Goal: Task Accomplishment & Management: Manage account settings

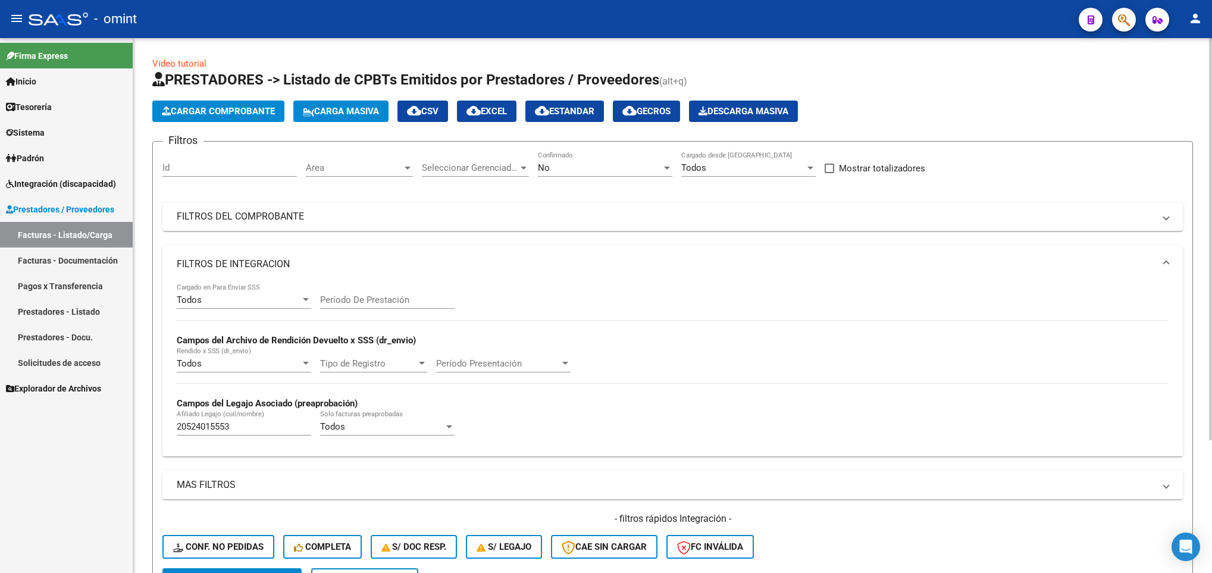
scroll to position [177, 0]
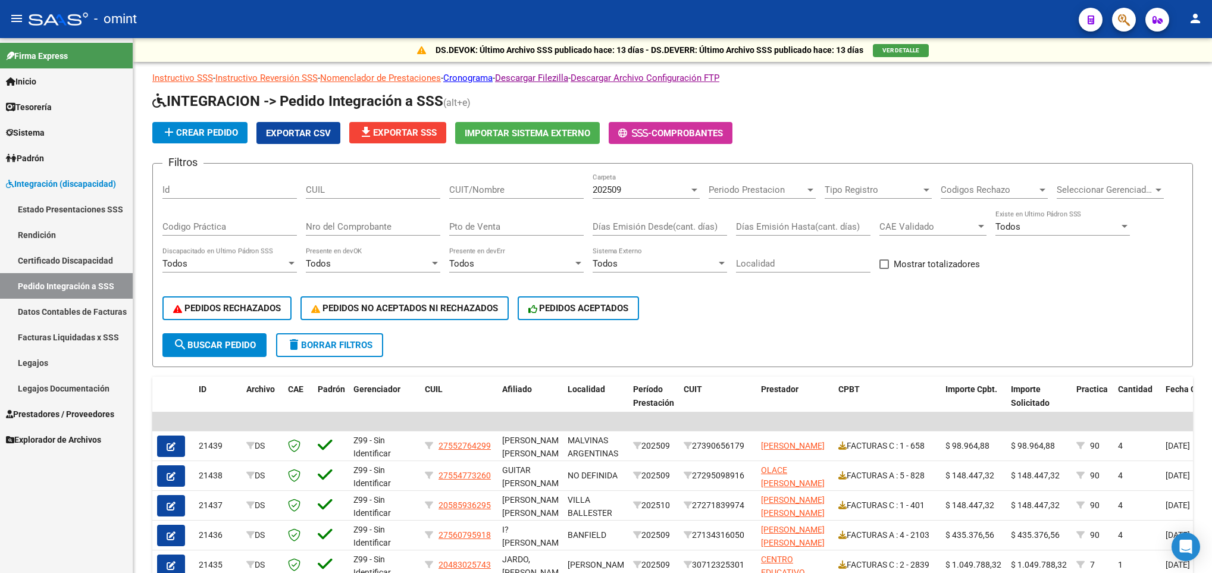
click at [29, 345] on link "Facturas Liquidadas x SSS" at bounding box center [66, 337] width 133 height 26
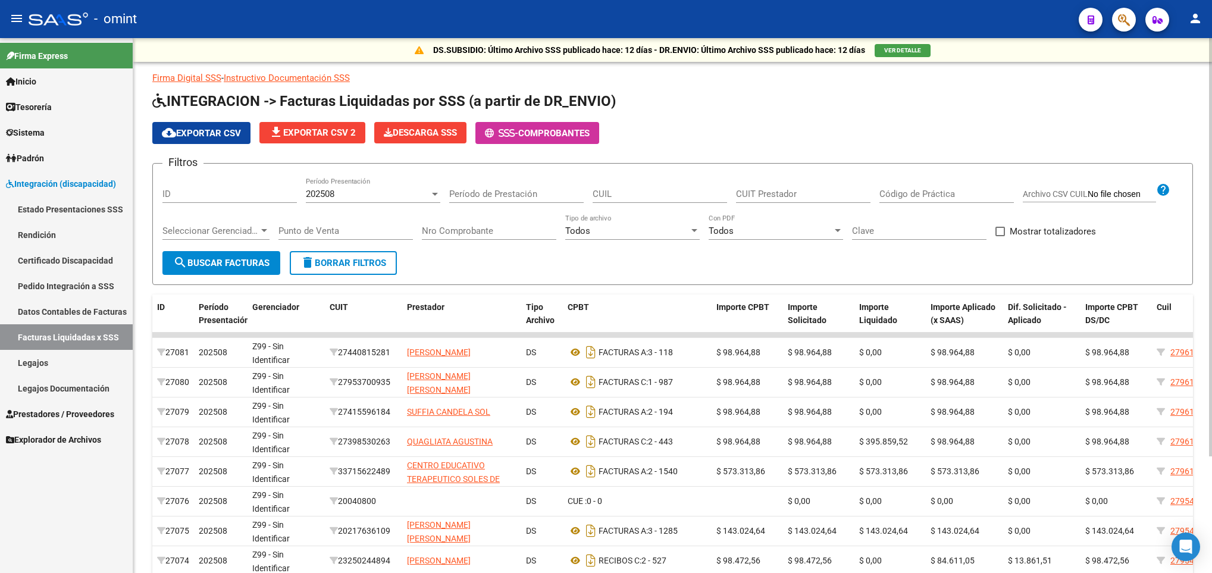
click at [411, 199] on div "202508" at bounding box center [368, 194] width 124 height 11
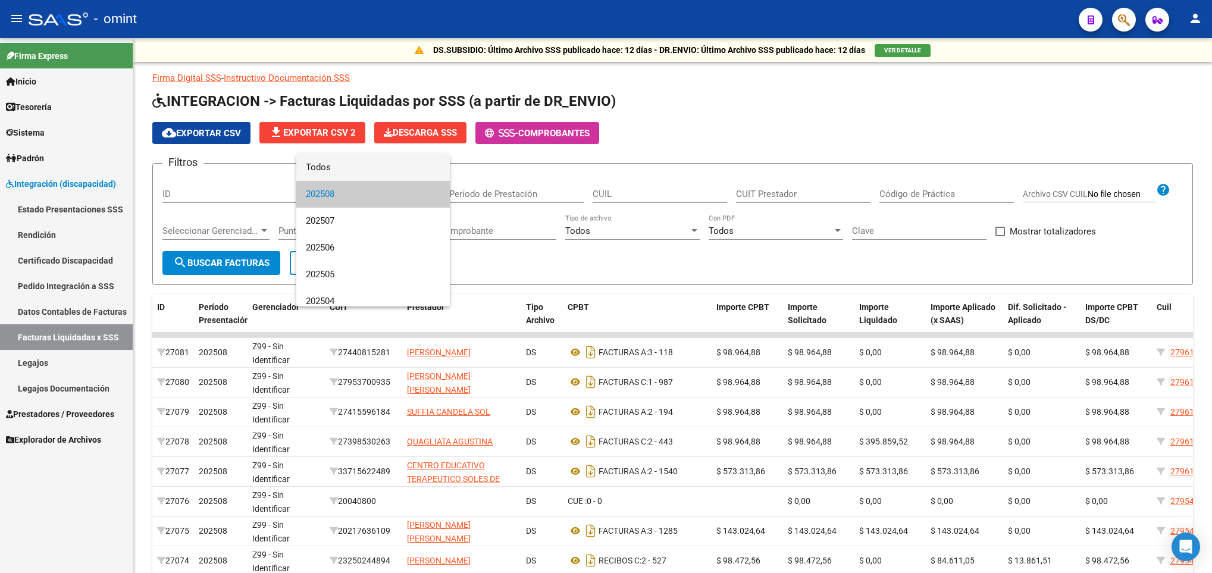
click at [388, 164] on span "Todos" at bounding box center [373, 167] width 134 height 27
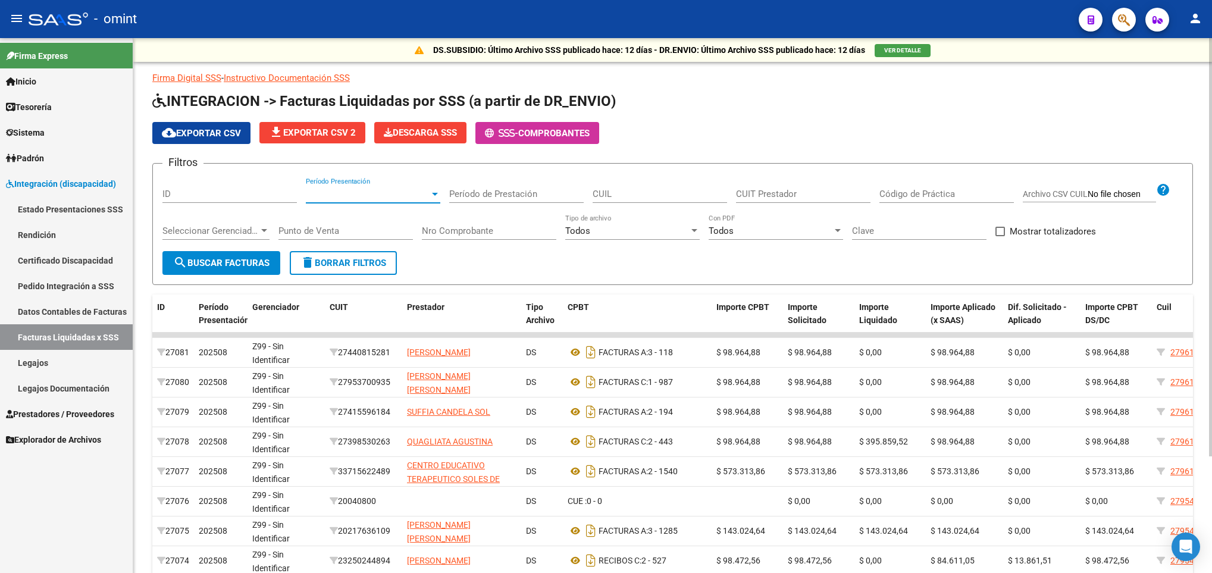
click at [607, 198] on input "CUIL" at bounding box center [660, 194] width 134 height 11
paste input "20-52092529-6"
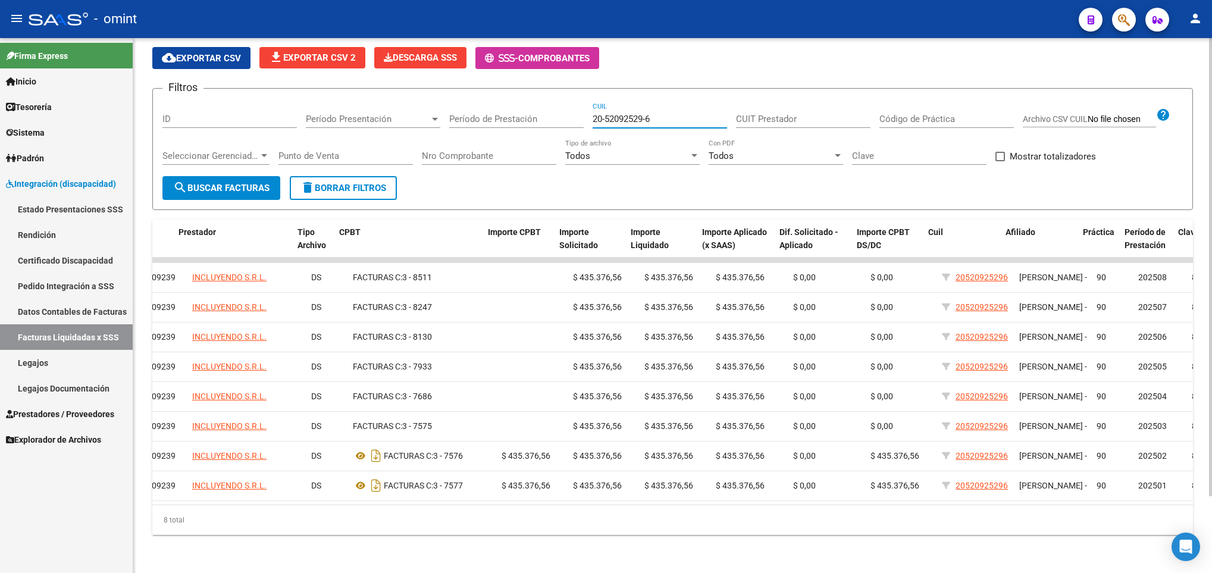
scroll to position [0, 231]
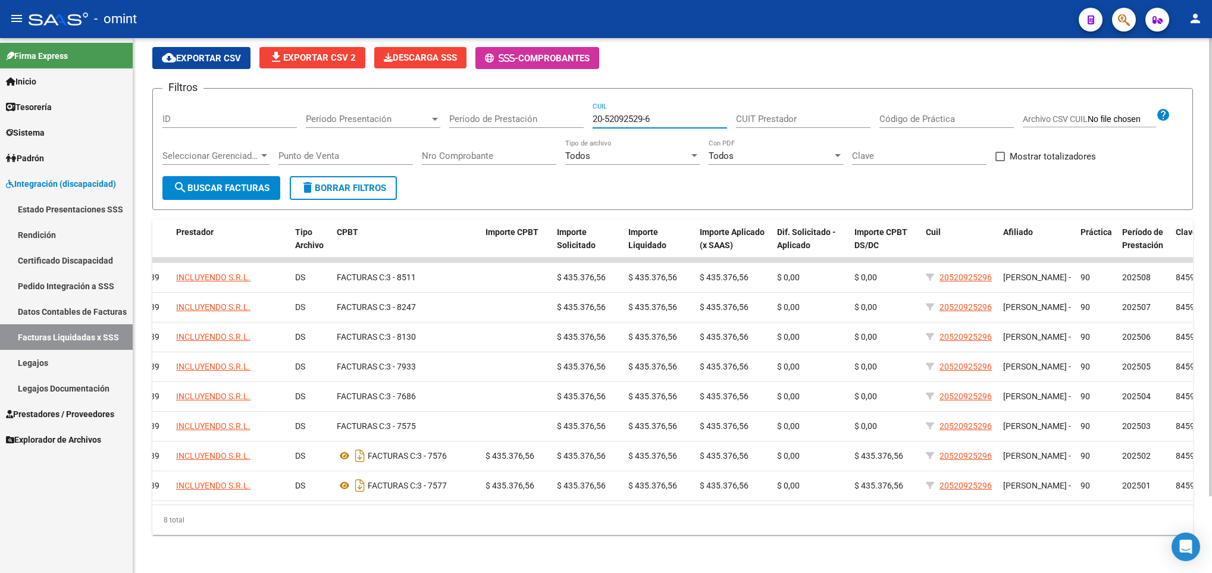
type input "20-52092529-6"
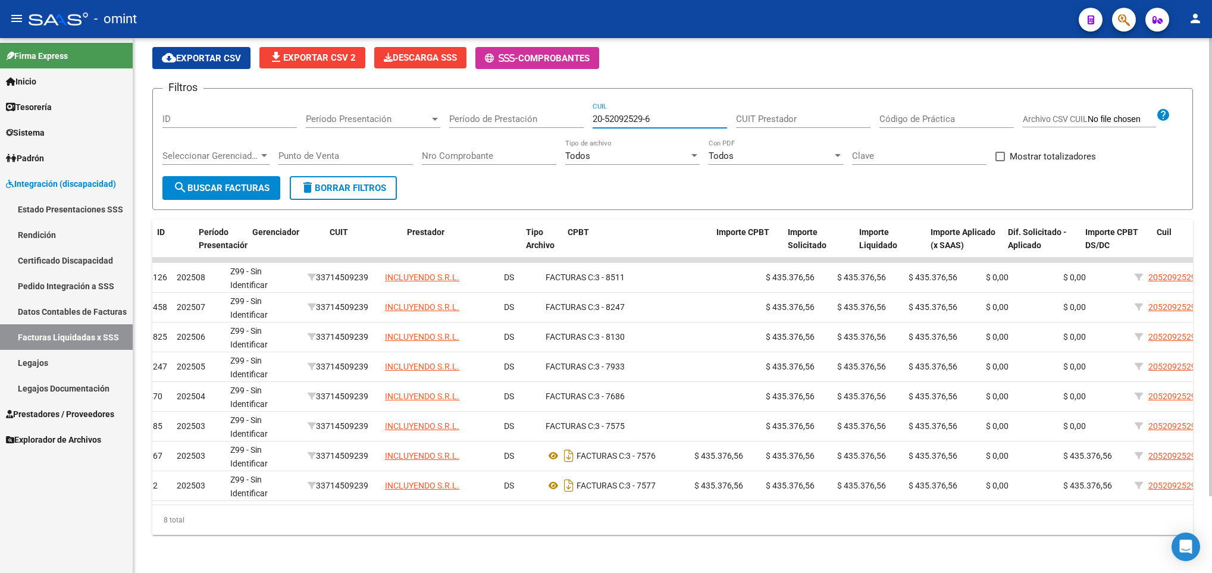
scroll to position [0, 0]
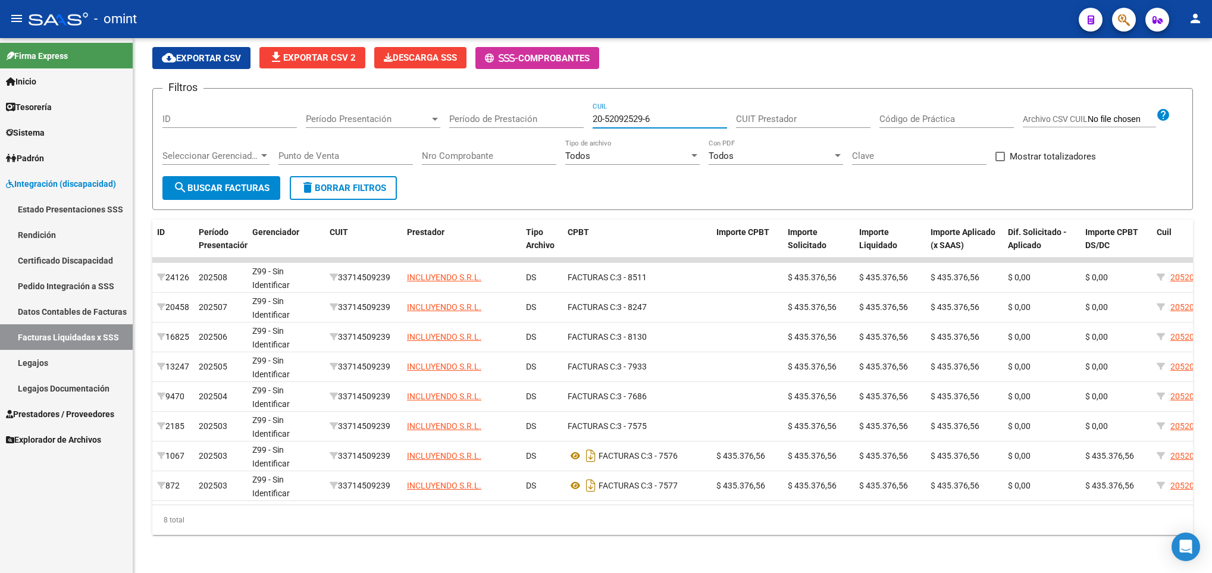
click at [79, 417] on span "Prestadores / Proveedores" at bounding box center [60, 414] width 108 height 13
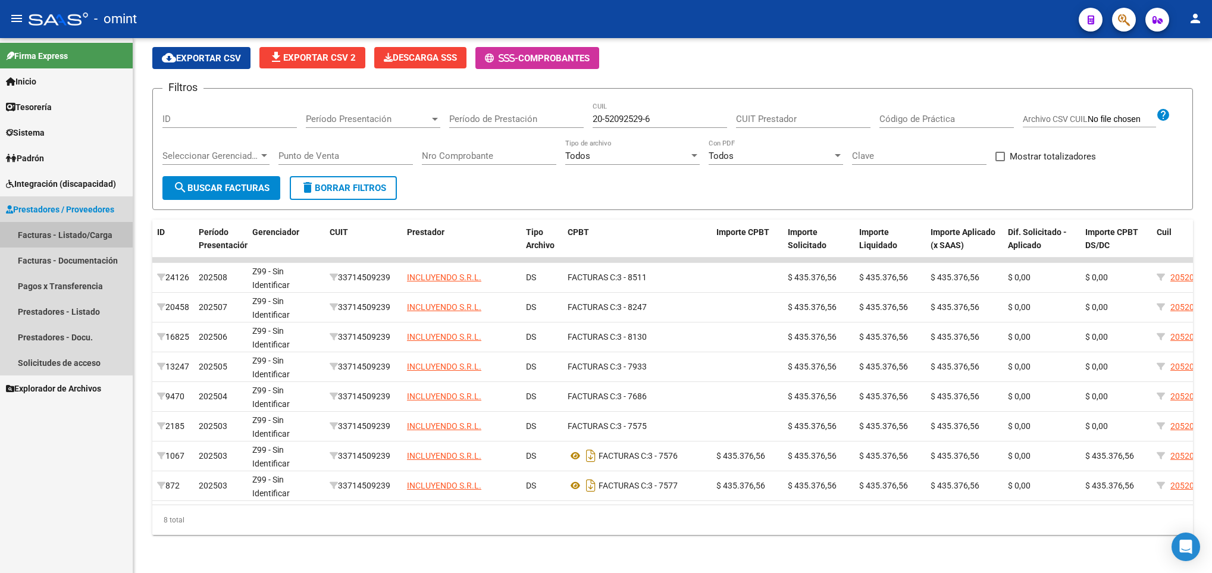
click at [64, 245] on link "Facturas - Listado/Carga" at bounding box center [66, 235] width 133 height 26
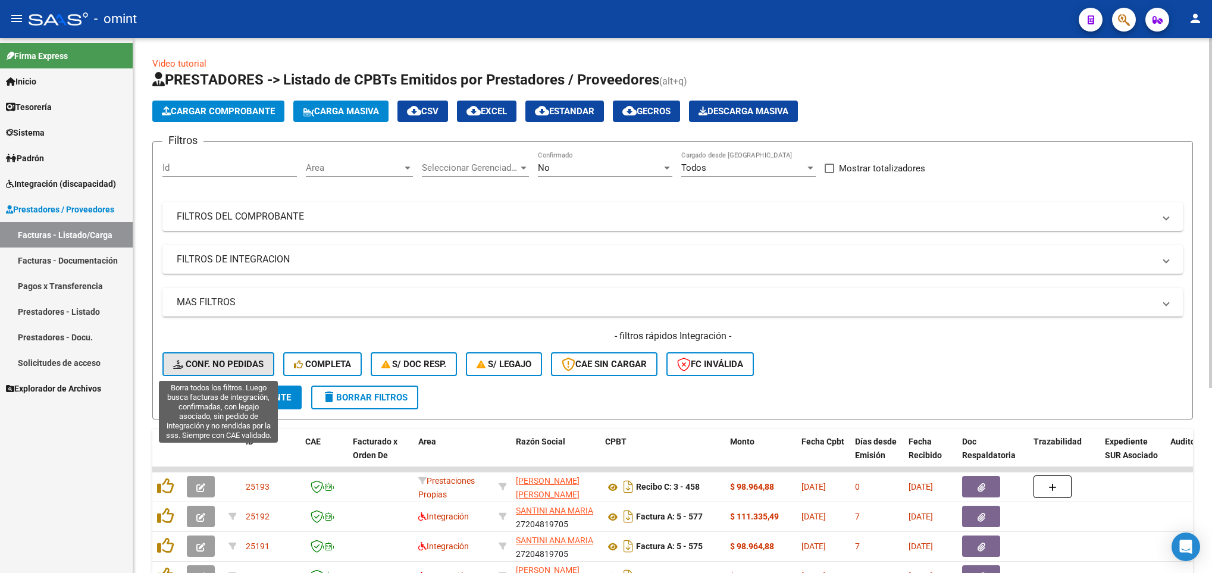
click at [218, 359] on span "Conf. no pedidas" at bounding box center [218, 364] width 90 height 11
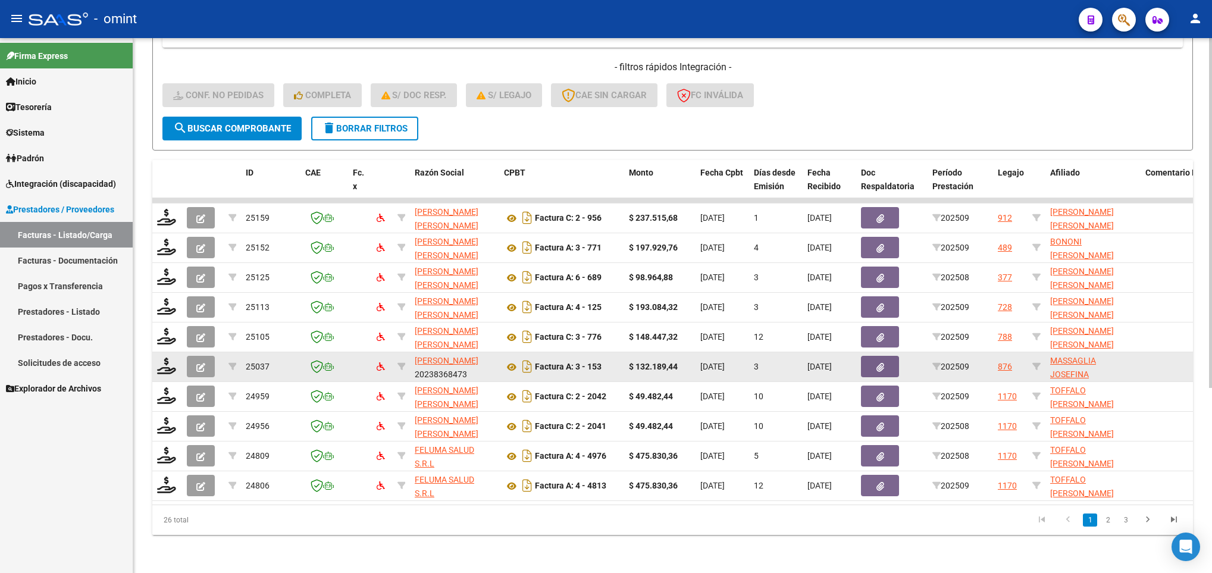
scroll to position [283, 0]
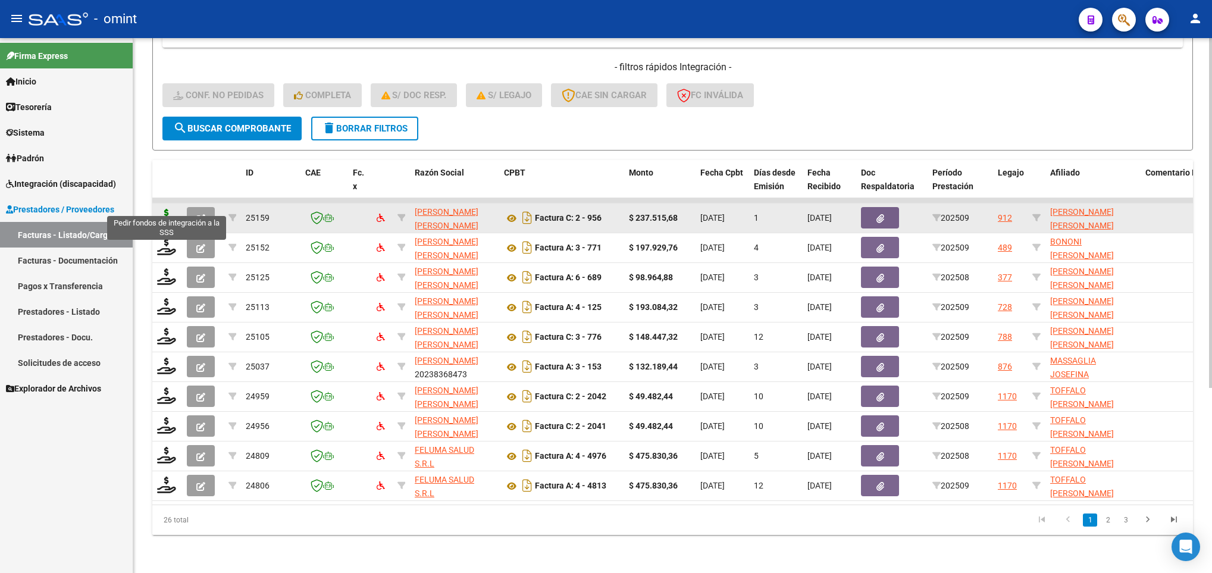
click at [162, 209] on icon at bounding box center [166, 217] width 19 height 17
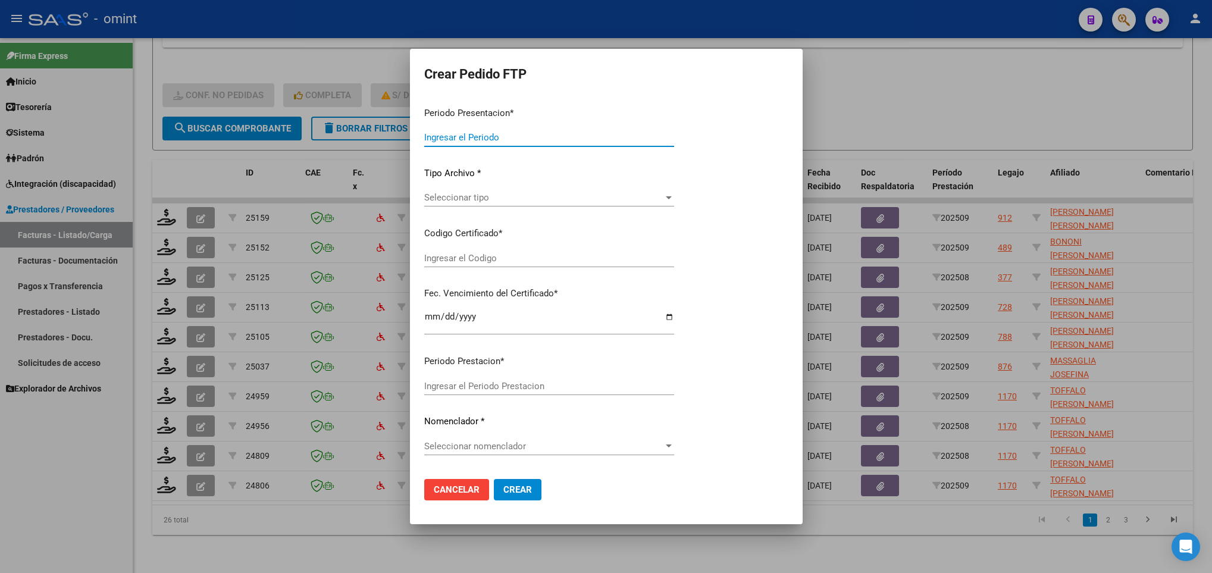
type input "202509"
type input "$ 237.515,68"
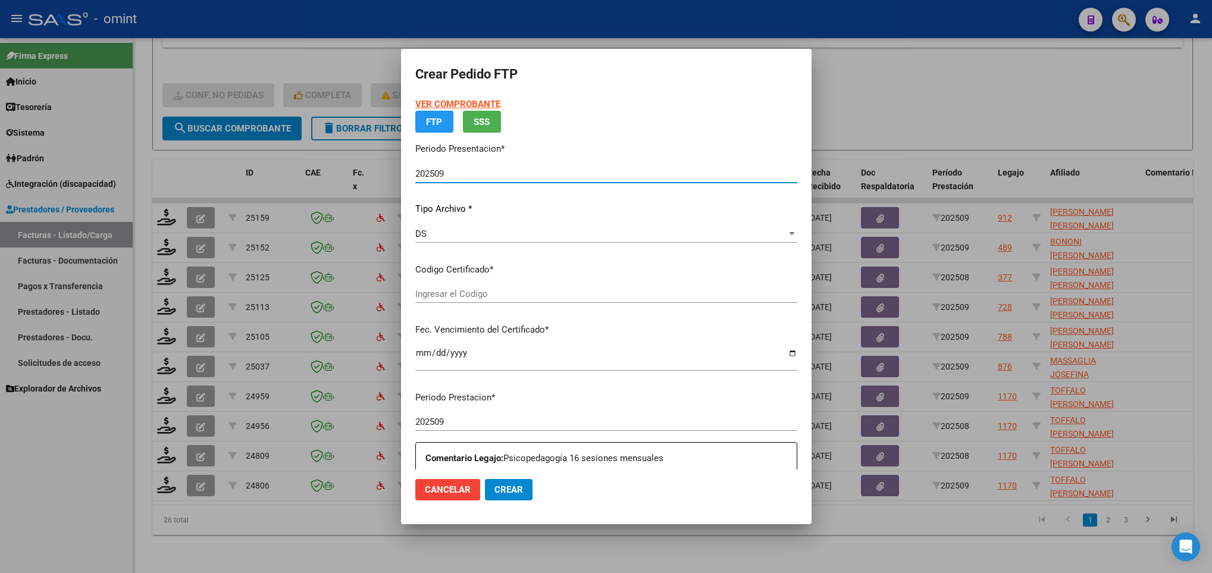
type input "6534281592"
type input "2026-05-15"
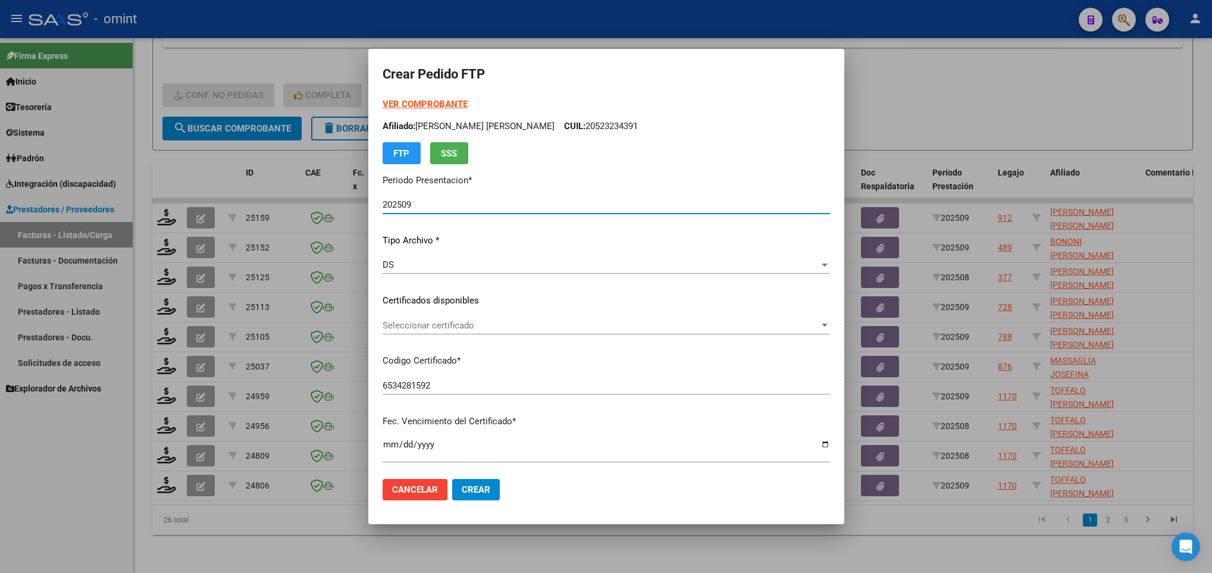
click at [458, 325] on span "Seleccionar certificado" at bounding box center [601, 325] width 437 height 11
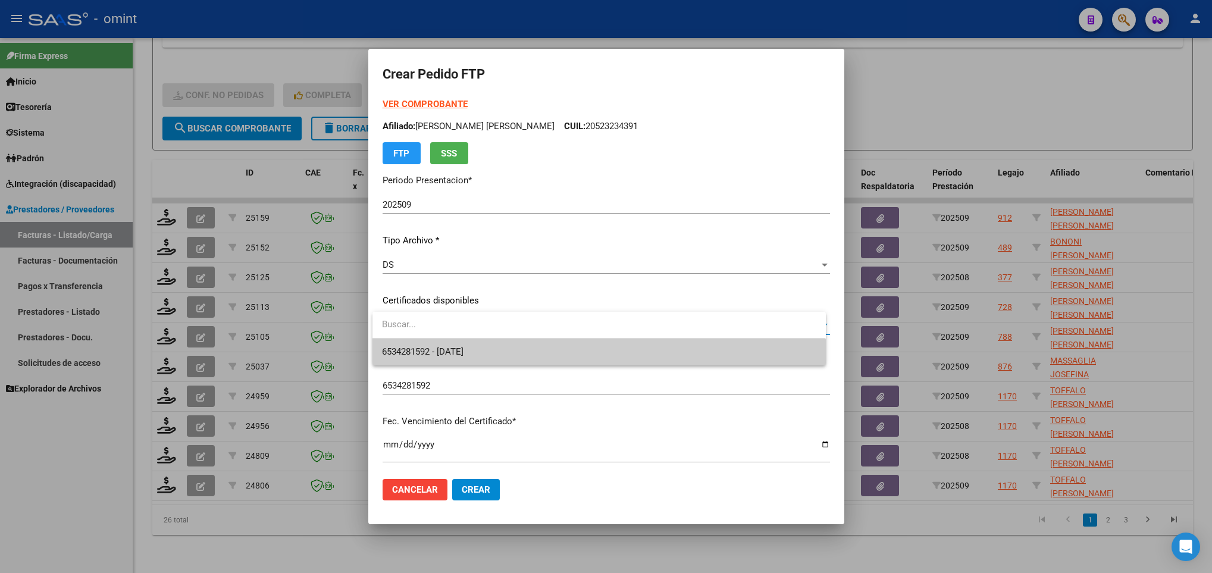
click at [466, 343] on span "6534281592 - 2026-05-15" at bounding box center [599, 352] width 434 height 27
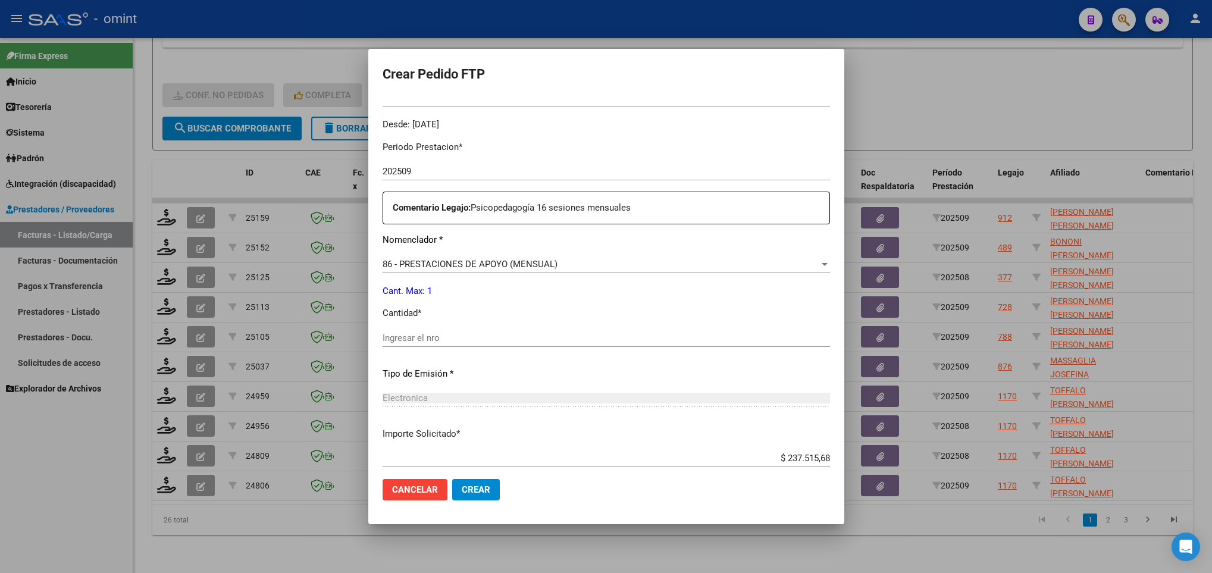
scroll to position [357, 0]
click at [441, 334] on input "Ingresar el nro" at bounding box center [606, 336] width 447 height 11
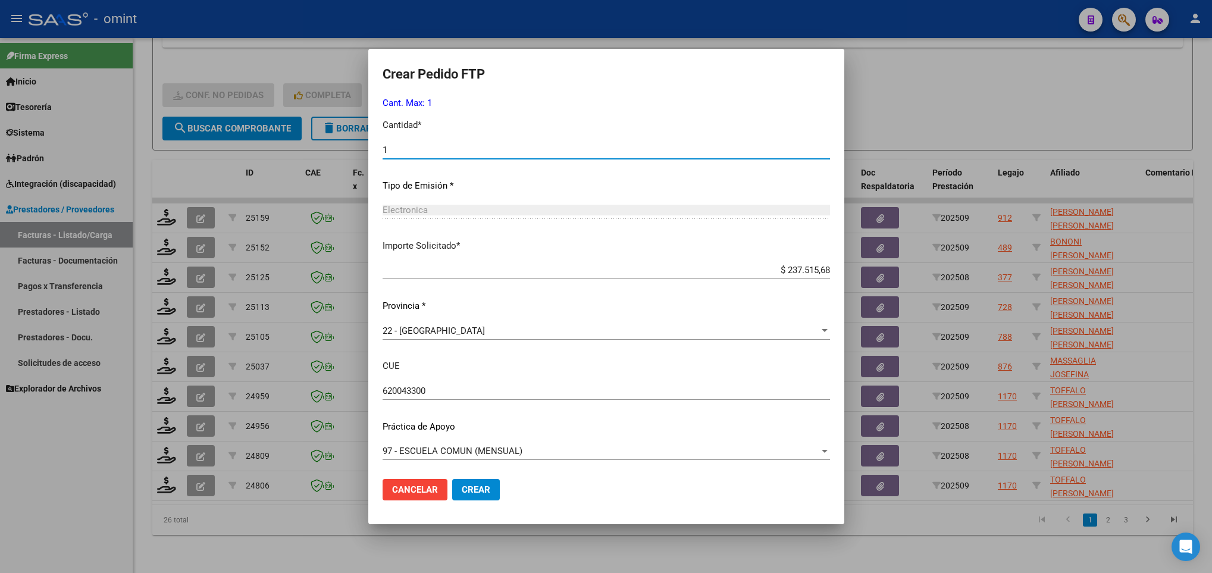
scroll to position [545, 0]
type input "1"
click at [481, 495] on button "Crear" at bounding box center [476, 489] width 48 height 21
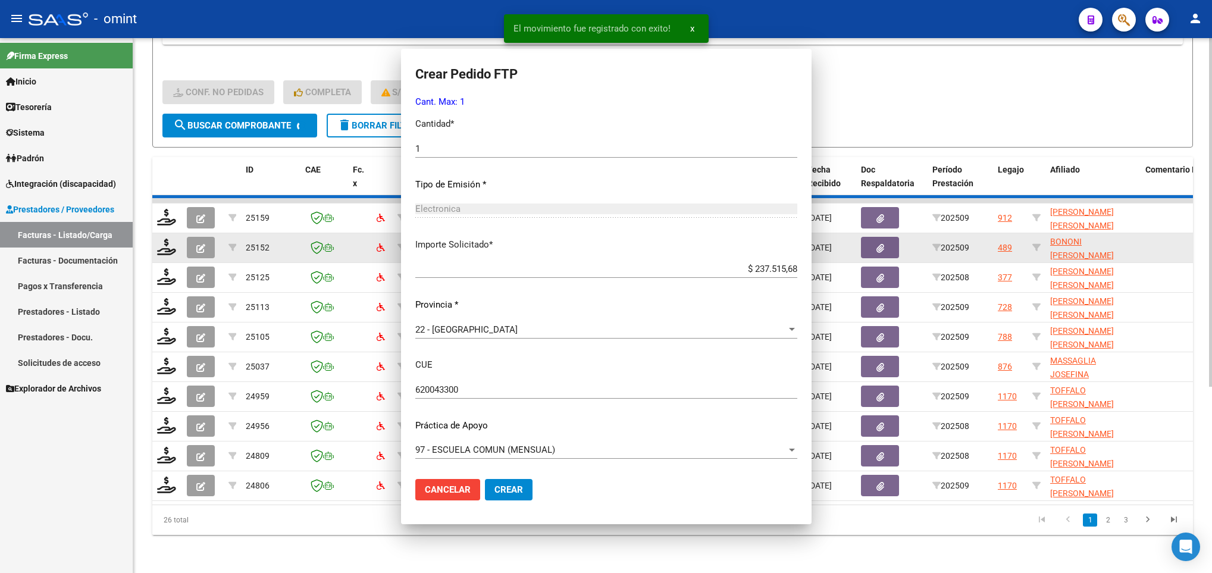
scroll to position [0, 0]
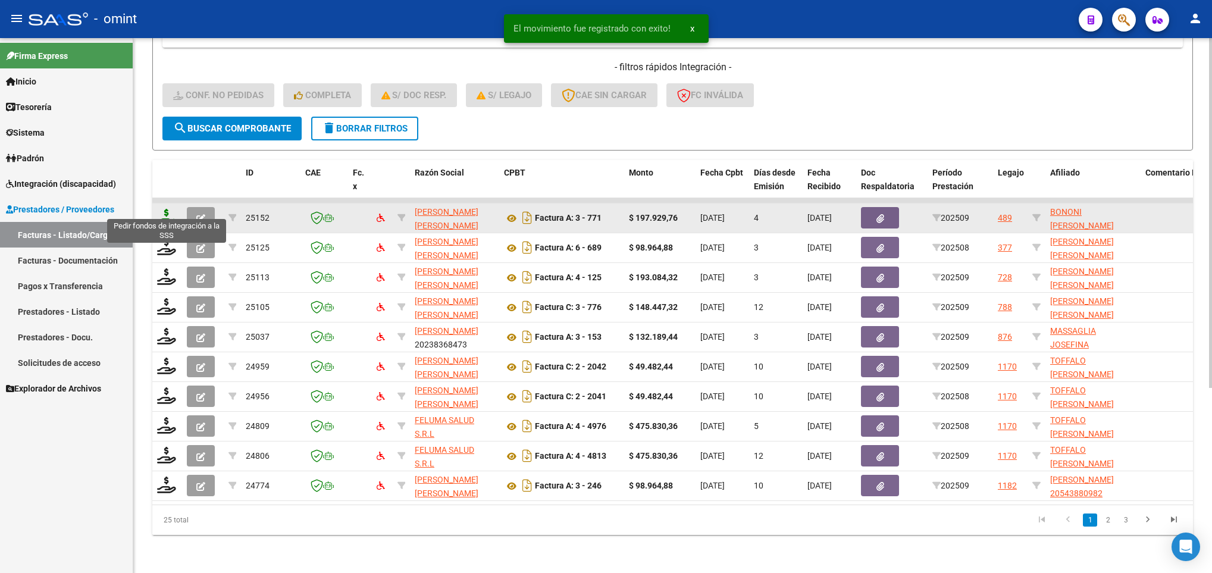
click at [168, 209] on icon at bounding box center [166, 217] width 19 height 17
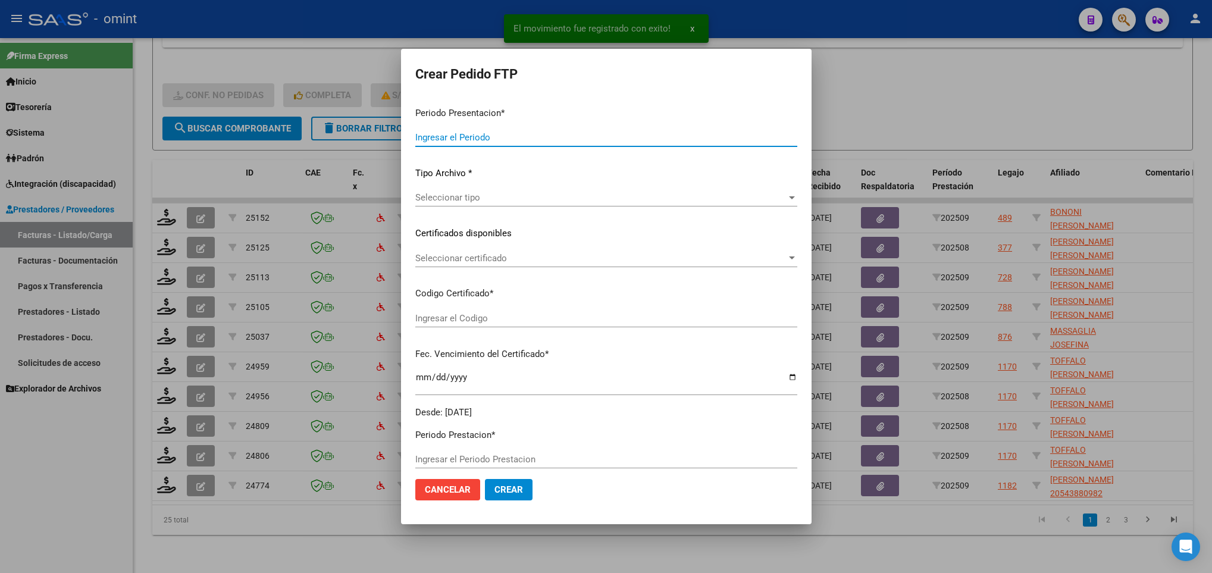
type input "202509"
type input "$ 197.929,76"
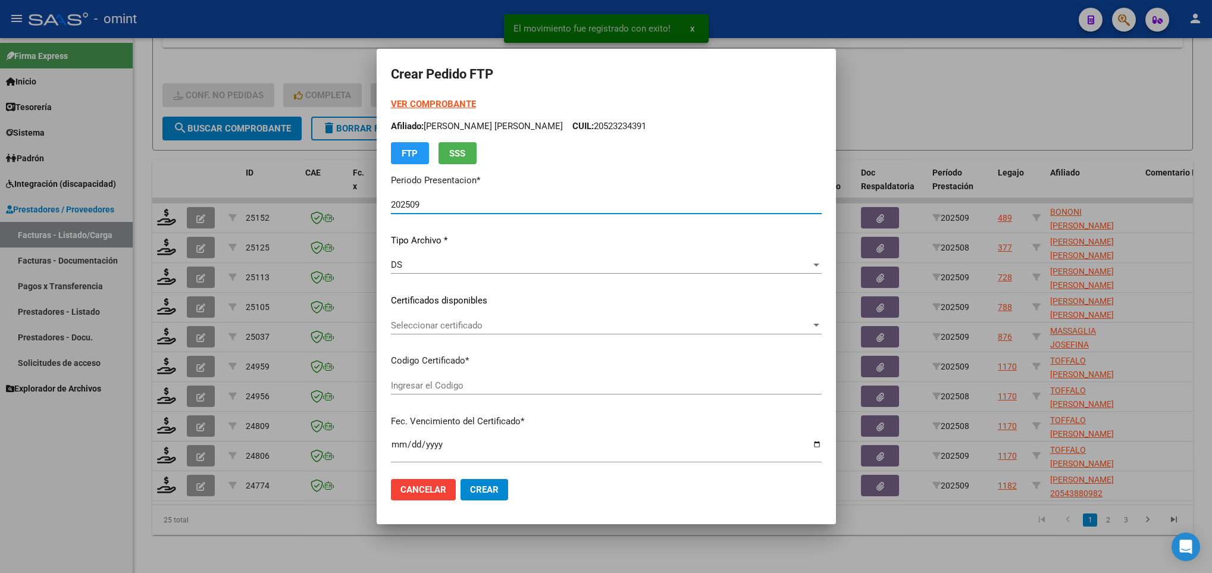
type input "9352393058"
type input "2028-04-20"
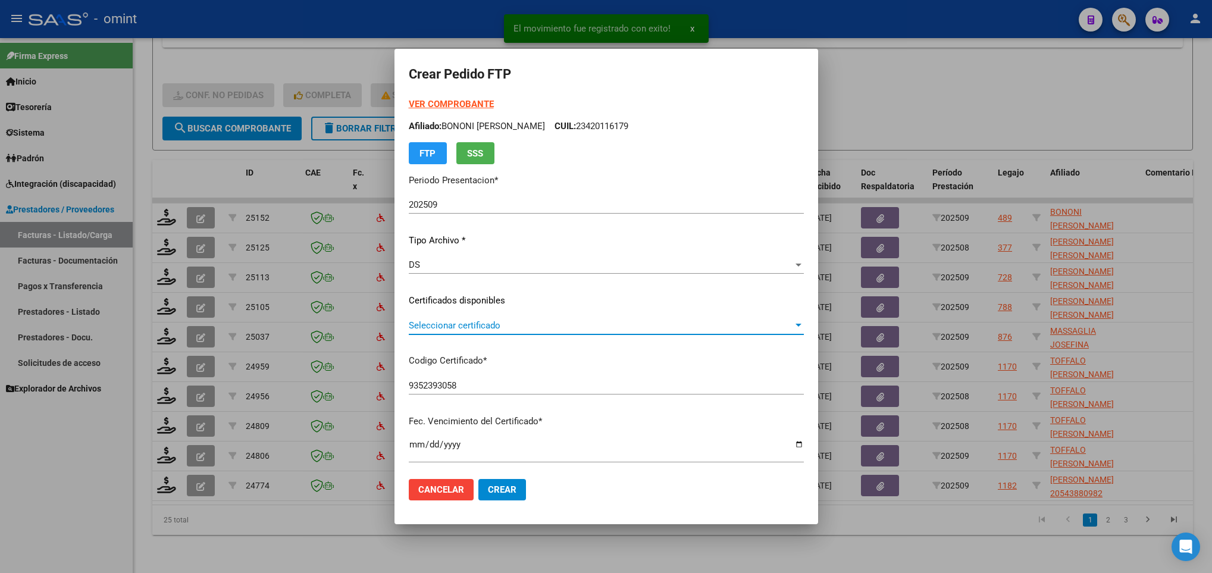
click at [489, 325] on span "Seleccionar certificado" at bounding box center [601, 325] width 384 height 11
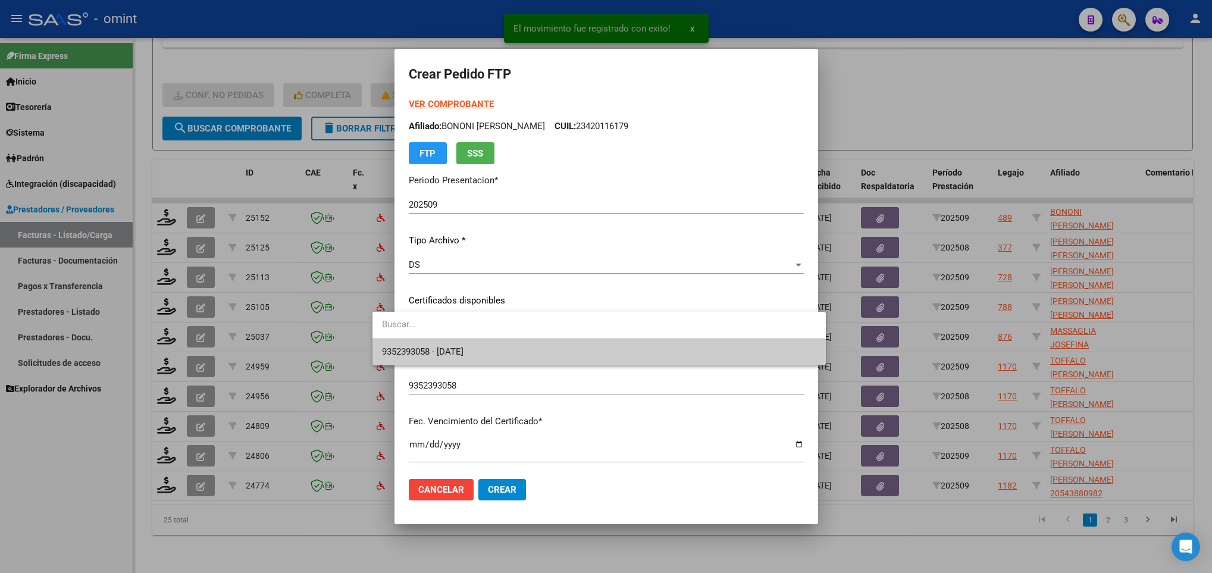
click at [489, 354] on span "9352393058 - 2028-04-20" at bounding box center [599, 352] width 434 height 27
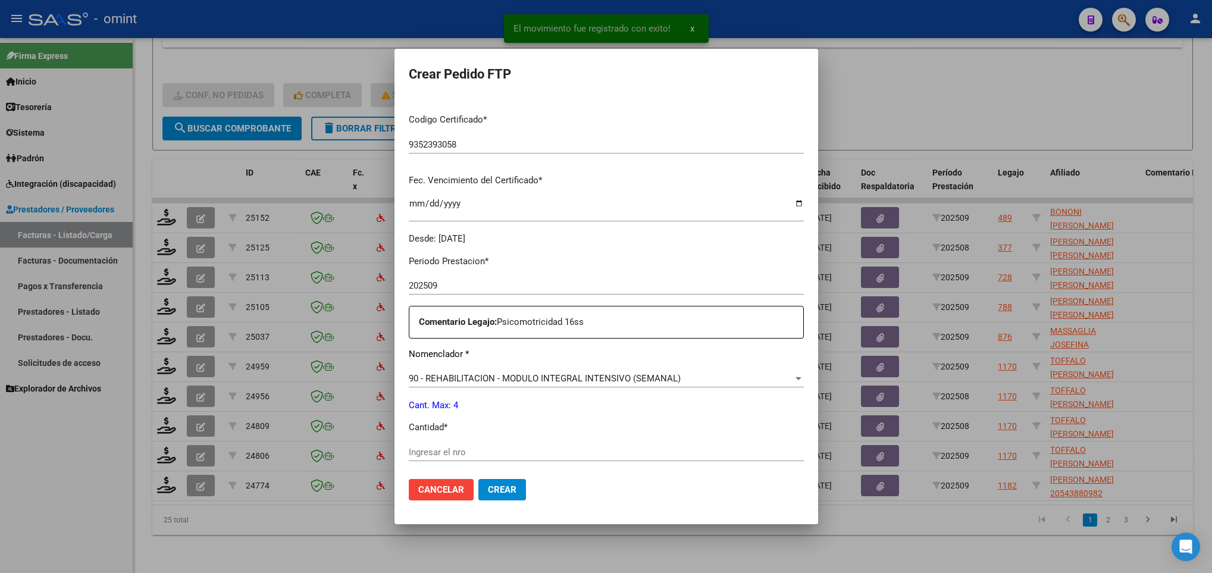
scroll to position [357, 0]
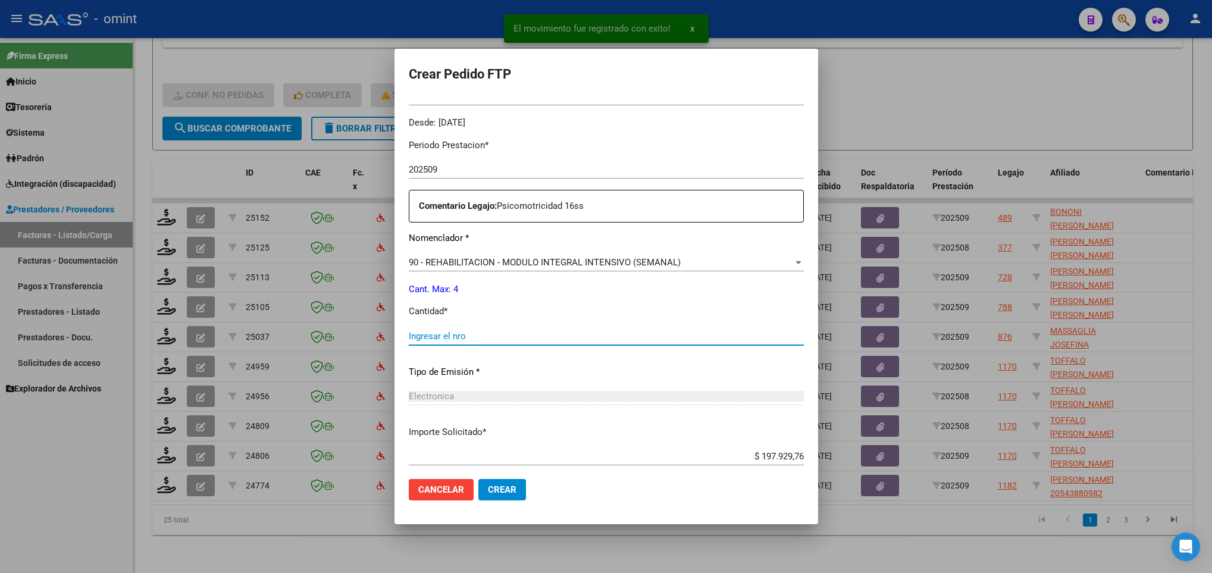
click at [478, 336] on input "Ingresar el nro" at bounding box center [606, 336] width 395 height 11
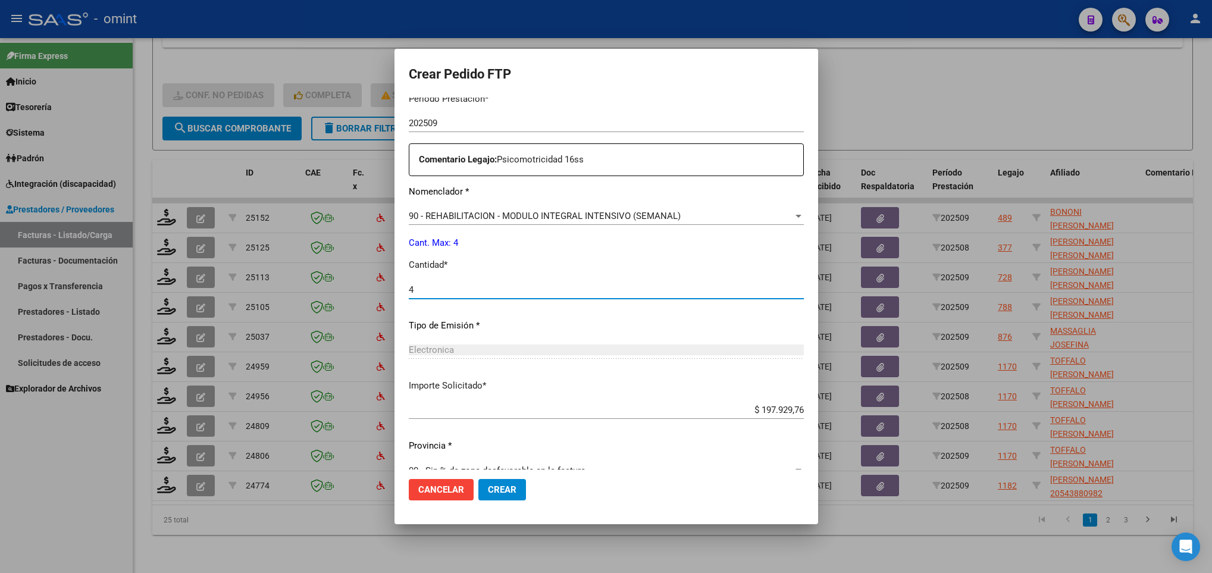
scroll to position [425, 0]
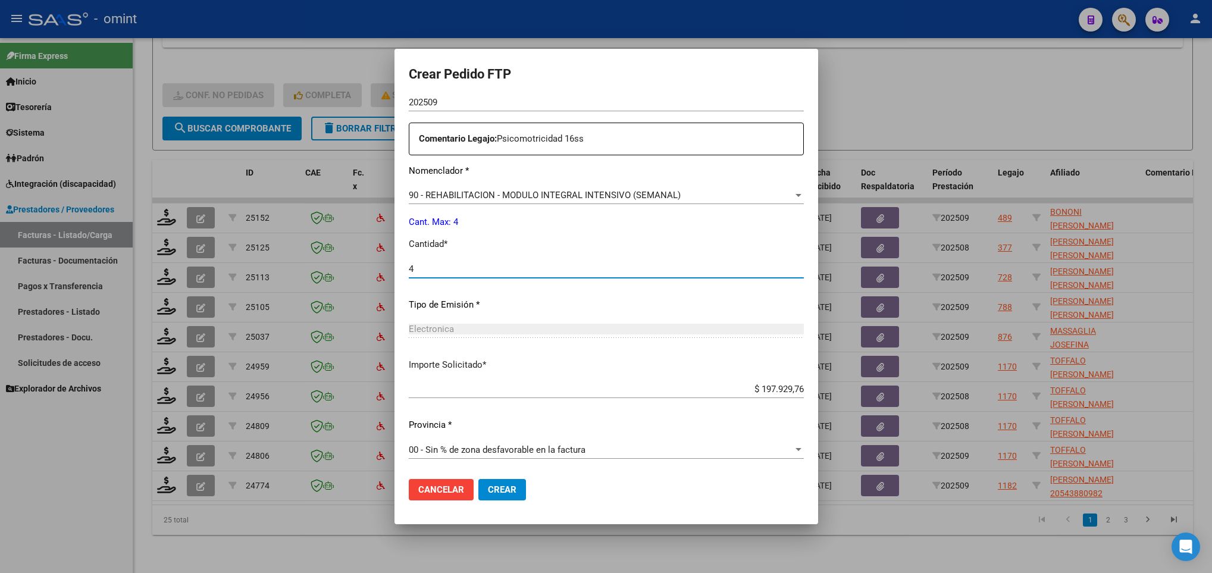
type input "4"
click at [488, 486] on span "Crear" at bounding box center [502, 489] width 29 height 11
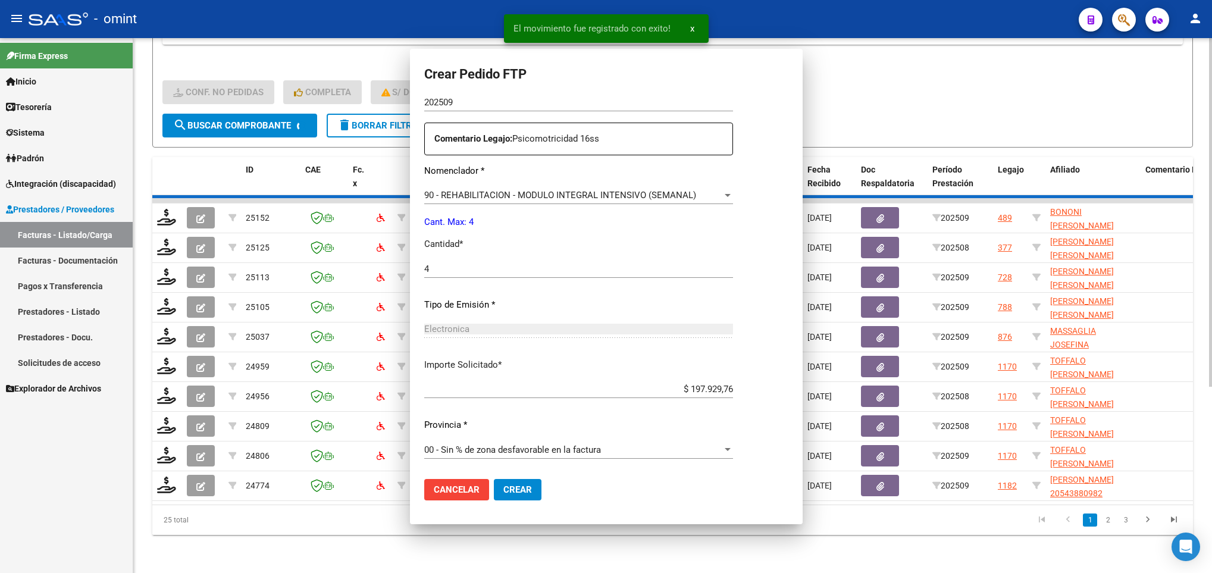
scroll to position [0, 0]
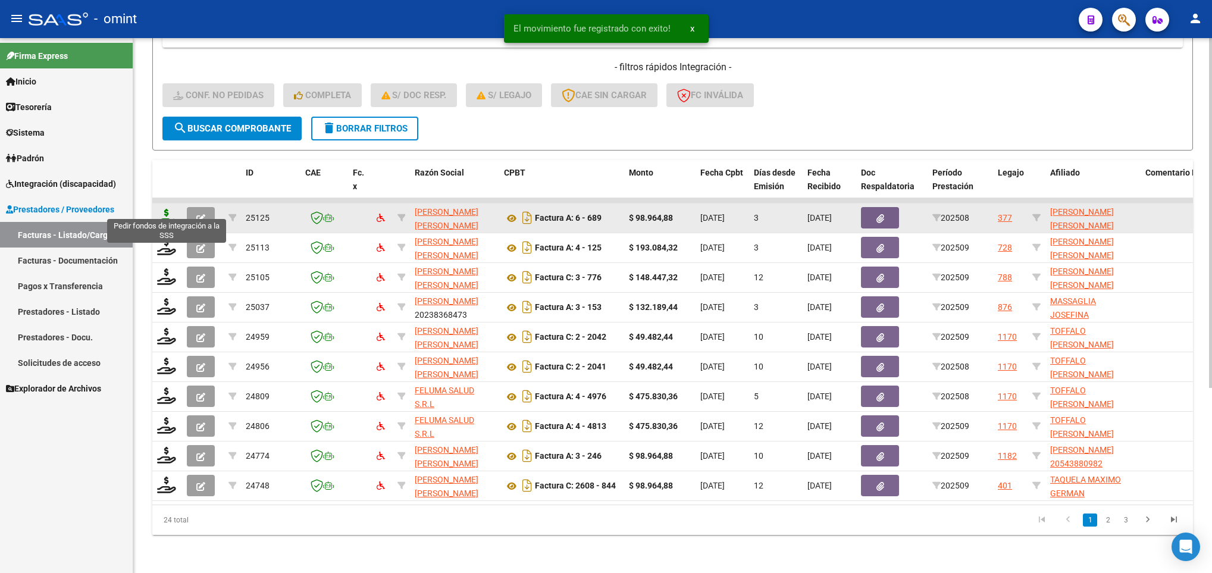
click at [161, 209] on icon at bounding box center [166, 217] width 19 height 17
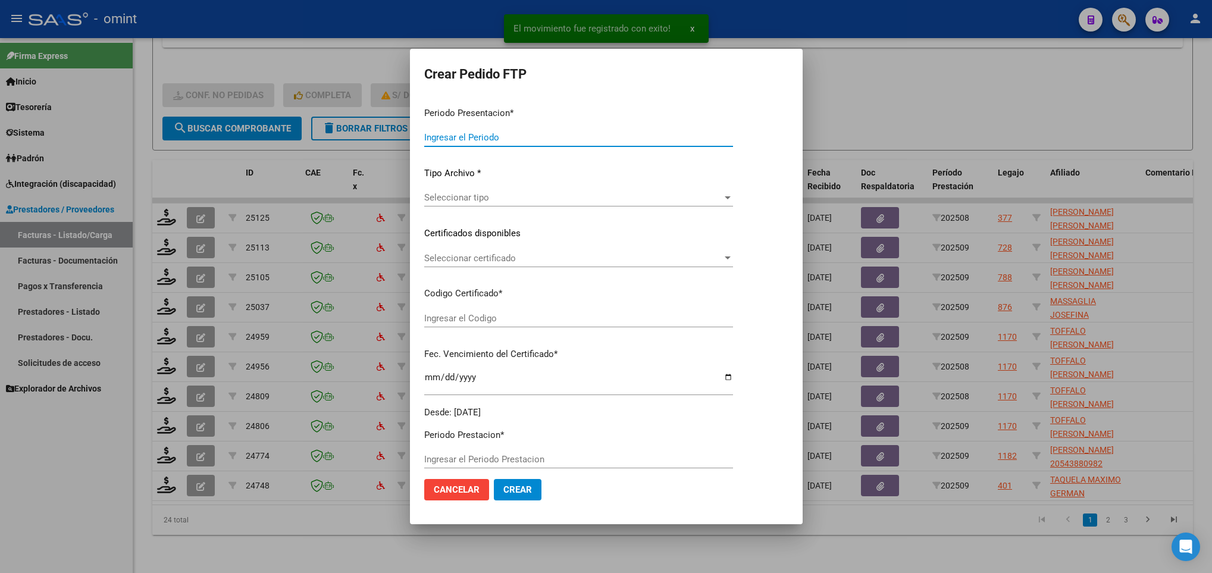
type input "202509"
type input "202508"
type input "$ 98.964,88"
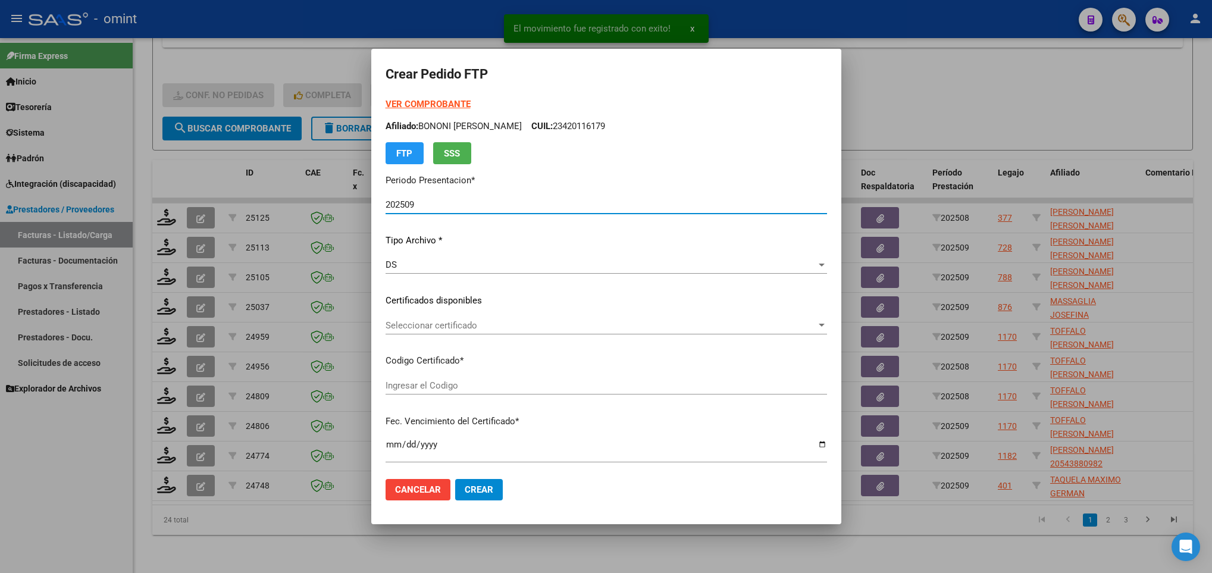
type input "9559359965"
type input "2032-10-11"
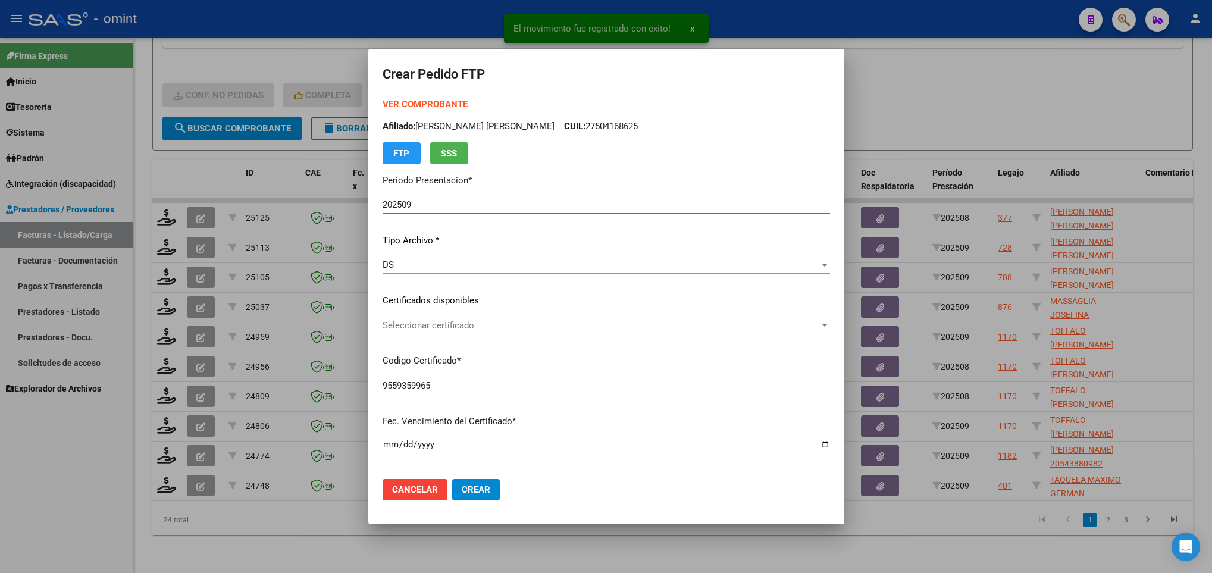
click at [483, 325] on span "Seleccionar certificado" at bounding box center [601, 325] width 437 height 11
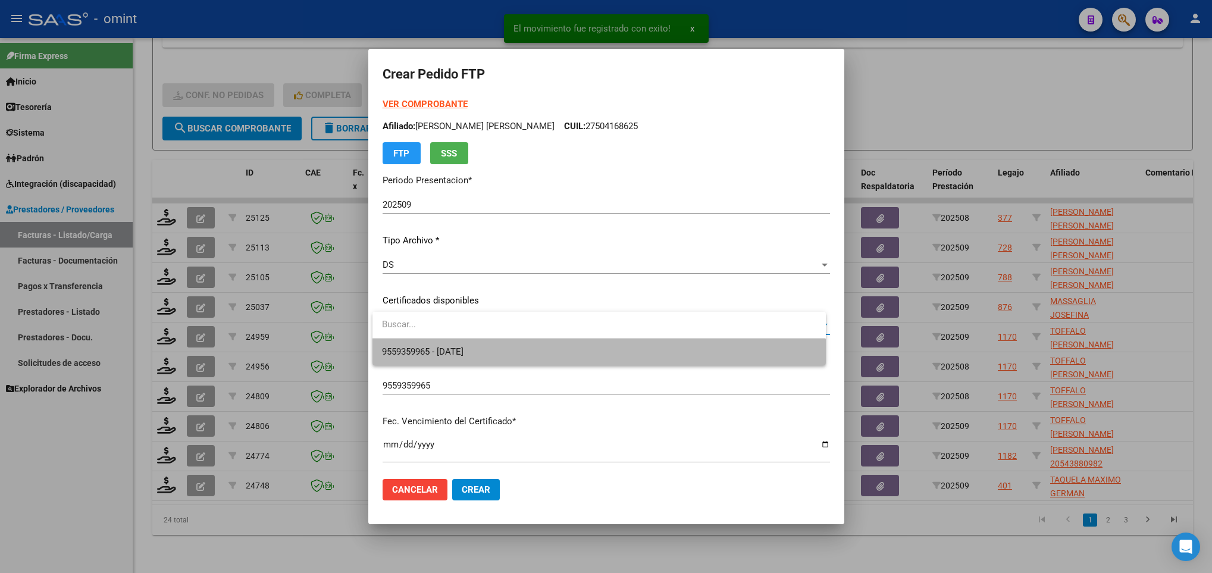
click at [491, 343] on span "9559359965 - 2032-10-11" at bounding box center [599, 352] width 434 height 27
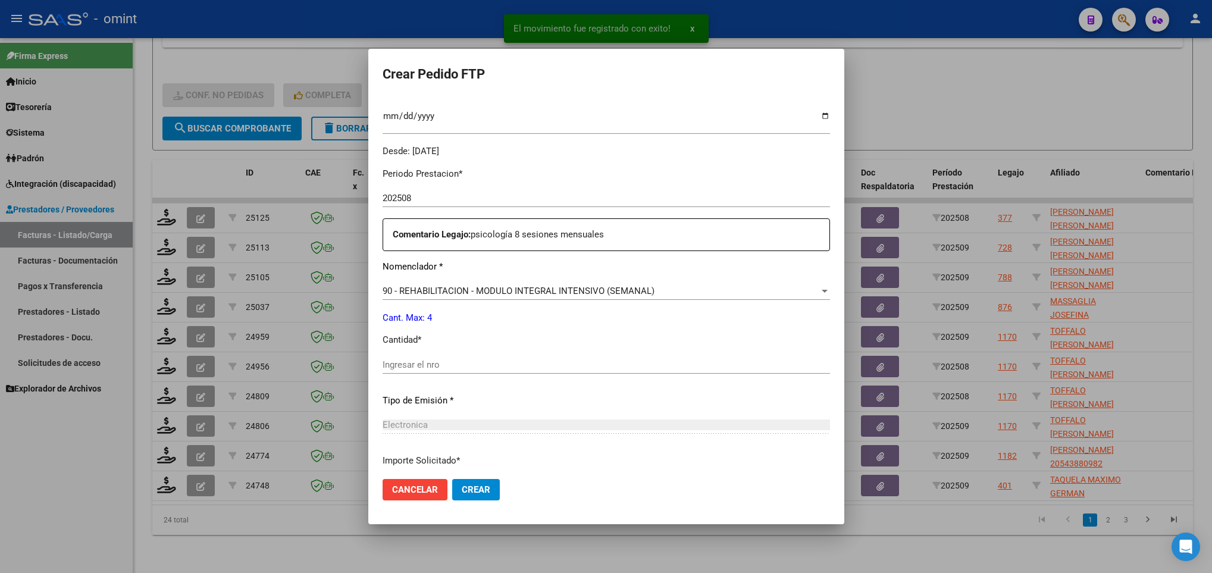
scroll to position [357, 0]
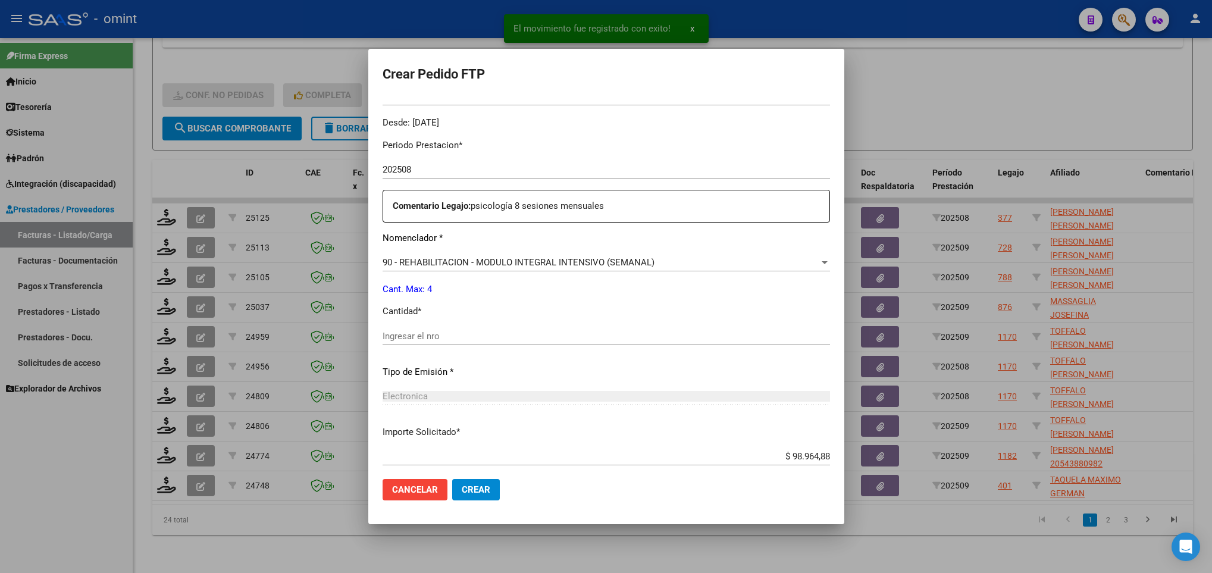
click at [450, 334] on input "Ingresar el nro" at bounding box center [606, 336] width 447 height 11
type input "4"
click at [493, 497] on button "Crear" at bounding box center [476, 489] width 48 height 21
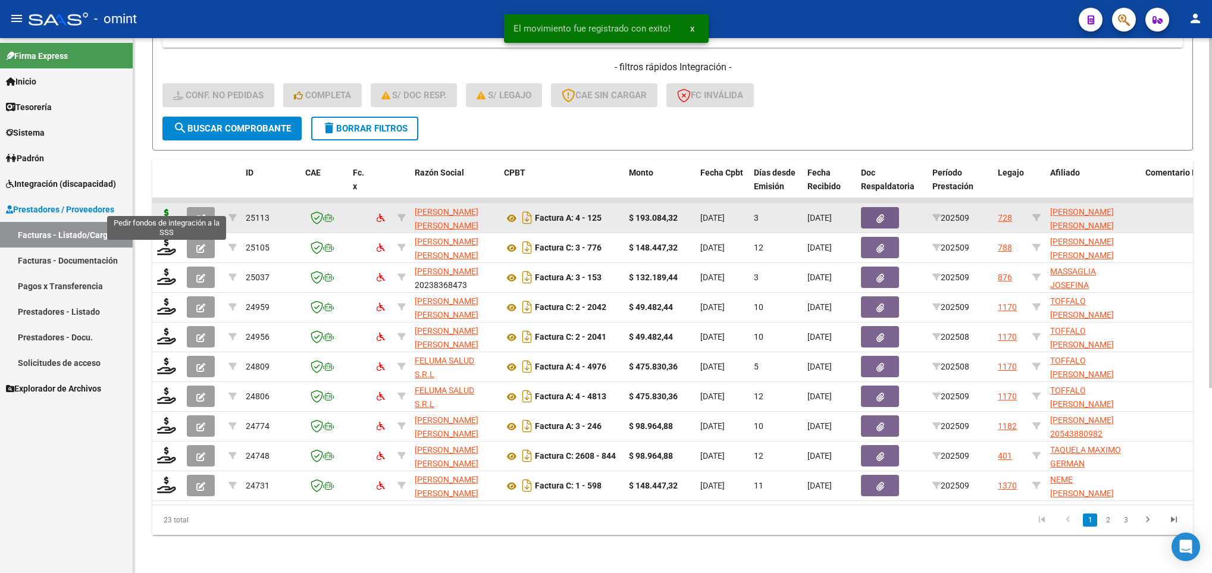
click at [161, 209] on icon at bounding box center [166, 217] width 19 height 17
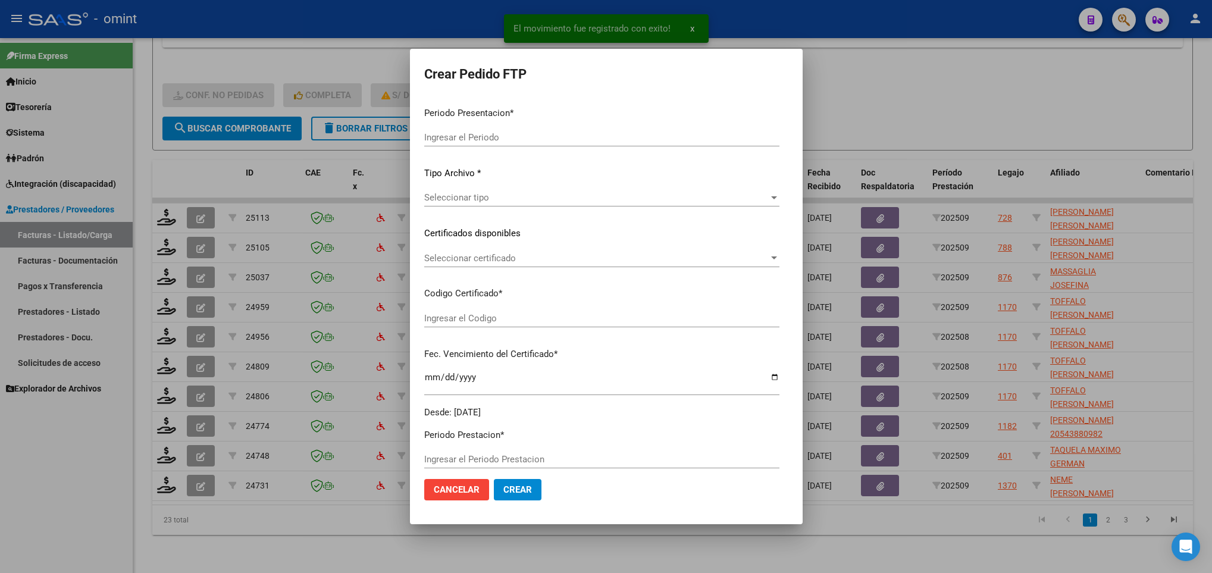
type input "202509"
type input "$ 193.084,32"
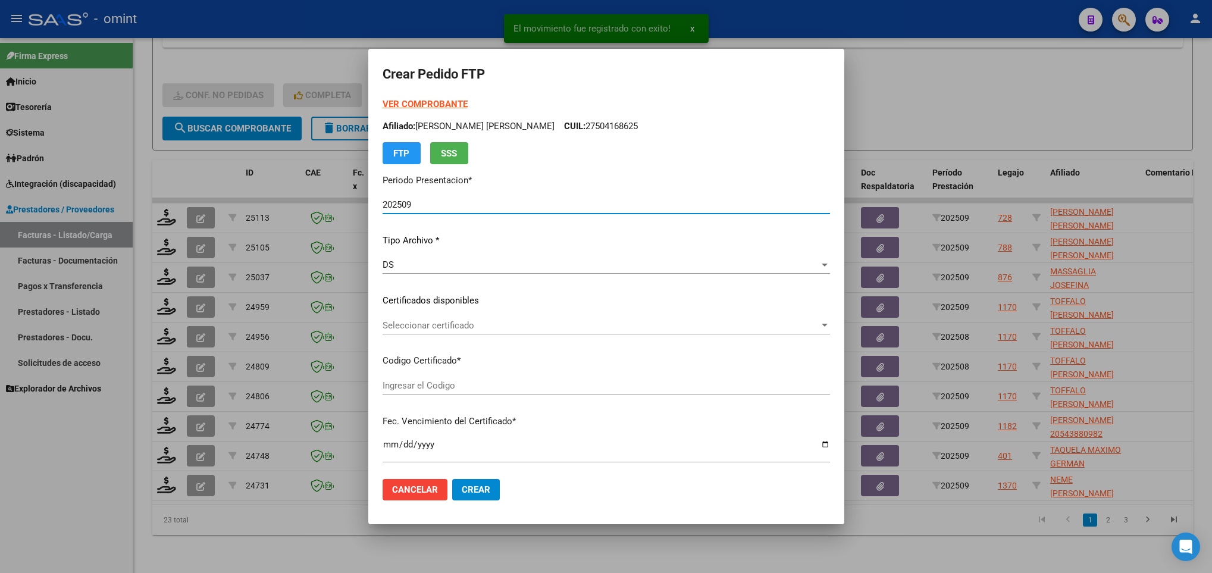
type input "8726601435"
type input "2027-07-06"
click at [545, 336] on div "Seleccionar certificado Seleccionar certificado" at bounding box center [606, 331] width 447 height 29
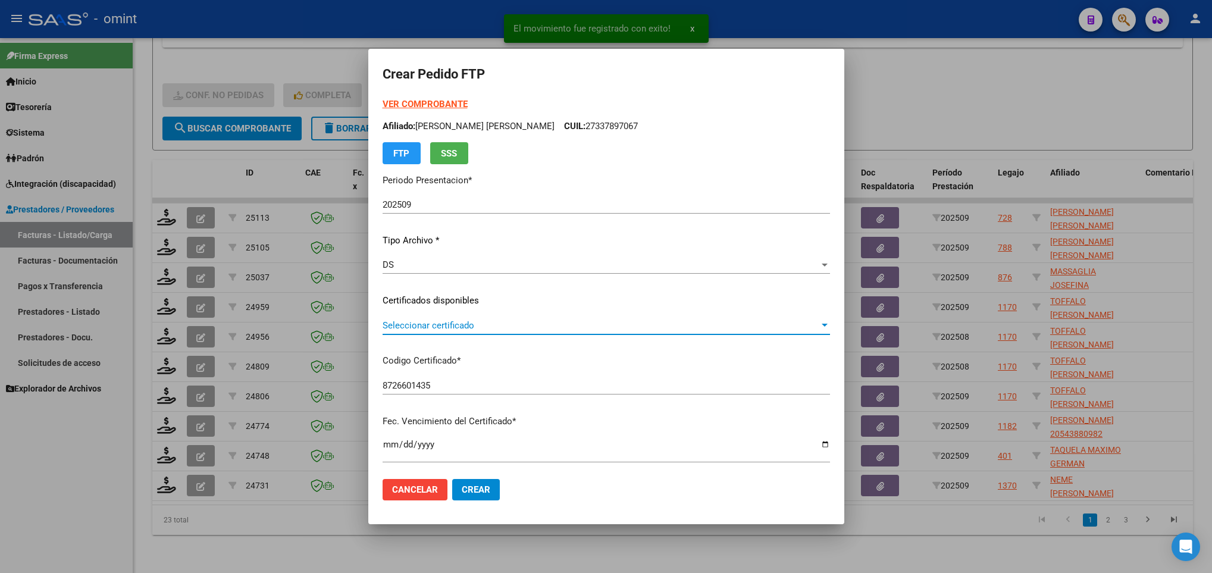
click at [547, 322] on span "Seleccionar certificado" at bounding box center [601, 325] width 437 height 11
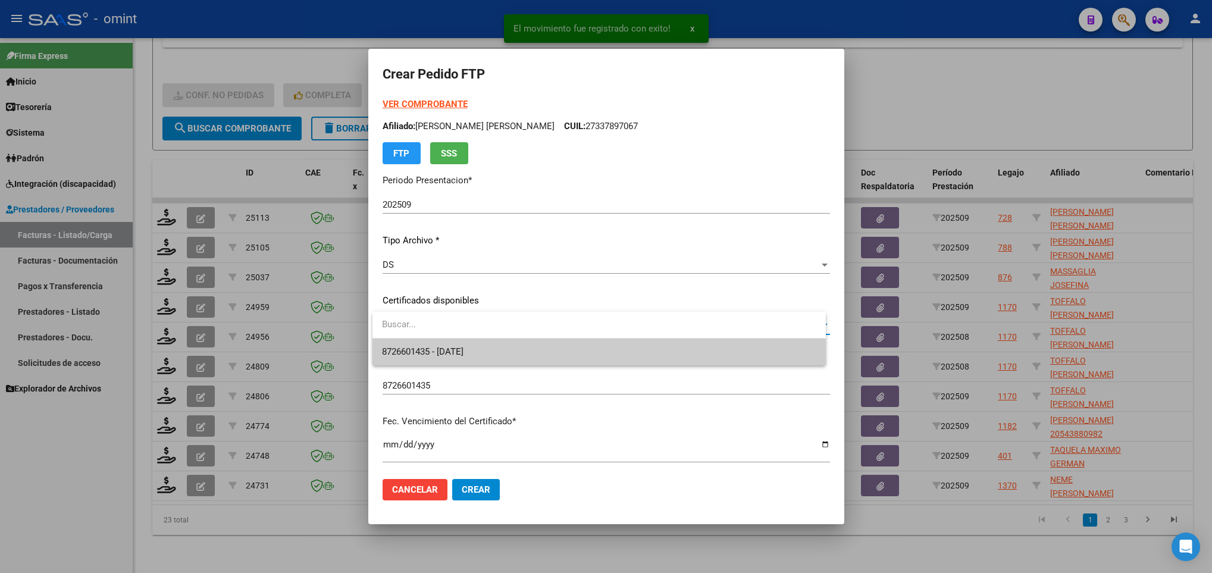
click at [552, 359] on span "8726601435 - 2027-07-06" at bounding box center [599, 352] width 434 height 27
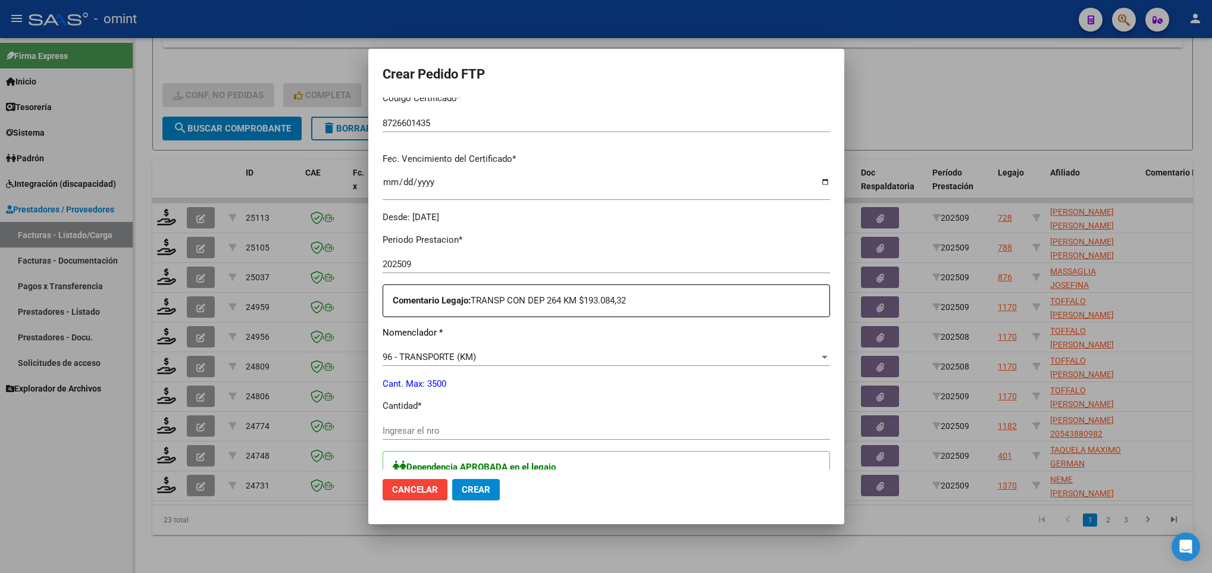
scroll to position [0, 0]
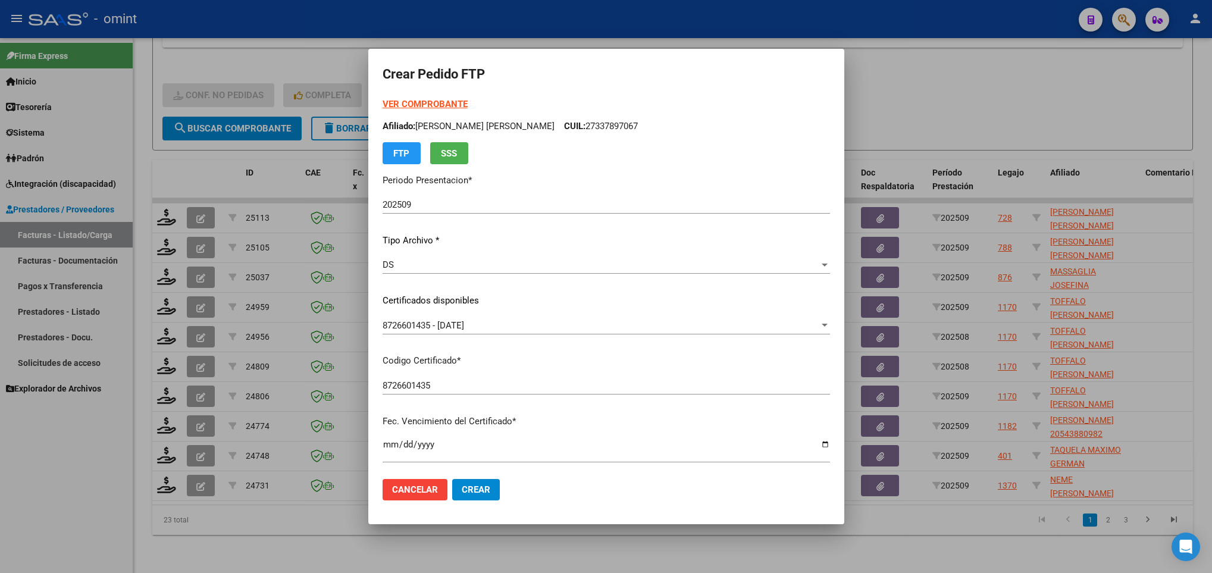
click at [420, 102] on strong "VER COMPROBANTE" at bounding box center [425, 104] width 85 height 11
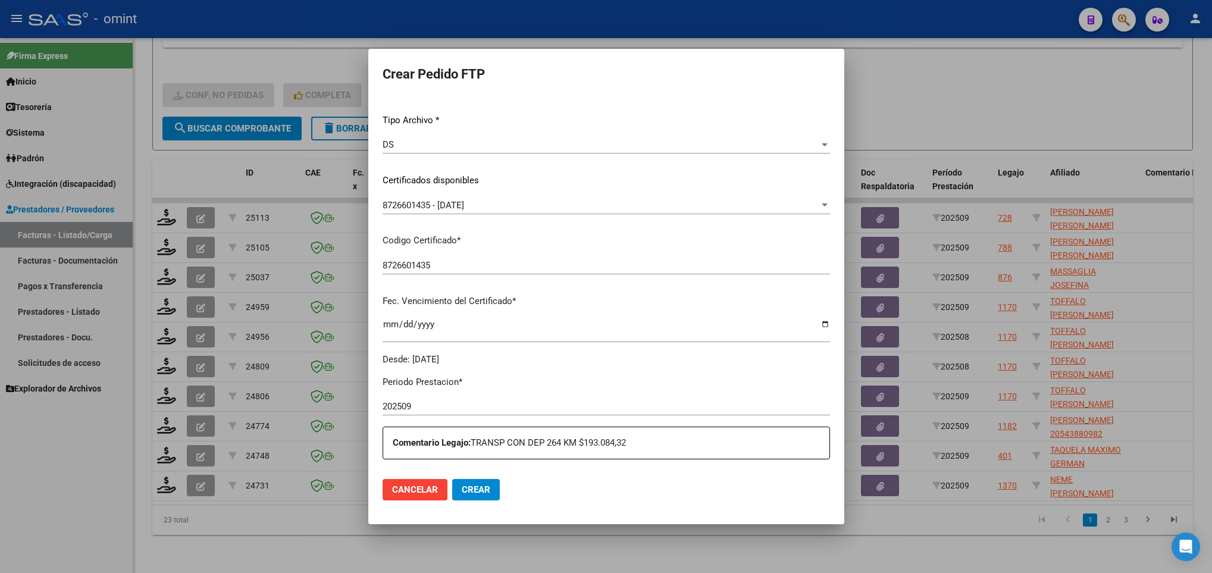
scroll to position [357, 0]
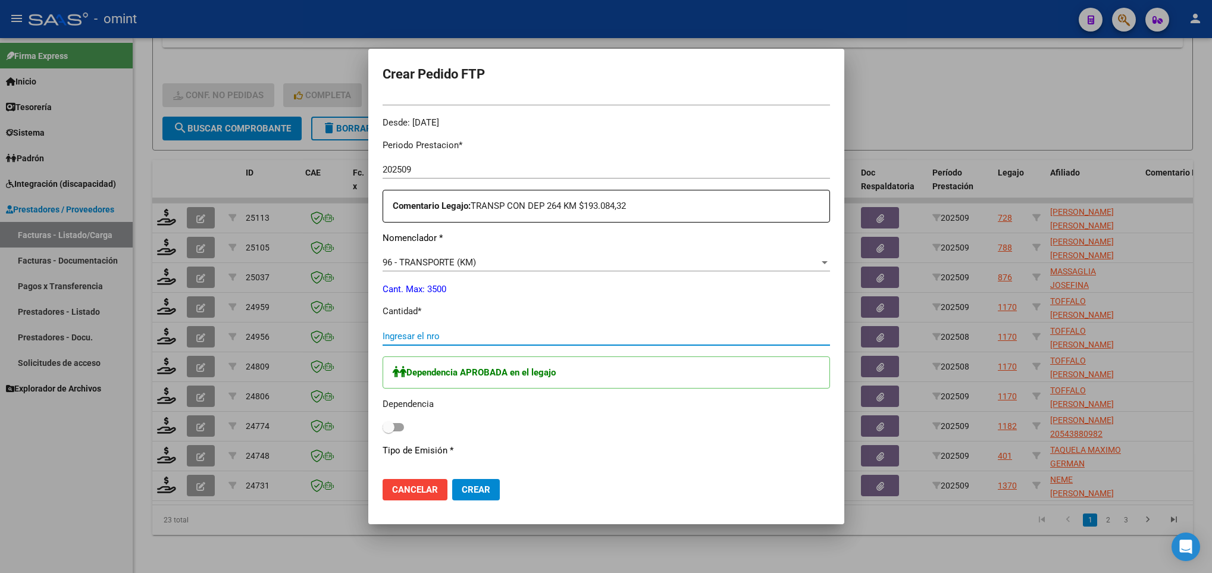
click at [458, 334] on input "Ingresar el nro" at bounding box center [606, 336] width 447 height 11
type input "264"
click at [395, 432] on label at bounding box center [393, 427] width 21 height 14
click at [389, 432] on input "checkbox" at bounding box center [388, 431] width 1 height 1
checkbox input "true"
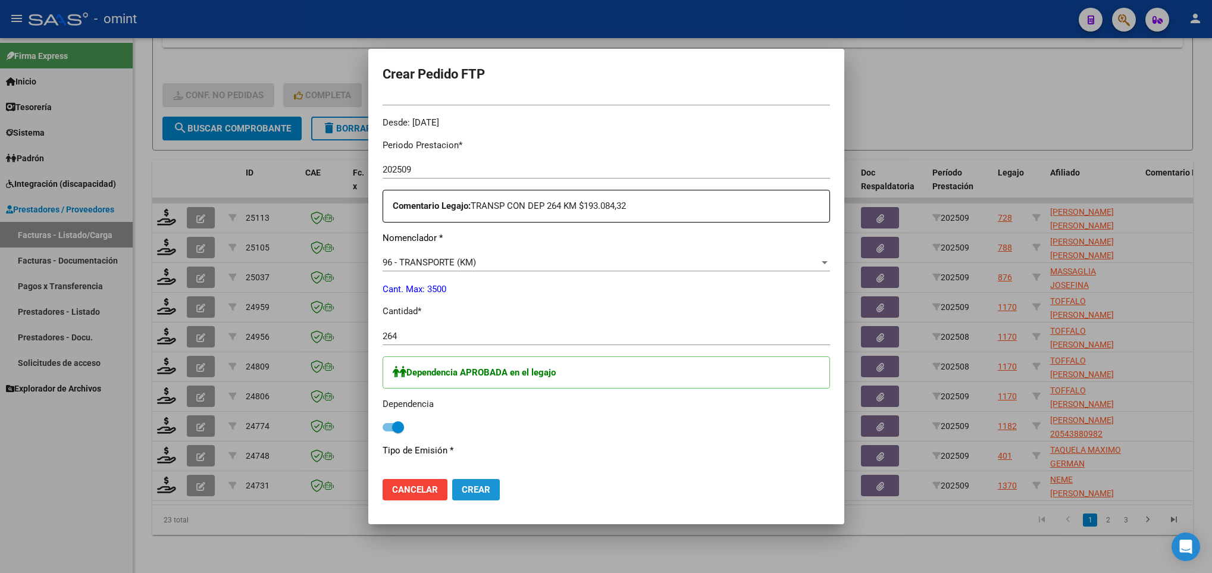
drag, startPoint x: 482, startPoint y: 495, endPoint x: 455, endPoint y: 448, distance: 54.1
click at [482, 494] on button "Crear" at bounding box center [476, 489] width 48 height 21
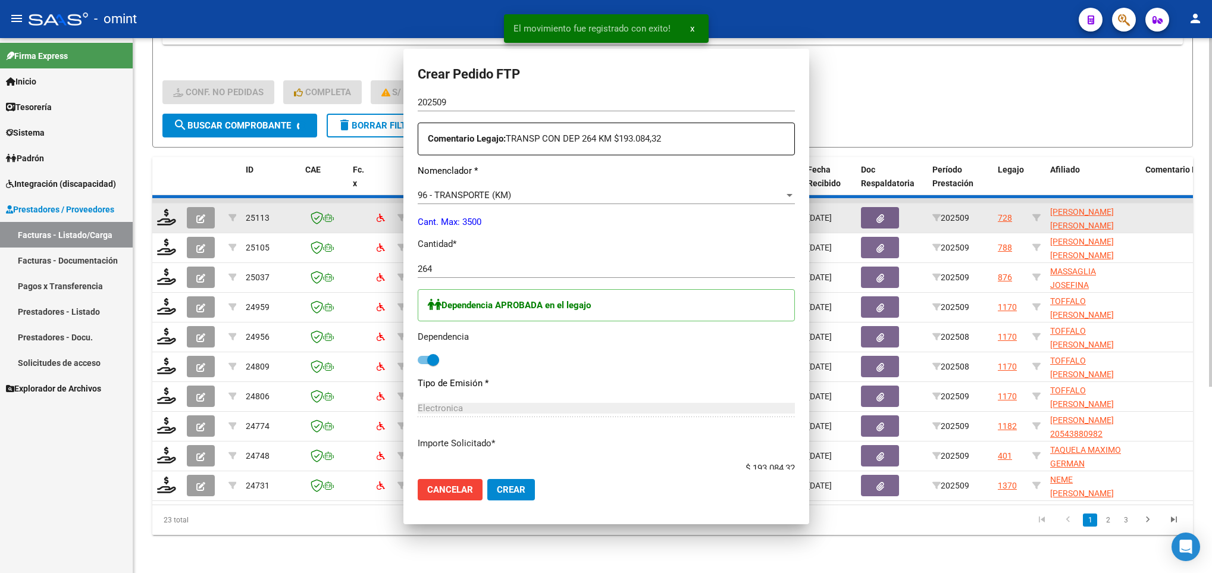
scroll to position [290, 0]
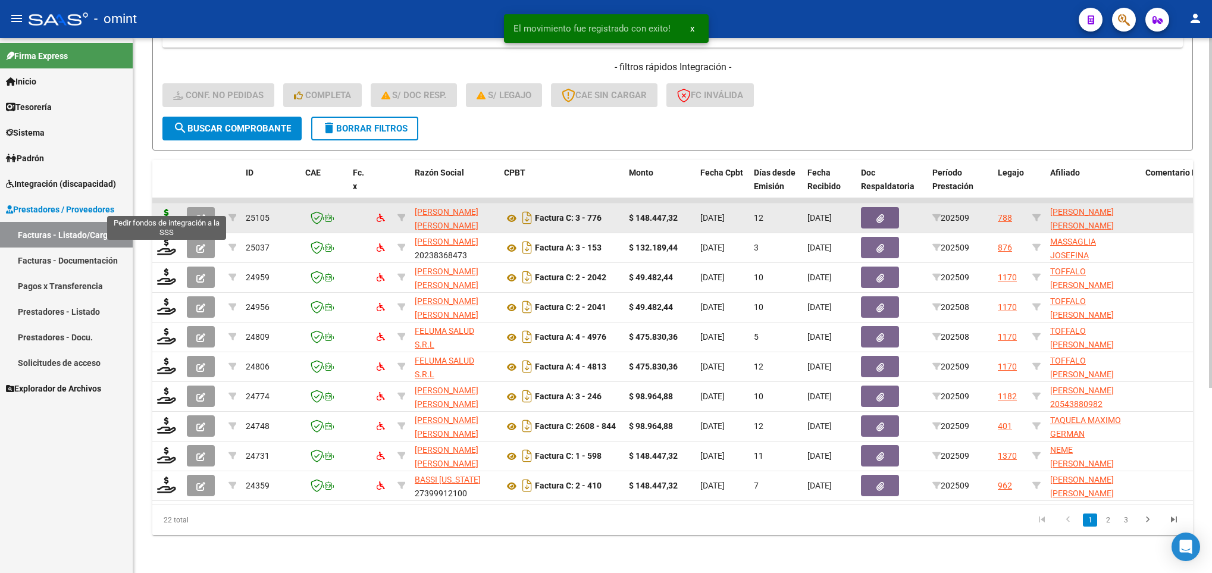
click at [165, 209] on icon at bounding box center [166, 217] width 19 height 17
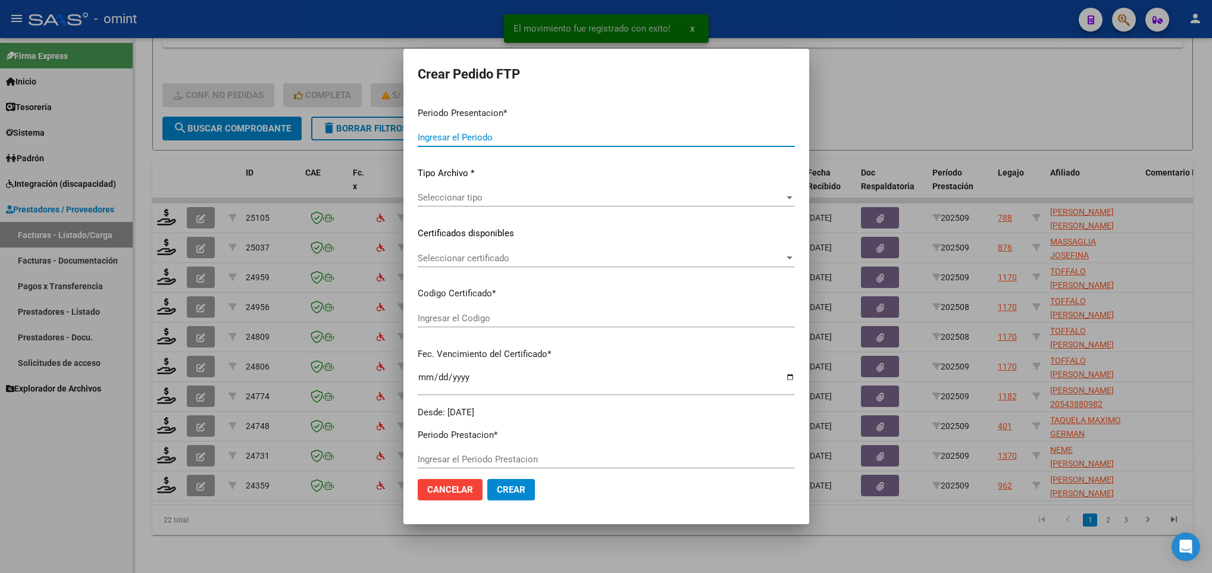
type input "202509"
type input "$ 148.447,32"
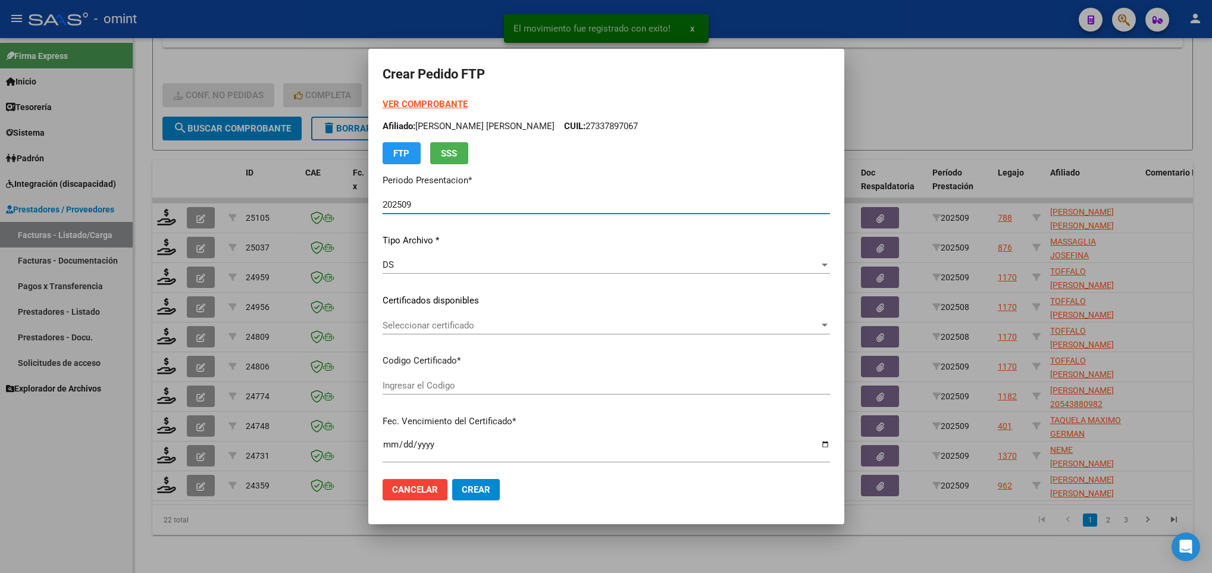
type input "1717525886"
type input "2028-02-22"
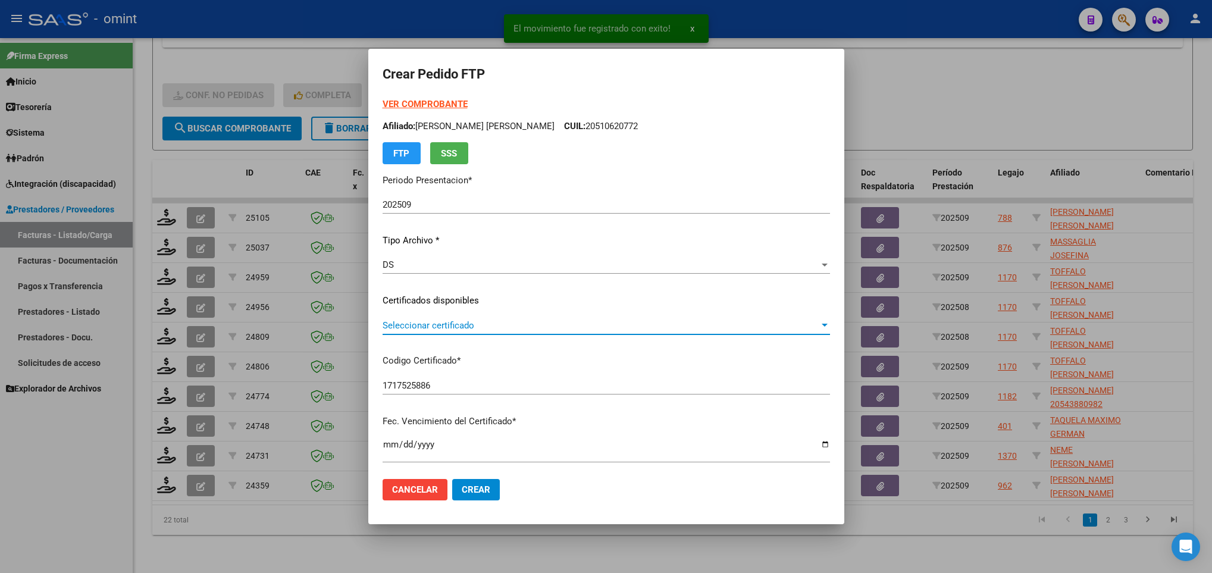
click at [536, 327] on span "Seleccionar certificado" at bounding box center [601, 325] width 437 height 11
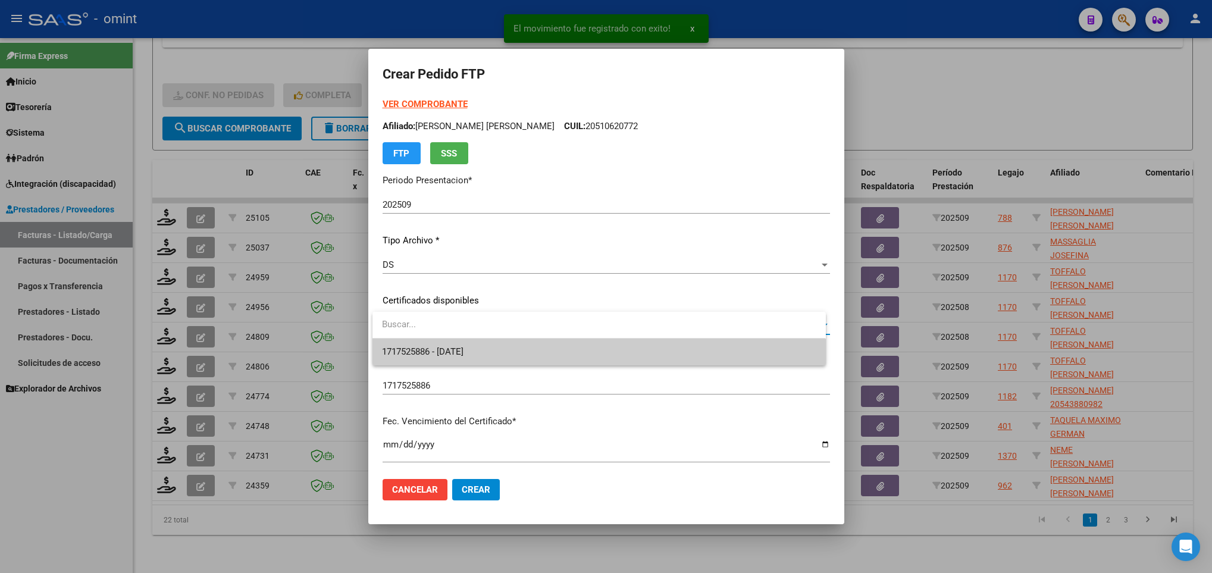
click at [543, 357] on span "1717525886 - 2028-02-22" at bounding box center [599, 352] width 434 height 27
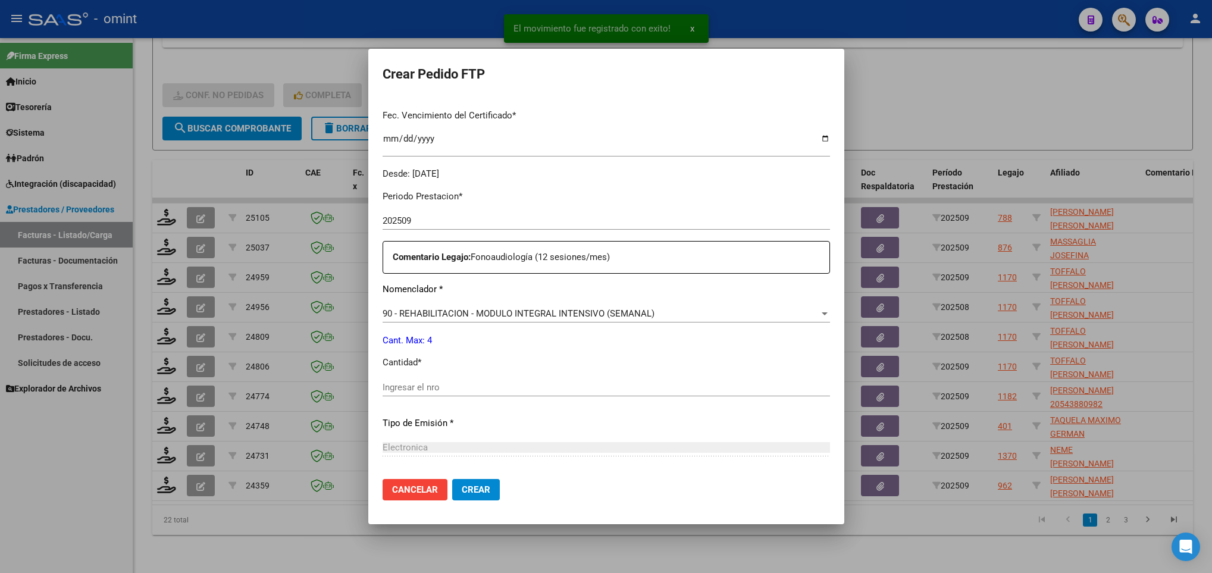
scroll to position [357, 0]
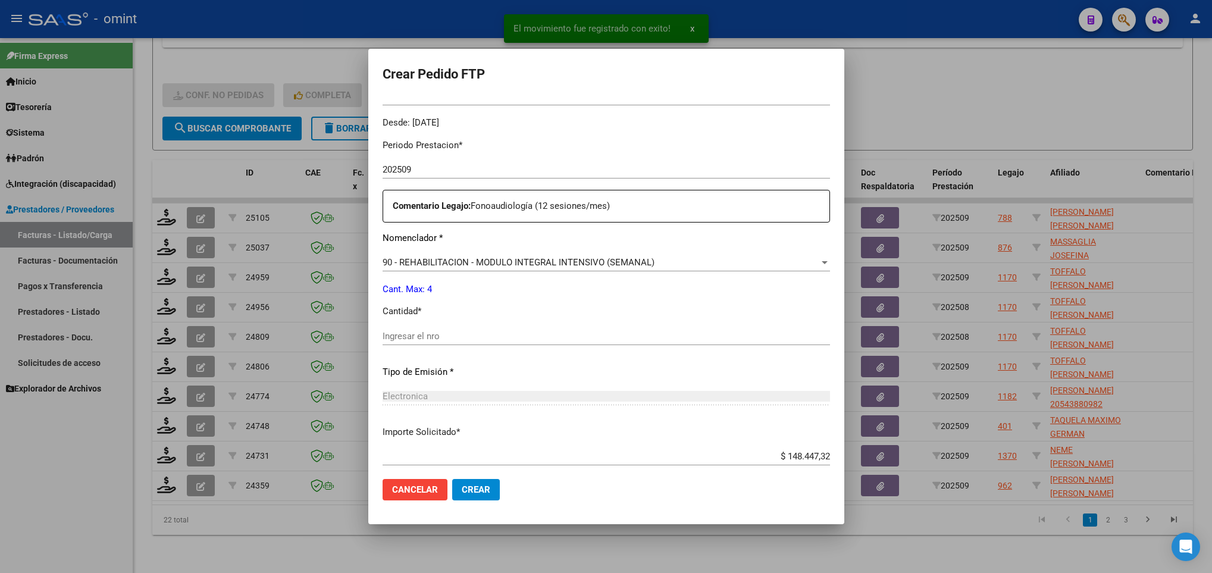
click at [447, 328] on div "Ingresar el nro" at bounding box center [606, 336] width 447 height 18
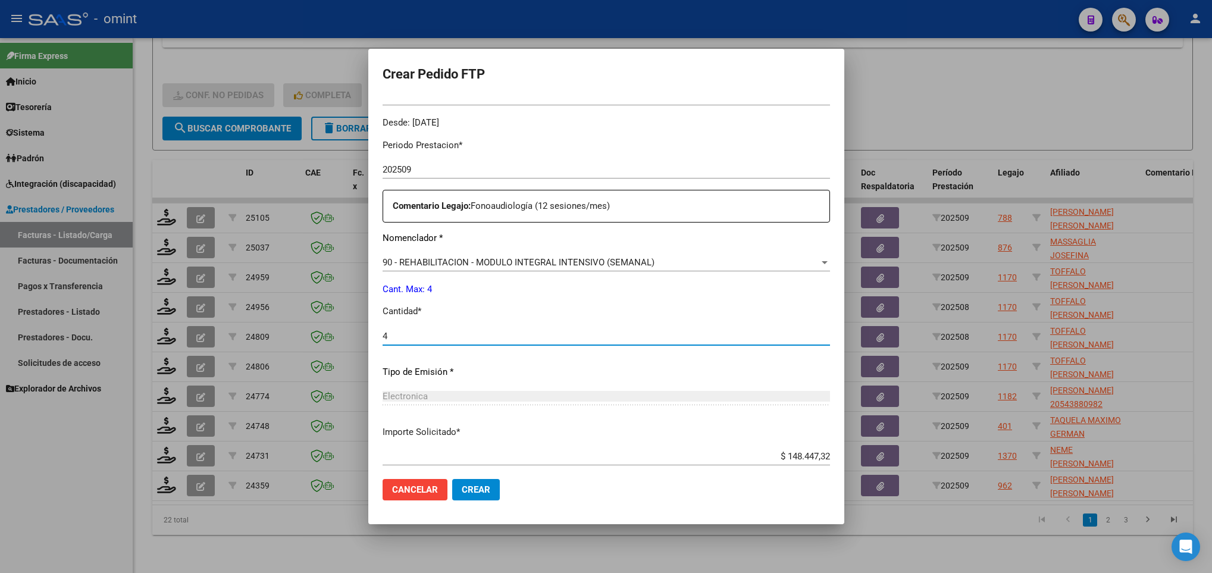
type input "4"
click at [478, 486] on span "Crear" at bounding box center [476, 489] width 29 height 11
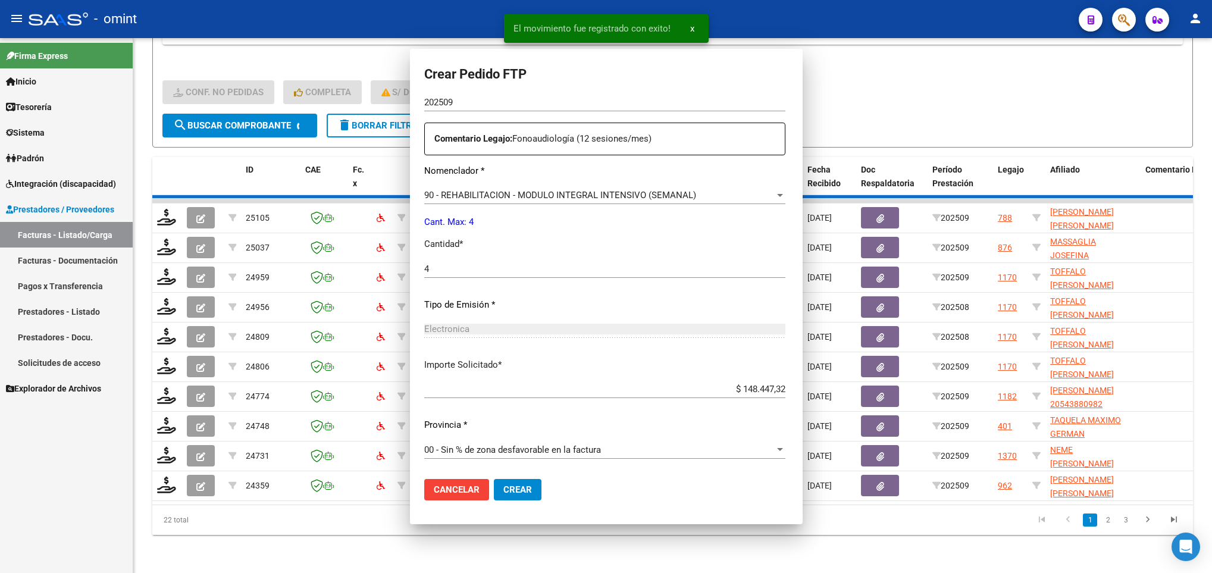
scroll to position [290, 0]
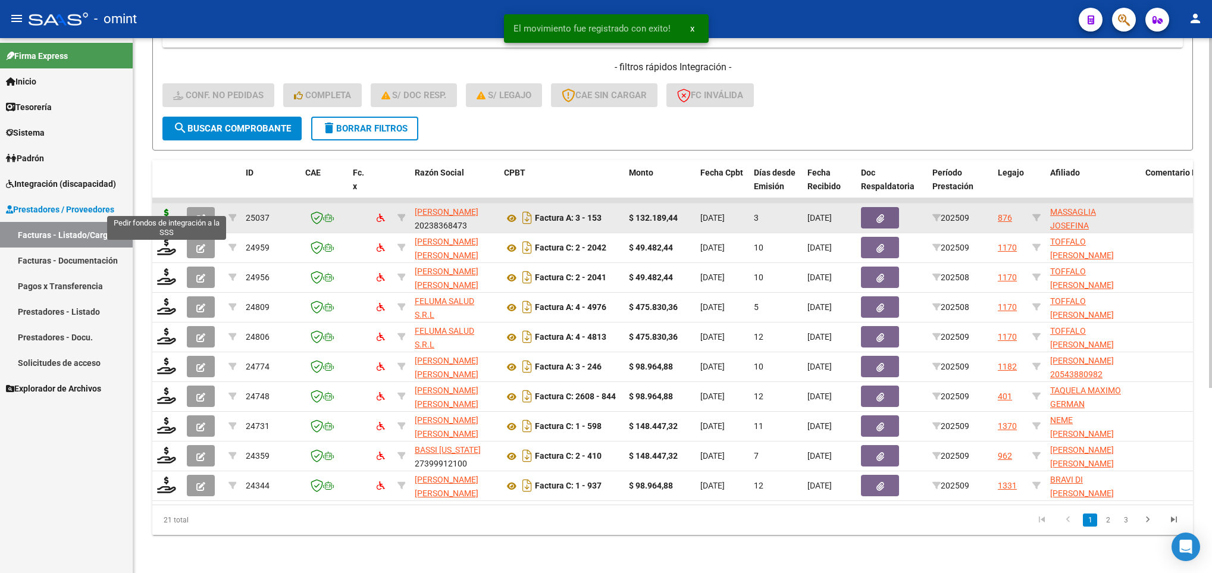
click at [170, 209] on icon at bounding box center [166, 217] width 19 height 17
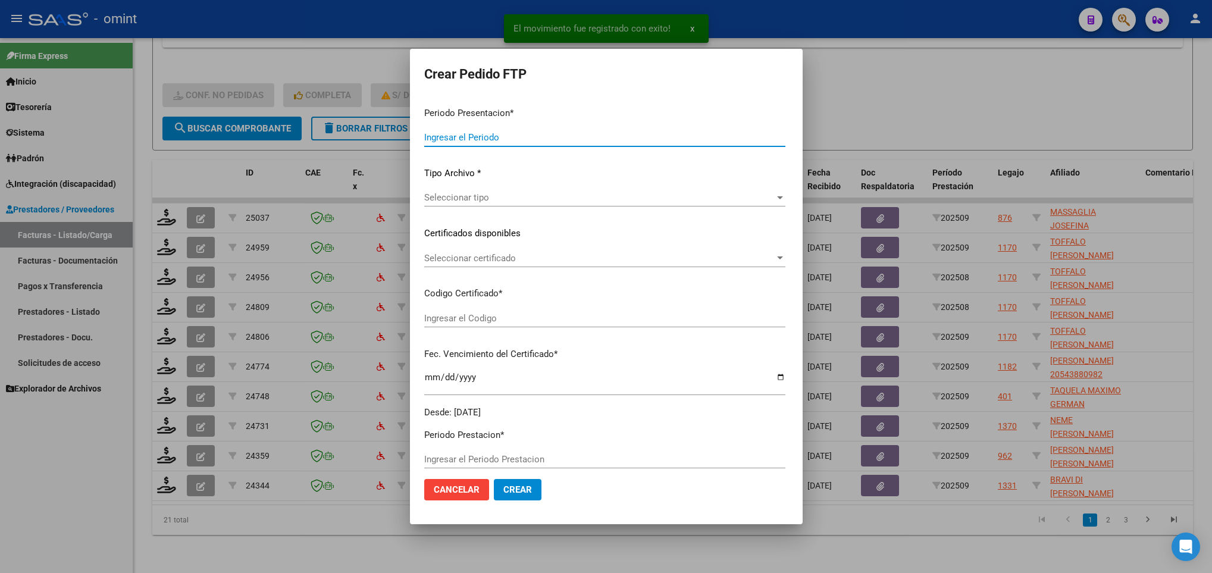
type input "202509"
type input "$ 132.189,44"
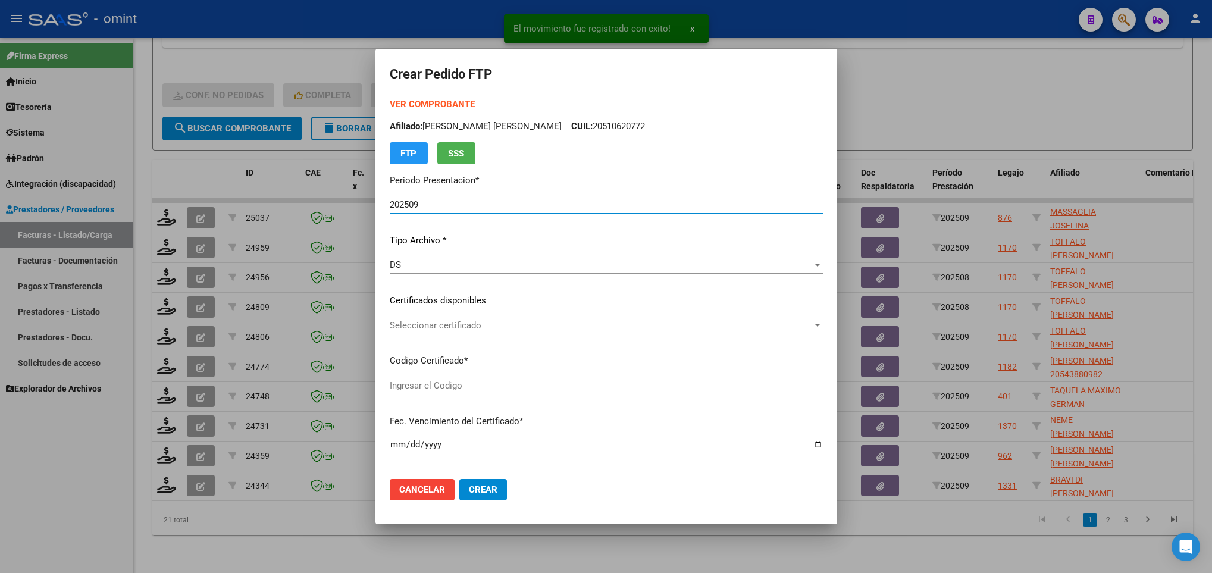
type input "2694859819"
type input "2027-07-18"
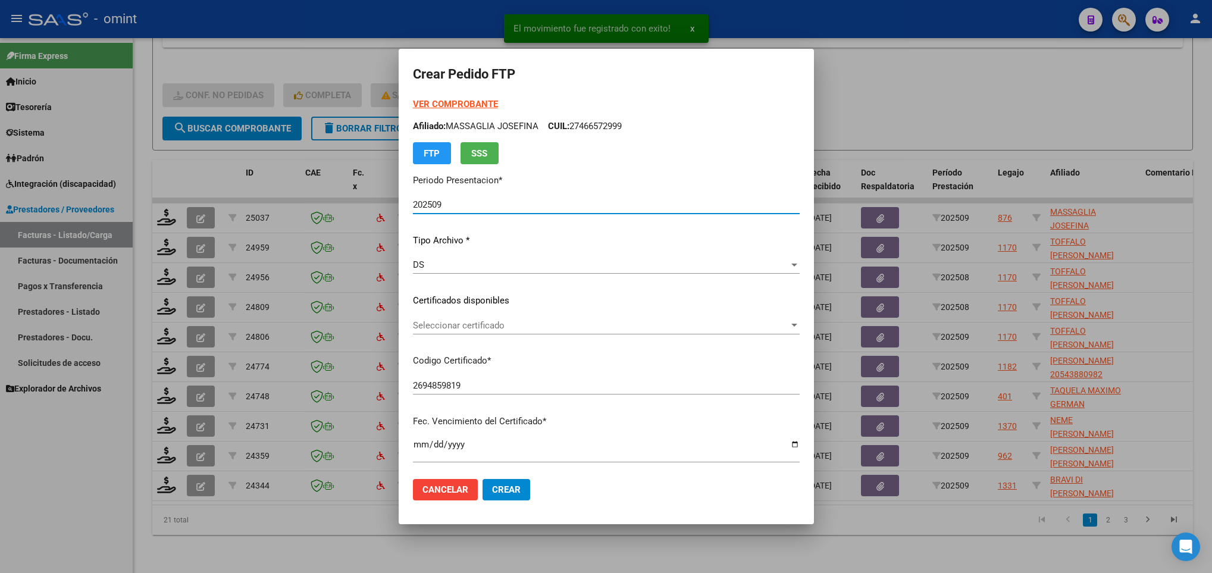
click at [566, 323] on span "Seleccionar certificado" at bounding box center [601, 325] width 376 height 11
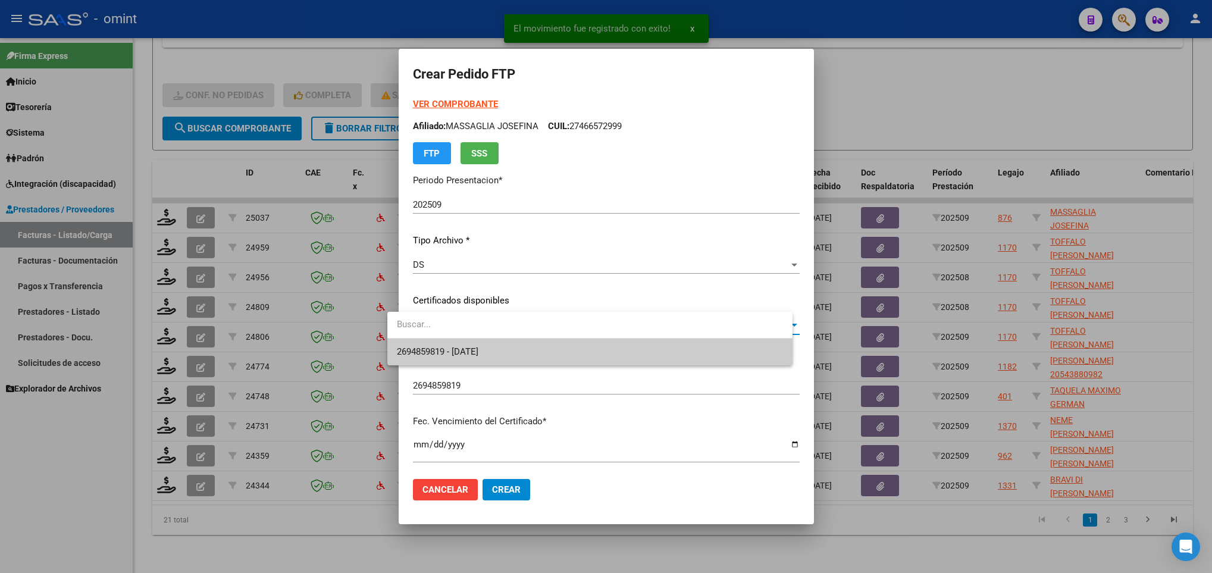
click at [578, 355] on span "2694859819 - 2027-07-18" at bounding box center [590, 352] width 386 height 27
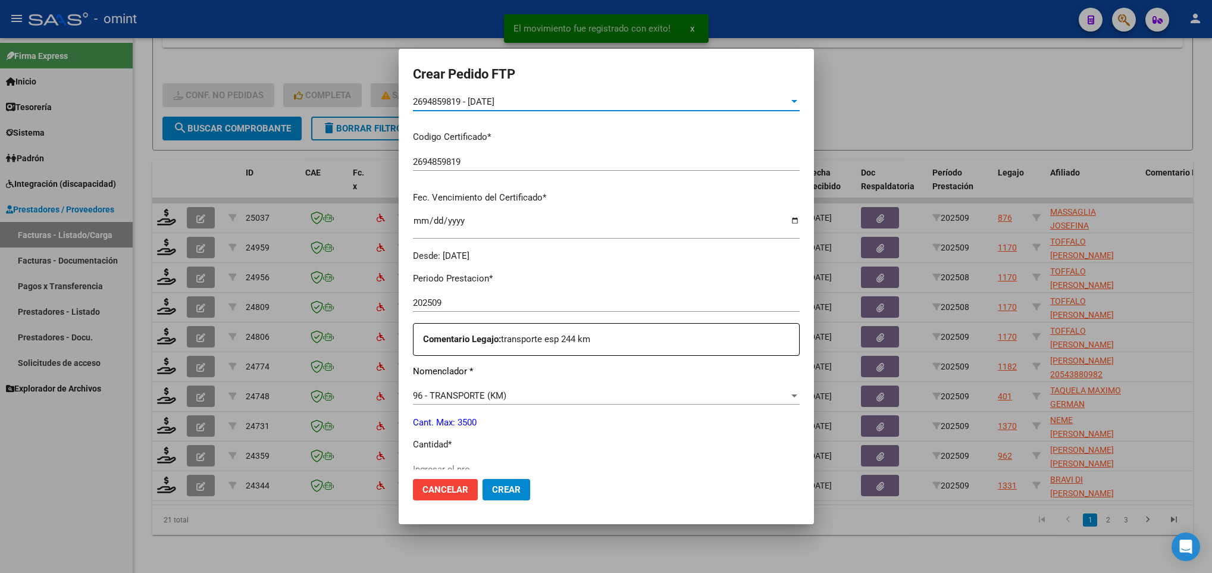
scroll to position [0, 0]
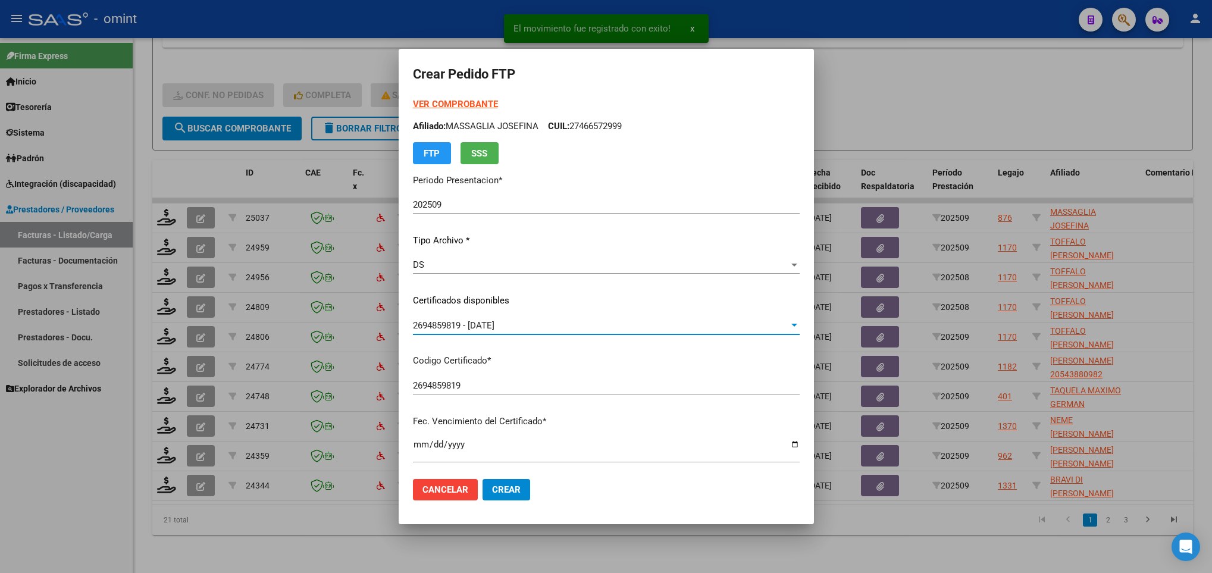
click at [450, 104] on strong "VER COMPROBANTE" at bounding box center [455, 104] width 85 height 11
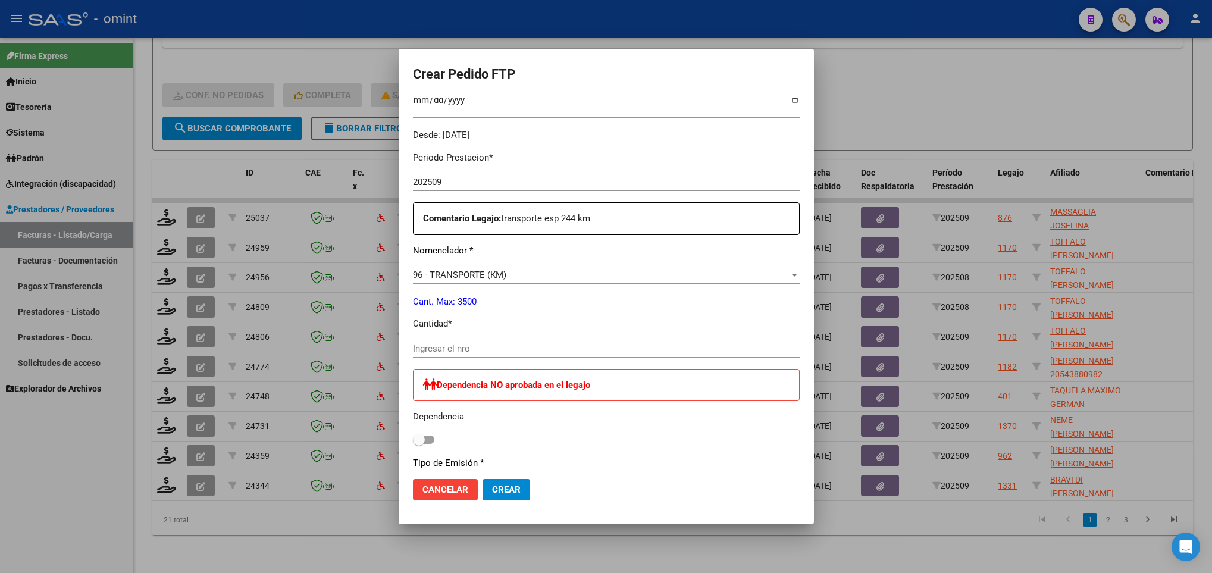
scroll to position [357, 0]
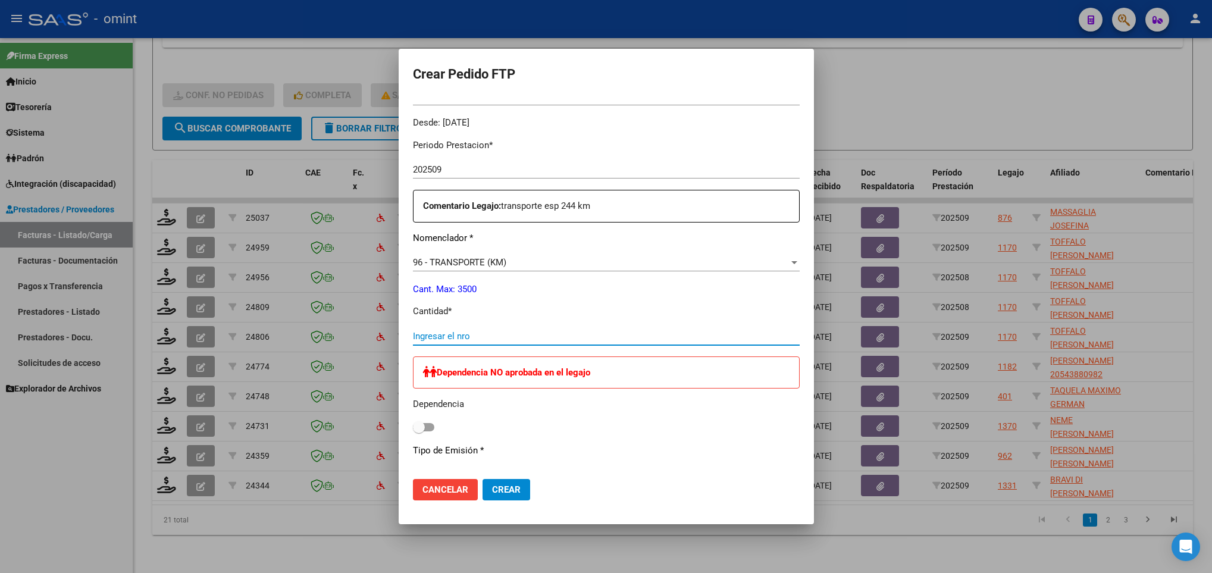
click at [444, 337] on input "Ingresar el nro" at bounding box center [606, 336] width 387 height 11
type input "244"
click at [507, 500] on mat-dialog-actions "Cancelar Crear" at bounding box center [606, 489] width 387 height 40
click at [508, 487] on button "Crear" at bounding box center [507, 489] width 48 height 21
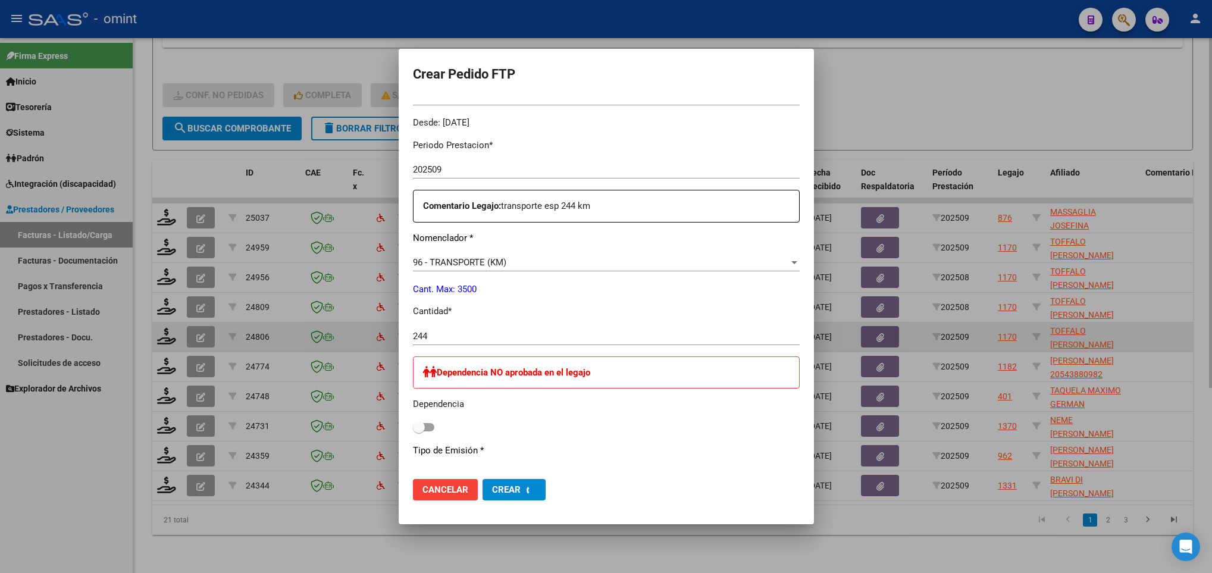
scroll to position [0, 0]
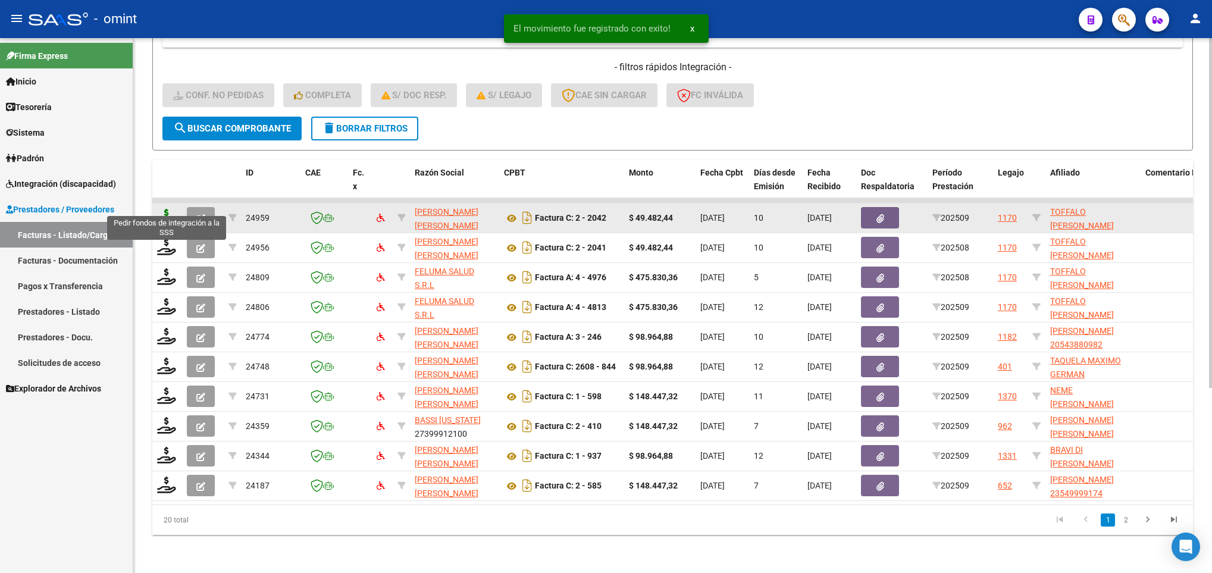
click at [163, 209] on icon at bounding box center [166, 217] width 19 height 17
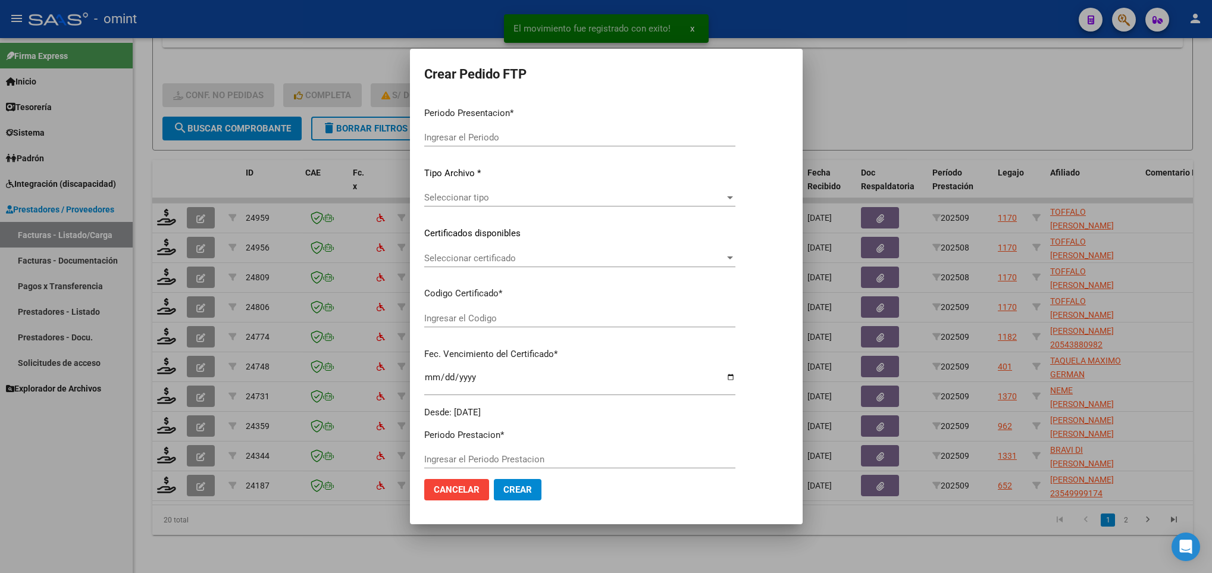
type input "202509"
type input "$ 49.482,44"
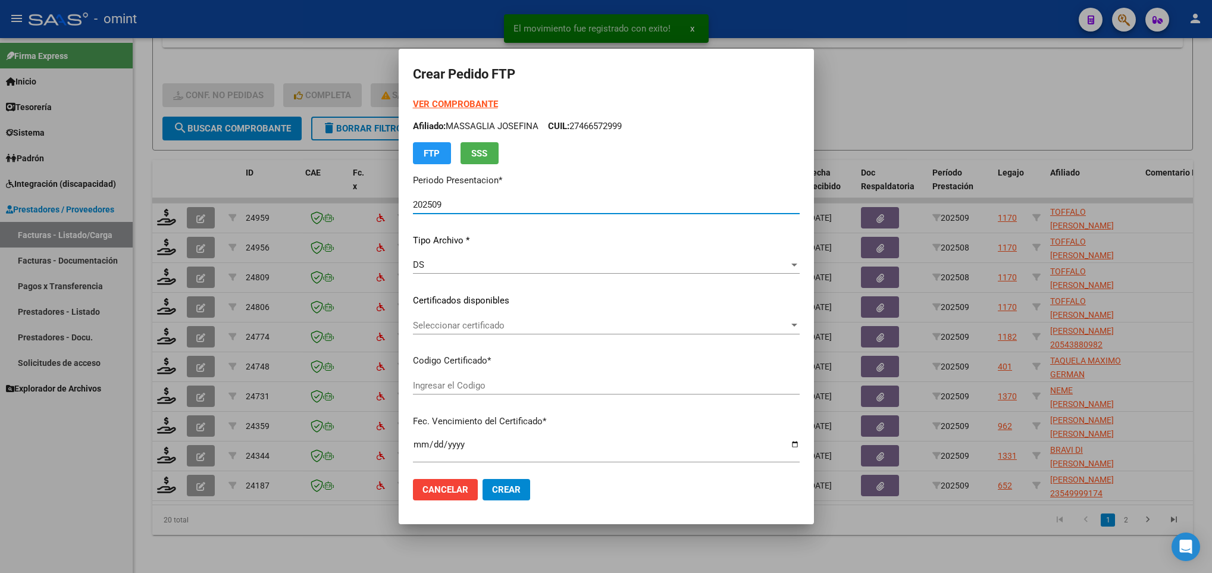
type input "6152469112"
type input "2027-10-24"
type input "61623800"
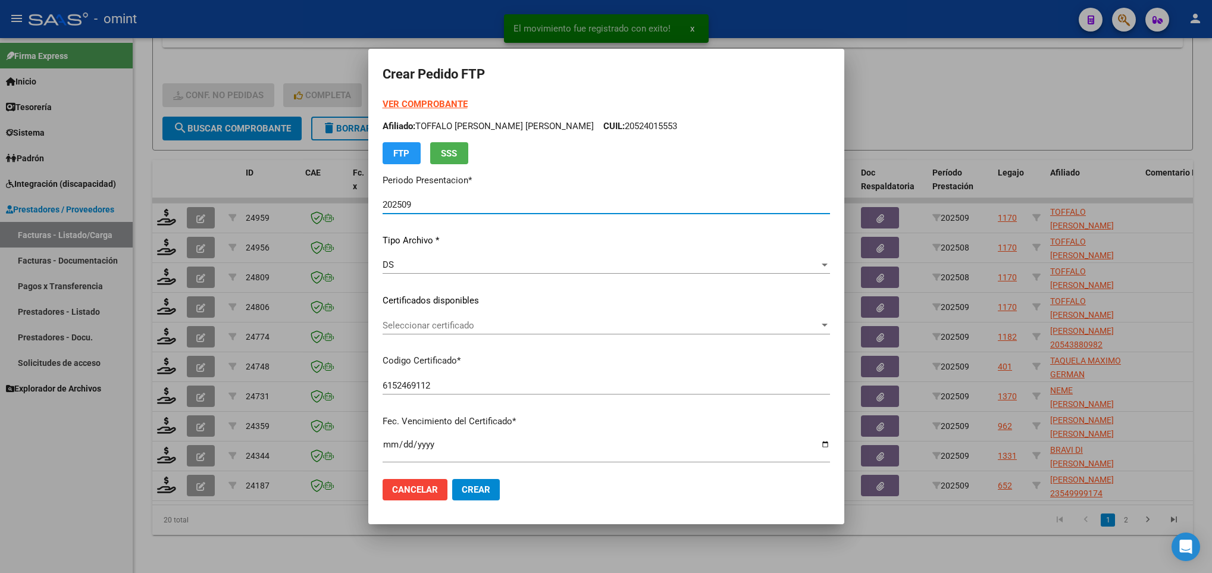
click at [536, 331] on div "Seleccionar certificado Seleccionar certificado" at bounding box center [606, 326] width 447 height 18
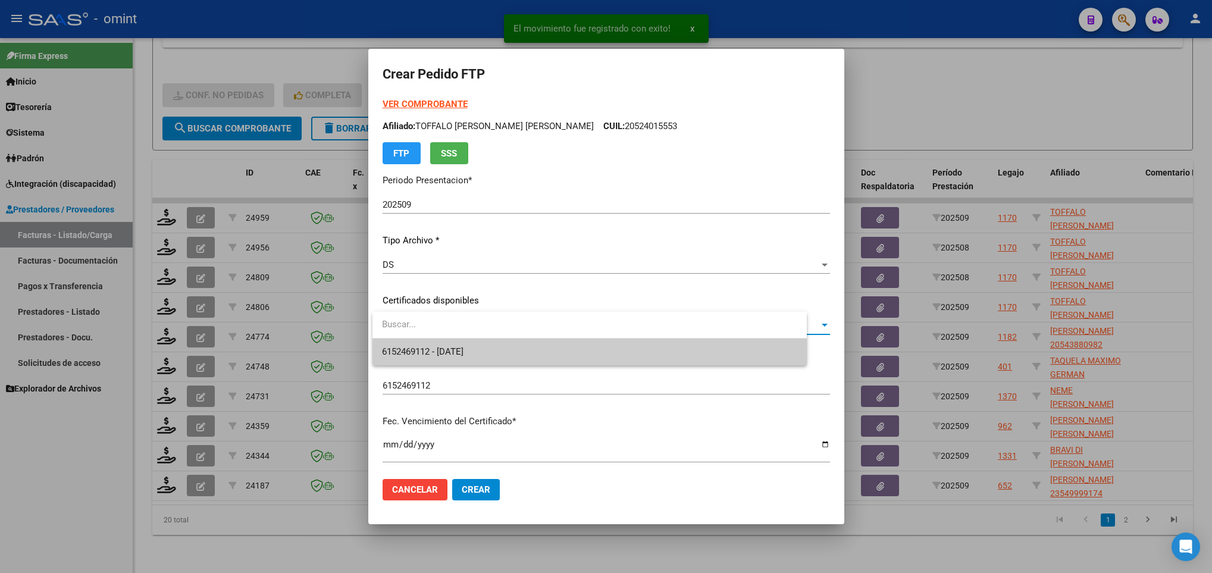
click at [540, 349] on span "6152469112 - 2027-10-24" at bounding box center [589, 352] width 415 height 27
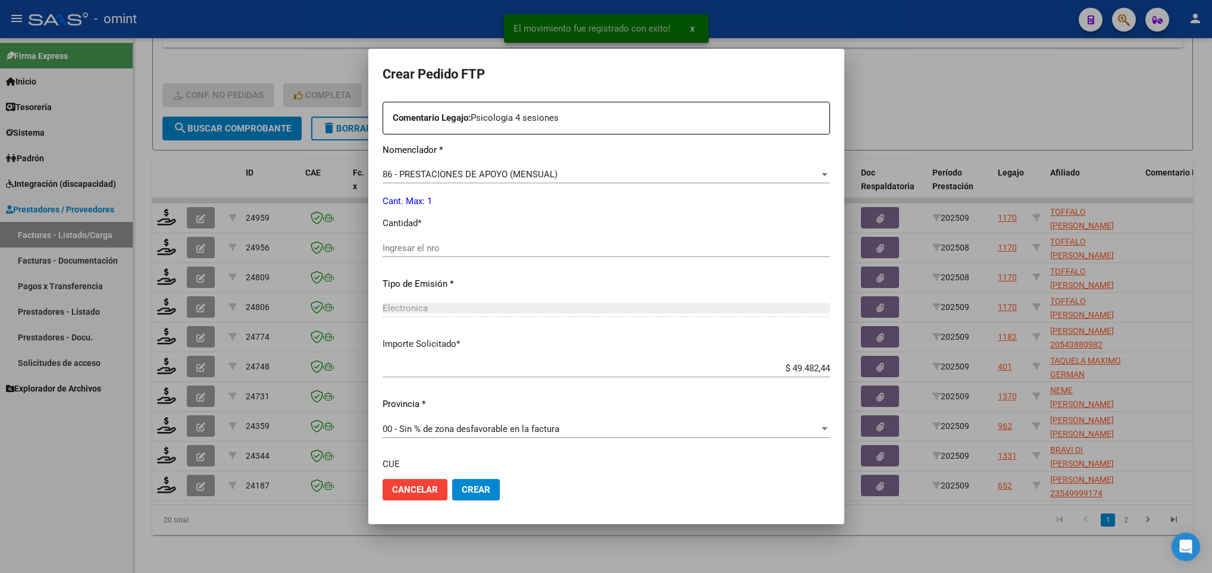
scroll to position [446, 0]
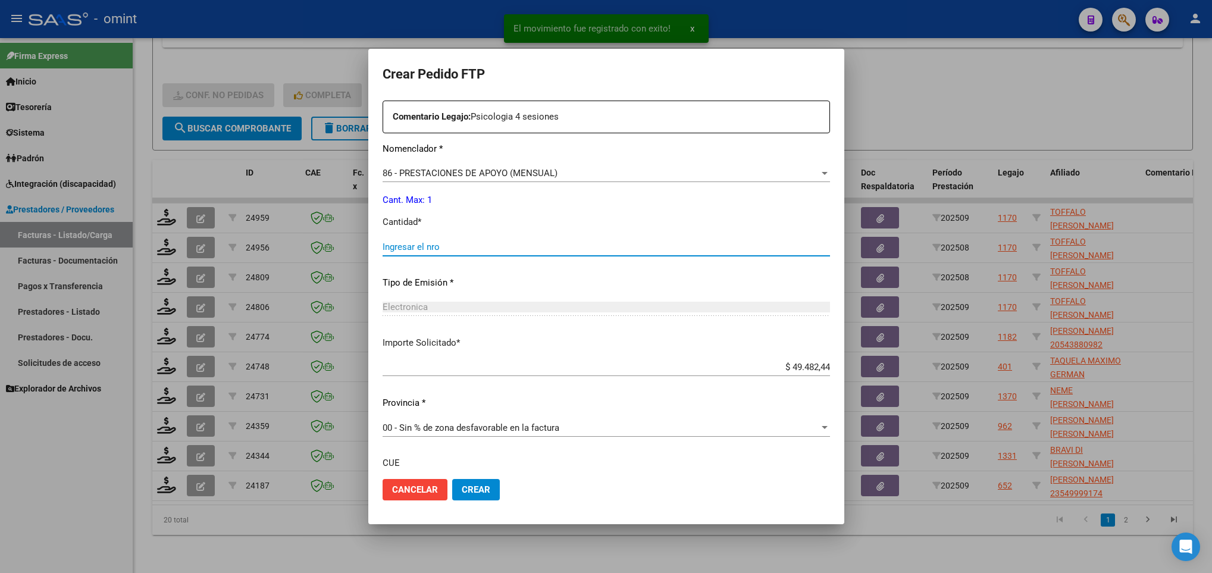
click at [507, 250] on input "Ingresar el nro" at bounding box center [606, 247] width 447 height 11
type input "2"
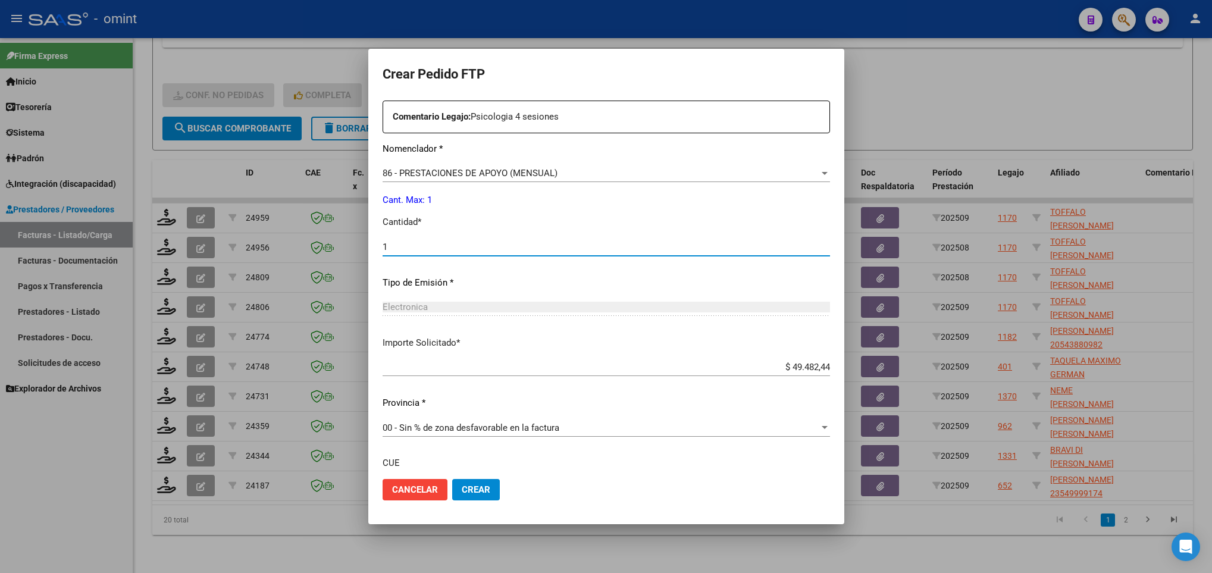
type input "1"
click at [491, 491] on button "Crear" at bounding box center [476, 489] width 48 height 21
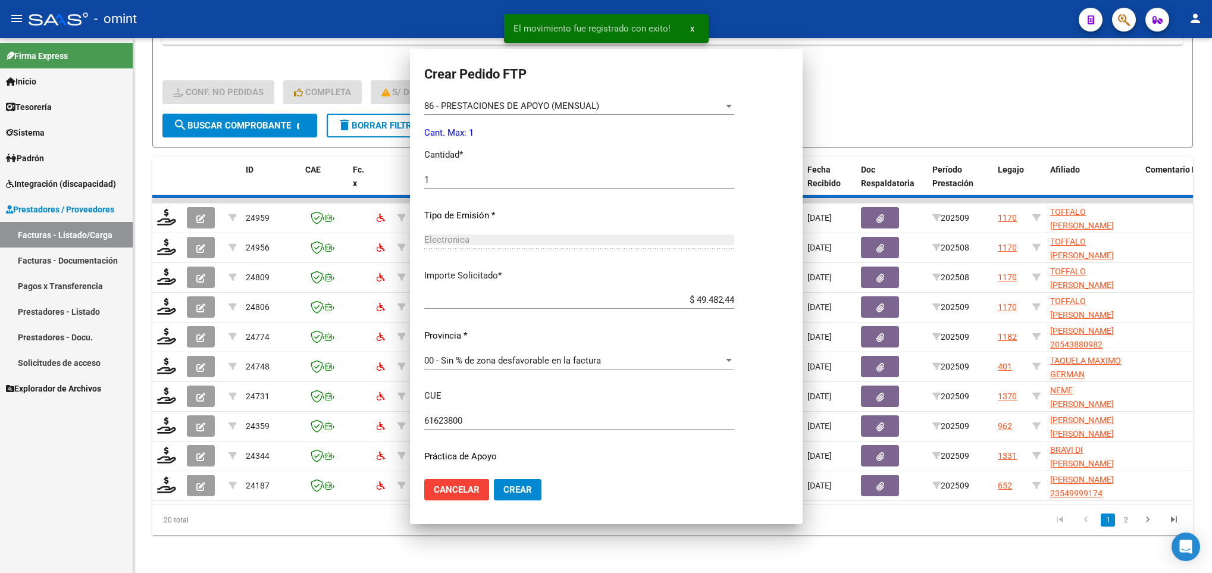
scroll to position [0, 0]
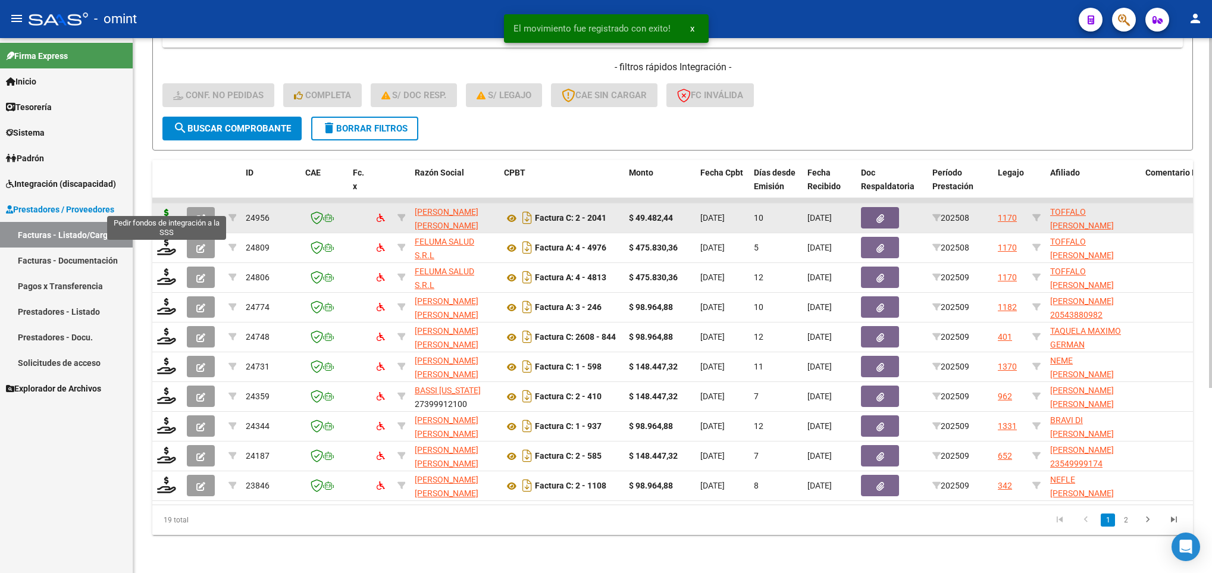
click at [166, 209] on icon at bounding box center [166, 217] width 19 height 17
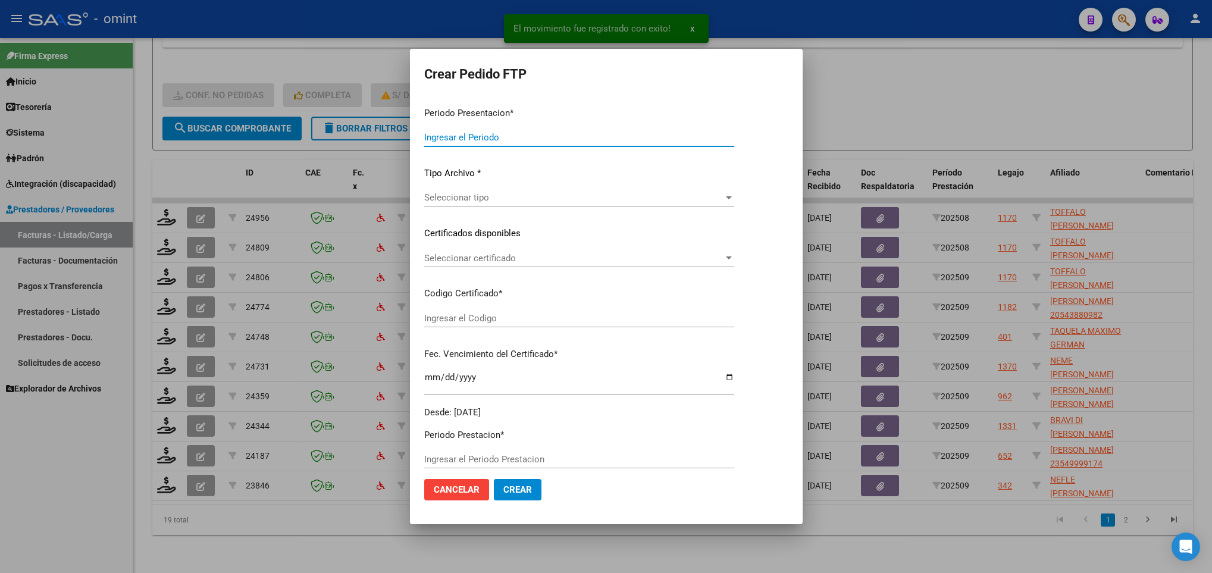
type input "202509"
type input "202508"
type input "$ 49.482,44"
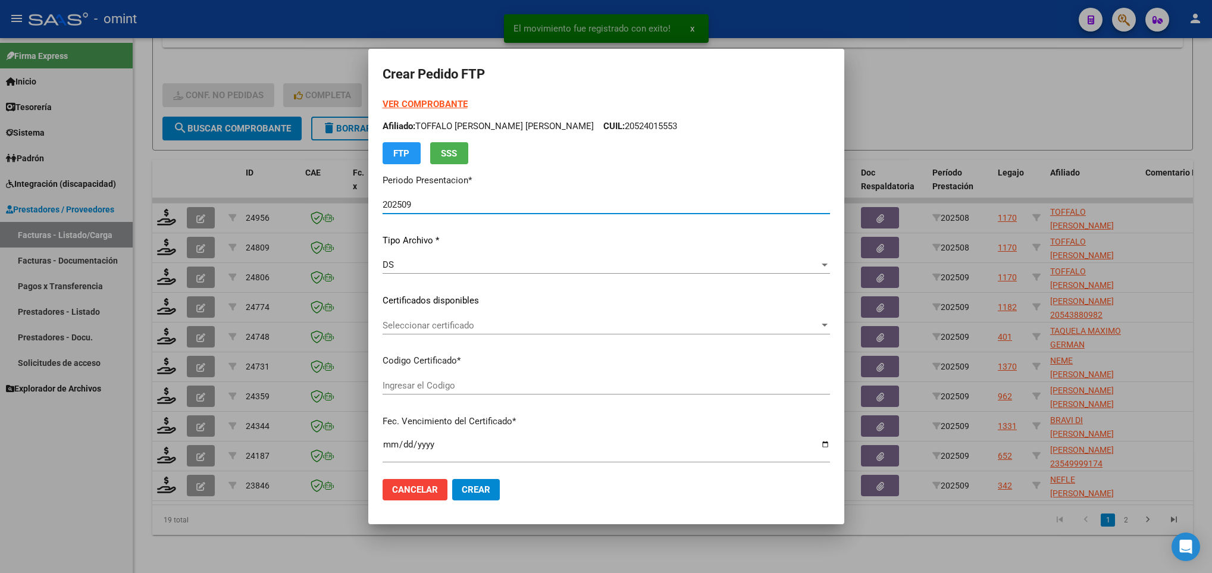
type input "6152469112"
type input "2027-10-24"
type input "61623800"
click at [511, 331] on div "Seleccionar certificado Seleccionar certificado" at bounding box center [606, 326] width 447 height 18
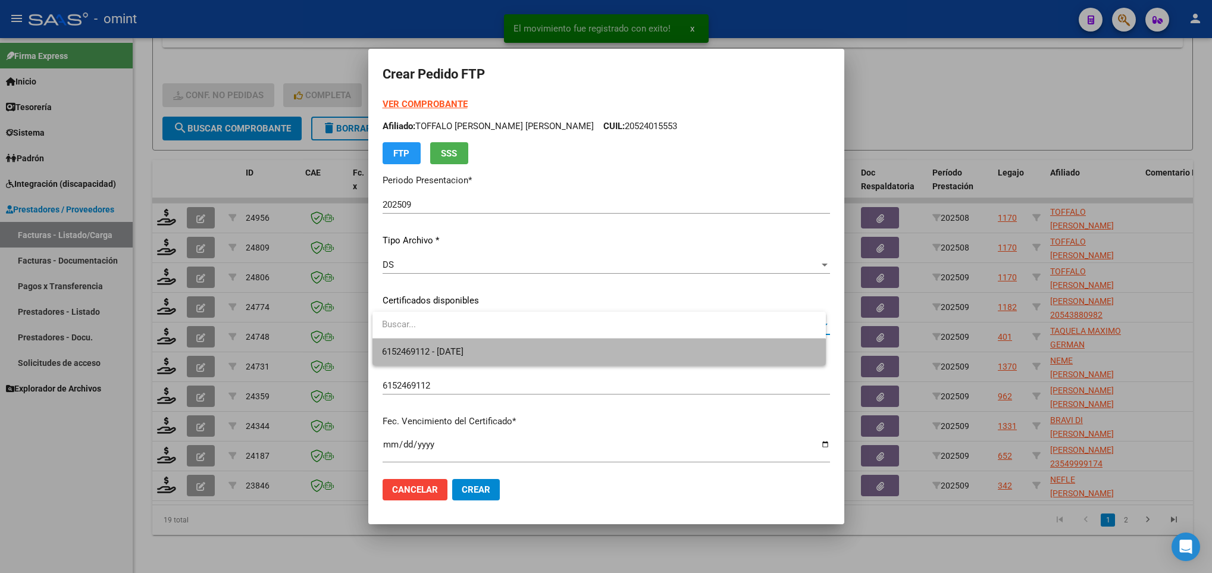
click at [516, 343] on span "6152469112 - 2027-10-24" at bounding box center [599, 352] width 434 height 27
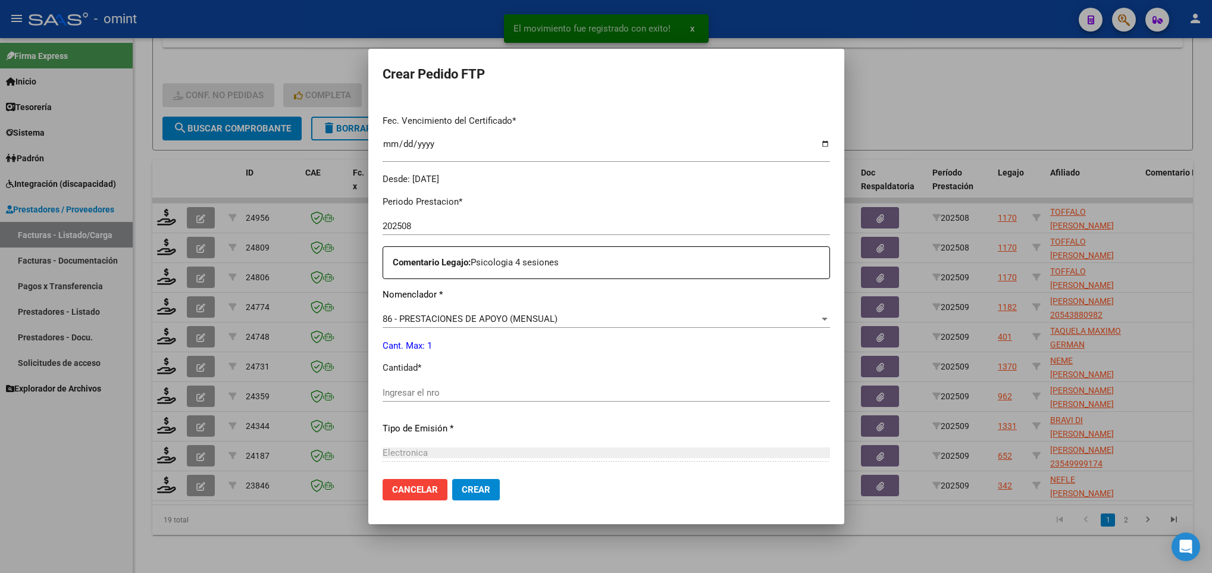
scroll to position [357, 0]
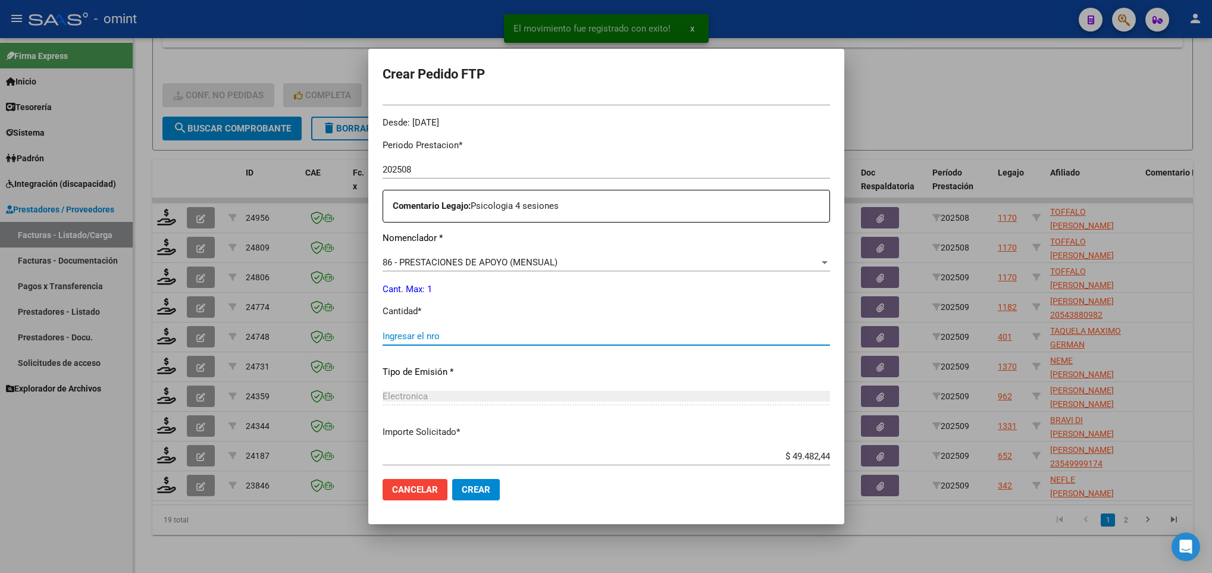
click at [513, 338] on input "Ingresar el nro" at bounding box center [606, 336] width 447 height 11
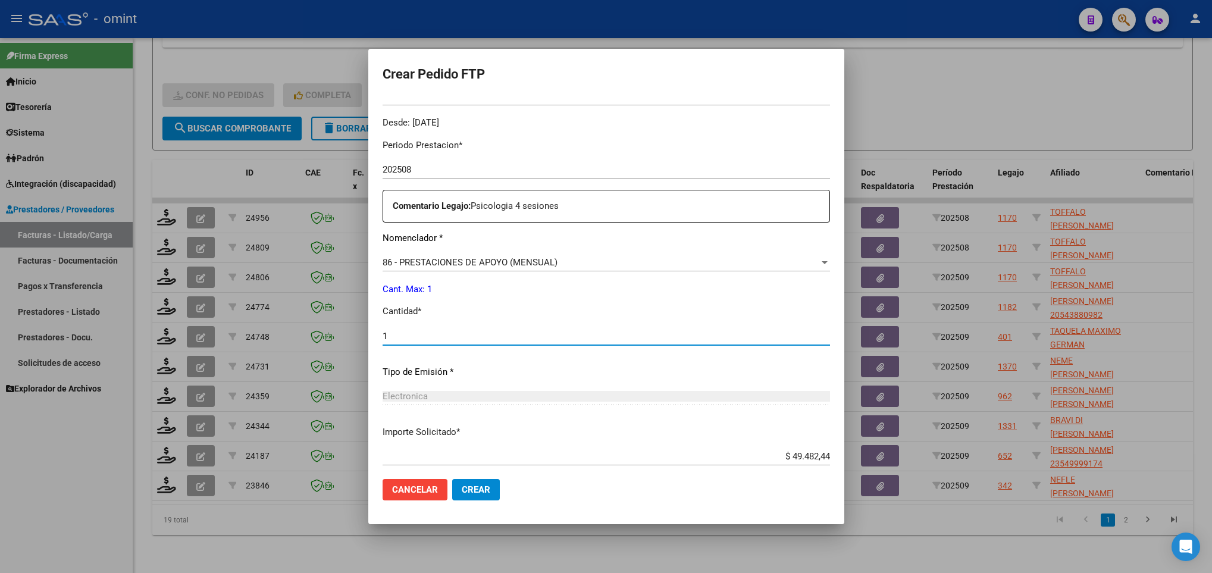
type input "1"
click at [471, 484] on span "Crear" at bounding box center [476, 489] width 29 height 11
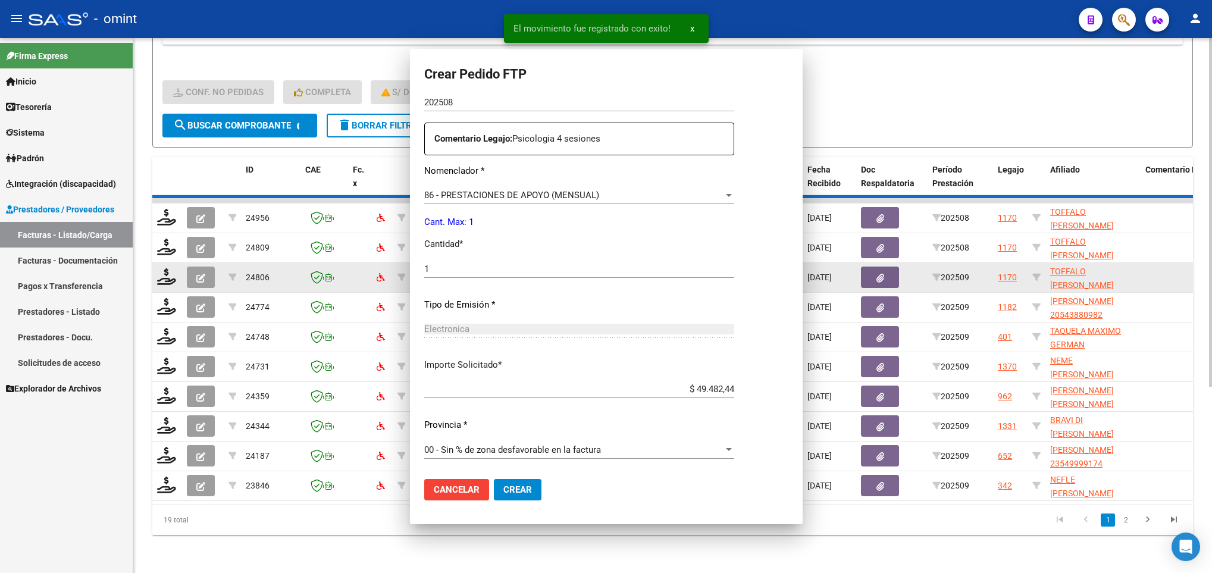
scroll to position [0, 0]
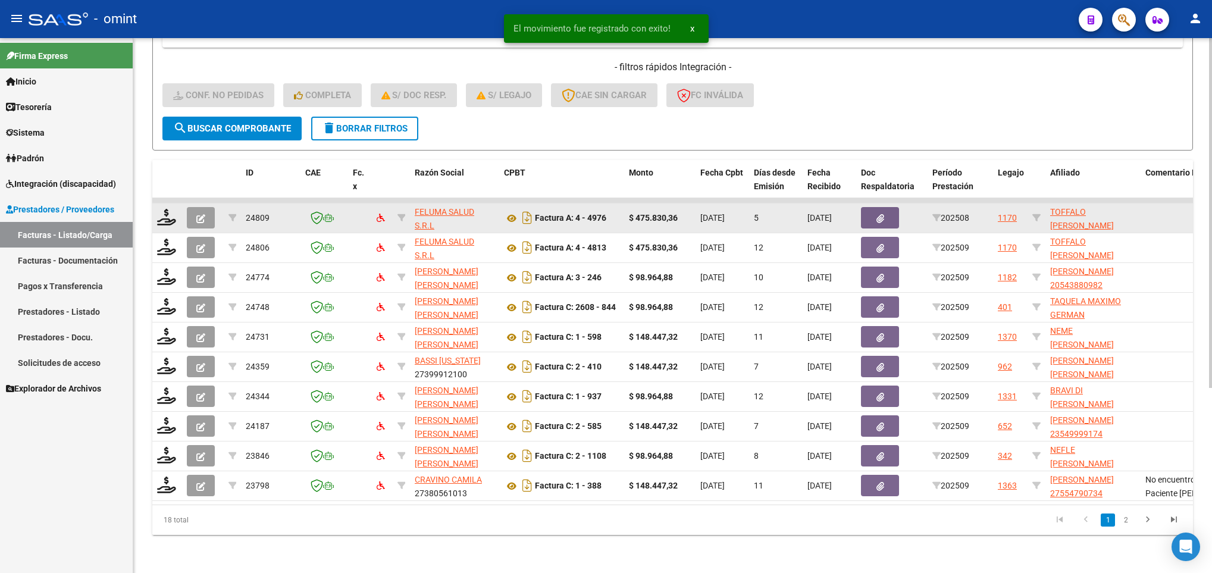
click at [164, 213] on datatable-body-cell at bounding box center [167, 218] width 30 height 29
click at [162, 209] on icon at bounding box center [166, 217] width 19 height 17
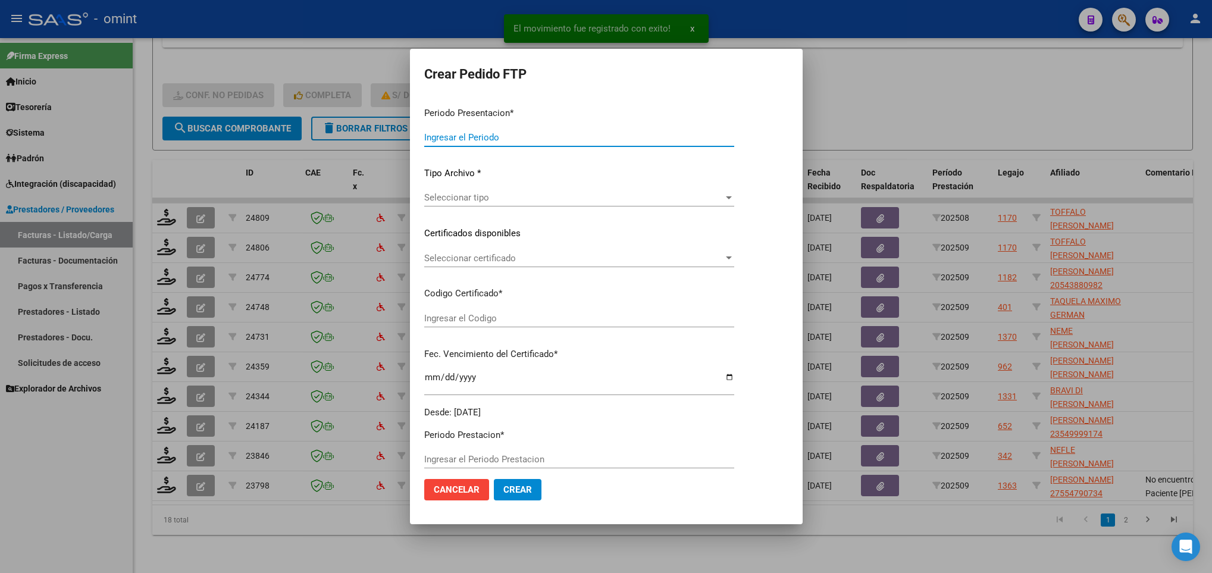
type input "202509"
type input "202508"
type input "$ 475.830,36"
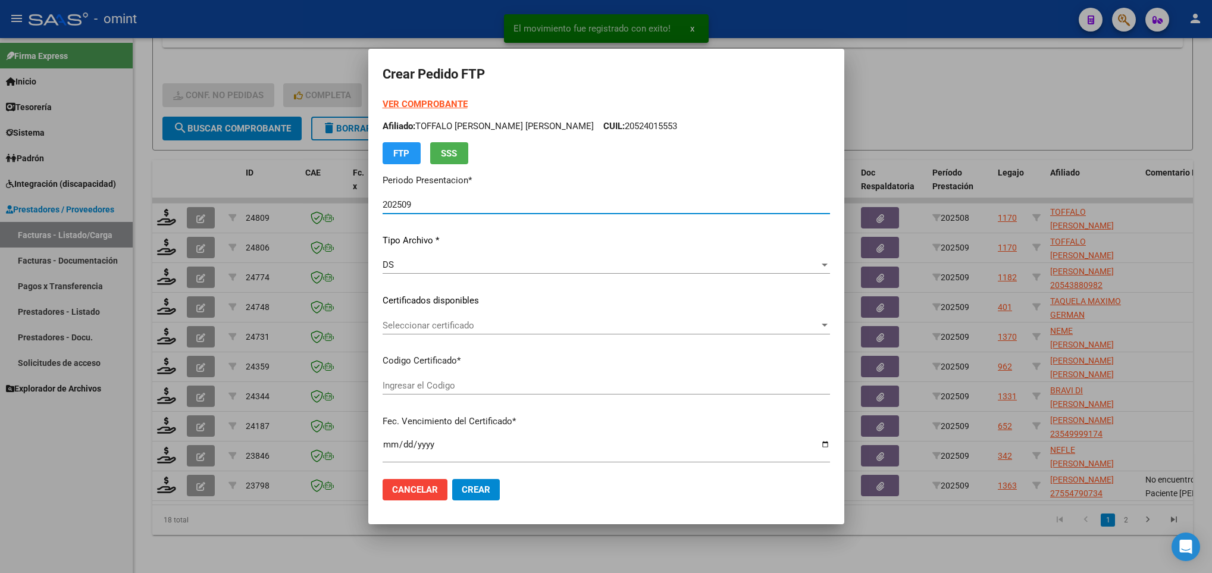
type input "6152469112"
type input "2027-10-24"
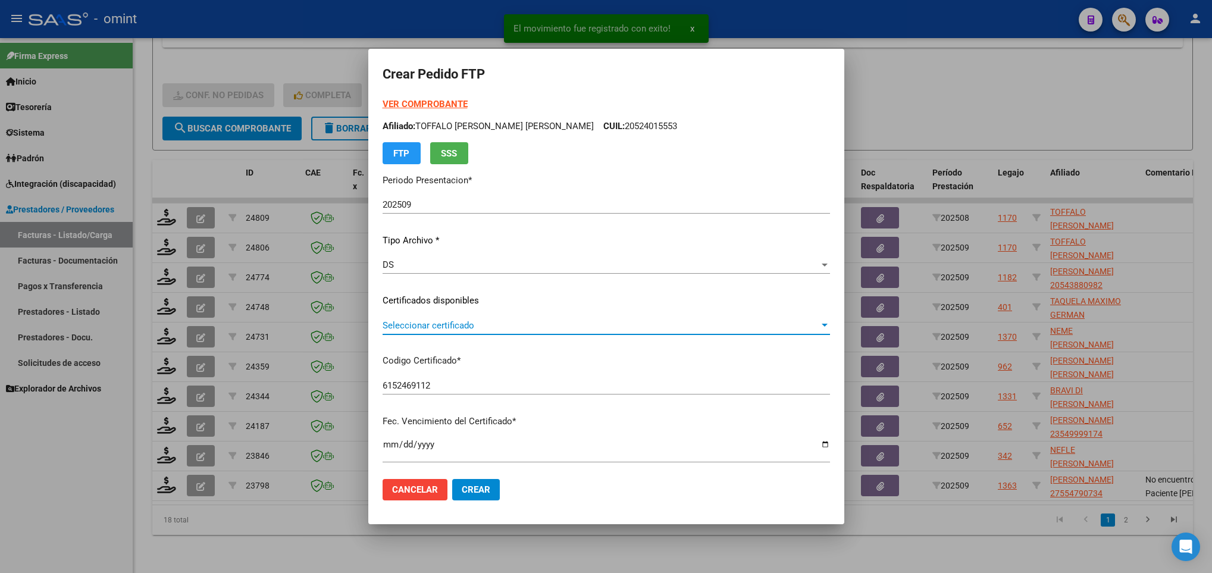
click at [523, 324] on span "Seleccionar certificado" at bounding box center [601, 325] width 437 height 11
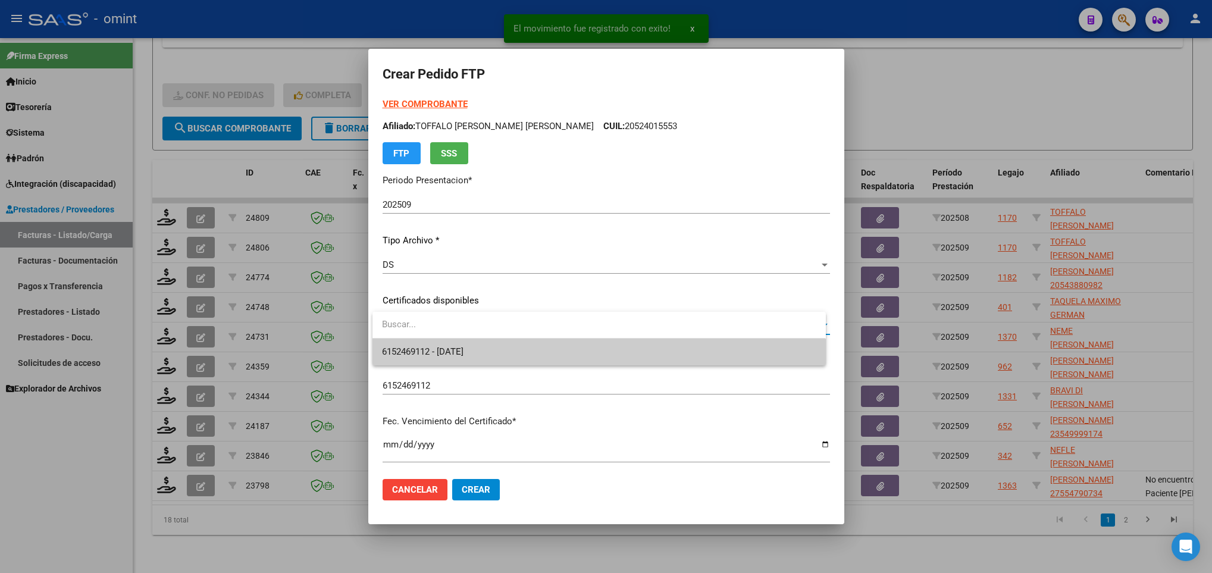
click at [531, 346] on span "6152469112 - 2027-10-24" at bounding box center [599, 352] width 434 height 27
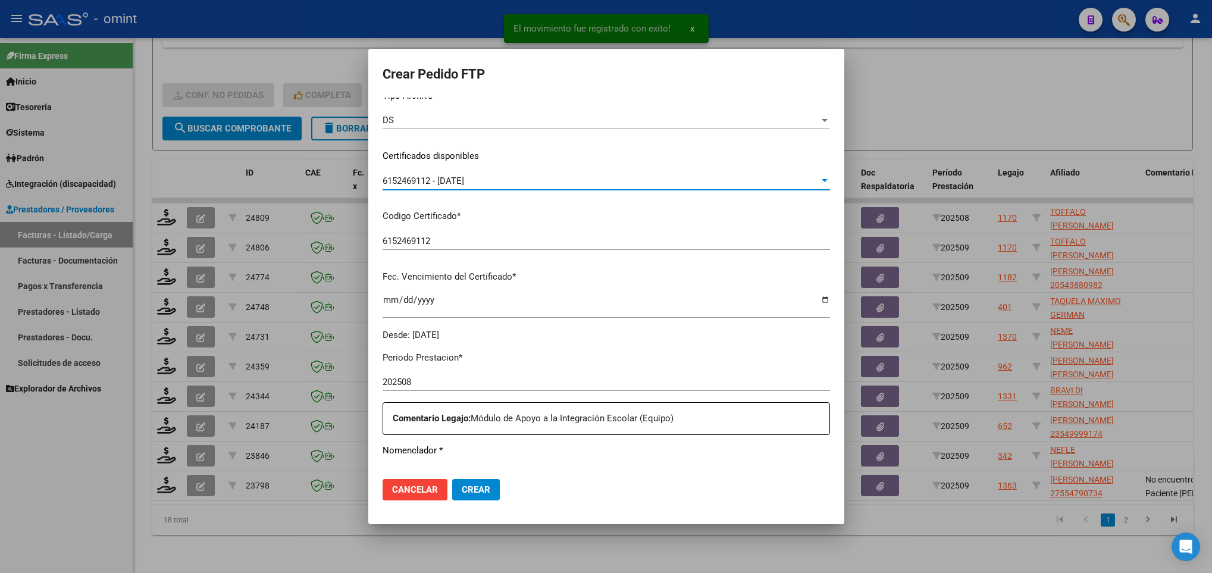
scroll to position [425, 0]
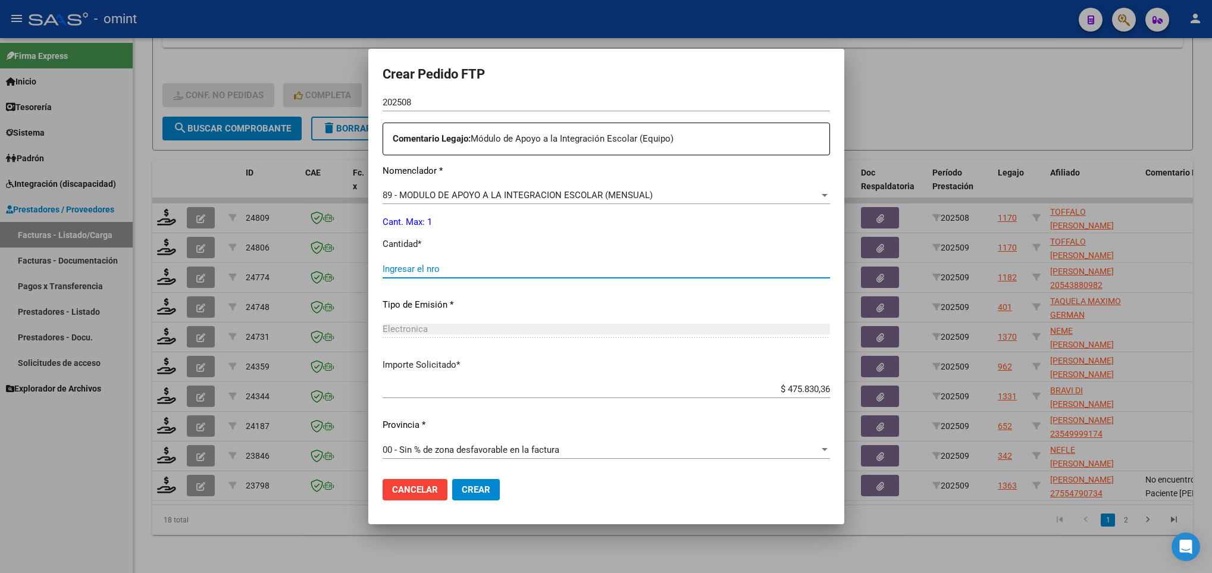
click at [462, 266] on input "Ingresar el nro" at bounding box center [606, 269] width 447 height 11
type input "1"
click at [471, 480] on button "Crear" at bounding box center [476, 489] width 48 height 21
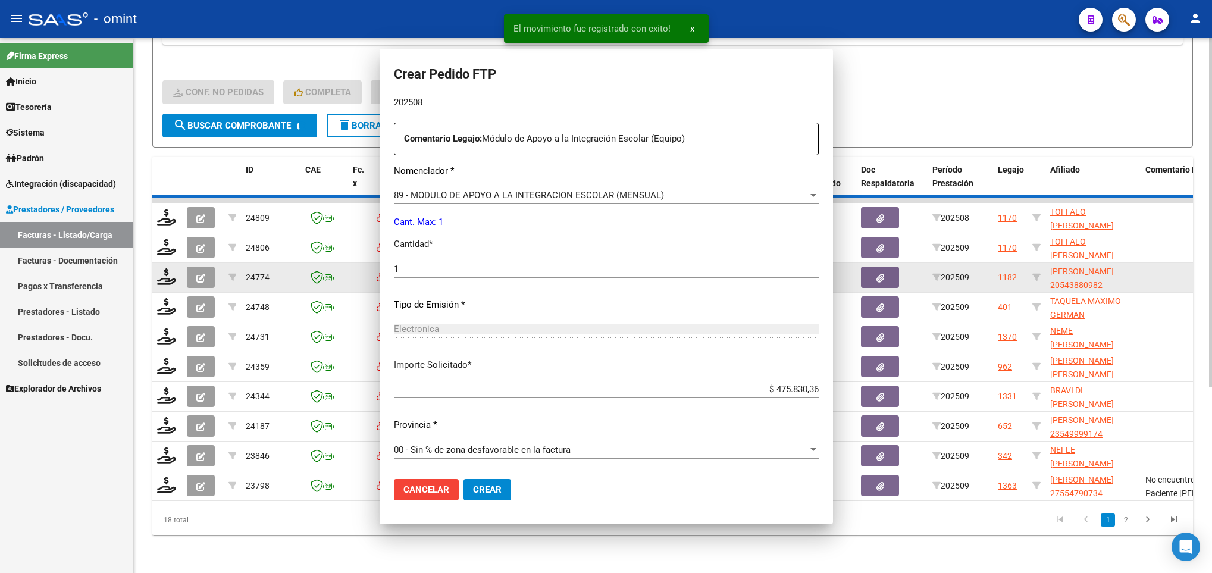
scroll to position [358, 0]
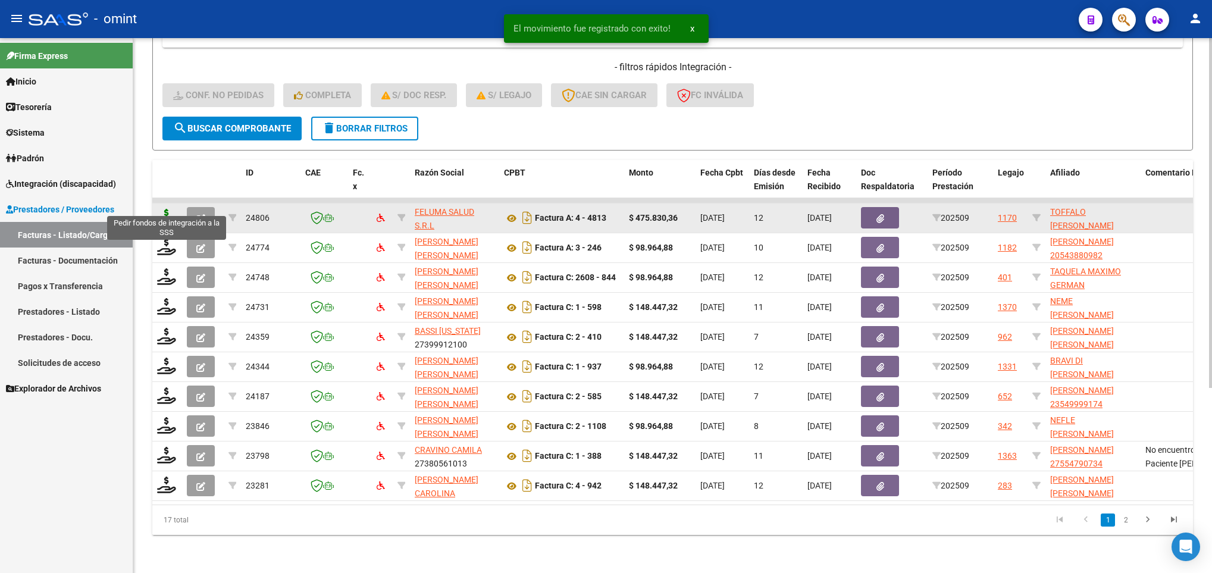
click at [157, 209] on icon at bounding box center [166, 217] width 19 height 17
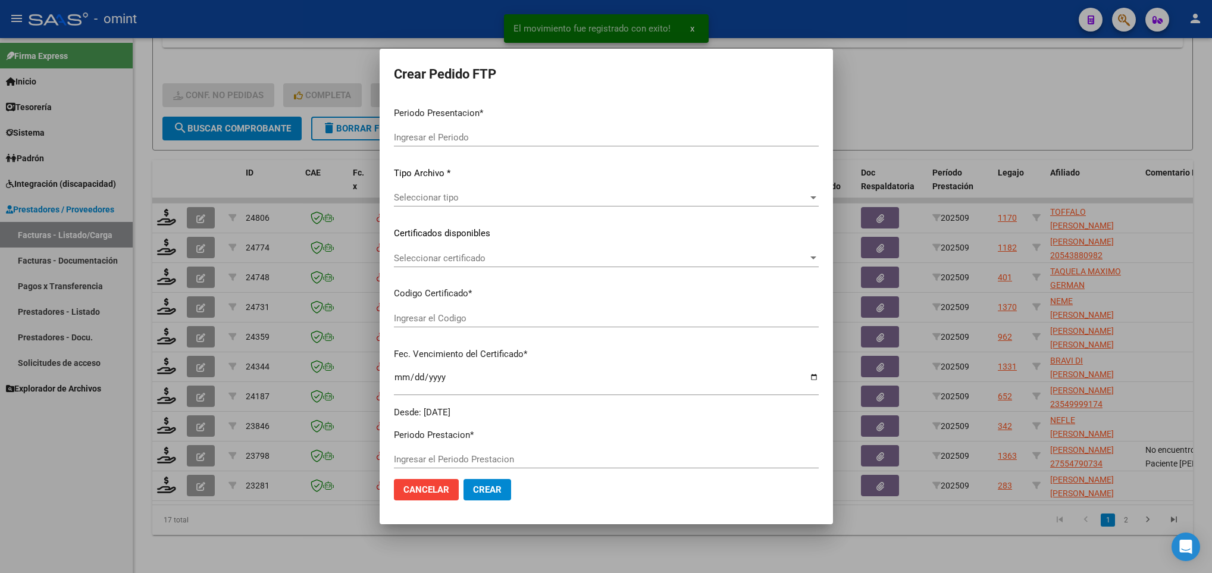
type input "202509"
type input "$ 475.830,36"
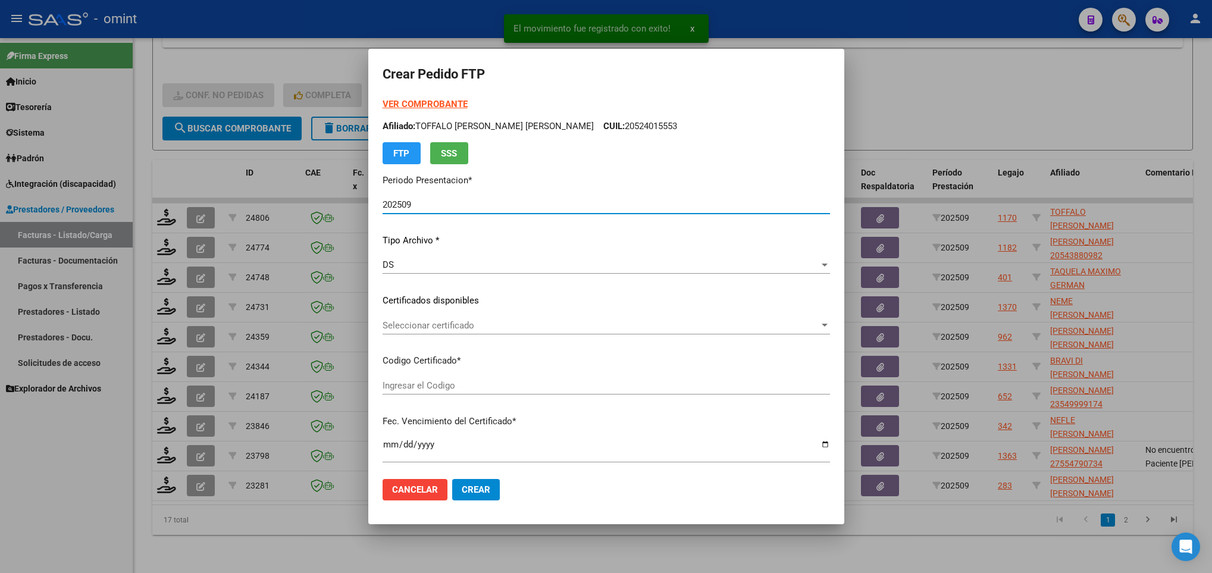
type input "6152469112"
type input "2027-10-24"
click at [475, 324] on span "Seleccionar certificado" at bounding box center [601, 325] width 437 height 11
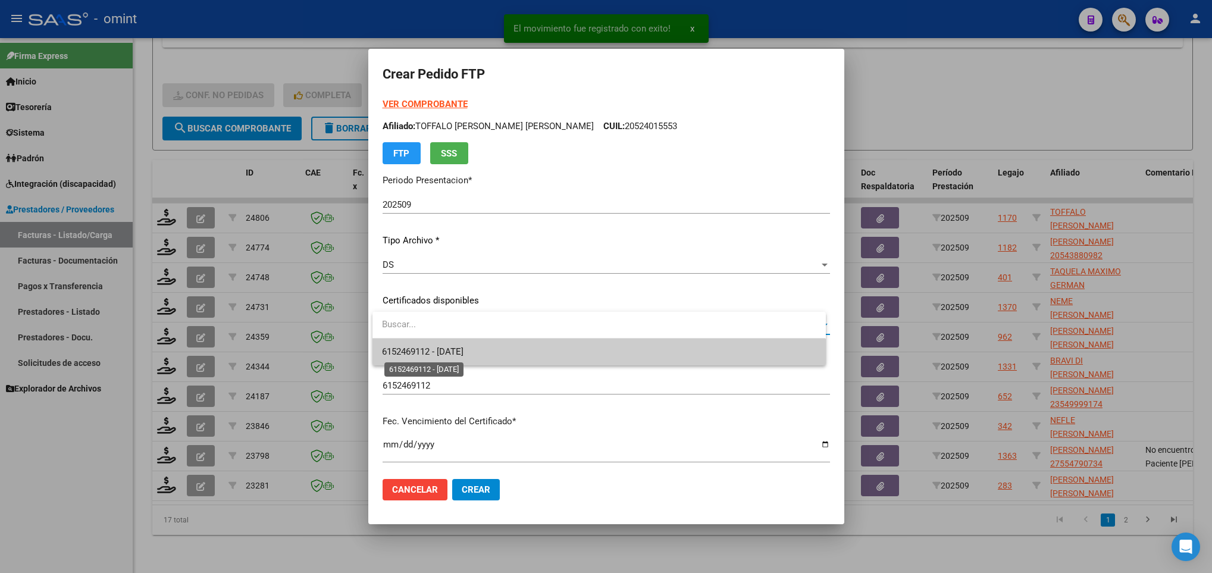
click at [482, 358] on span "6152469112 - 2027-10-24" at bounding box center [599, 352] width 434 height 27
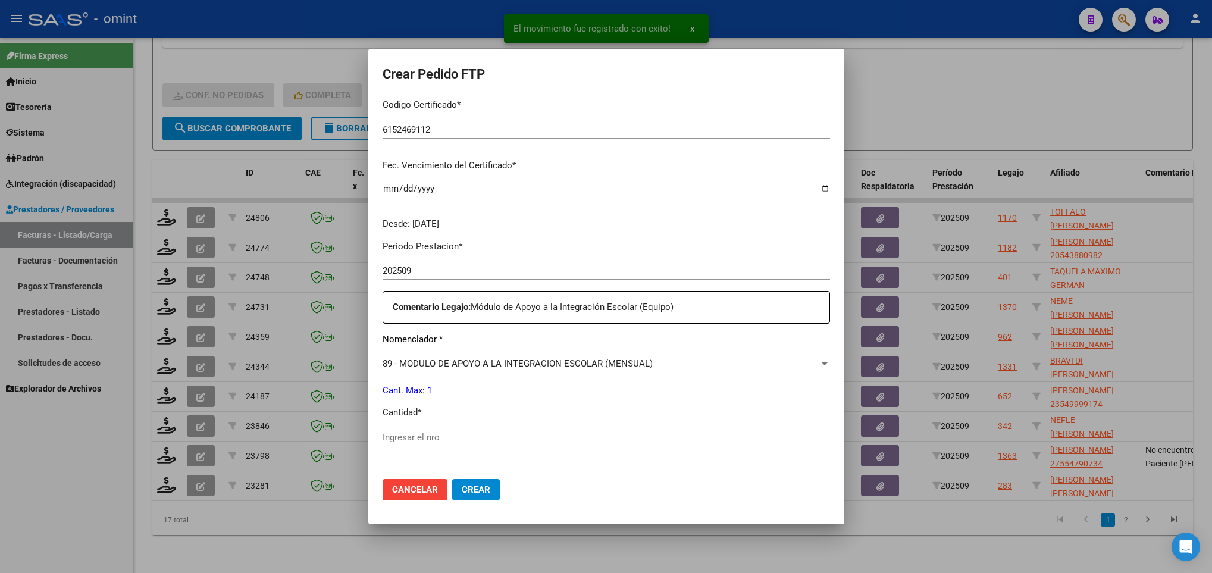
scroll to position [357, 0]
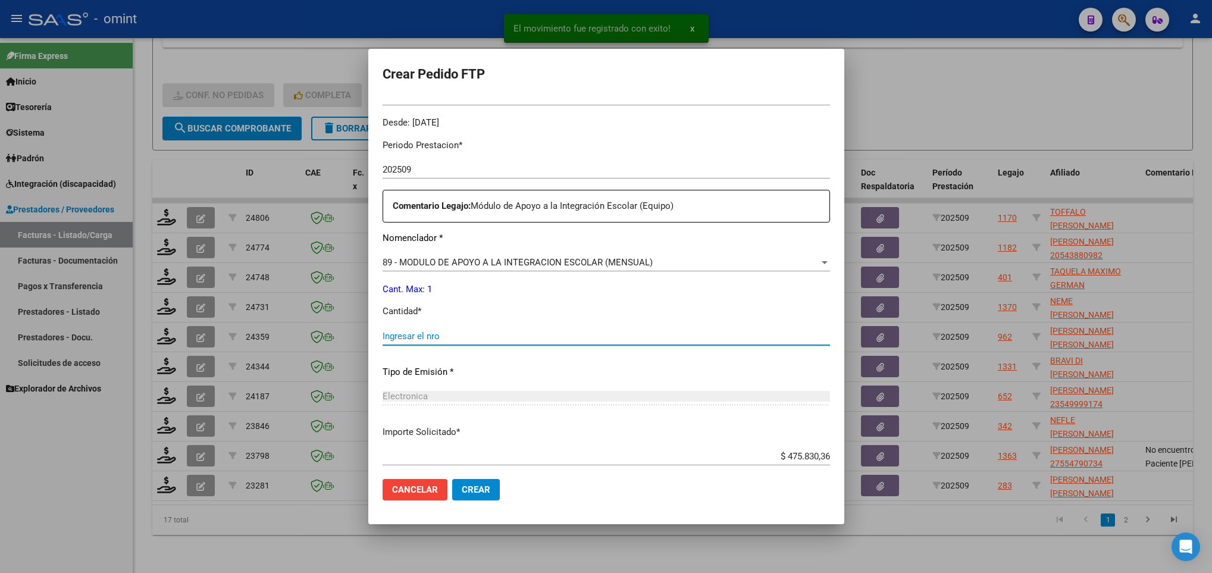
click at [478, 338] on input "Ingresar el nro" at bounding box center [606, 336] width 447 height 11
type input "1"
click at [477, 487] on span "Crear" at bounding box center [476, 489] width 29 height 11
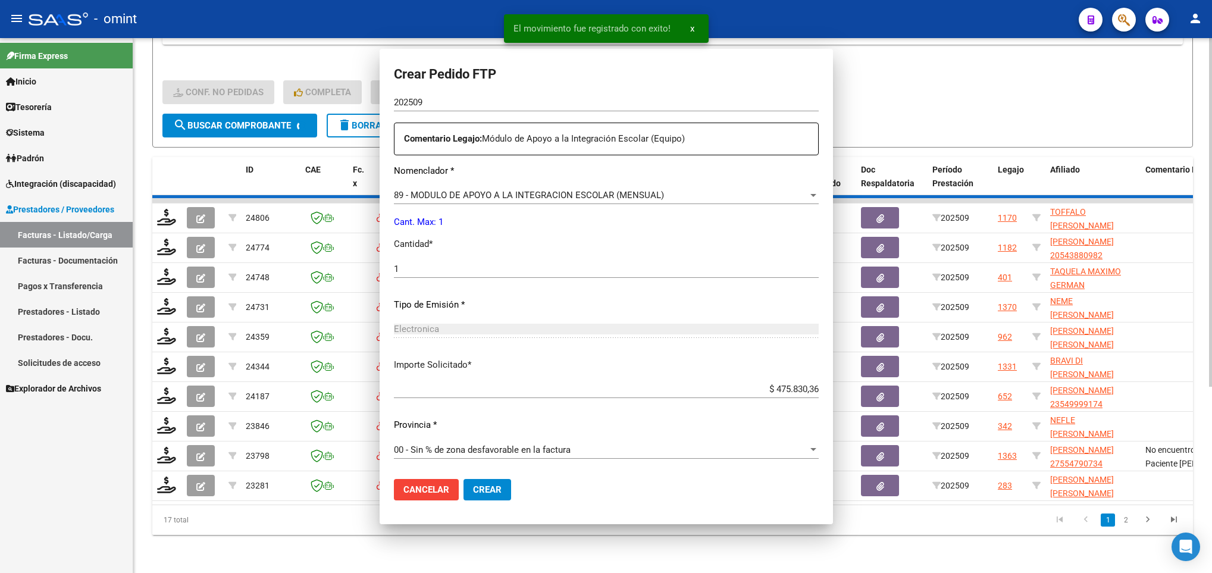
scroll to position [290, 0]
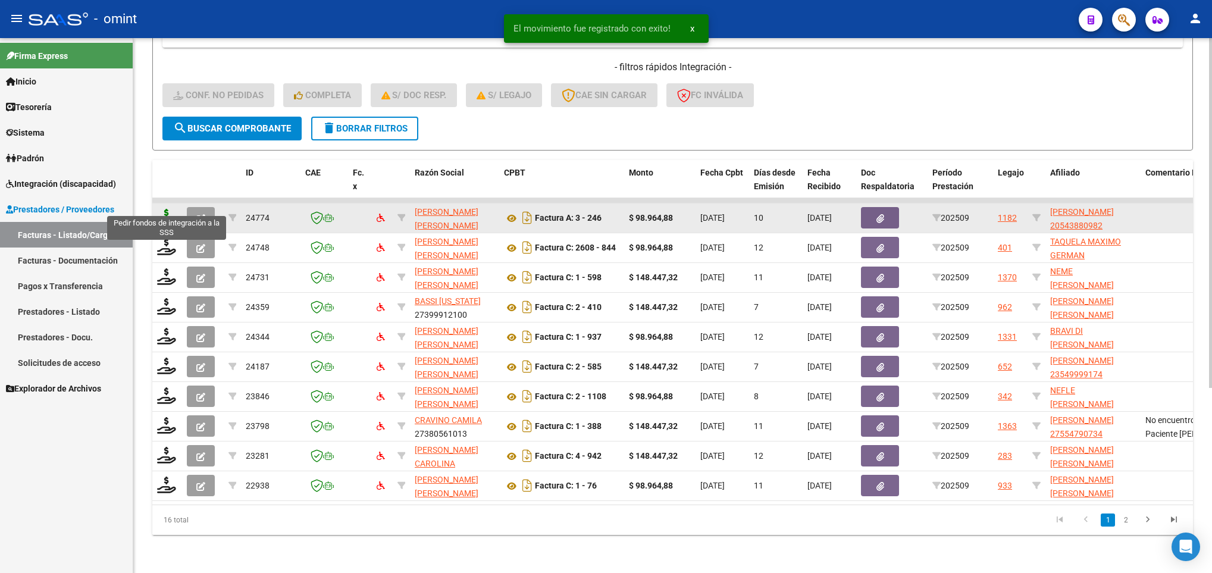
click at [170, 209] on icon at bounding box center [166, 217] width 19 height 17
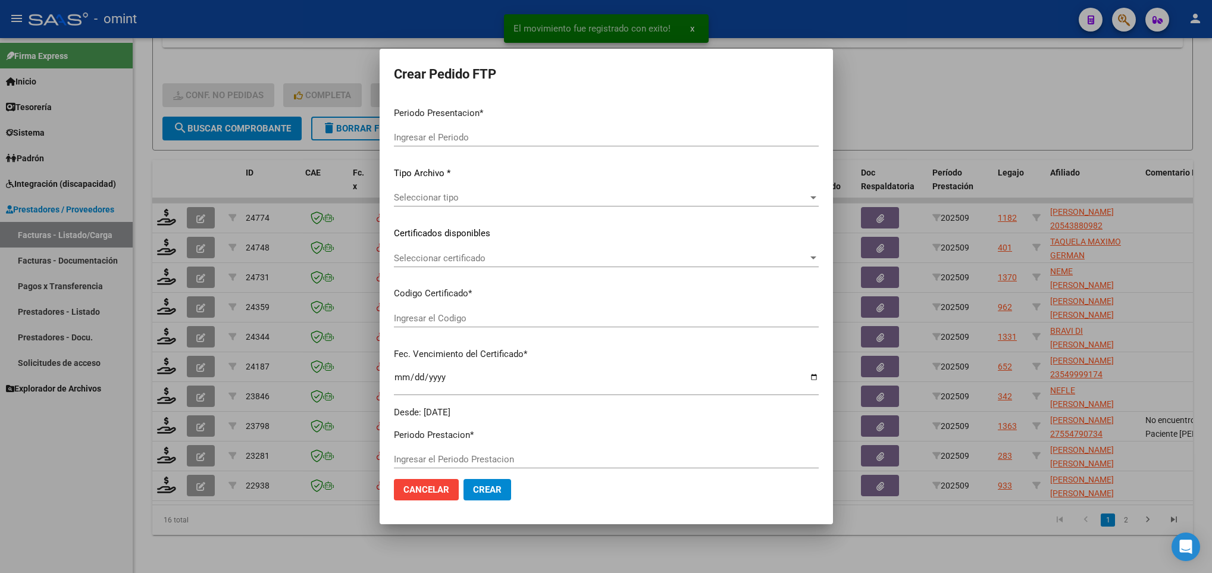
type input "202509"
type input "$ 98.964,88"
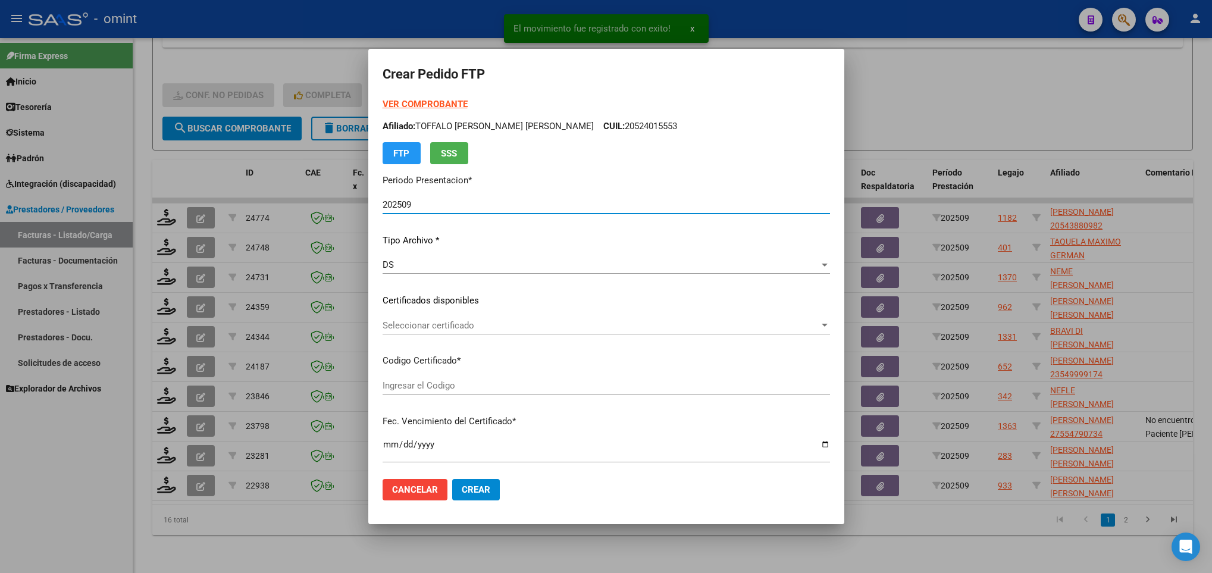
type input "8601801273"
type input "2025-09-19"
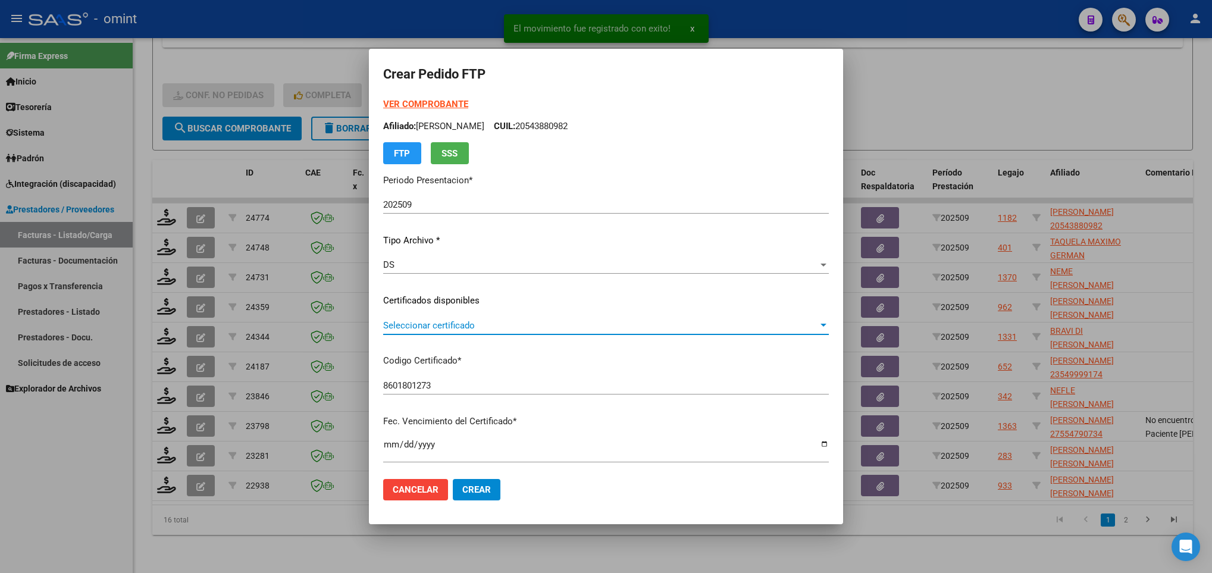
click at [536, 327] on span "Seleccionar certificado" at bounding box center [600, 325] width 435 height 11
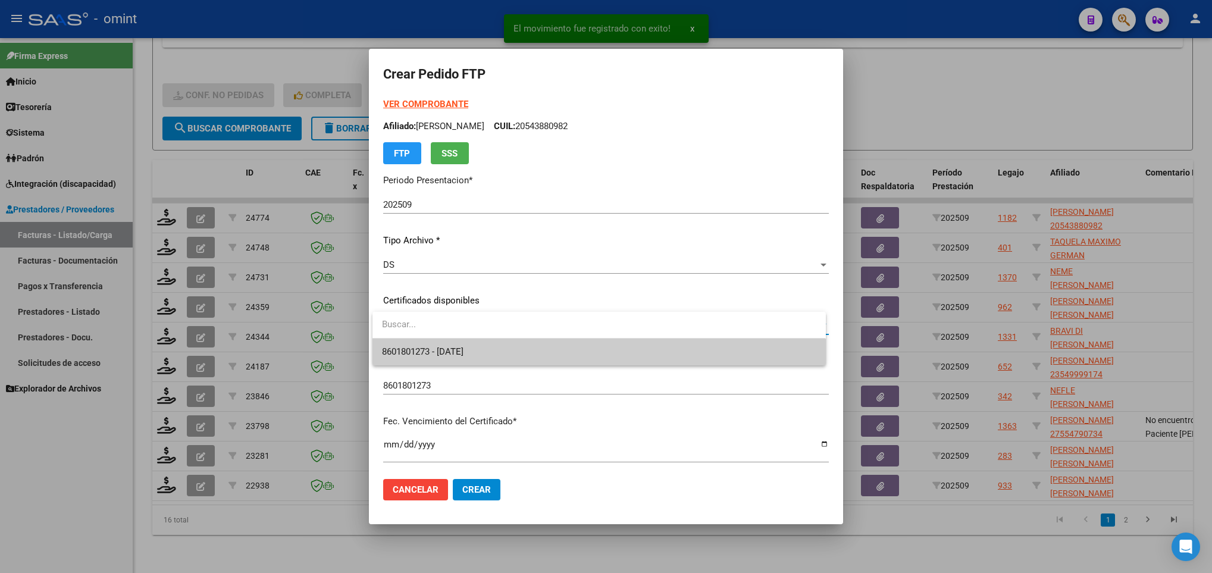
click at [558, 362] on span "8601801273 - 2025-09-19" at bounding box center [599, 352] width 434 height 27
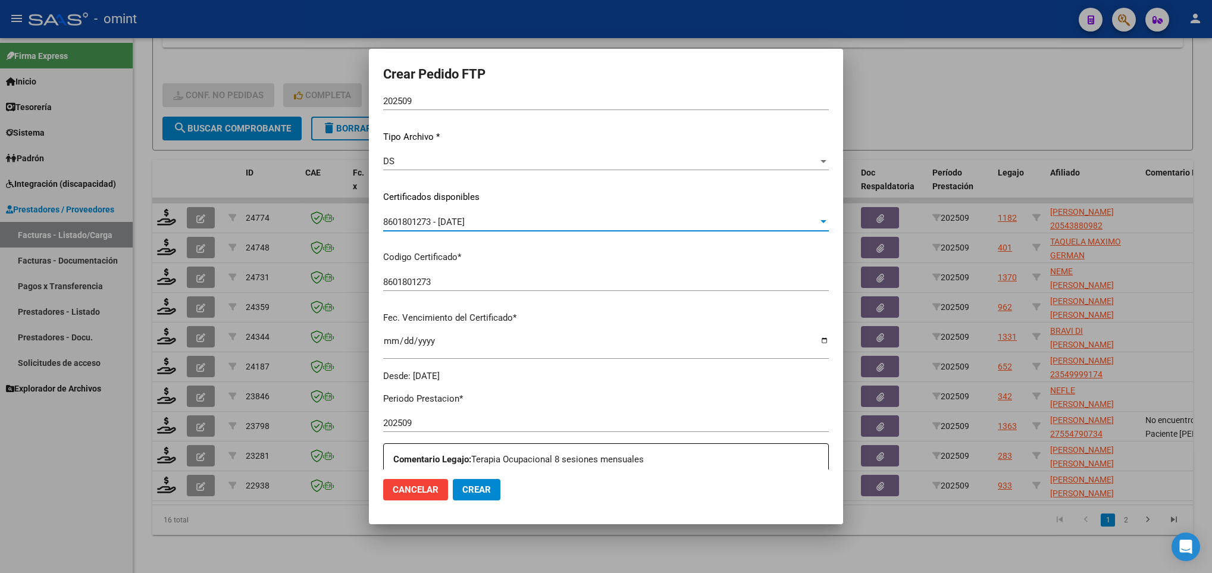
scroll to position [357, 0]
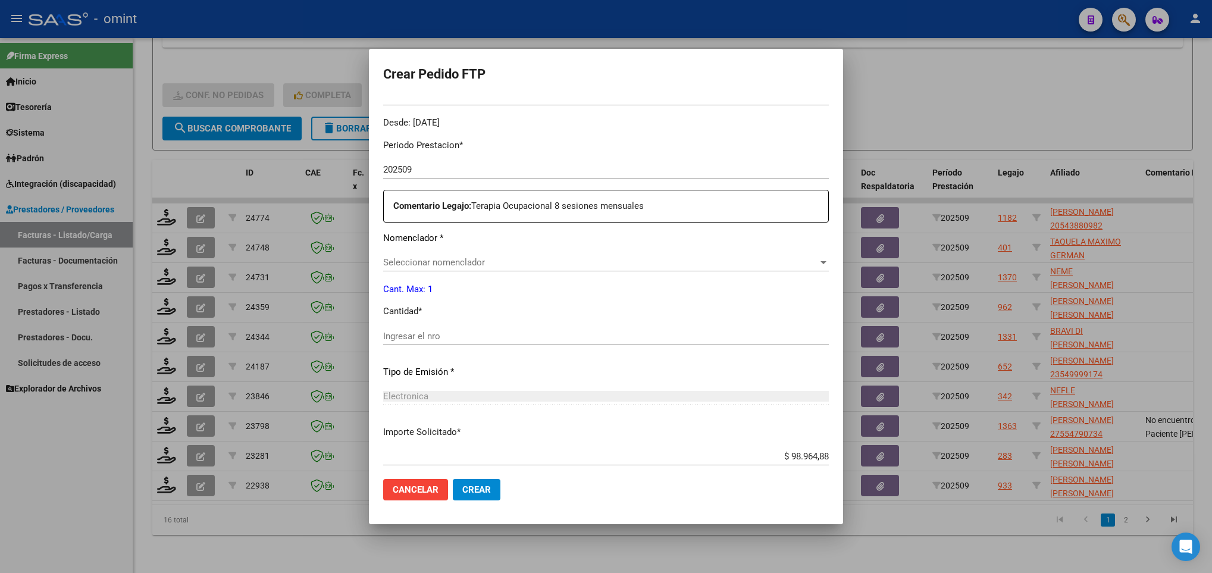
click at [490, 265] on span "Seleccionar nomenclador" at bounding box center [600, 262] width 435 height 11
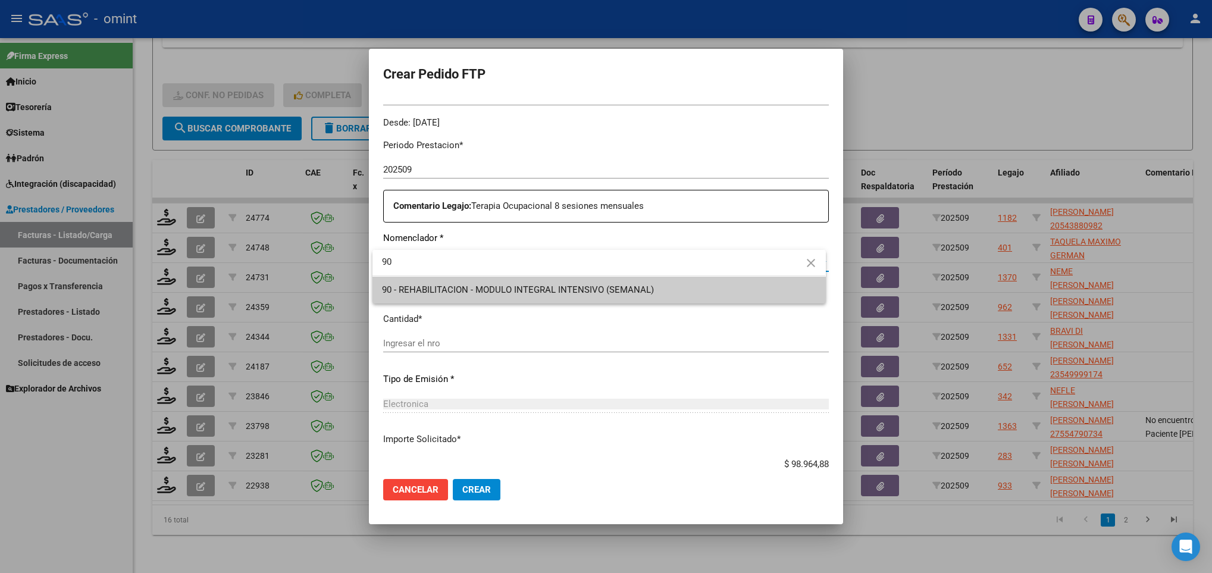
type input "90"
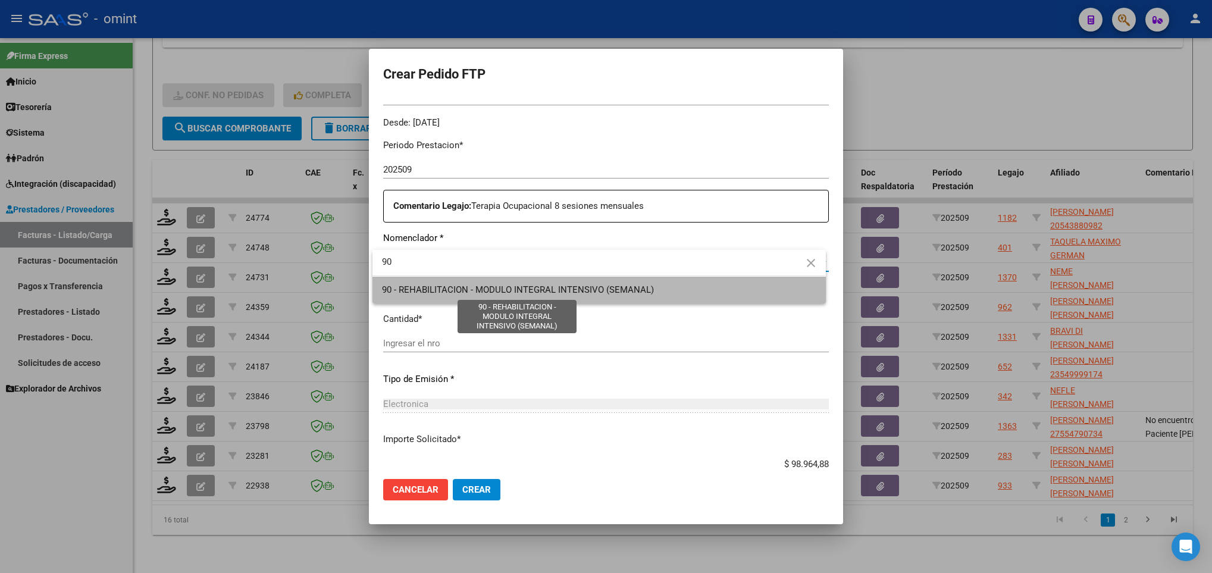
click at [494, 286] on span "90 - REHABILITACION - MODULO INTEGRAL INTENSIVO (SEMANAL)" at bounding box center [518, 289] width 272 height 11
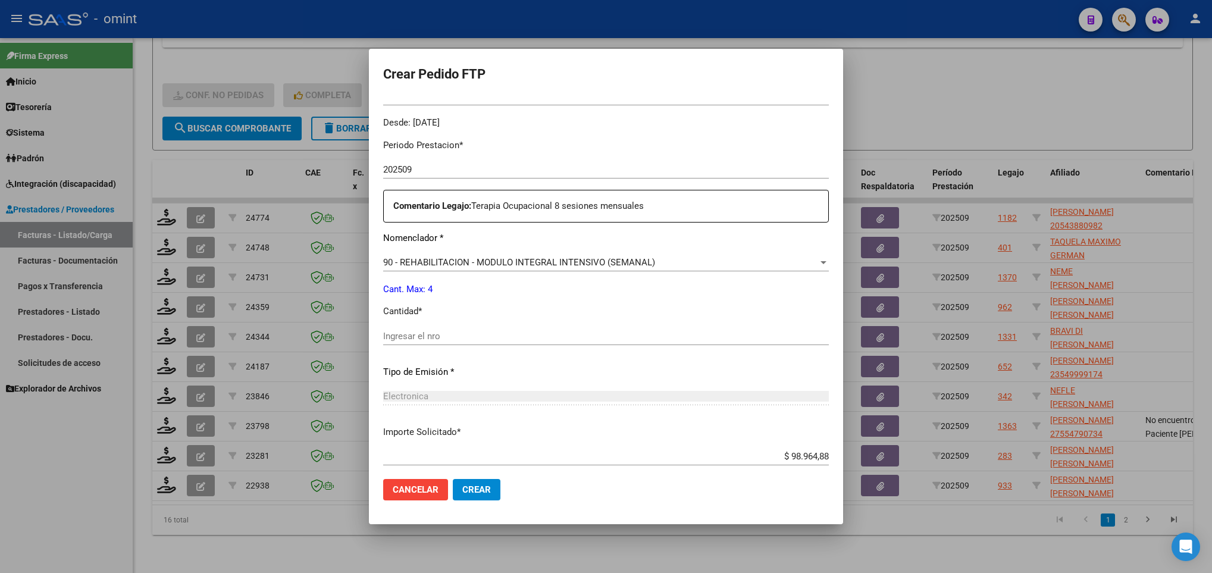
click at [479, 324] on div "Periodo Prestacion * 202509 Ingresar el Periodo Prestacion Comentario Legajo: T…" at bounding box center [606, 334] width 446 height 408
click at [479, 334] on input "Ingresar el nro" at bounding box center [606, 336] width 446 height 11
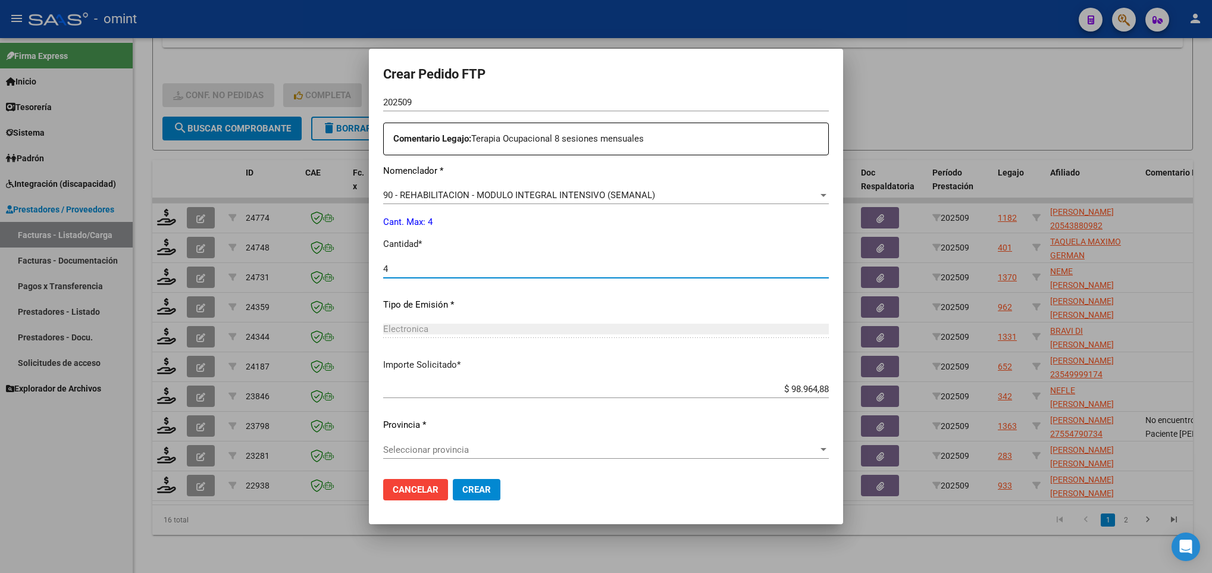
type input "4"
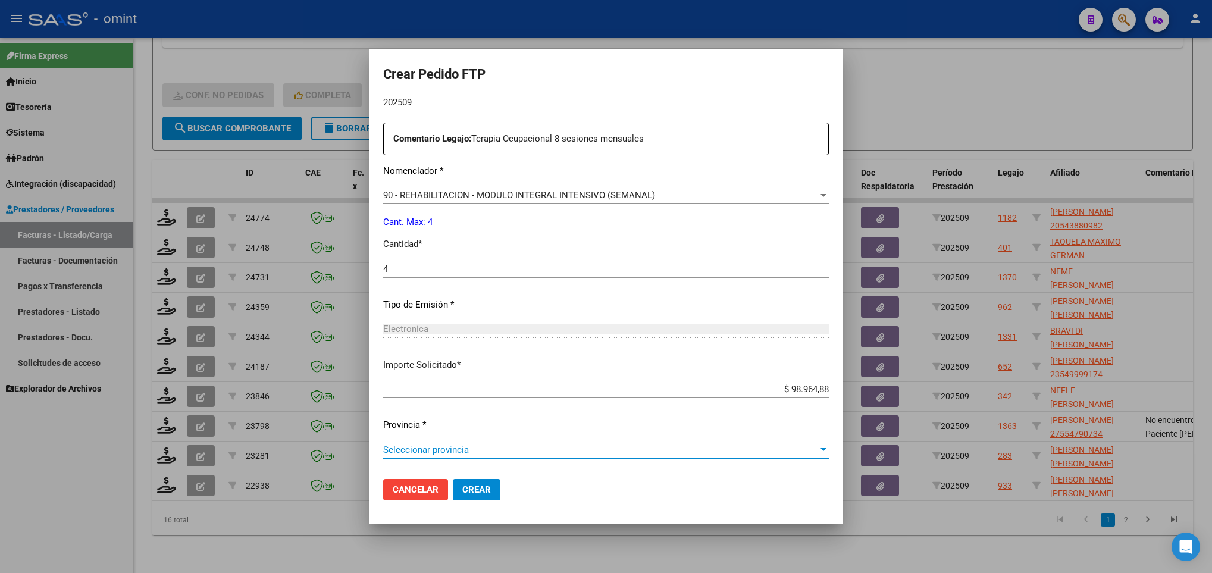
click at [491, 448] on span "Seleccionar provincia" at bounding box center [600, 449] width 435 height 11
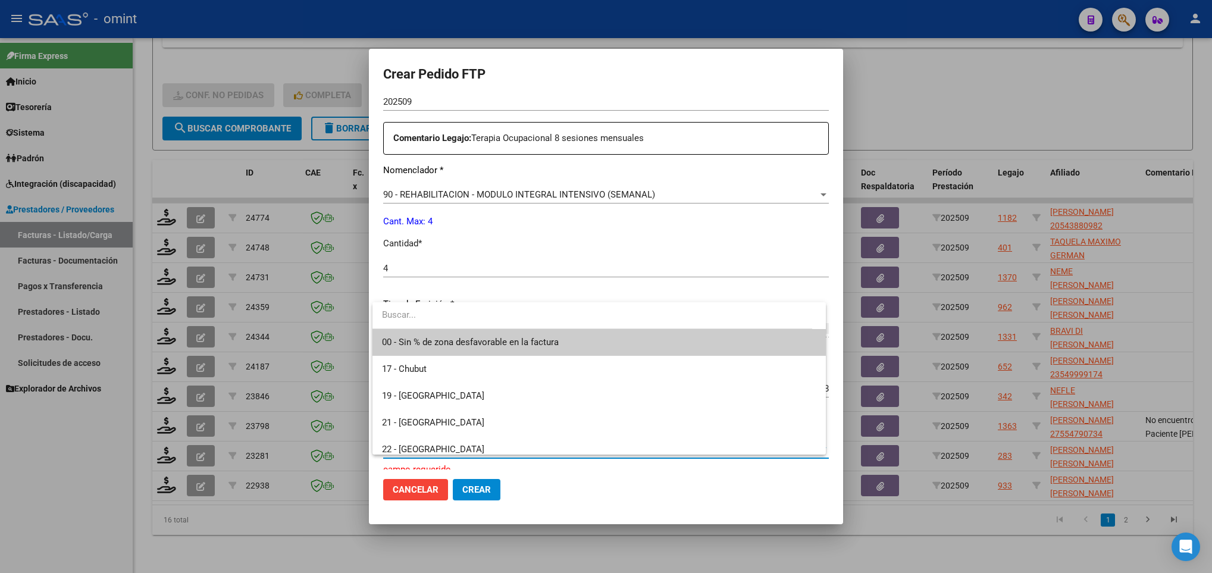
click at [474, 337] on span "00 - Sin % de zona desfavorable en la factura" at bounding box center [470, 342] width 177 height 11
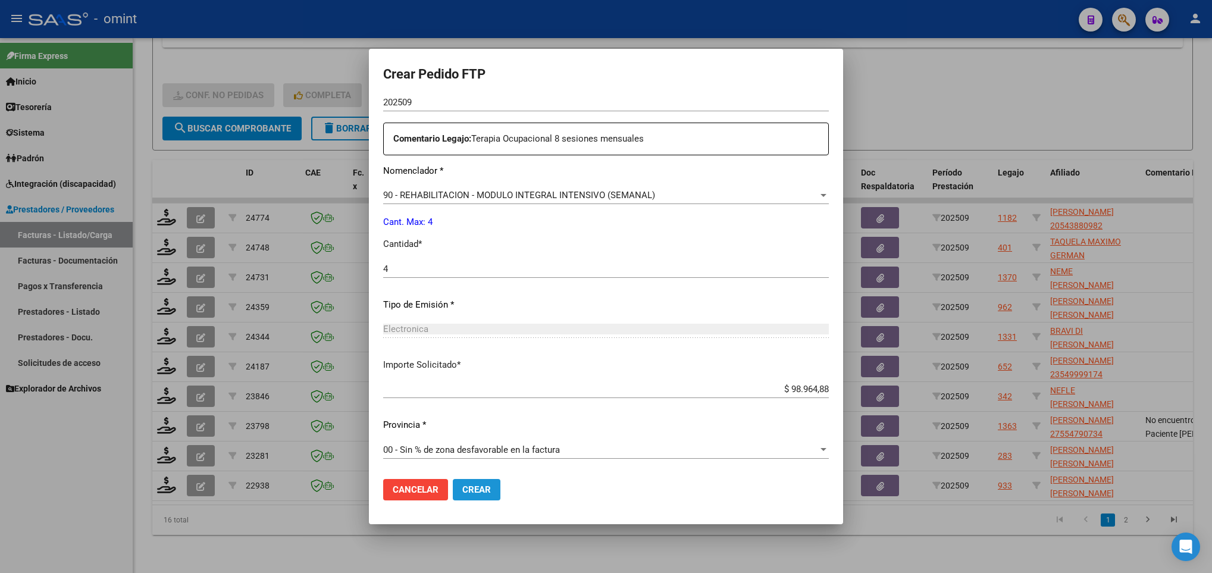
click at [486, 488] on span "Crear" at bounding box center [476, 489] width 29 height 11
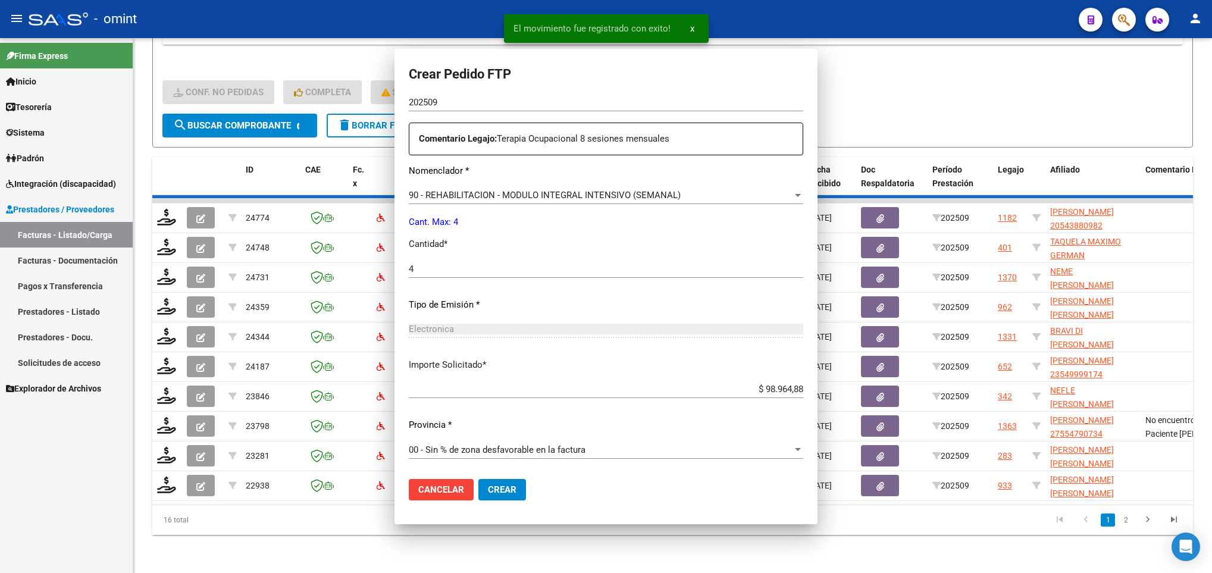
scroll to position [358, 0]
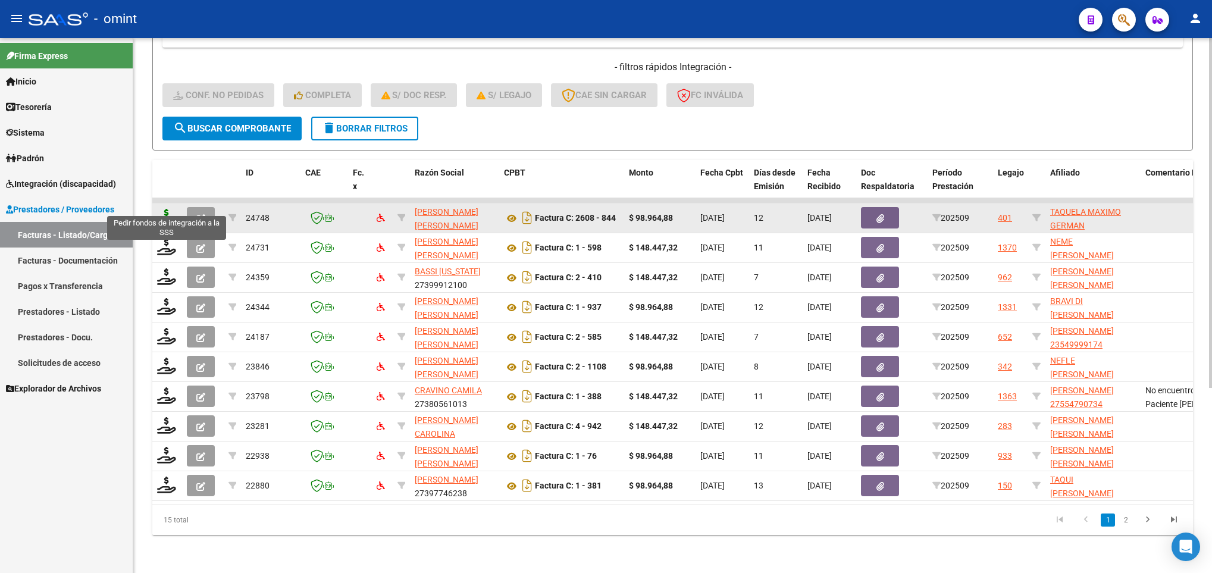
click at [167, 209] on icon at bounding box center [166, 217] width 19 height 17
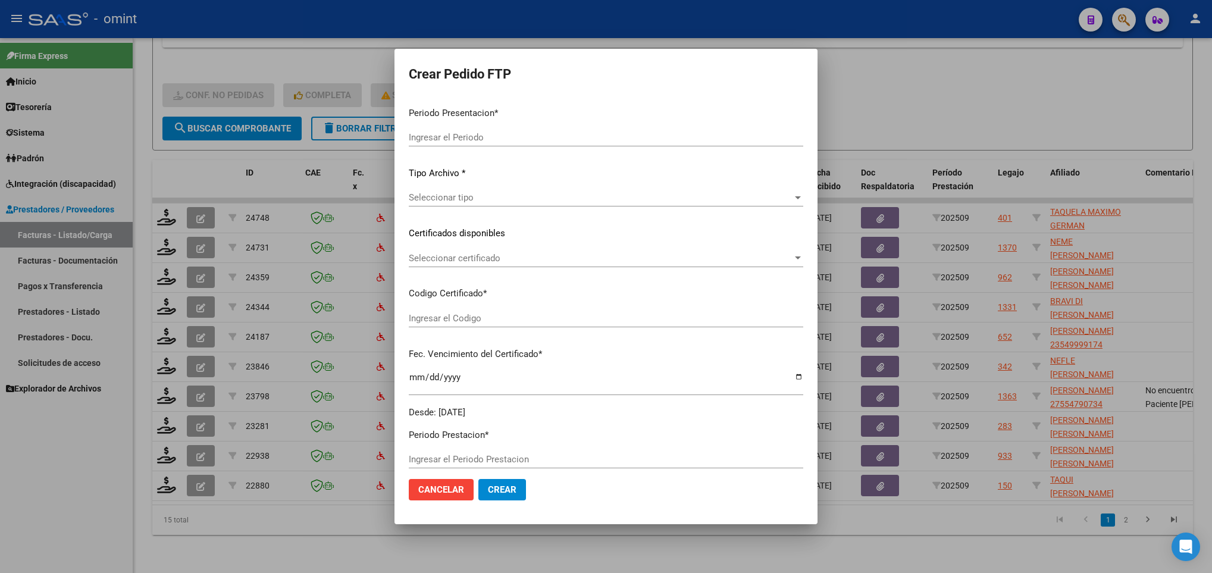
type input "202509"
type input "$ 98.964,88"
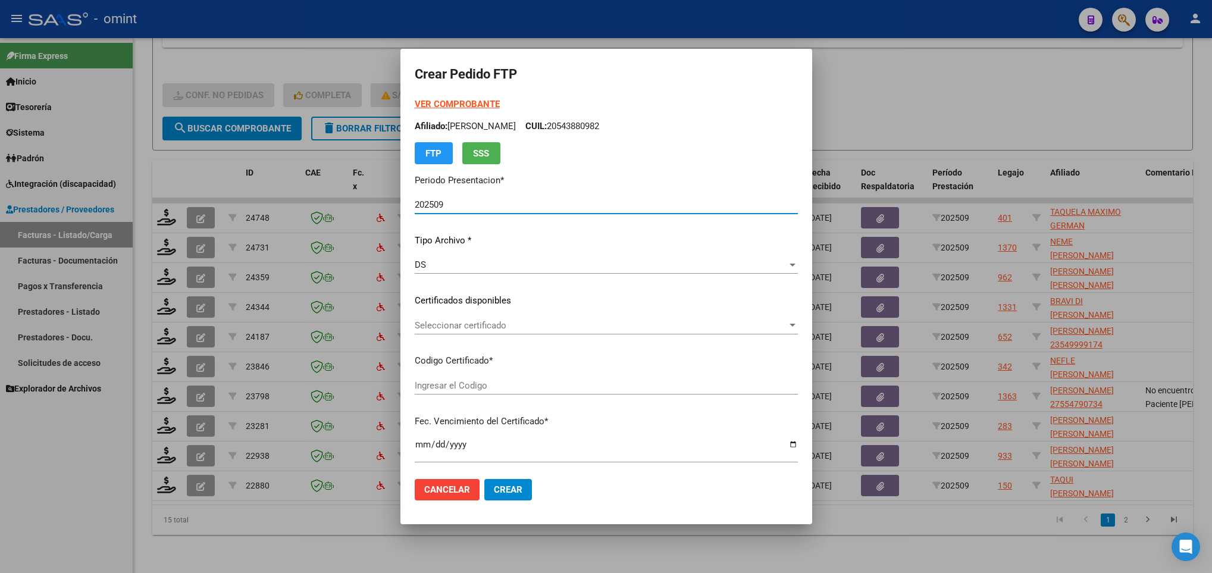
type input "5606743332"
type input "2022-11-21"
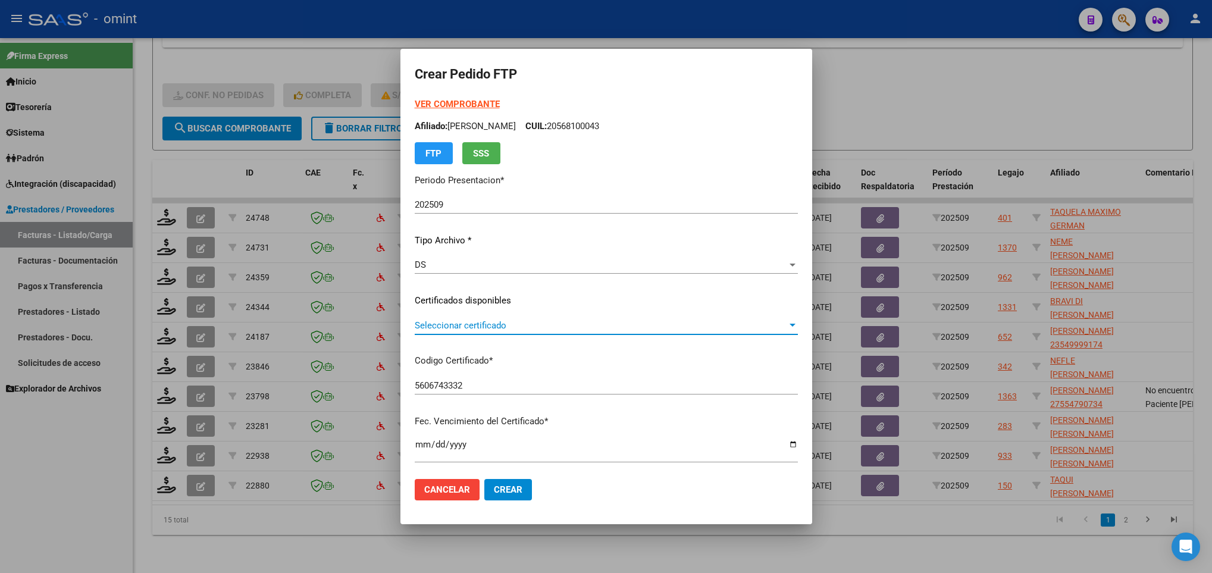
click at [462, 327] on span "Seleccionar certificado" at bounding box center [601, 325] width 372 height 11
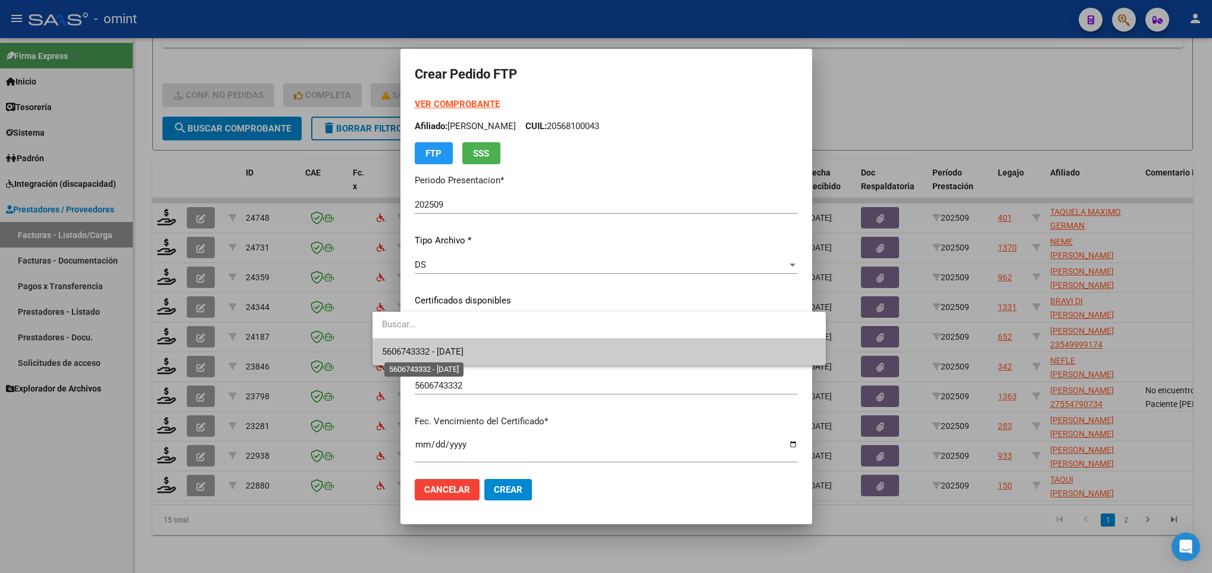
click at [464, 352] on span "5606743332 - 2022-11-21" at bounding box center [423, 351] width 82 height 11
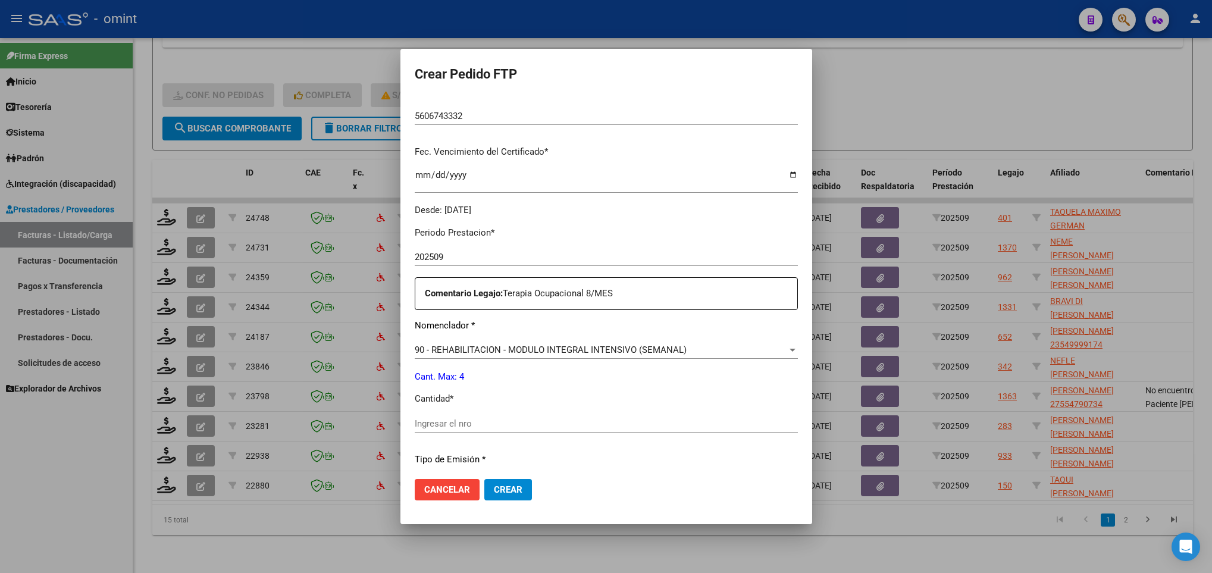
scroll to position [357, 0]
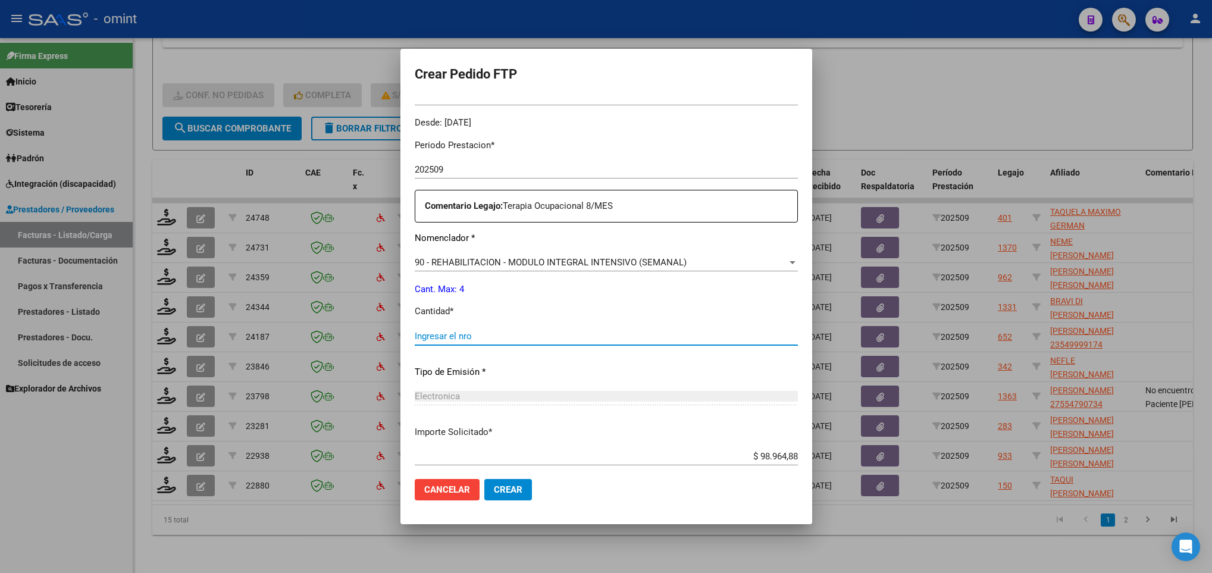
click at [497, 334] on input "Ingresar el nro" at bounding box center [606, 336] width 383 height 11
type input "4"
click at [494, 493] on span "Crear" at bounding box center [508, 489] width 29 height 11
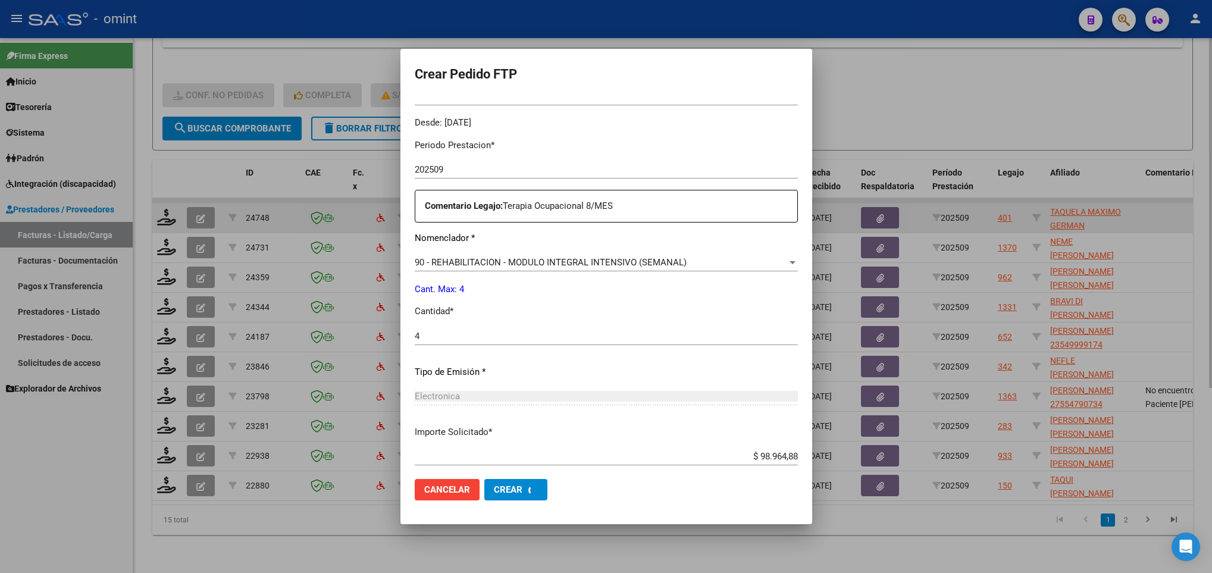
scroll to position [0, 0]
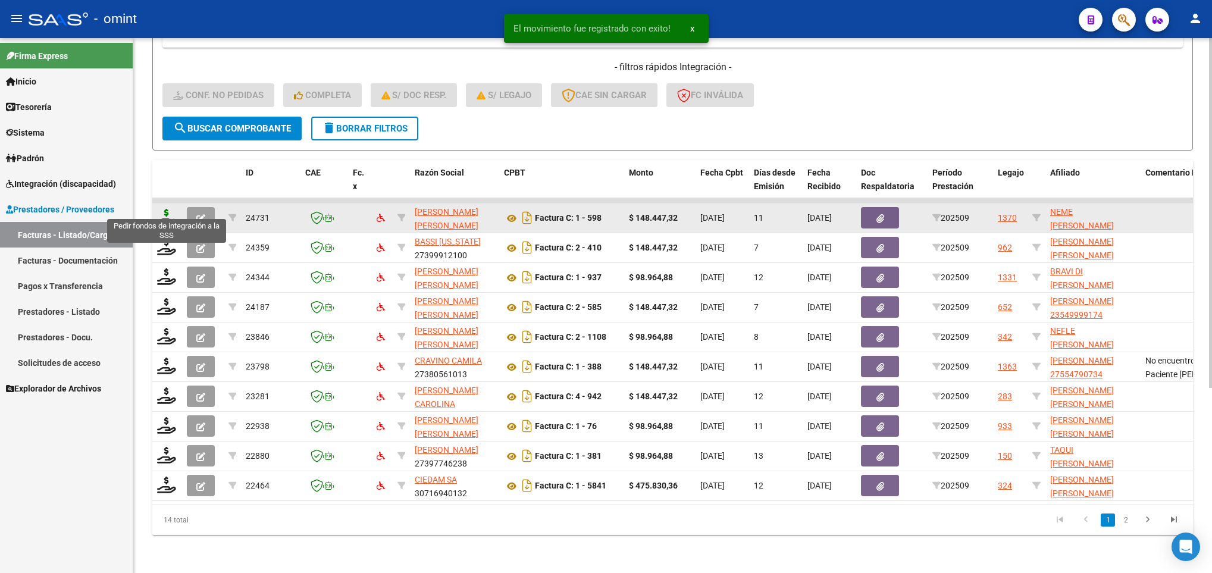
click at [164, 209] on icon at bounding box center [166, 217] width 19 height 17
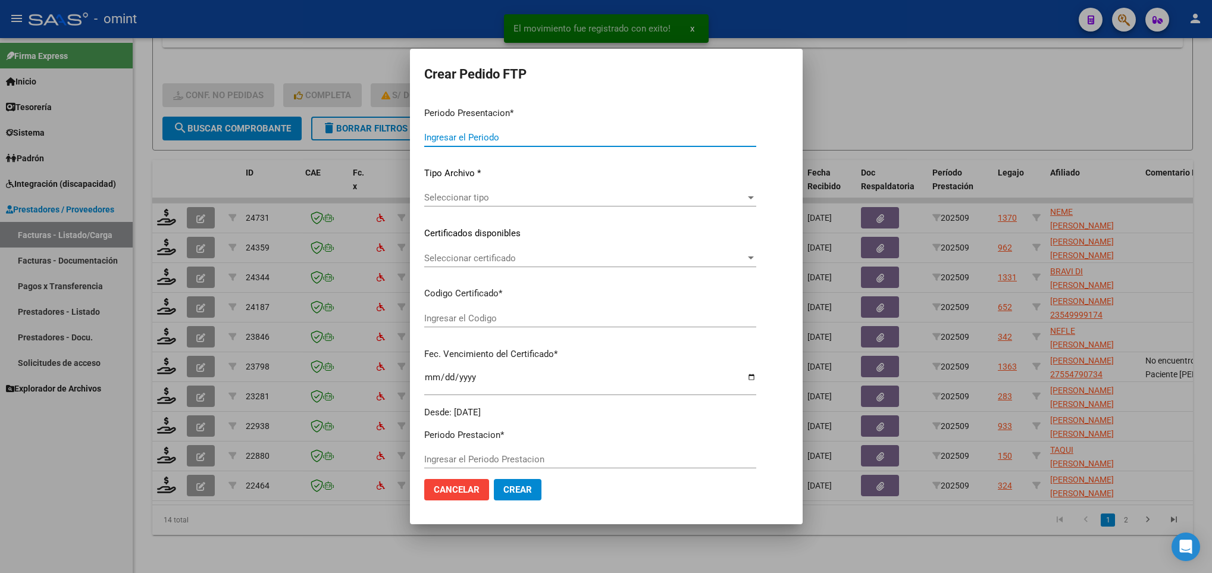
type input "202509"
type input "$ 148.447,32"
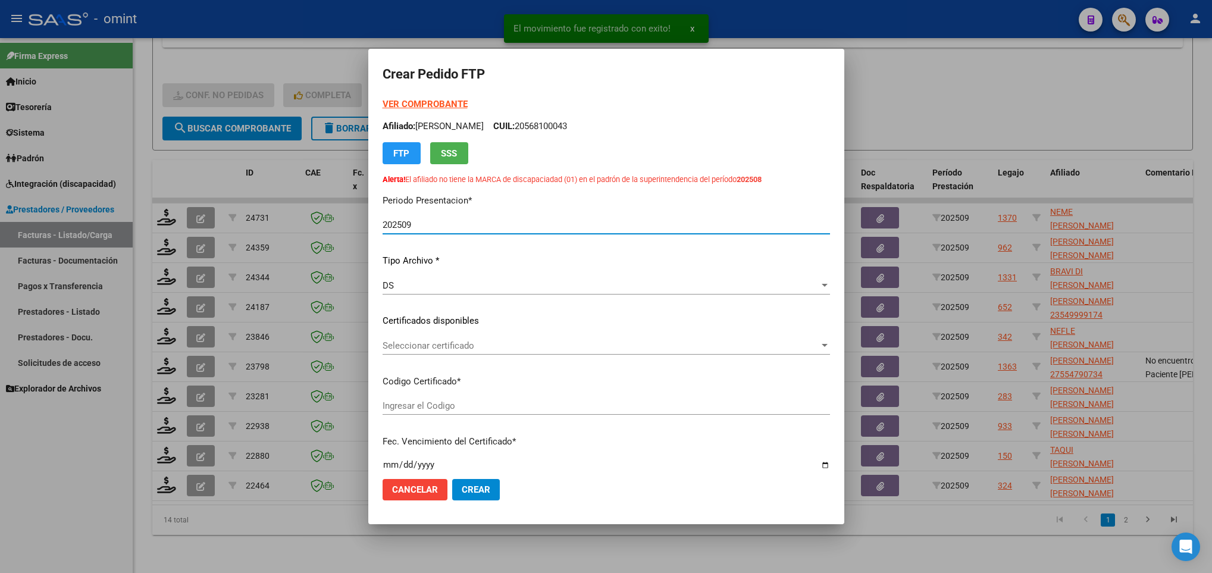
type input "7092471404"
type input "2030-05-29"
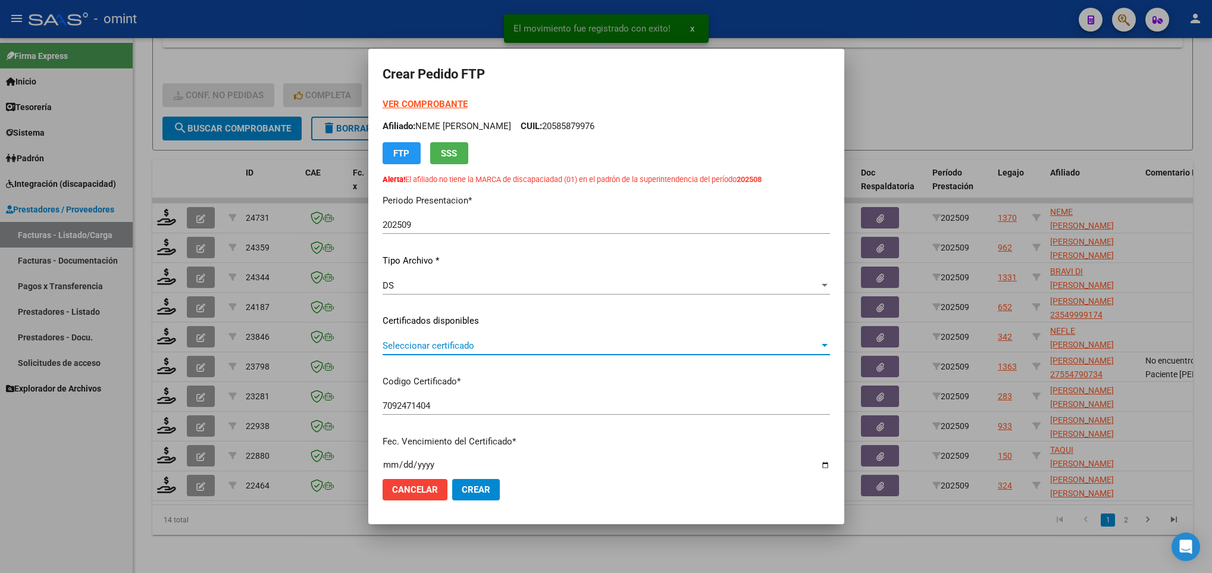
click at [506, 343] on span "Seleccionar certificado" at bounding box center [601, 345] width 437 height 11
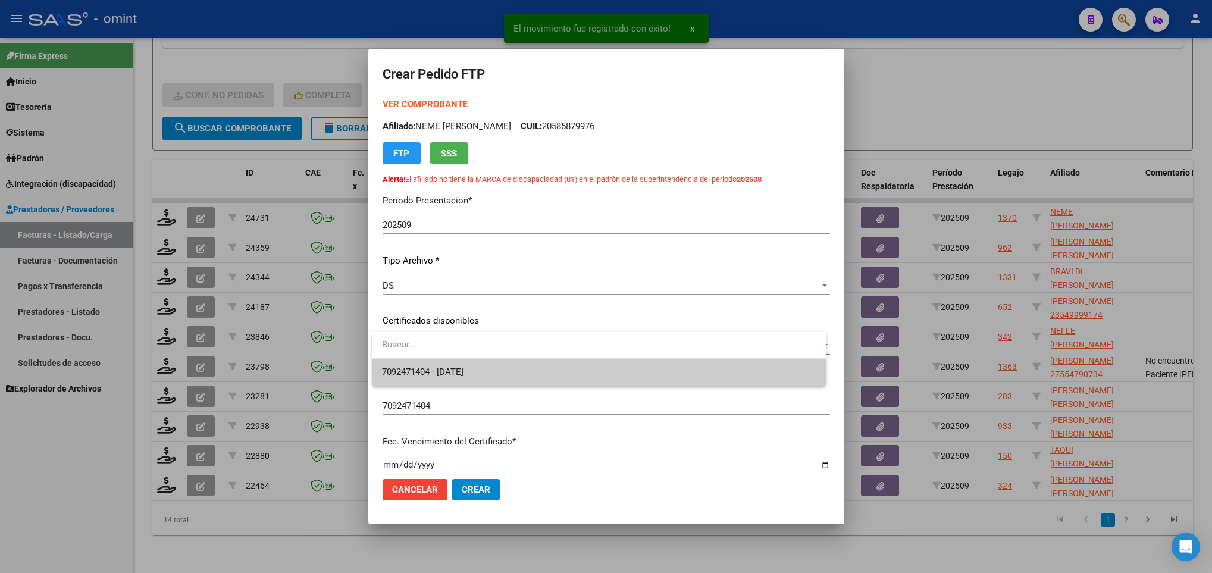
click at [521, 377] on span "7092471404 - 2030-05-29" at bounding box center [599, 372] width 434 height 27
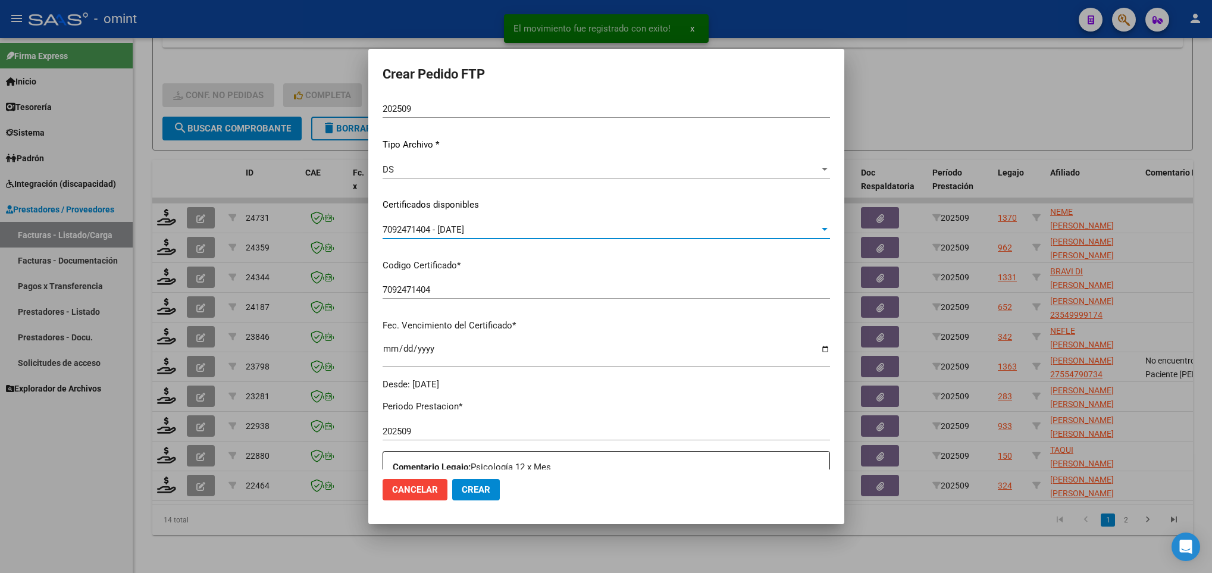
scroll to position [357, 0]
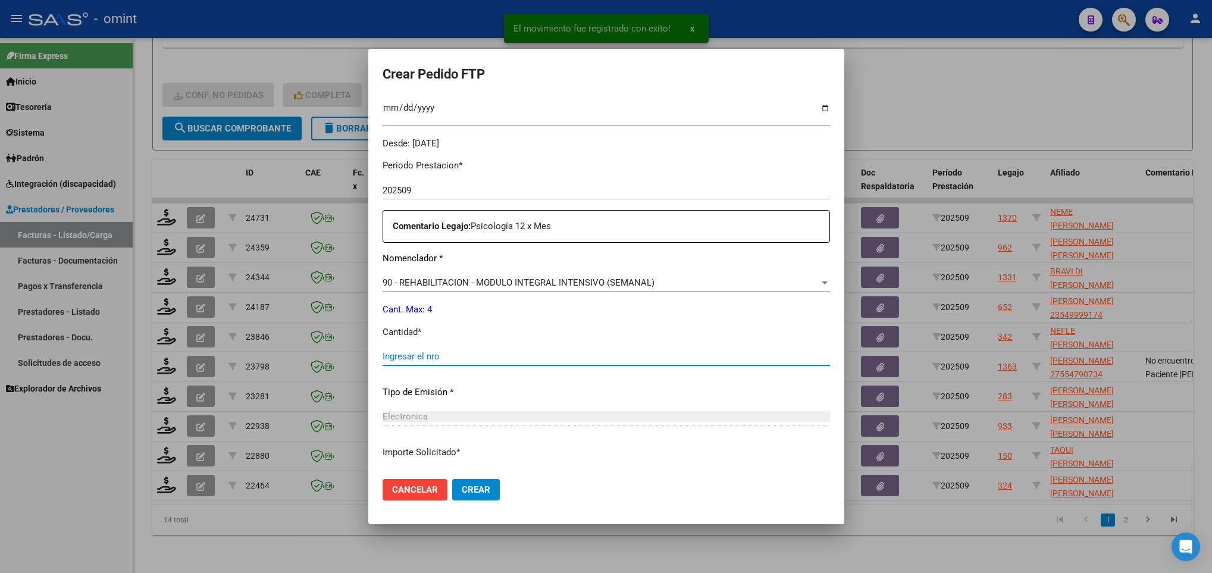
click at [430, 358] on input "Ingresar el nro" at bounding box center [606, 356] width 447 height 11
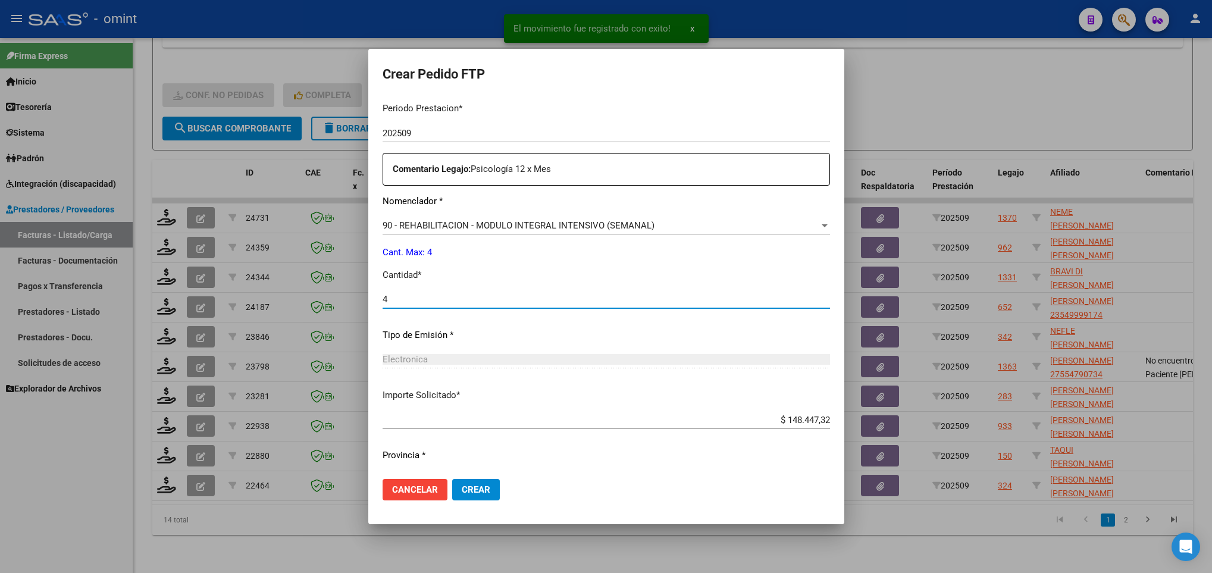
scroll to position [445, 0]
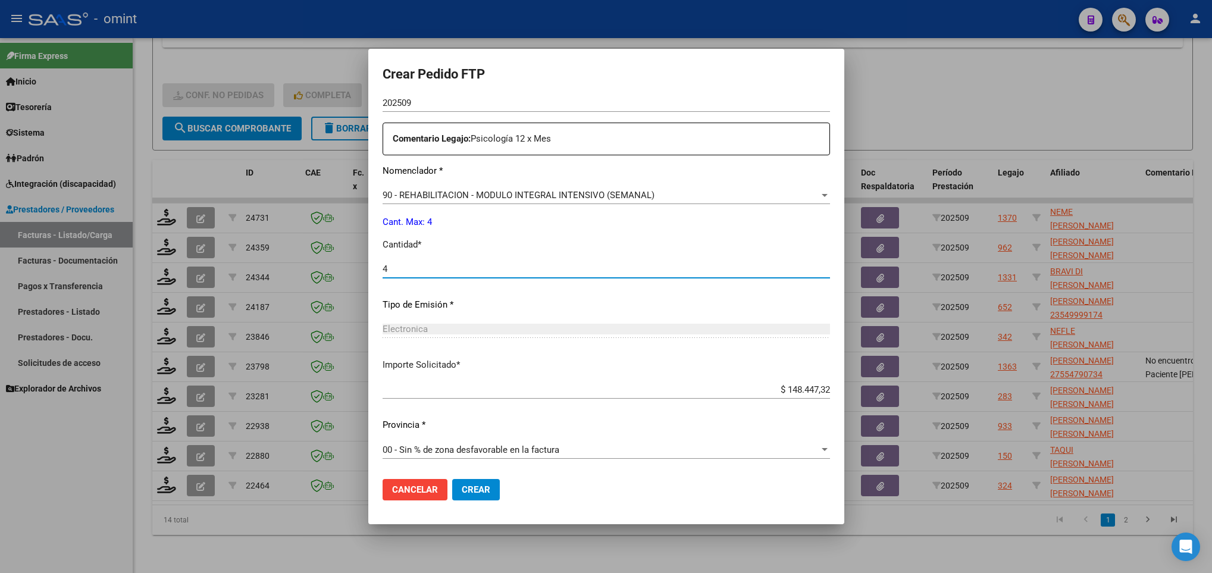
type input "4"
click at [486, 490] on span "Crear" at bounding box center [476, 489] width 29 height 11
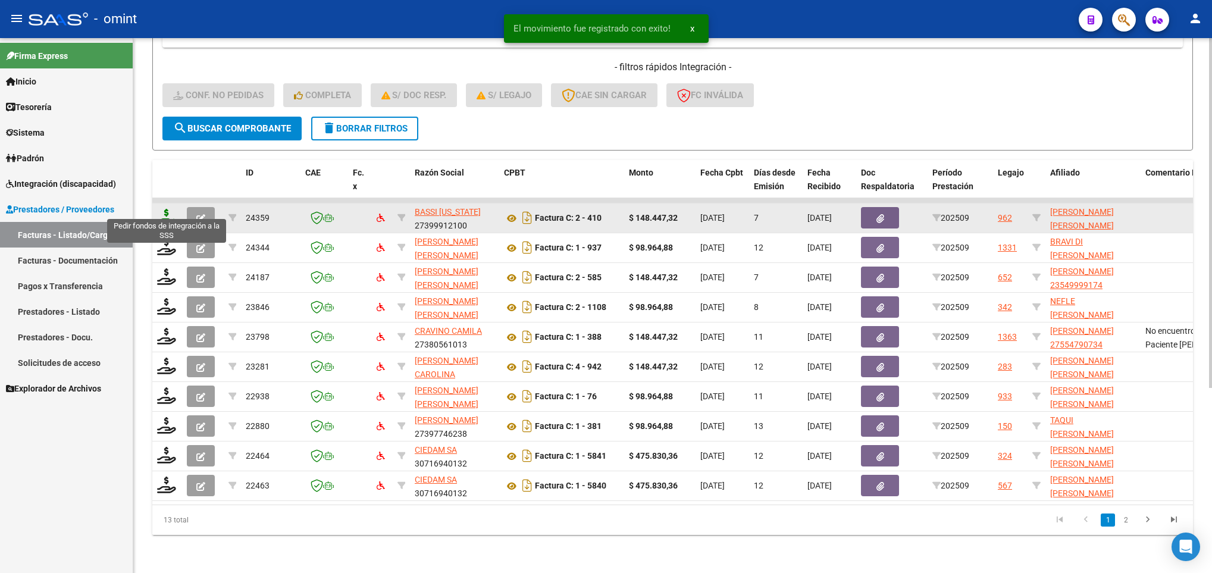
click at [170, 209] on icon at bounding box center [166, 217] width 19 height 17
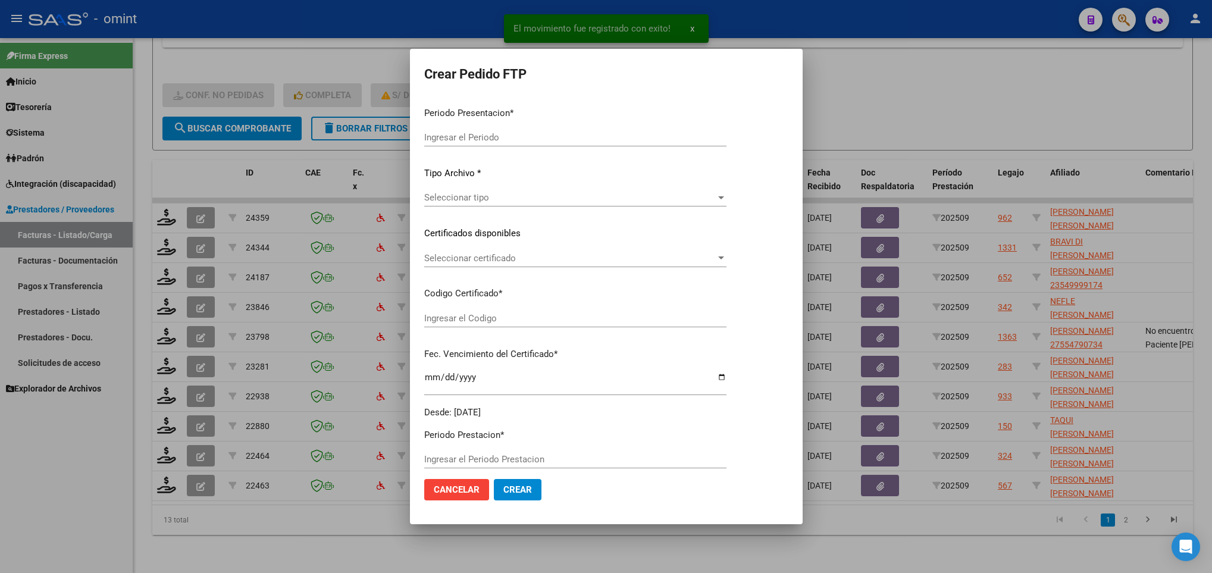
type input "202509"
type input "$ 148.447,32"
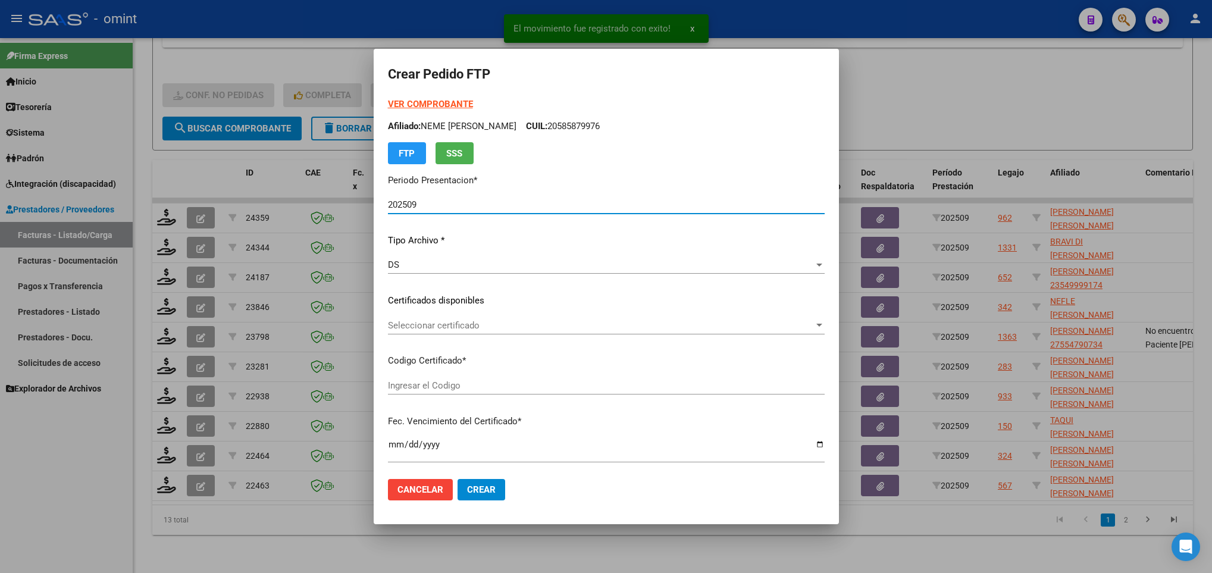
type input "8316706341"
type input "2028-02-28"
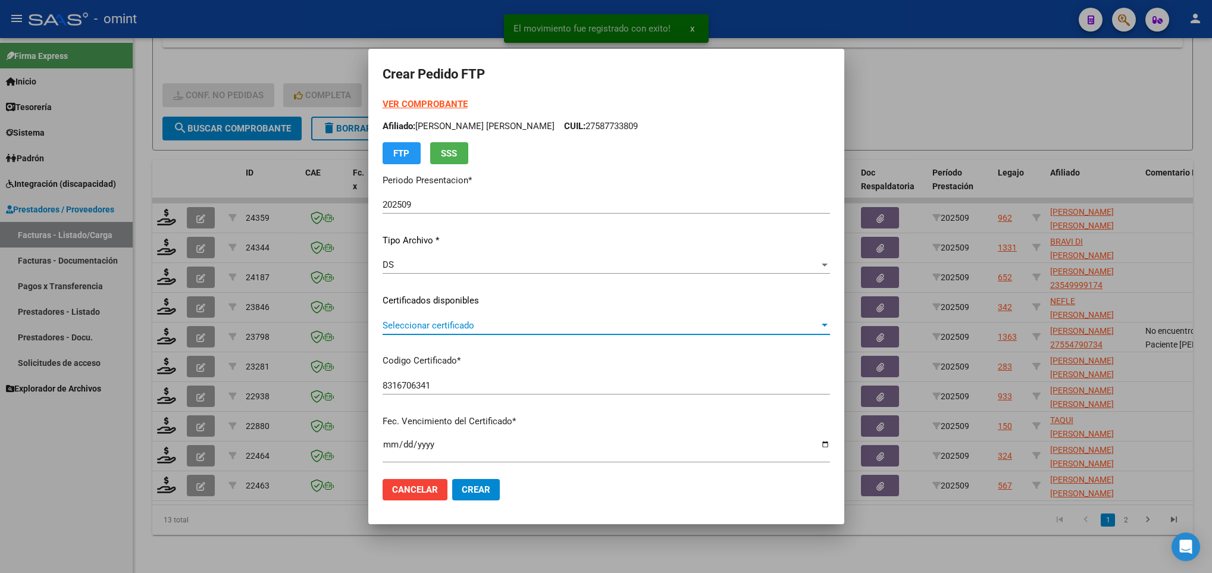
click at [531, 325] on span "Seleccionar certificado" at bounding box center [601, 325] width 437 height 11
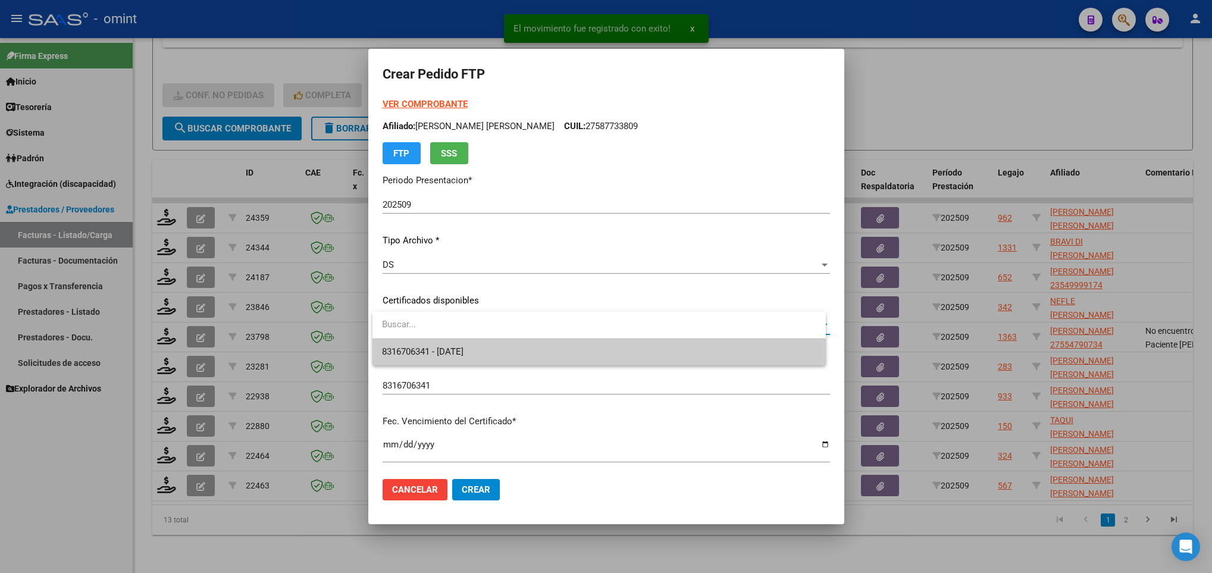
click at [536, 350] on span "8316706341 - 2028-02-28" at bounding box center [599, 352] width 434 height 27
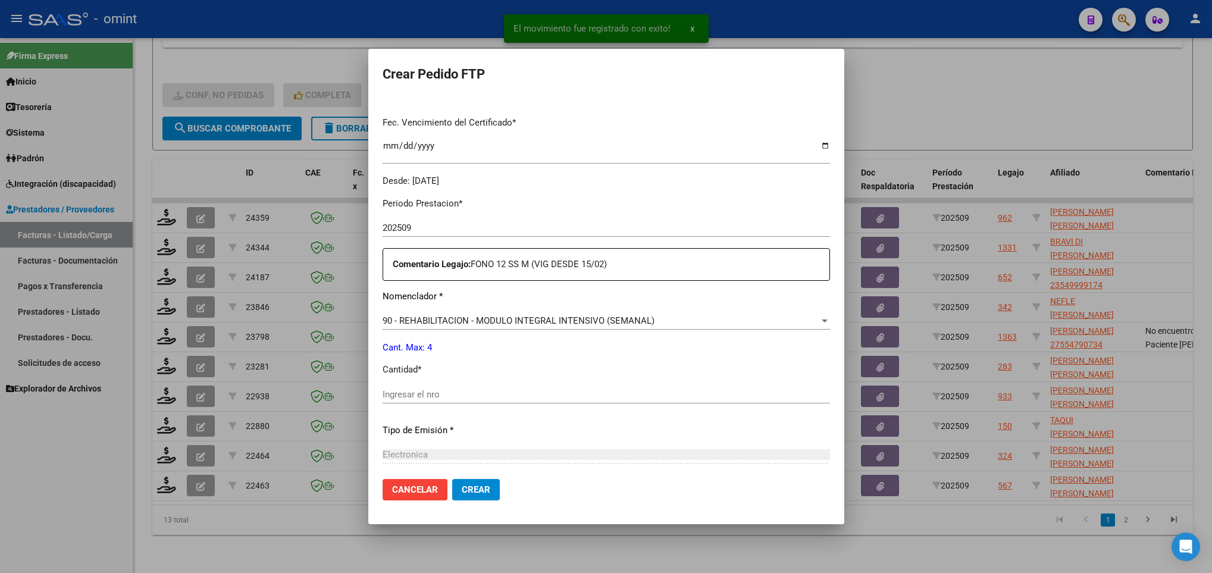
scroll to position [357, 0]
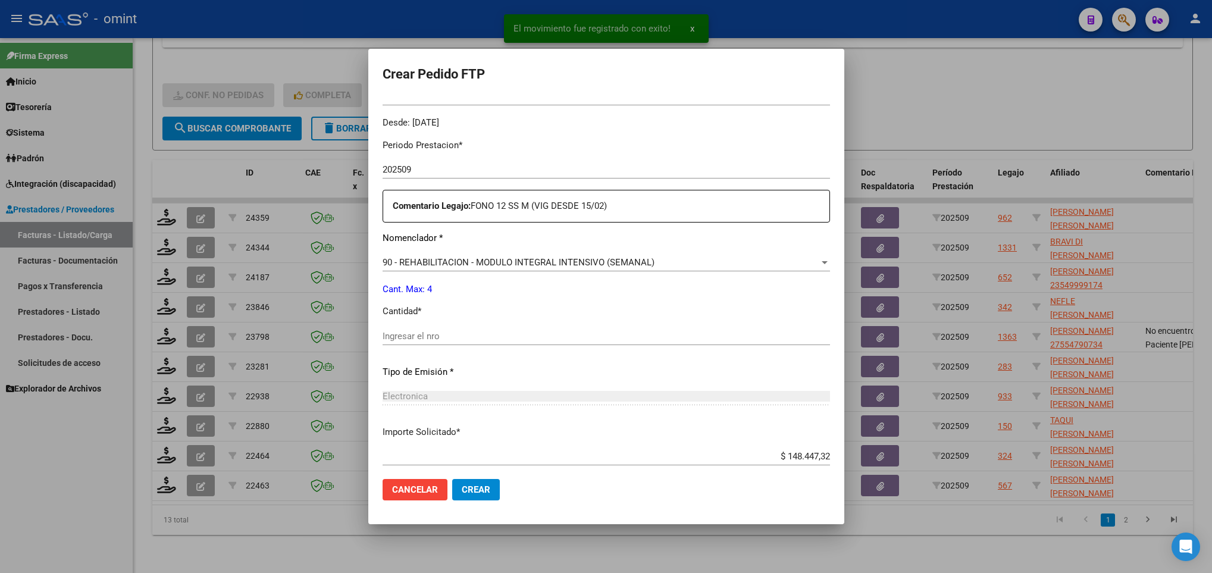
click at [452, 336] on input "Ingresar el nro" at bounding box center [606, 336] width 447 height 11
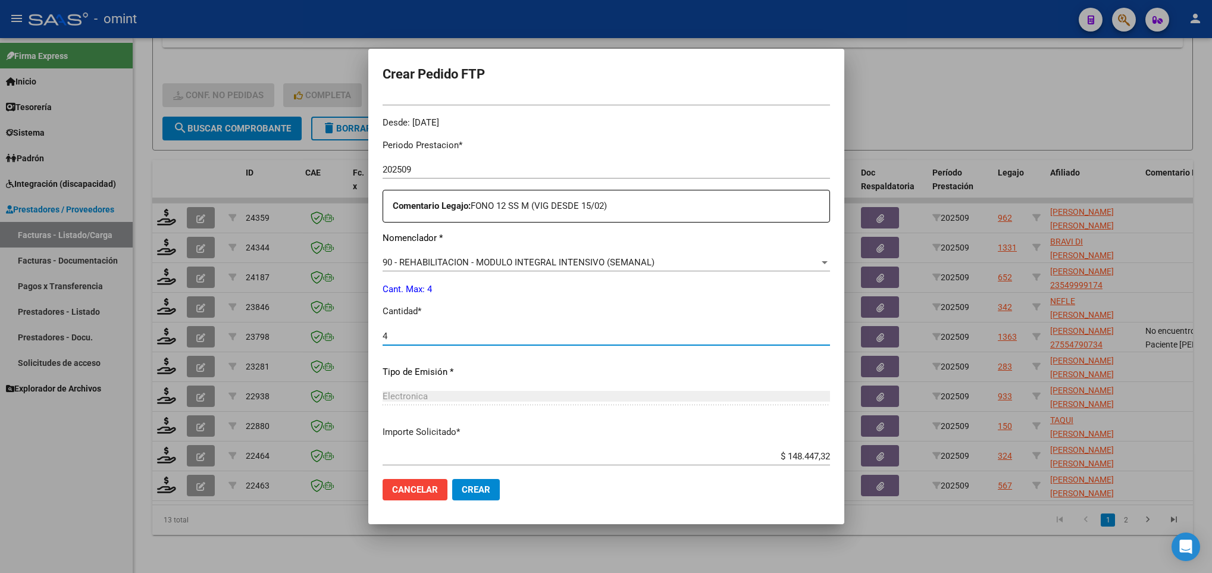
type input "4"
click at [472, 491] on span "Crear" at bounding box center [476, 489] width 29 height 11
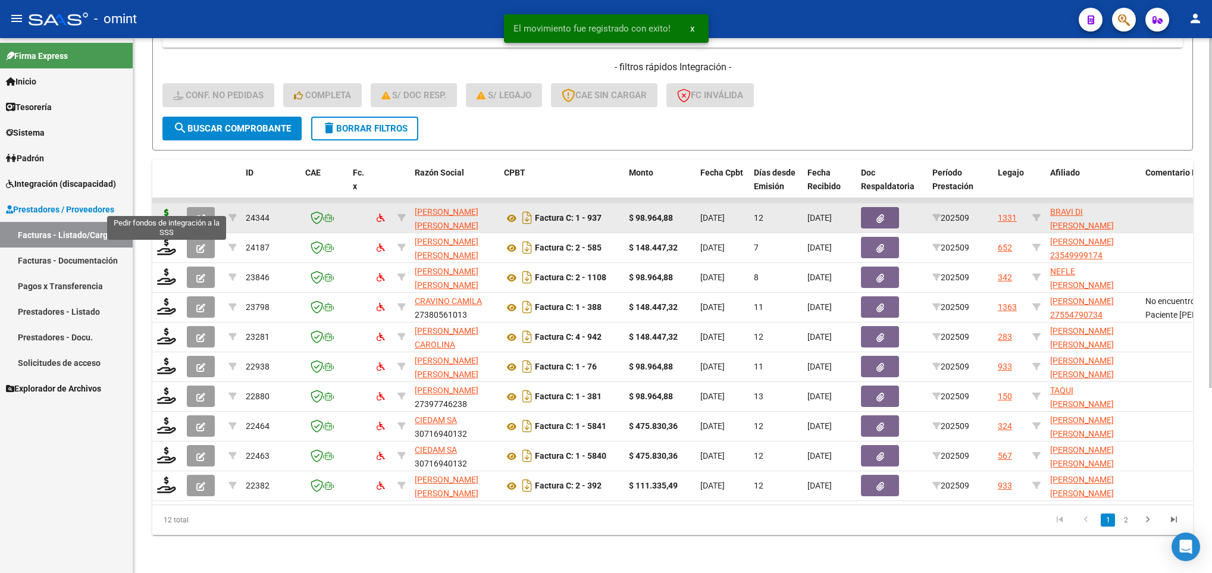
click at [163, 211] on icon at bounding box center [166, 217] width 19 height 17
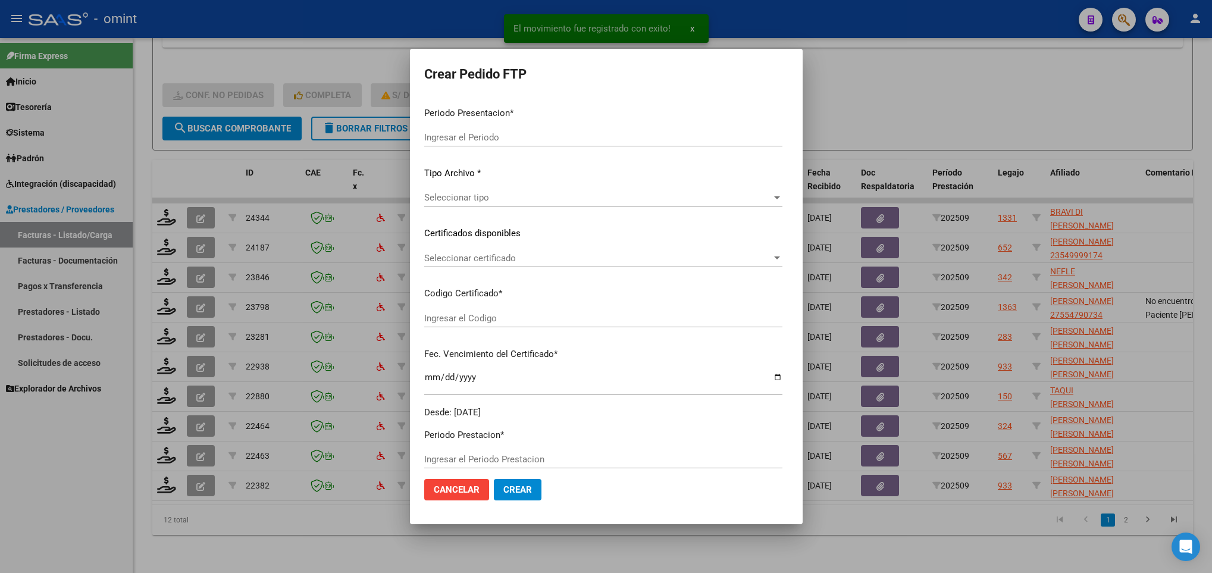
type input "202509"
type input "$ 98.964,88"
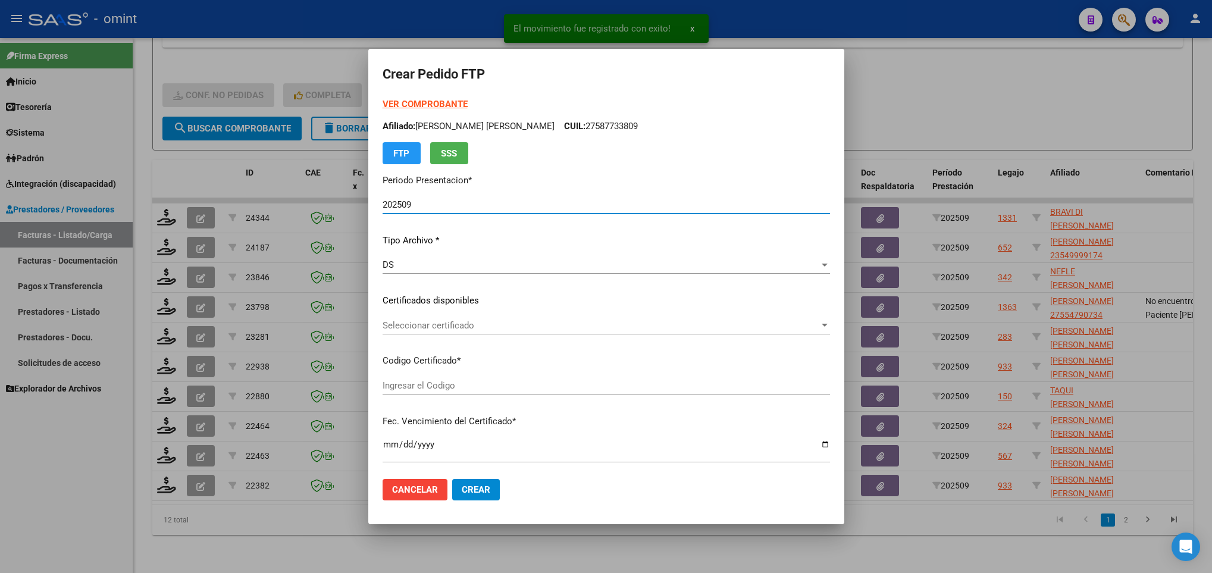
type input "7890743189"
type input "2035-04-15"
click at [493, 327] on span "Seleccionar certificado" at bounding box center [601, 325] width 434 height 11
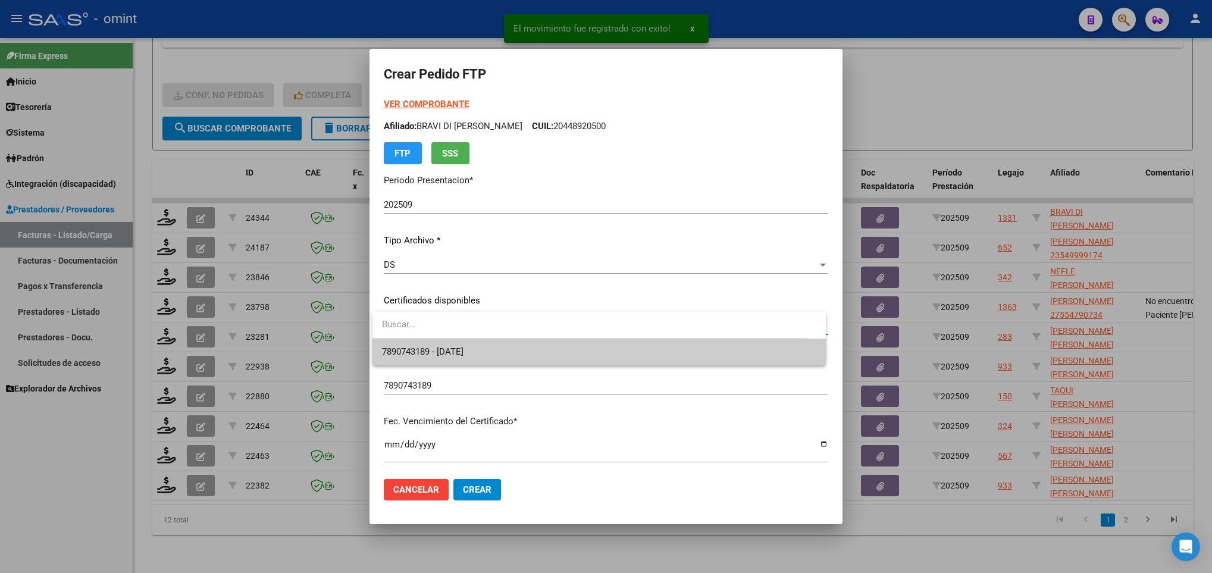
click at [493, 359] on span "7890743189 - 2035-04-15" at bounding box center [599, 352] width 434 height 27
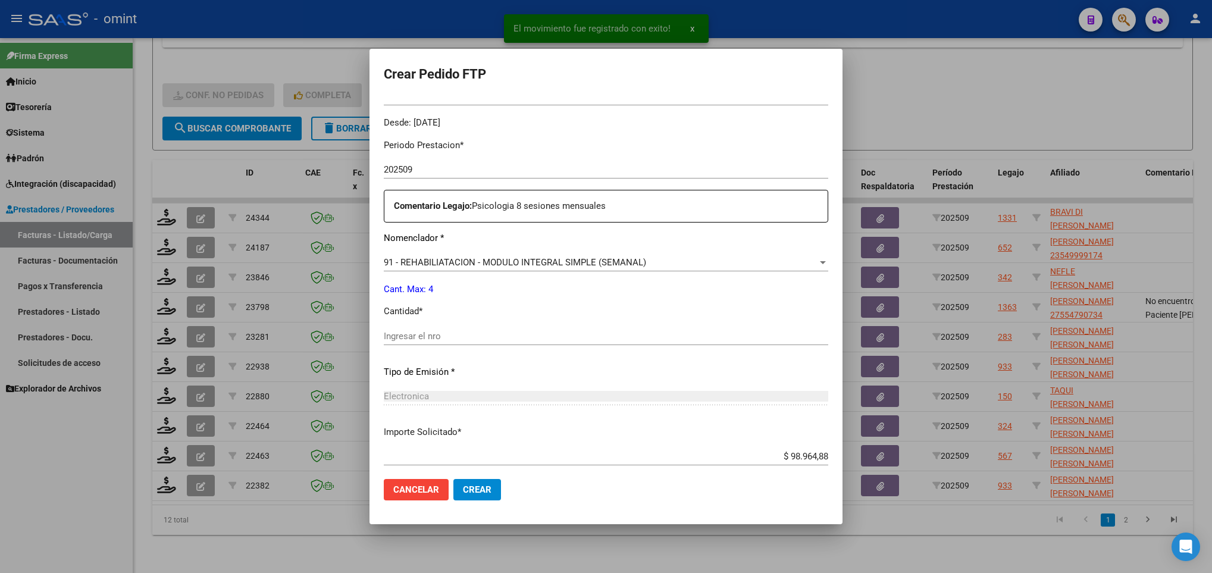
click at [488, 348] on div "Ingresar el nro" at bounding box center [606, 341] width 444 height 29
click at [488, 341] on input "Ingresar el nro" at bounding box center [606, 336] width 444 height 11
type input "4"
click at [491, 469] on div "$ 98.964,88 Ingresar imp. solicitado" at bounding box center [606, 461] width 444 height 29
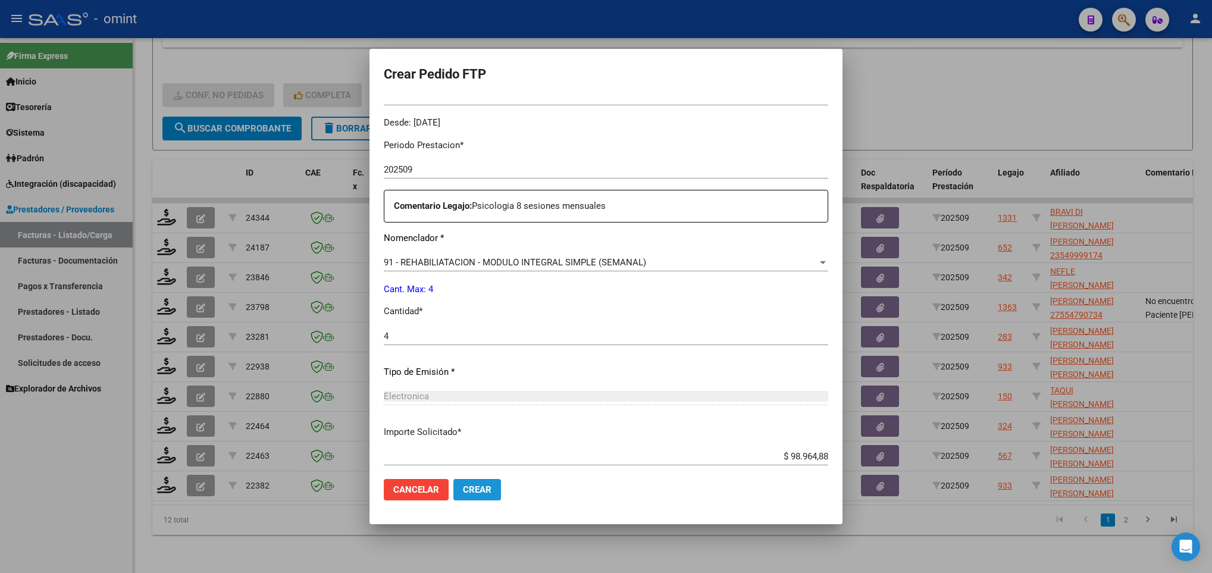
click at [484, 496] on button "Crear" at bounding box center [477, 489] width 48 height 21
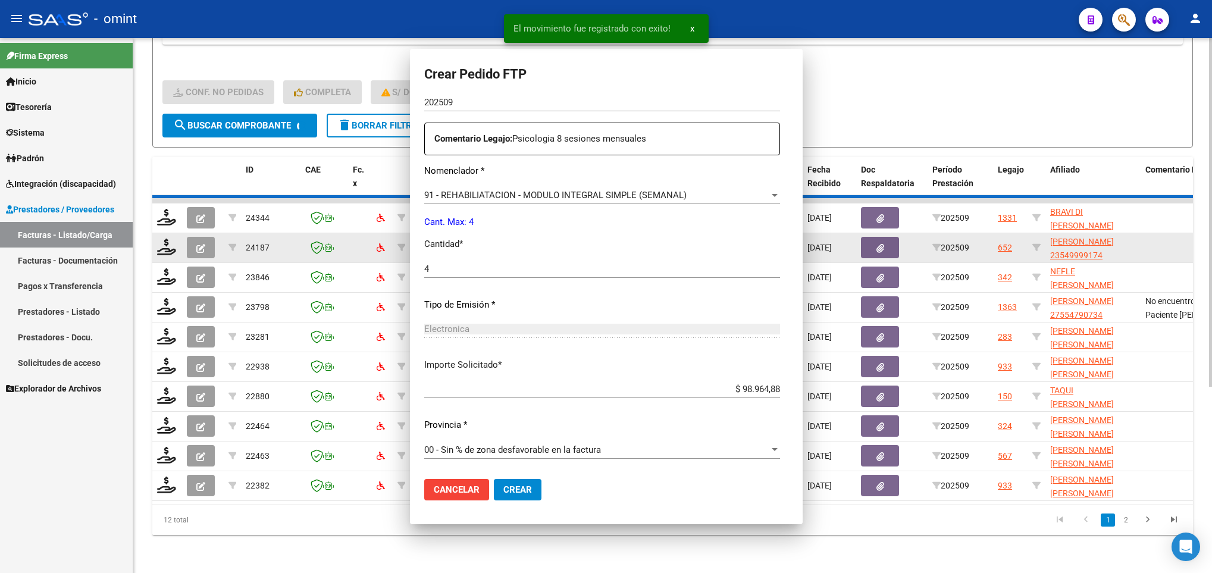
scroll to position [0, 0]
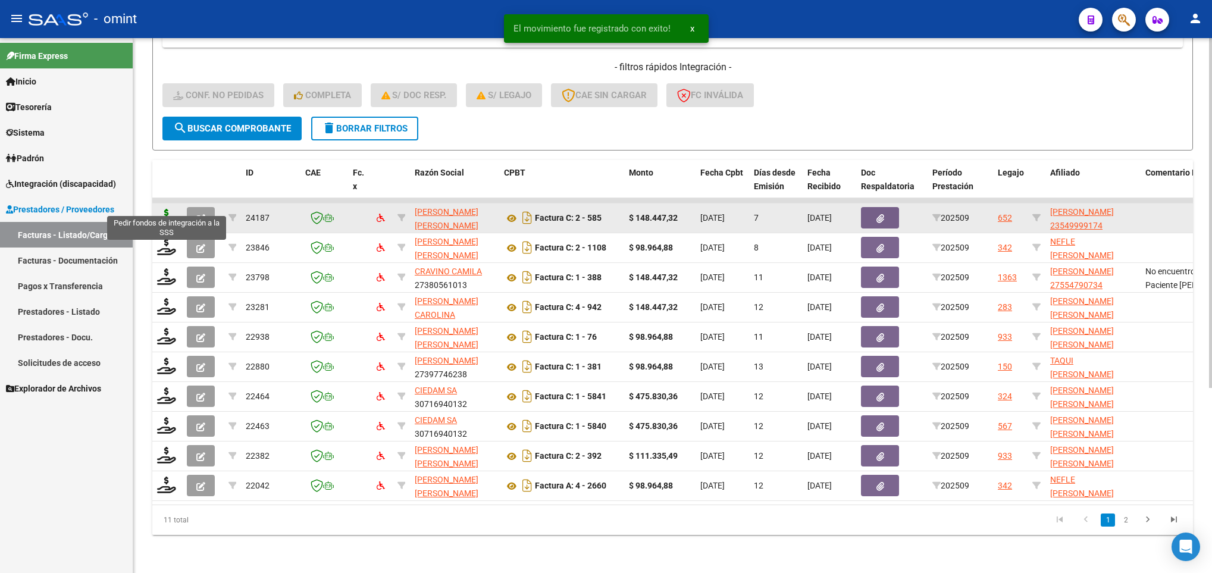
click at [167, 209] on icon at bounding box center [166, 217] width 19 height 17
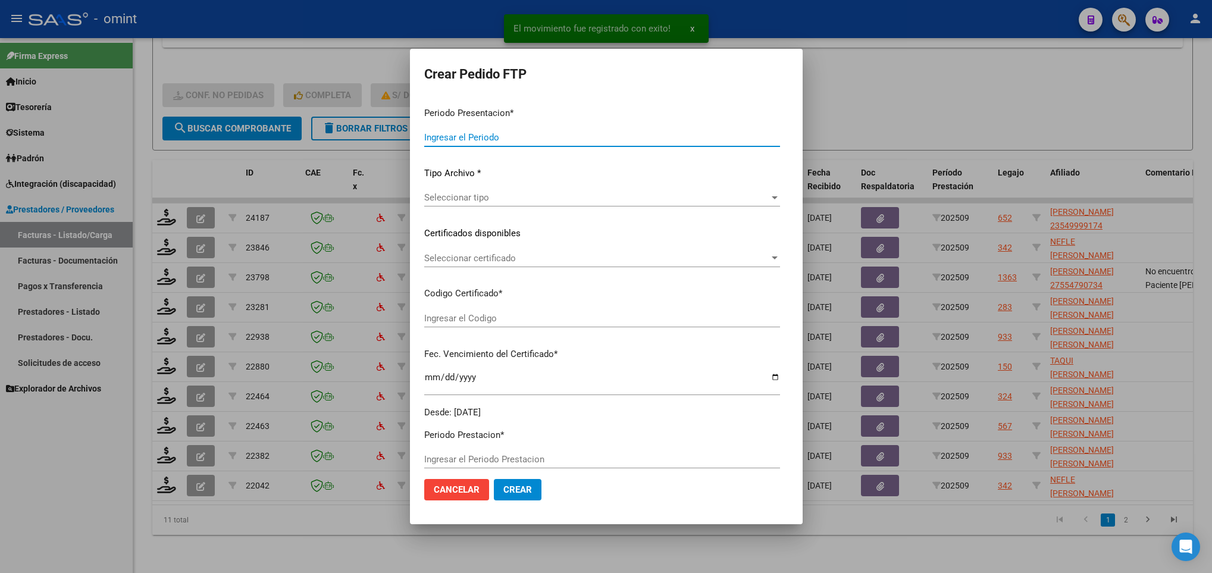
type input "202509"
type input "$ 148.447,32"
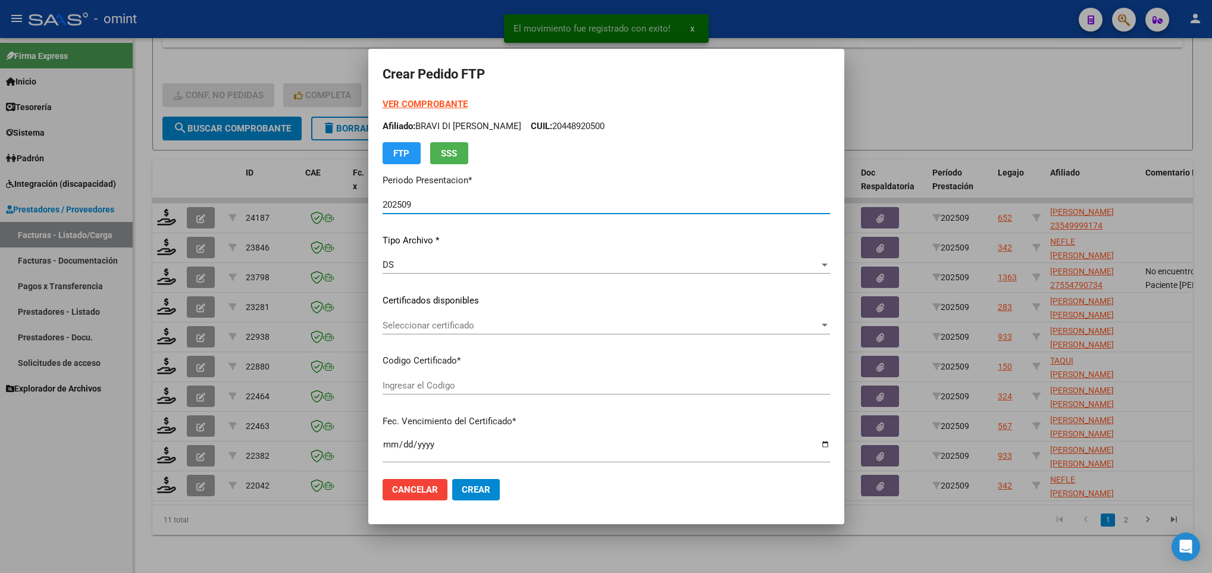
type input "1739561514"
type input "2024-08-13"
click at [467, 324] on span "Seleccionar certificado" at bounding box center [601, 325] width 437 height 11
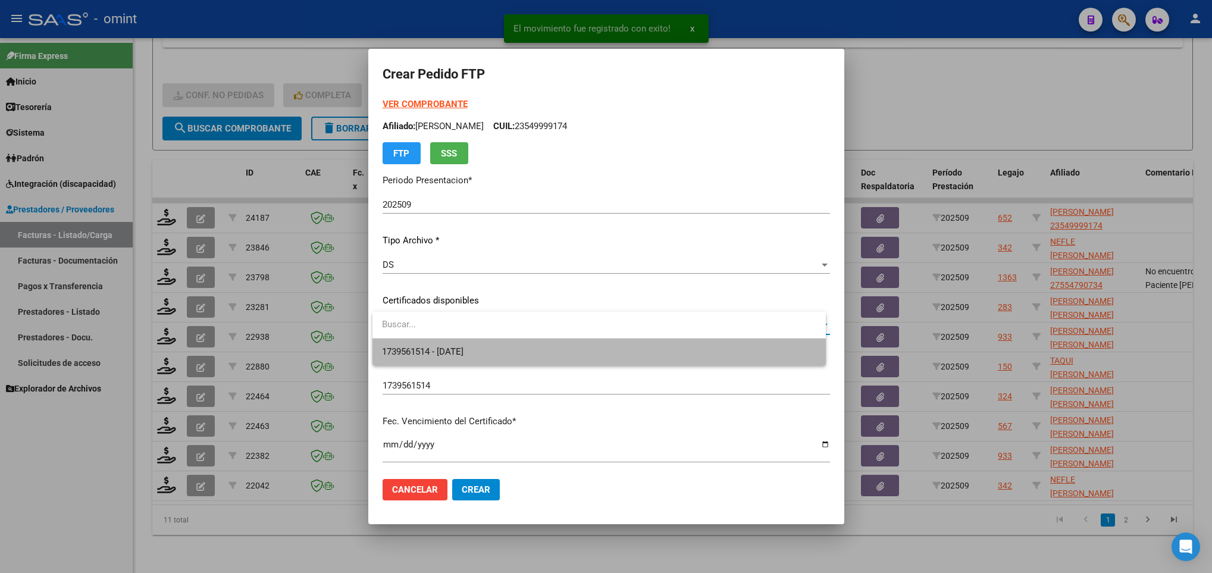
click at [468, 343] on span "1739561514 - 2024-08-13" at bounding box center [599, 352] width 434 height 27
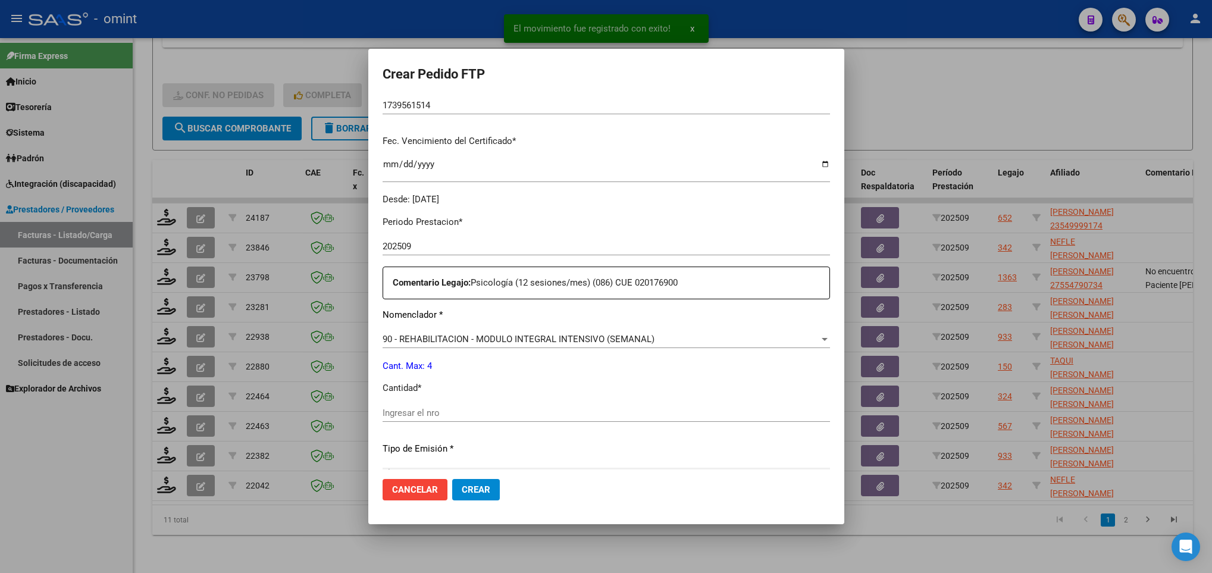
scroll to position [357, 0]
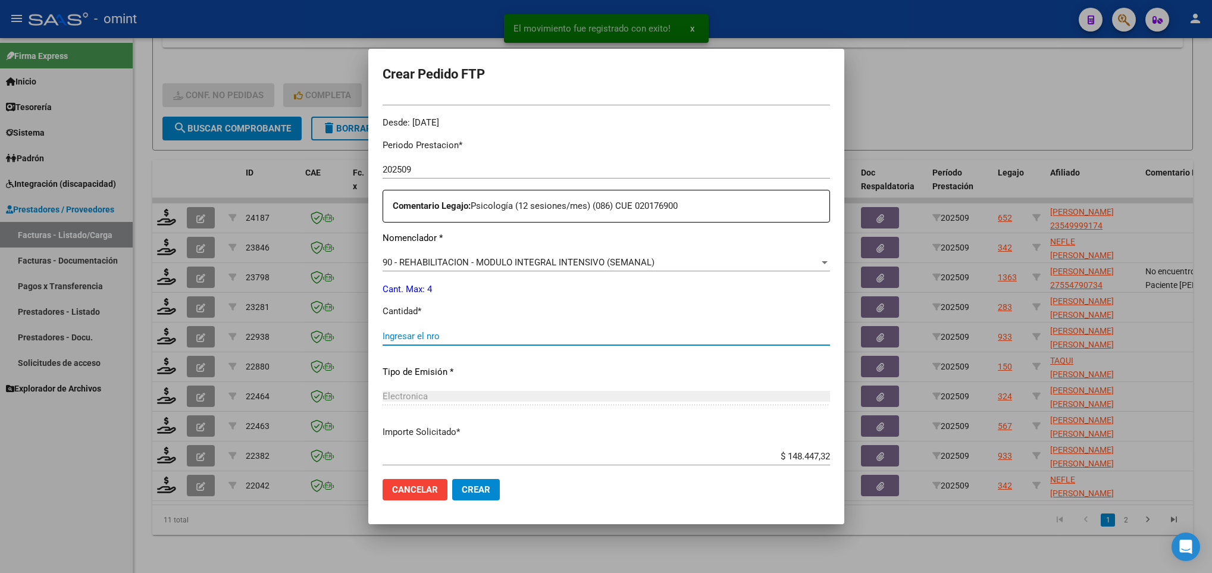
click at [471, 337] on input "Ingresar el nro" at bounding box center [606, 336] width 447 height 11
type input "4"
click at [484, 484] on span "Crear" at bounding box center [476, 489] width 29 height 11
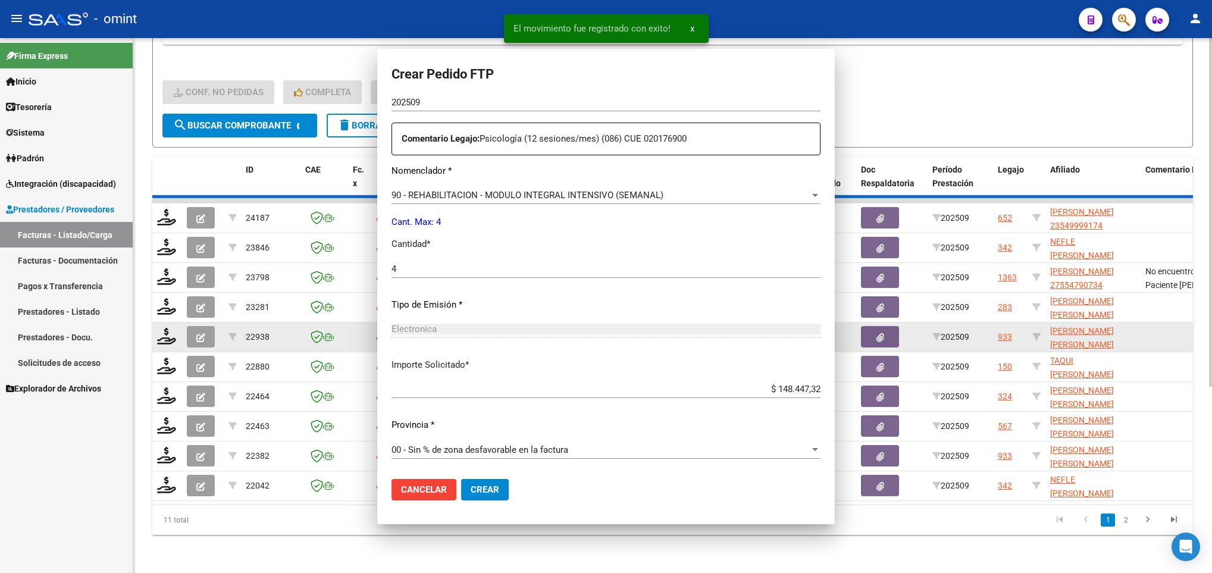
scroll to position [0, 0]
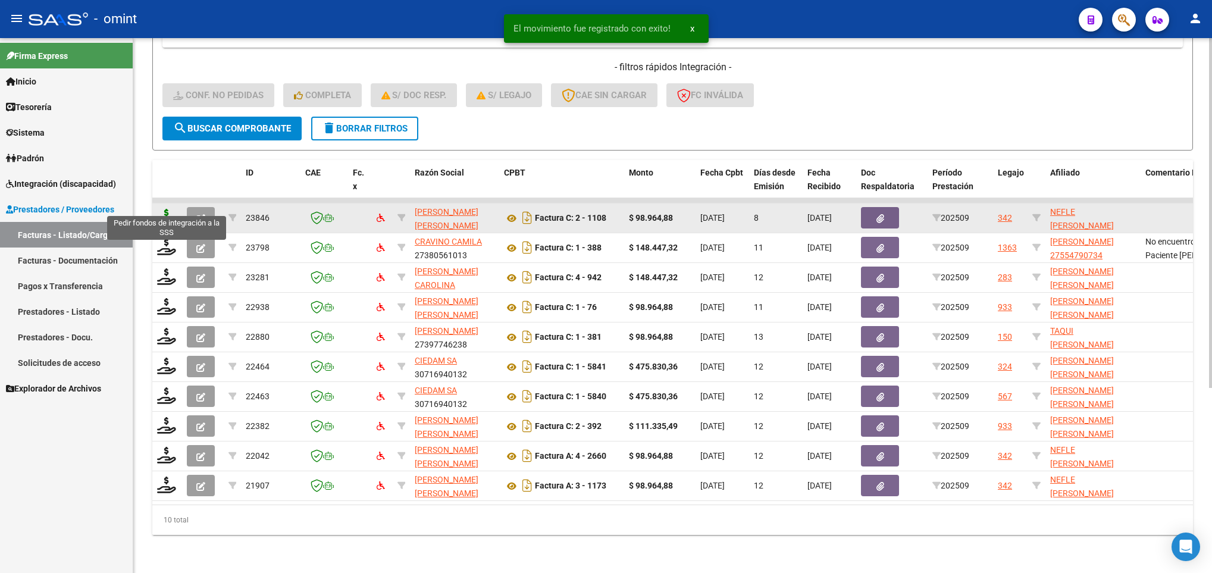
click at [163, 209] on icon at bounding box center [166, 217] width 19 height 17
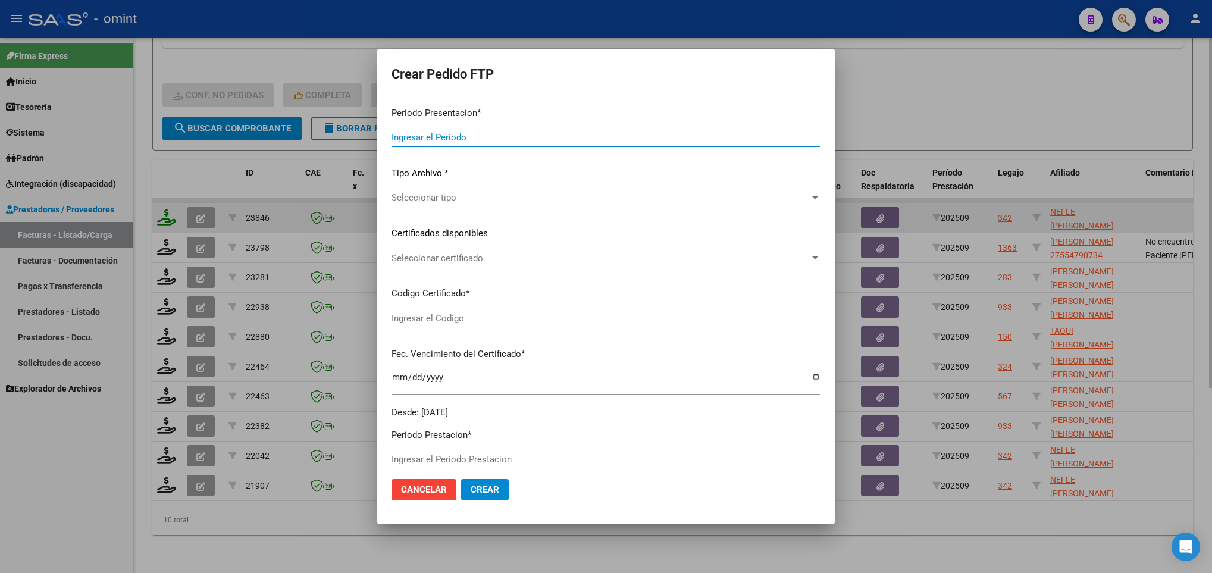
type input "202509"
type input "$ 98.964,88"
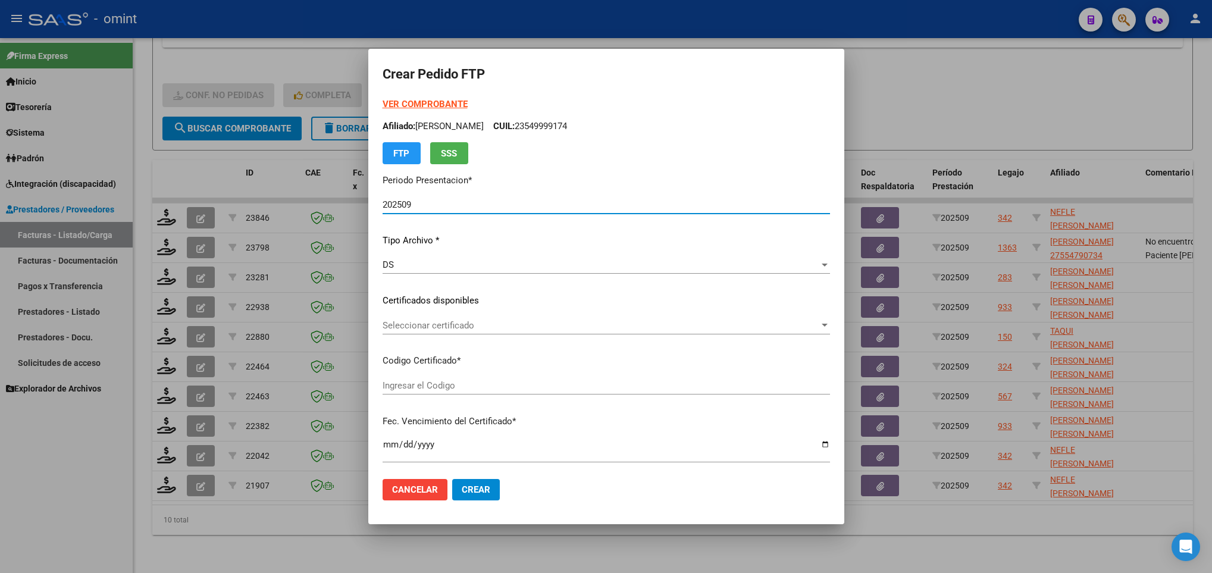
type input "6315715842"
type input "2029-10-15"
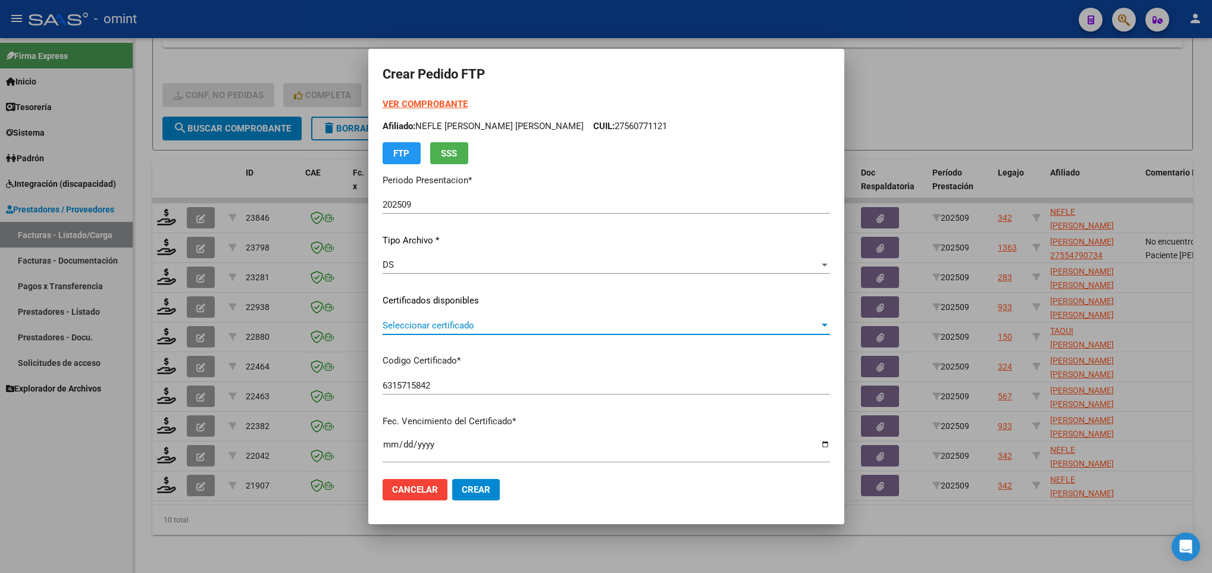
click at [505, 321] on span "Seleccionar certificado" at bounding box center [601, 325] width 437 height 11
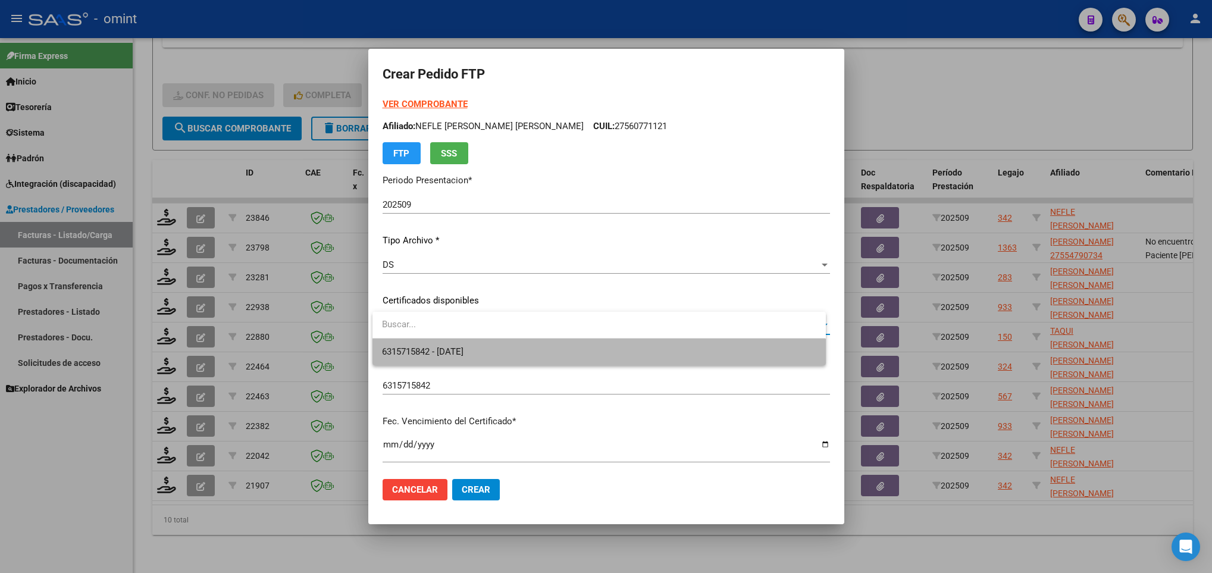
click at [507, 347] on span "6315715842 - 2029-10-15" at bounding box center [599, 352] width 434 height 27
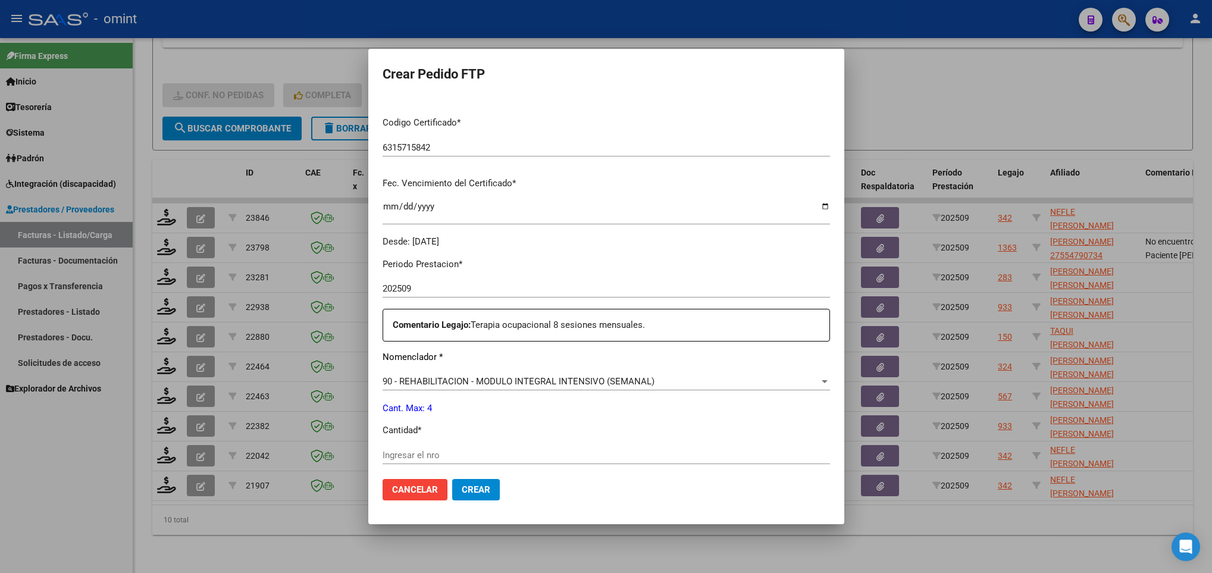
scroll to position [425, 0]
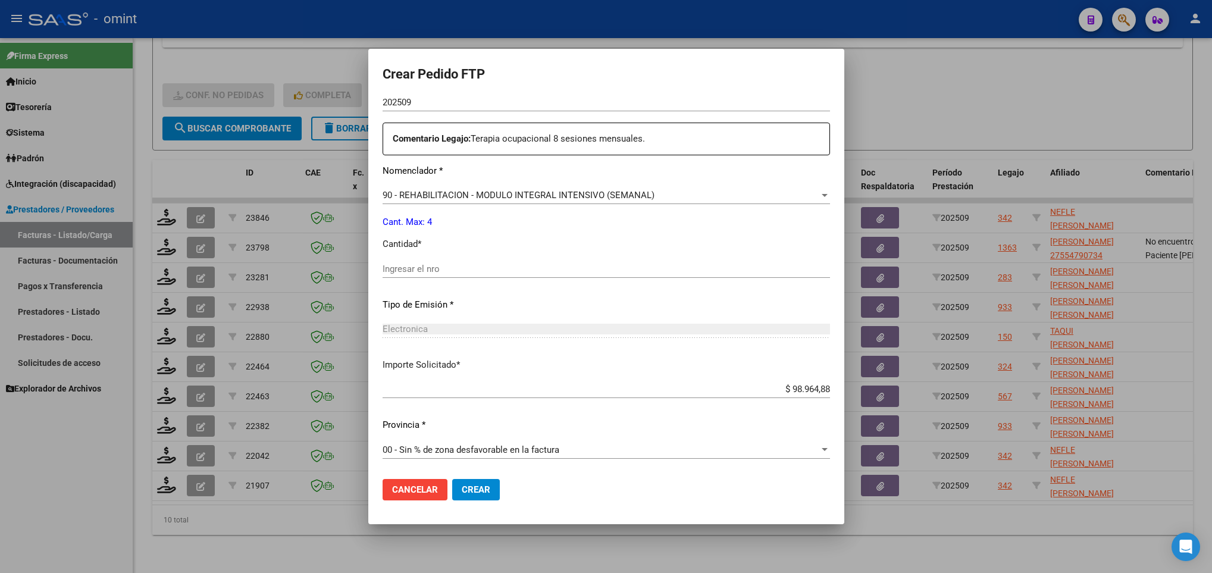
click at [447, 274] on div "Ingresar el nro" at bounding box center [606, 269] width 447 height 18
type input "4"
drag, startPoint x: 487, startPoint y: 486, endPoint x: 411, endPoint y: 443, distance: 87.4
click at [486, 486] on span "Crear" at bounding box center [476, 489] width 29 height 11
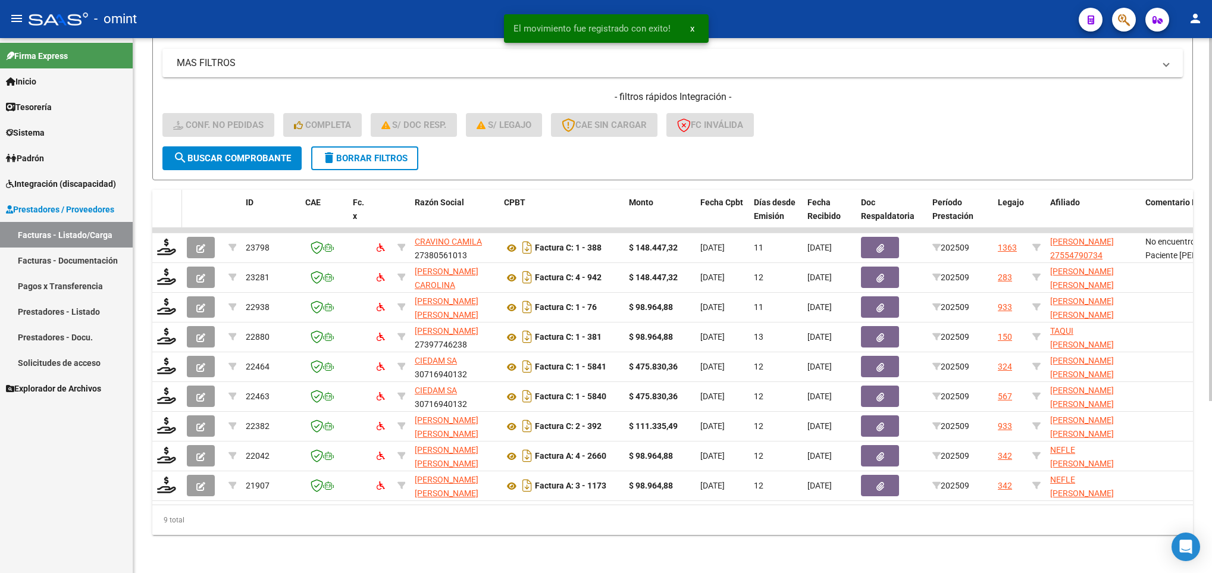
scroll to position [253, 0]
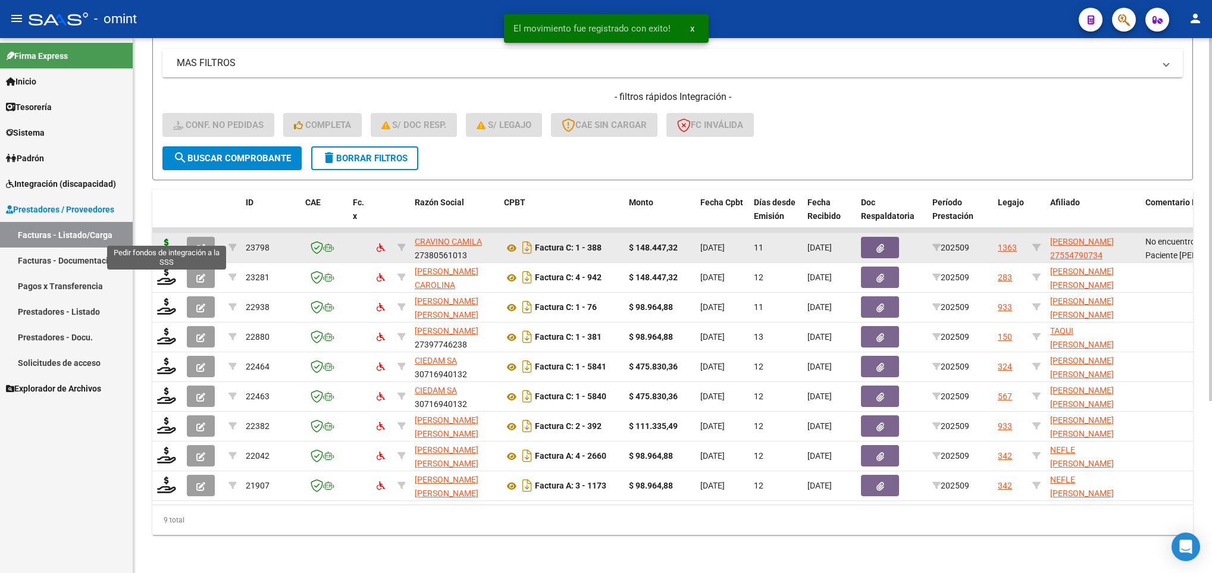
click at [166, 239] on icon at bounding box center [166, 247] width 19 height 17
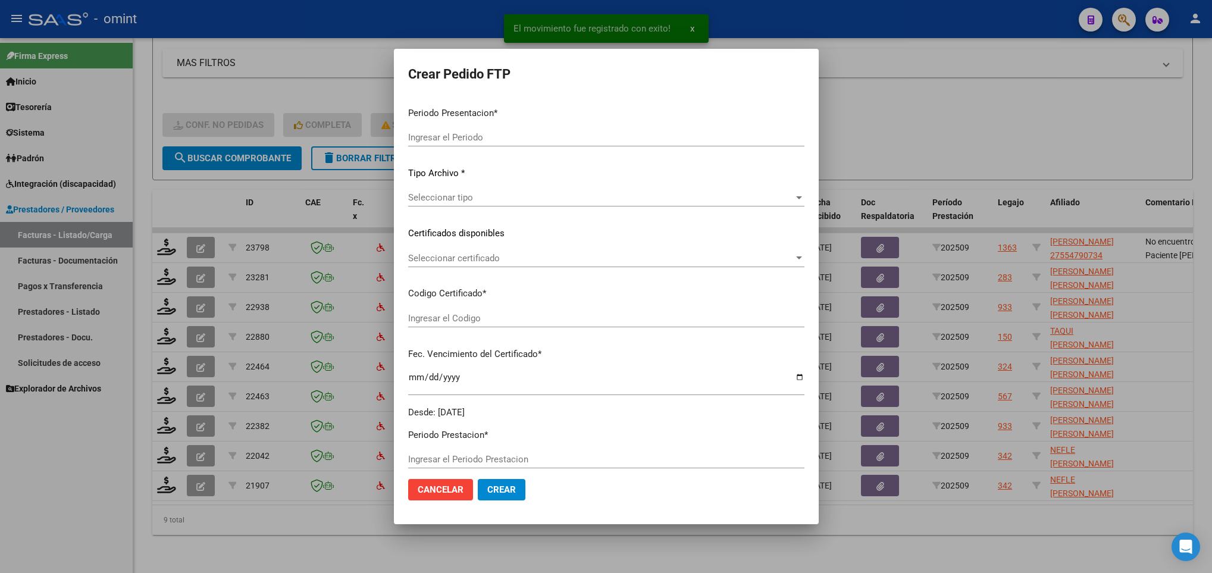
type input "202509"
type input "$ 148.447,32"
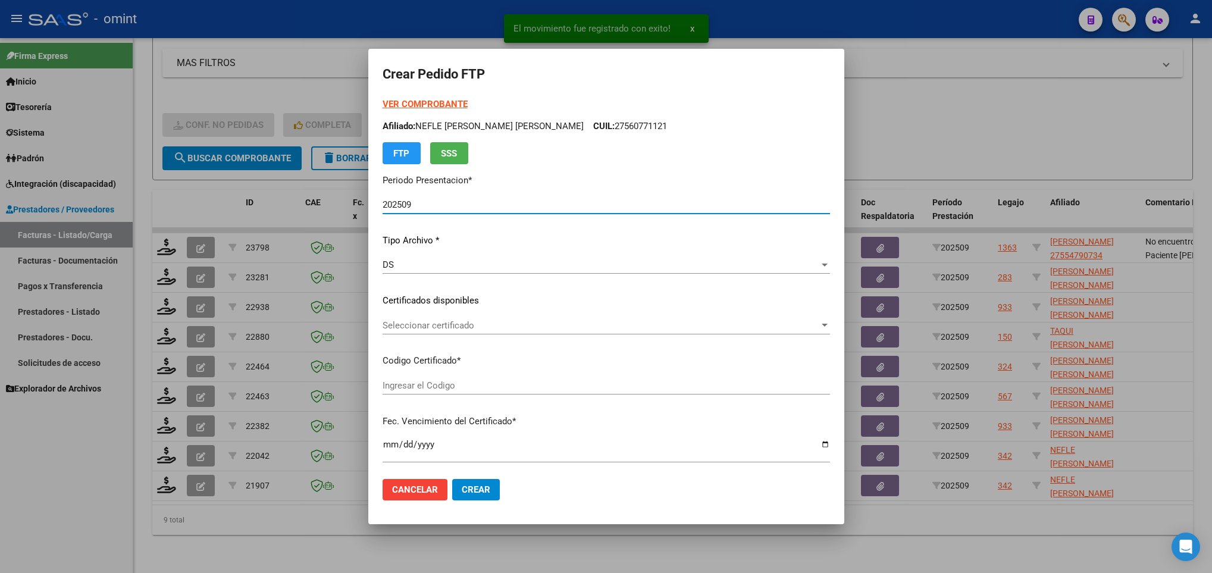
type input "2673155654"
type input "2028-01-28"
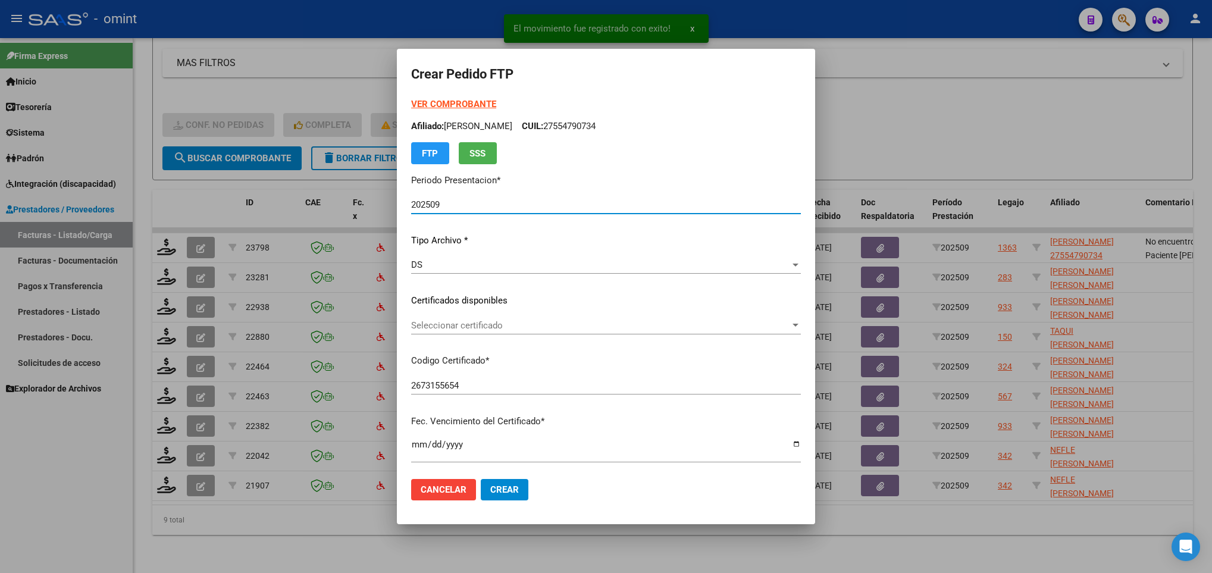
click at [462, 324] on span "Seleccionar certificado" at bounding box center [600, 325] width 379 height 11
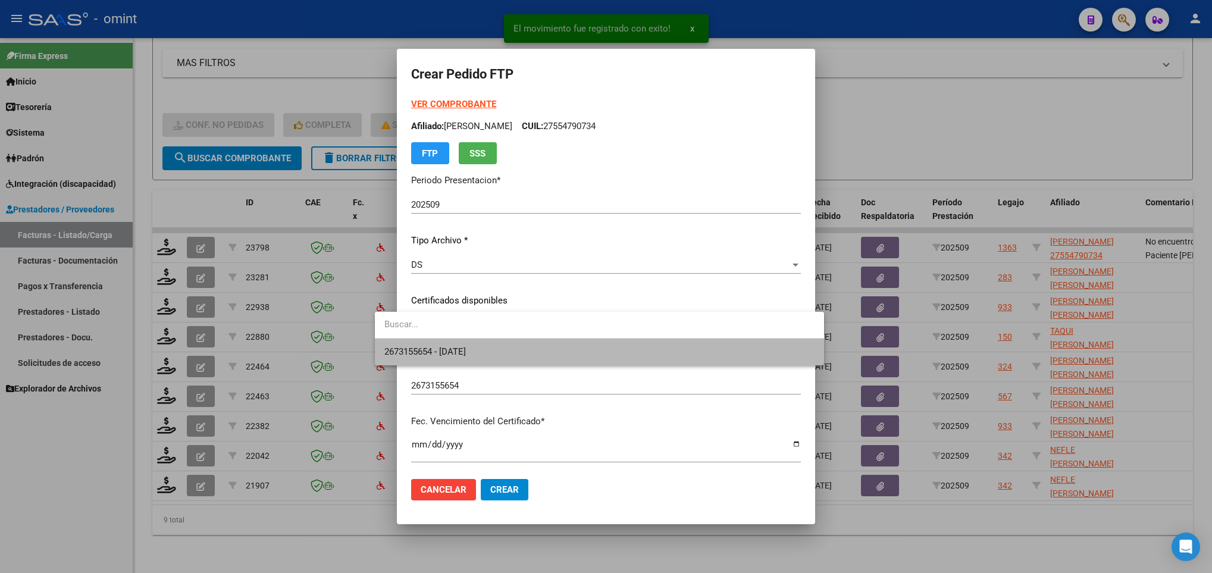
click at [466, 343] on span "2673155654 - 2028-01-28" at bounding box center [599, 352] width 430 height 27
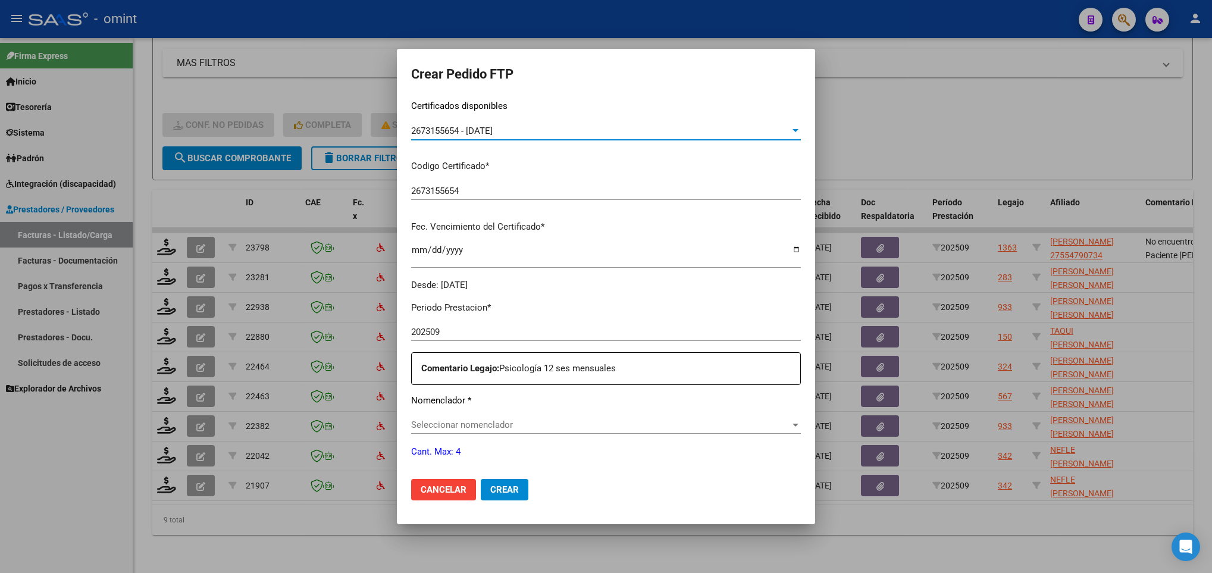
scroll to position [357, 0]
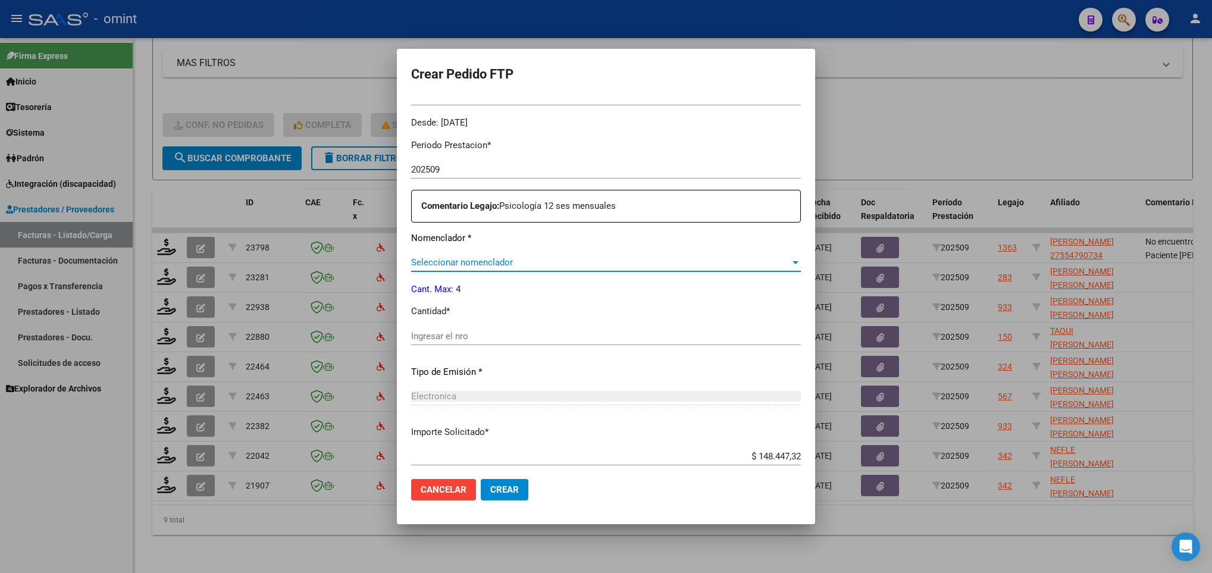
click at [591, 268] on span "Seleccionar nomenclador" at bounding box center [600, 262] width 379 height 11
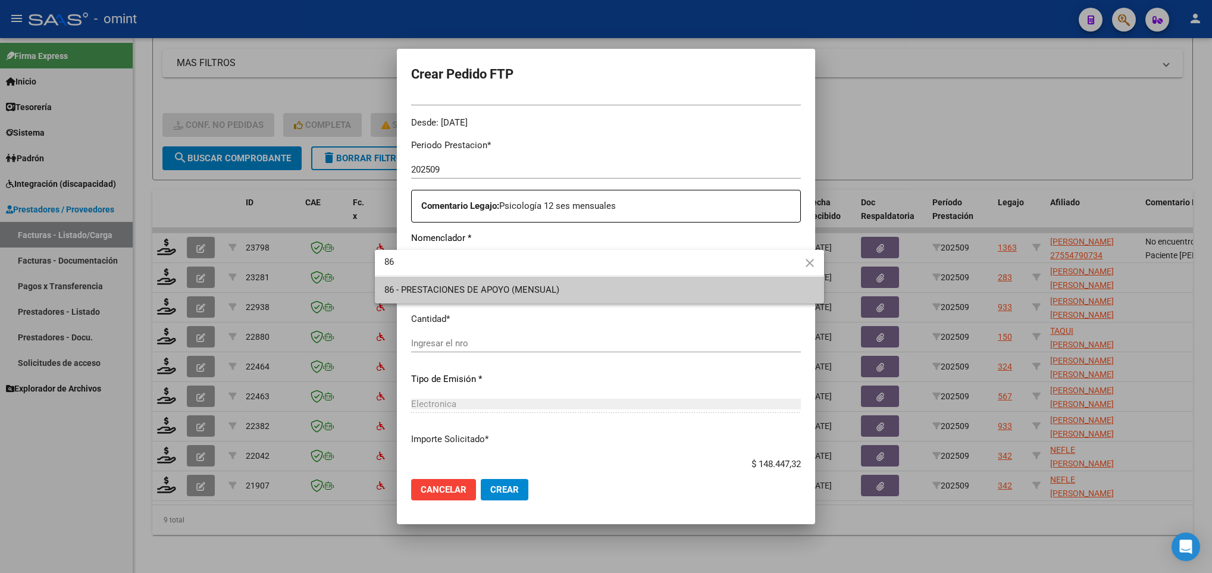
type input "86"
click at [577, 281] on span "86 - PRESTACIONES DE APOYO (MENSUAL)" at bounding box center [599, 290] width 430 height 27
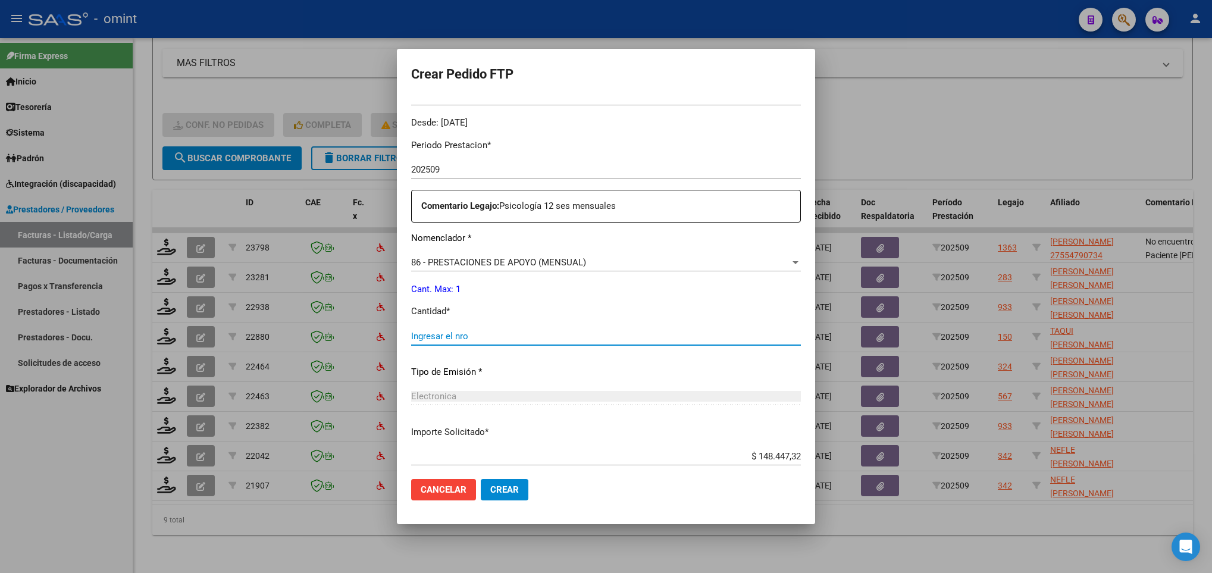
click at [543, 336] on input "Ingresar el nro" at bounding box center [606, 336] width 390 height 11
type input "1"
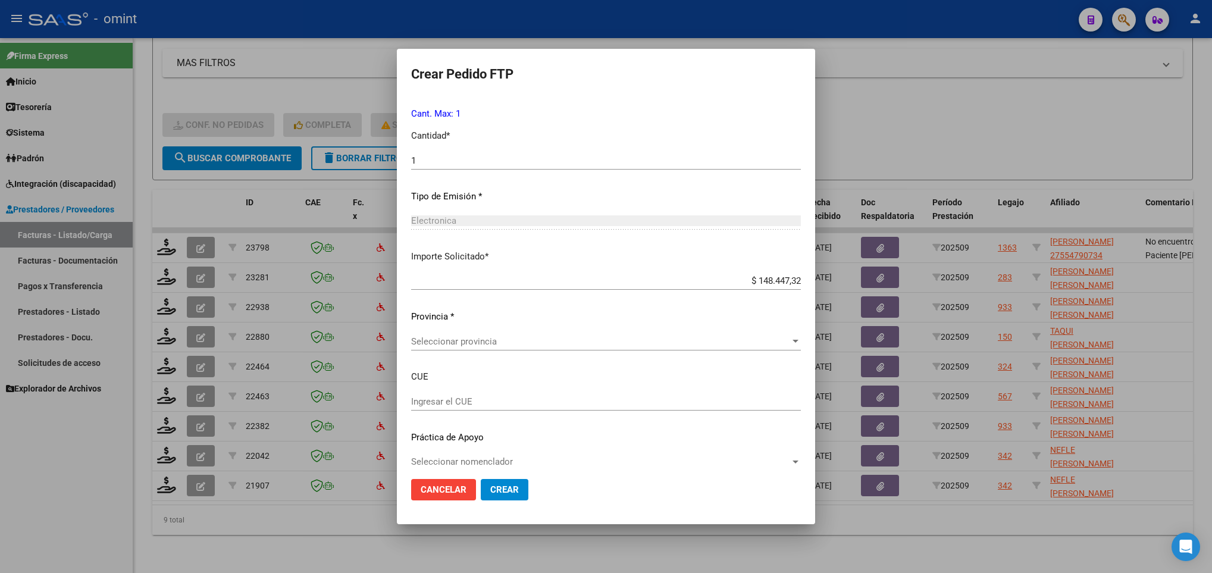
scroll to position [545, 0]
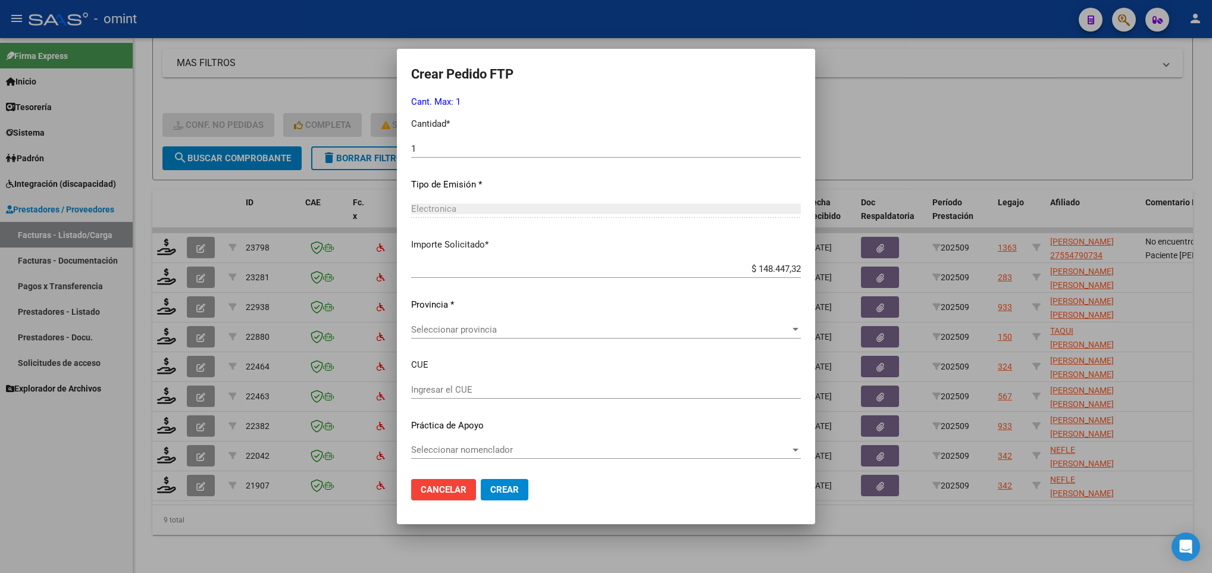
click at [454, 321] on div "Seleccionar provincia Seleccionar provincia" at bounding box center [606, 330] width 390 height 18
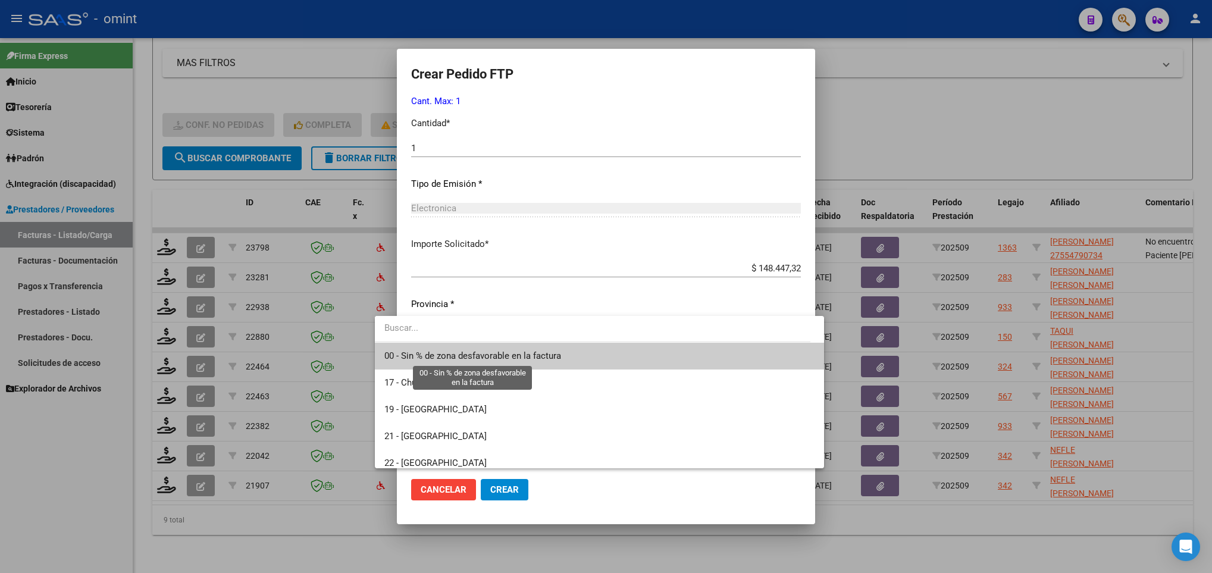
click at [467, 350] on span "00 - Sin % de zona desfavorable en la factura" at bounding box center [472, 355] width 177 height 11
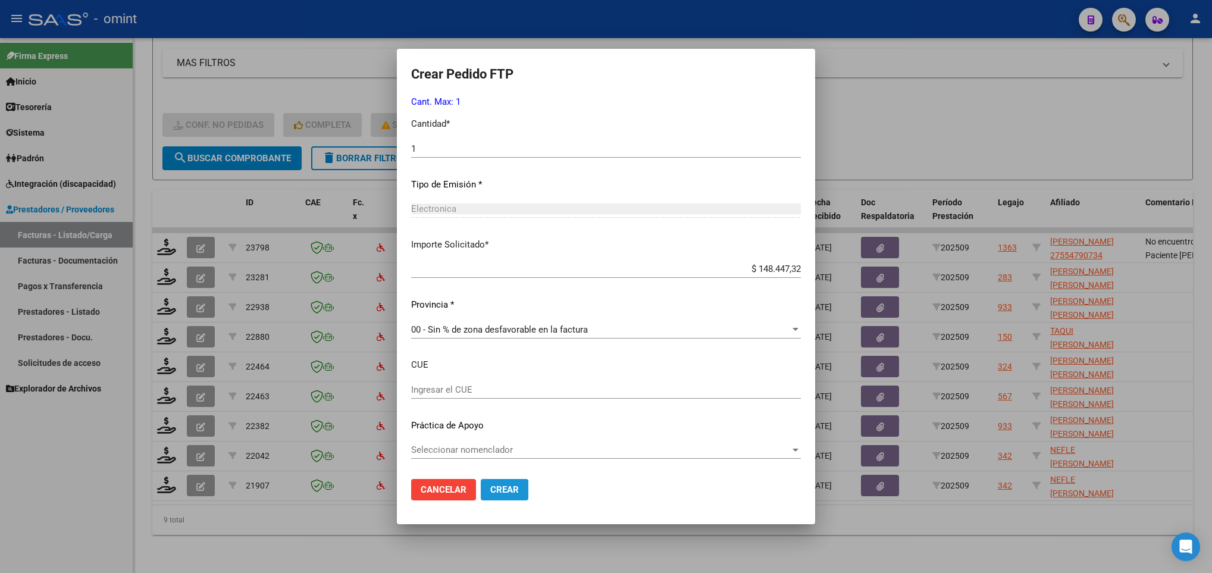
click at [486, 499] on button "Crear" at bounding box center [505, 489] width 48 height 21
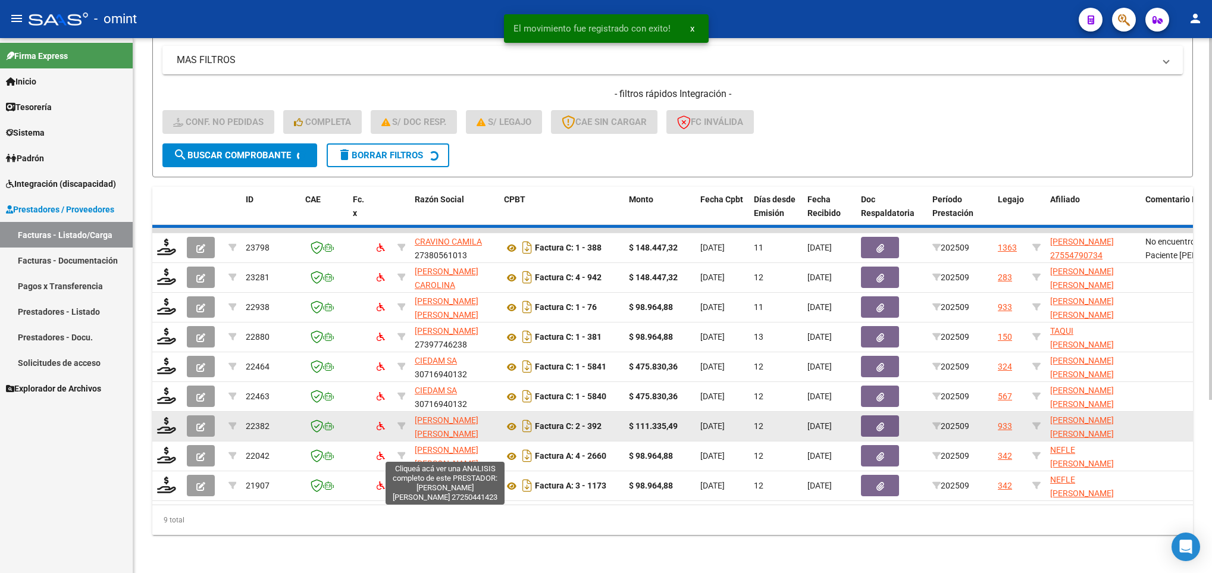
scroll to position [224, 0]
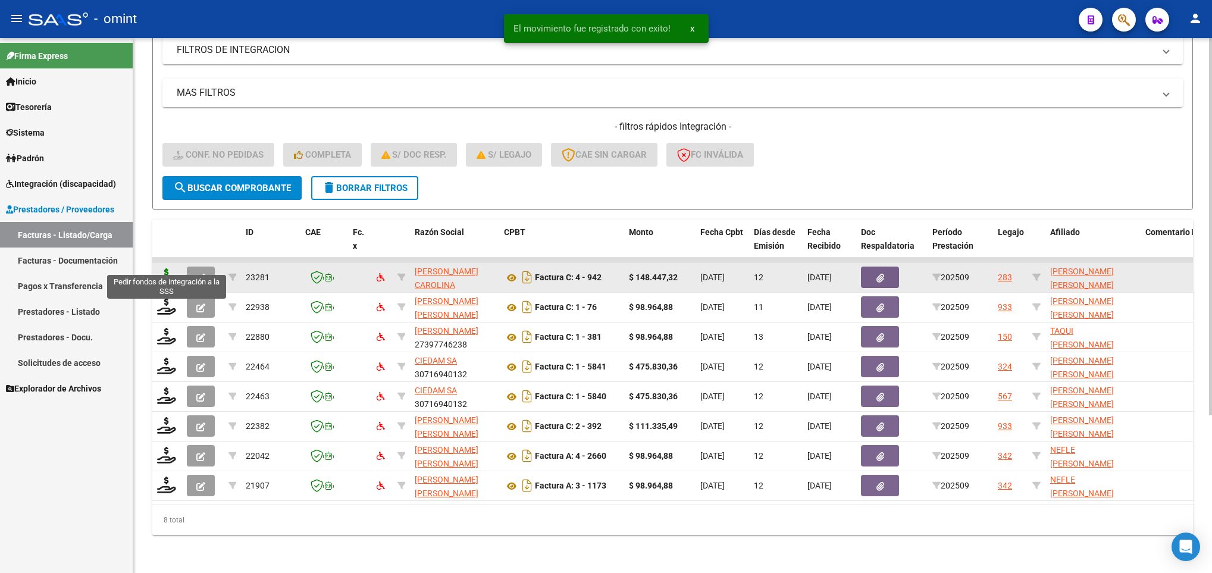
click at [166, 268] on icon at bounding box center [166, 276] width 19 height 17
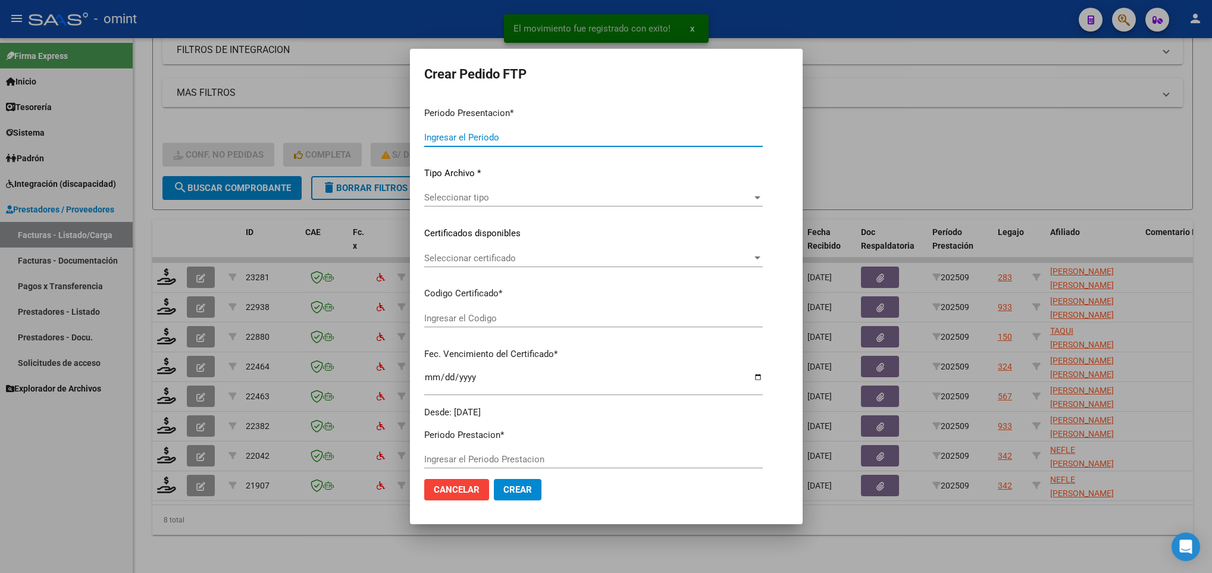
type input "202509"
type input "$ 148.447,32"
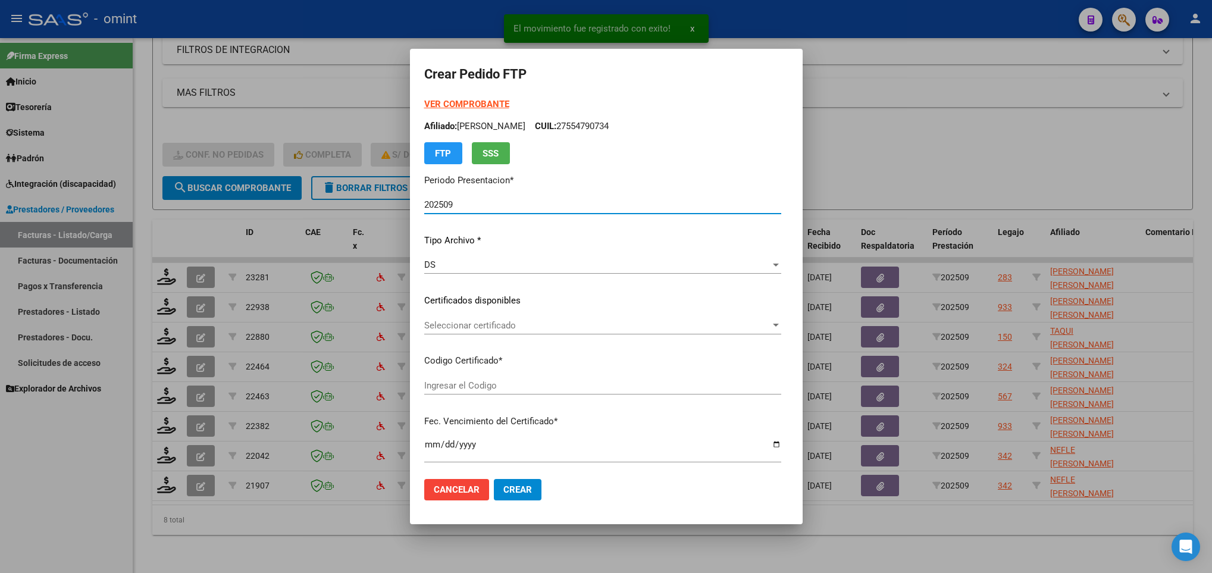
type input "8256458534"
type input "2027-07-31"
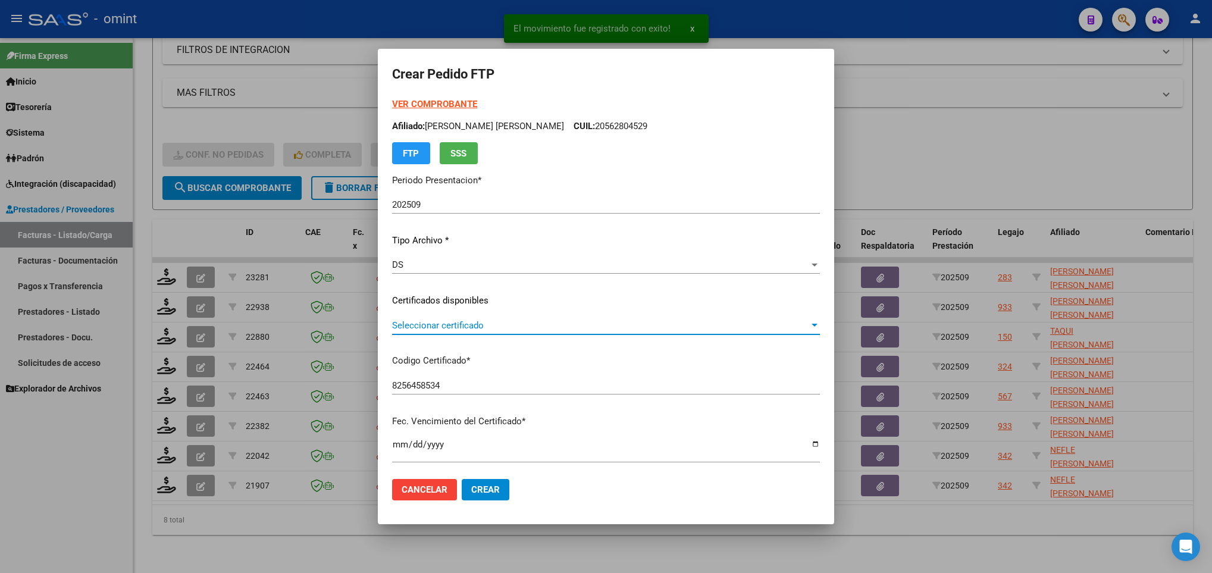
click at [524, 325] on span "Seleccionar certificado" at bounding box center [600, 325] width 417 height 11
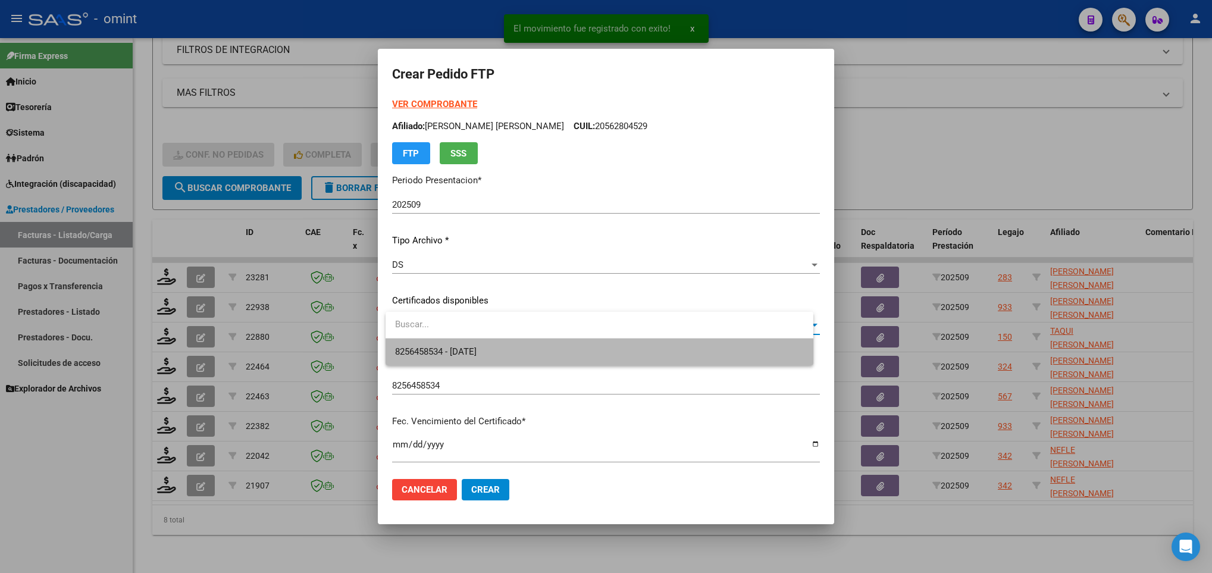
click at [519, 349] on span "8256458534 - 2027-07-31" at bounding box center [599, 352] width 409 height 27
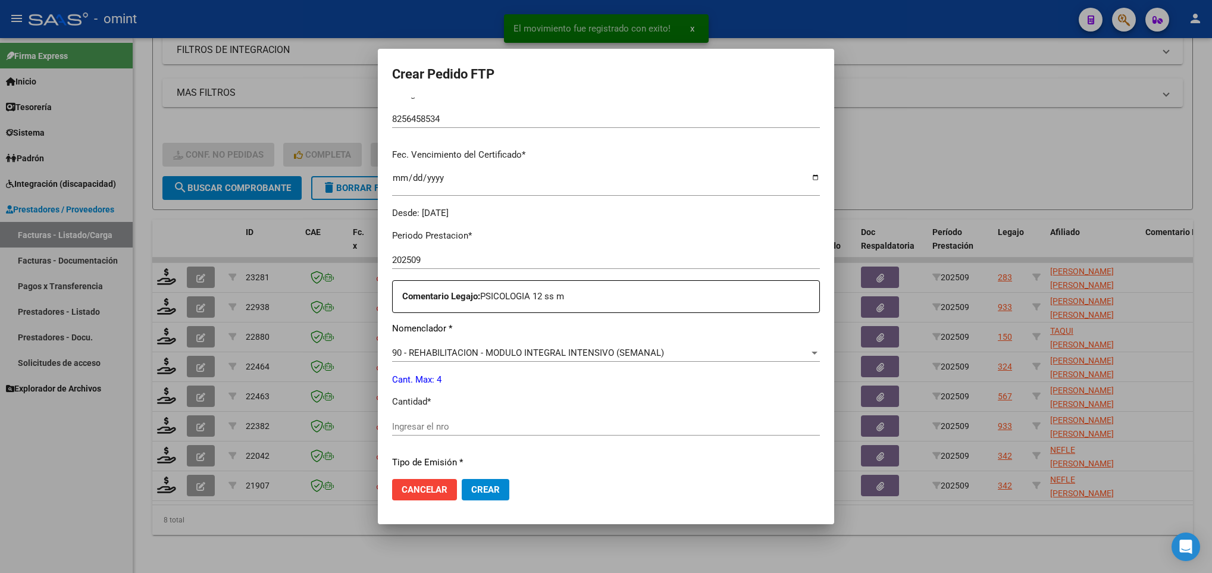
scroll to position [268, 0]
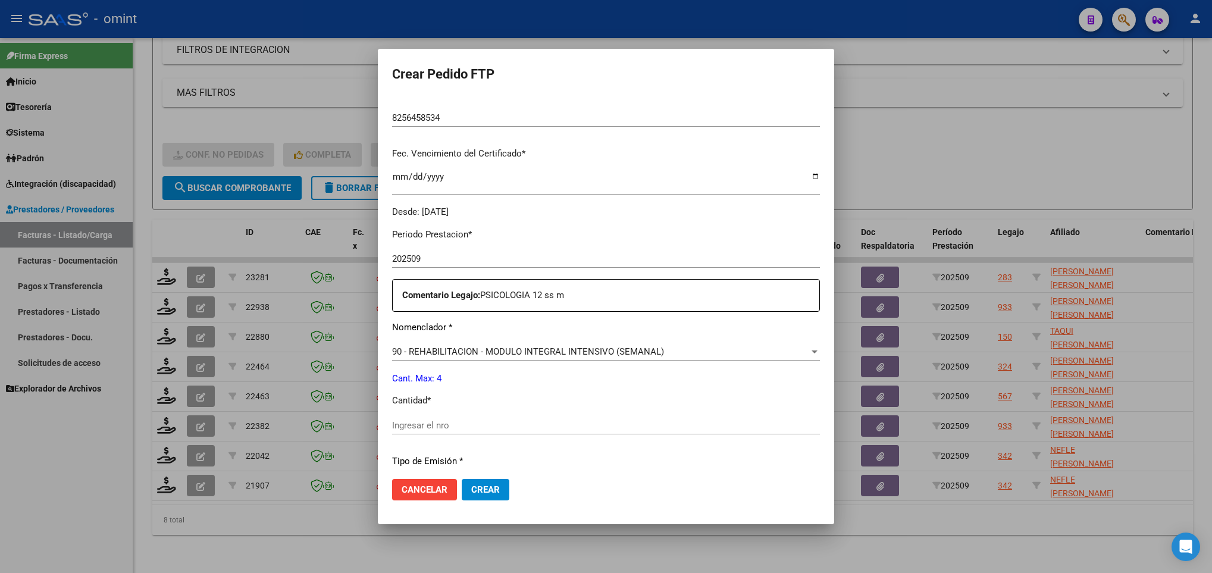
click at [477, 427] on input "Ingresar el nro" at bounding box center [606, 425] width 428 height 11
type input "4"
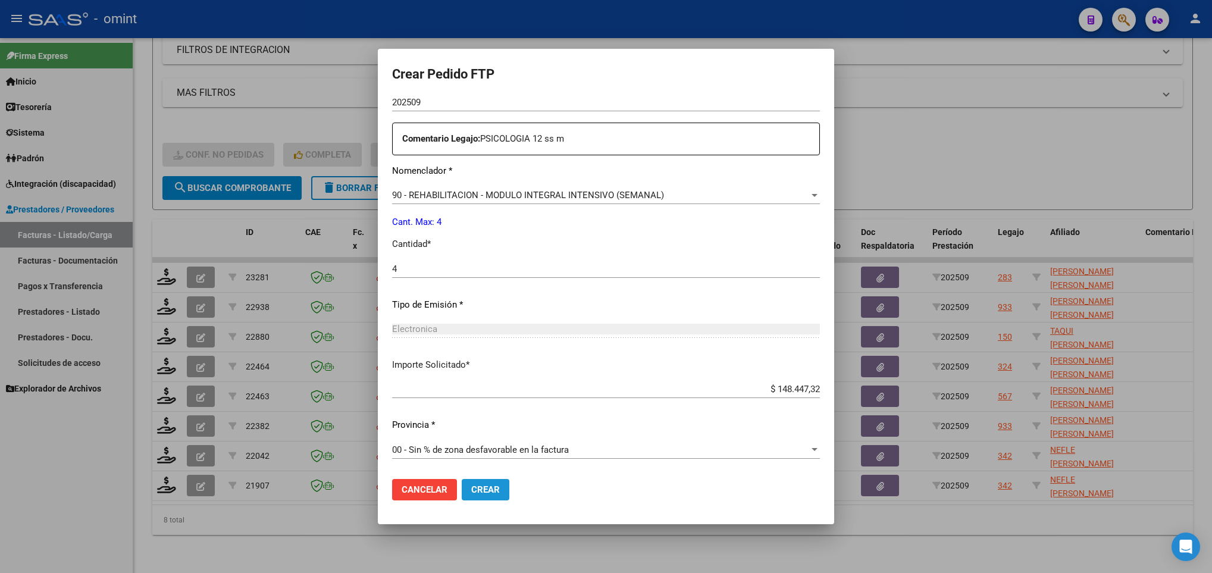
click at [493, 484] on span "Crear" at bounding box center [485, 489] width 29 height 11
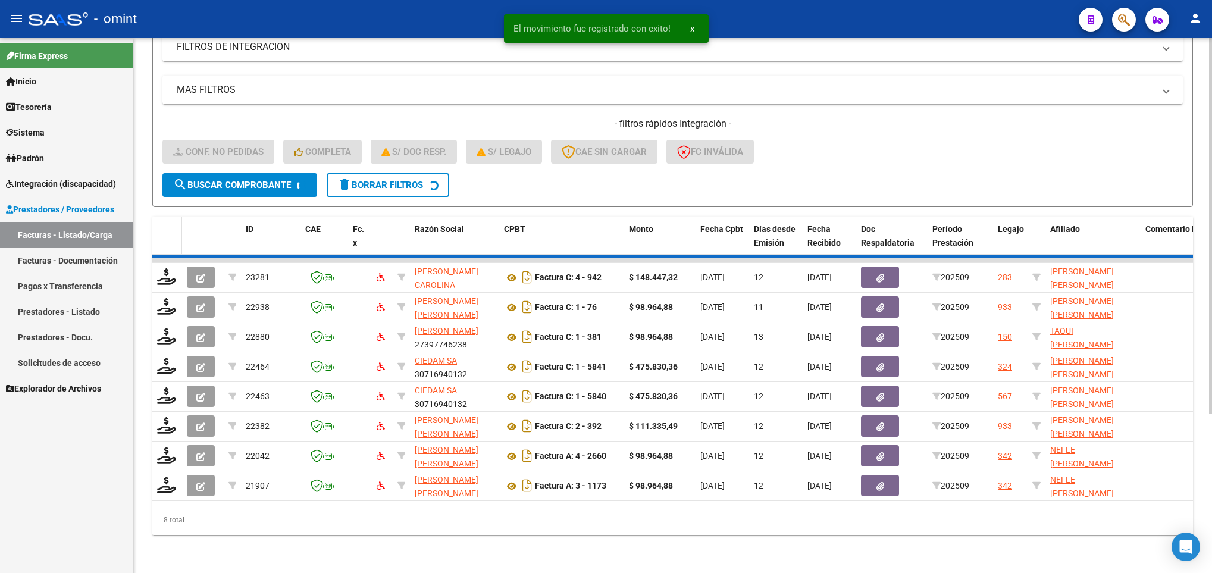
scroll to position [193, 0]
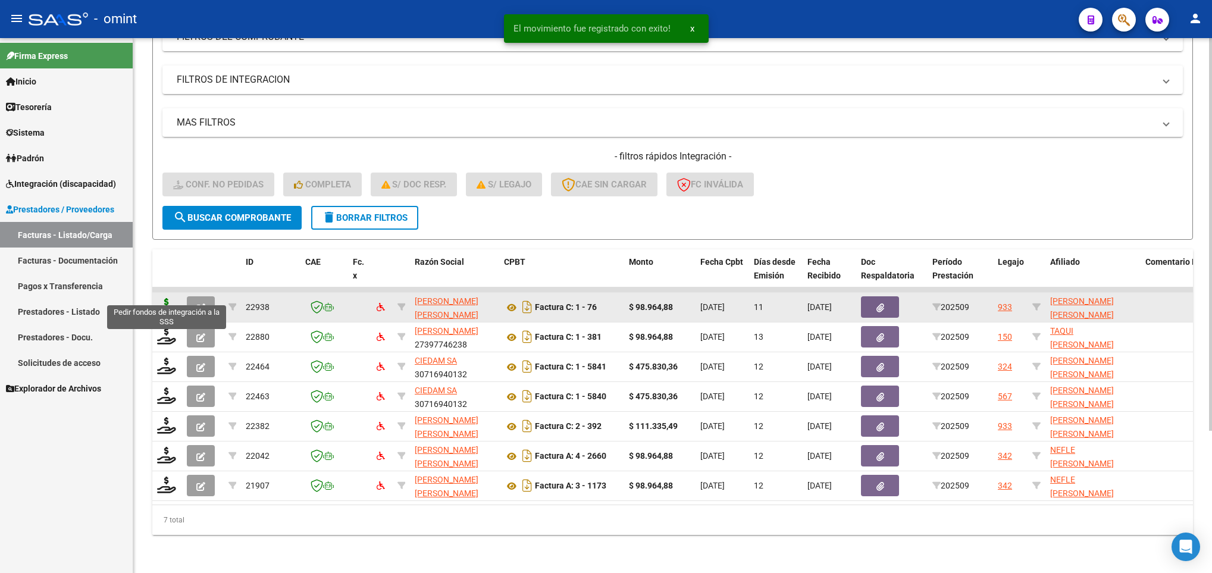
click at [168, 298] on icon at bounding box center [166, 306] width 19 height 17
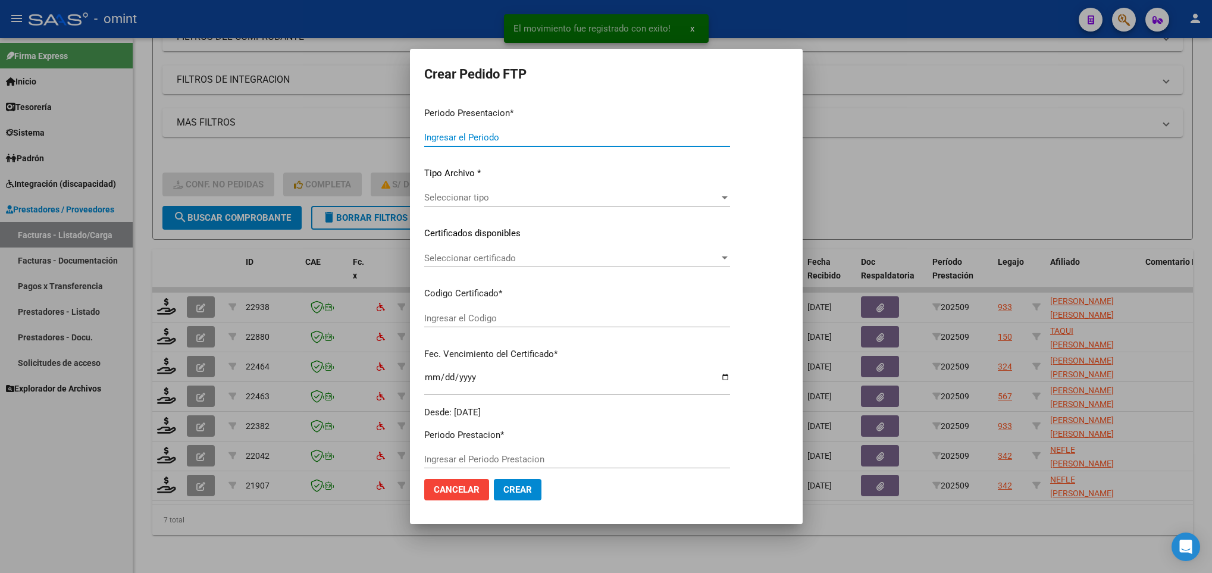
type input "202509"
type input "$ 98.964,88"
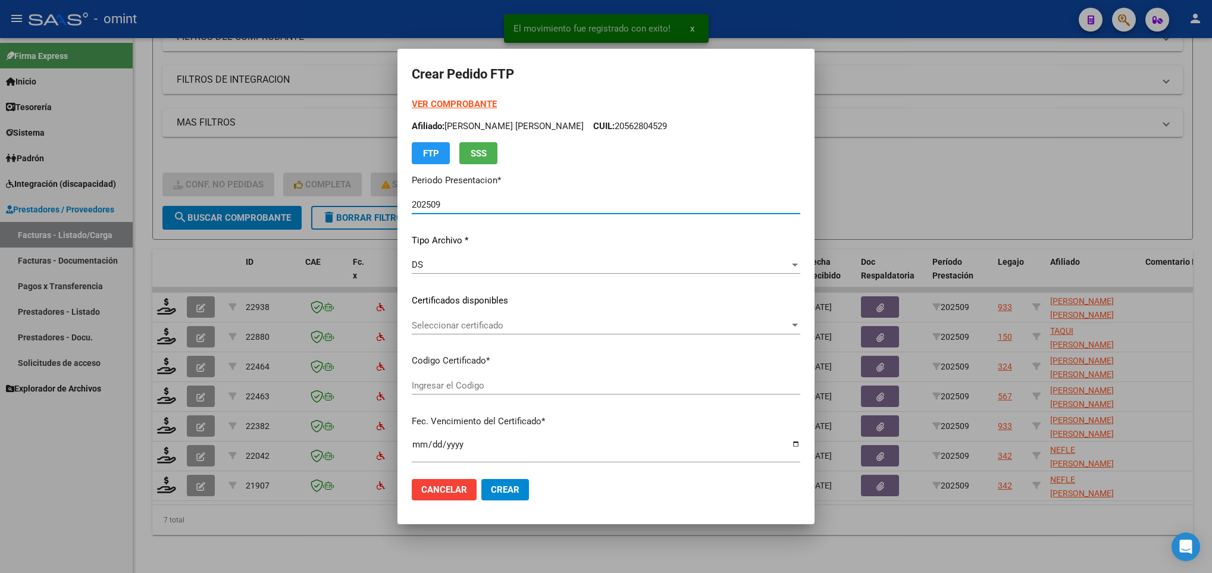
type input "6197561828"
type input "2027-06-01"
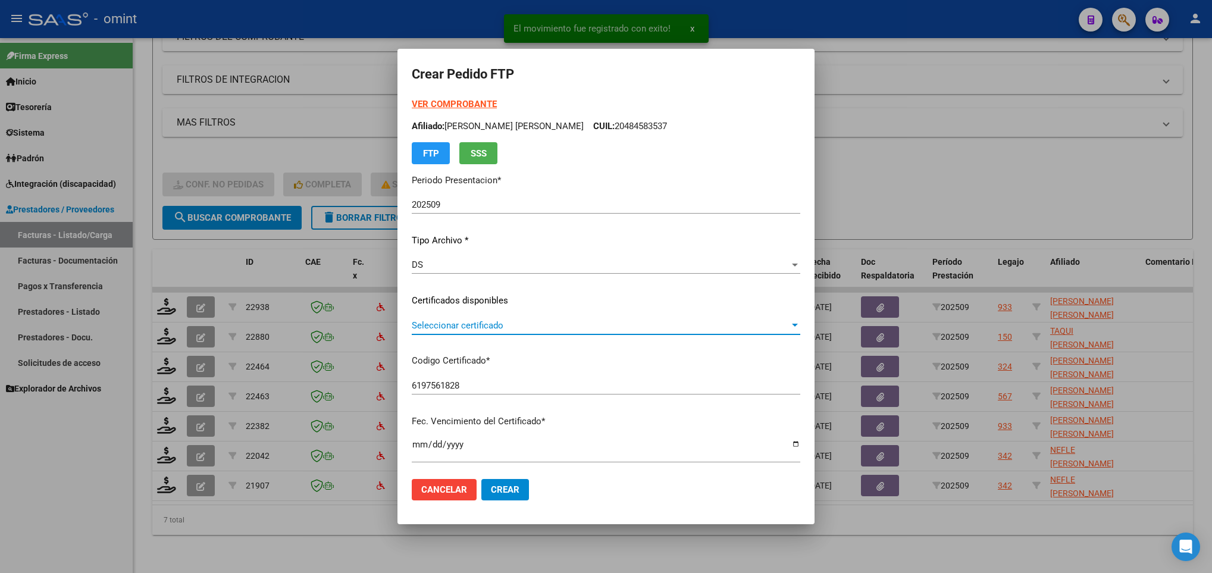
click at [531, 324] on span "Seleccionar certificado" at bounding box center [601, 325] width 378 height 11
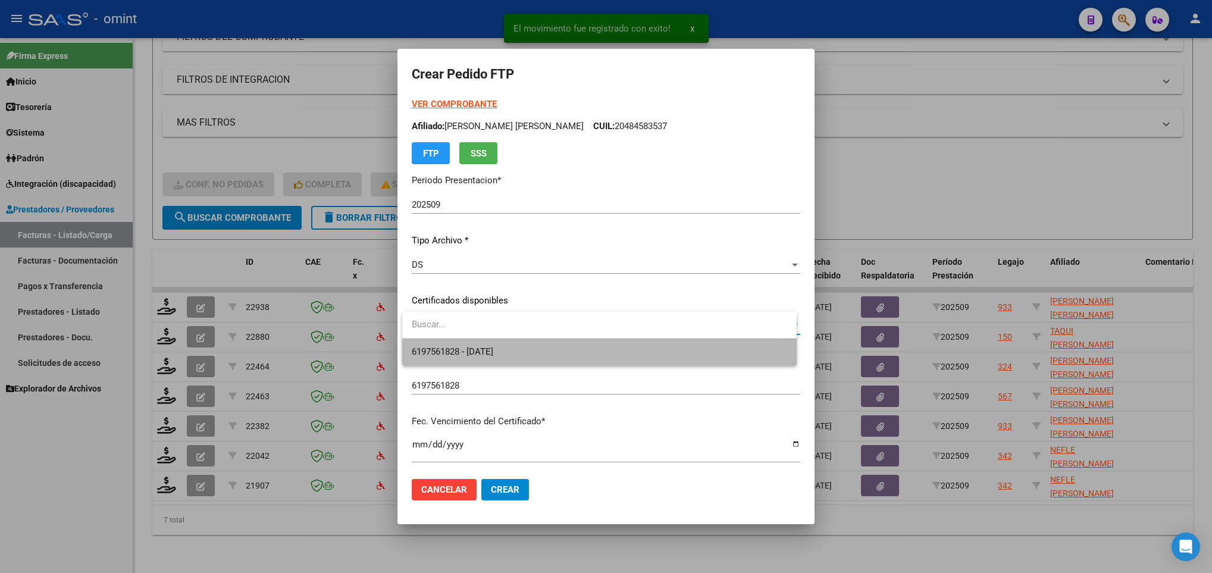
click at [537, 349] on span "6197561828 - 2027-06-01" at bounding box center [599, 352] width 375 height 27
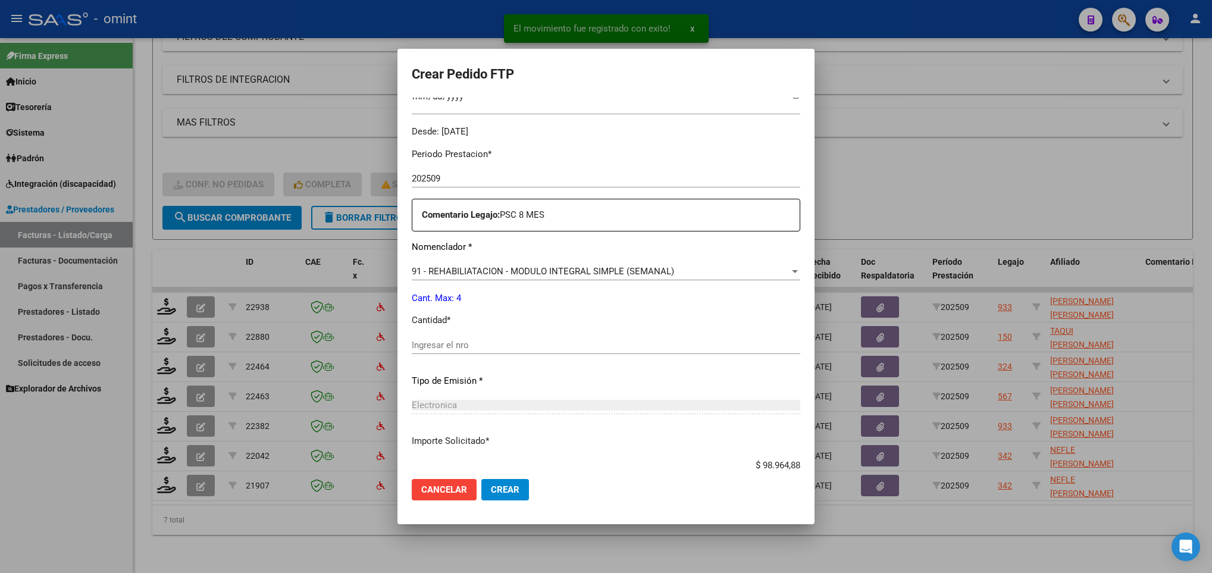
scroll to position [357, 0]
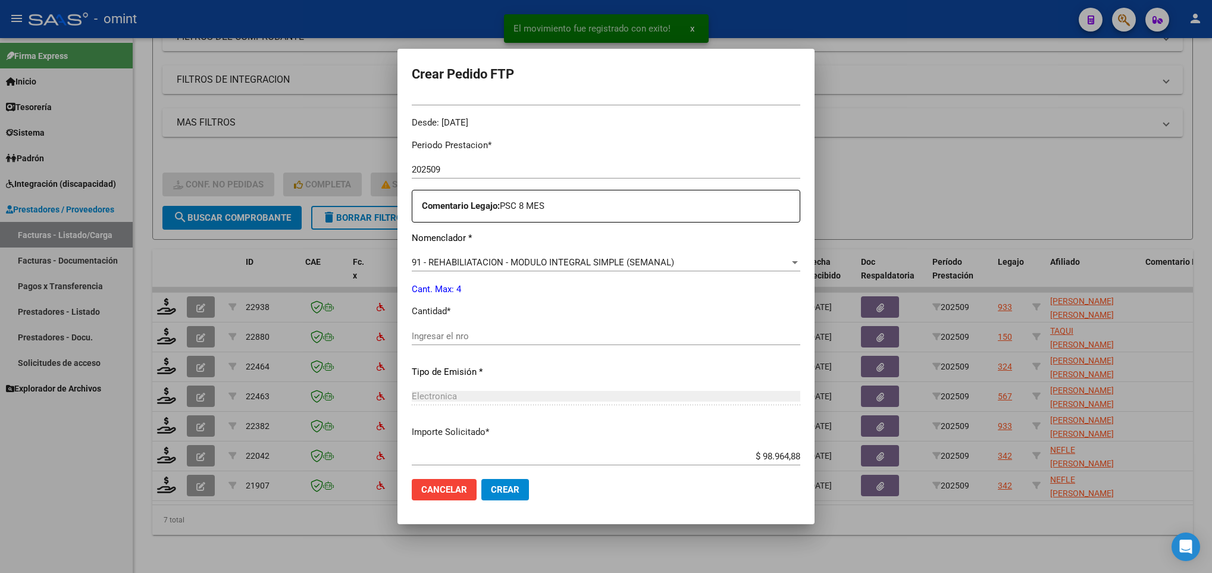
click at [536, 338] on input "Ingresar el nro" at bounding box center [606, 336] width 389 height 11
type input "4"
click at [508, 491] on span "Crear" at bounding box center [505, 489] width 29 height 11
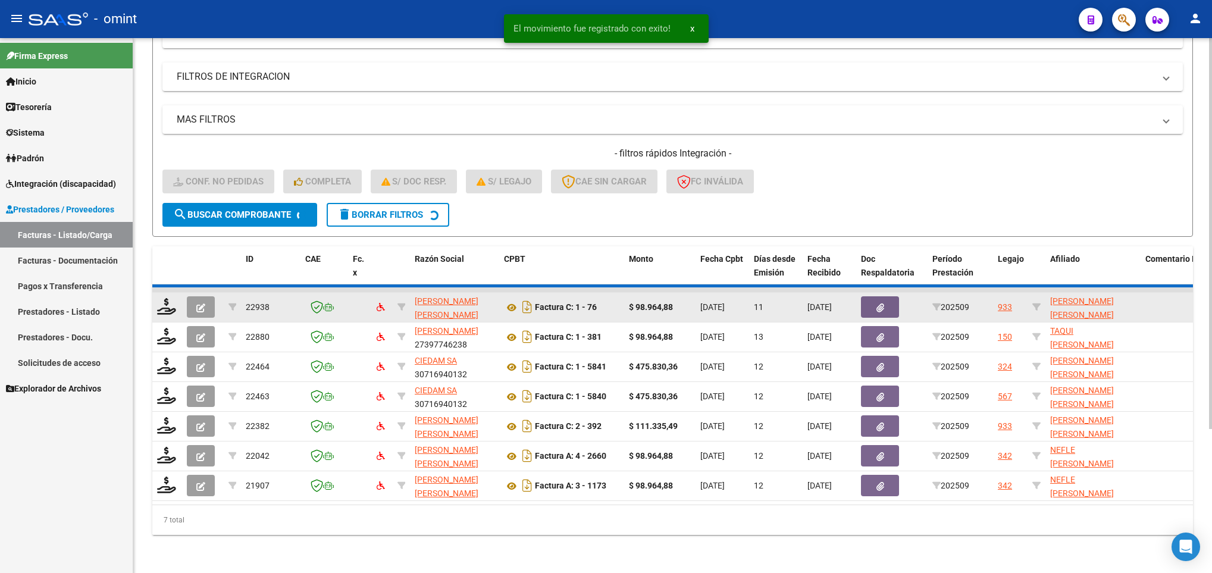
scroll to position [164, 0]
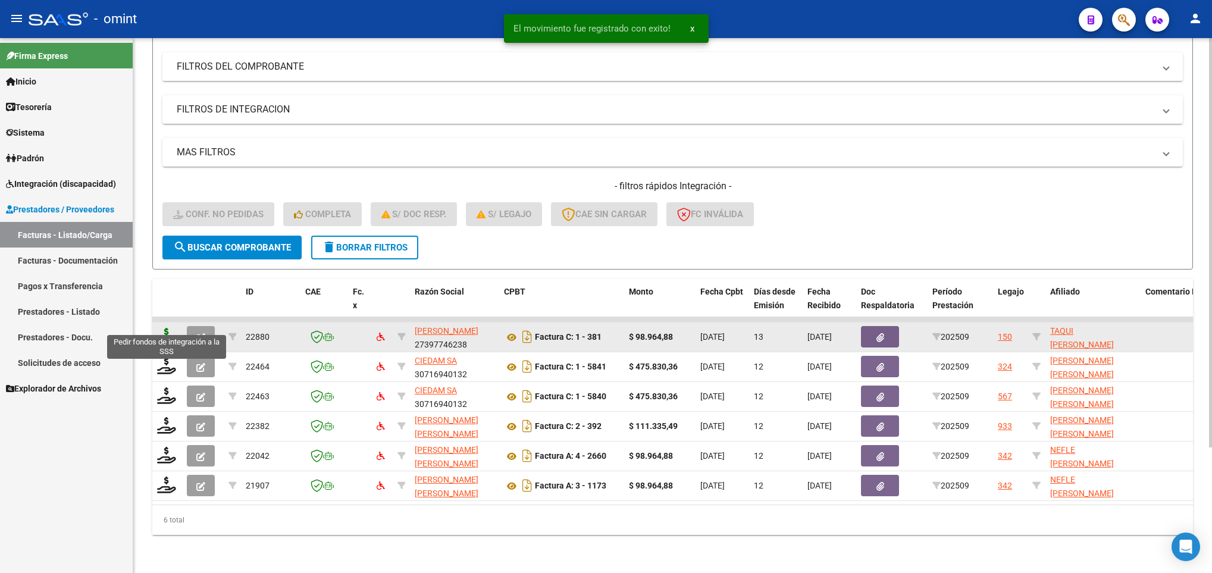
click at [164, 328] on icon at bounding box center [166, 336] width 19 height 17
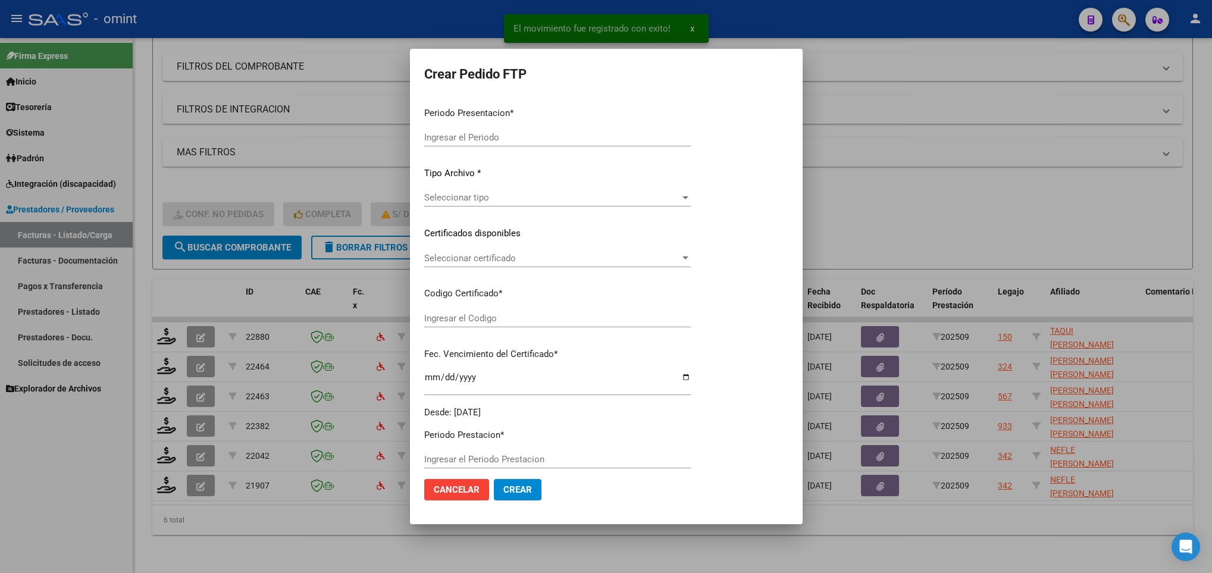
type input "202509"
type input "$ 98.964,88"
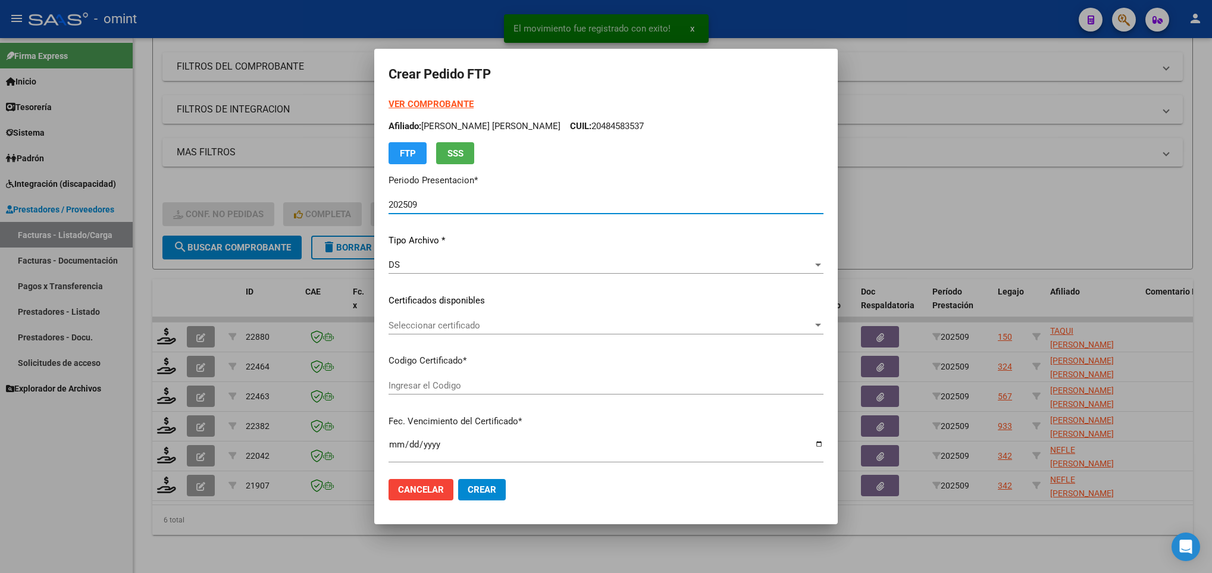
type input "1535625372"
type input "2030-06-30"
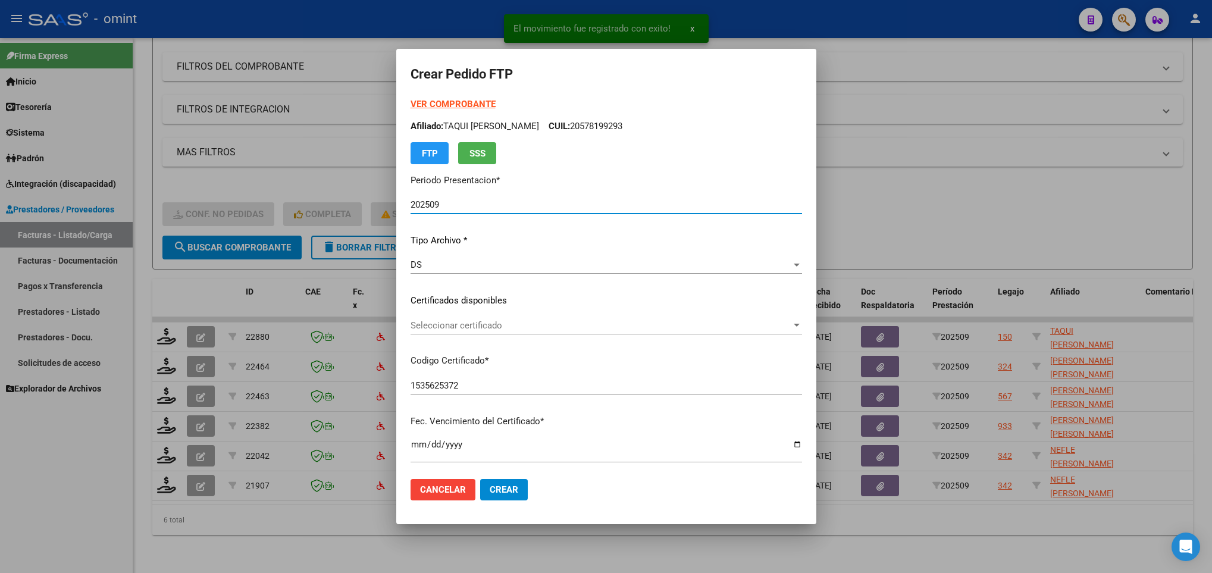
click at [472, 331] on div "Seleccionar certificado Seleccionar certificado" at bounding box center [607, 326] width 392 height 18
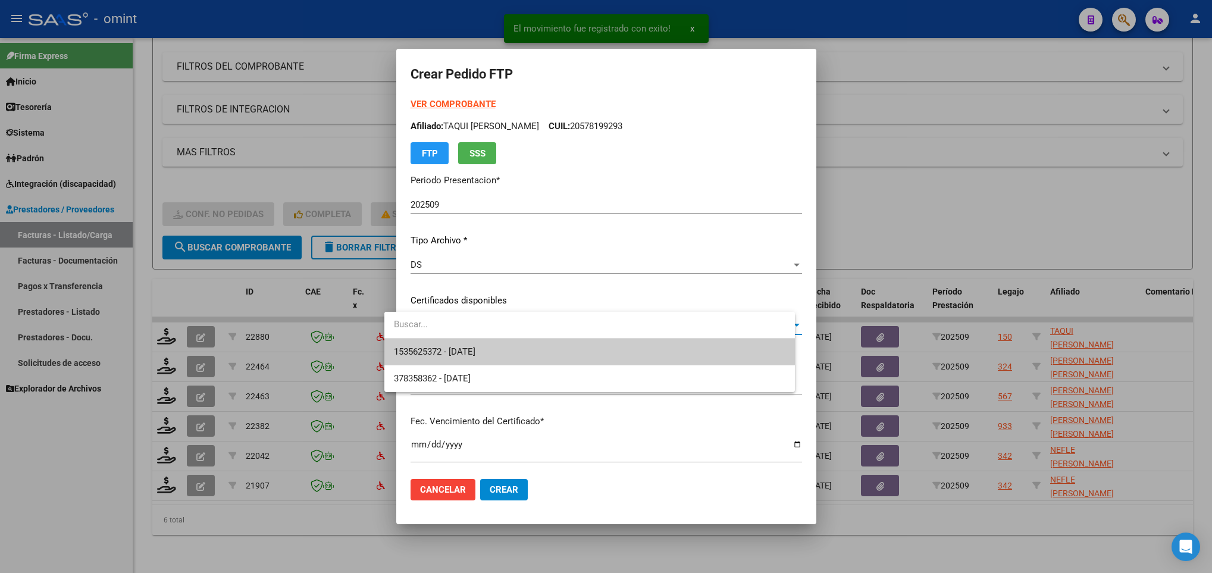
click at [472, 340] on span "1535625372 - 2030-06-30" at bounding box center [590, 352] width 392 height 27
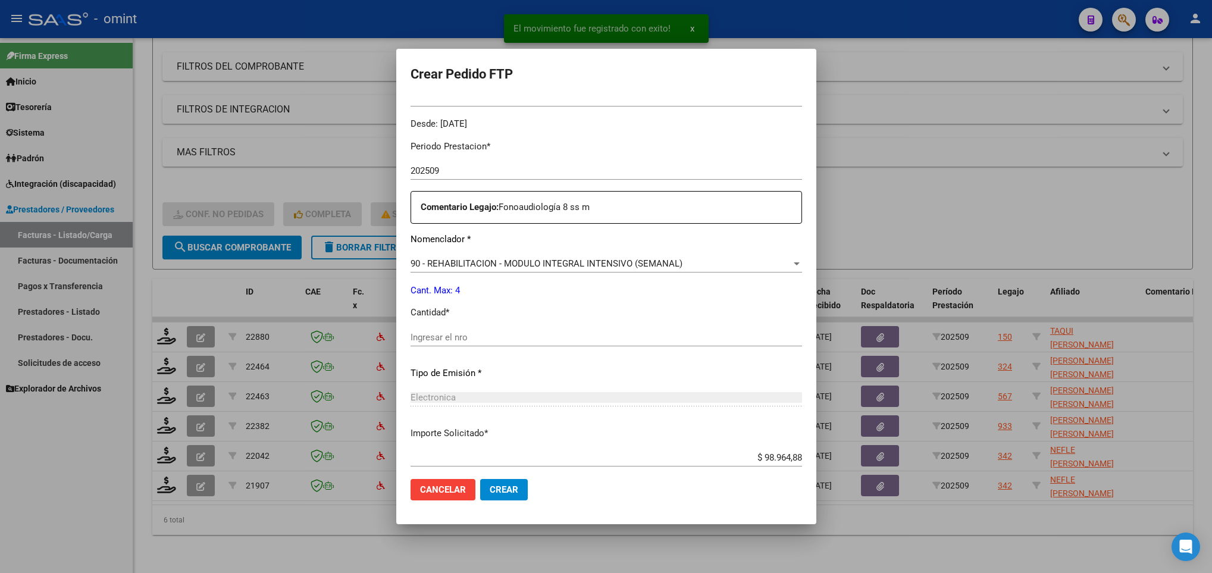
scroll to position [357, 0]
click at [456, 343] on div "Ingresar el nro" at bounding box center [607, 336] width 392 height 18
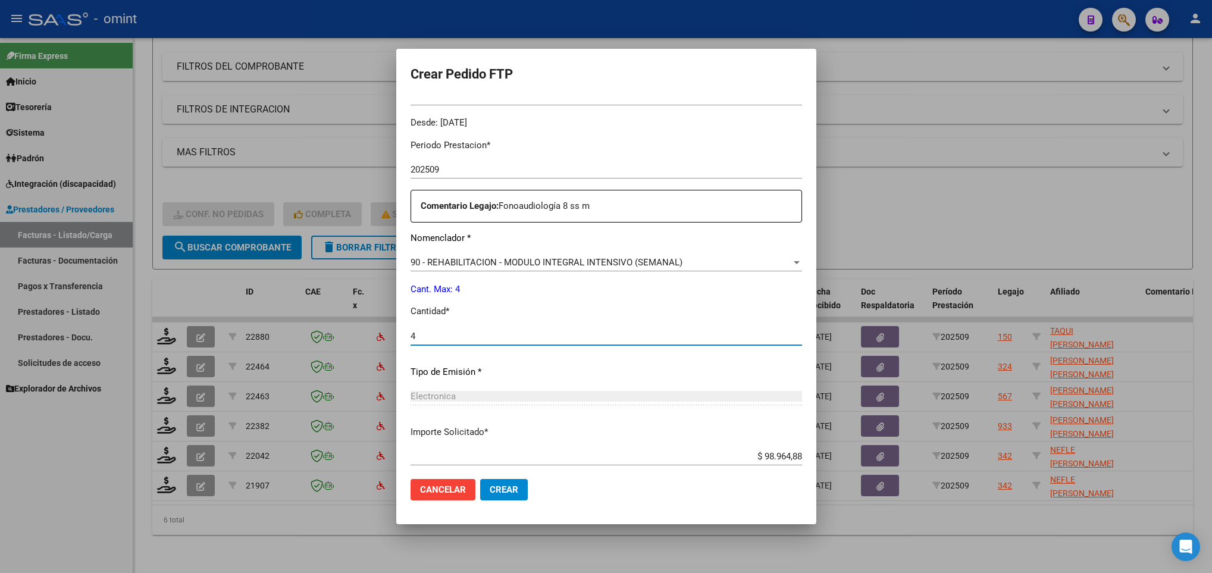
type input "4"
click at [493, 503] on mat-dialog-actions "Cancelar Crear" at bounding box center [607, 489] width 392 height 40
click at [494, 494] on span "Crear" at bounding box center [504, 489] width 29 height 11
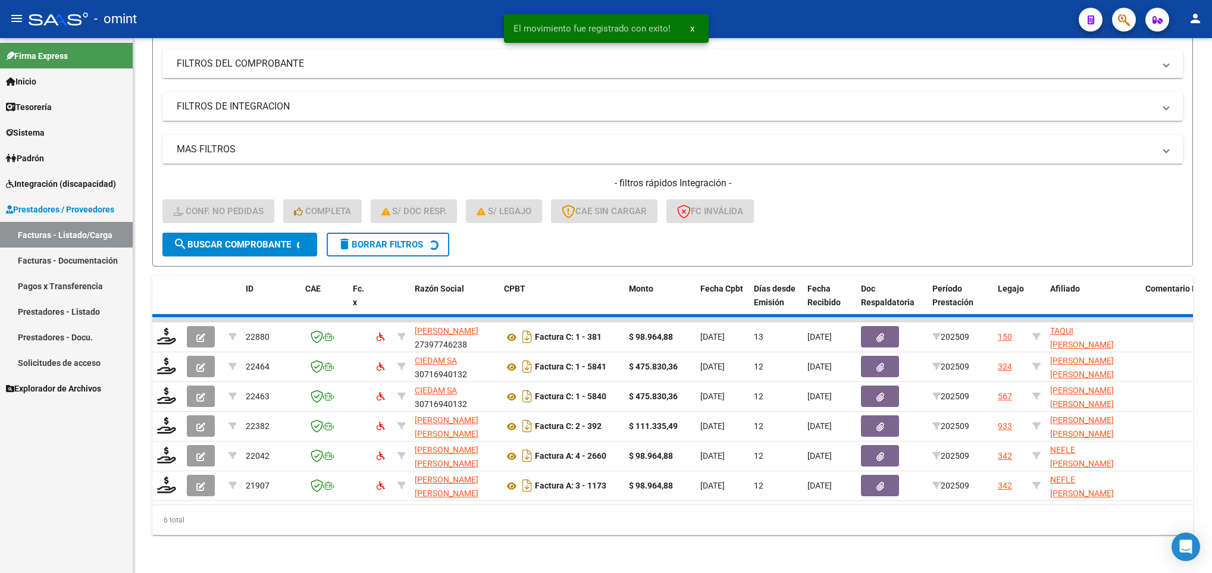
scroll to position [134, 0]
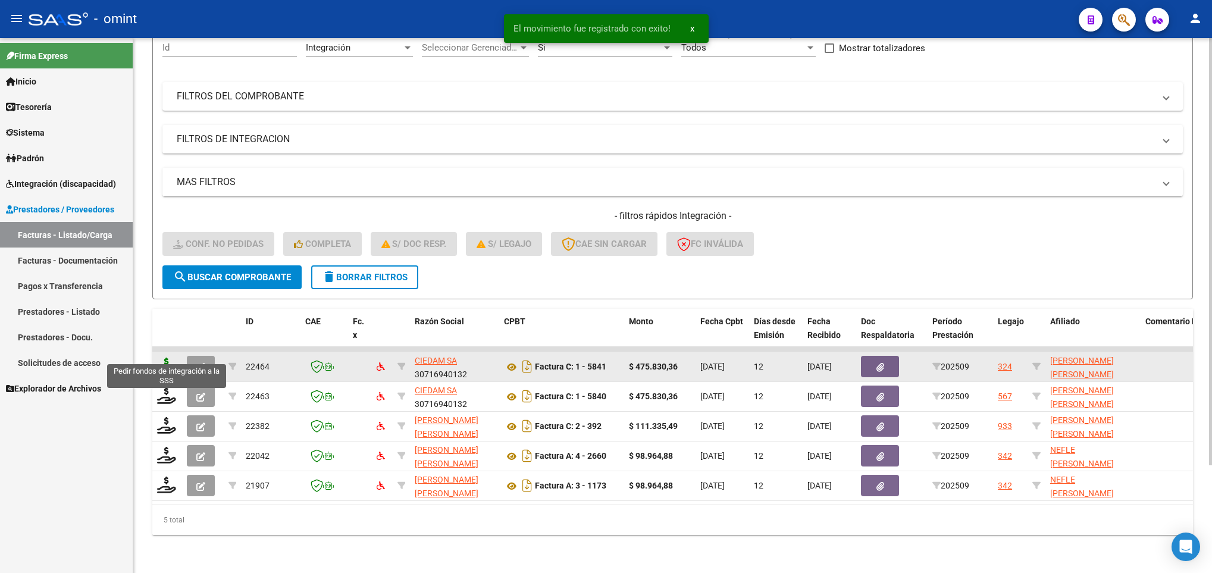
click at [159, 358] on icon at bounding box center [166, 366] width 19 height 17
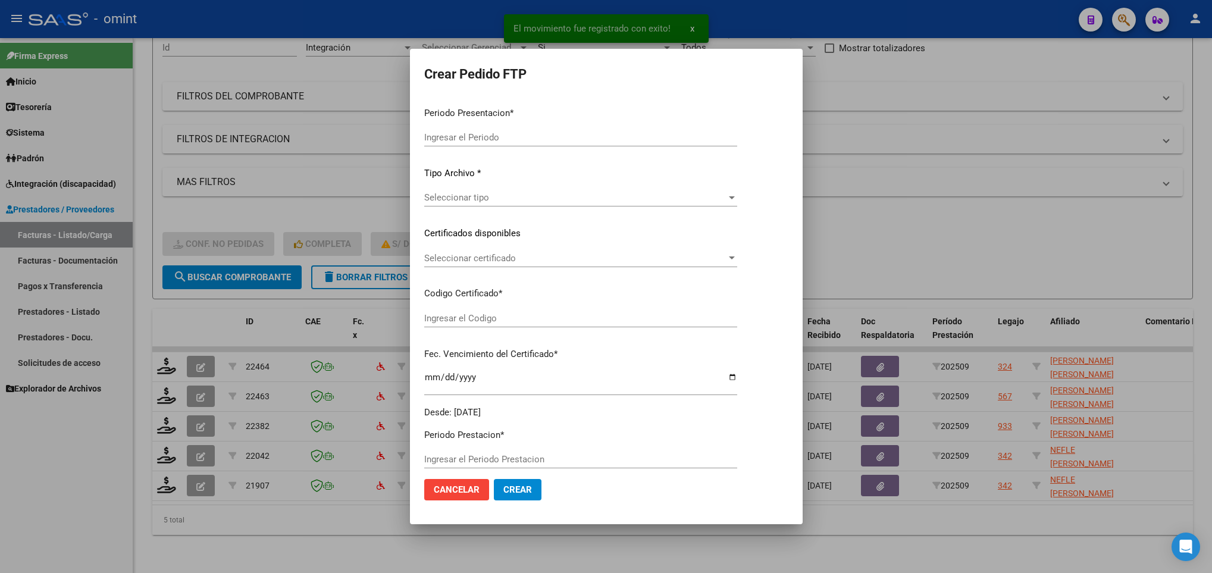
type input "202509"
type input "$ 475.830,36"
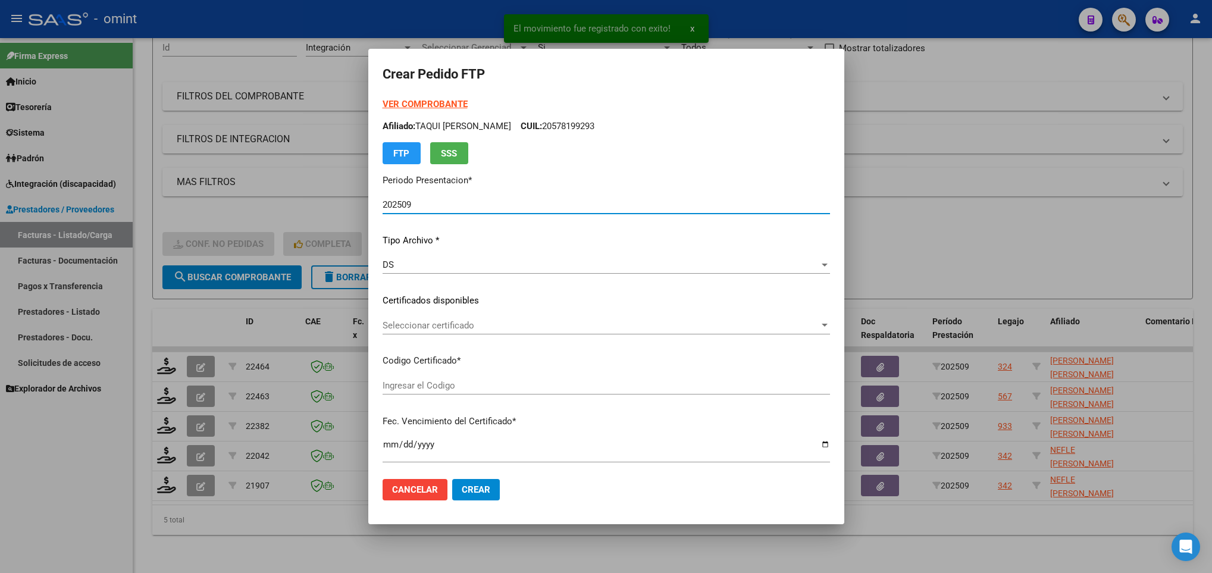
type input "7165151439"
type input "2028-04-27"
click at [573, 325] on span "Seleccionar certificado" at bounding box center [601, 325] width 437 height 11
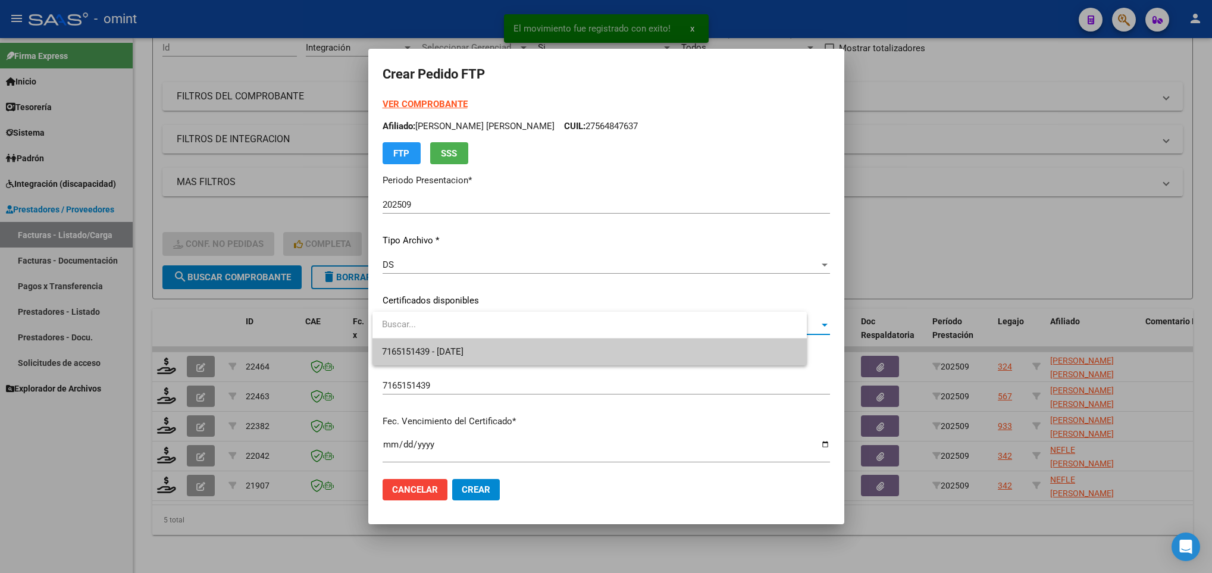
click at [578, 347] on span "7165151439 - 2028-04-27" at bounding box center [589, 352] width 415 height 27
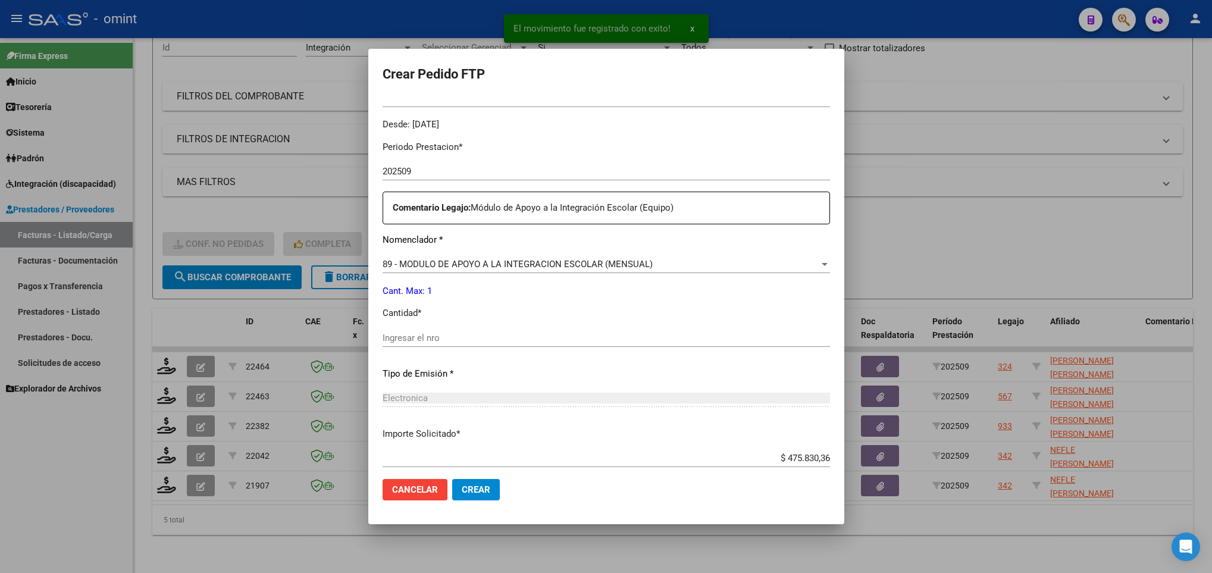
scroll to position [357, 0]
click at [502, 337] on input "Ingresar el nro" at bounding box center [606, 336] width 447 height 11
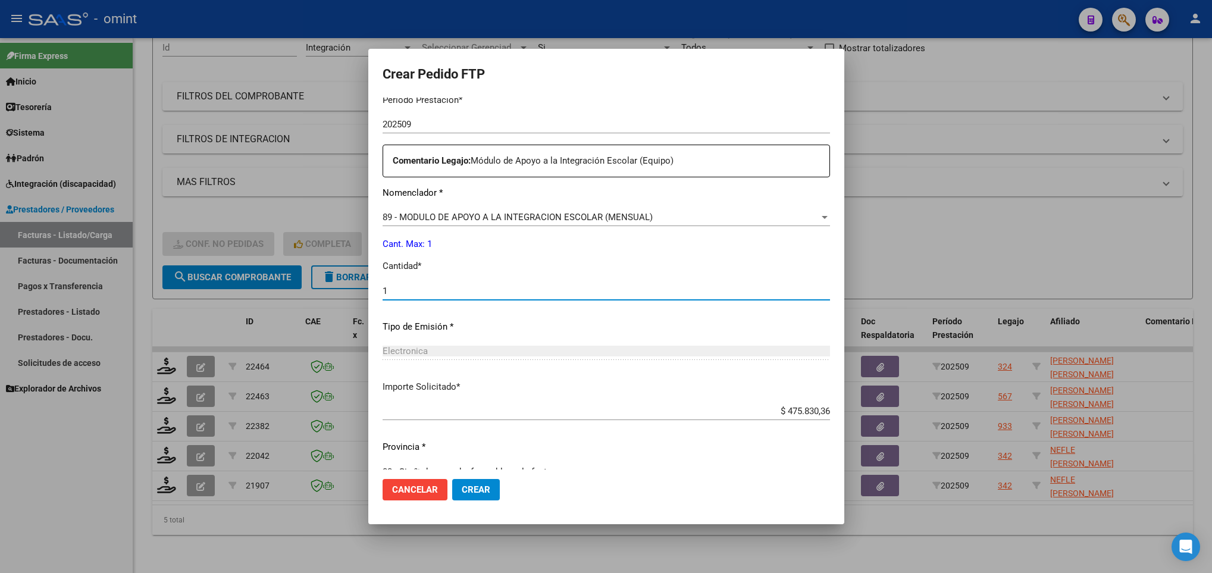
scroll to position [425, 0]
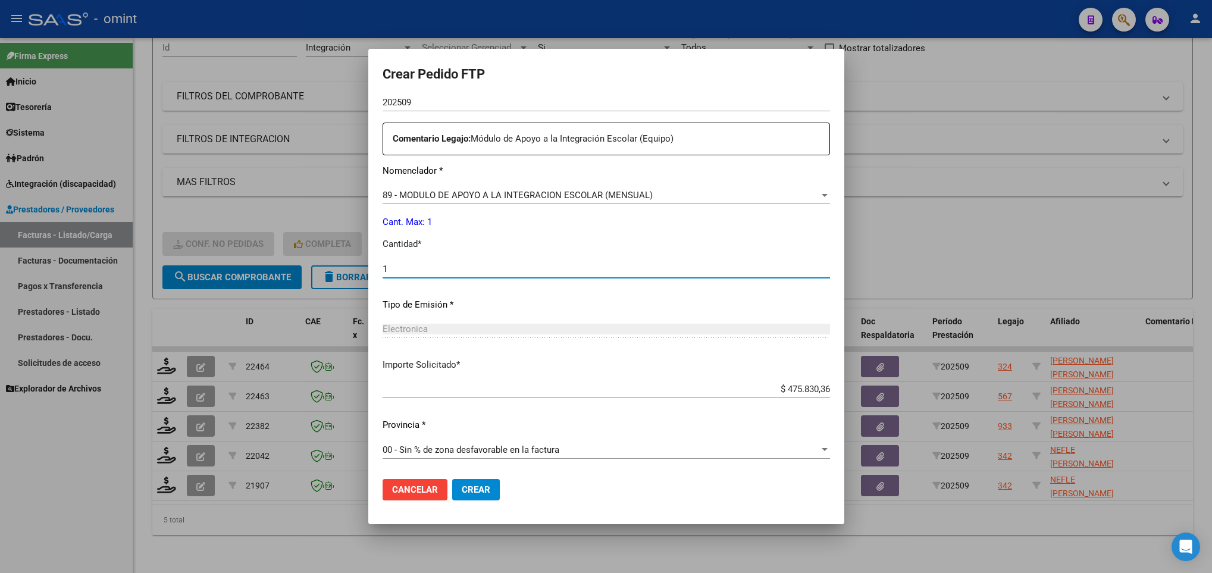
type input "1"
click at [494, 489] on button "Crear" at bounding box center [476, 489] width 48 height 21
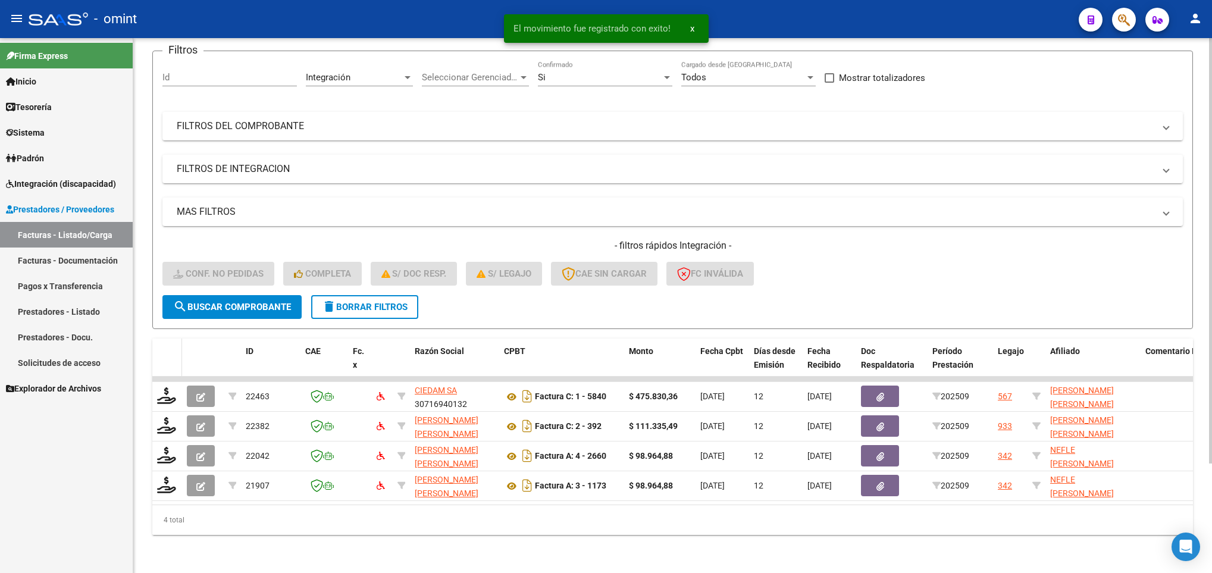
scroll to position [104, 0]
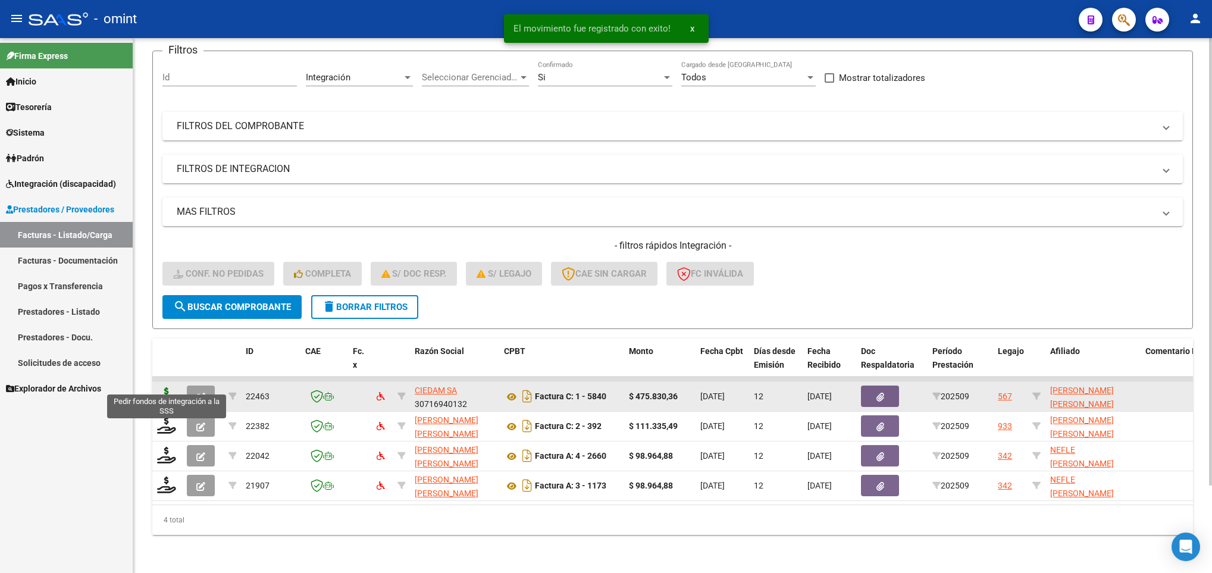
click at [167, 387] on icon at bounding box center [166, 395] width 19 height 17
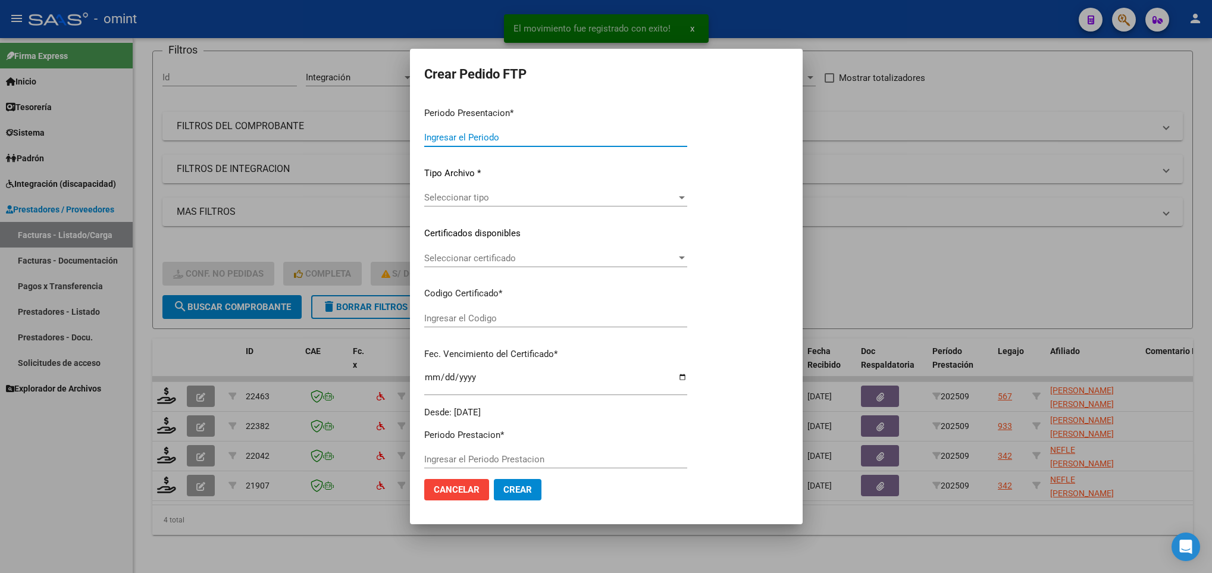
type input "202509"
type input "$ 475.830,36"
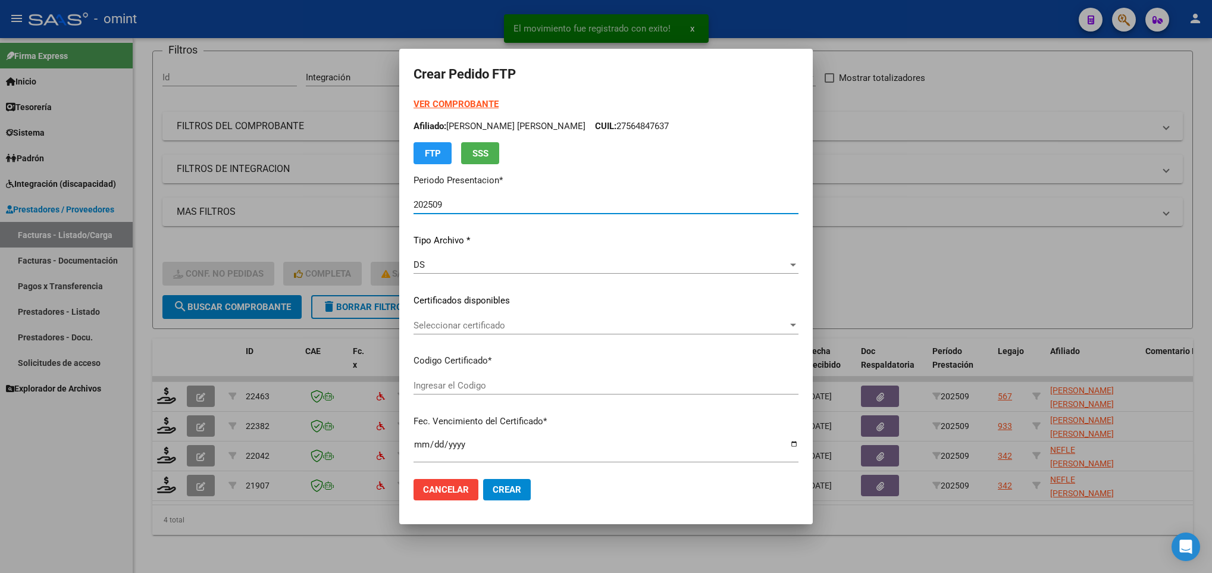
type input "4295911063"
type input "2029-06-30"
click at [443, 324] on span "Seleccionar certificado" at bounding box center [601, 325] width 374 height 11
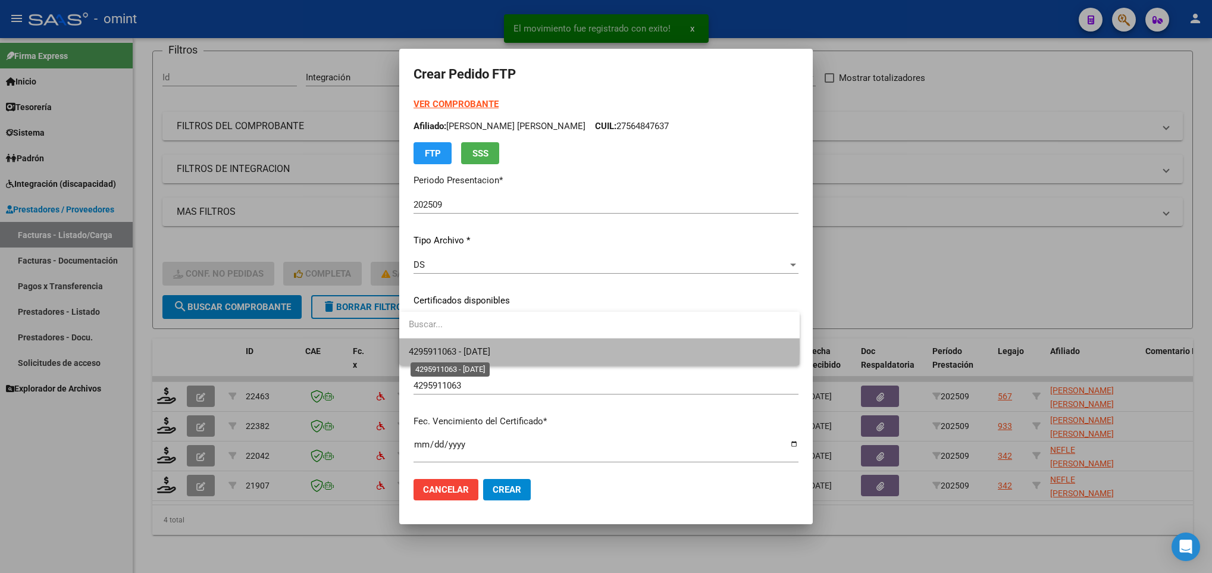
click at [459, 349] on span "4295911063 - 2029-06-30" at bounding box center [450, 351] width 82 height 11
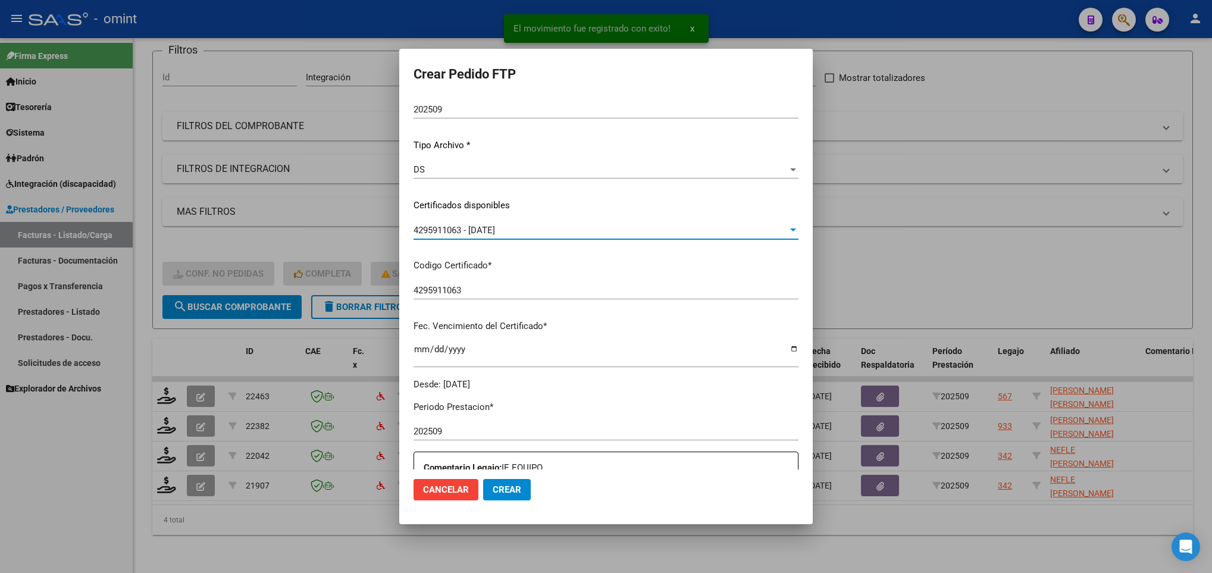
scroll to position [268, 0]
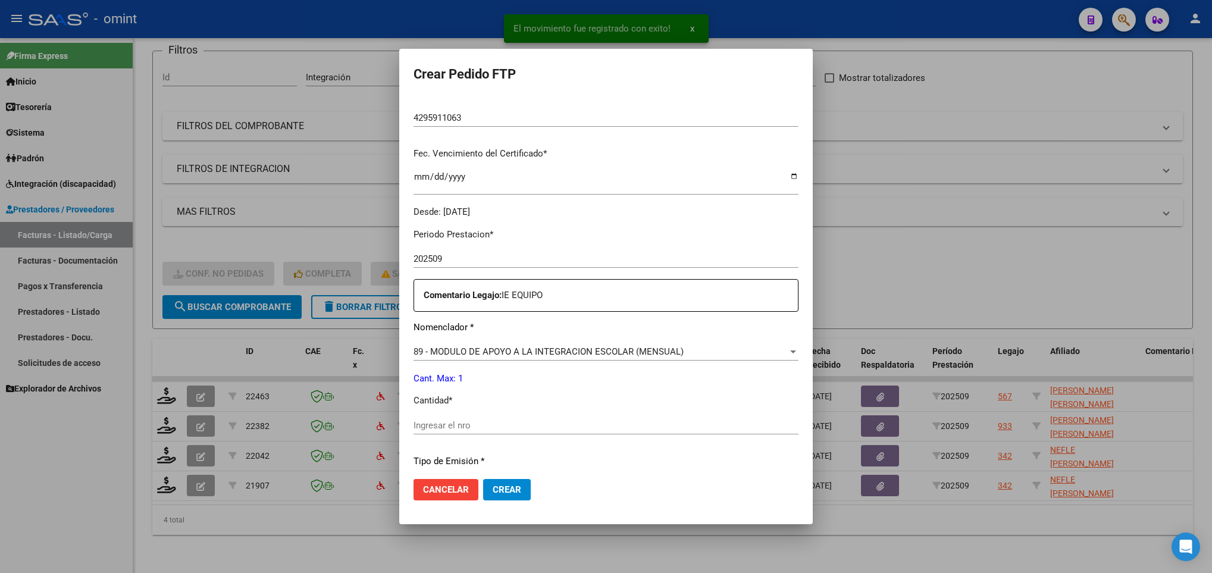
click at [465, 418] on div "Ingresar el nro" at bounding box center [606, 426] width 385 height 18
click at [462, 429] on input "Ingresar el nro" at bounding box center [606, 425] width 385 height 11
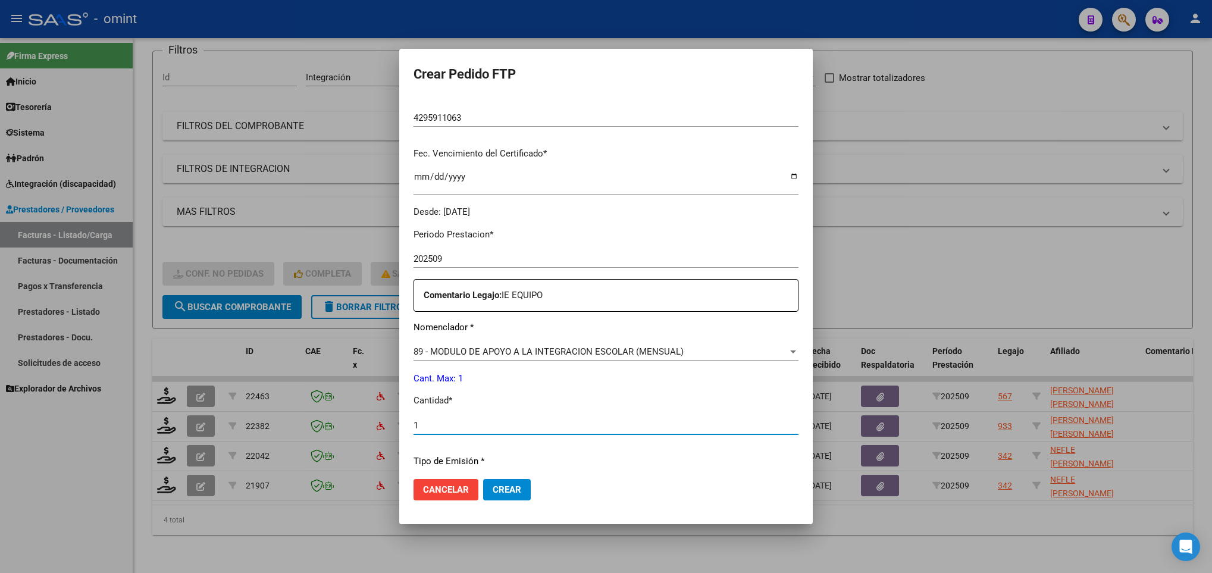
type input "1"
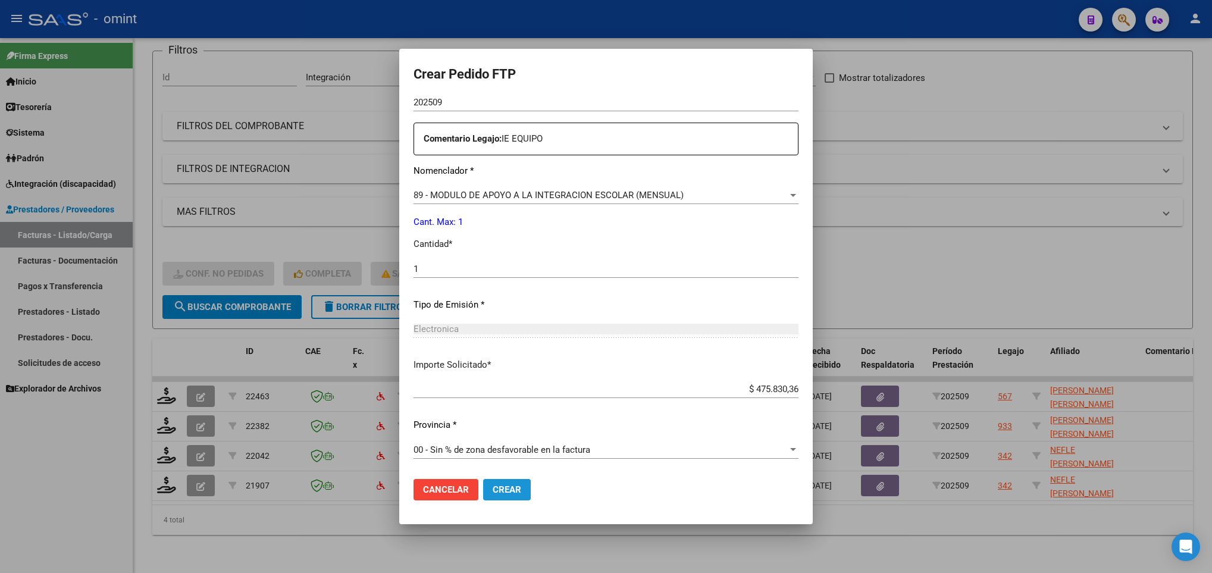
click at [506, 488] on span "Crear" at bounding box center [507, 489] width 29 height 11
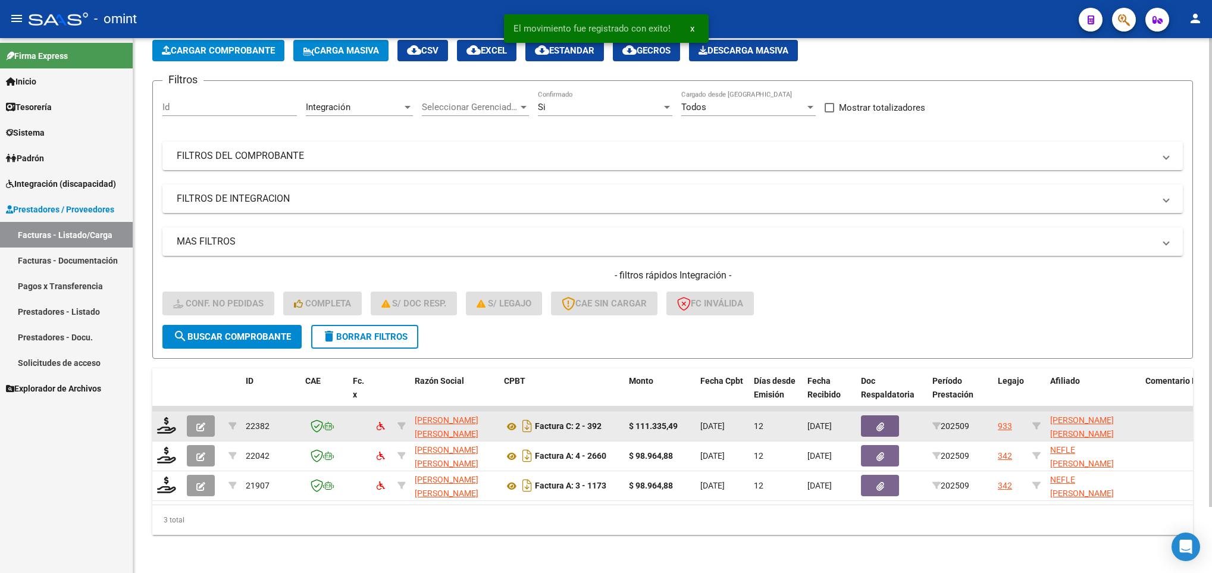
scroll to position [75, 0]
click at [173, 422] on datatable-body-cell at bounding box center [167, 426] width 30 height 29
click at [172, 418] on icon at bounding box center [166, 425] width 19 height 17
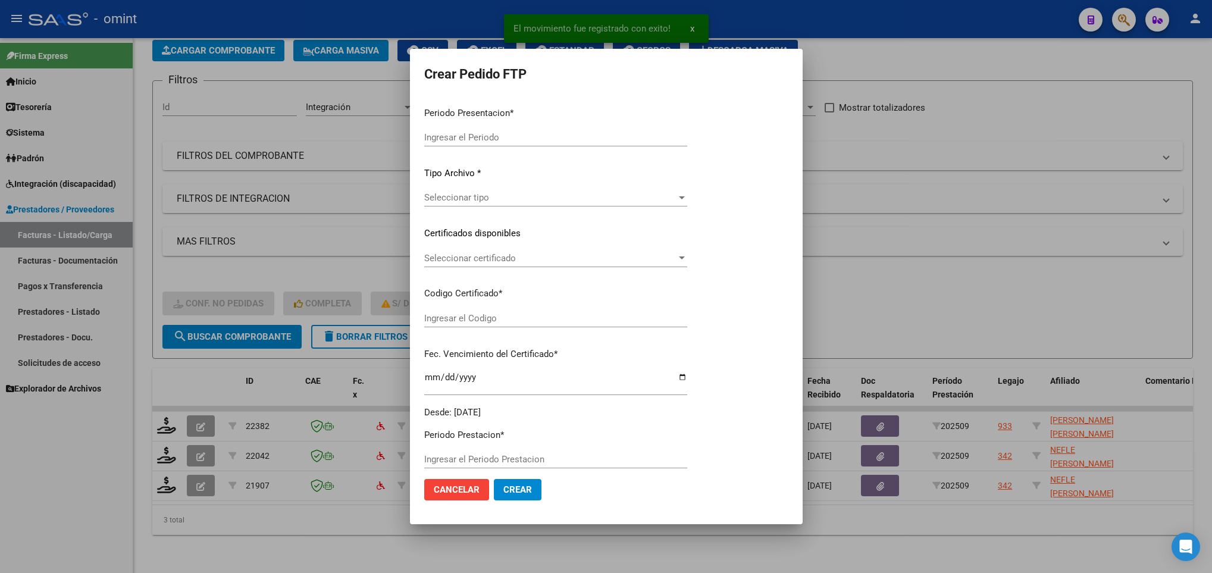
type input "202509"
type input "$ 111.335,49"
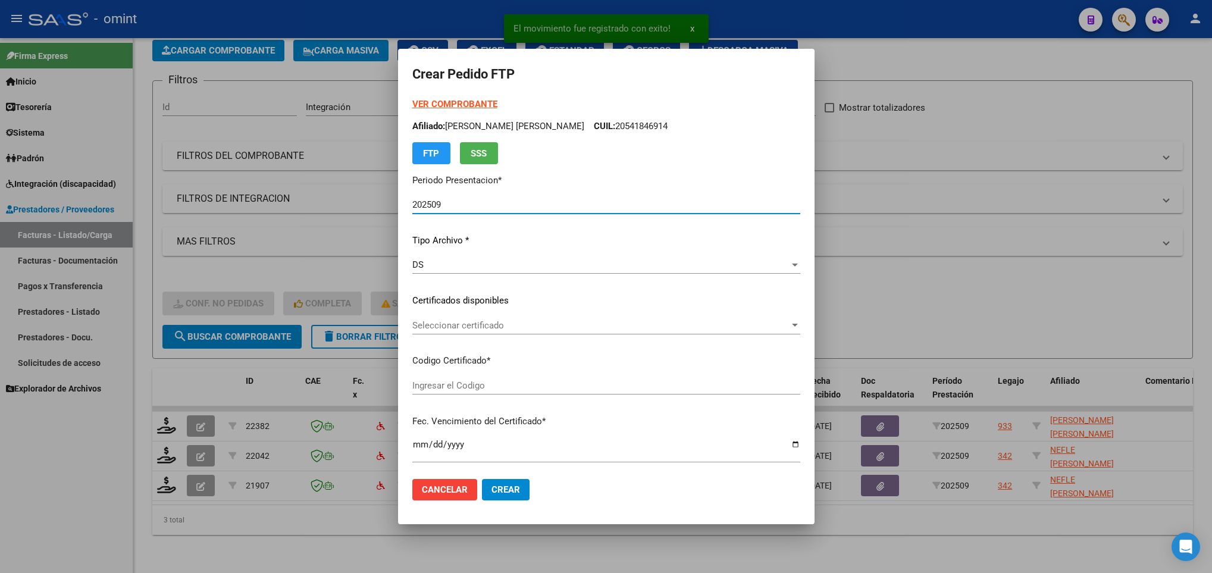
type input "6197561828"
type input "2027-06-01"
click at [518, 327] on span "Seleccionar certificado" at bounding box center [600, 325] width 377 height 11
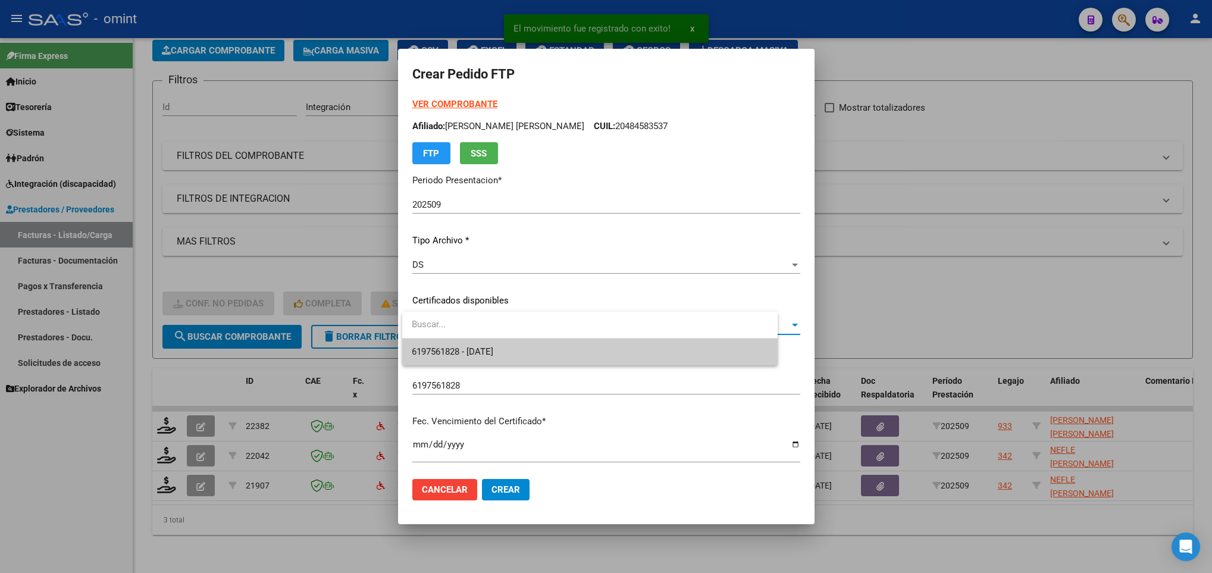
click at [533, 359] on span "6197561828 - 2027-06-01" at bounding box center [590, 352] width 356 height 27
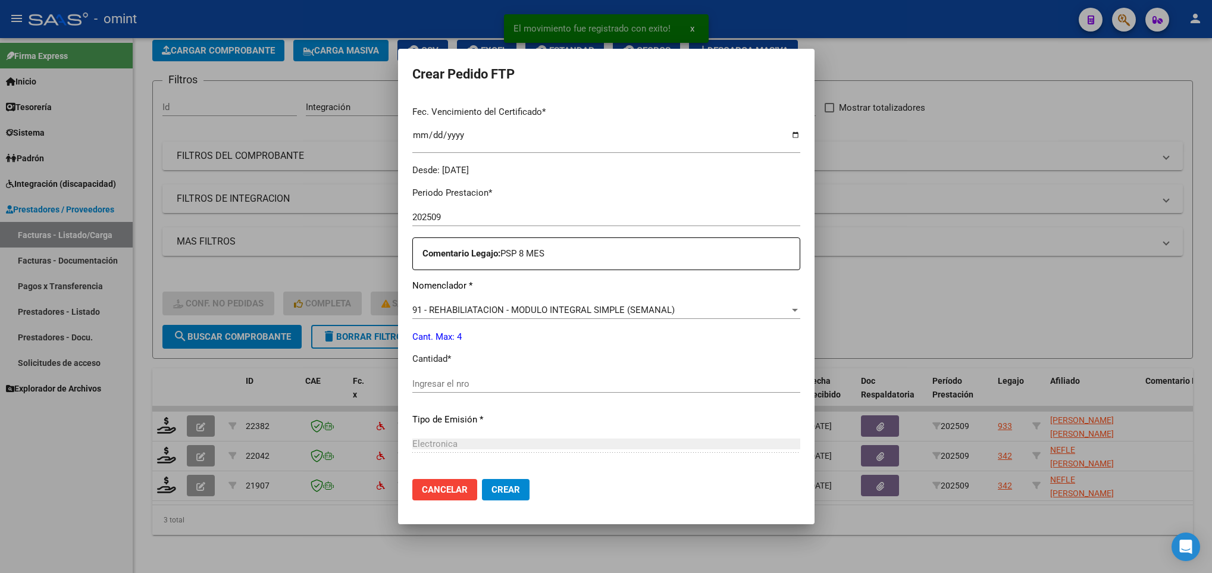
scroll to position [357, 0]
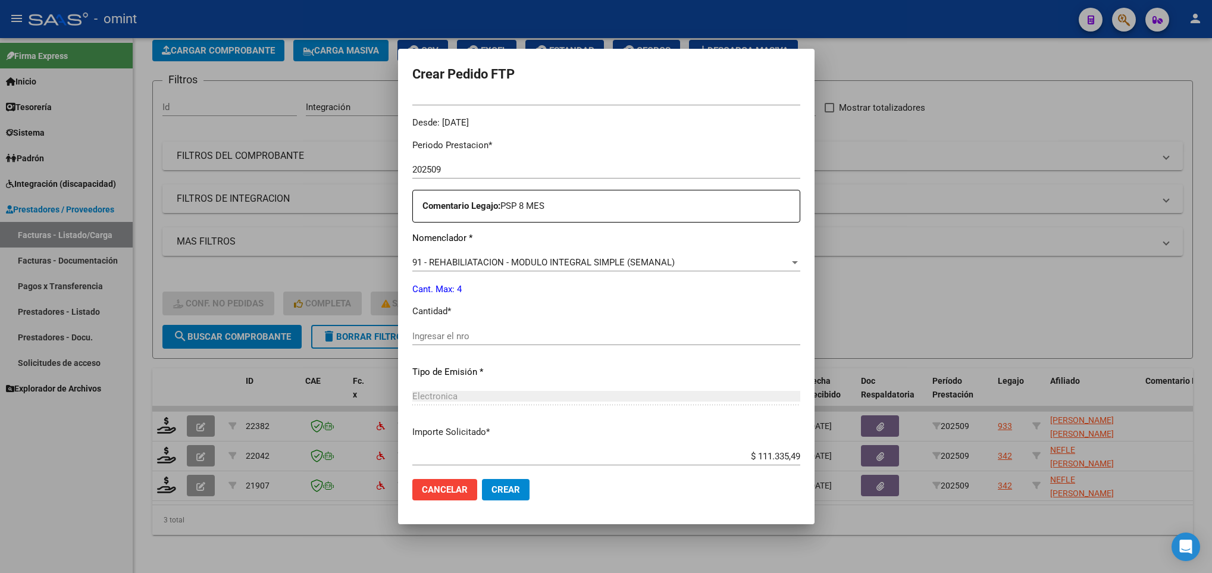
click at [511, 343] on div "Ingresar el nro" at bounding box center [606, 336] width 388 height 18
type input "4"
click at [505, 494] on span "Crear" at bounding box center [506, 489] width 29 height 11
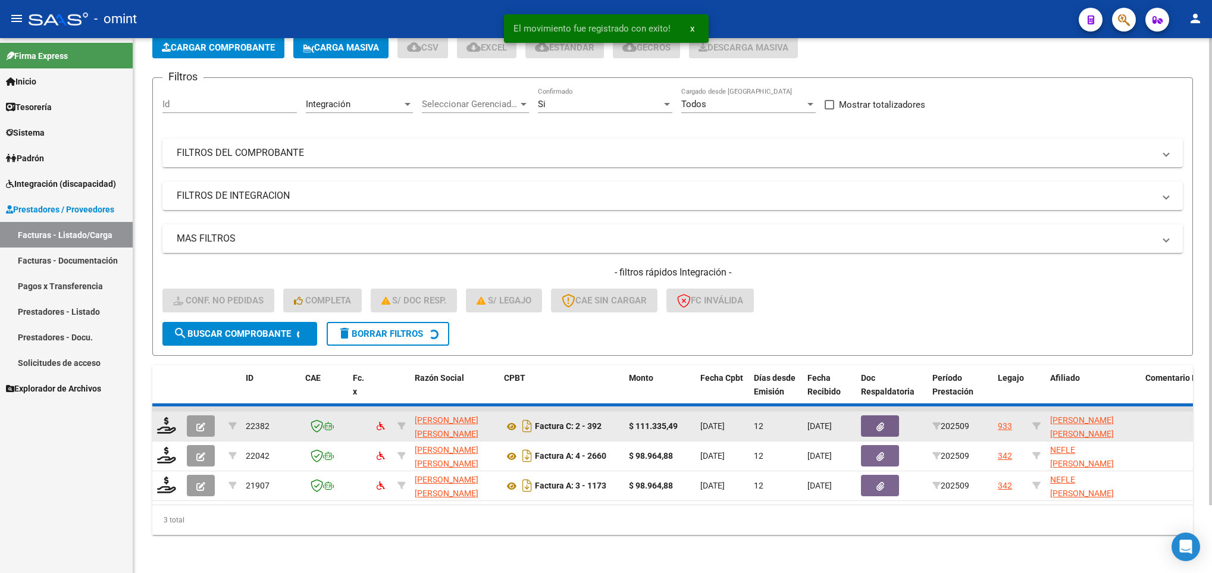
scroll to position [45, 0]
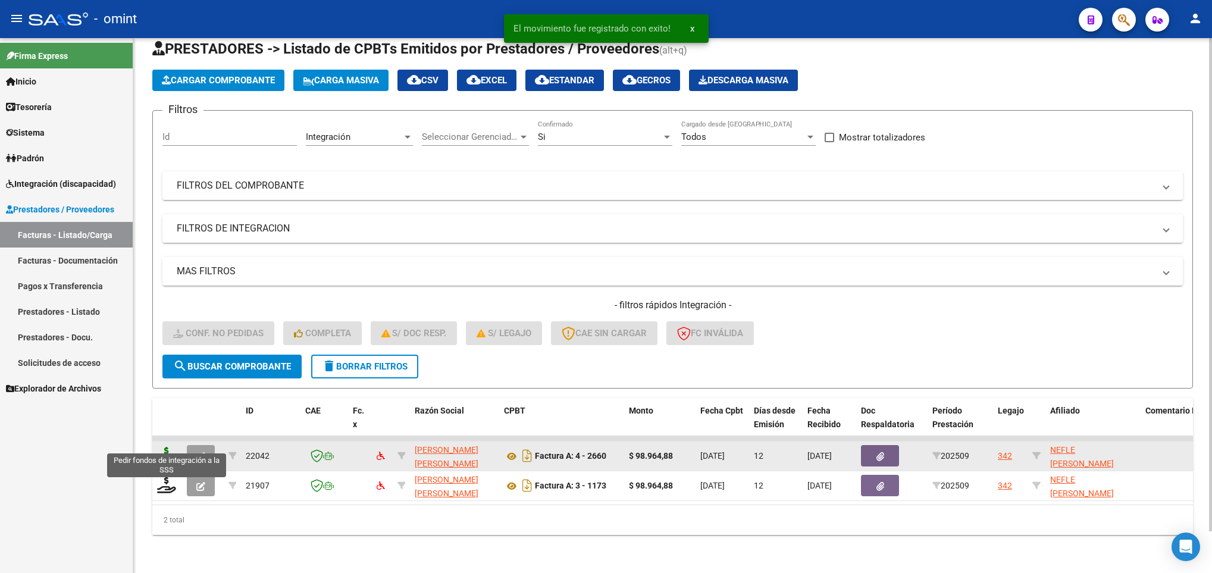
click at [170, 447] on icon at bounding box center [166, 455] width 19 height 17
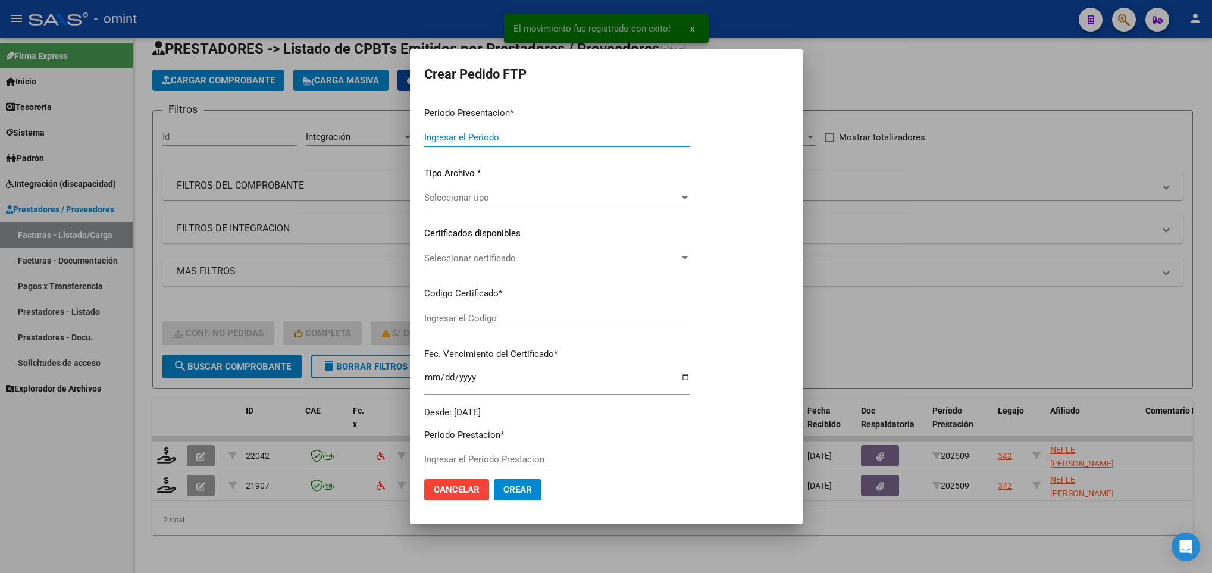
type input "202509"
type input "$ 98.964,88"
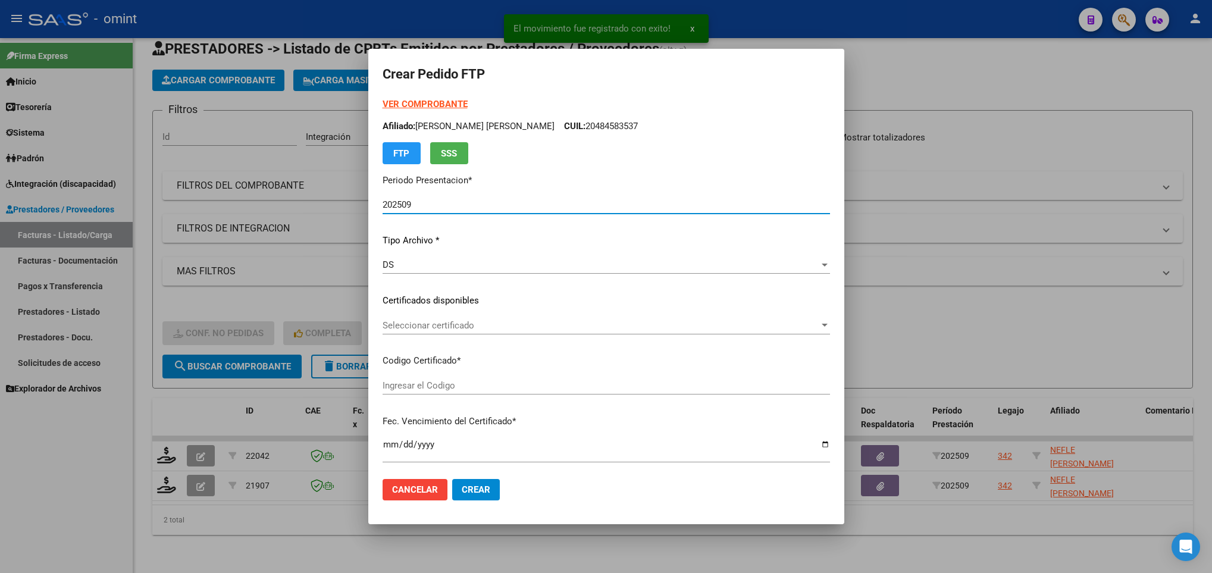
type input "6315715842"
type input "2029-10-15"
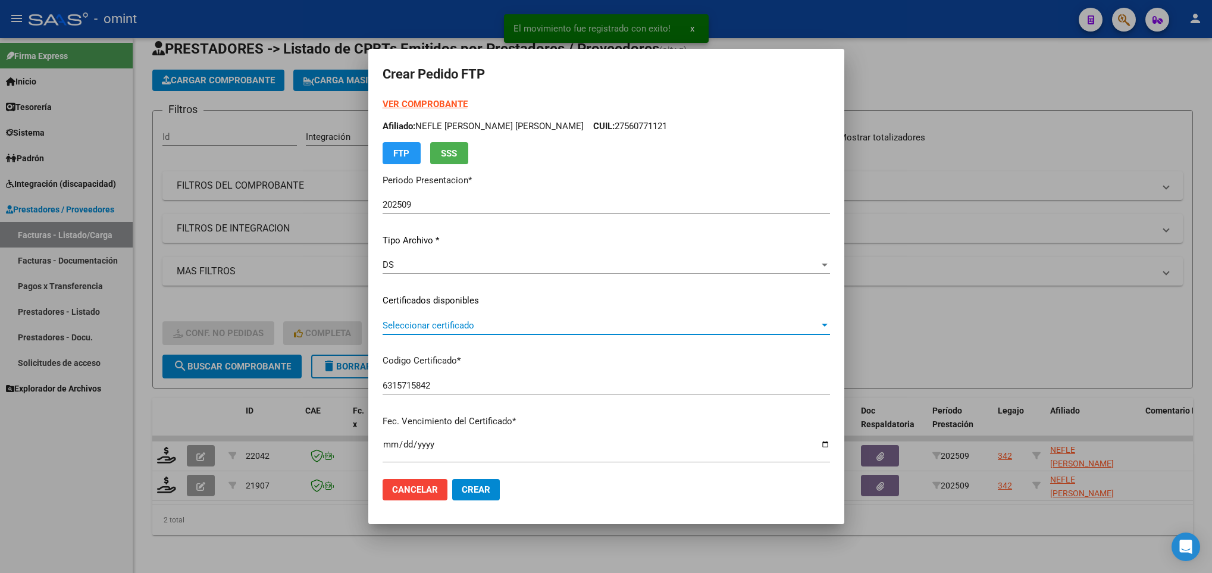
click at [452, 327] on span "Seleccionar certificado" at bounding box center [601, 325] width 437 height 11
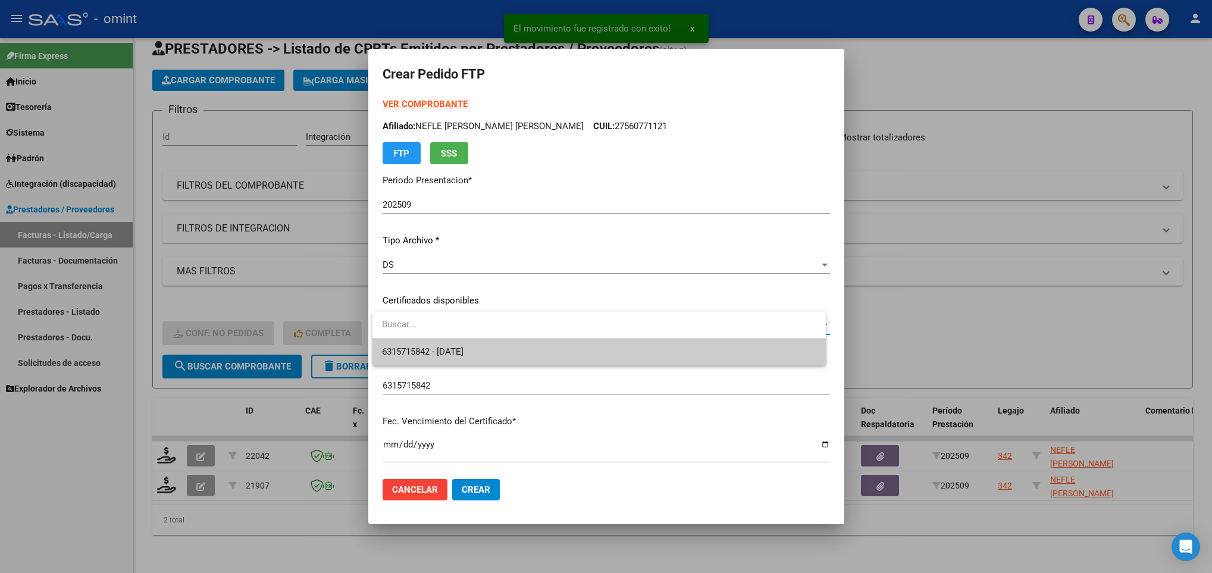
click at [455, 343] on span "6315715842 - 2029-10-15" at bounding box center [599, 352] width 434 height 27
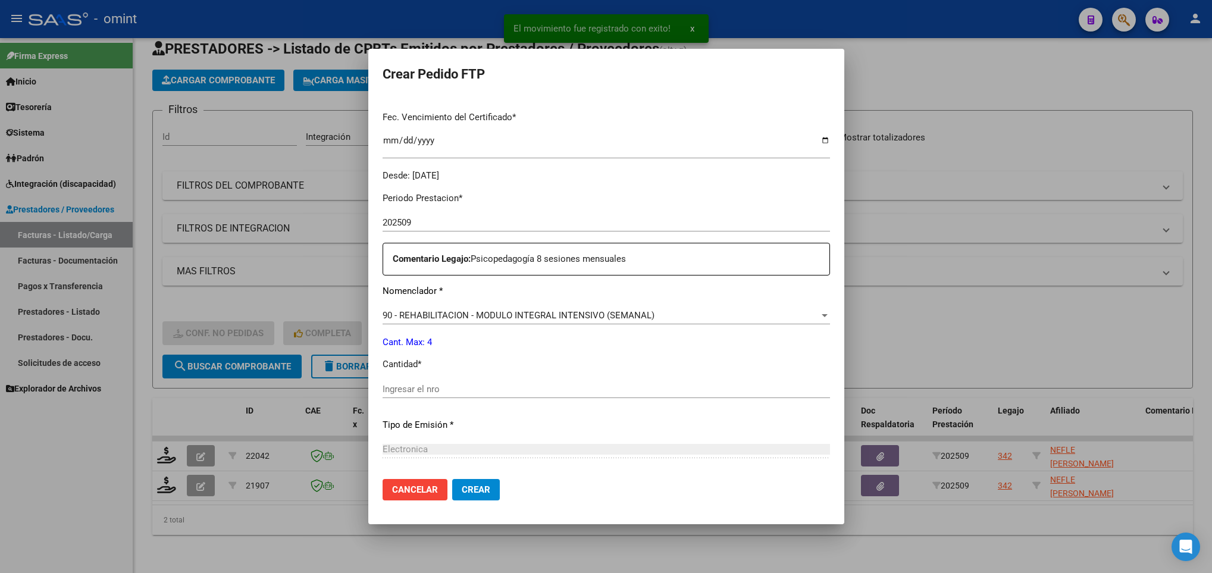
scroll to position [357, 0]
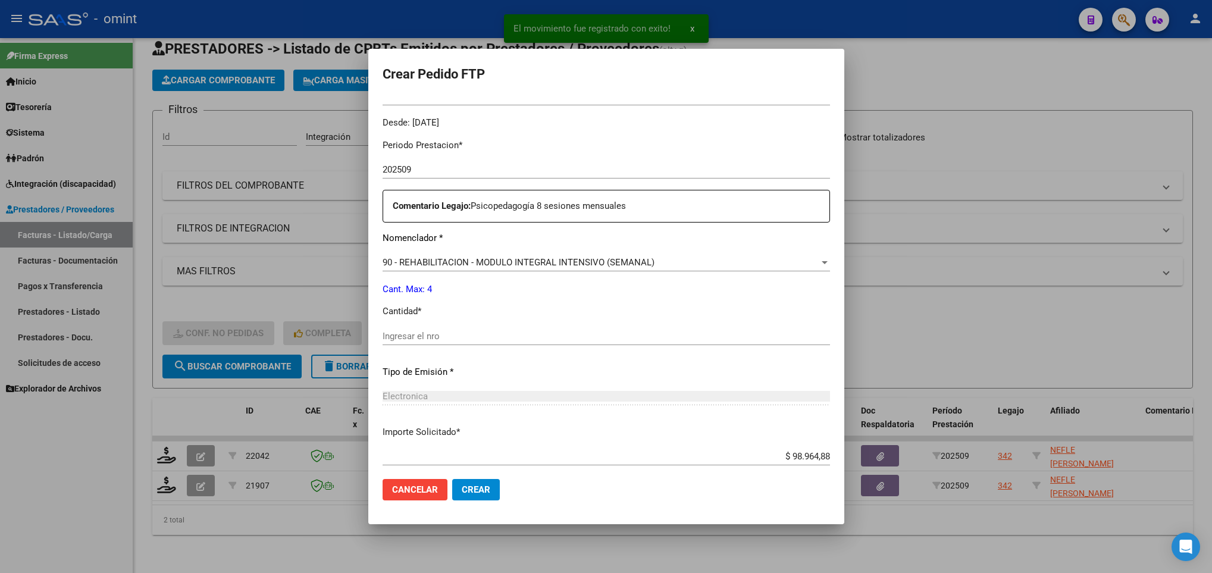
click at [458, 337] on input "Ingresar el nro" at bounding box center [606, 336] width 447 height 11
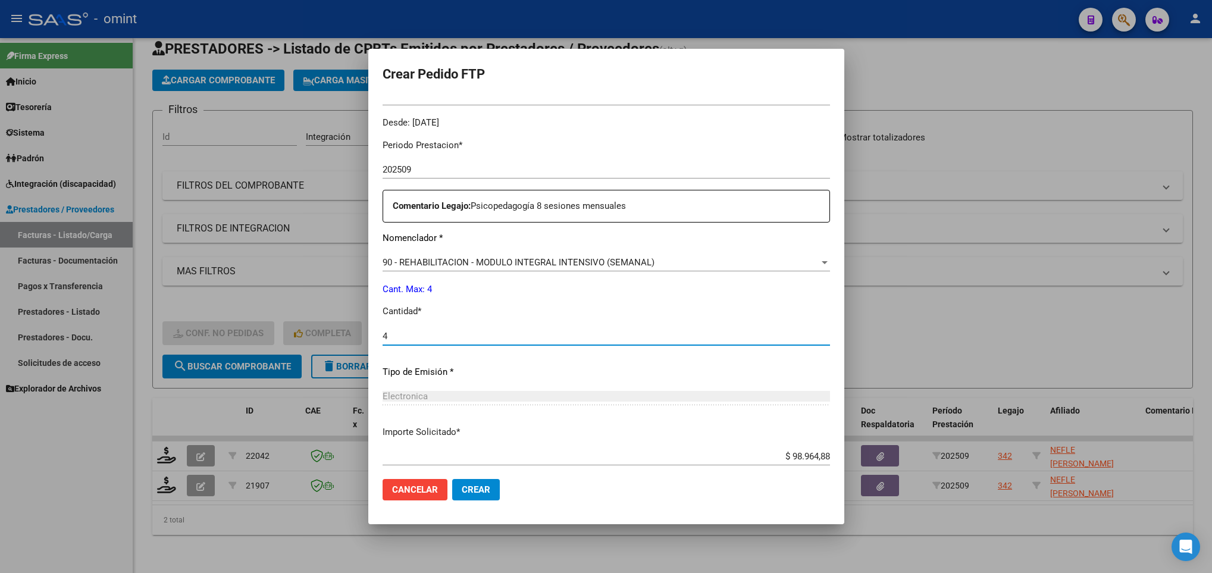
type input "4"
click at [493, 489] on button "Crear" at bounding box center [476, 489] width 48 height 21
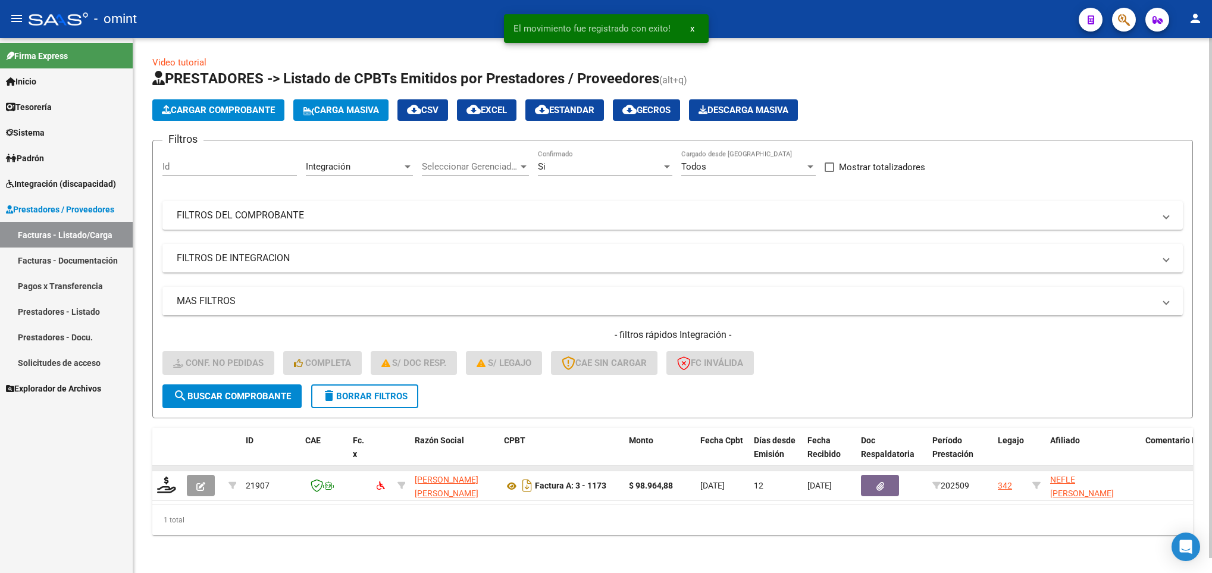
scroll to position [15, 0]
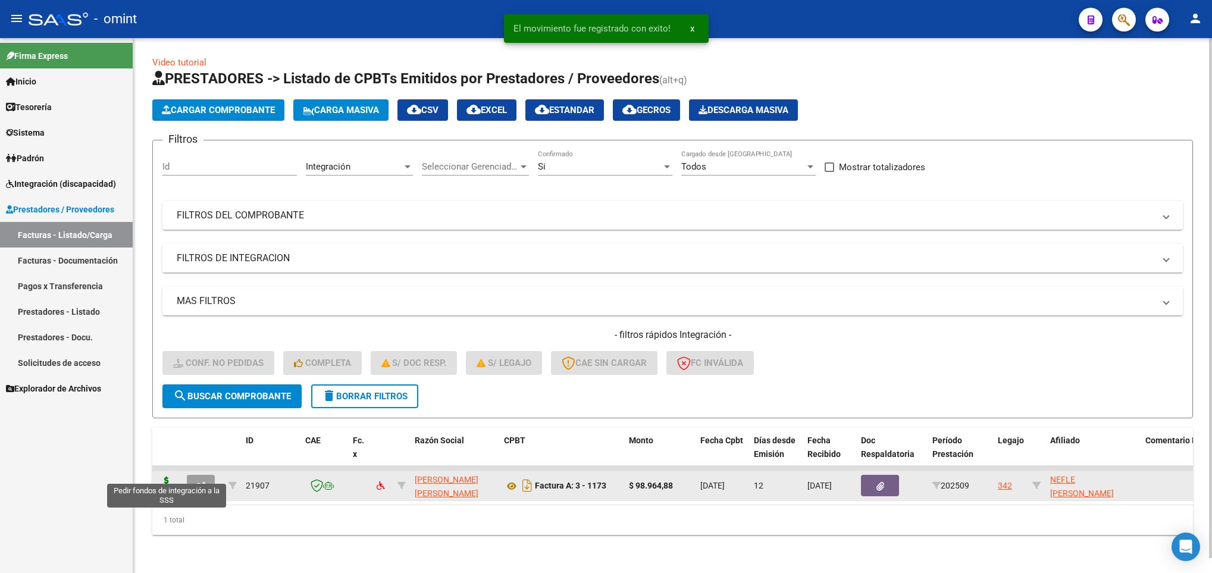
click at [161, 477] on icon at bounding box center [166, 485] width 19 height 17
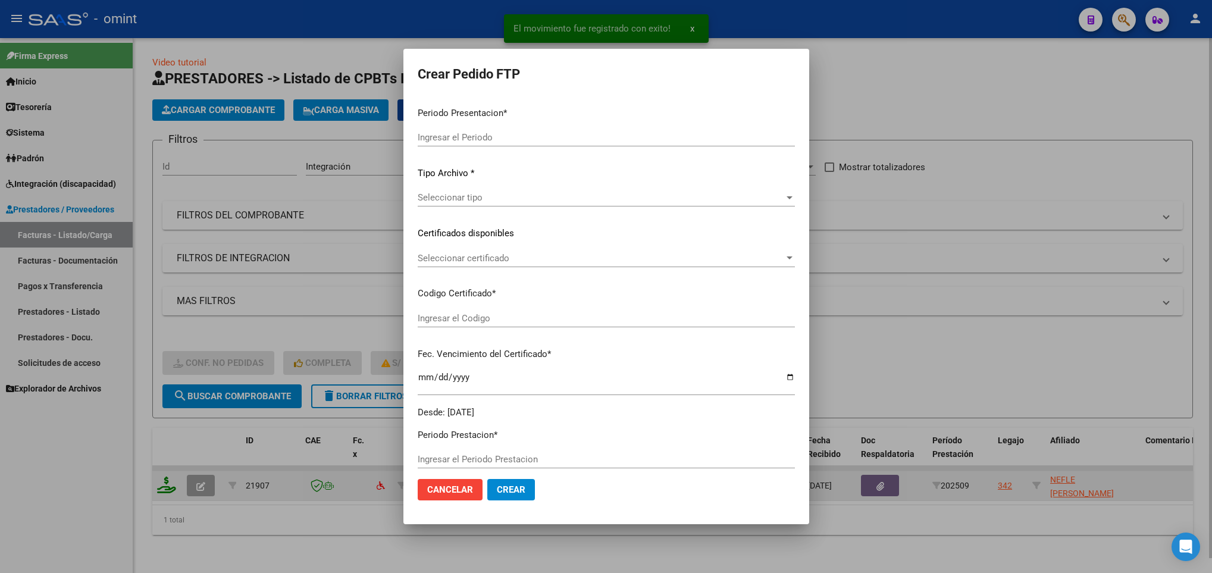
type input "202509"
type input "$ 98.964,88"
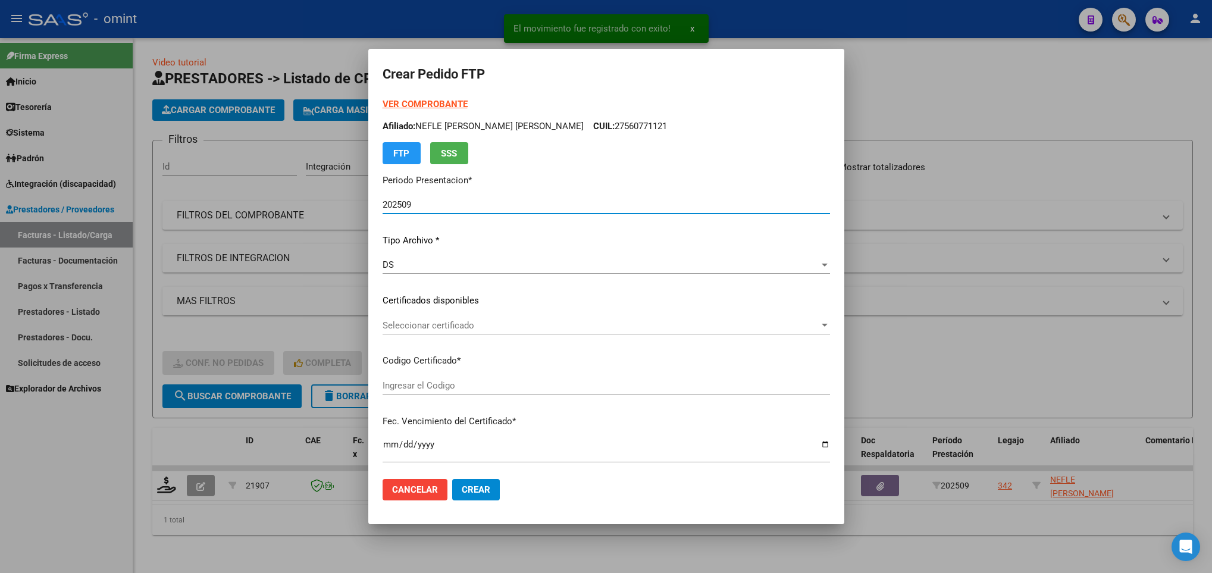
type input "6315715842"
type input "2029-10-15"
click at [470, 324] on span "Seleccionar certificado" at bounding box center [601, 325] width 437 height 11
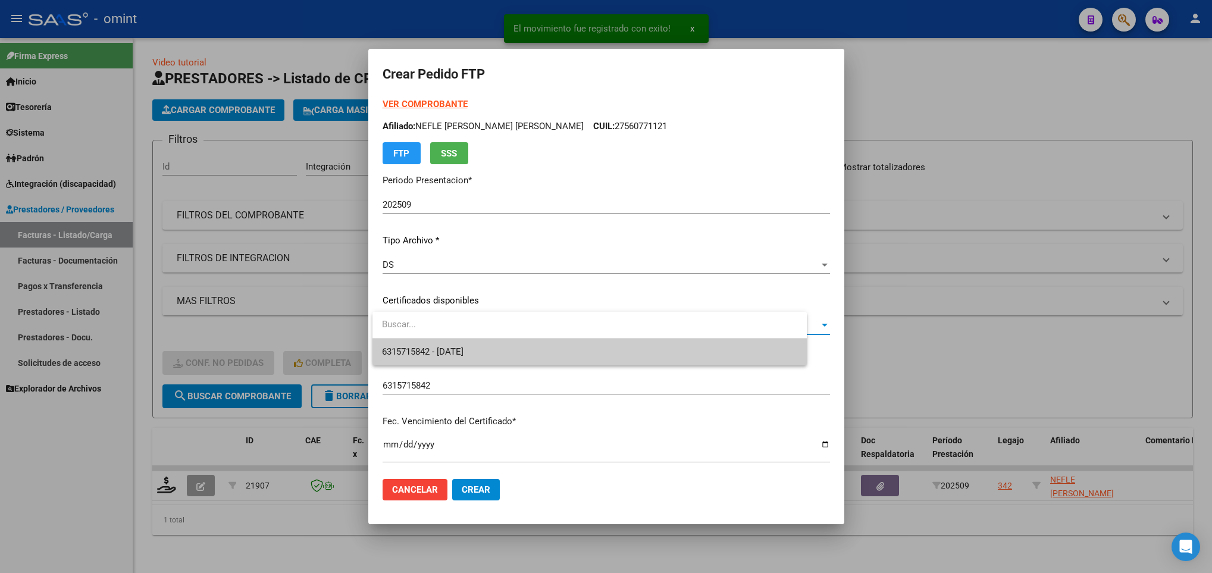
click at [473, 343] on span "6315715842 - 2029-10-15" at bounding box center [589, 352] width 415 height 27
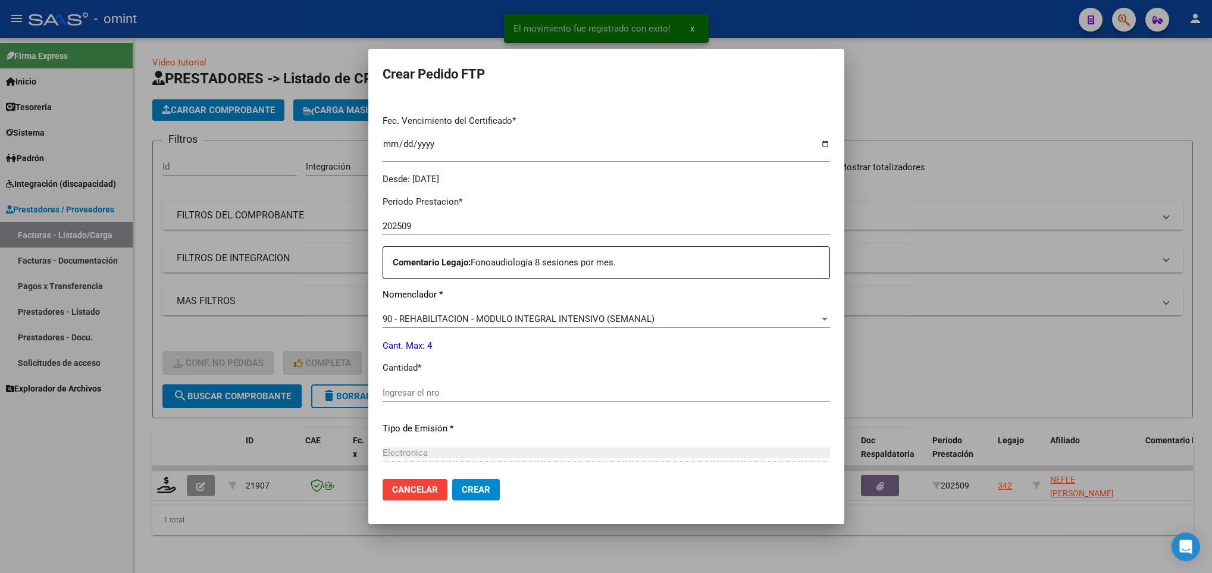
scroll to position [357, 0]
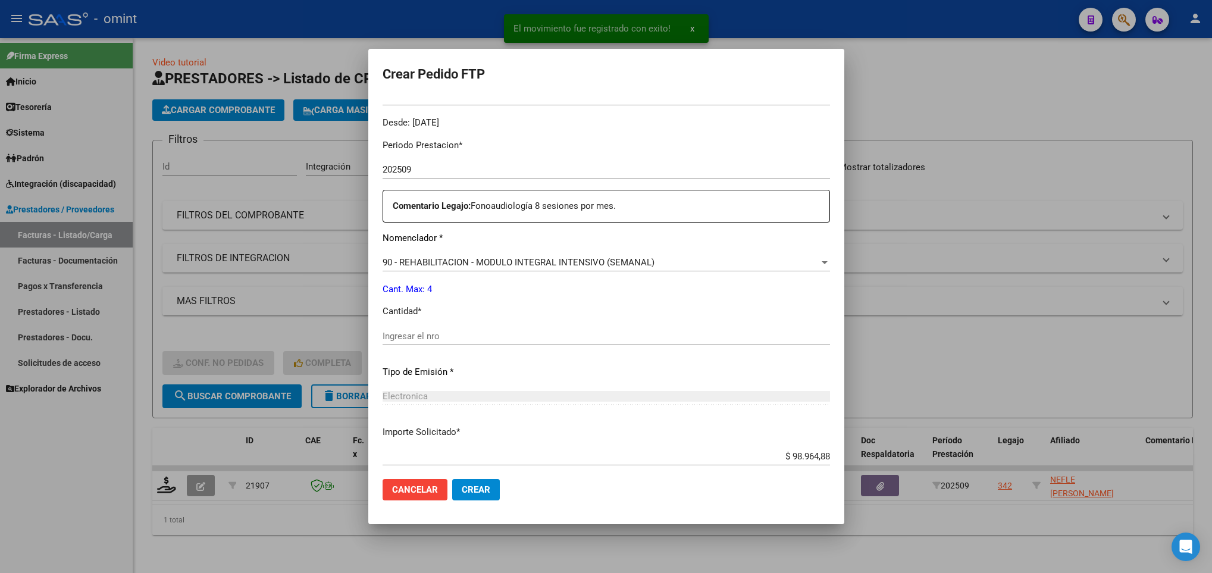
click at [472, 345] on div "Ingresar el nro" at bounding box center [606, 341] width 447 height 29
click at [475, 332] on input "Ingresar el nro" at bounding box center [606, 336] width 447 height 11
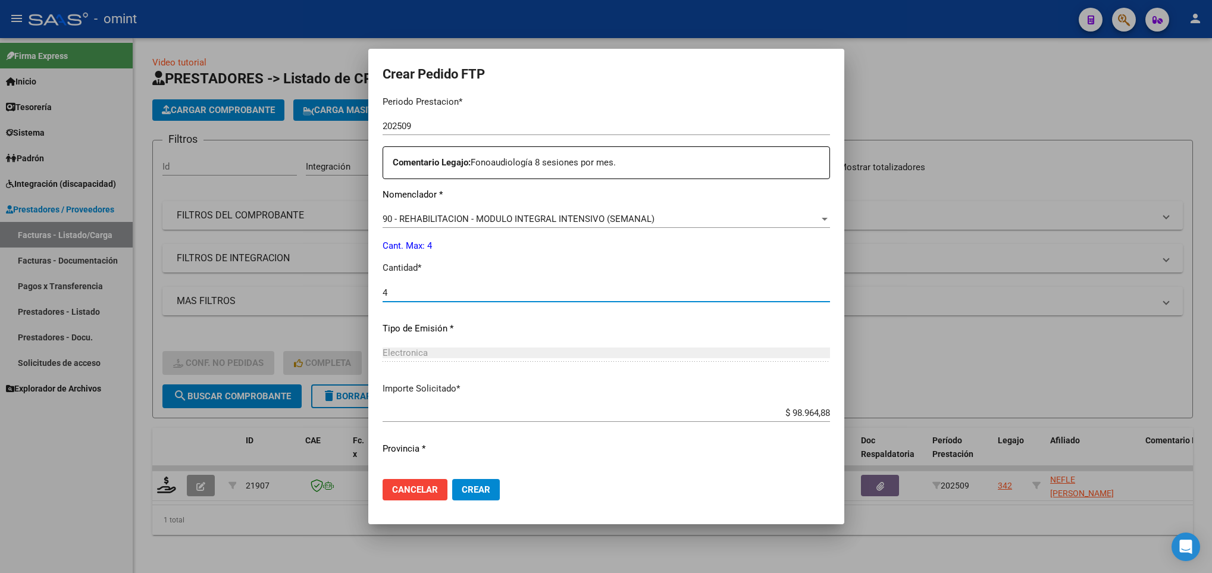
scroll to position [425, 0]
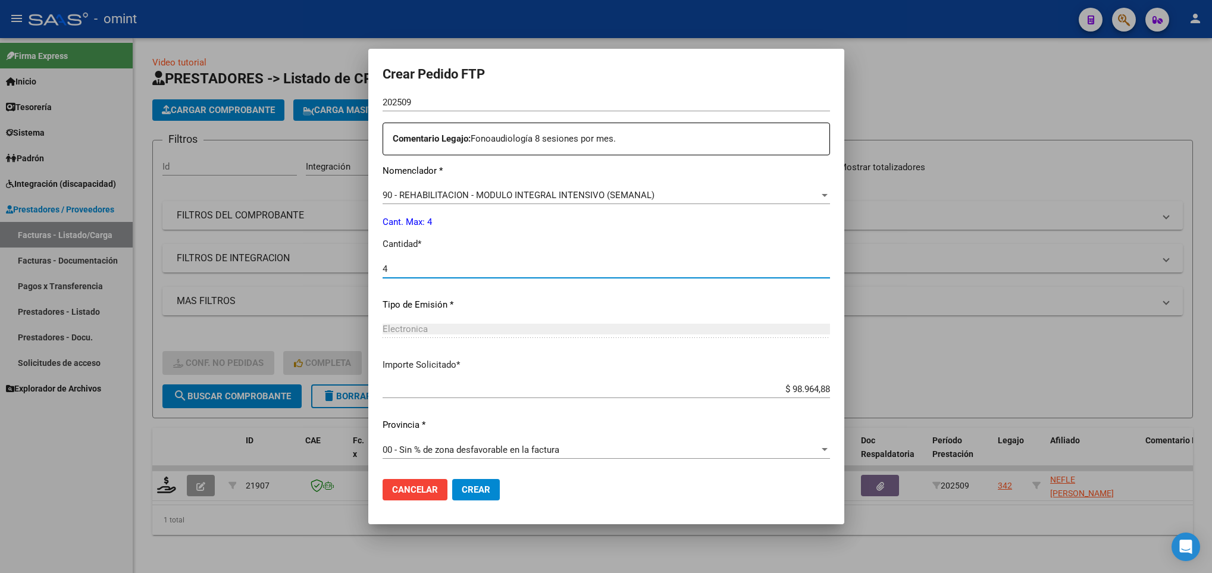
type input "4"
click at [471, 484] on span "Crear" at bounding box center [476, 489] width 29 height 11
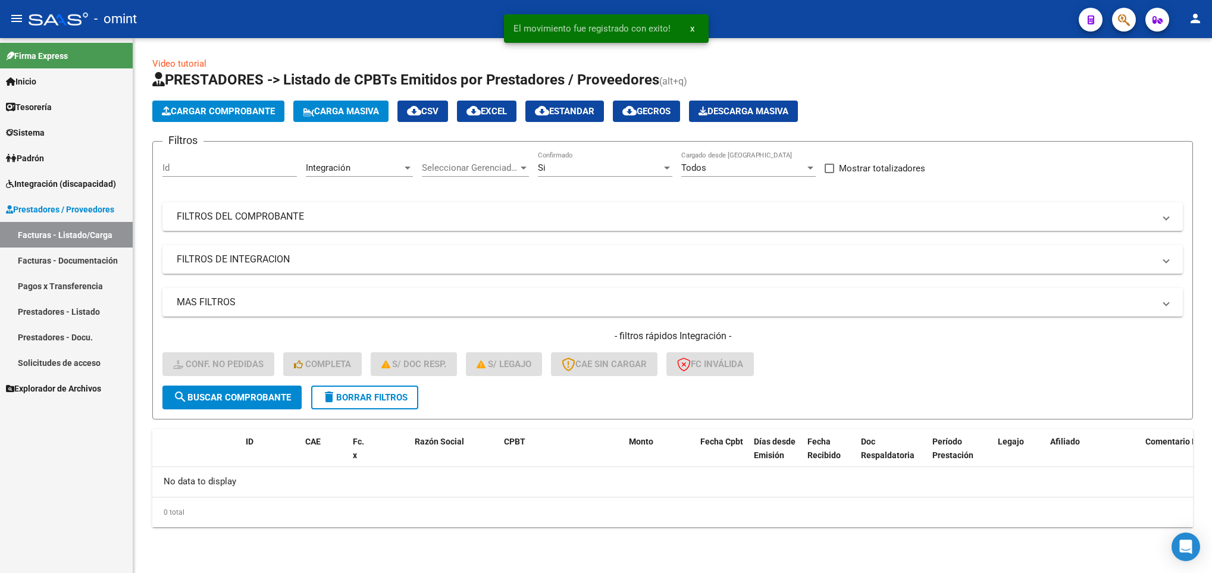
scroll to position [0, 0]
click at [77, 182] on span "Integración (discapacidad)" at bounding box center [61, 183] width 110 height 13
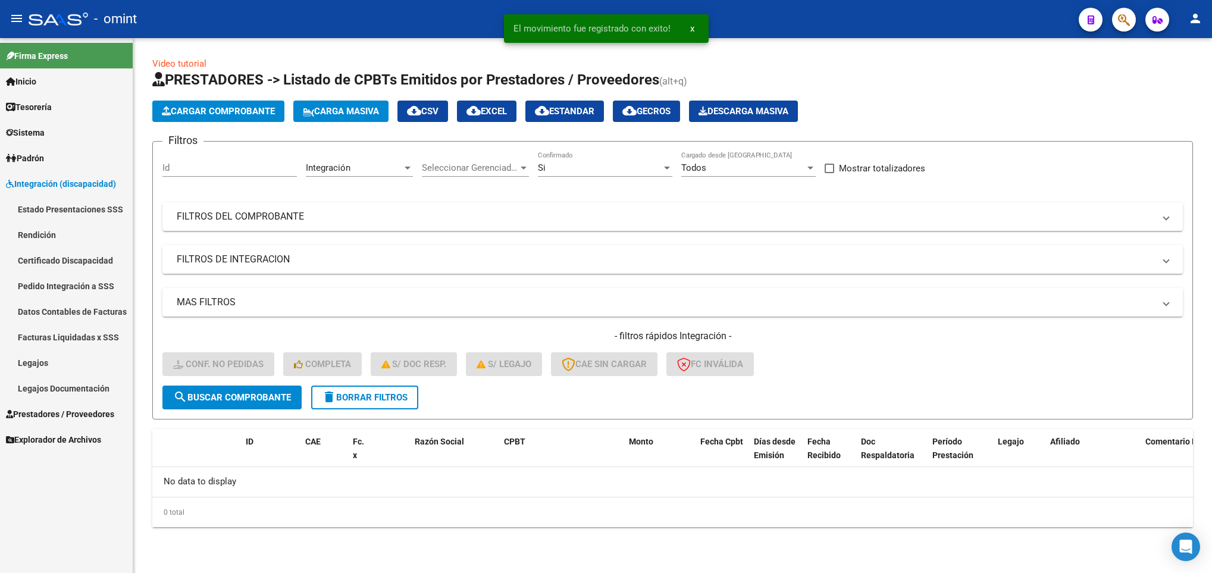
click at [68, 278] on link "Pedido Integración a SSS" at bounding box center [66, 286] width 133 height 26
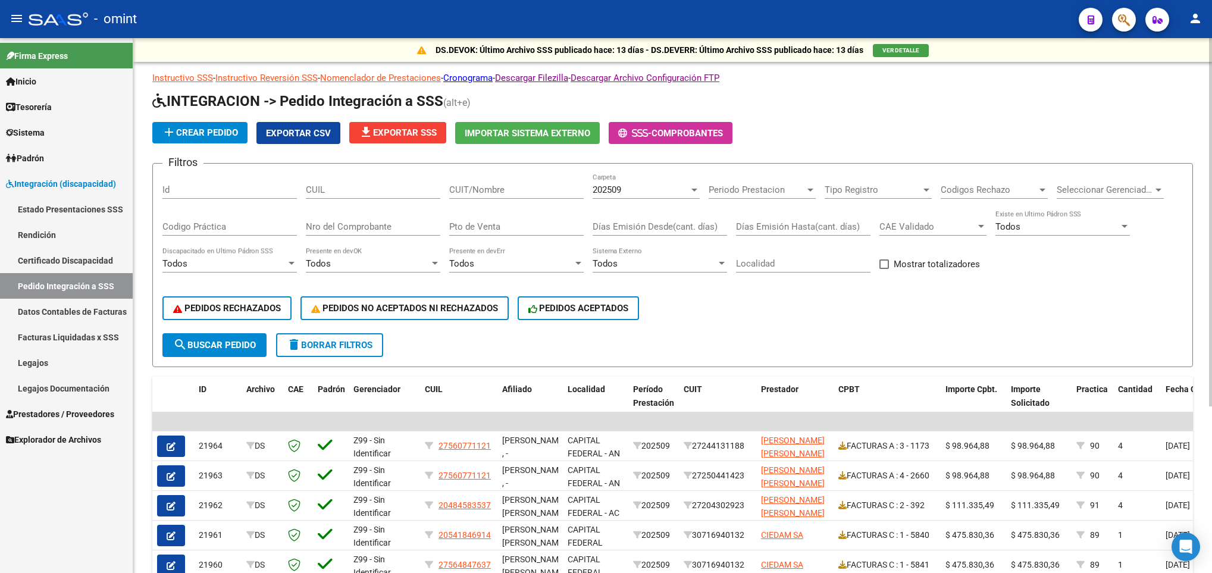
click at [387, 127] on span "file_download Exportar SSS" at bounding box center [398, 132] width 78 height 11
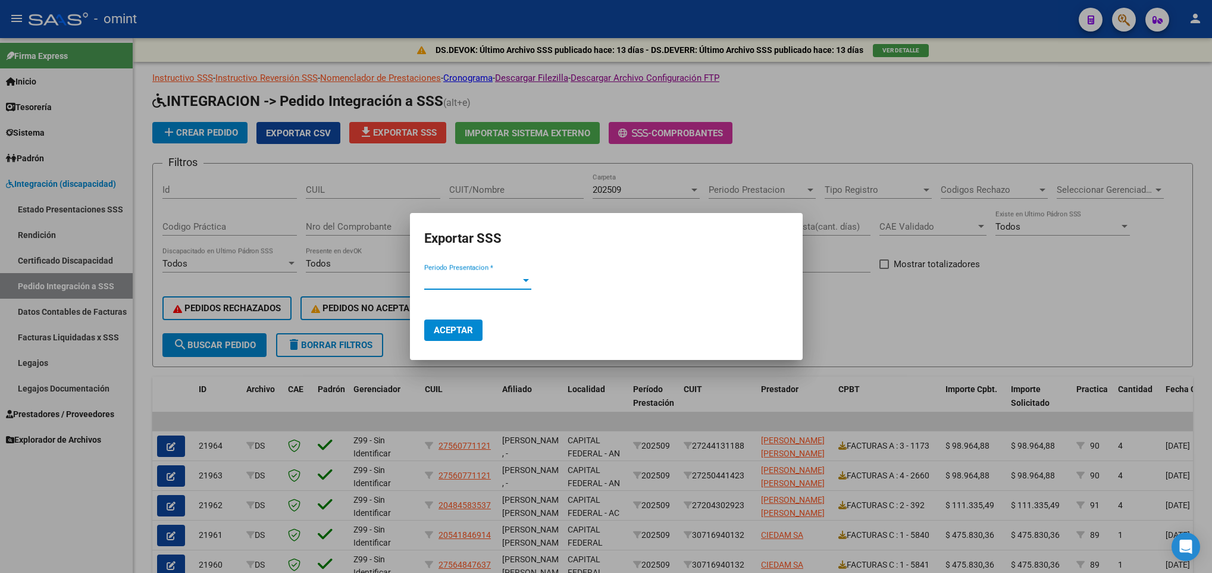
click at [458, 276] on span "Periodo Presentacion *" at bounding box center [472, 280] width 96 height 11
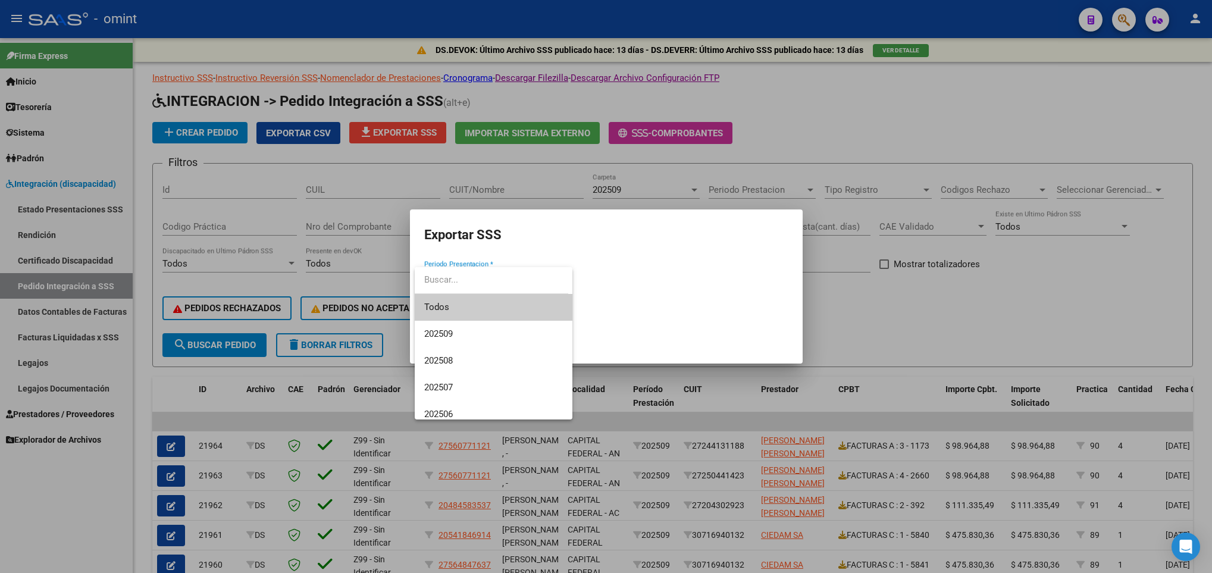
click at [466, 305] on span "Todos" at bounding box center [493, 307] width 139 height 27
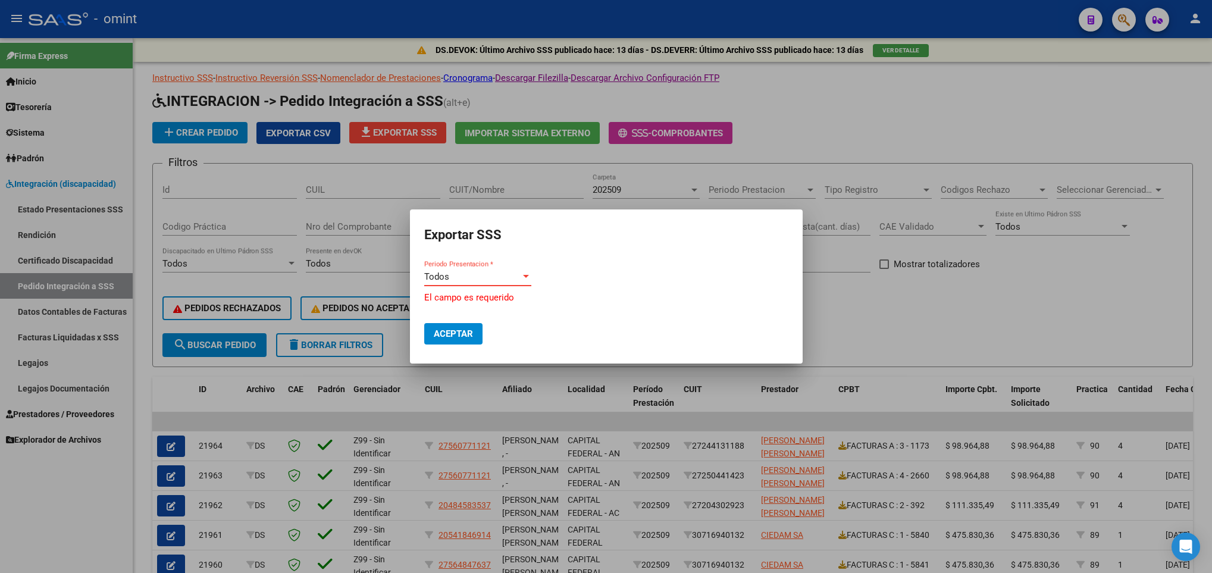
click at [459, 272] on div "Todos" at bounding box center [472, 276] width 96 height 11
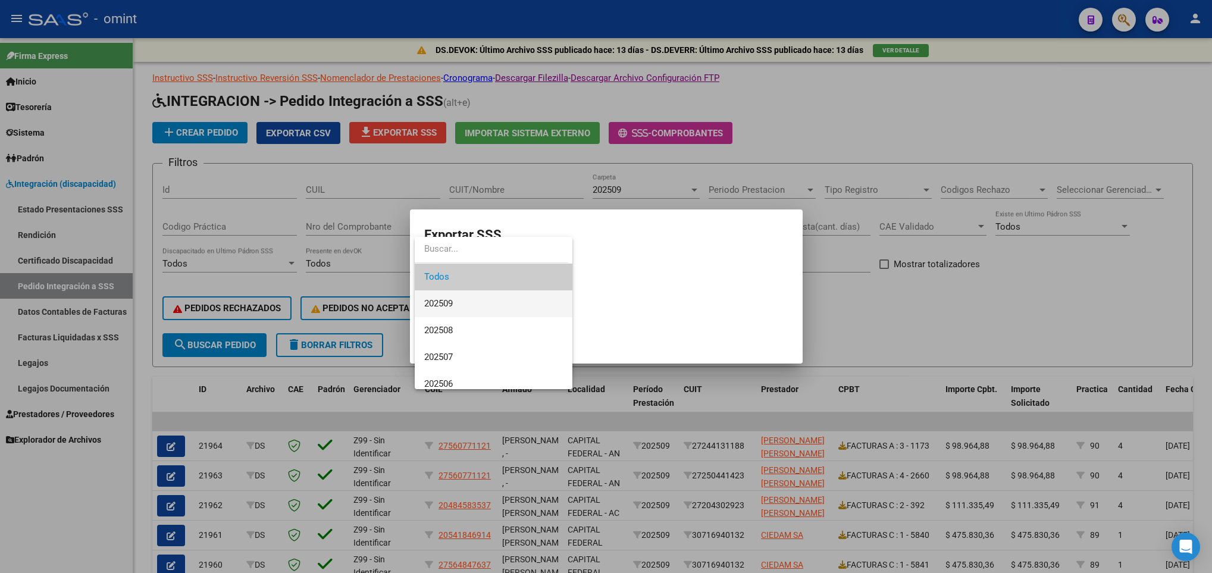
click at [463, 303] on span "202509" at bounding box center [493, 303] width 139 height 27
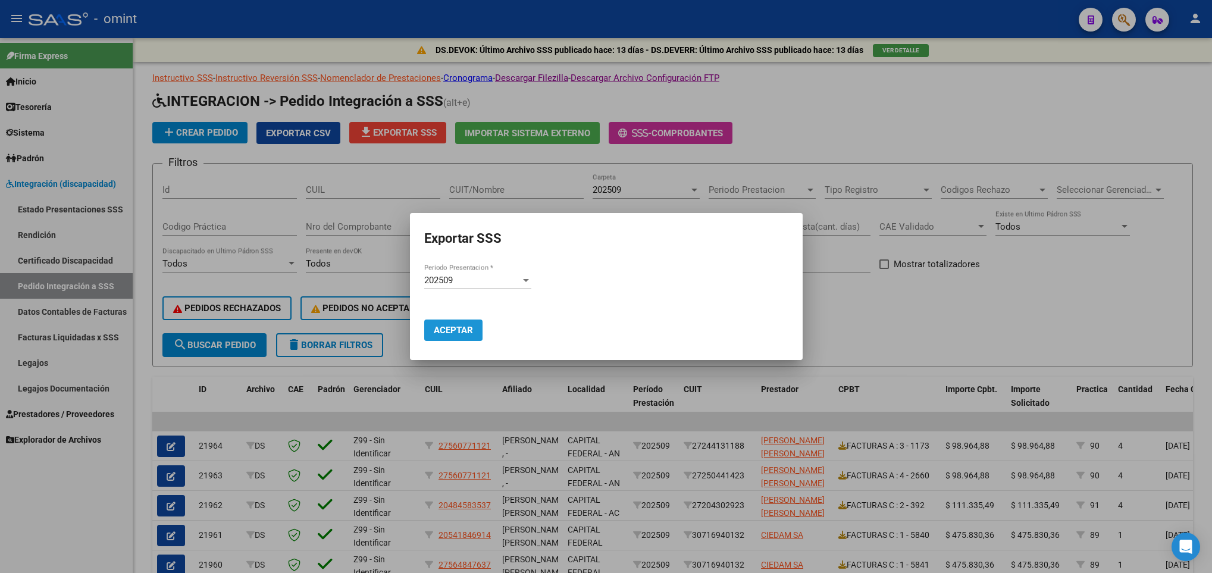
click at [459, 325] on span "Aceptar" at bounding box center [453, 330] width 39 height 11
drag, startPoint x: 995, startPoint y: 336, endPoint x: 791, endPoint y: 303, distance: 206.6
click at [995, 336] on div at bounding box center [606, 286] width 1212 height 573
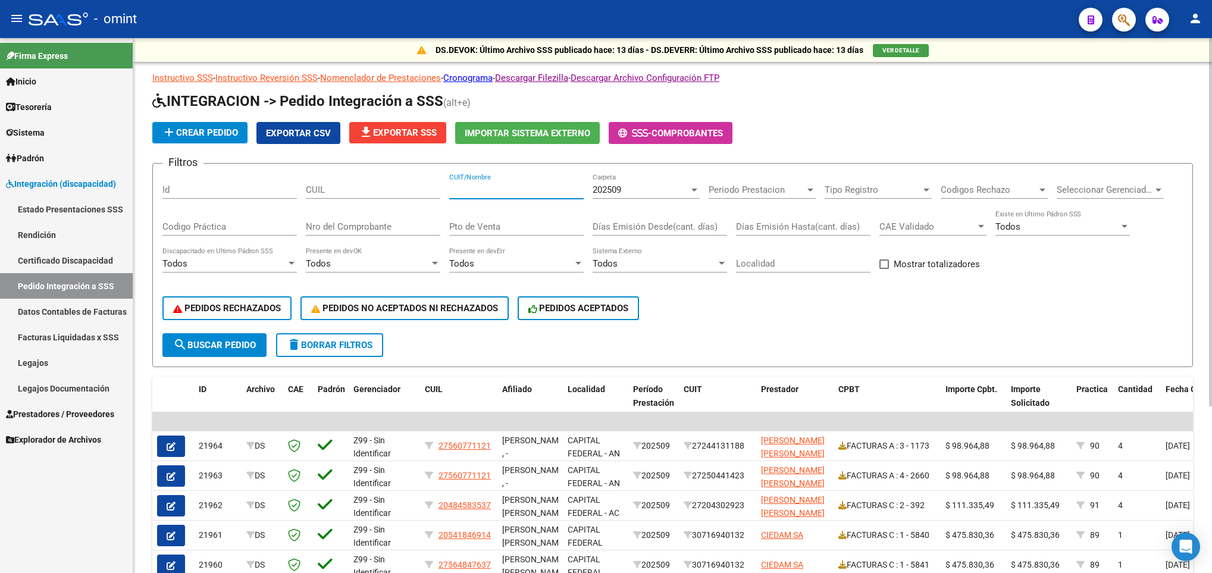
click at [507, 190] on input "CUIT/Nombre" at bounding box center [516, 189] width 134 height 11
paste input "27017944571"
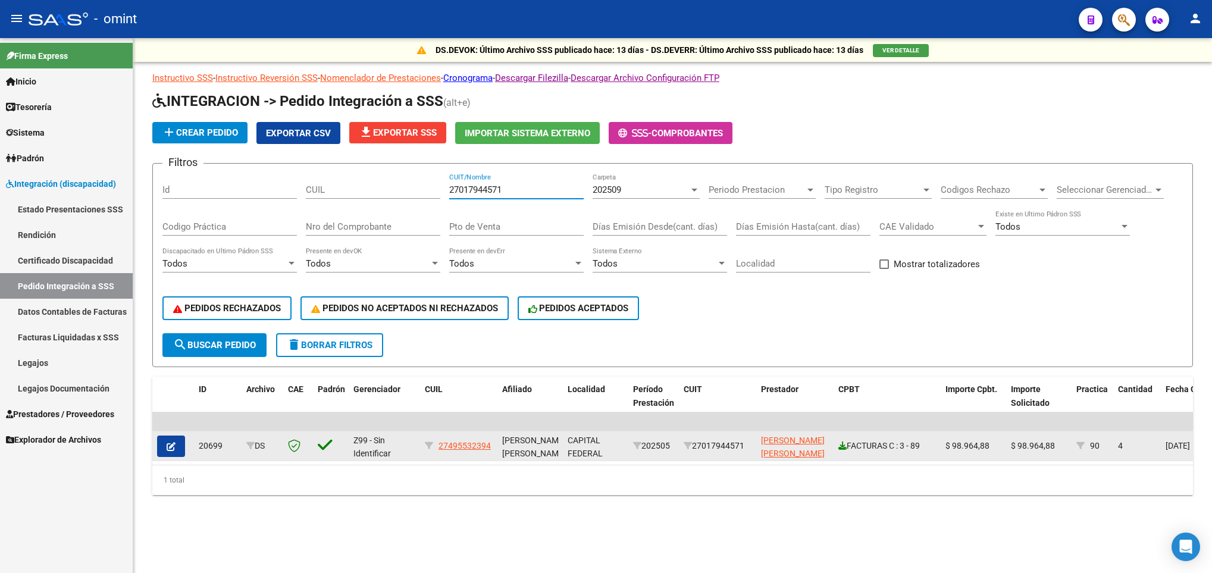
type input "27017944571"
click at [841, 446] on icon at bounding box center [842, 446] width 8 height 8
click at [168, 450] on icon "button" at bounding box center [171, 446] width 9 height 9
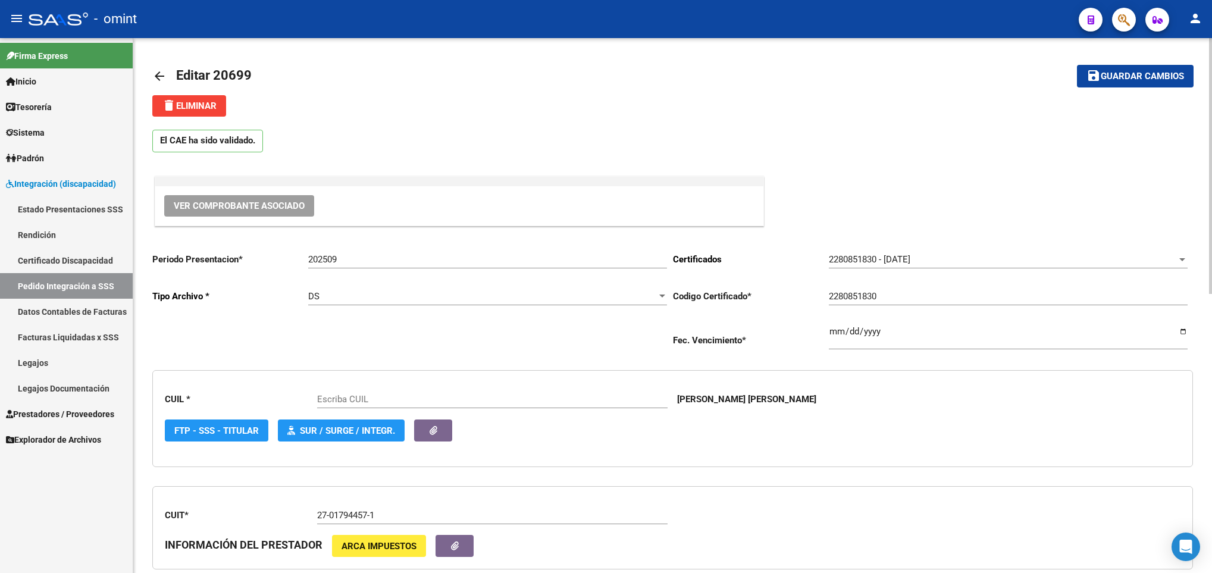
type input "27495532394"
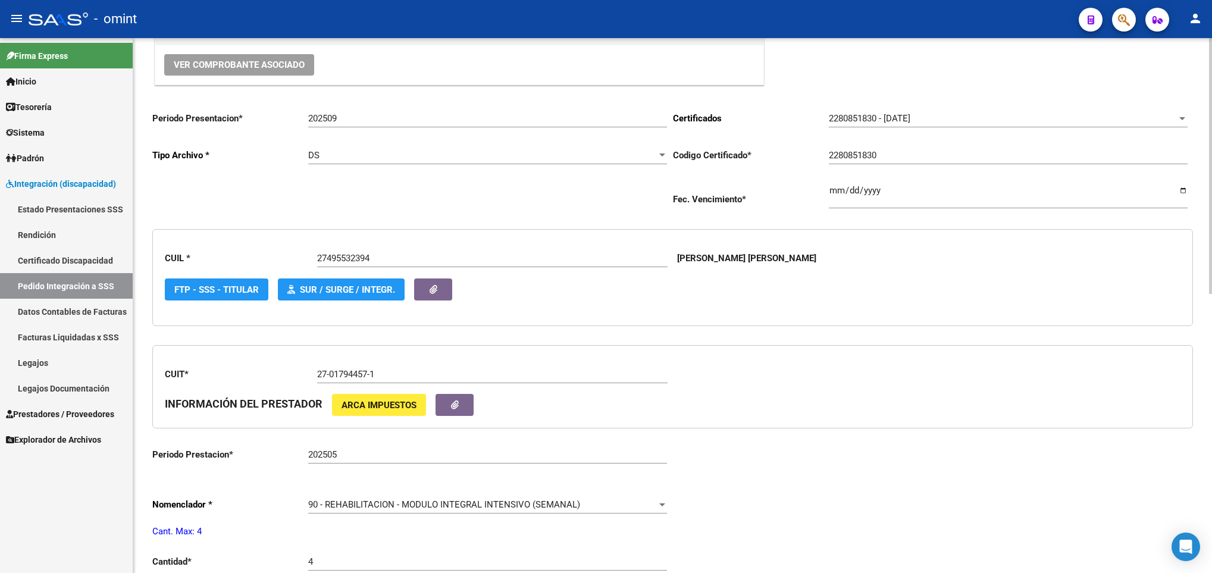
scroll to position [179, 0]
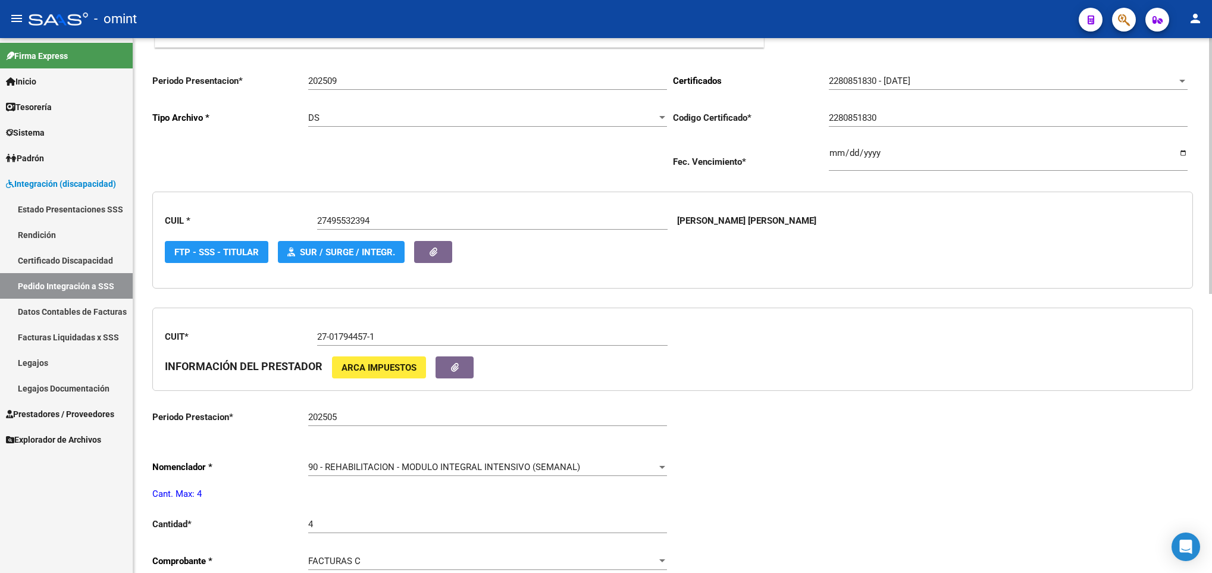
click at [365, 422] on input "202505" at bounding box center [487, 417] width 359 height 11
type input "202509"
click at [827, 442] on div "Periodo Presentacion * 202509 Ingresar el Periodo Tipo Archivo * DS Seleccionar…" at bounding box center [672, 503] width 1041 height 879
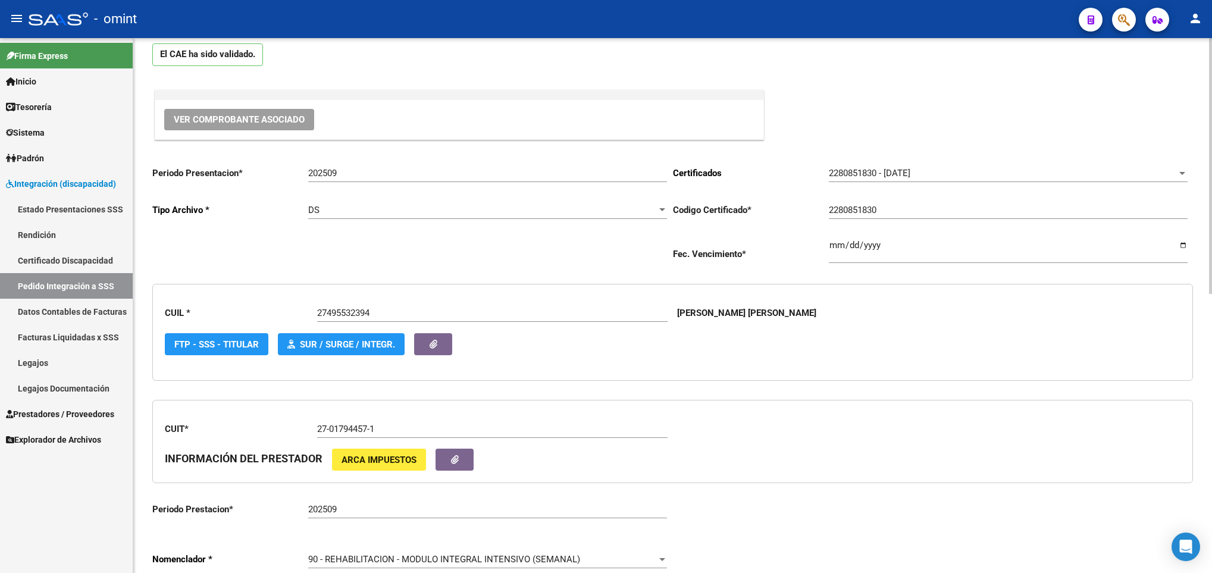
scroll to position [0, 0]
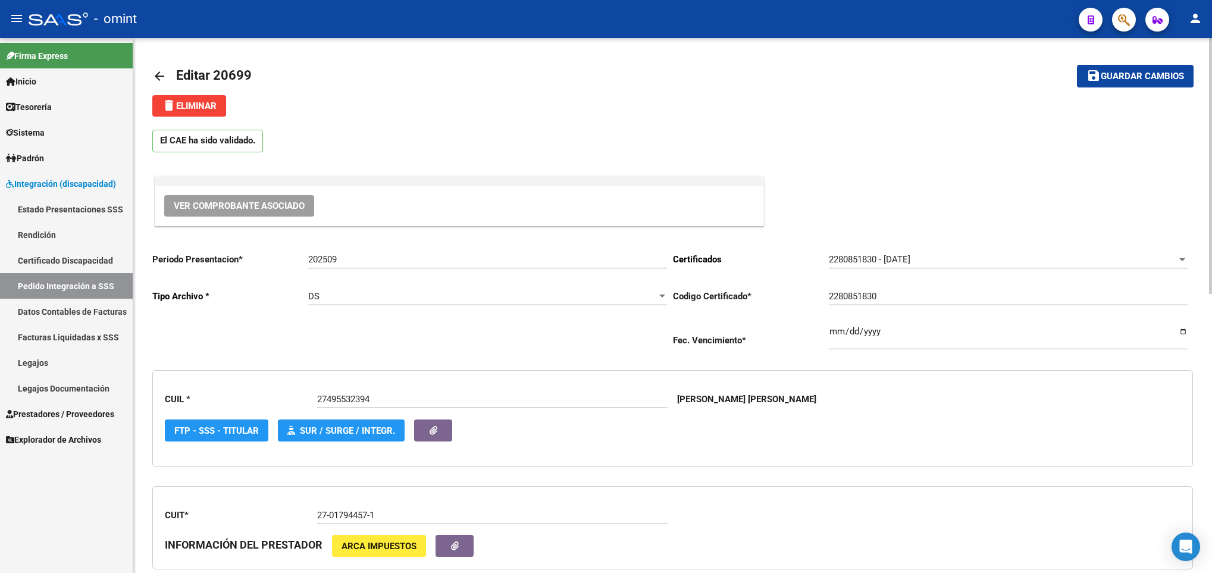
click at [1152, 77] on span "Guardar cambios" at bounding box center [1142, 76] width 83 height 11
click at [154, 70] on mat-icon "arrow_back" at bounding box center [159, 76] width 14 height 14
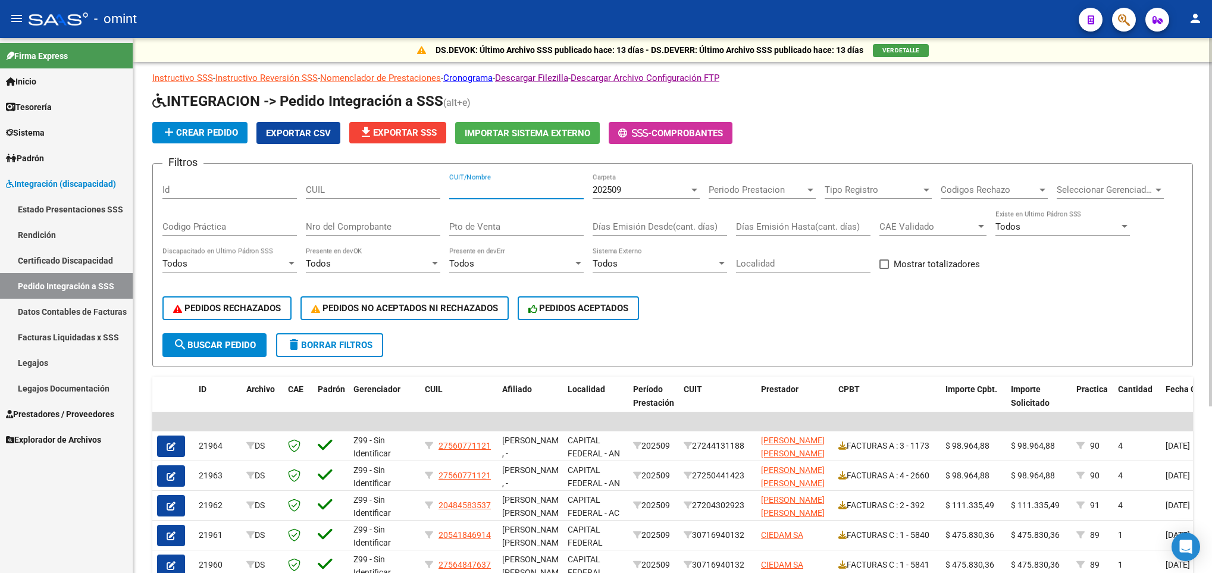
click at [471, 195] on input "CUIT/Nombre" at bounding box center [516, 189] width 134 height 11
paste input "30715908715"
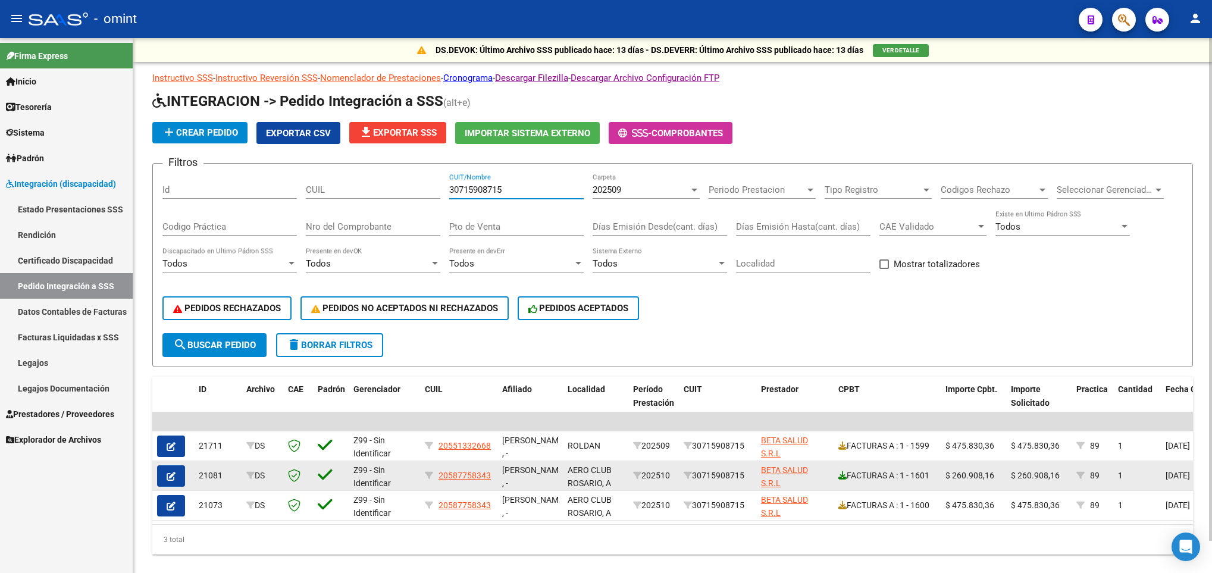
type input "30715908715"
click at [843, 477] on icon at bounding box center [842, 475] width 8 height 8
click at [173, 472] on icon "button" at bounding box center [171, 476] width 9 height 9
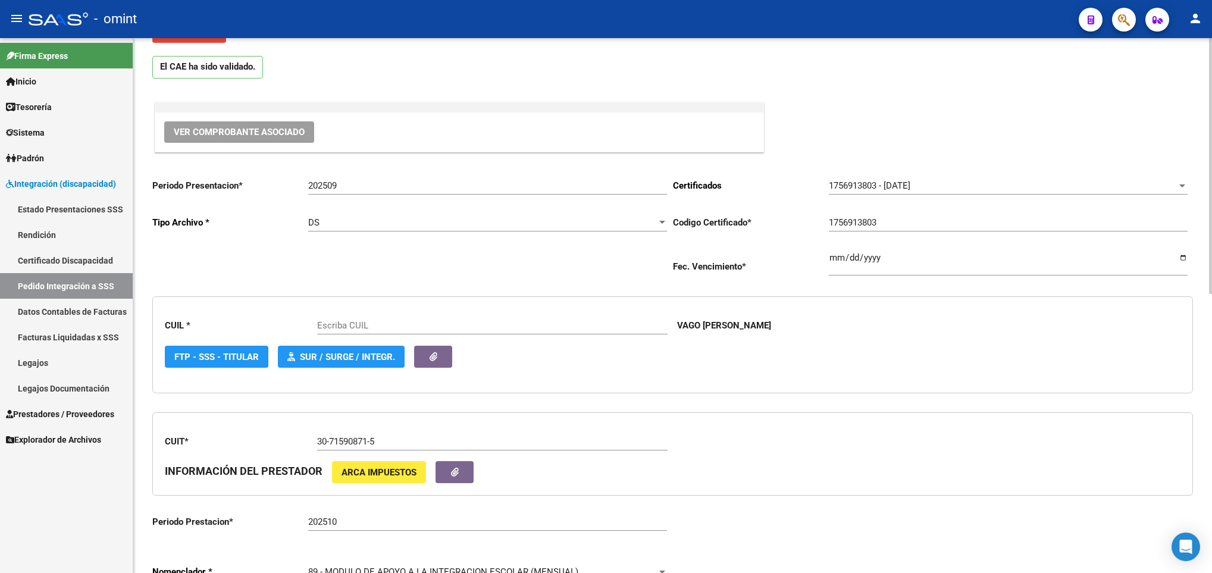
scroll to position [179, 0]
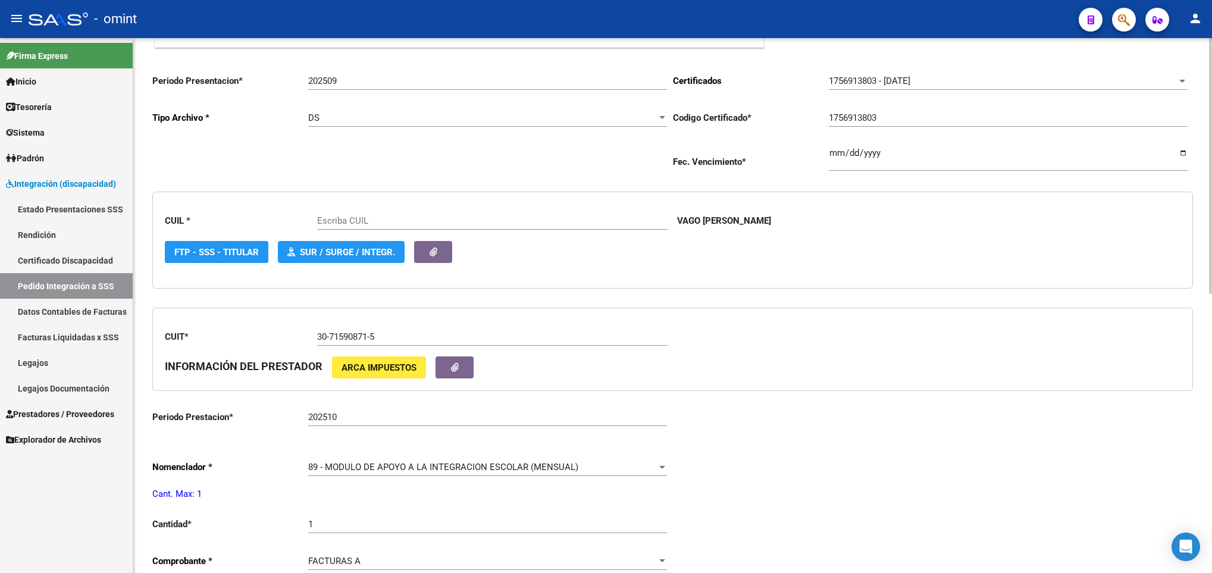
type input "20587758343"
click at [354, 418] on input "202510" at bounding box center [487, 417] width 359 height 11
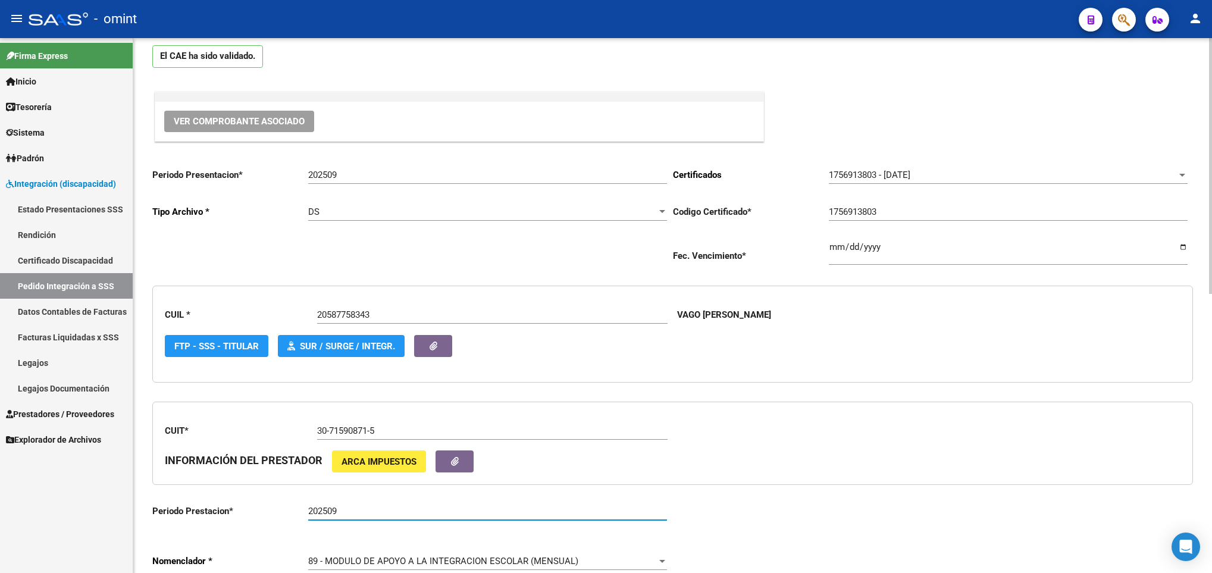
scroll to position [0, 0]
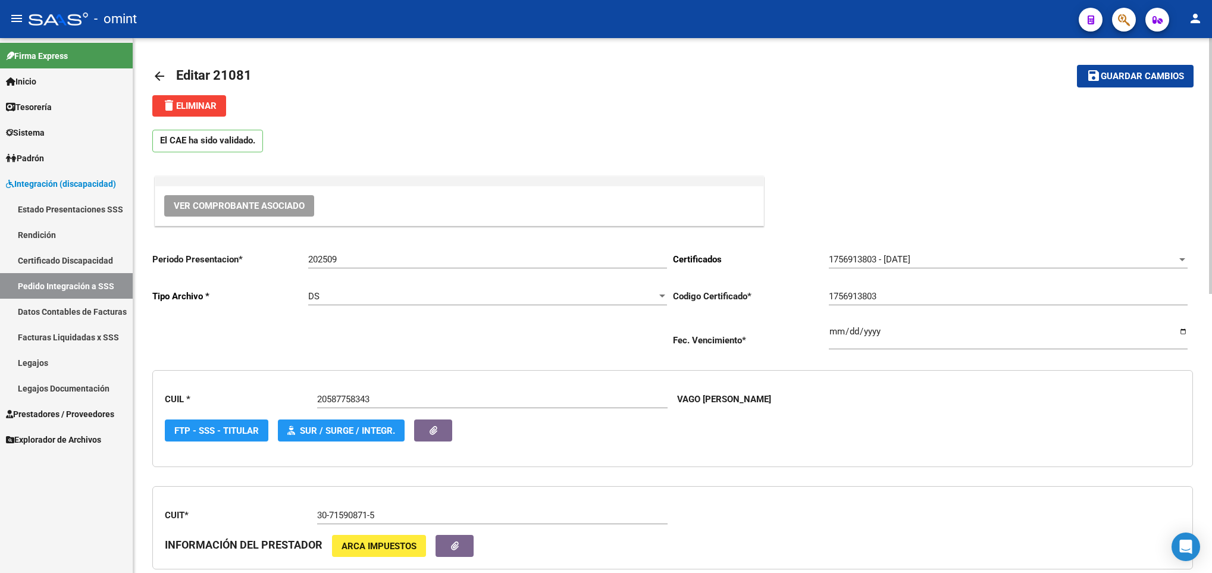
type input "202509"
click at [1162, 77] on span "Guardar cambios" at bounding box center [1142, 76] width 83 height 11
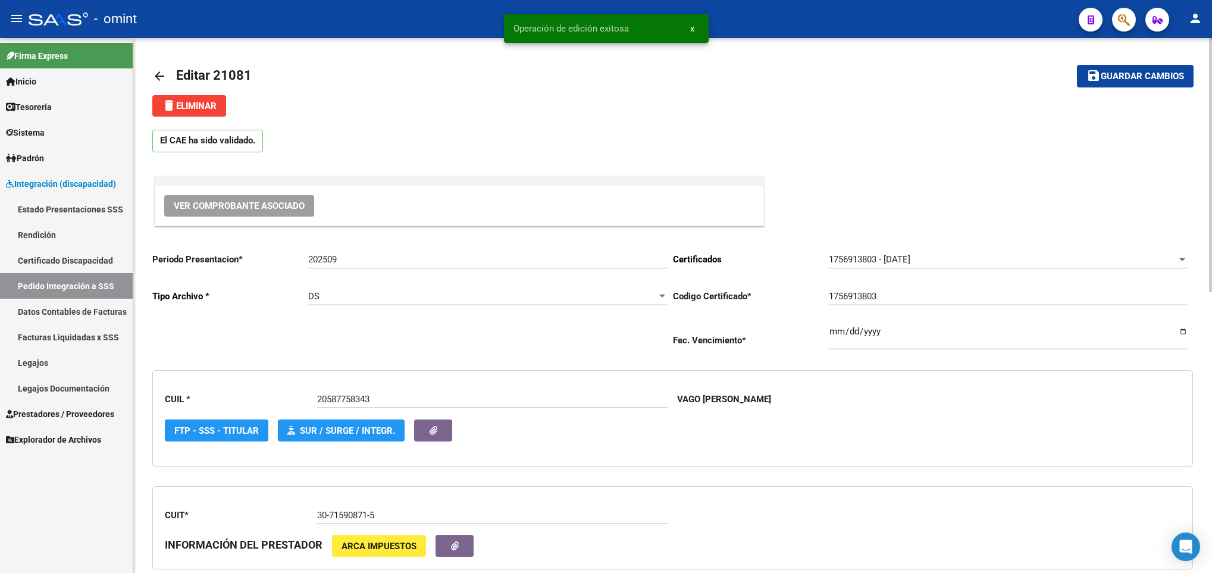
click at [154, 76] on mat-icon "arrow_back" at bounding box center [159, 76] width 14 height 14
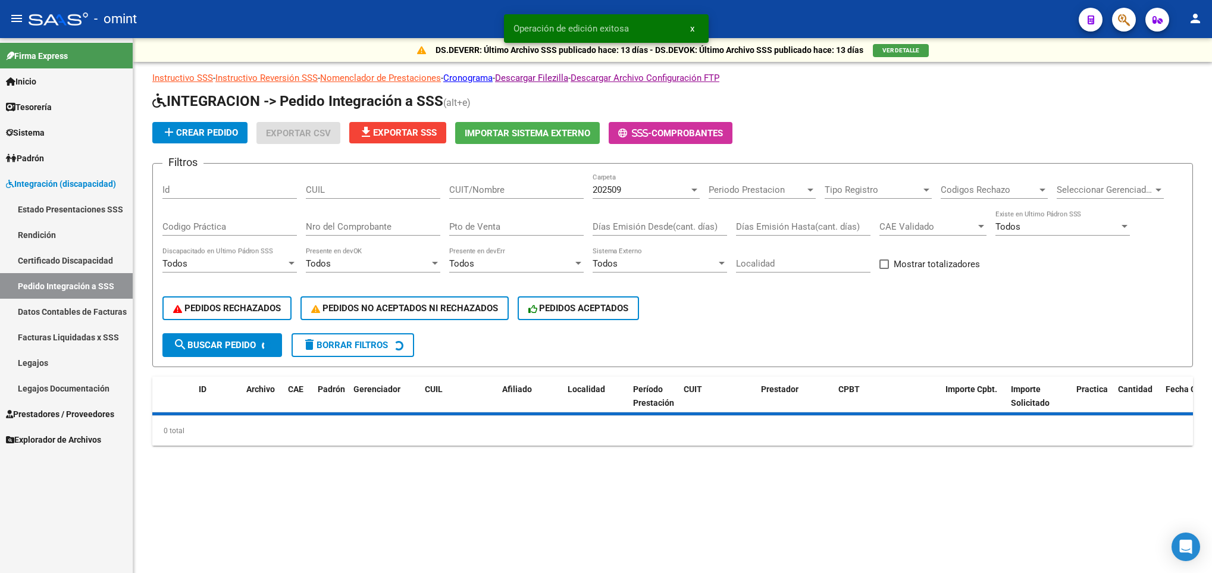
click at [521, 183] on div "CUIT/Nombre" at bounding box center [516, 186] width 134 height 26
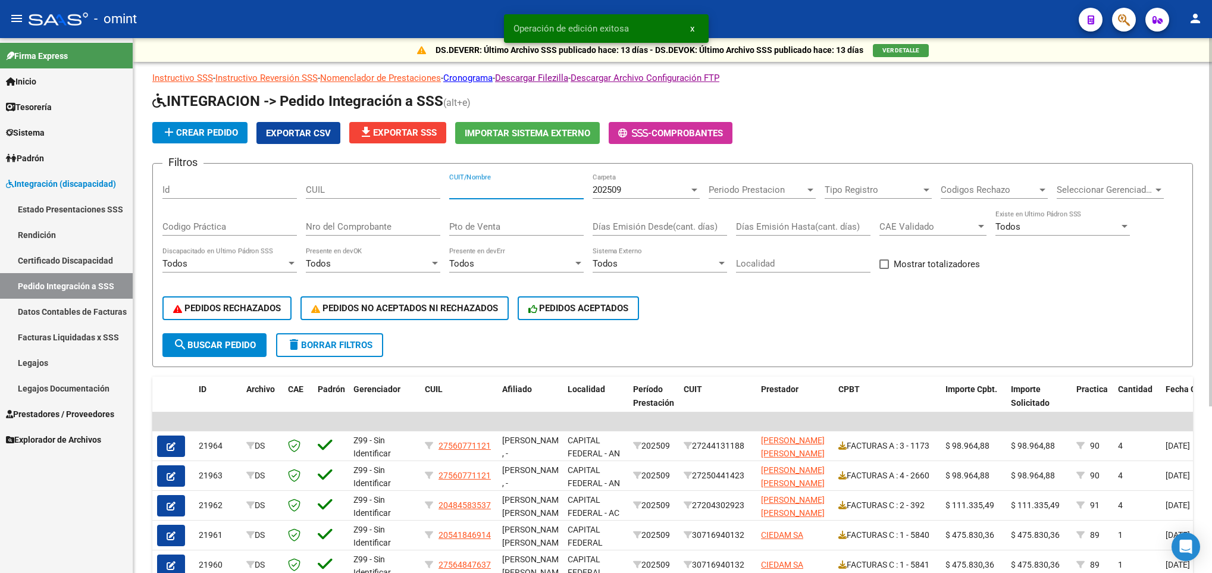
paste input "30715908715"
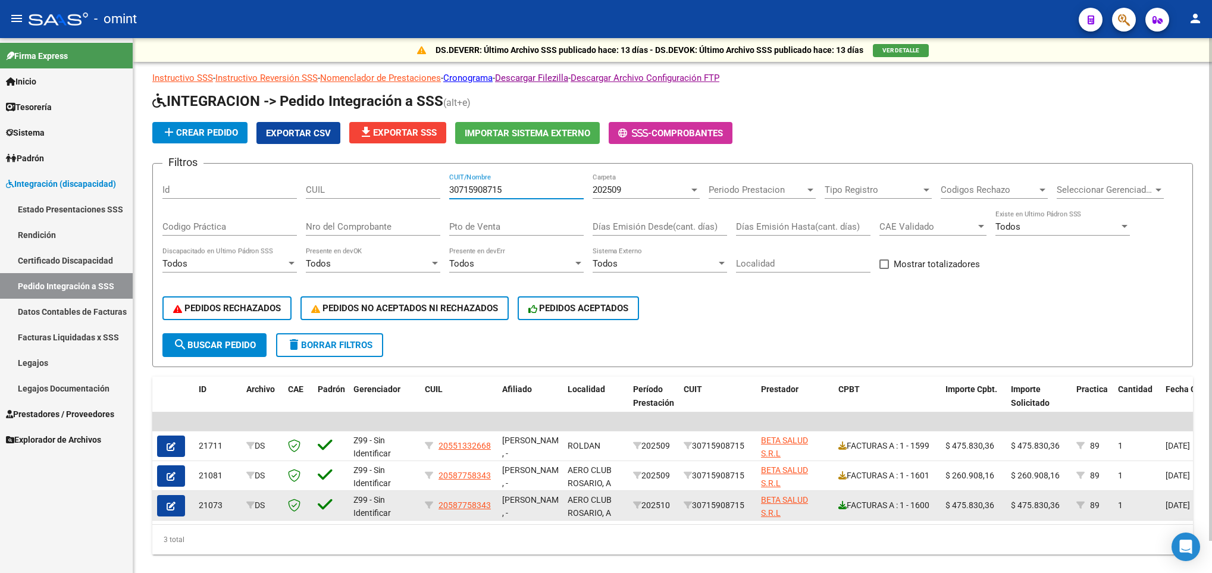
type input "30715908715"
click at [843, 507] on icon at bounding box center [842, 505] width 8 height 8
click at [175, 493] on datatable-body-cell at bounding box center [173, 505] width 42 height 29
click at [159, 507] on button "button" at bounding box center [171, 505] width 28 height 21
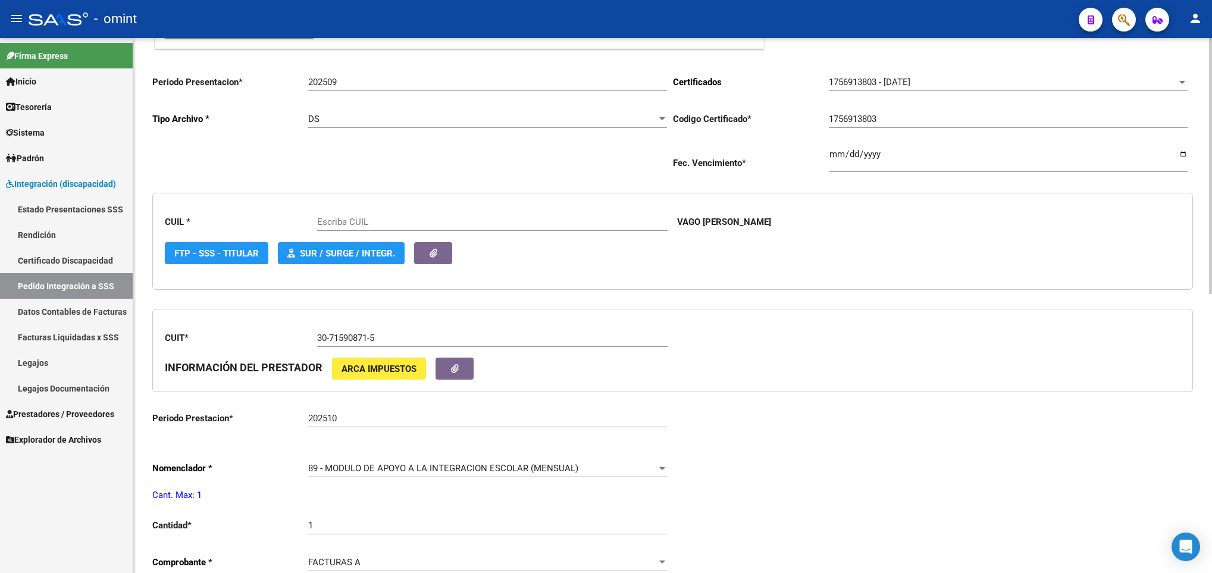
scroll to position [179, 0]
type input "20587758343"
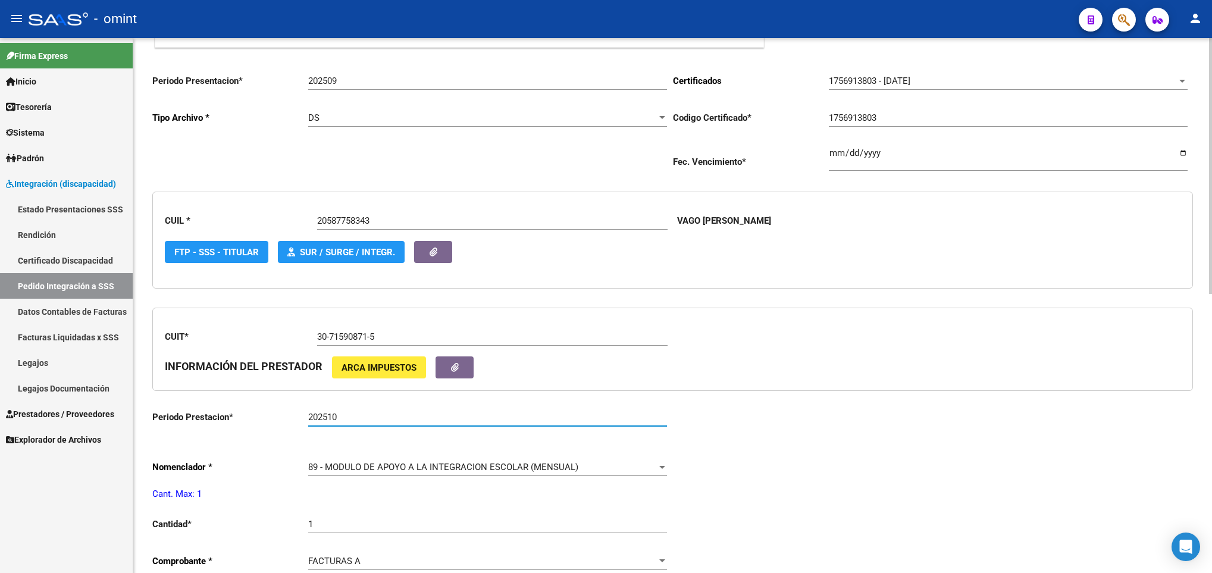
click at [534, 422] on input "202510" at bounding box center [487, 417] width 359 height 11
type input "202509"
click at [893, 496] on div "Periodo Presentacion * 202509 Ingresar el Periodo Tipo Archivo * DS Seleccionar…" at bounding box center [672, 503] width 1041 height 879
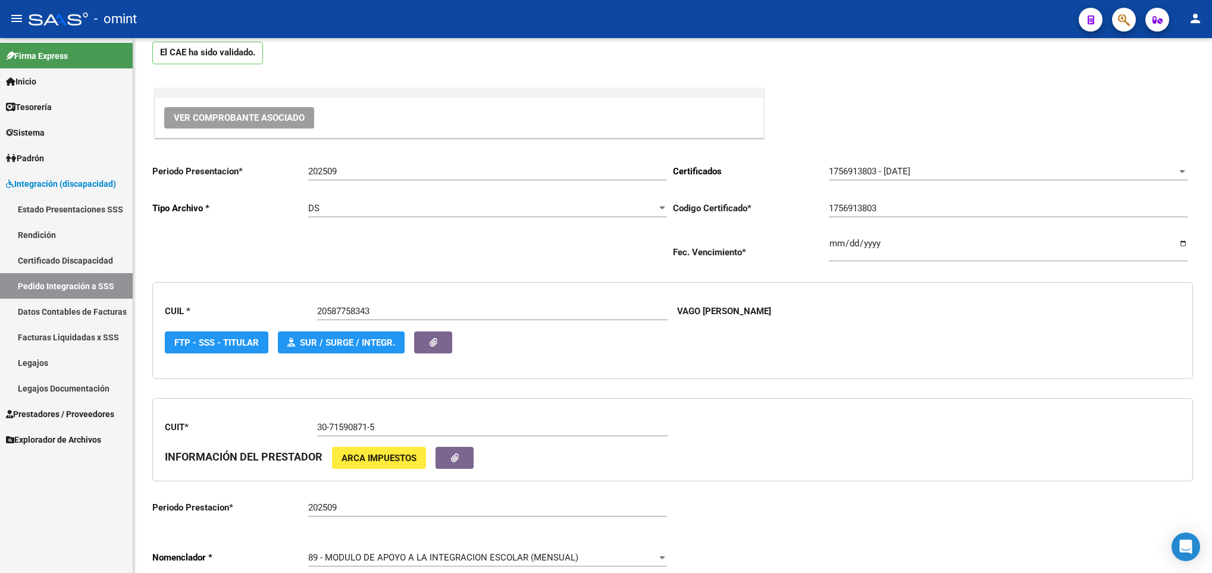
scroll to position [0, 0]
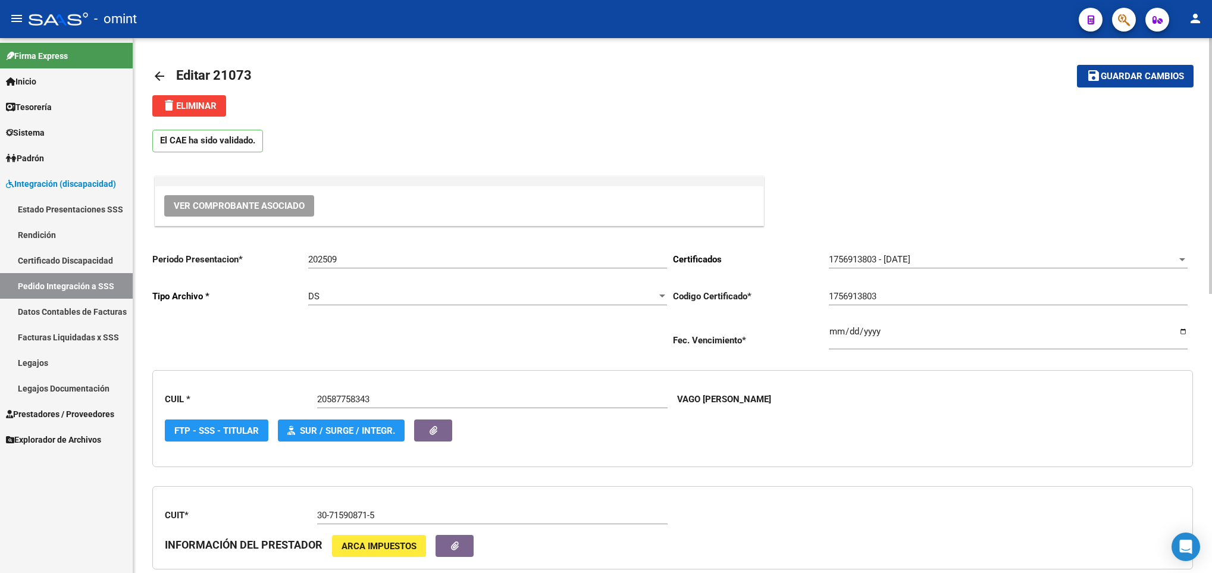
click at [1125, 71] on span "Guardar cambios" at bounding box center [1142, 76] width 83 height 11
drag, startPoint x: 1098, startPoint y: 71, endPoint x: 672, endPoint y: 26, distance: 429.1
click at [1098, 71] on mat-icon "save" at bounding box center [1094, 75] width 14 height 14
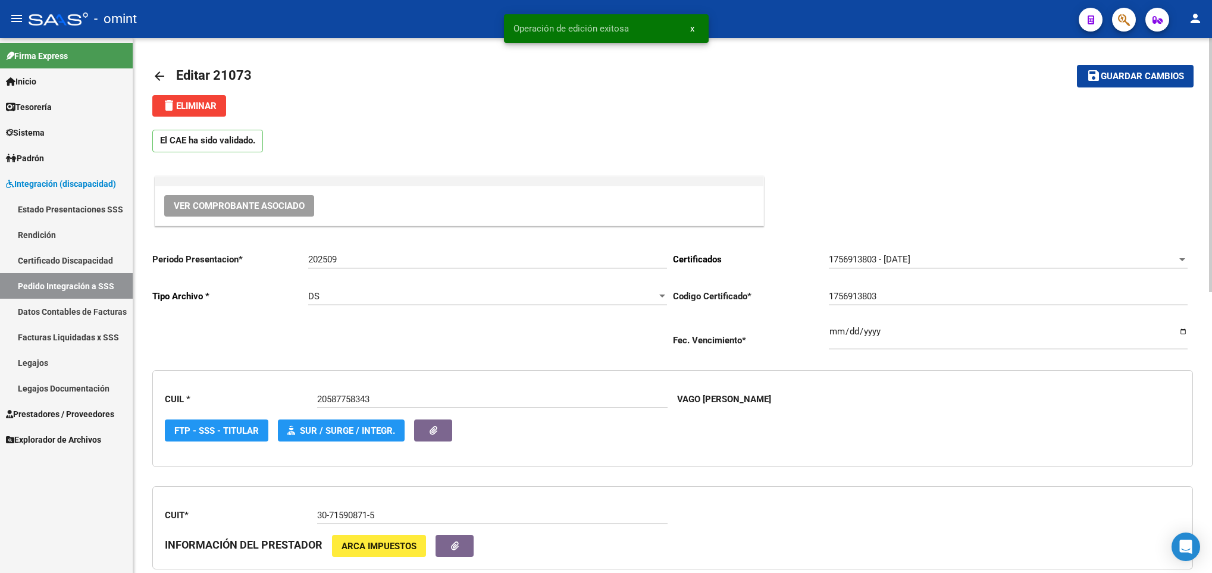
click at [165, 67] on link "arrow_back" at bounding box center [164, 76] width 24 height 28
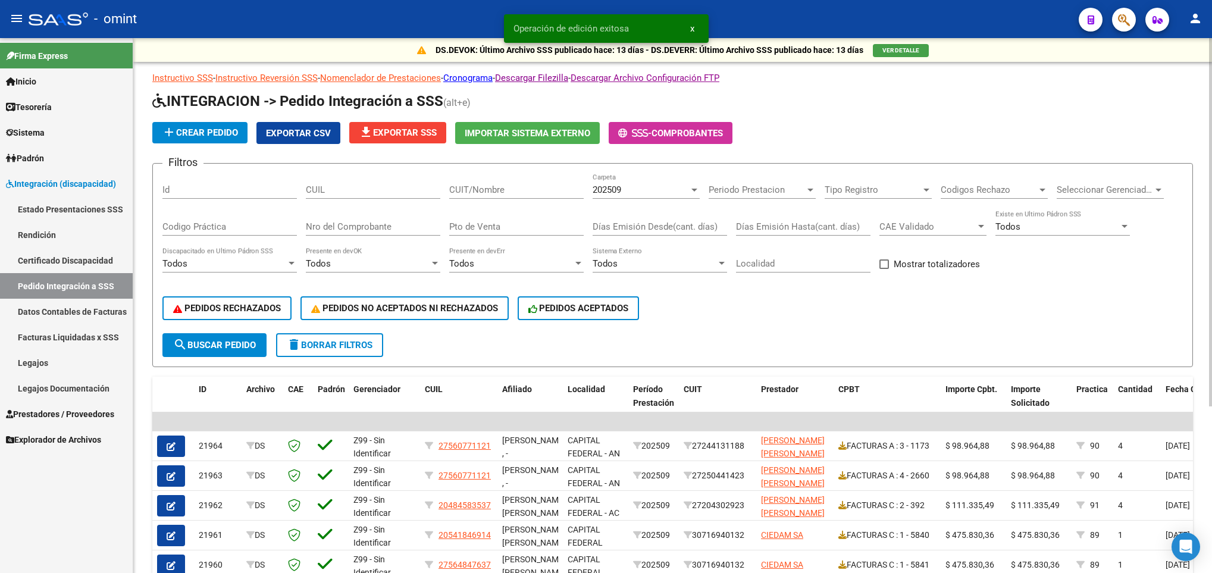
click at [375, 183] on div "CUIL" at bounding box center [373, 186] width 134 height 26
paste input "20587758343"
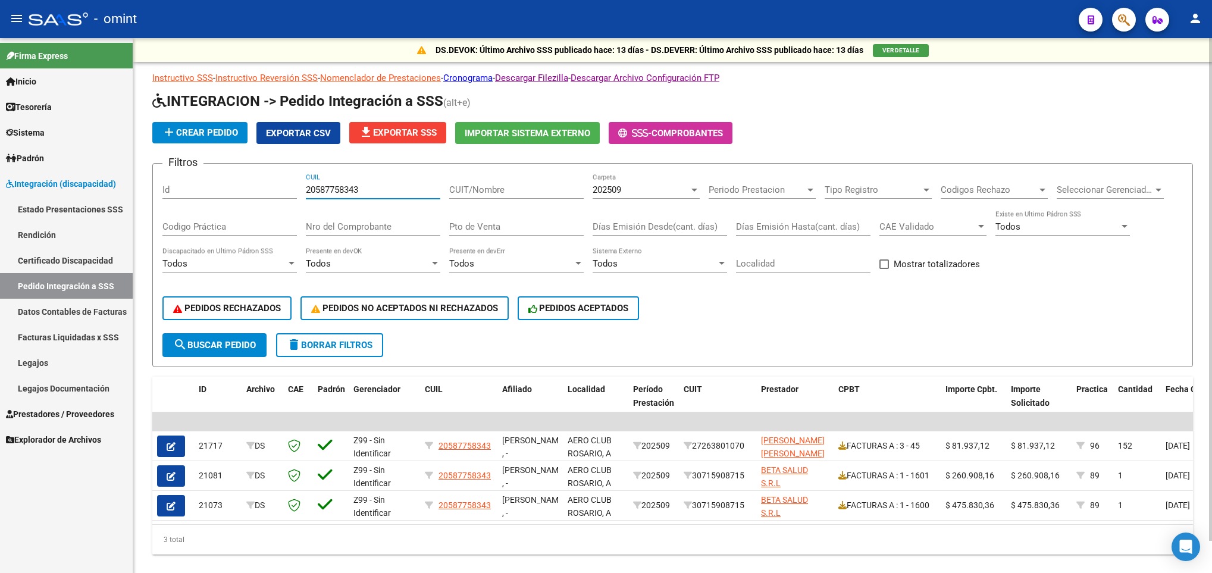
type input "20587758343"
click at [618, 187] on span "202509" at bounding box center [607, 189] width 29 height 11
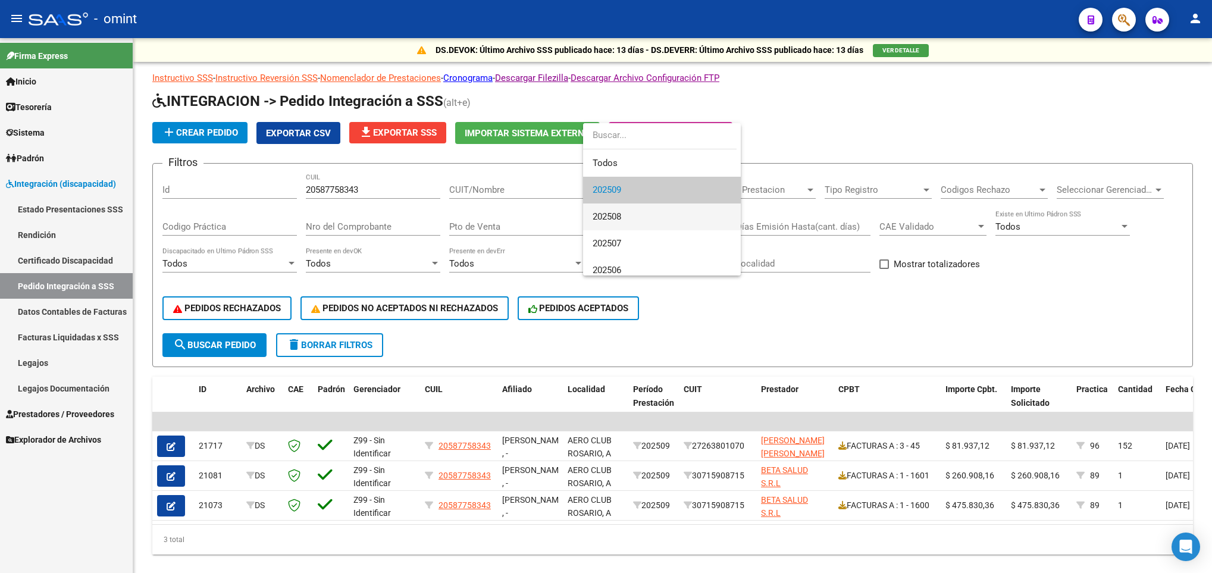
click at [625, 214] on span "202508" at bounding box center [662, 217] width 139 height 27
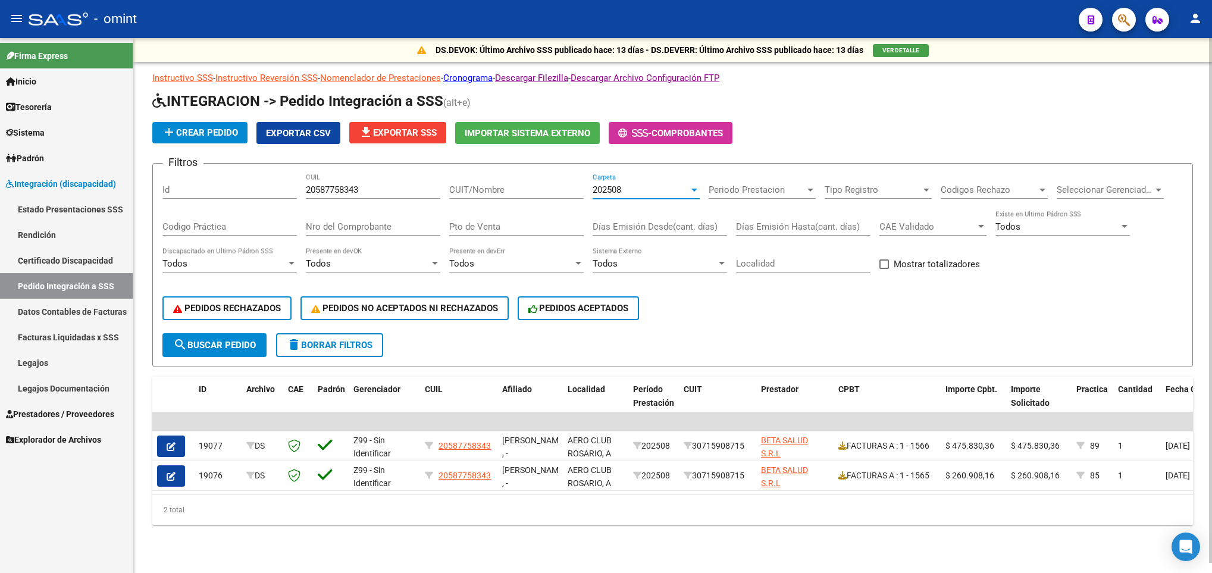
click at [608, 188] on span "202508" at bounding box center [607, 189] width 29 height 11
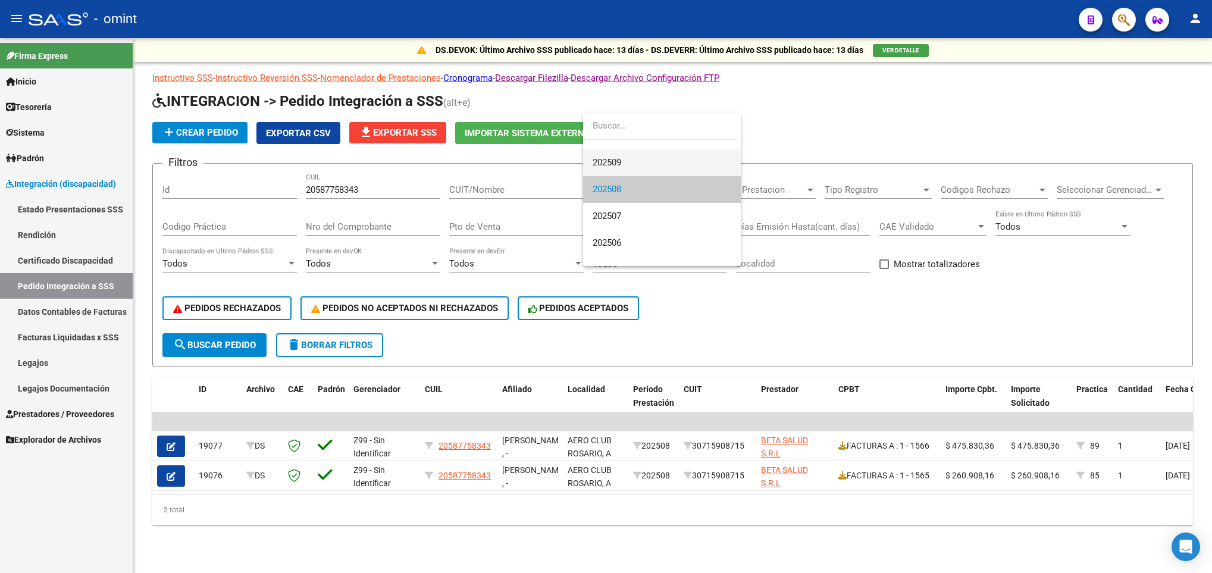
click at [628, 159] on span "202509" at bounding box center [662, 162] width 139 height 27
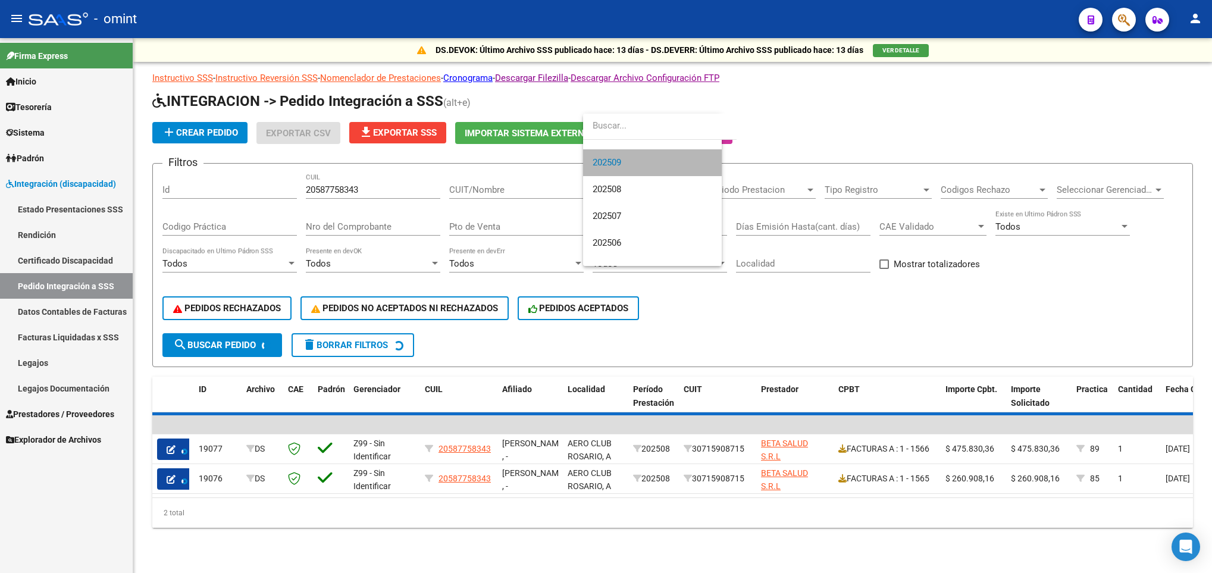
scroll to position [27, 0]
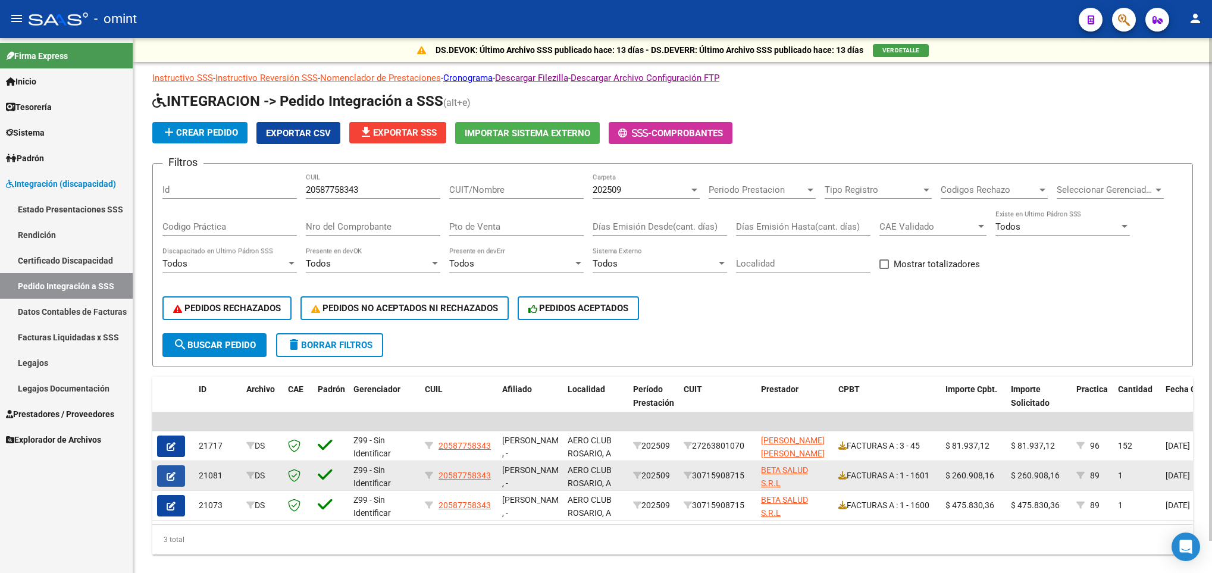
click at [177, 467] on button "button" at bounding box center [171, 475] width 28 height 21
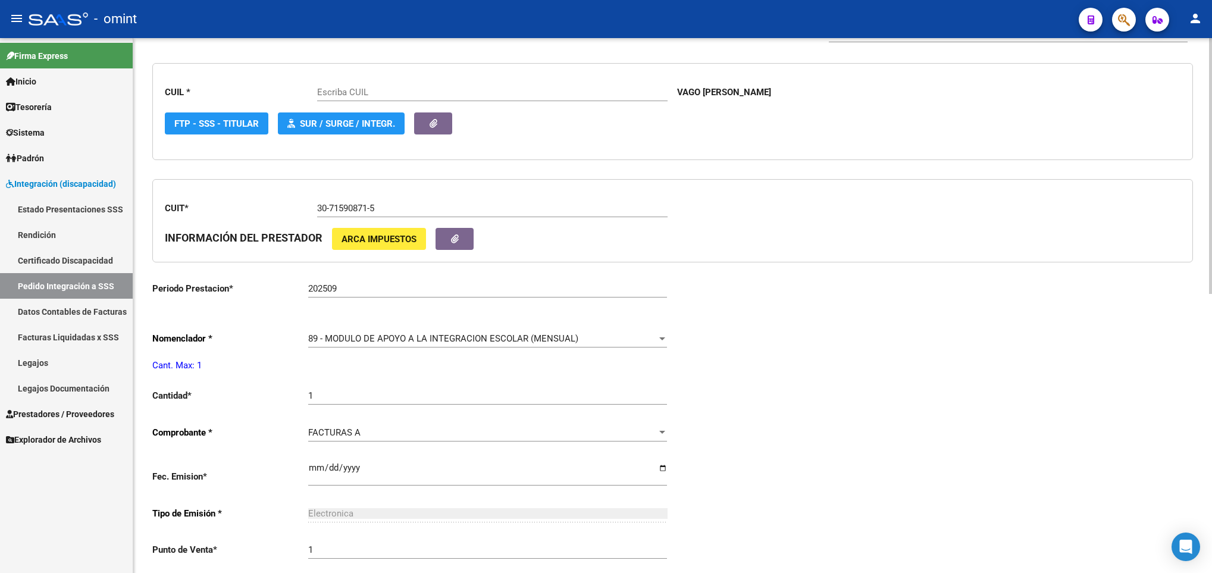
scroll to position [357, 0]
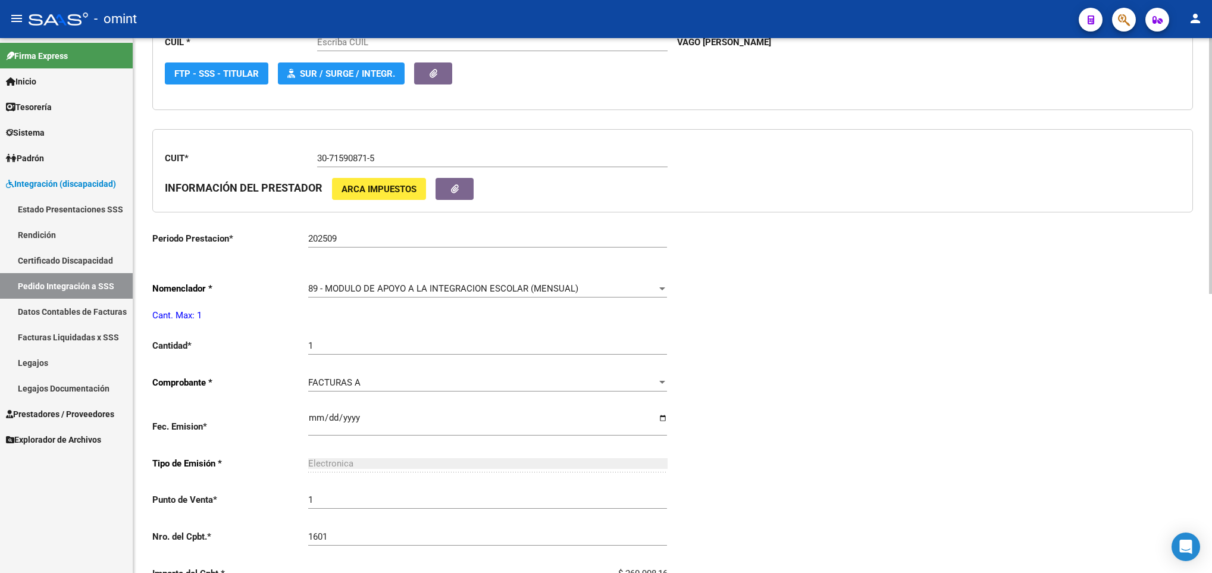
type input "20587758343"
click at [429, 289] on span "89 - MODULO DE APOYO A LA INTEGRACION ESCOLAR (MENSUAL)" at bounding box center [443, 288] width 270 height 11
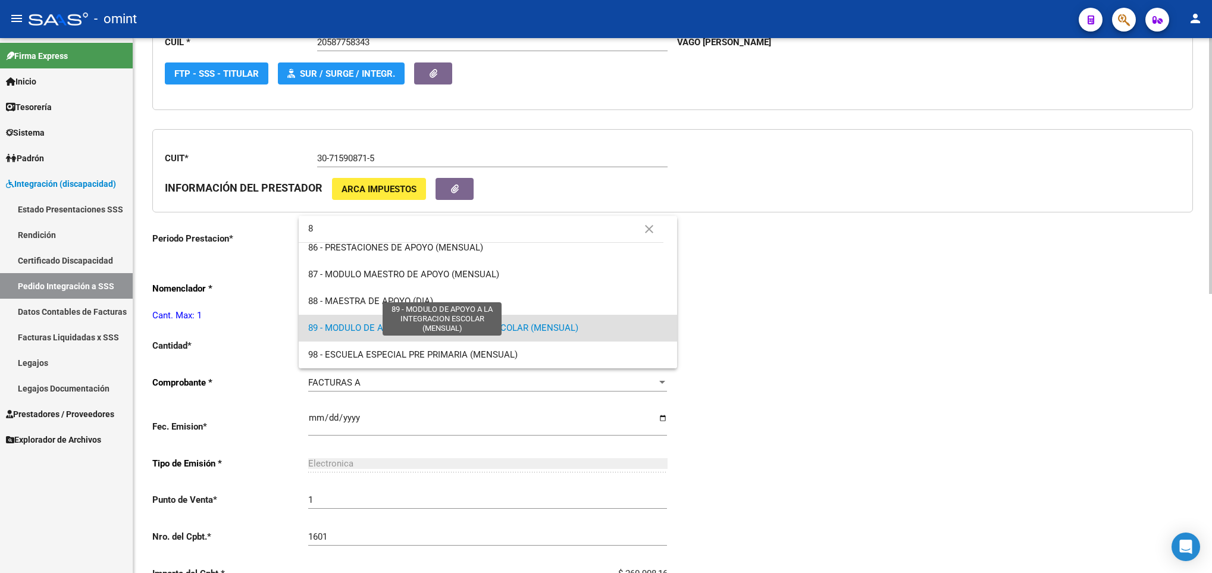
scroll to position [0, 0]
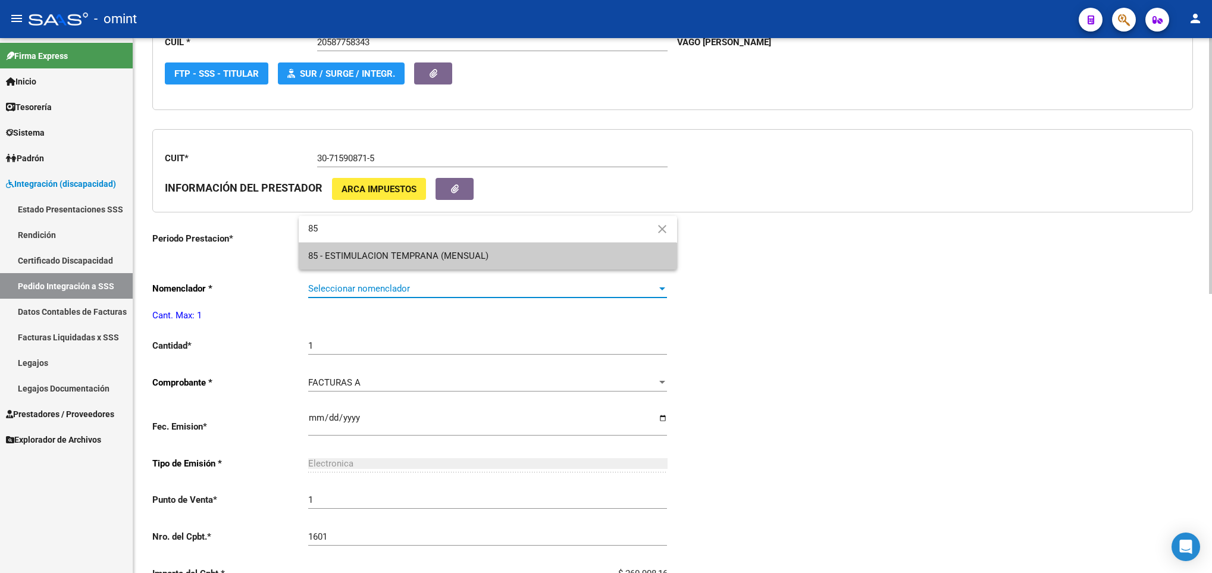
type input "85"
click at [1057, 383] on div at bounding box center [606, 286] width 1212 height 573
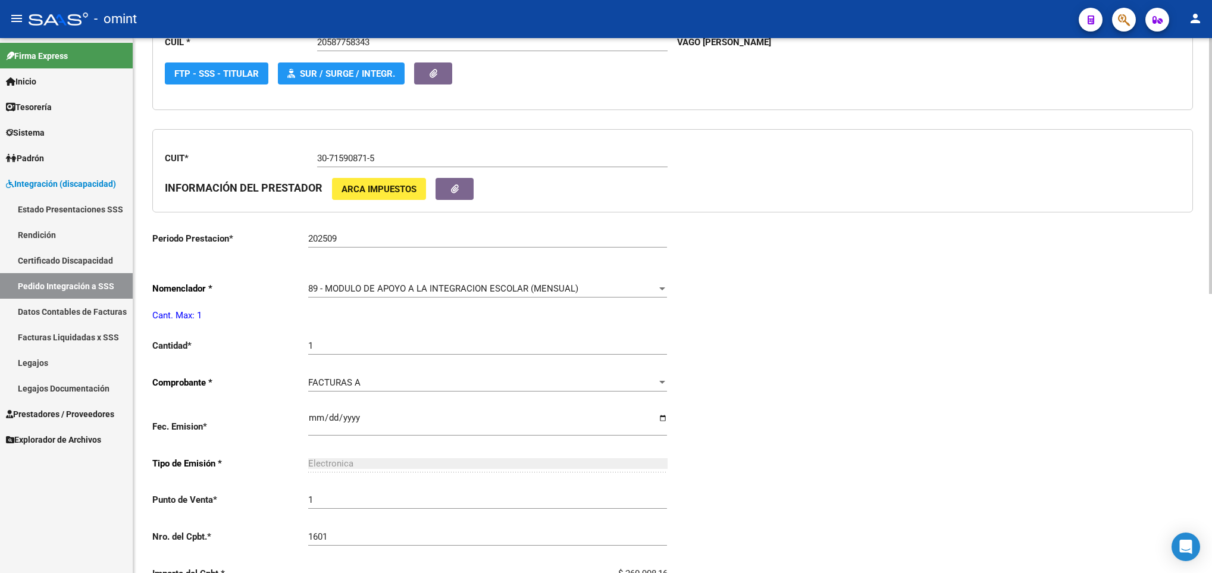
click at [575, 288] on span "89 - MODULO DE APOYO A LA INTEGRACION ESCOLAR (MENSUAL)" at bounding box center [443, 288] width 270 height 11
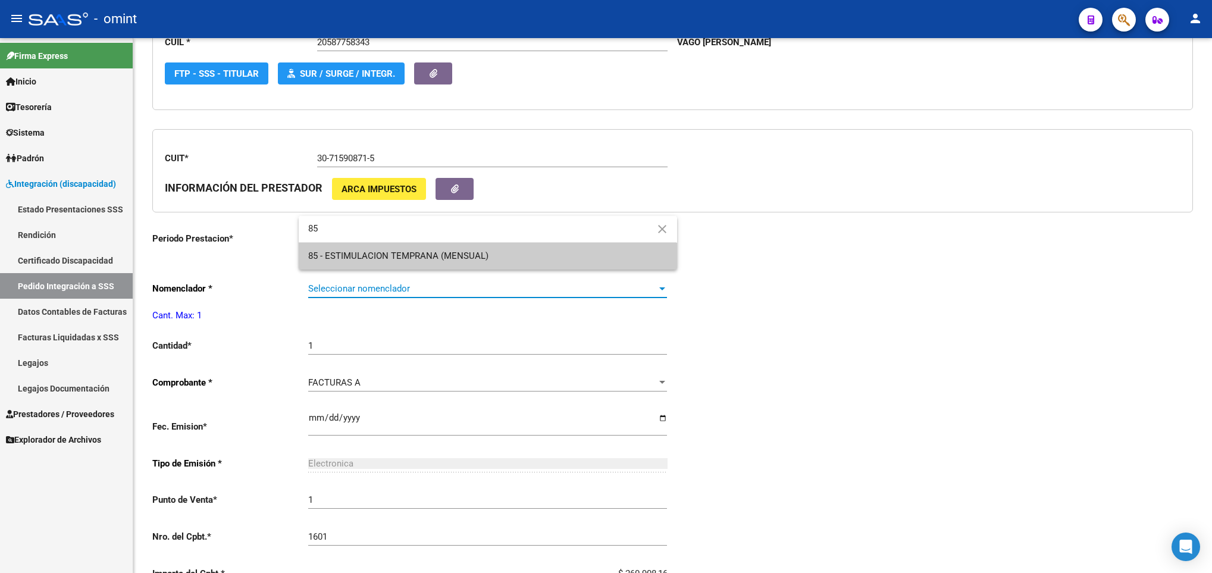
type input "85"
click at [616, 262] on span "85 - ESTIMULACION TEMPRANA (MENSUAL)" at bounding box center [487, 256] width 359 height 27
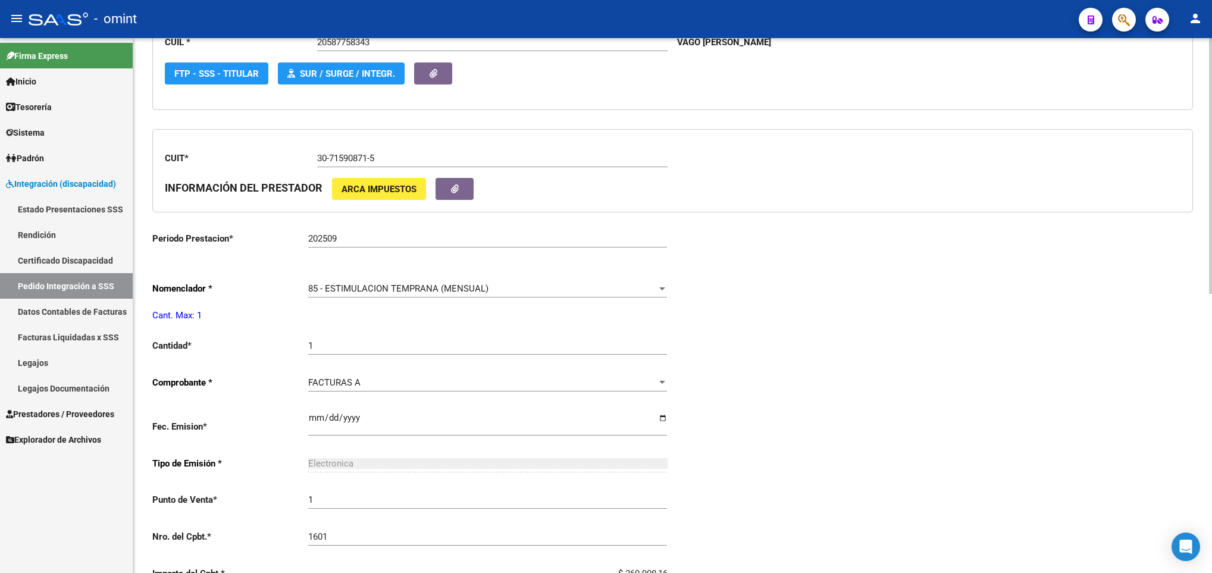
click at [784, 304] on div "Periodo Presentacion * 202509 Ingresar el Periodo Tipo Archivo * DS Seleccionar…" at bounding box center [672, 325] width 1041 height 879
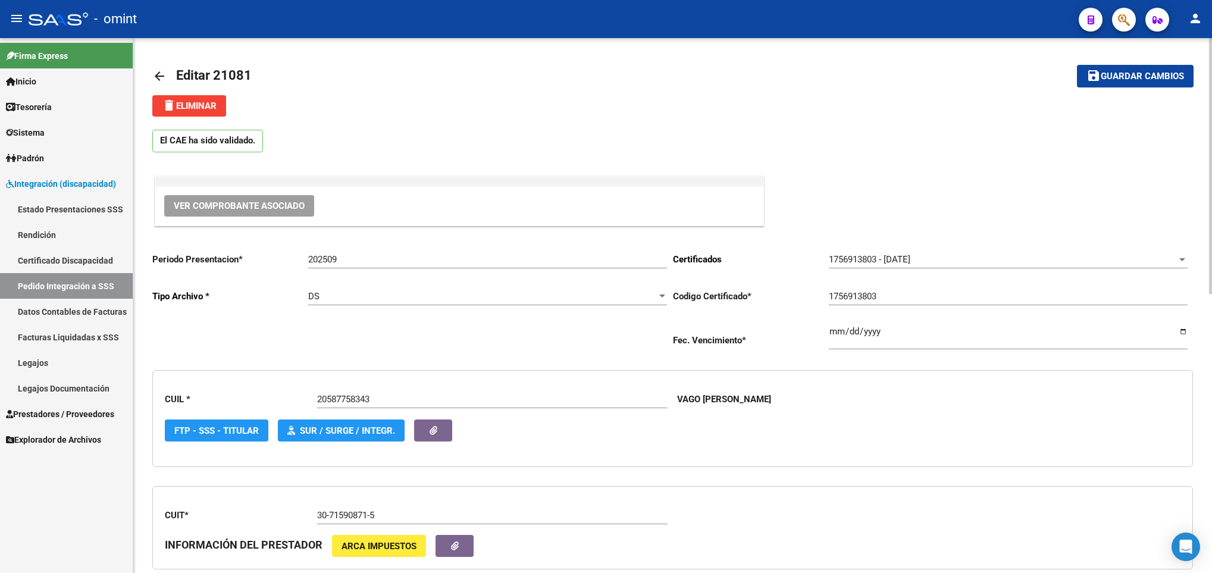
click at [1104, 71] on span "Guardar cambios" at bounding box center [1142, 76] width 83 height 11
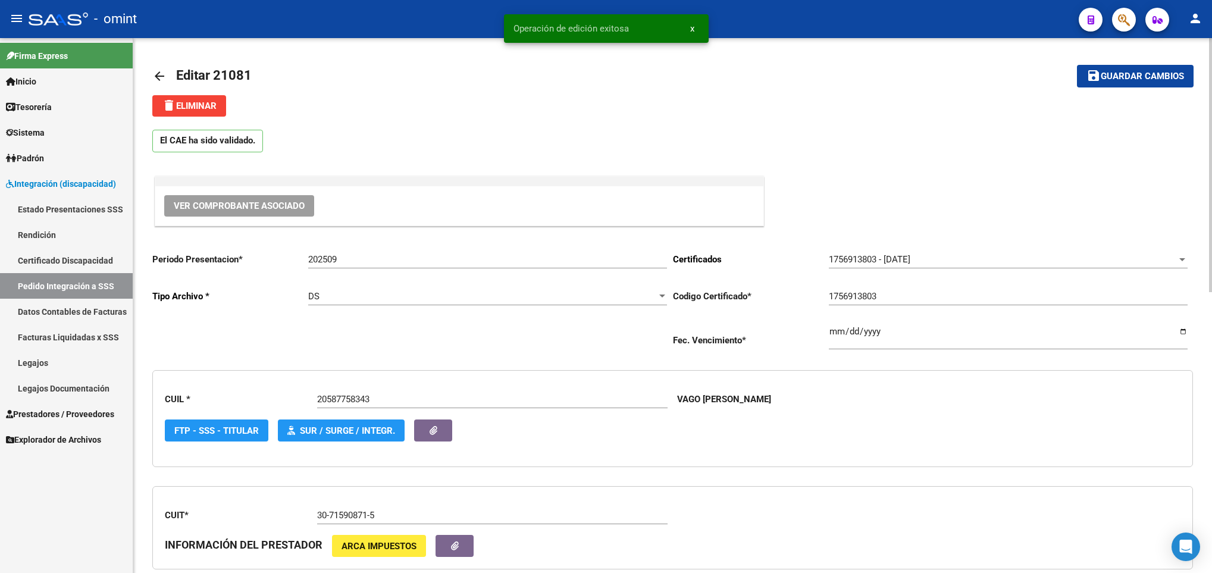
click at [168, 72] on link "arrow_back" at bounding box center [164, 76] width 24 height 28
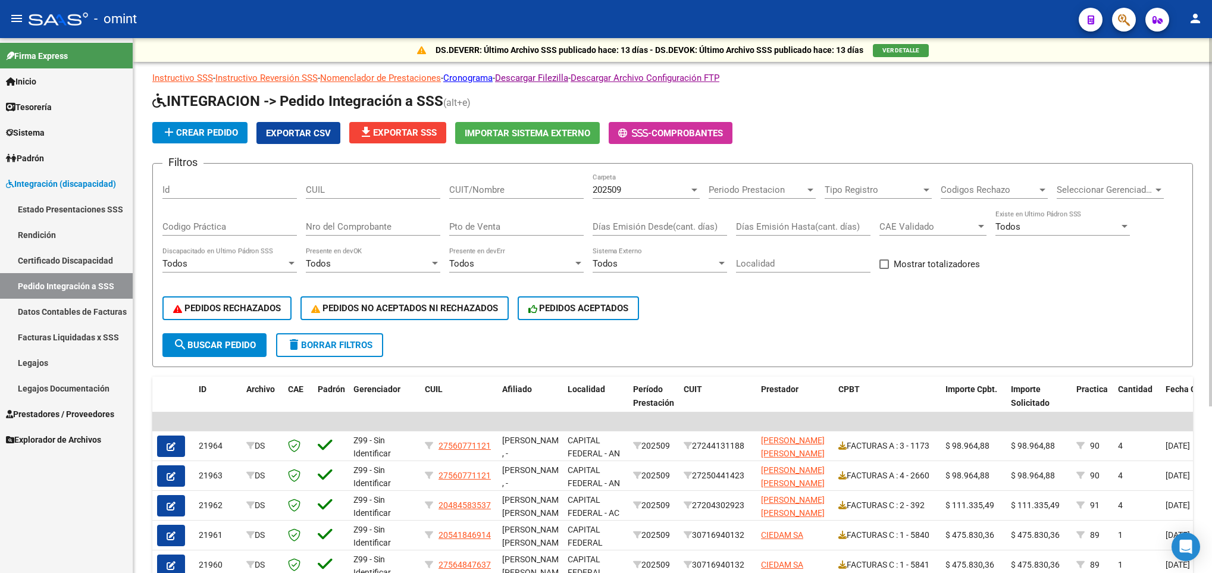
click at [477, 182] on div "CUIT/Nombre" at bounding box center [516, 186] width 134 height 26
paste input "27252955807"
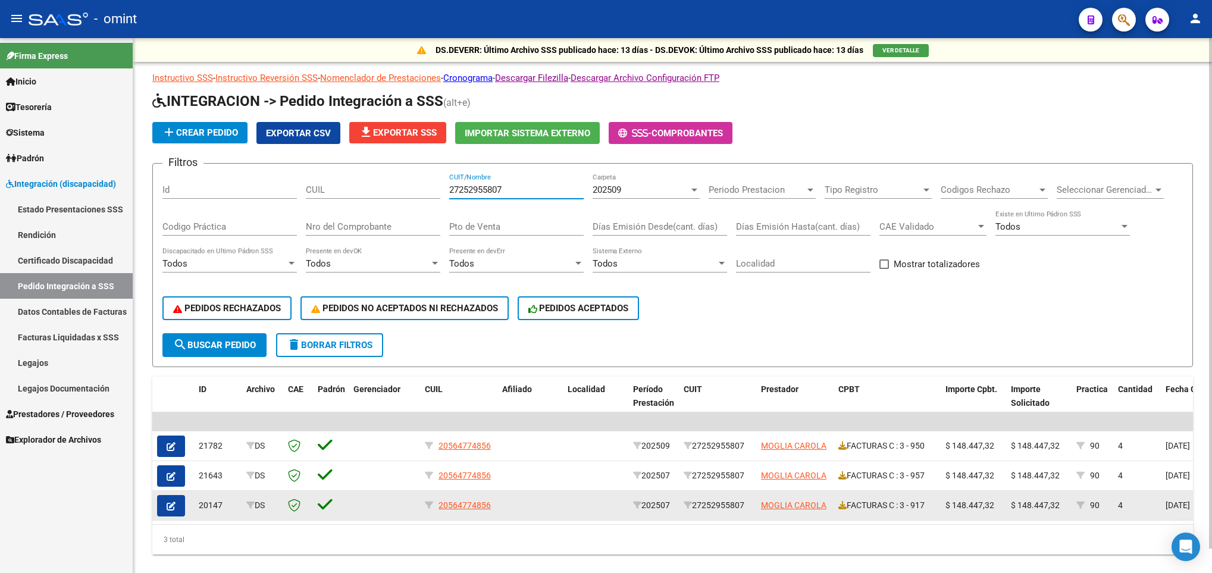
type input "27252955807"
click at [168, 502] on icon "button" at bounding box center [171, 506] width 9 height 9
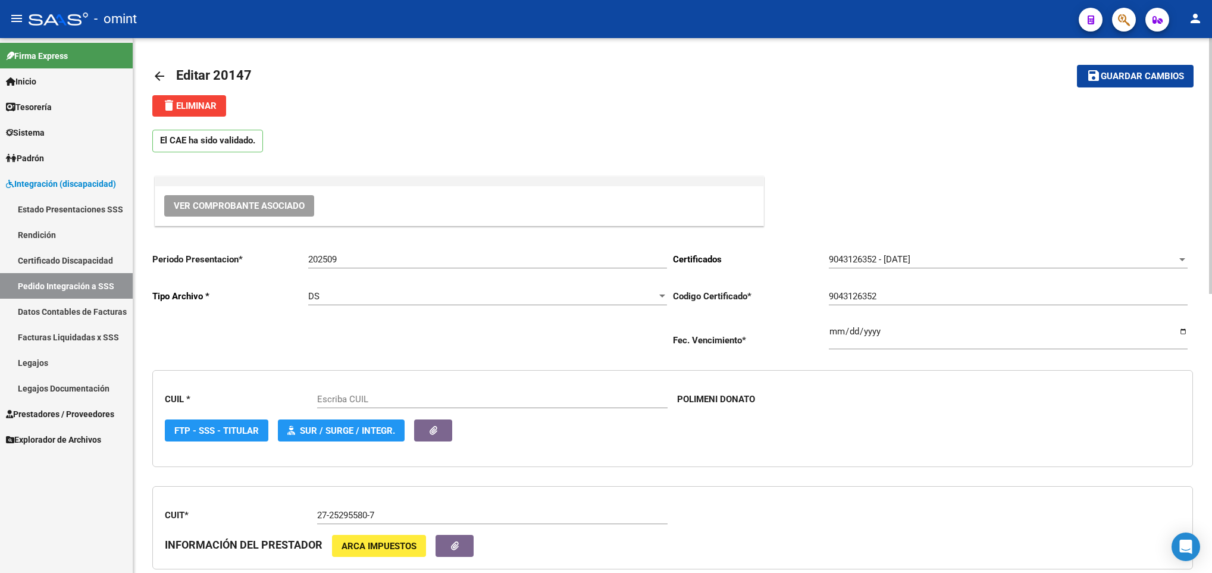
type input "20564774856"
click at [187, 102] on span "delete Eliminar" at bounding box center [189, 106] width 55 height 11
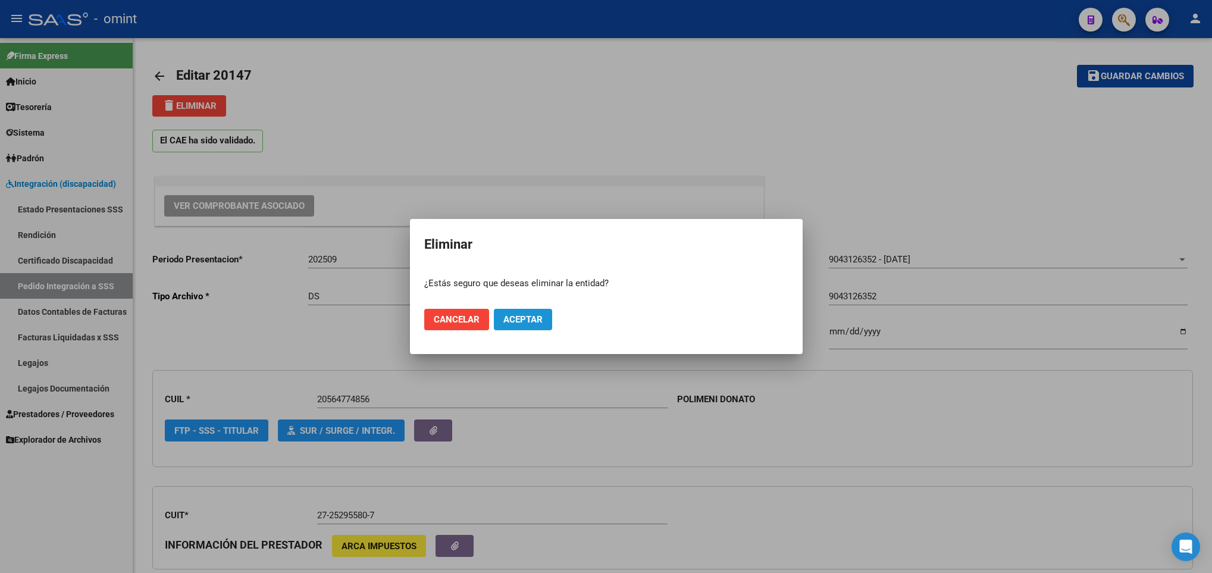
click at [541, 314] on span "Aceptar" at bounding box center [522, 319] width 39 height 11
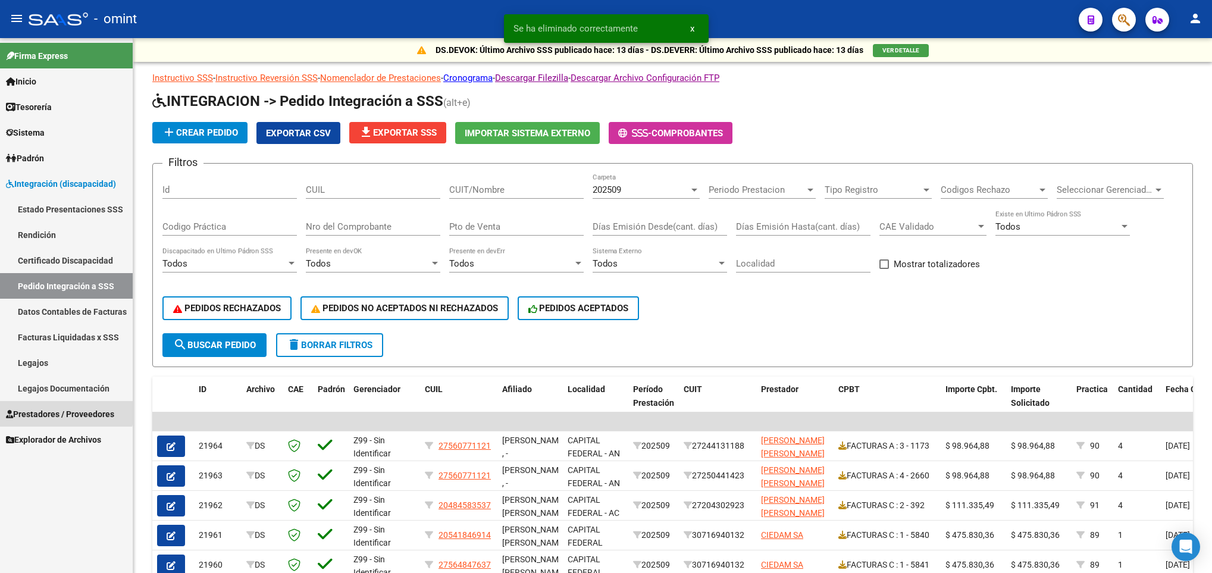
click at [56, 408] on span "Prestadores / Proveedores" at bounding box center [60, 414] width 108 height 13
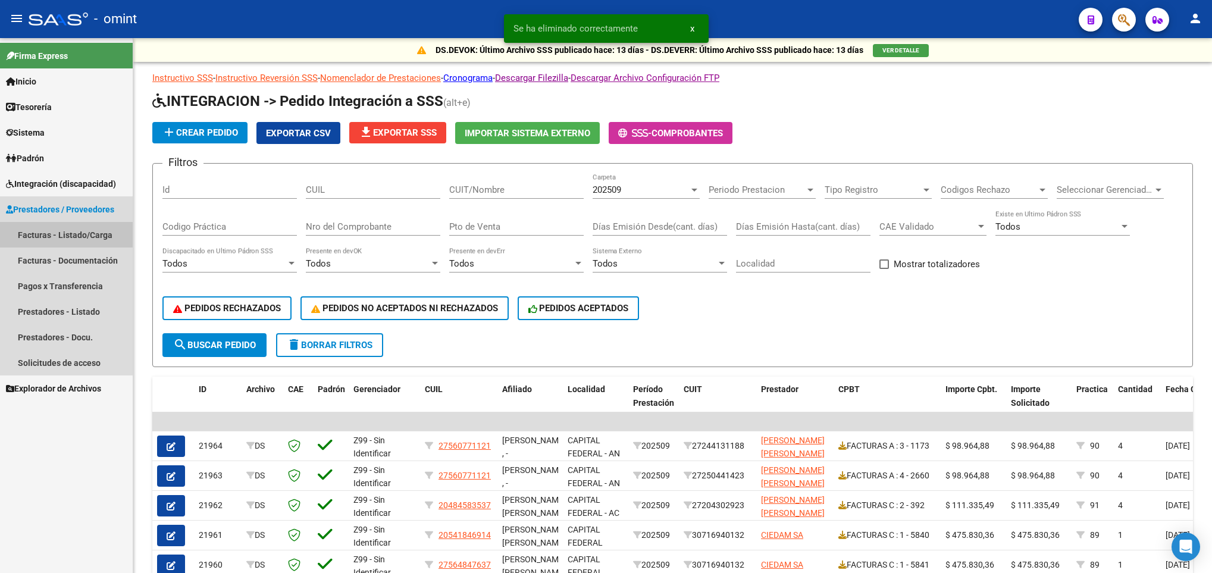
click at [89, 230] on link "Facturas - Listado/Carga" at bounding box center [66, 235] width 133 height 26
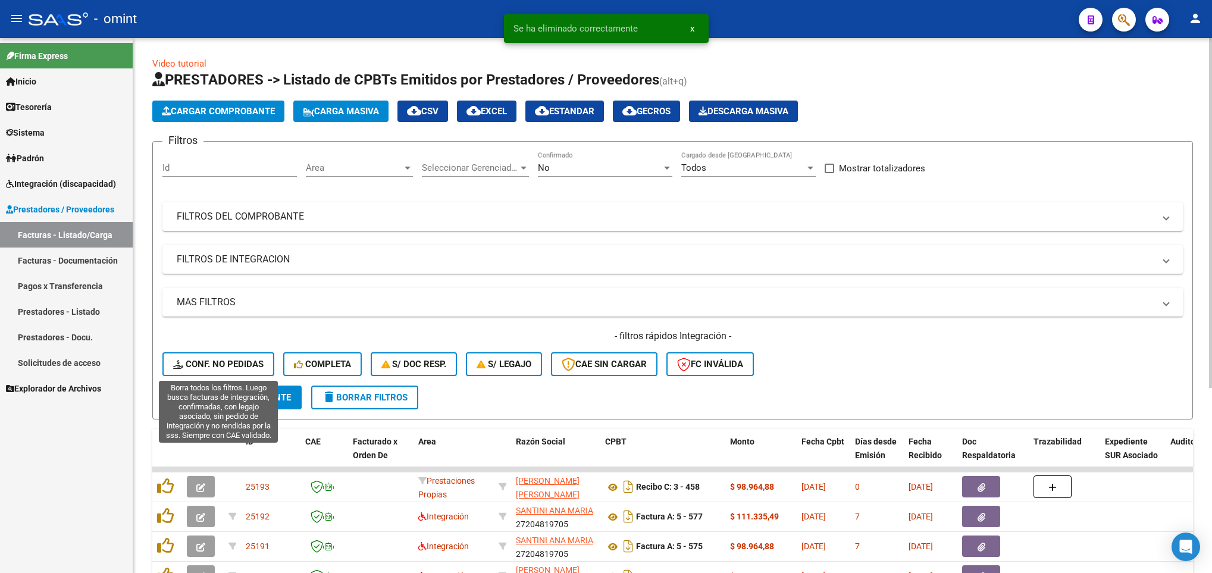
click at [227, 359] on span "Conf. no pedidas" at bounding box center [218, 364] width 90 height 11
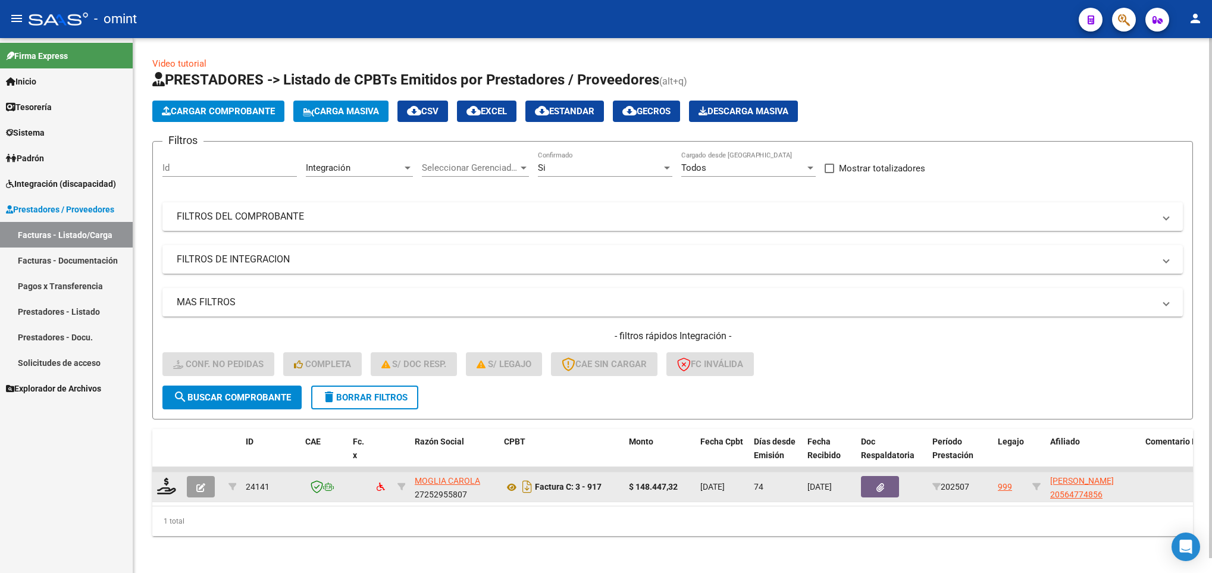
click at [197, 489] on icon "button" at bounding box center [200, 487] width 9 height 9
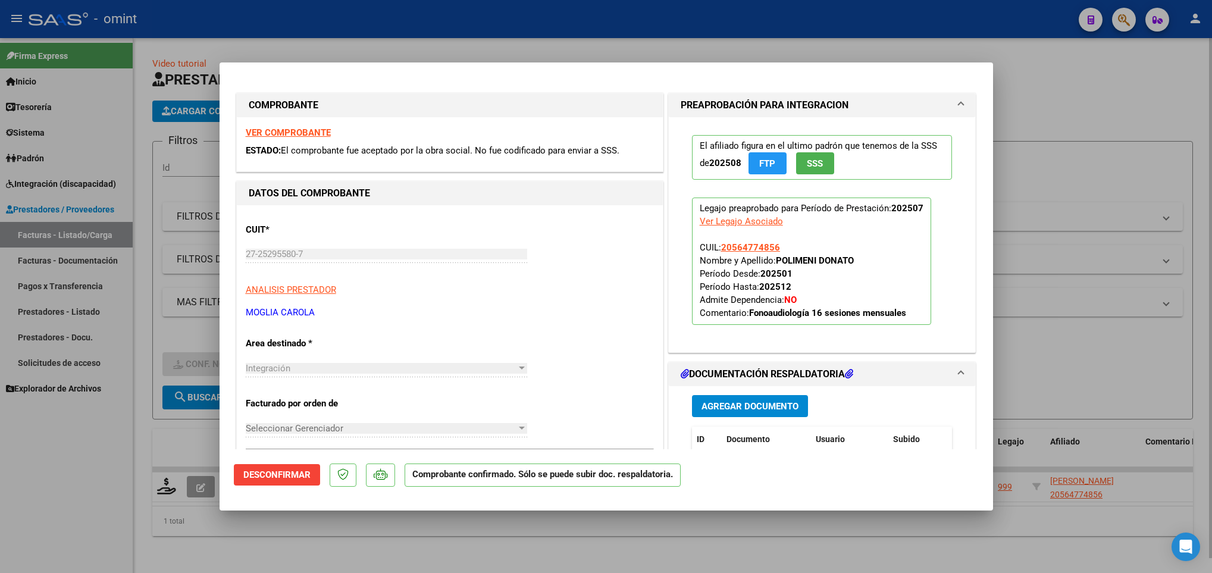
click at [729, 549] on div at bounding box center [606, 286] width 1212 height 573
type input "$ 0,00"
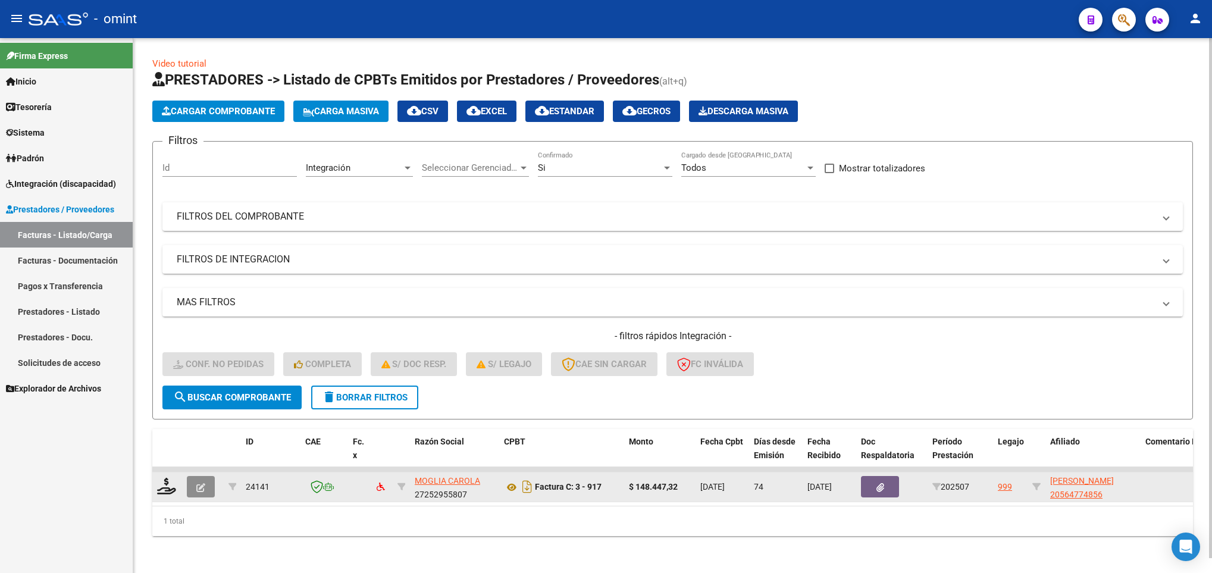
click at [201, 486] on icon "button" at bounding box center [200, 487] width 9 height 9
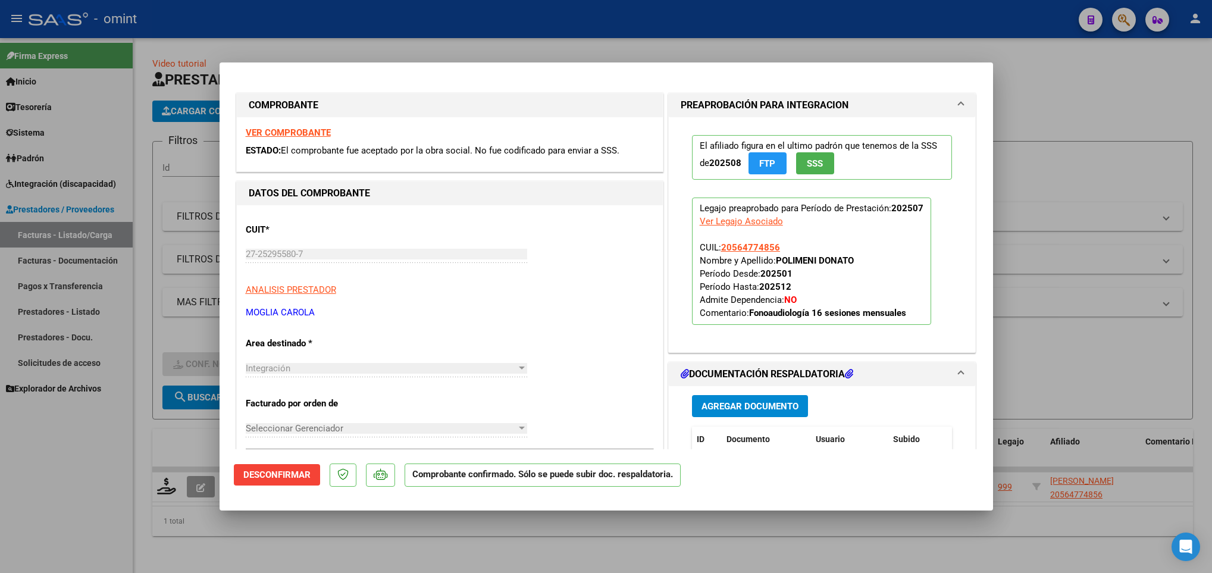
click at [283, 473] on span "Desconfirmar" at bounding box center [276, 474] width 67 height 11
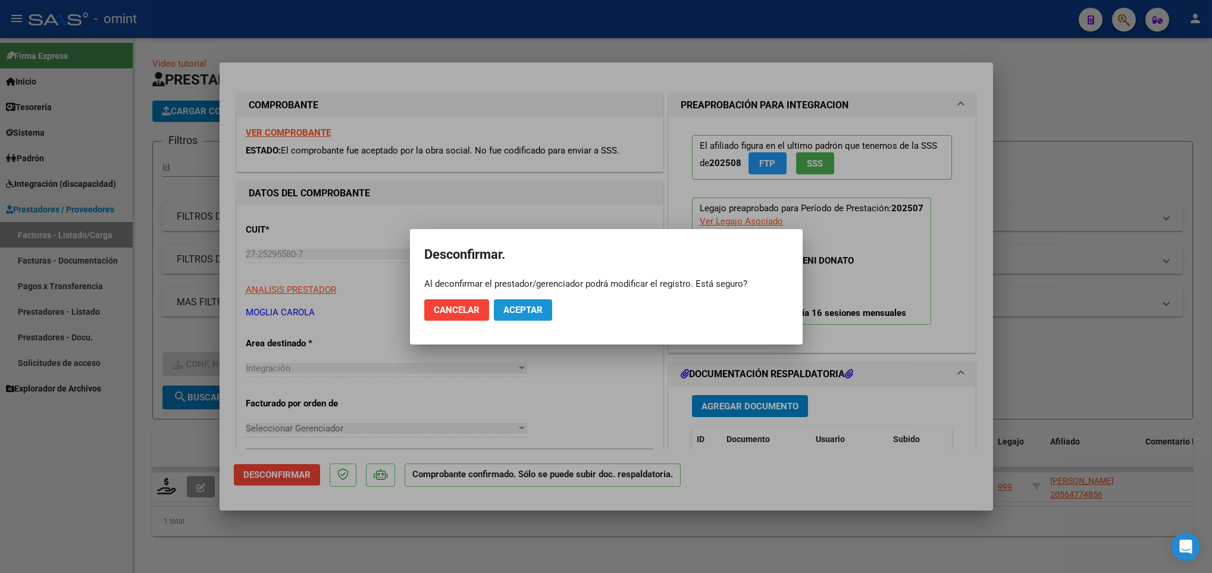
click at [529, 305] on span "Aceptar" at bounding box center [522, 310] width 39 height 11
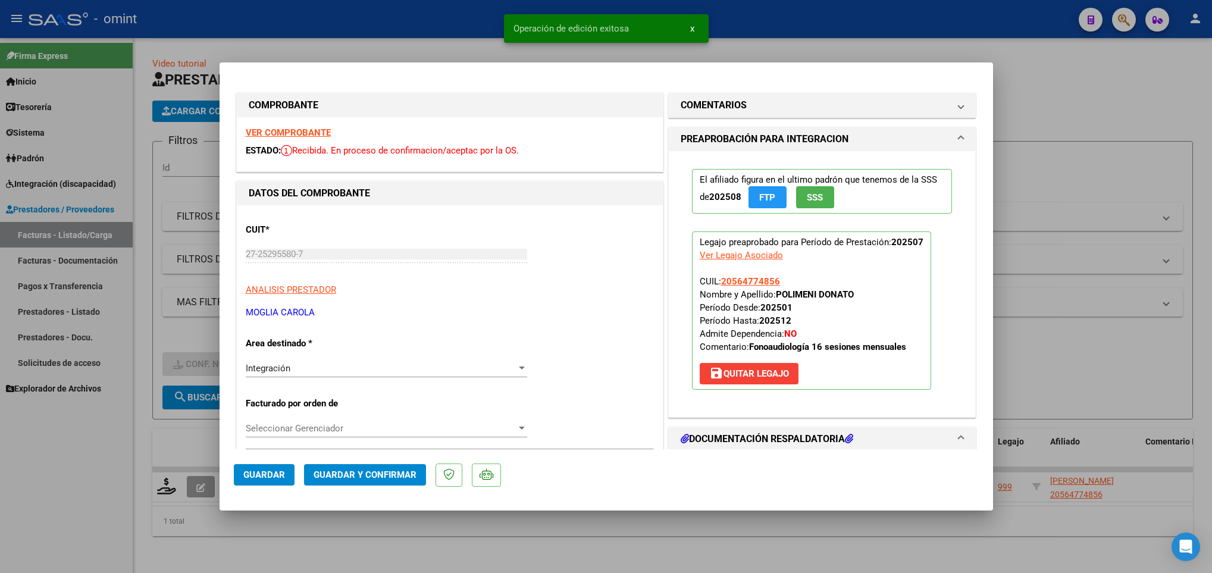
click at [603, 559] on div at bounding box center [606, 286] width 1212 height 573
type input "$ 0,00"
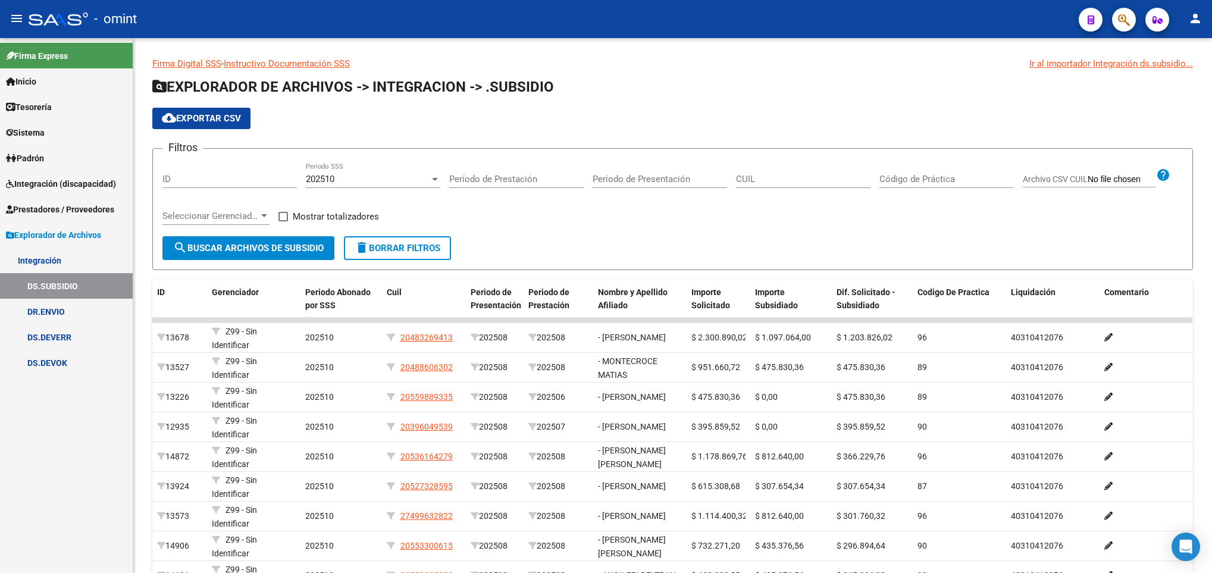
click at [36, 171] on link "Integración (discapacidad)" at bounding box center [66, 184] width 133 height 26
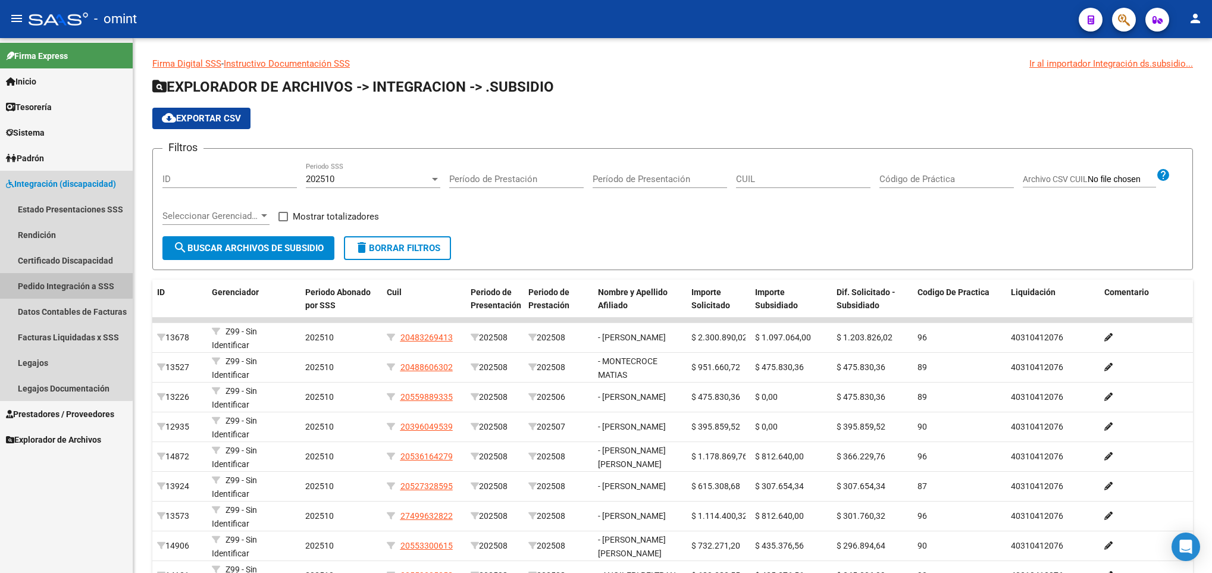
click at [29, 278] on link "Pedido Integración a SSS" at bounding box center [66, 286] width 133 height 26
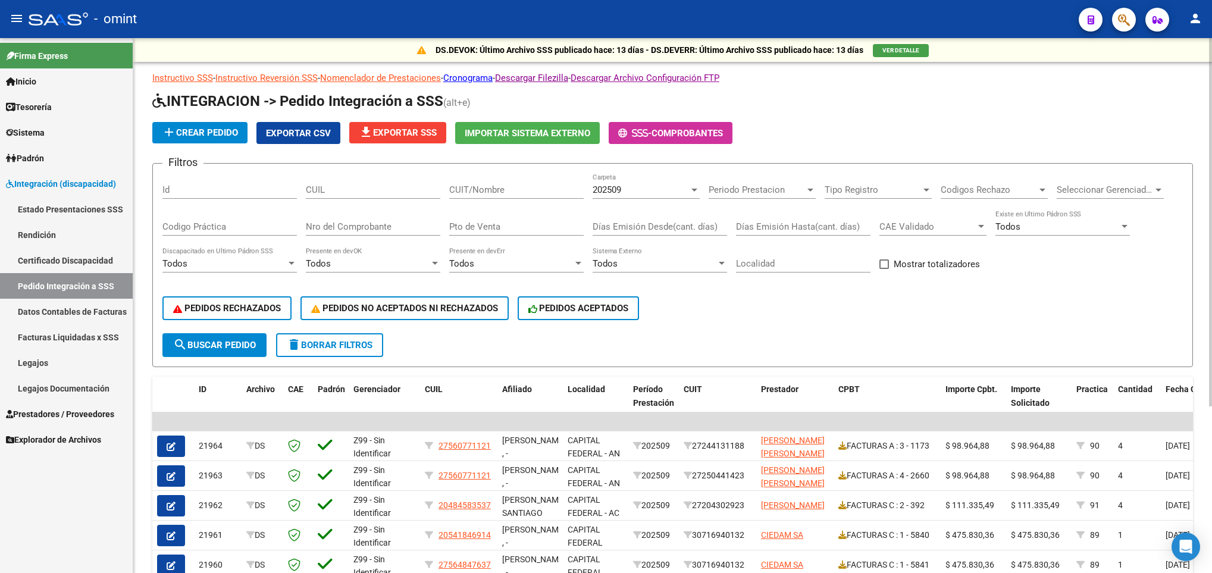
click at [527, 191] on input "CUIT/Nombre" at bounding box center [516, 189] width 134 height 11
paste input "20310000486"
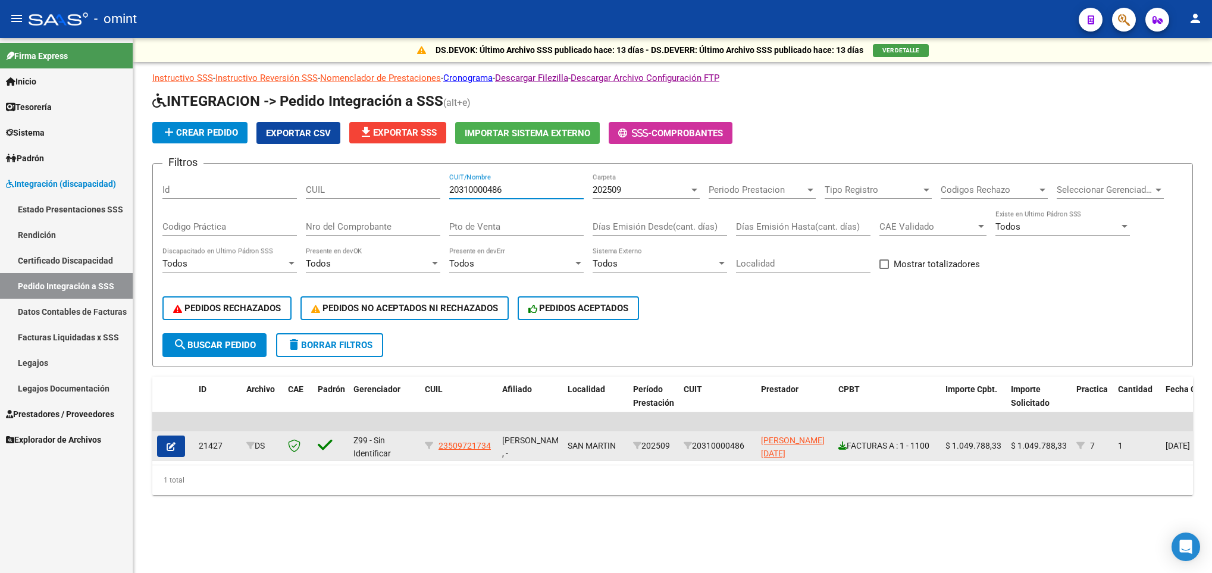
type input "20310000486"
click at [841, 442] on icon at bounding box center [842, 446] width 8 height 8
click at [175, 450] on icon "button" at bounding box center [171, 446] width 9 height 9
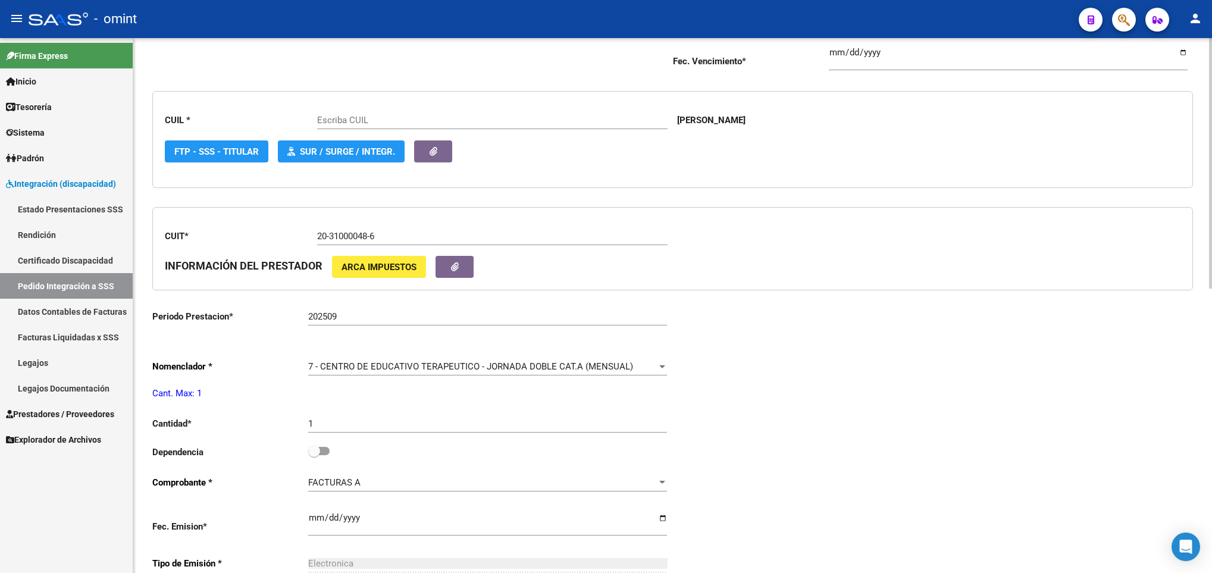
scroll to position [357, 0]
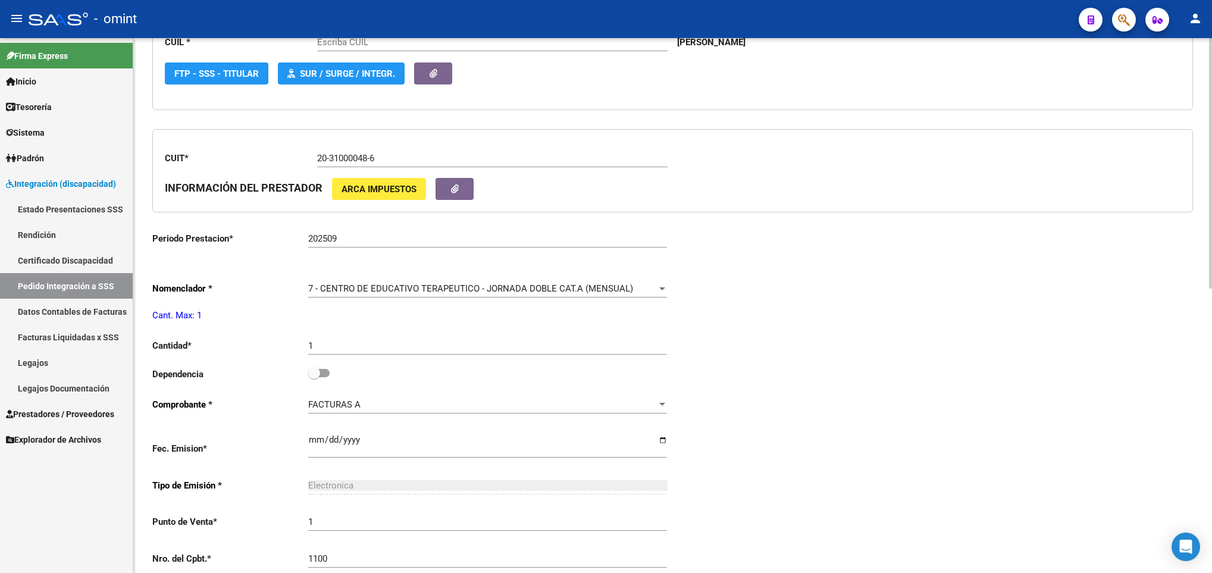
type input "23509721734"
click at [325, 371] on label at bounding box center [318, 373] width 21 height 14
click at [314, 377] on input "checkbox" at bounding box center [314, 377] width 1 height 1
checkbox input "true"
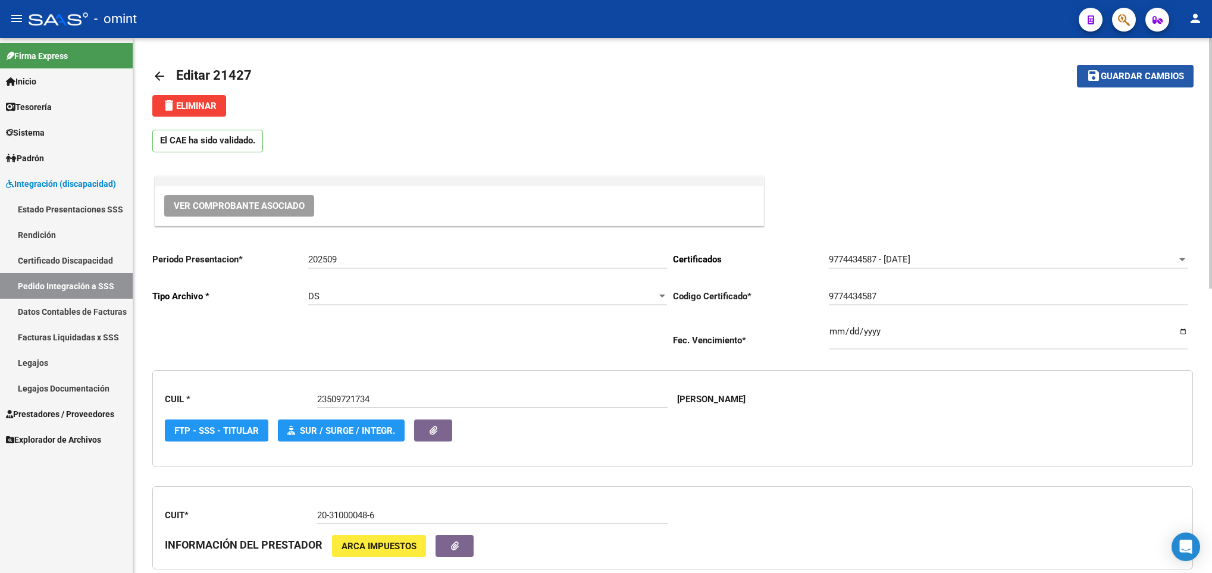
click at [1153, 83] on button "save Guardar cambios" at bounding box center [1135, 76] width 117 height 22
click at [168, 68] on link "arrow_back" at bounding box center [164, 76] width 24 height 28
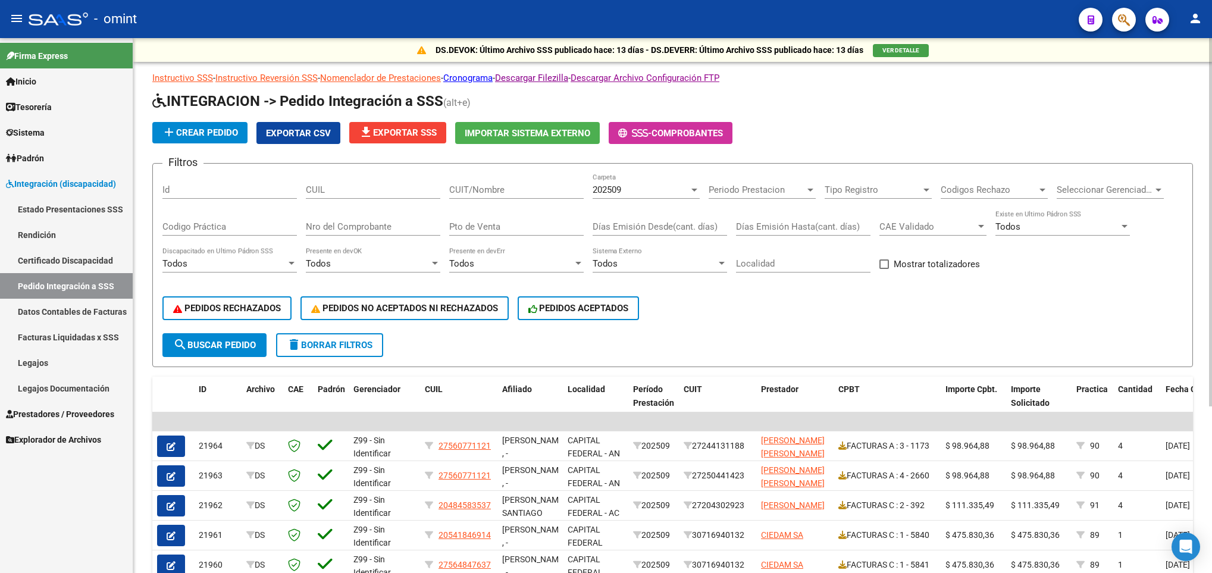
click at [509, 197] on div "CUIT/Nombre" at bounding box center [516, 186] width 134 height 26
paste input "30703353521"
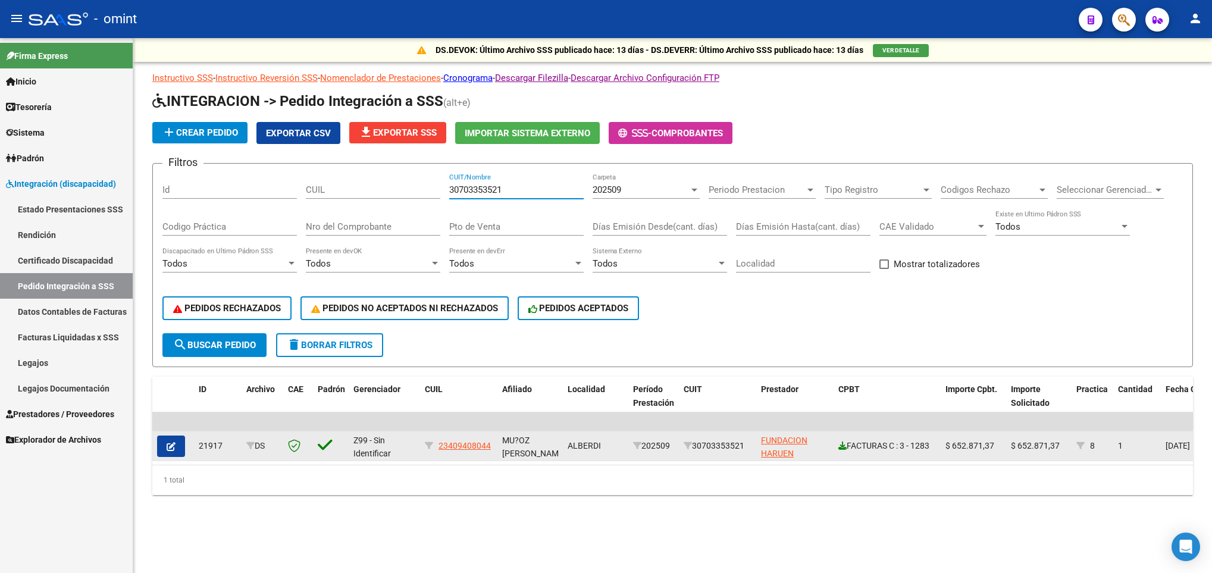
type input "30703353521"
click at [838, 443] on icon at bounding box center [842, 446] width 8 height 8
click at [175, 443] on icon "button" at bounding box center [171, 446] width 9 height 9
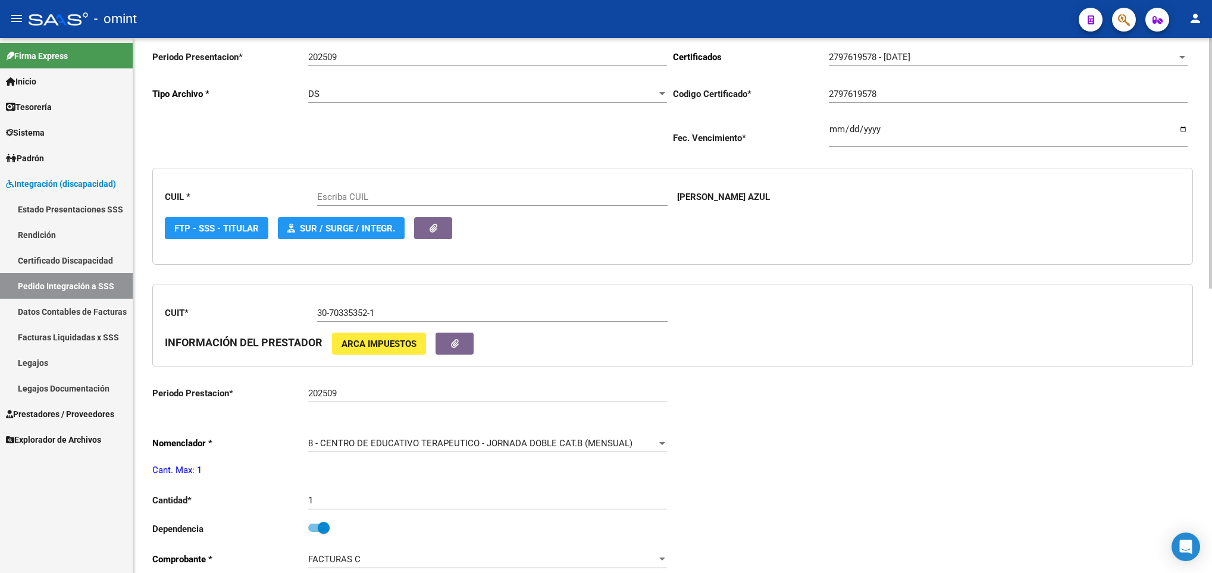
scroll to position [268, 0]
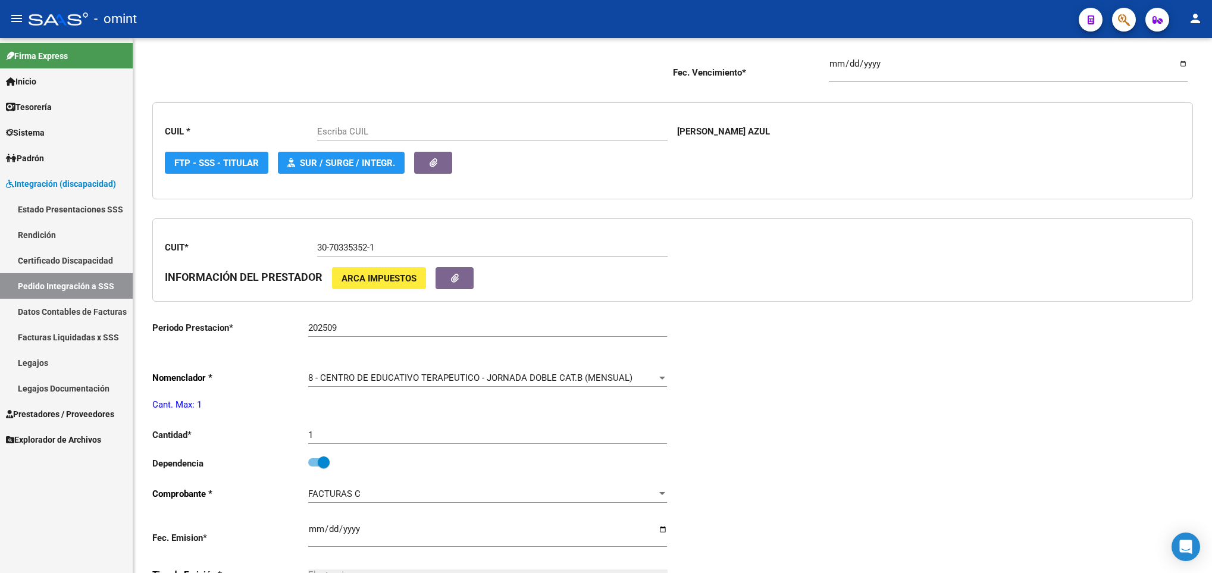
type input "23409408044"
click at [315, 455] on div "1 Ingresar el nro" at bounding box center [487, 436] width 359 height 37
click at [315, 461] on span at bounding box center [318, 462] width 21 height 8
click at [314, 467] on input "checkbox" at bounding box center [314, 467] width 1 height 1
checkbox input "false"
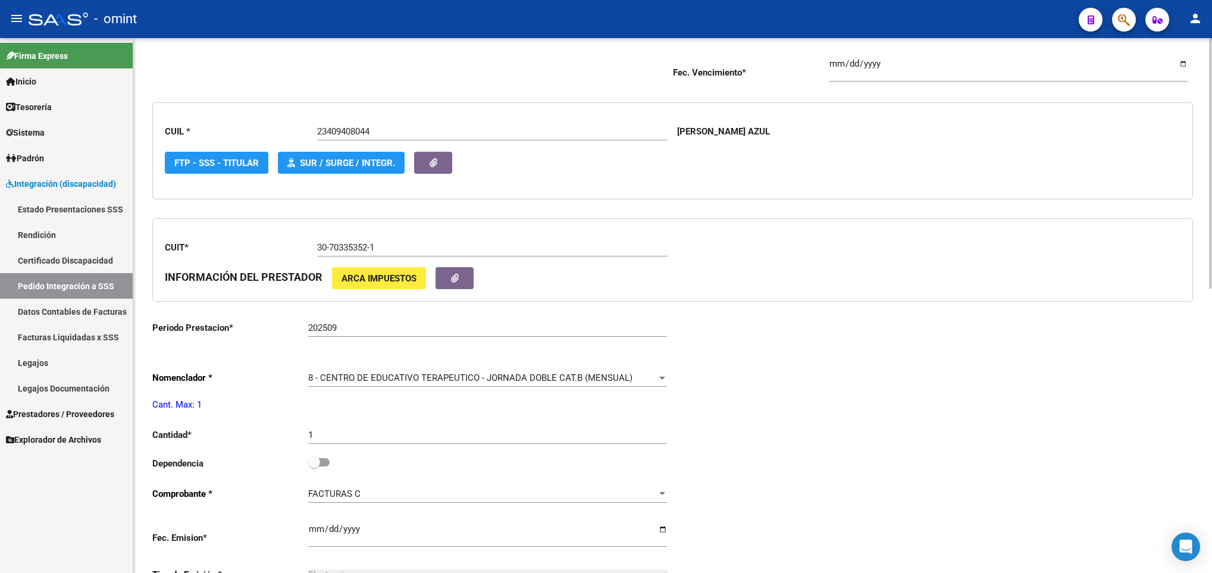
click at [1086, 421] on div "Periodo Presentacion * 202509 Ingresar el Periodo Tipo Archivo * DS Seleccionar…" at bounding box center [672, 425] width 1041 height 901
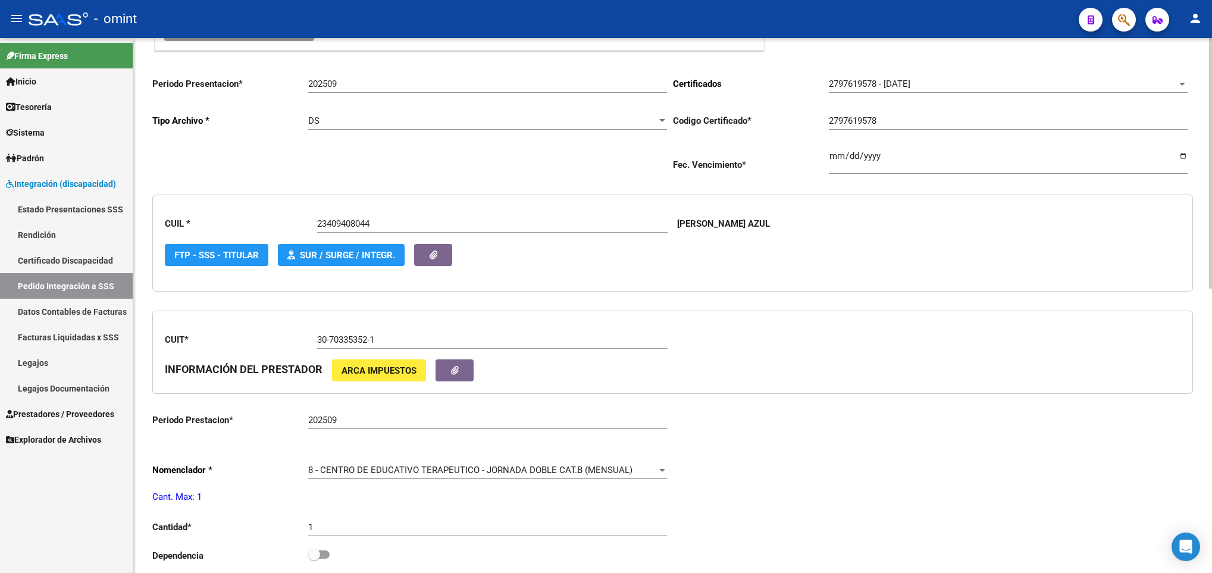
scroll to position [0, 0]
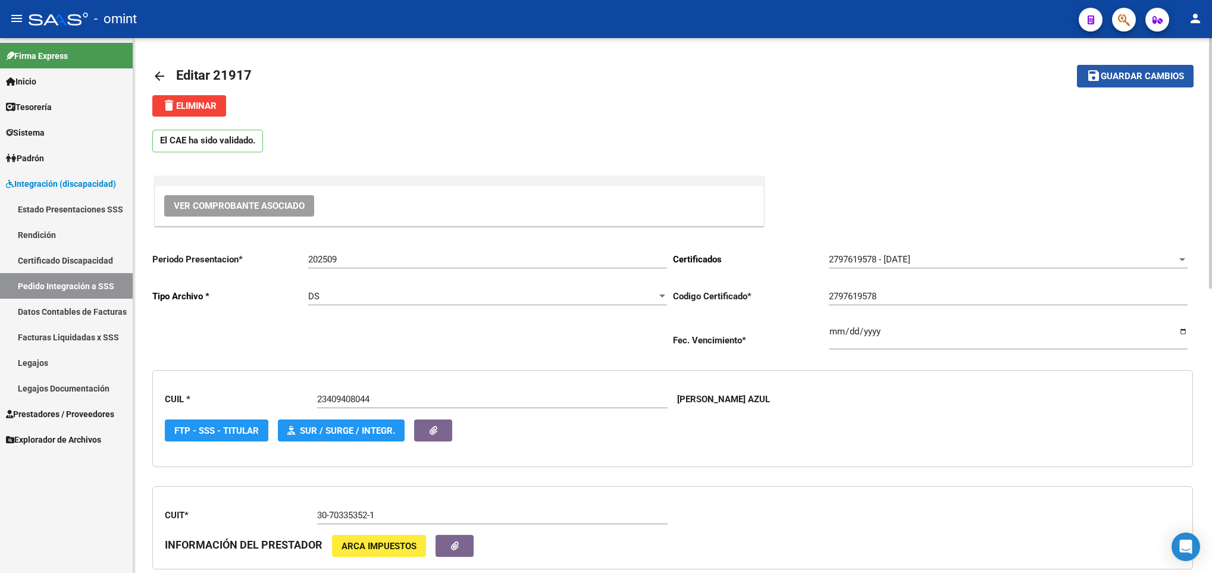
click at [1106, 68] on button "save Guardar cambios" at bounding box center [1135, 76] width 117 height 22
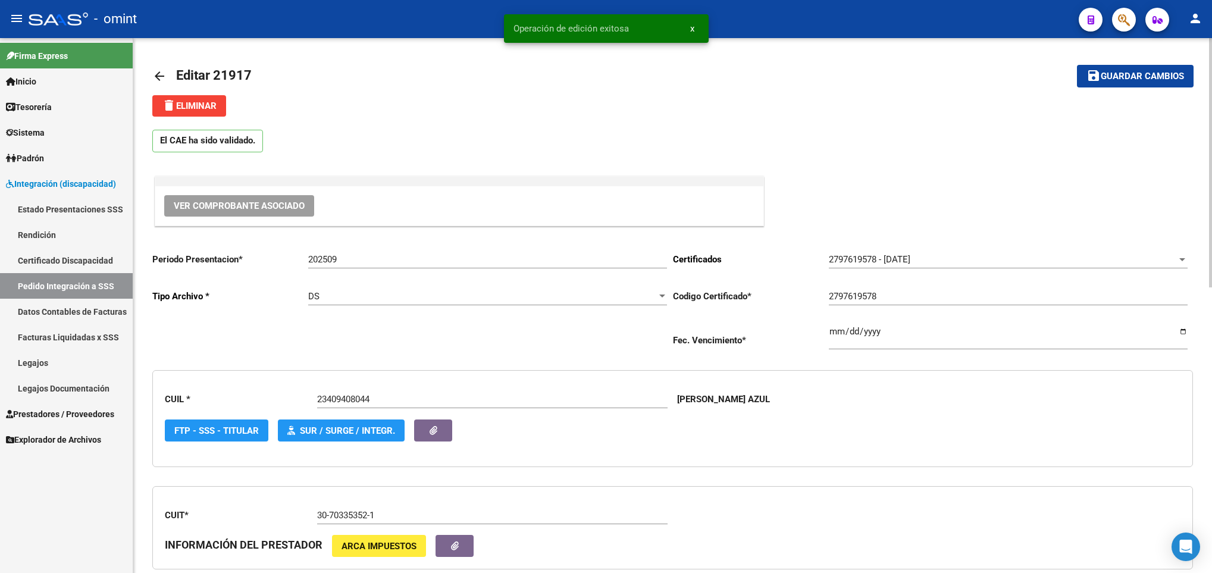
click at [155, 77] on mat-icon "arrow_back" at bounding box center [159, 76] width 14 height 14
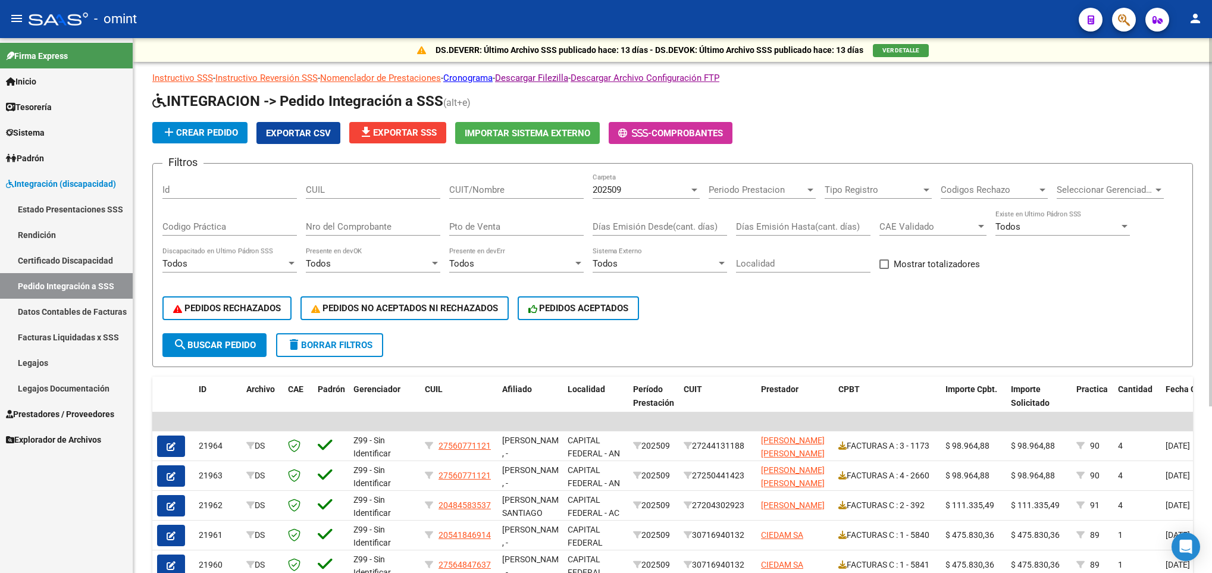
drag, startPoint x: 511, startPoint y: 173, endPoint x: 512, endPoint y: 181, distance: 7.8
click at [511, 174] on div "CUIT/Nombre" at bounding box center [516, 186] width 134 height 26
click at [514, 186] on input "CUIT/Nombre" at bounding box center [516, 189] width 134 height 11
paste input "30707377964"
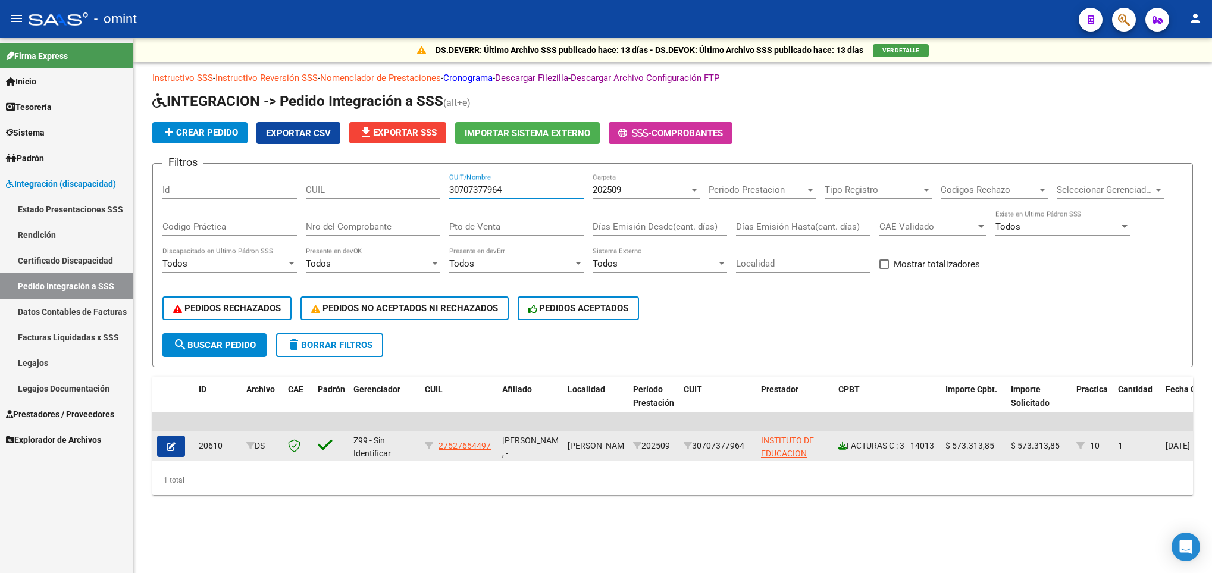
type input "30707377964"
click at [841, 442] on icon at bounding box center [842, 446] width 8 height 8
click at [170, 450] on icon "button" at bounding box center [171, 446] width 9 height 9
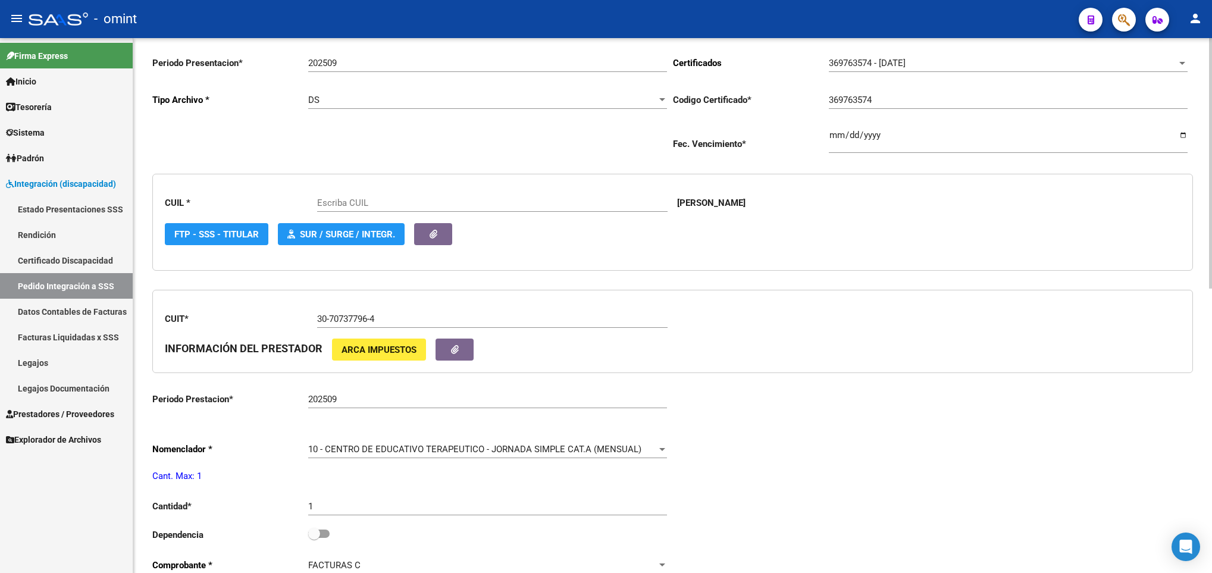
scroll to position [268, 0]
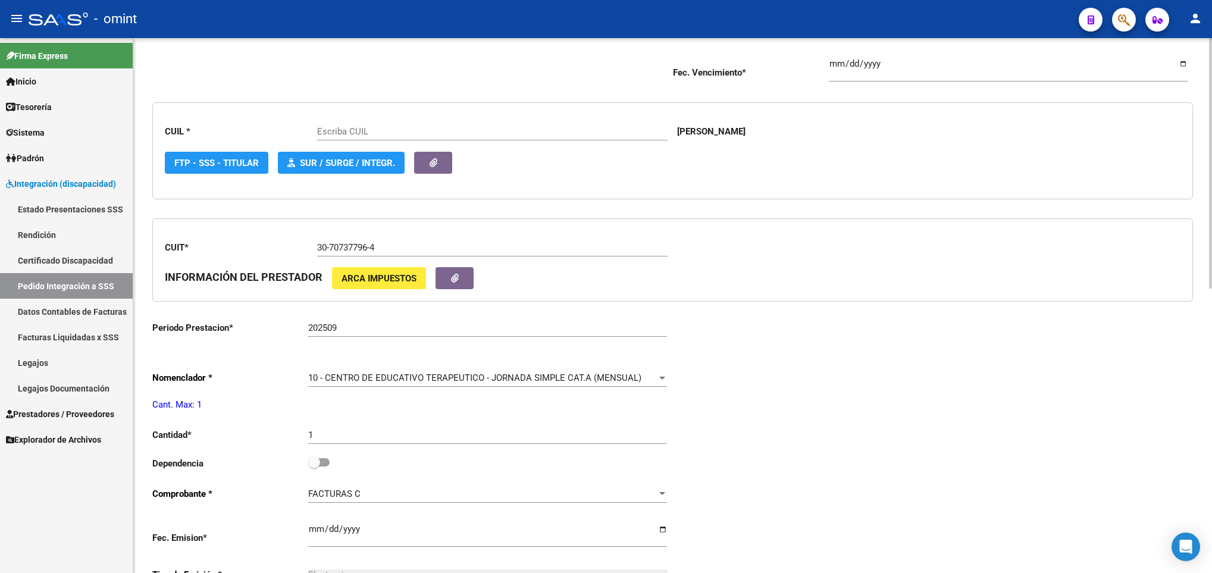
type input "27527654497"
click at [315, 464] on span at bounding box center [314, 462] width 12 height 12
click at [314, 467] on input "checkbox" at bounding box center [314, 467] width 1 height 1
checkbox input "true"
click at [1016, 411] on div "Periodo Presentacion * 202509 Ingresar el Periodo Tipo Archivo * DS Seleccionar…" at bounding box center [672, 425] width 1041 height 901
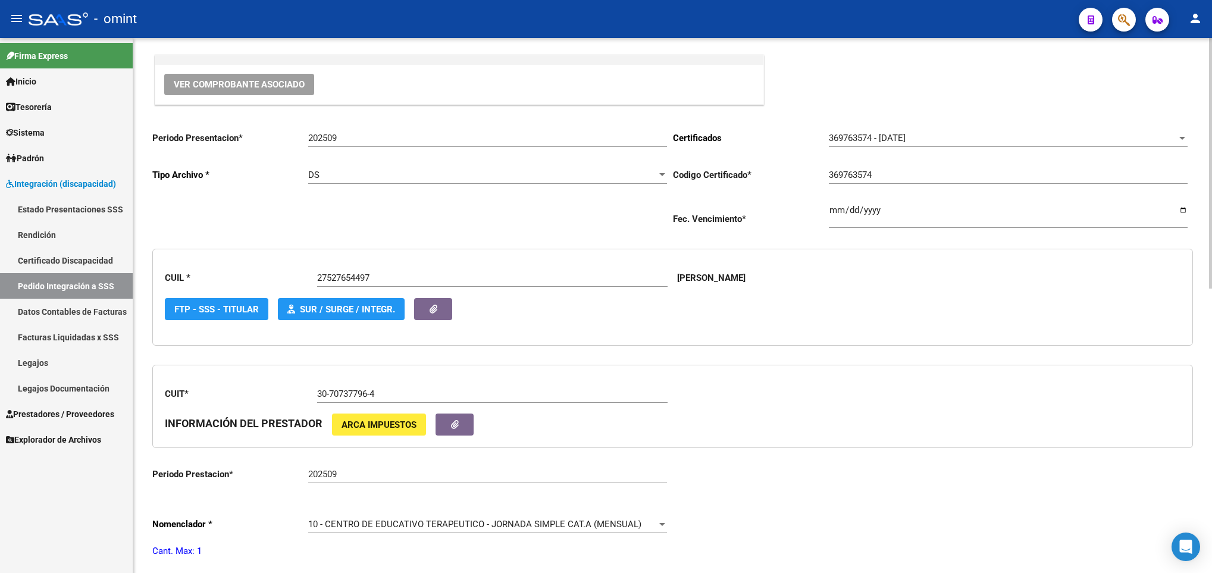
scroll to position [0, 0]
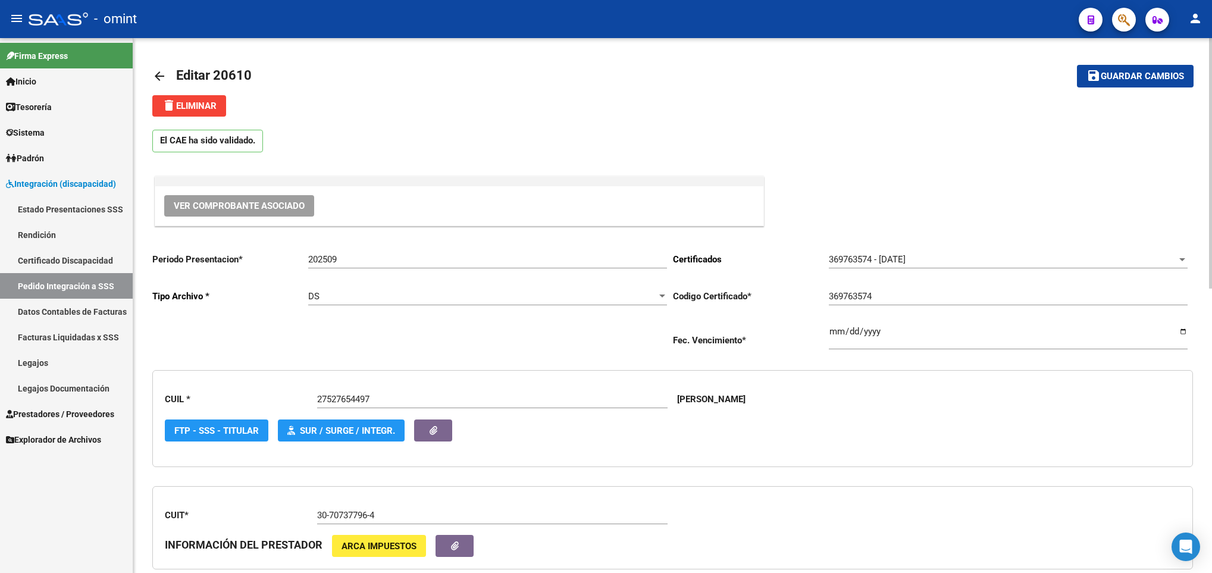
click at [1145, 72] on span "Guardar cambios" at bounding box center [1142, 76] width 83 height 11
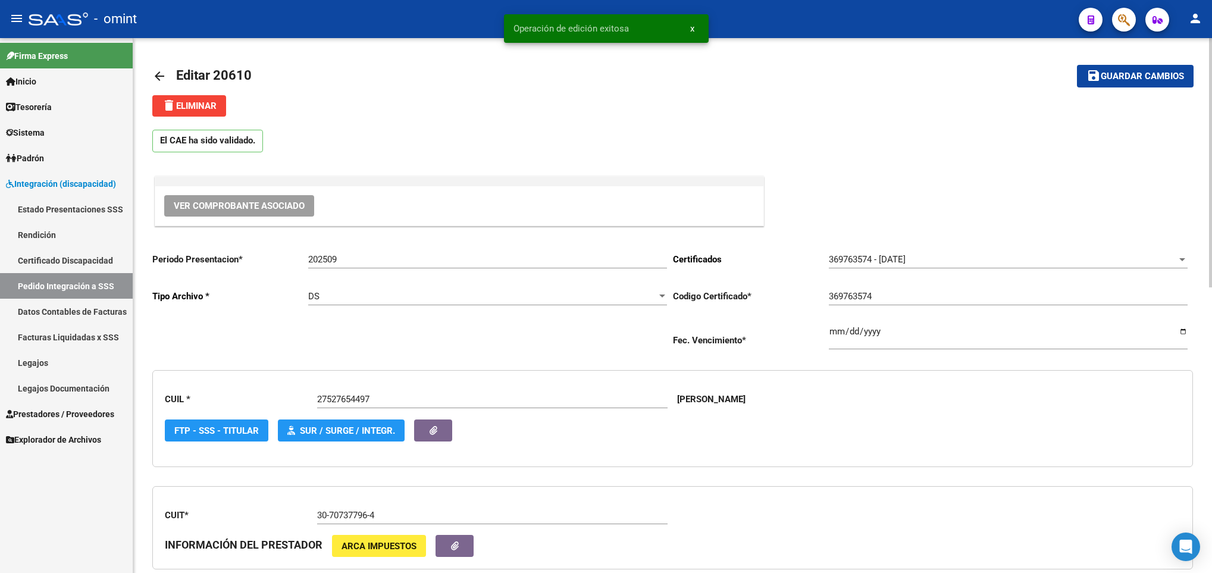
click at [164, 81] on mat-icon "arrow_back" at bounding box center [159, 76] width 14 height 14
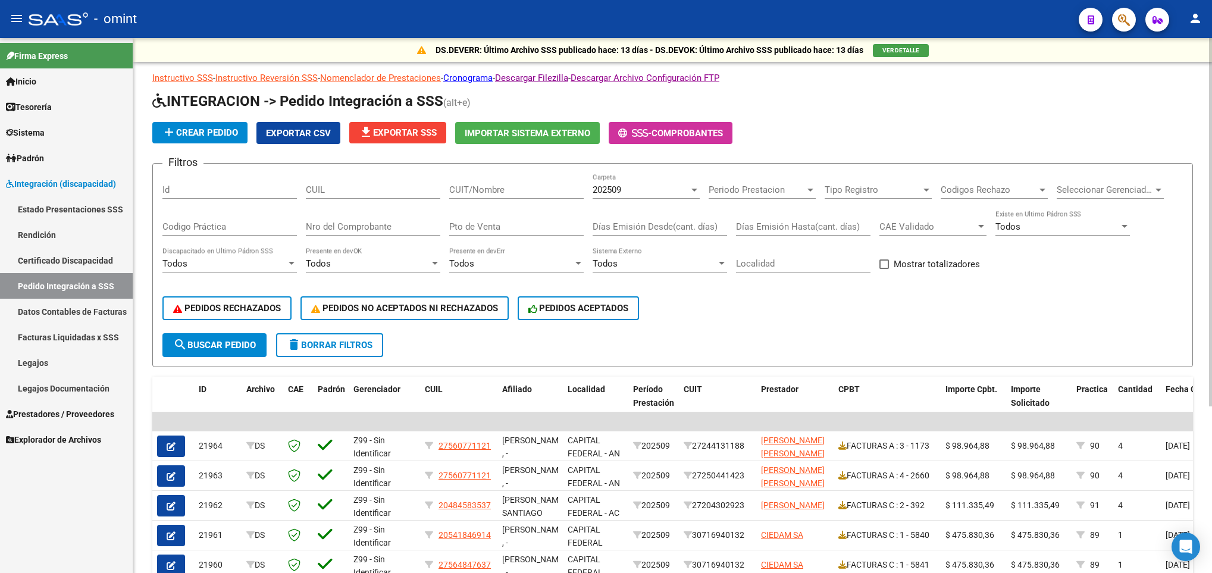
click at [513, 179] on div "CUIT/Nombre" at bounding box center [516, 186] width 134 height 26
paste input "33714688729"
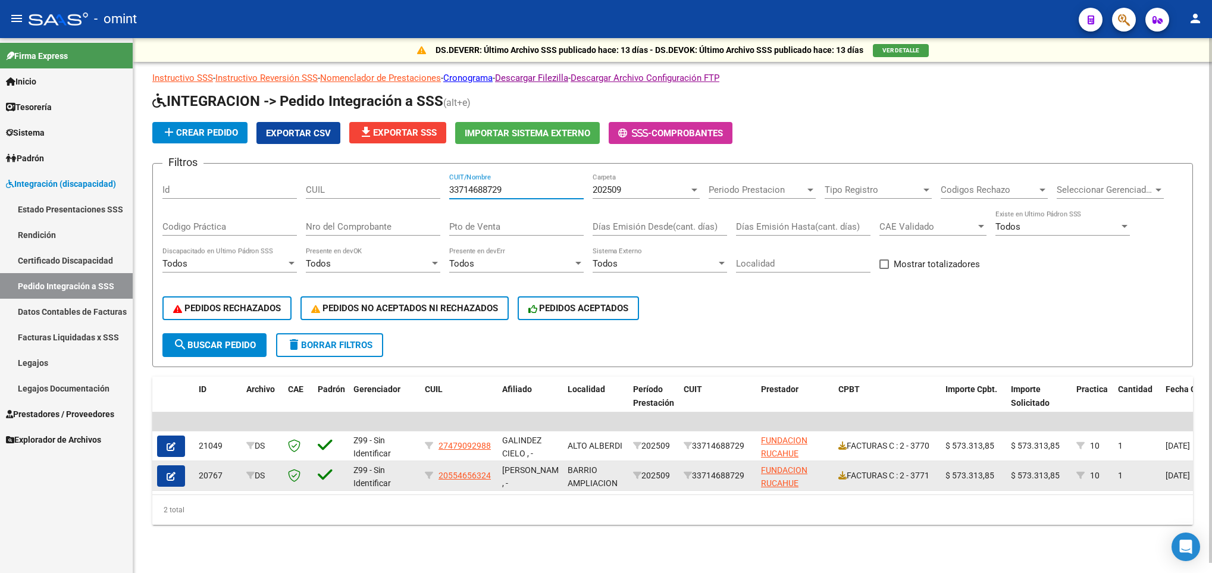
type input "33714688729"
click at [844, 477] on icon at bounding box center [842, 475] width 8 height 8
click at [174, 474] on icon "button" at bounding box center [171, 476] width 9 height 9
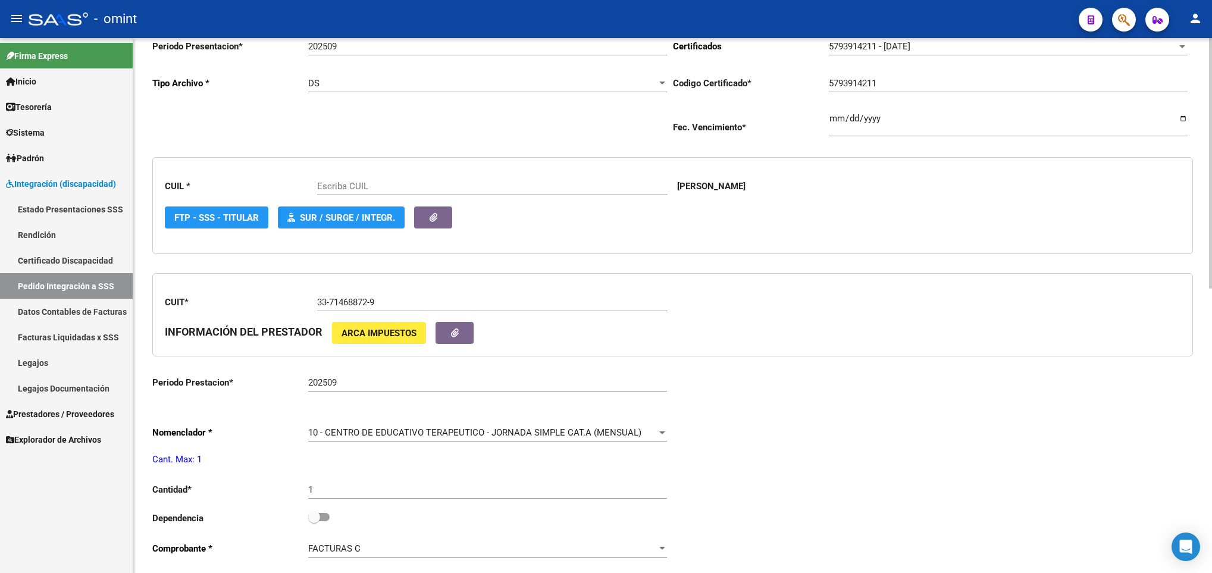
scroll to position [268, 0]
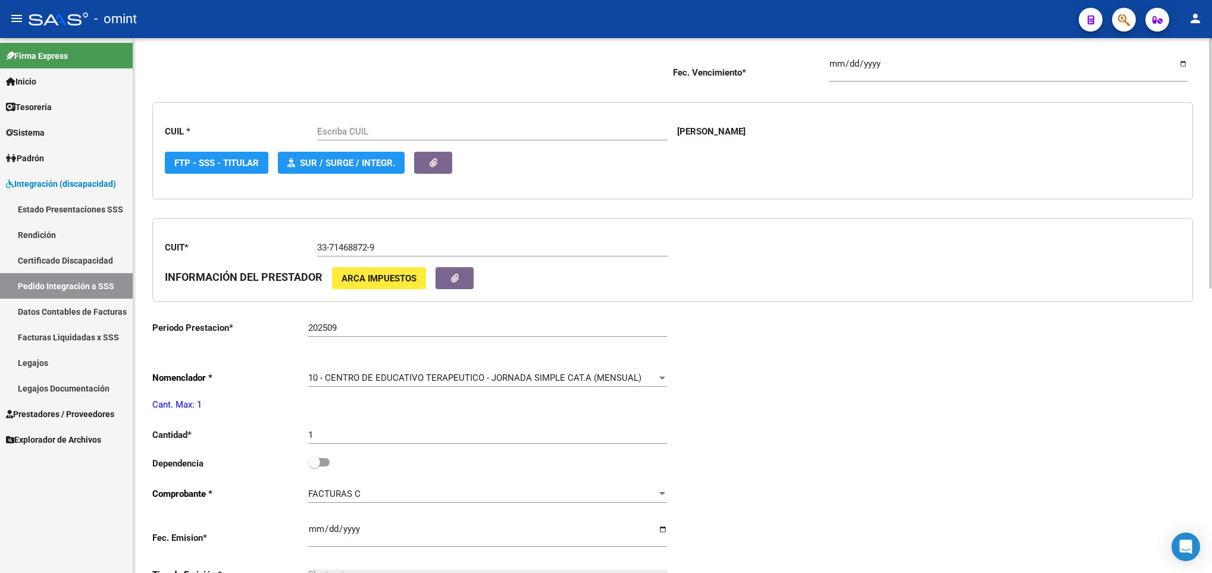
type input "20554656324"
click at [317, 468] on span at bounding box center [314, 462] width 12 height 12
click at [314, 467] on input "checkbox" at bounding box center [314, 467] width 1 height 1
checkbox input "true"
drag, startPoint x: 1152, startPoint y: 496, endPoint x: 1153, endPoint y: 479, distance: 17.3
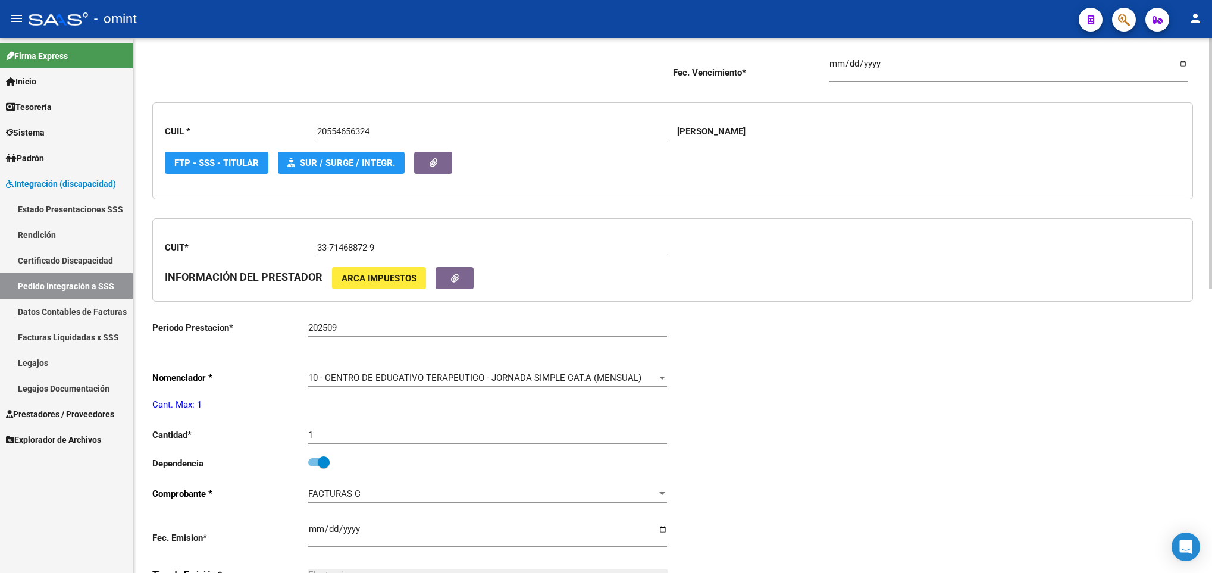
click at [1153, 496] on div "Periodo Presentacion * 202509 Ingresar el Periodo Tipo Archivo * DS Seleccionar…" at bounding box center [672, 425] width 1041 height 901
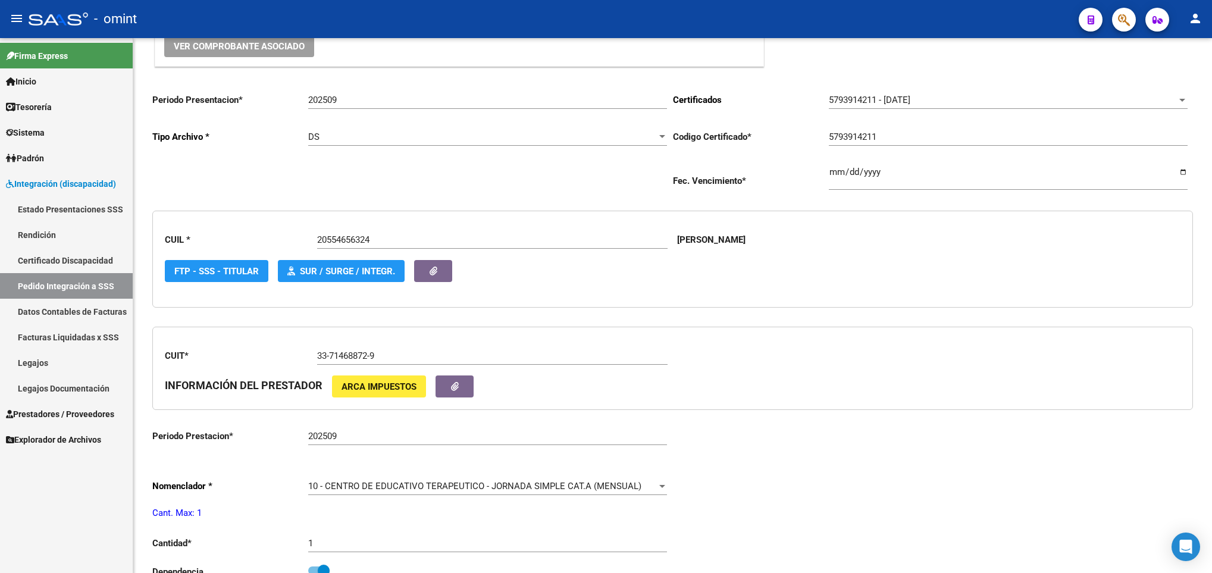
scroll to position [0, 0]
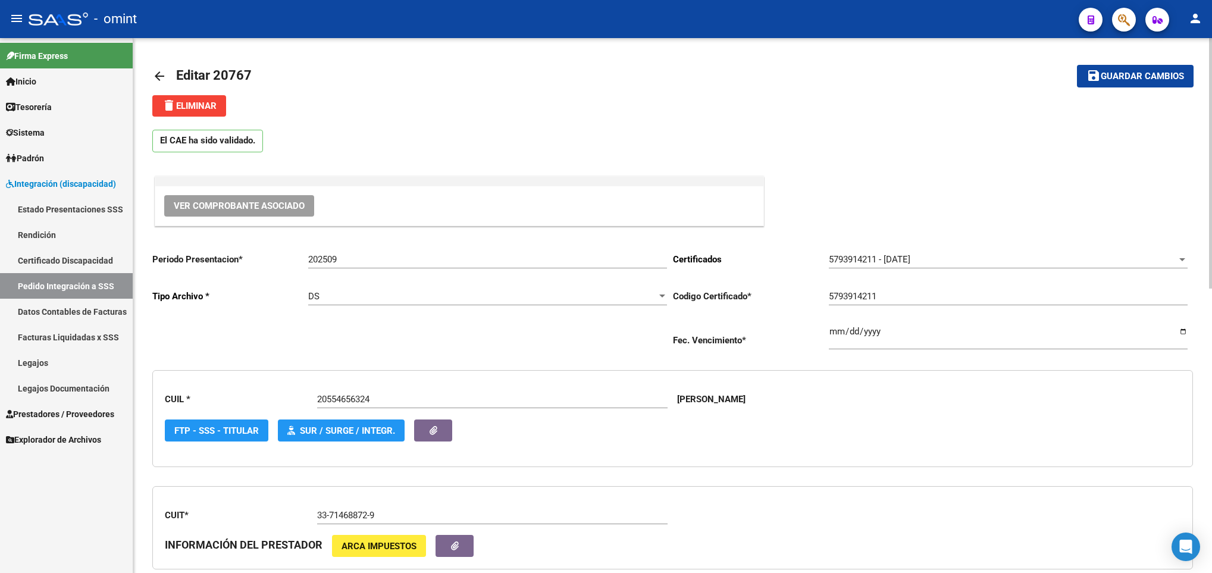
click at [1129, 74] on span "Guardar cambios" at bounding box center [1142, 76] width 83 height 11
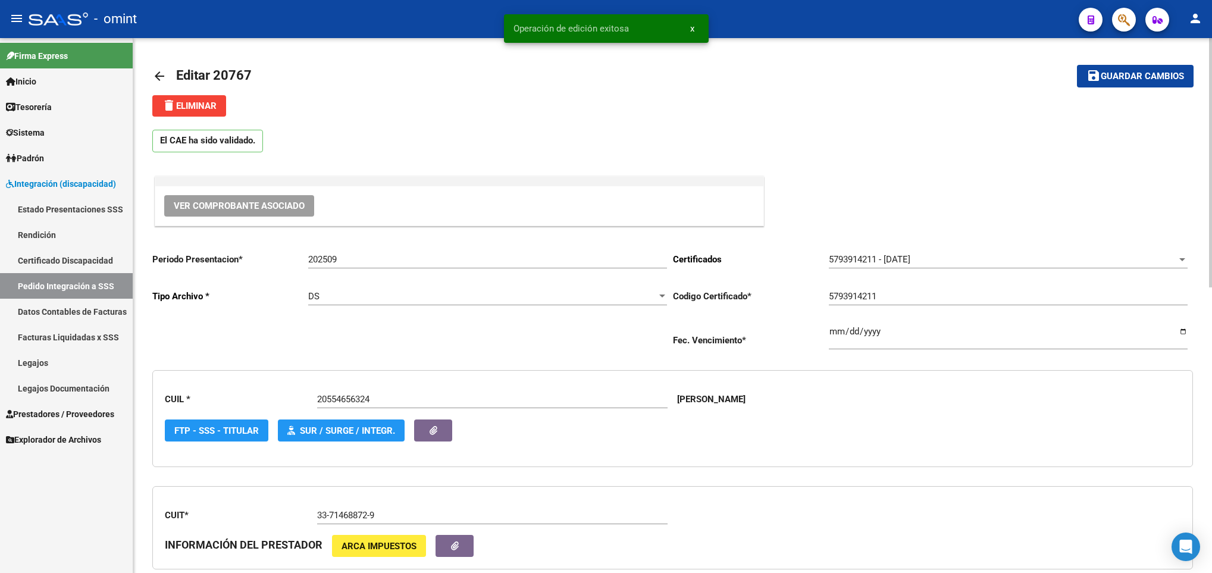
click at [163, 69] on mat-icon "arrow_back" at bounding box center [159, 76] width 14 height 14
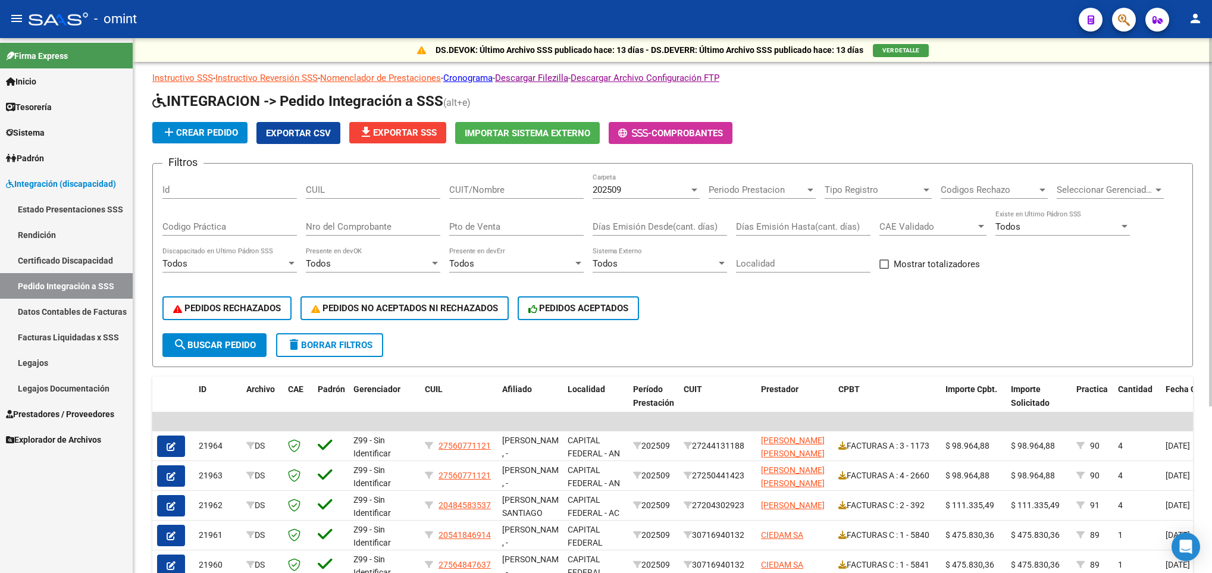
click at [528, 189] on input "CUIT/Nombre" at bounding box center [516, 189] width 134 height 11
paste input "30713676809"
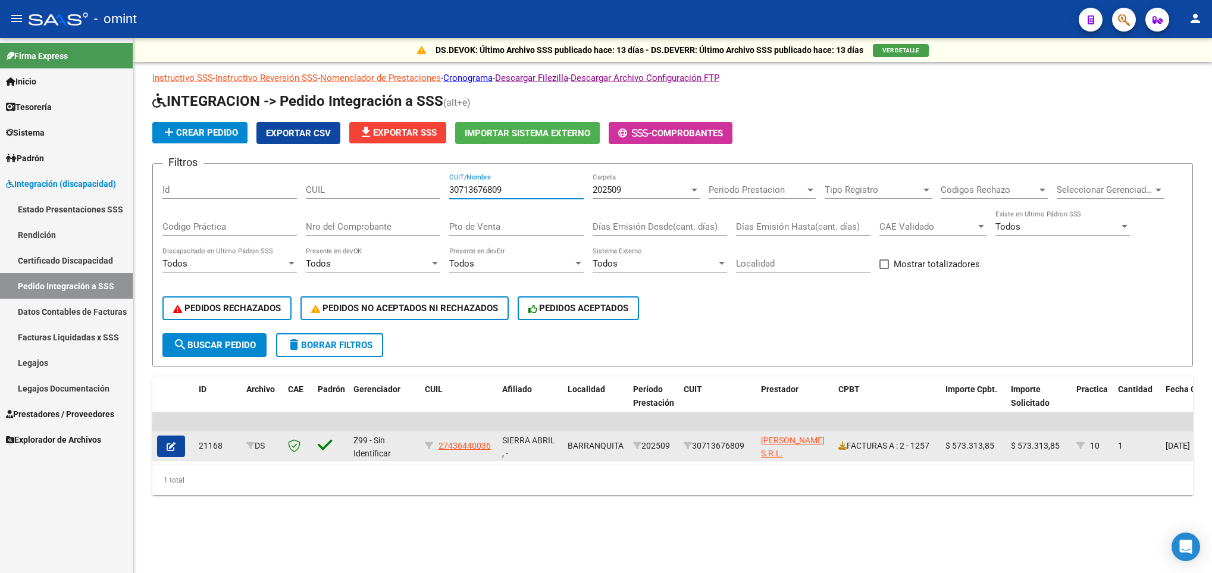
type input "30713676809"
click at [835, 444] on datatable-body-cell "FACTURAS A : 2 - 1257" at bounding box center [887, 445] width 107 height 29
click at [838, 444] on icon at bounding box center [842, 446] width 8 height 8
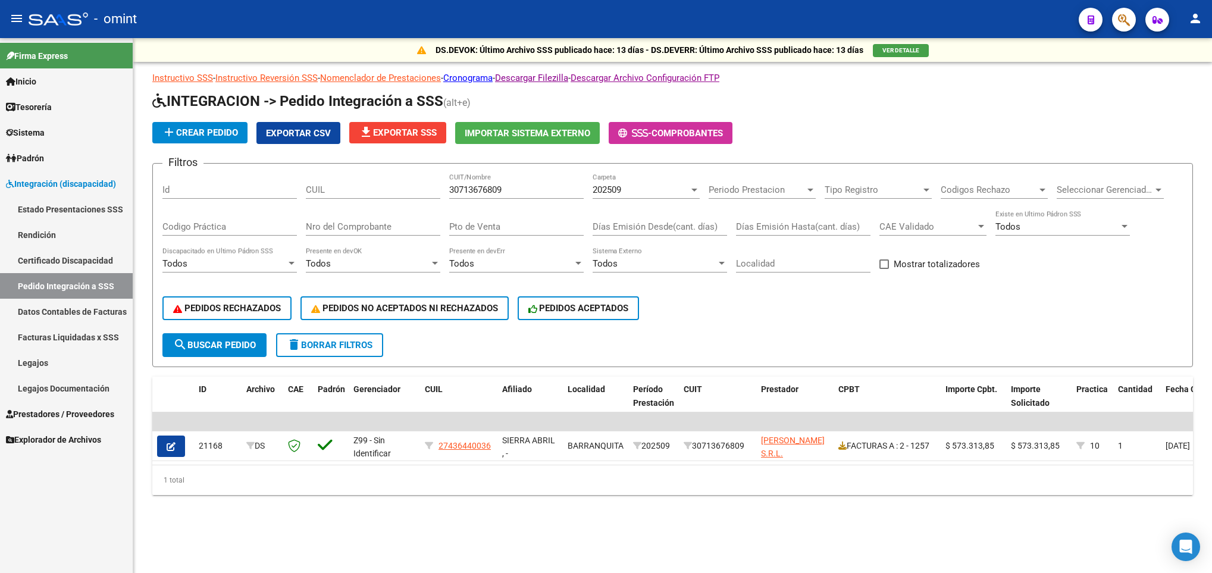
click at [171, 443] on icon "button" at bounding box center [171, 446] width 9 height 9
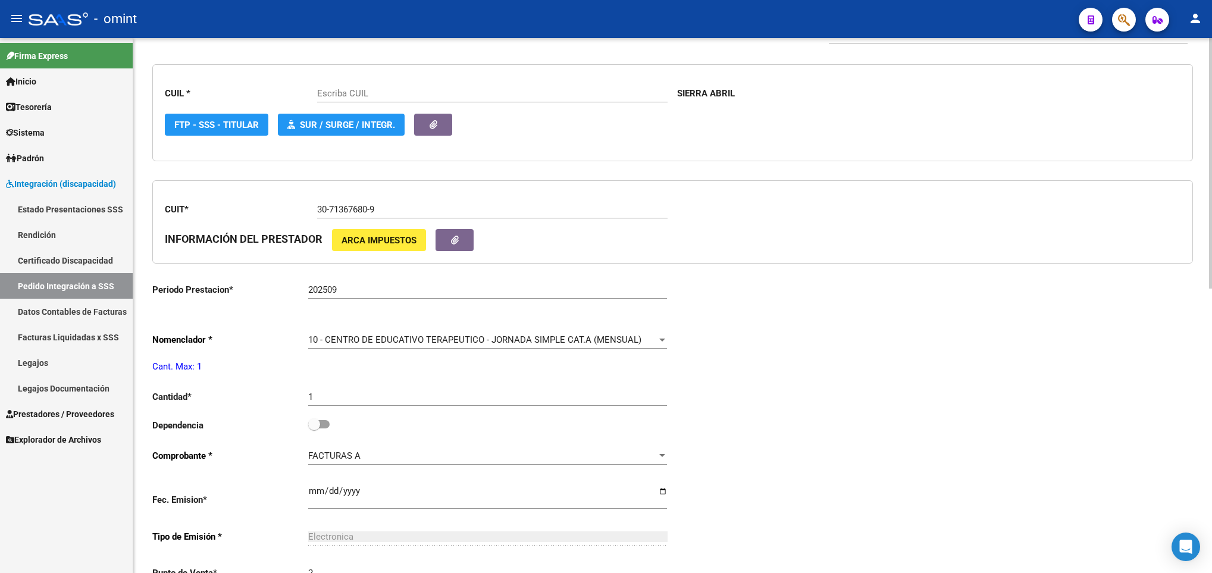
scroll to position [357, 0]
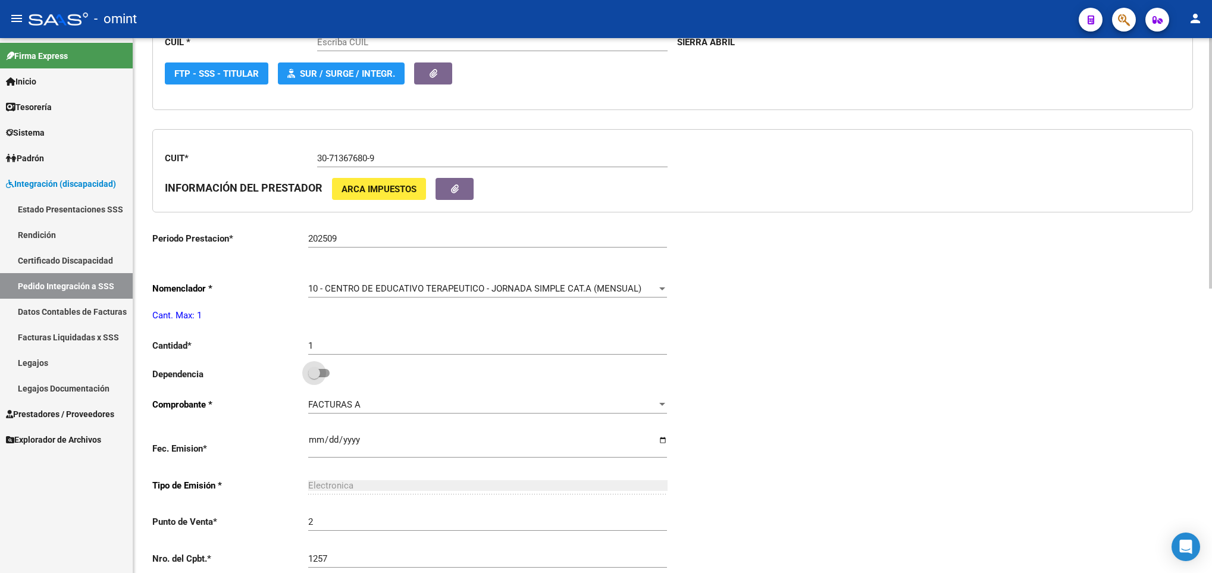
click at [318, 372] on span at bounding box center [314, 373] width 12 height 12
click at [314, 377] on input "checkbox" at bounding box center [314, 377] width 1 height 1
checkbox input "true"
type input "27436440036"
click at [994, 349] on div "Periodo Presentacion * 202509 Ingresar el Periodo Tipo Archivo * DS Seleccionar…" at bounding box center [672, 336] width 1041 height 901
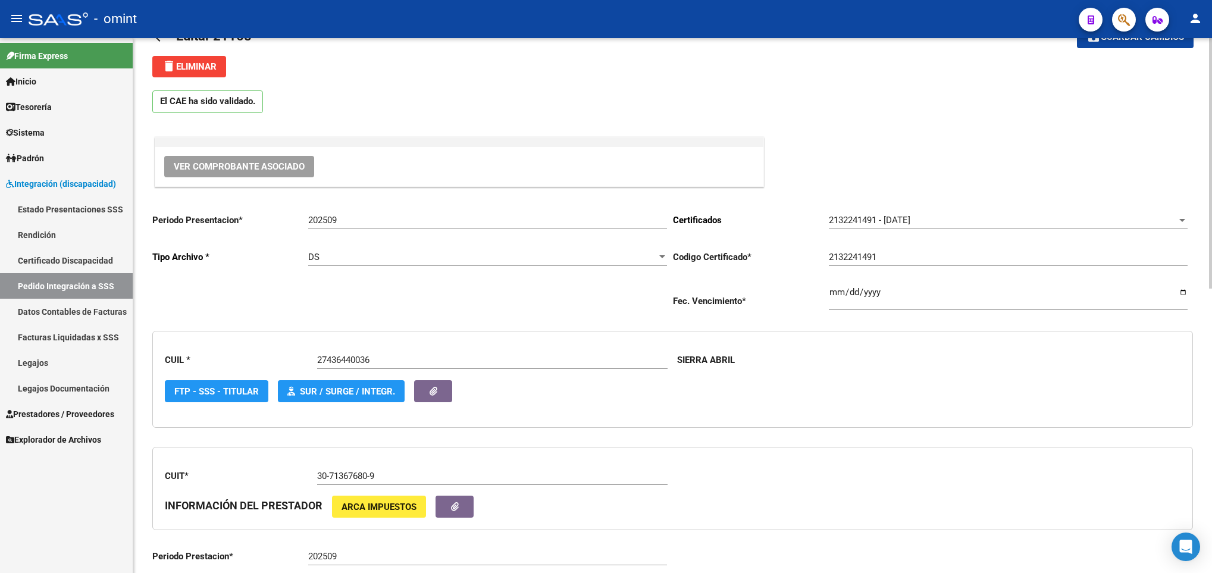
scroll to position [0, 0]
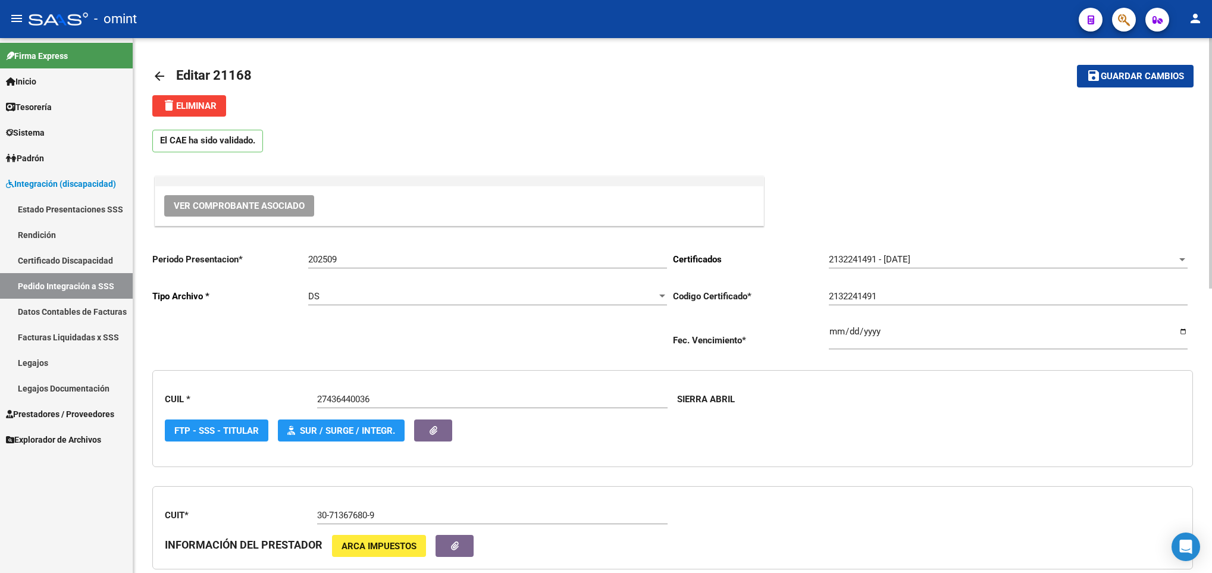
click at [1166, 77] on span "Guardar cambios" at bounding box center [1142, 76] width 83 height 11
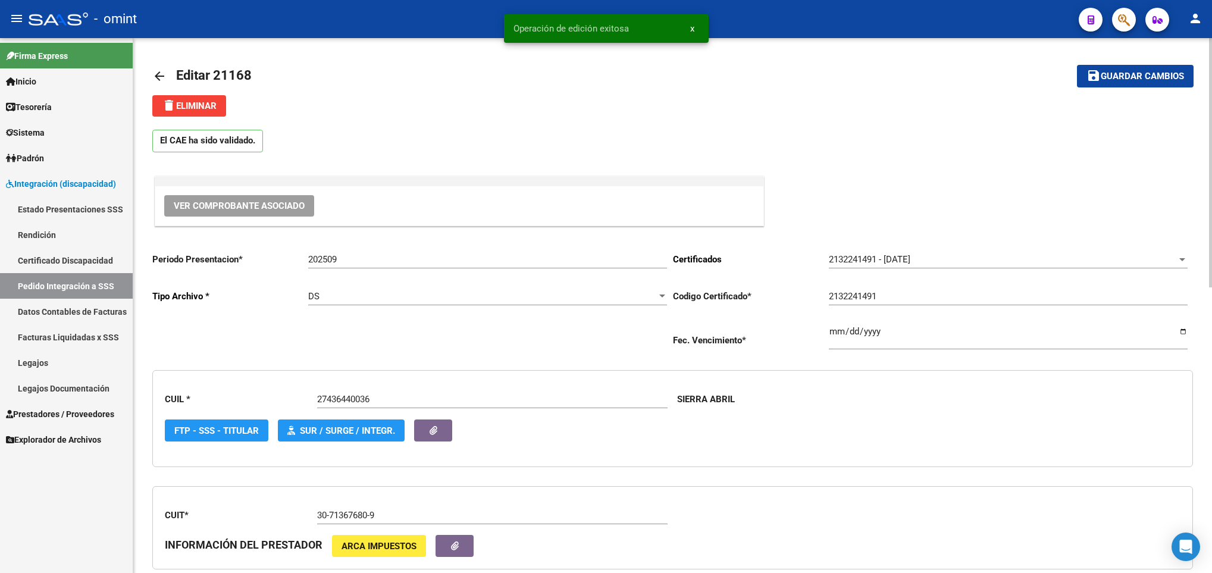
click at [165, 77] on mat-icon "arrow_back" at bounding box center [159, 76] width 14 height 14
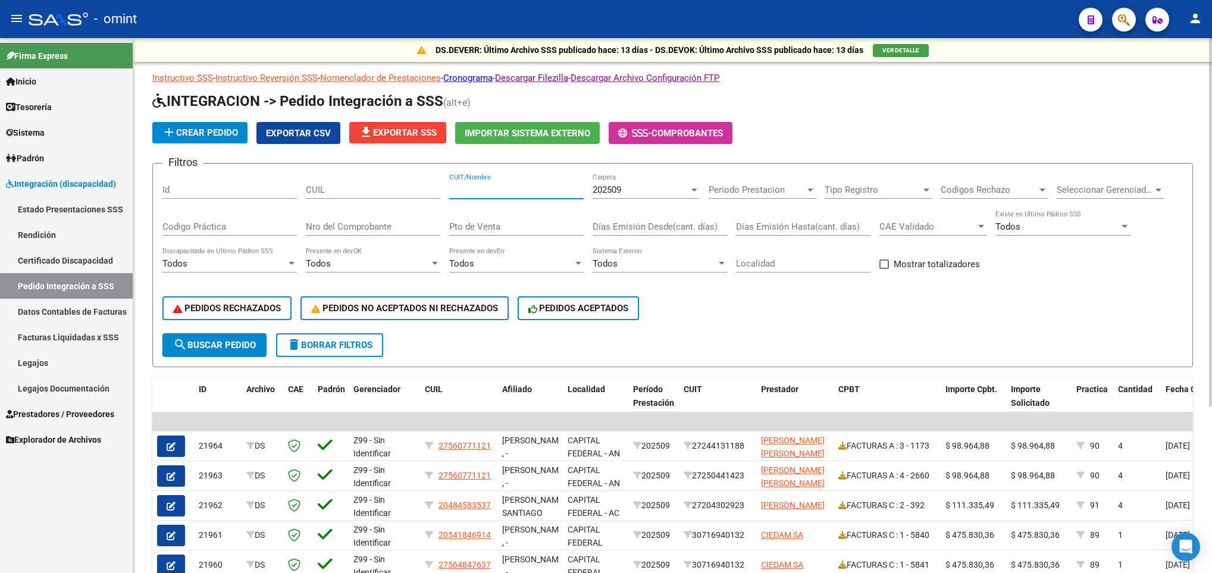
click at [475, 195] on input "CUIT/Nombre" at bounding box center [516, 189] width 134 height 11
paste input "30707913394"
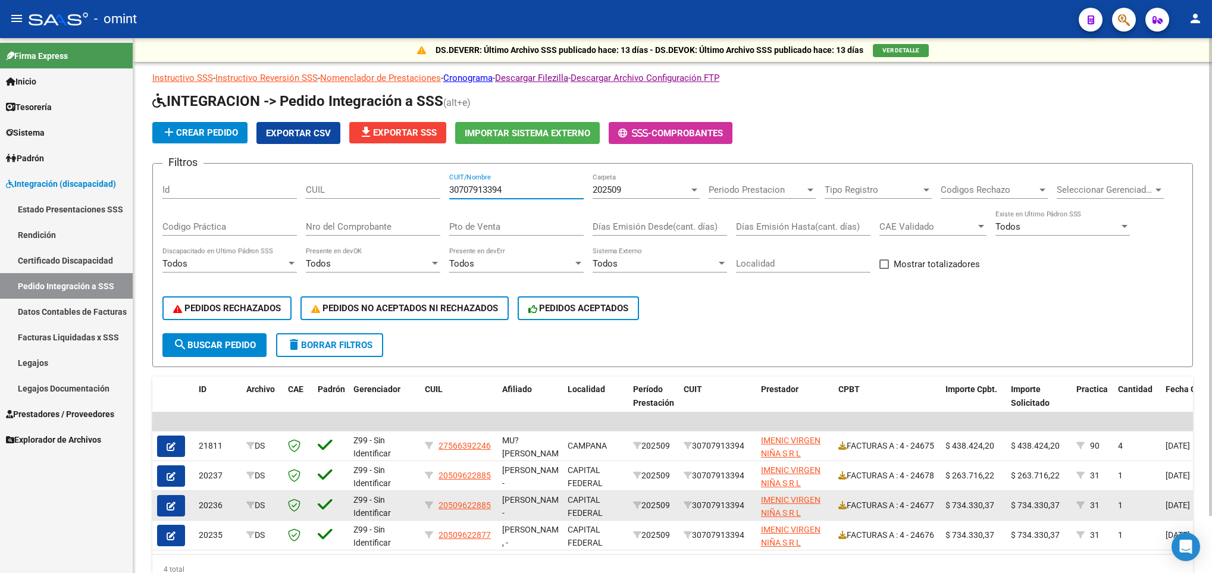
type input "30707913394"
click at [843, 501] on icon at bounding box center [842, 505] width 8 height 8
click at [168, 509] on icon "button" at bounding box center [171, 506] width 9 height 9
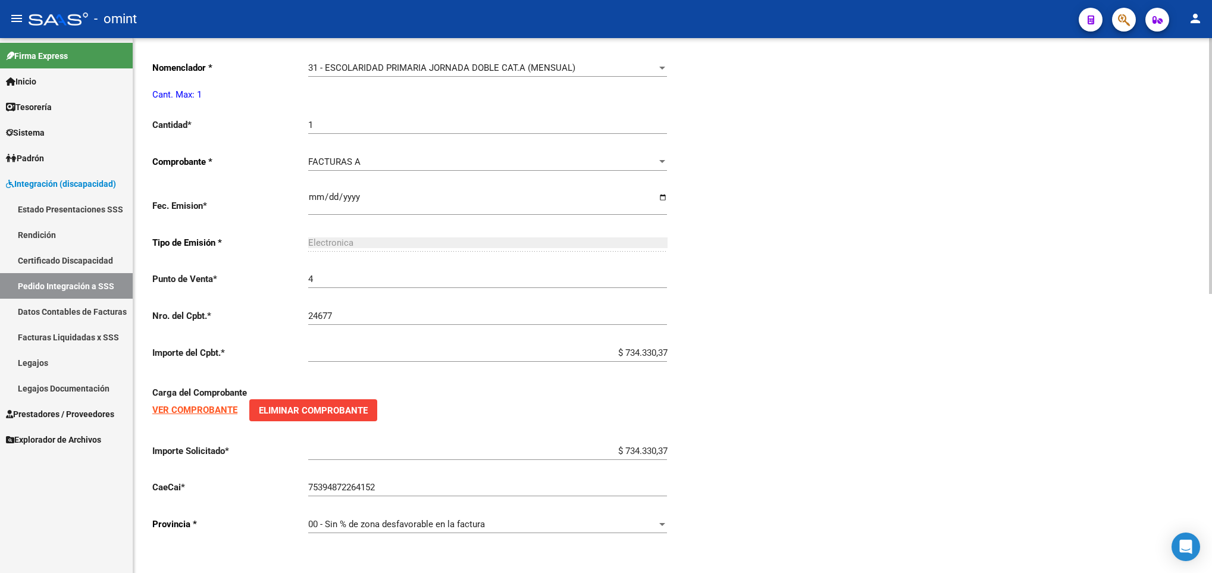
scroll to position [584, 0]
type input "20509622885"
drag, startPoint x: 612, startPoint y: 452, endPoint x: 693, endPoint y: 453, distance: 80.9
click at [693, 453] on div "Periodo Presentacion * 202509 Ingresar el Periodo Tipo Archivo * DS Seleccionar…" at bounding box center [672, 104] width 1041 height 879
paste input "729.225,79"
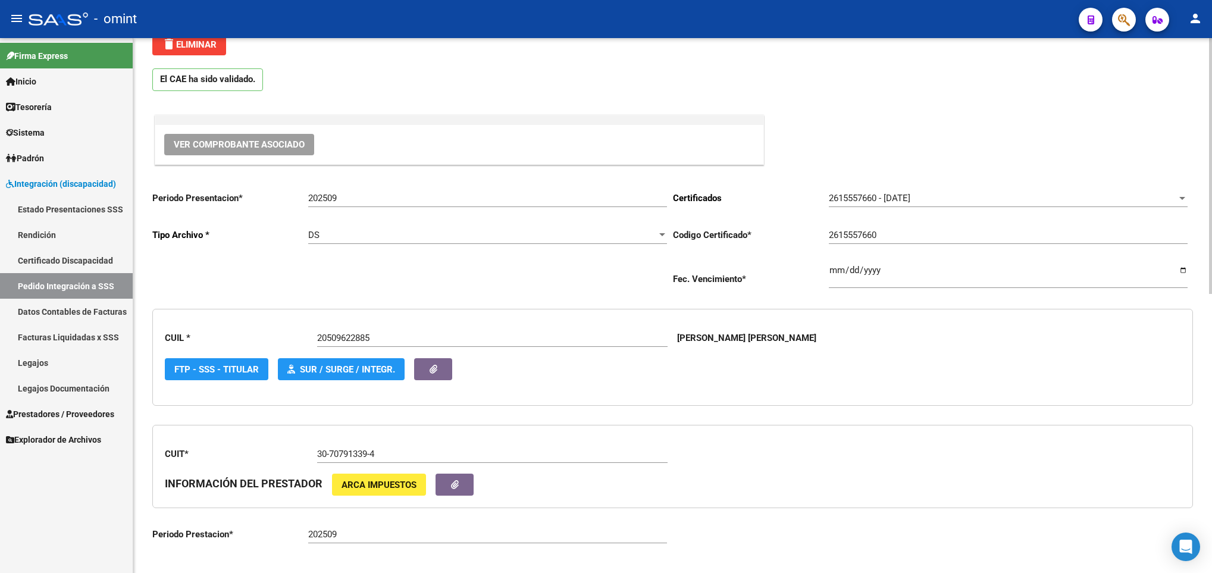
scroll to position [0, 0]
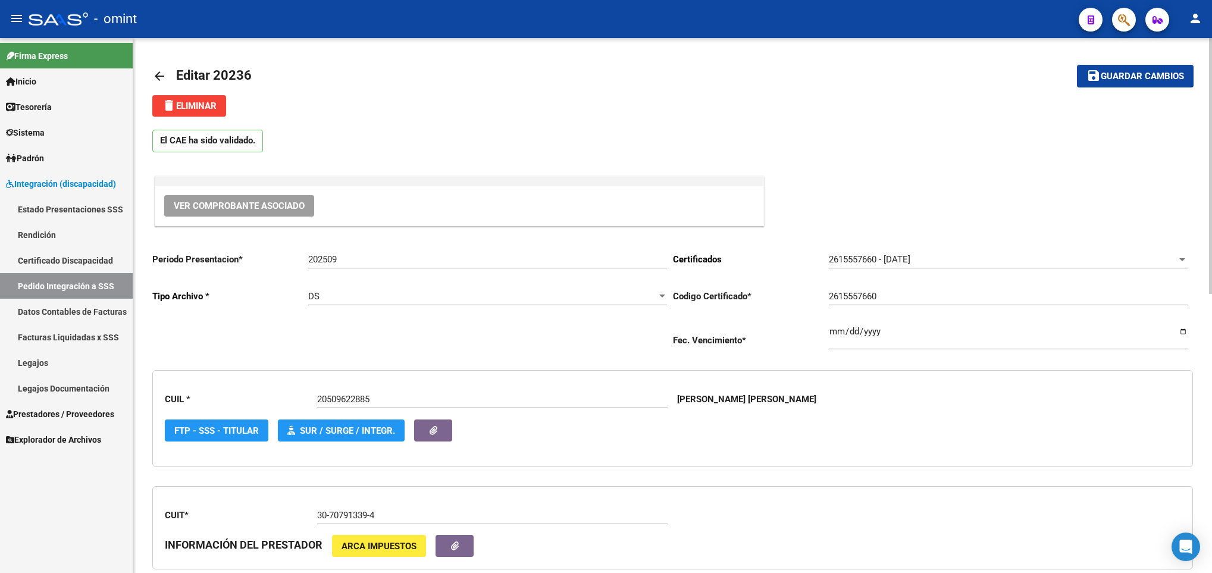
type input "$ 729.225,79"
click at [1175, 66] on button "save Guardar cambios" at bounding box center [1135, 76] width 117 height 22
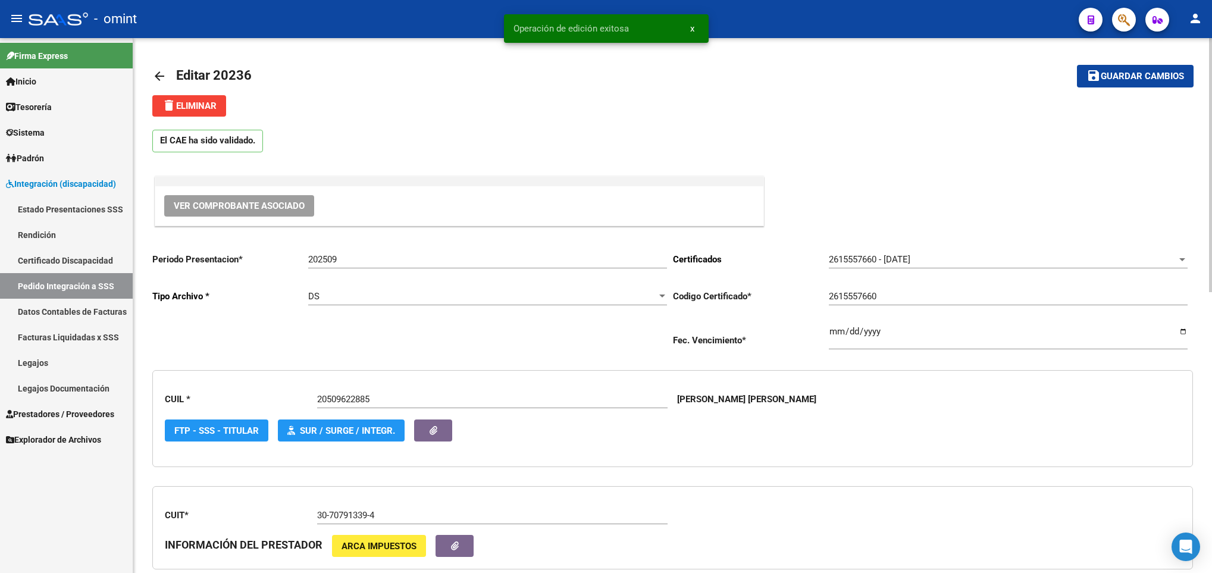
click at [161, 70] on mat-icon "arrow_back" at bounding box center [159, 76] width 14 height 14
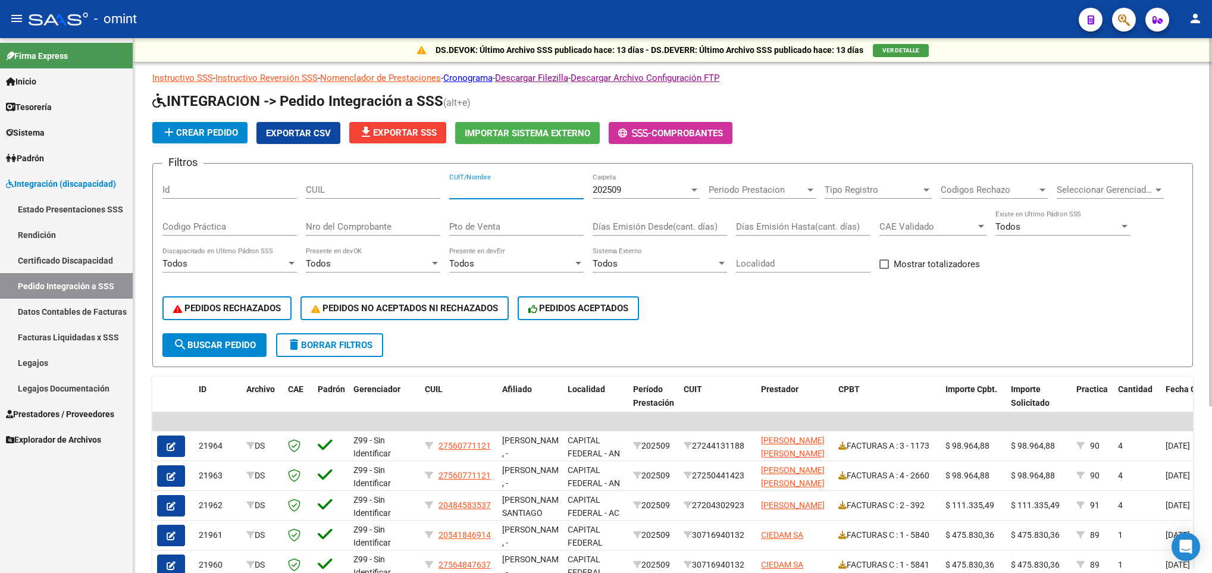
click at [475, 193] on input "CUIT/Nombre" at bounding box center [516, 189] width 134 height 11
paste input "30707913394"
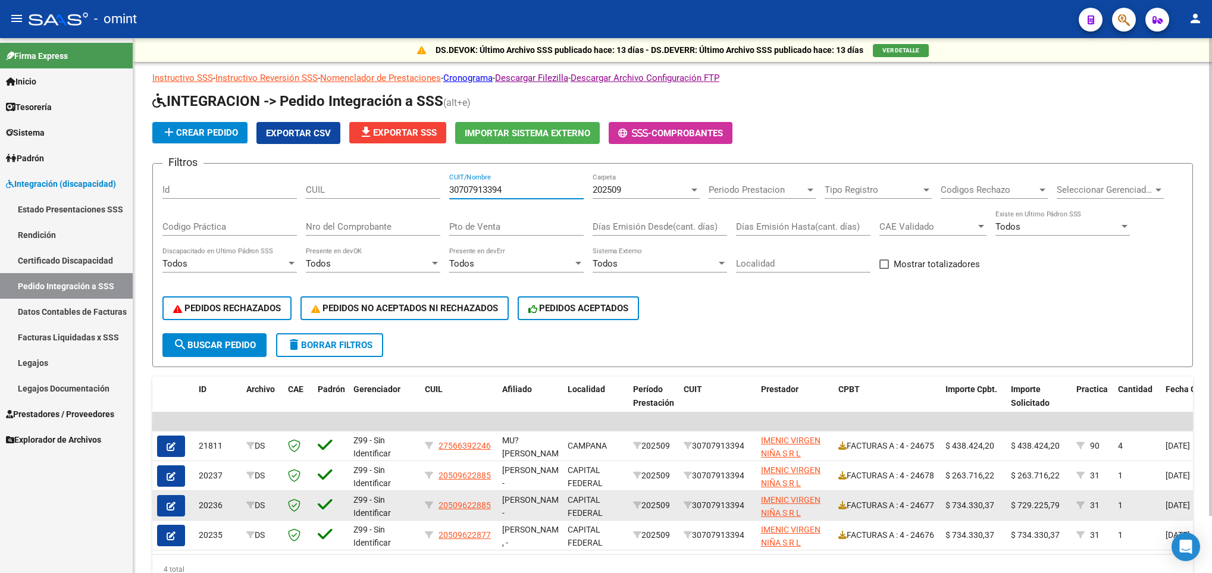
type input "30707913394"
drag, startPoint x: 1016, startPoint y: 511, endPoint x: 1063, endPoint y: 513, distance: 47.1
click at [1063, 513] on datatable-body-cell "$ 729.225,79" at bounding box center [1038, 505] width 65 height 29
copy span "729.225,79"
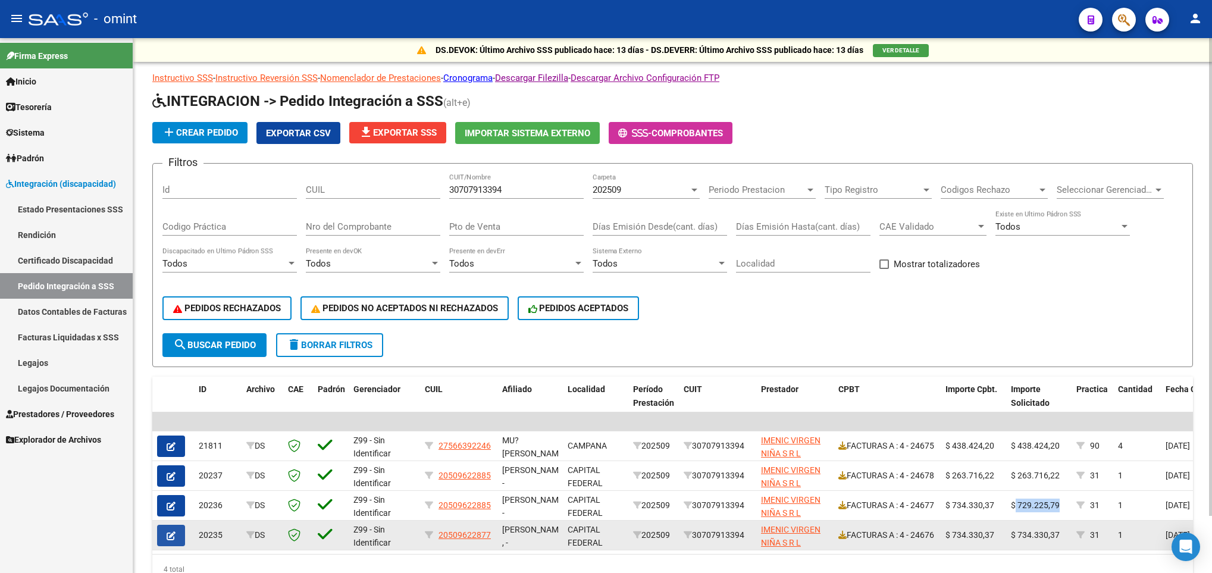
click at [173, 531] on icon "button" at bounding box center [171, 535] width 9 height 9
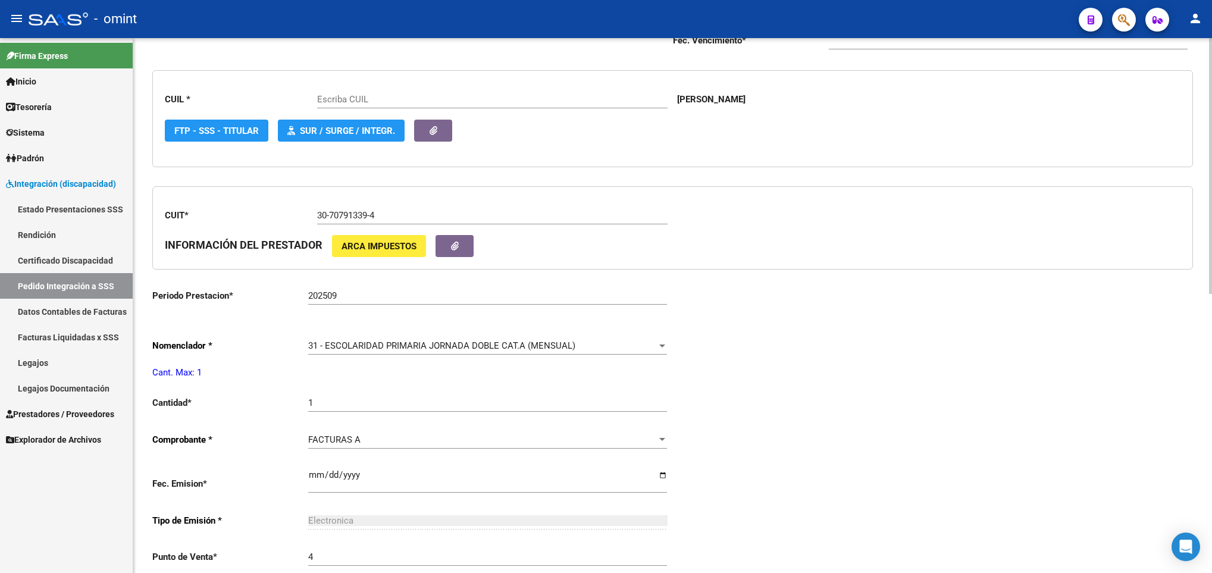
scroll to position [357, 0]
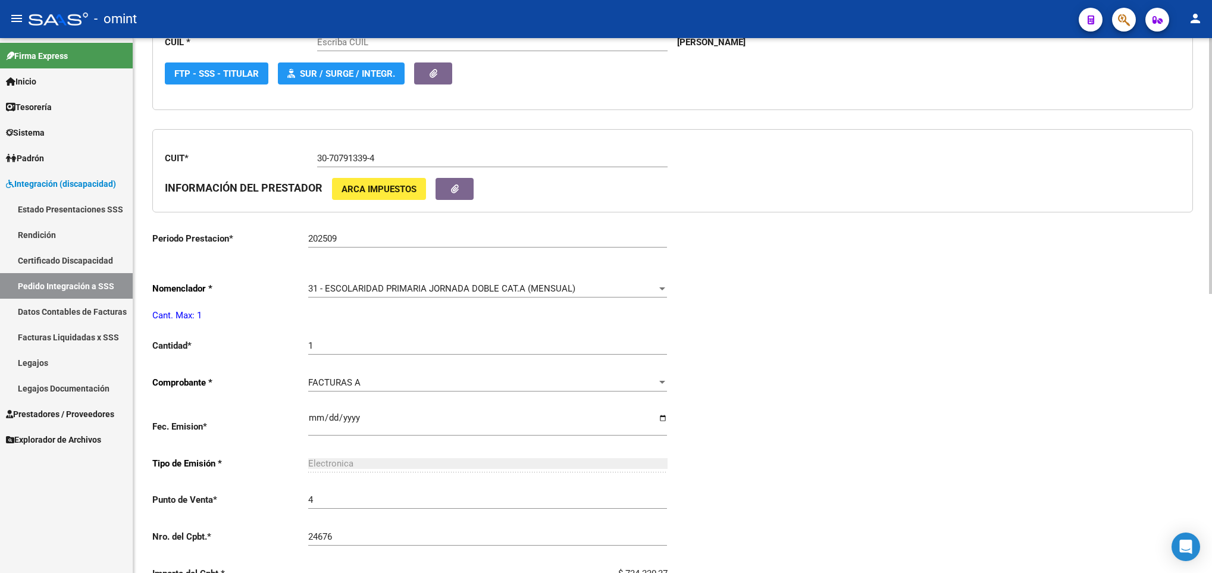
type input "20509622877"
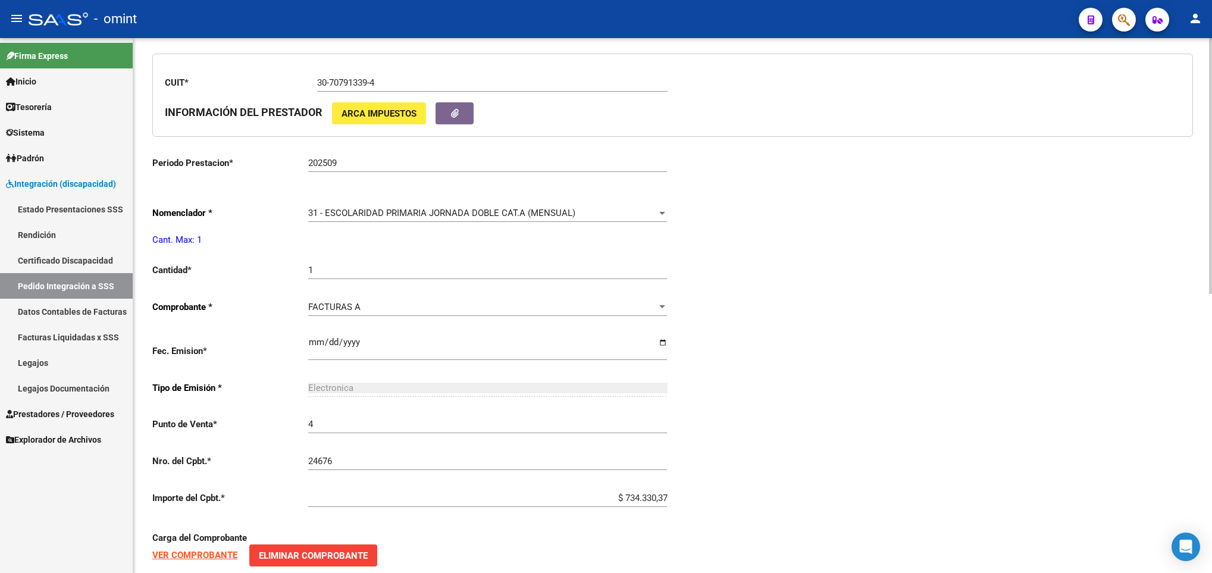
scroll to position [536, 0]
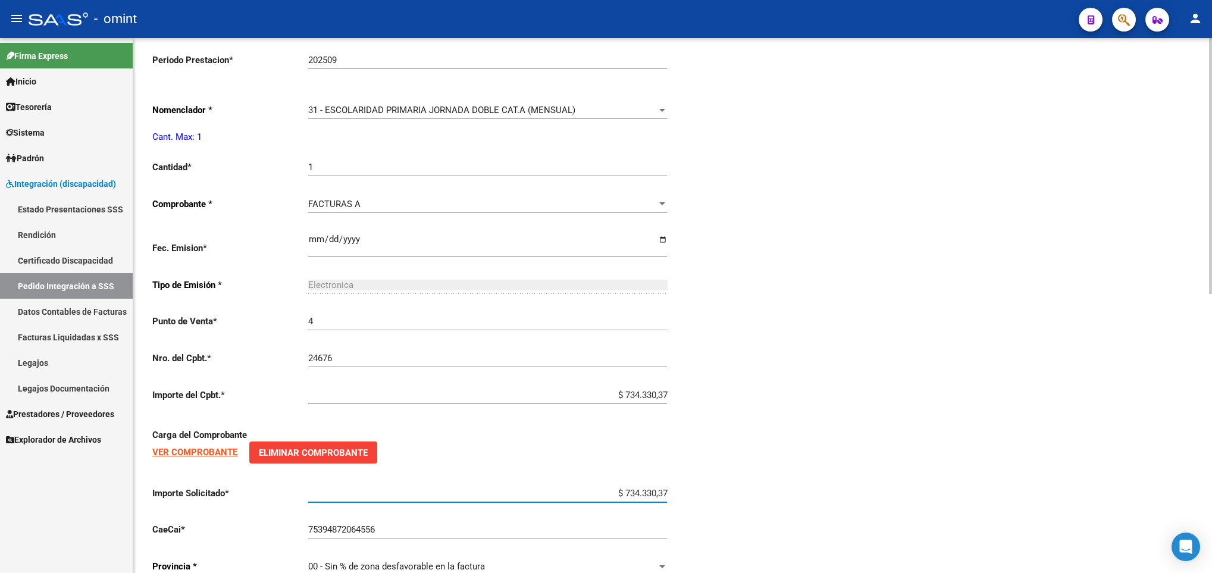
drag, startPoint x: 618, startPoint y: 500, endPoint x: 680, endPoint y: 514, distance: 64.1
click at [680, 514] on div "Periodo Presentacion * 202509 Ingresar el Periodo Tipo Archivo * DS Seleccionar…" at bounding box center [672, 146] width 1041 height 879
paste input "729.225,79"
type input "$ 729.225,79"
click at [820, 427] on div "Periodo Presentacion * 202509 Ingresar el Periodo Tipo Archivo * DS Seleccionar…" at bounding box center [672, 146] width 1041 height 879
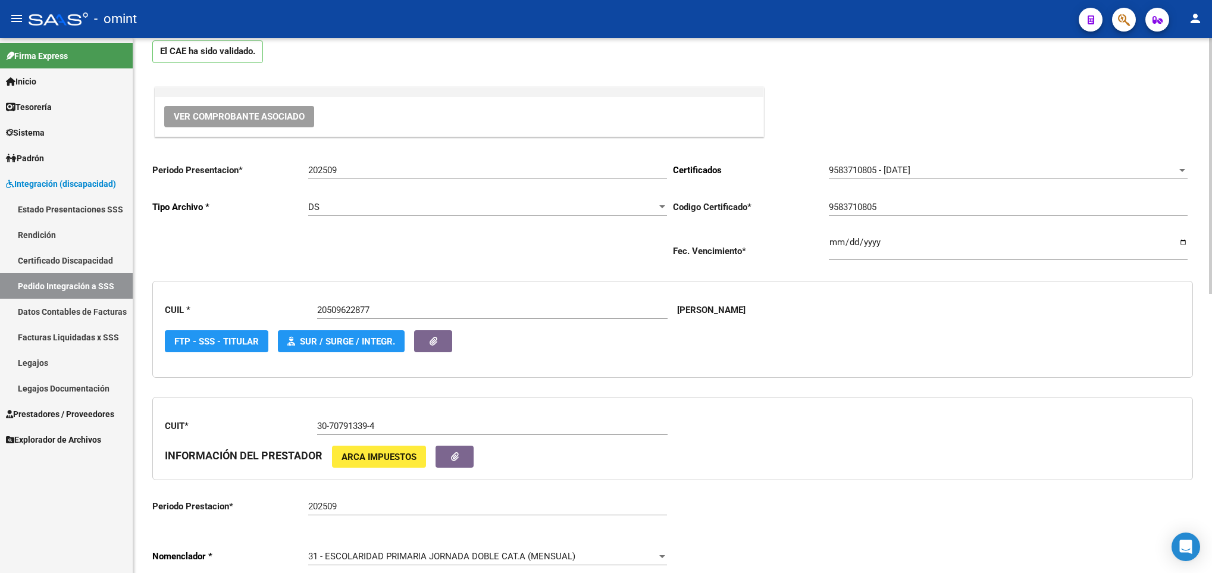
scroll to position [0, 0]
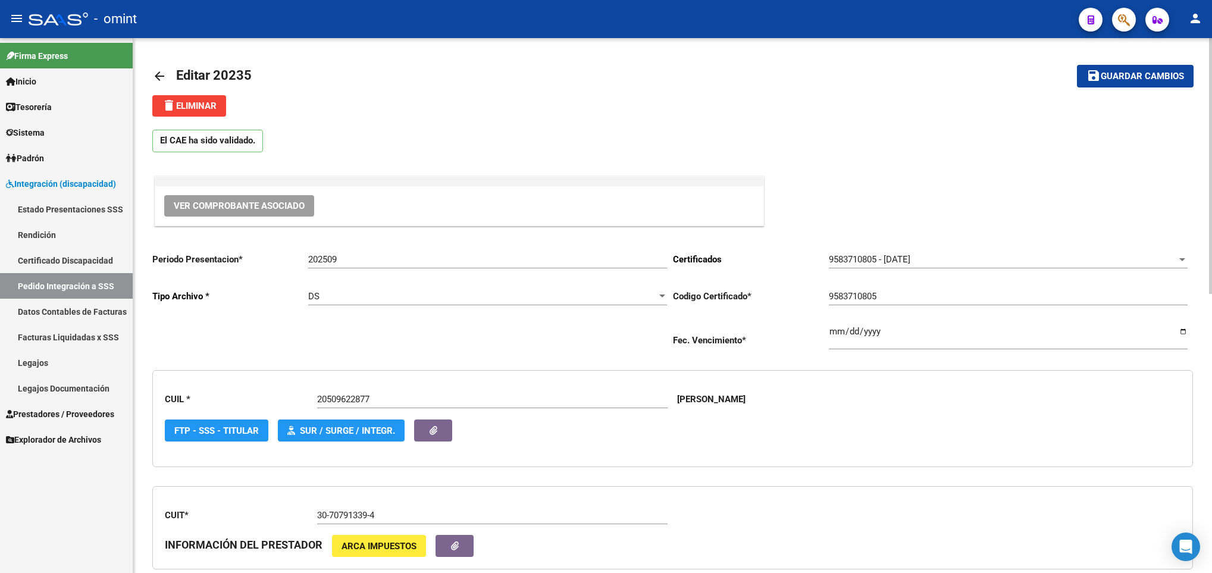
click at [1144, 71] on span "Guardar cambios" at bounding box center [1142, 76] width 83 height 11
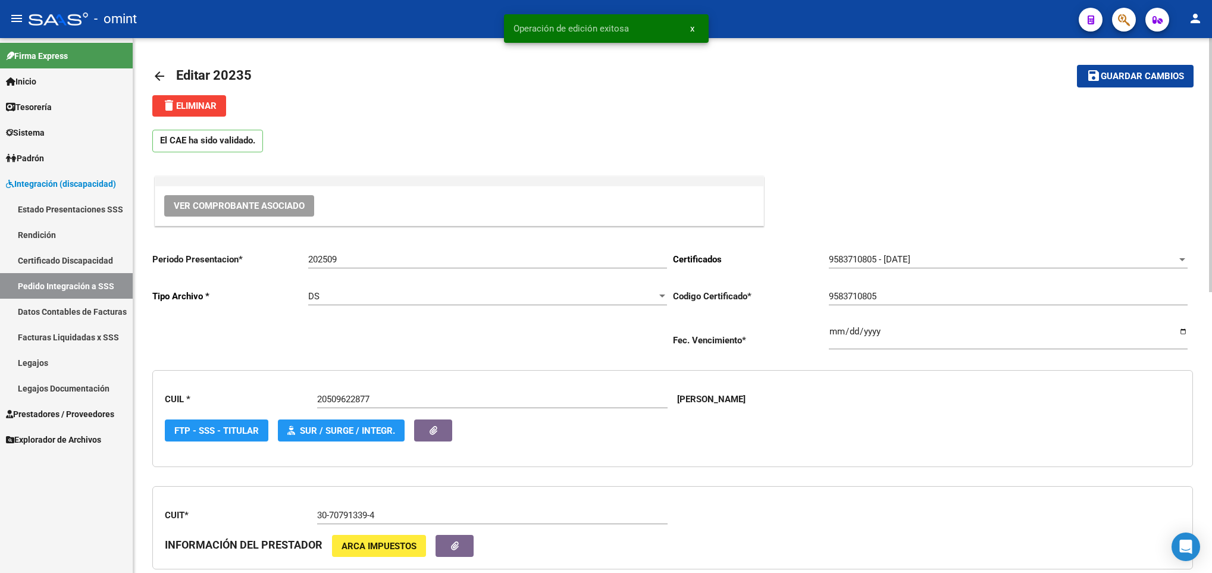
click at [161, 70] on mat-icon "arrow_back" at bounding box center [159, 76] width 14 height 14
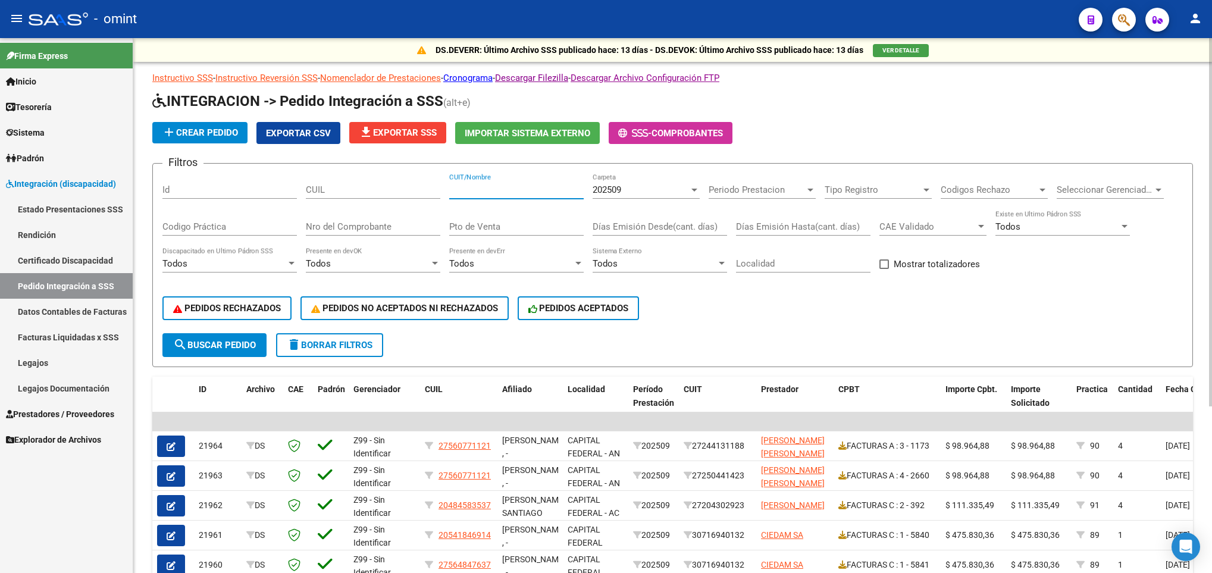
click at [515, 193] on input "CUIT/Nombre" at bounding box center [516, 189] width 134 height 11
paste input "30707913394"
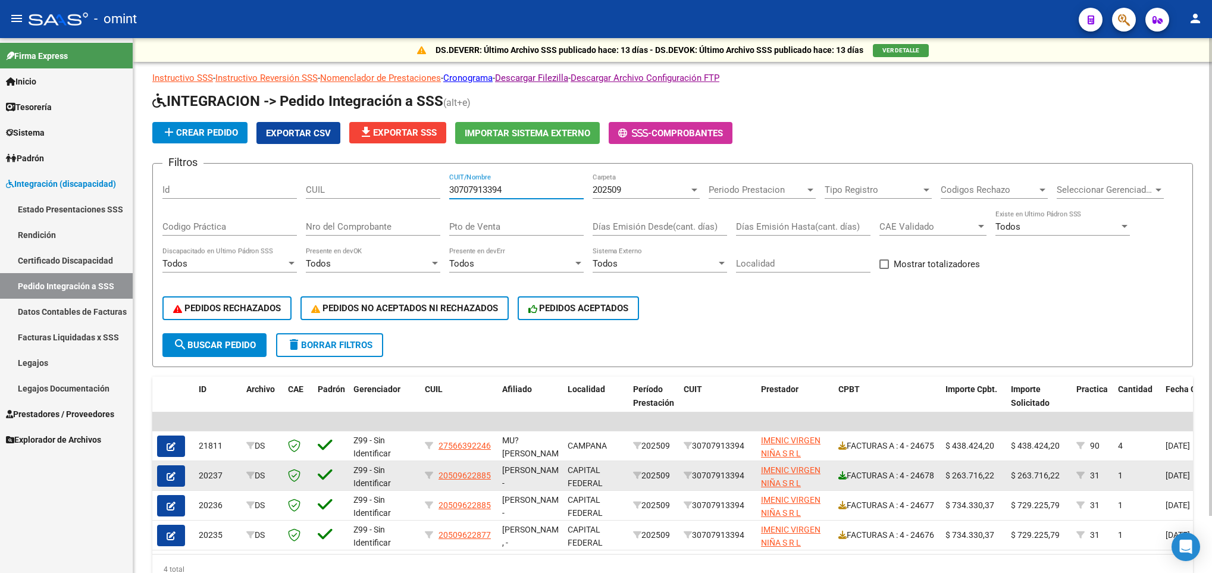
type input "30707913394"
click at [843, 474] on icon at bounding box center [842, 475] width 8 height 8
click at [172, 474] on icon "button" at bounding box center [171, 476] width 9 height 9
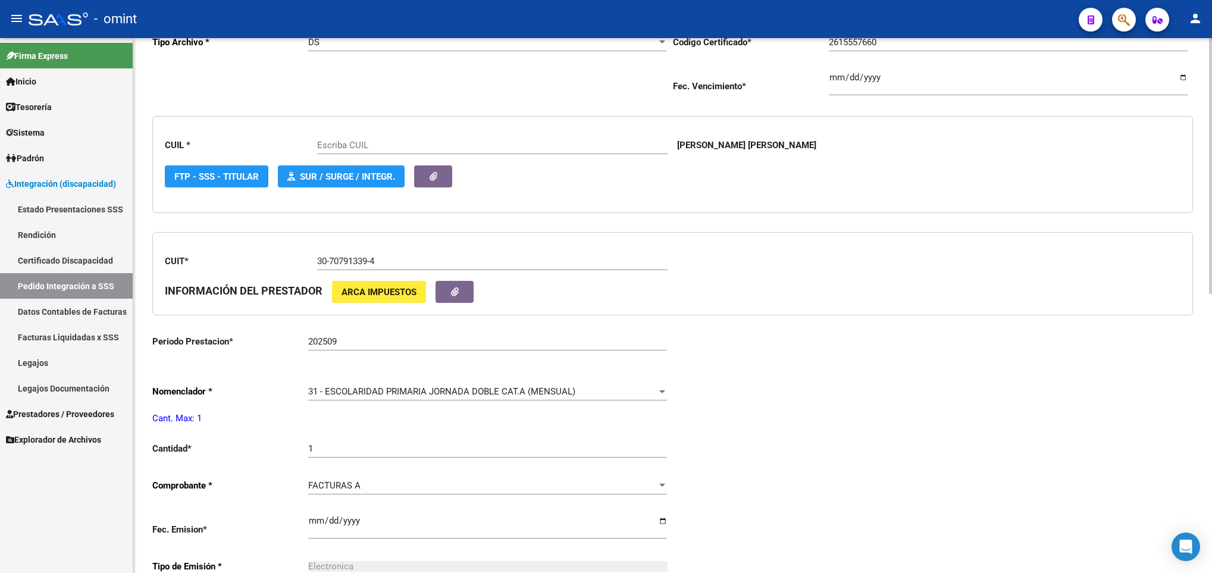
scroll to position [268, 0]
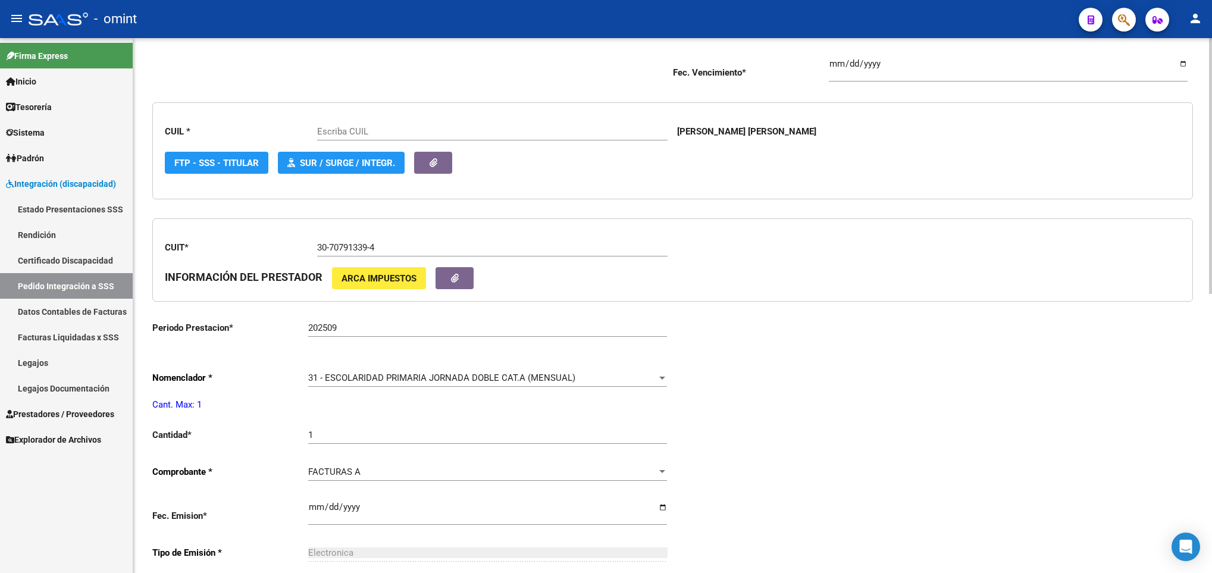
type input "20509622885"
click at [347, 377] on span "31 - ESCOLARIDAD PRIMARIA JORNADA DOBLE CAT.A (MENSUAL)" at bounding box center [441, 377] width 267 height 11
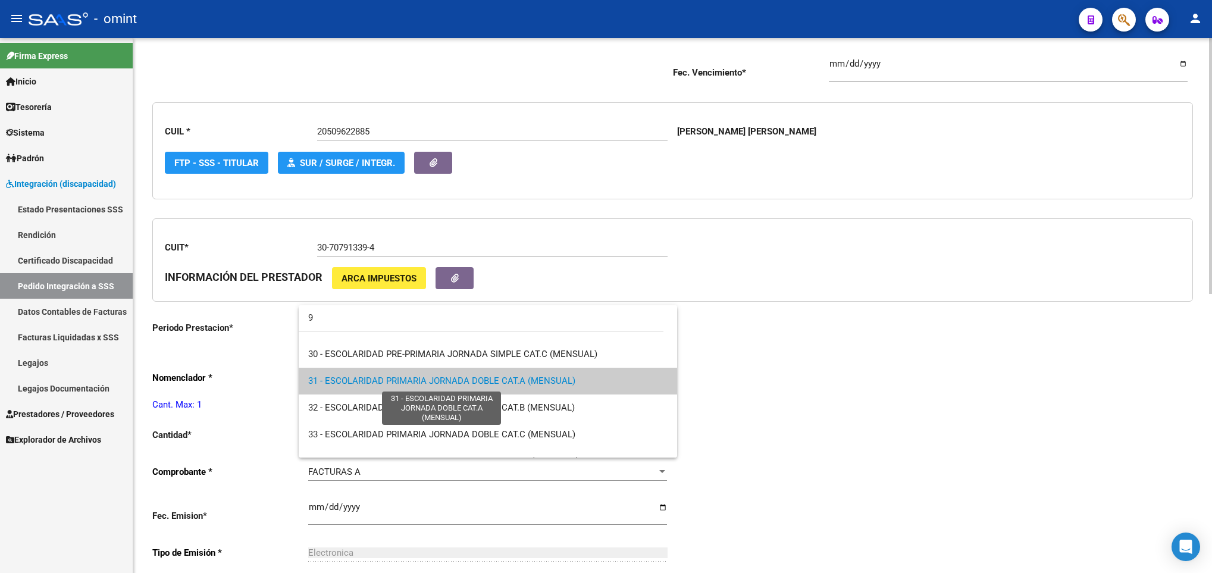
scroll to position [0, 0]
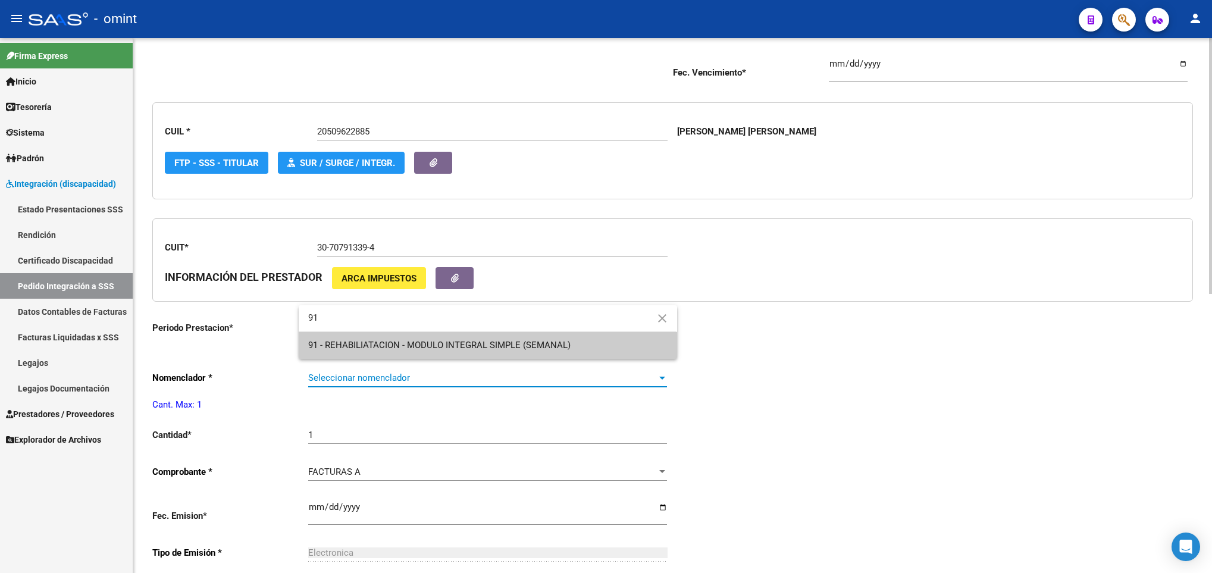
type input "91"
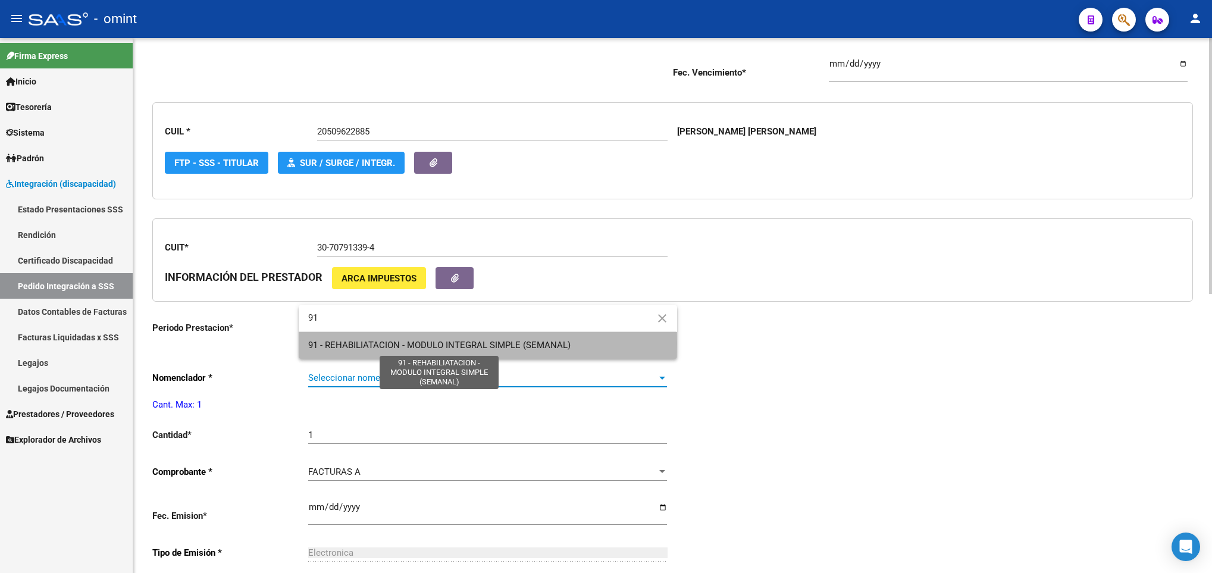
click at [375, 343] on span "91 - REHABILIATACION - MODULO INTEGRAL SIMPLE (SEMANAL)" at bounding box center [439, 345] width 262 height 11
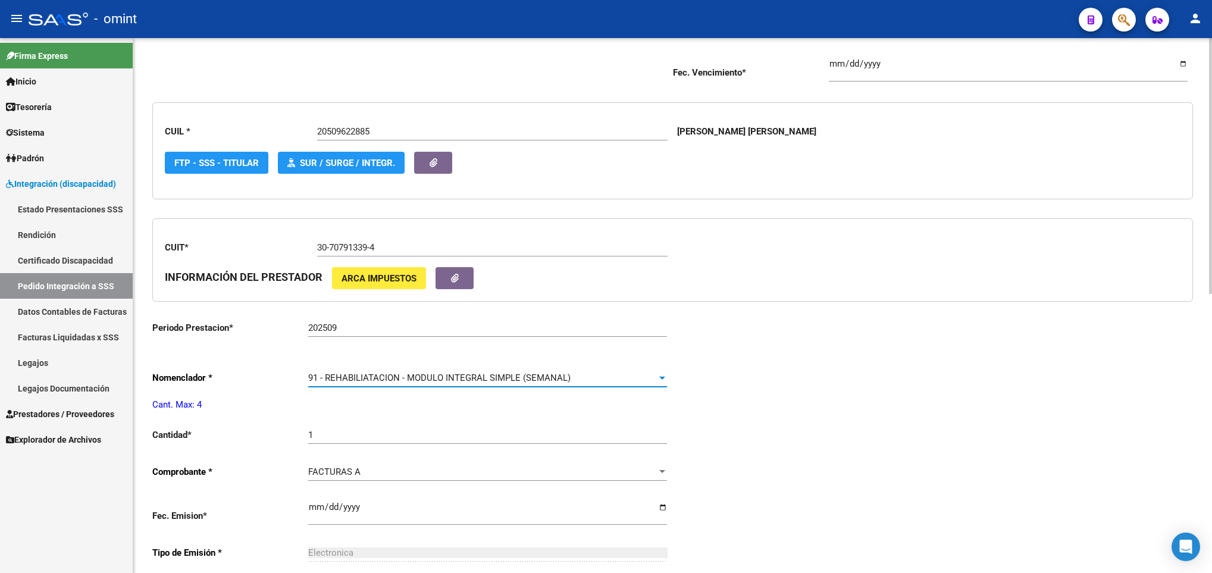
click at [348, 440] on input "1" at bounding box center [487, 435] width 359 height 11
type input "4"
click at [821, 491] on div "Periodo Presentacion * 202509 Ingresar el Periodo Tipo Archivo * DS Seleccionar…" at bounding box center [672, 414] width 1041 height 879
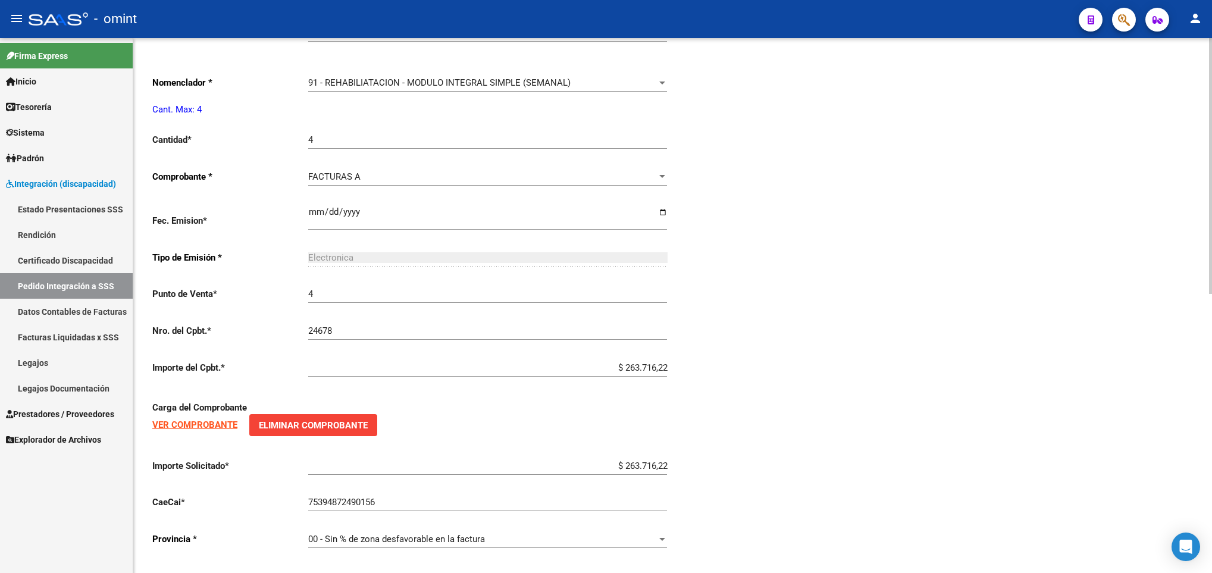
scroll to position [584, 0]
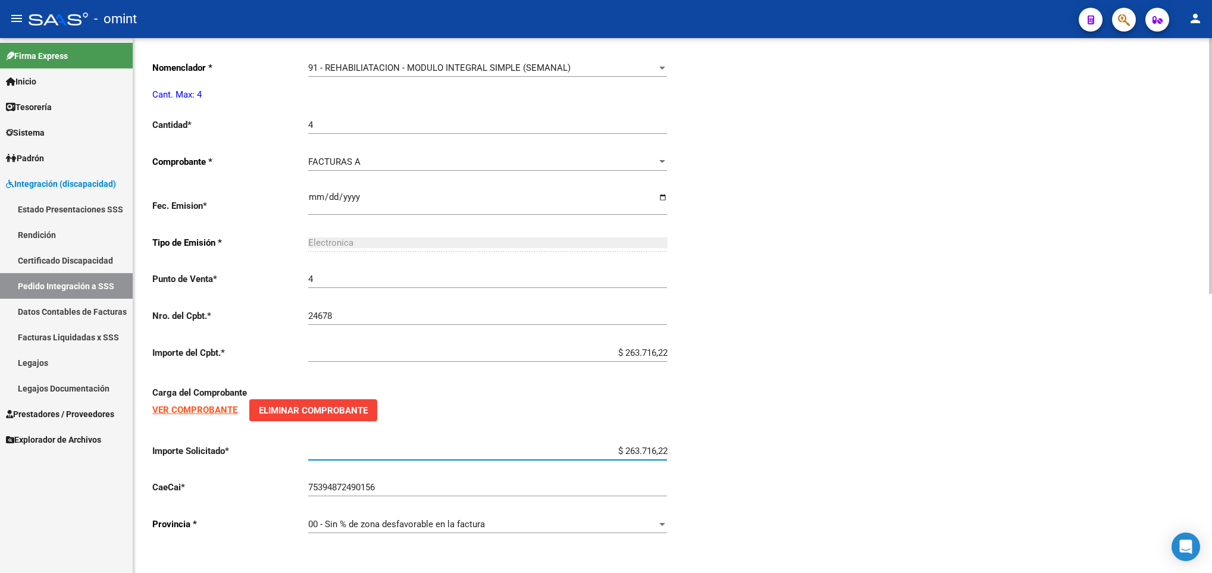
drag, startPoint x: 619, startPoint y: 454, endPoint x: 709, endPoint y: 463, distance: 89.7
click at [709, 463] on div "Periodo Presentacion * 202509 Ingresar el Periodo Tipo Archivo * DS Seleccionar…" at bounding box center [672, 104] width 1041 height 879
paste input "1.883,04"
type input "$ 261.883,04"
click at [969, 390] on div "Periodo Presentacion * 202509 Ingresar el Periodo Tipo Archivo * DS Seleccionar…" at bounding box center [672, 104] width 1041 height 879
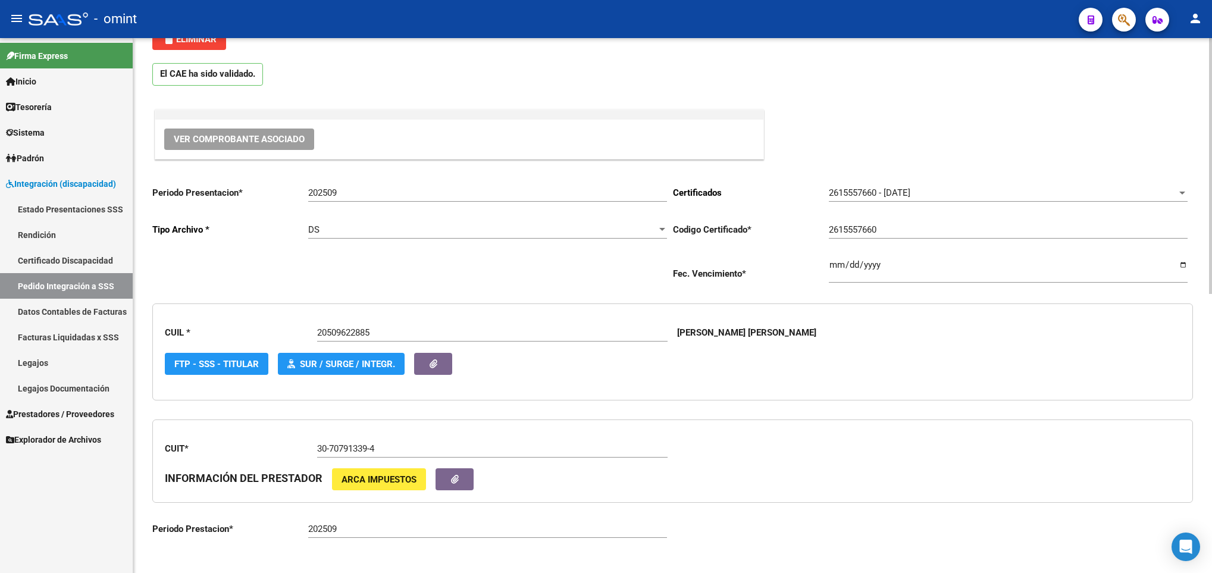
scroll to position [0, 0]
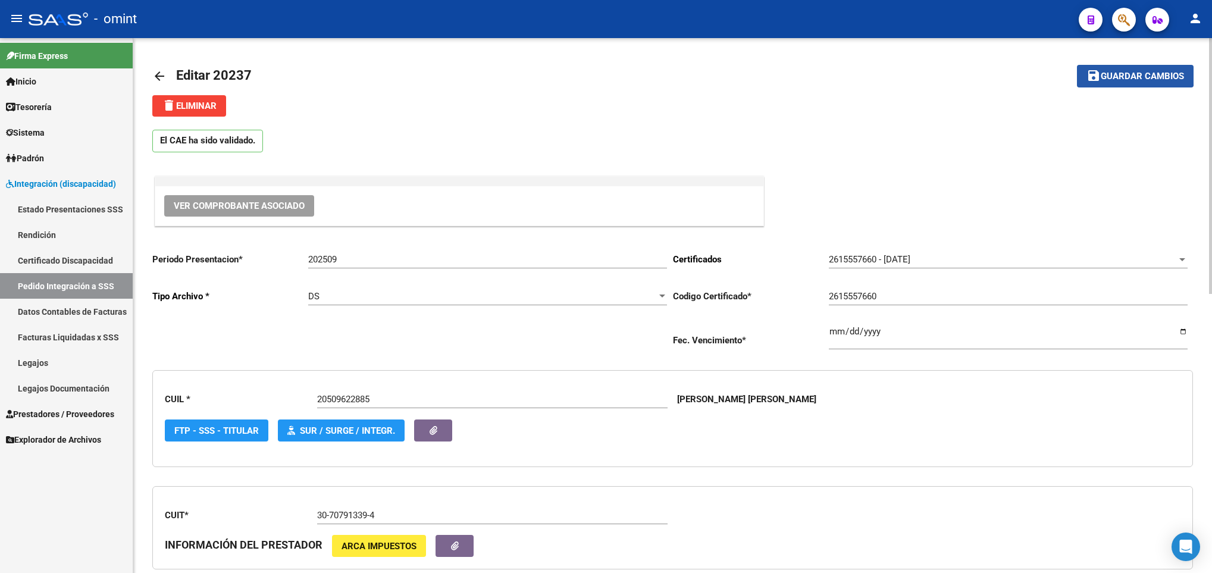
click at [1110, 67] on button "save Guardar cambios" at bounding box center [1135, 76] width 117 height 22
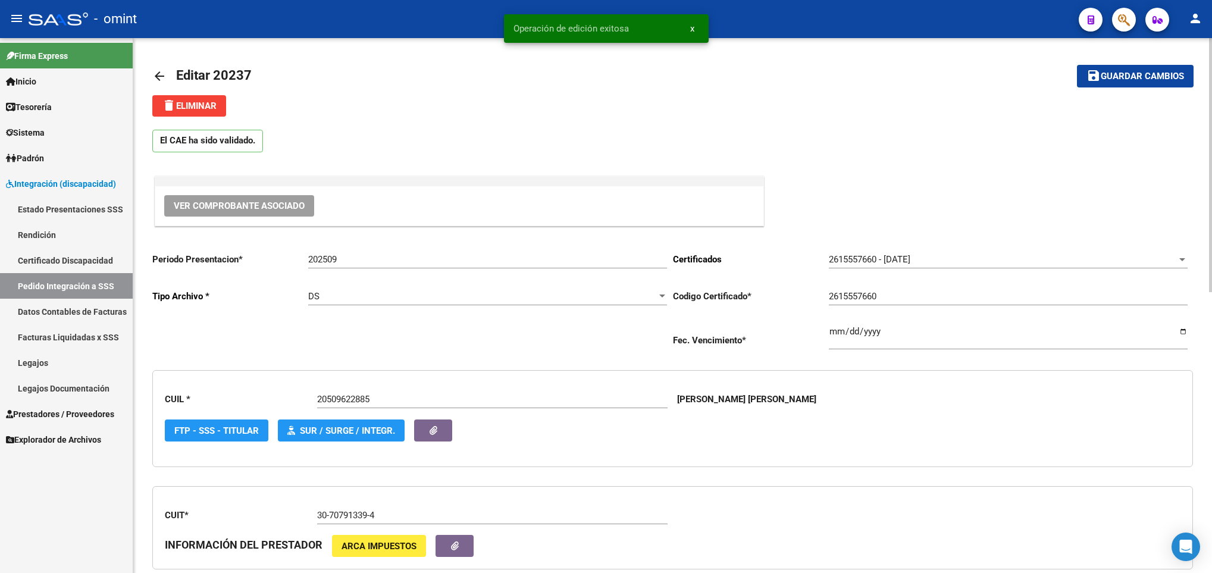
click at [162, 70] on mat-icon "arrow_back" at bounding box center [159, 76] width 14 height 14
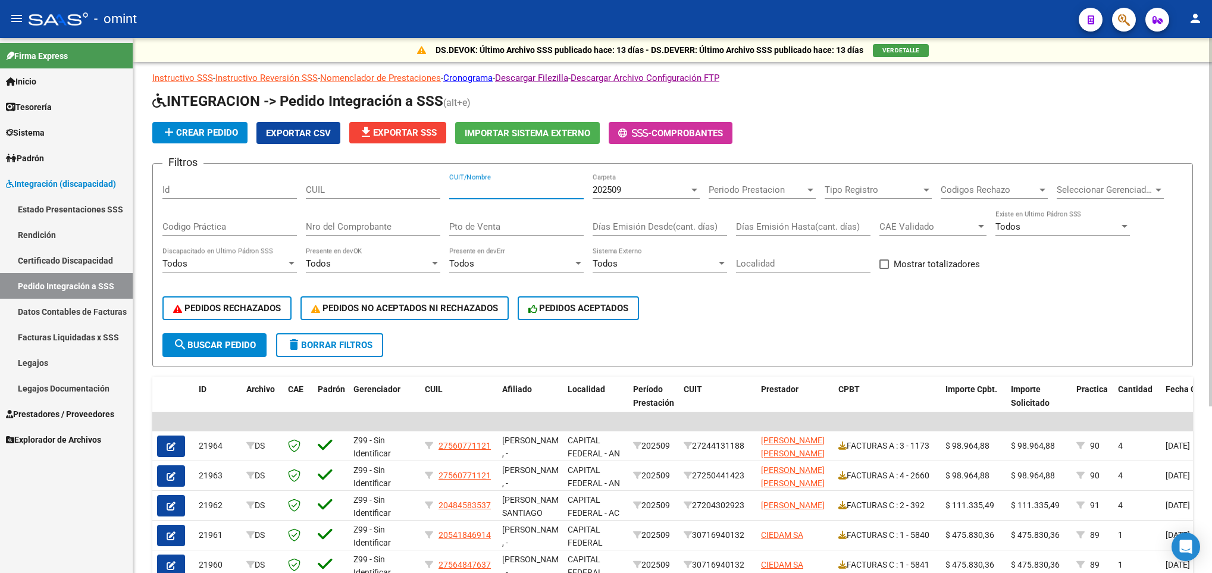
click at [489, 193] on input "CUIT/Nombre" at bounding box center [516, 189] width 134 height 11
paste input "27251639464"
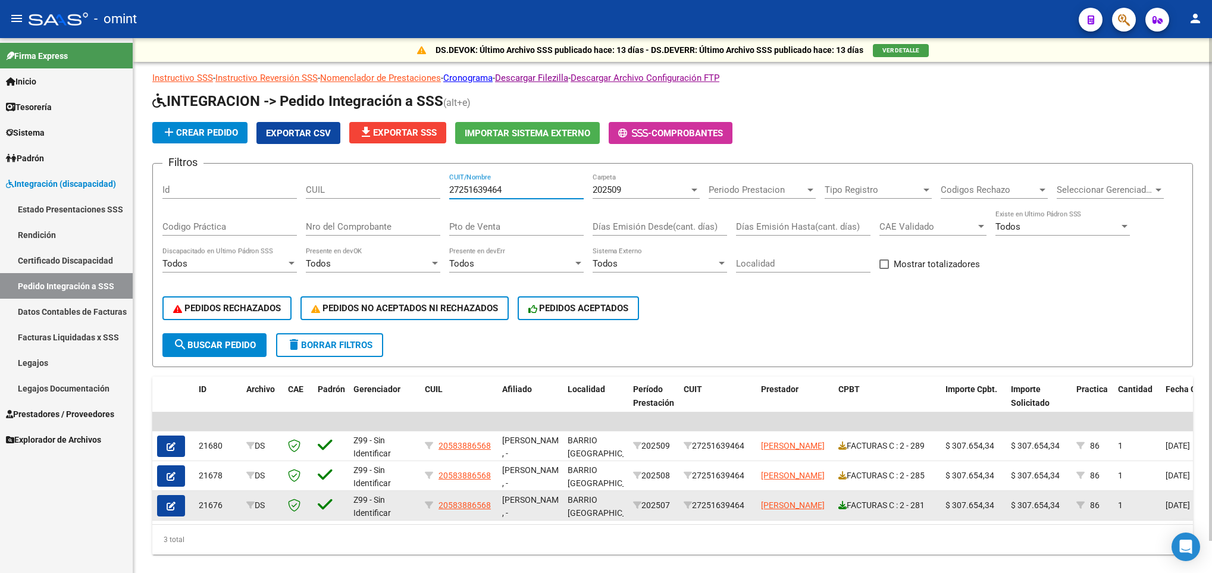
type input "27251639464"
click at [843, 505] on icon at bounding box center [842, 505] width 8 height 8
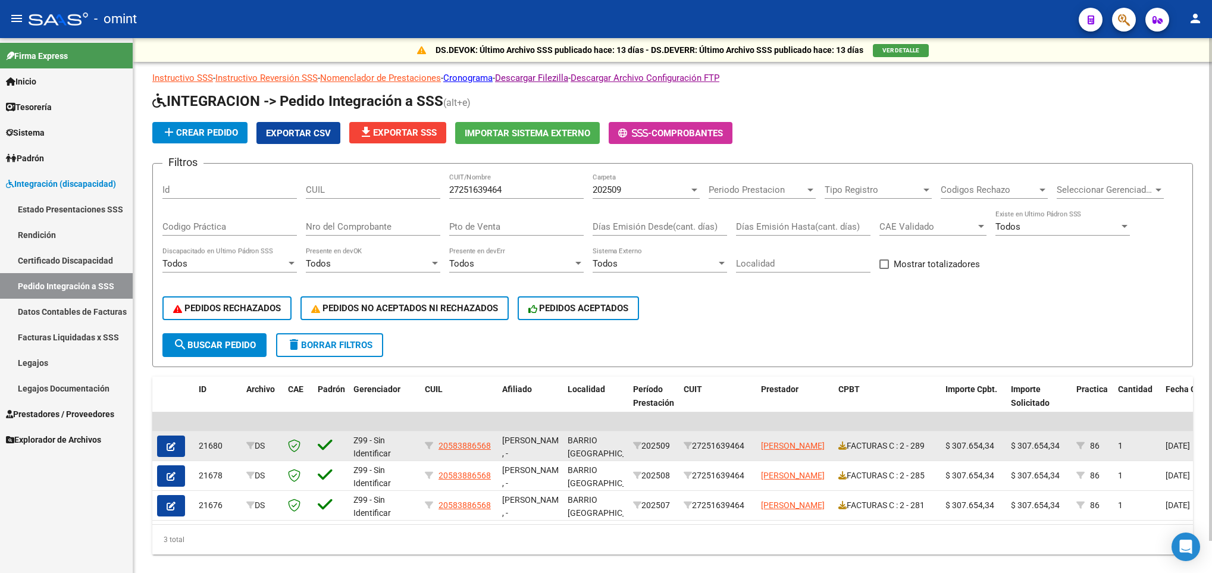
click at [176, 445] on button "button" at bounding box center [171, 446] width 28 height 21
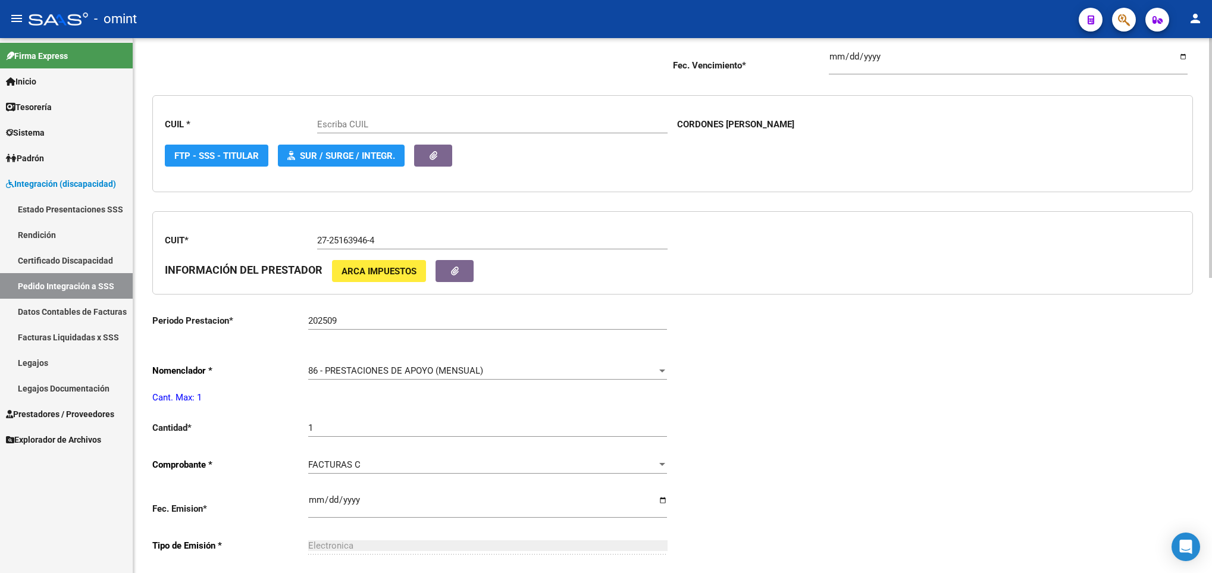
scroll to position [357, 0]
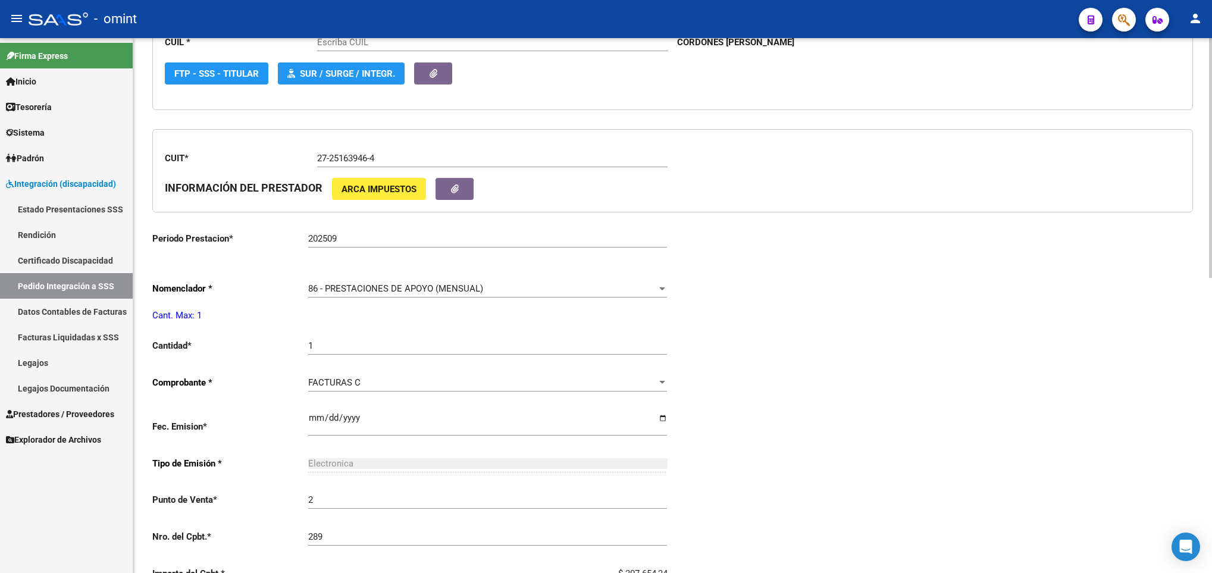
type input "20583886568"
click at [478, 289] on span "86 - PRESTACIONES DE APOYO (MENSUAL)" at bounding box center [395, 288] width 175 height 11
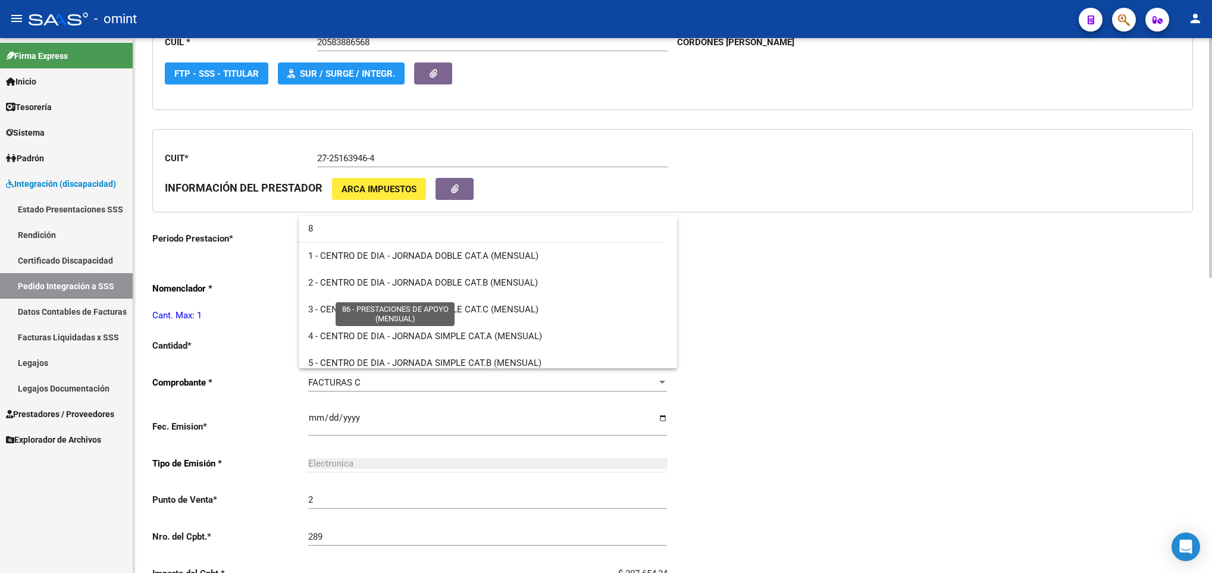
scroll to position [0, 0]
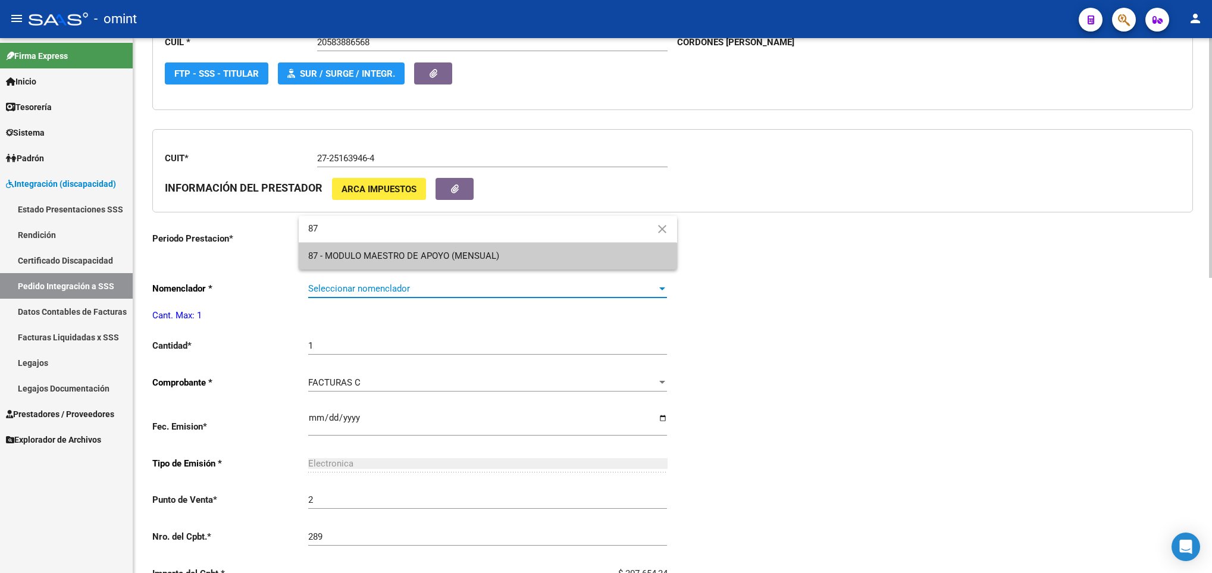
type input "87"
click at [490, 261] on span "87 - MODULO MAESTRO DE APOYO (MENSUAL)" at bounding box center [403, 256] width 191 height 11
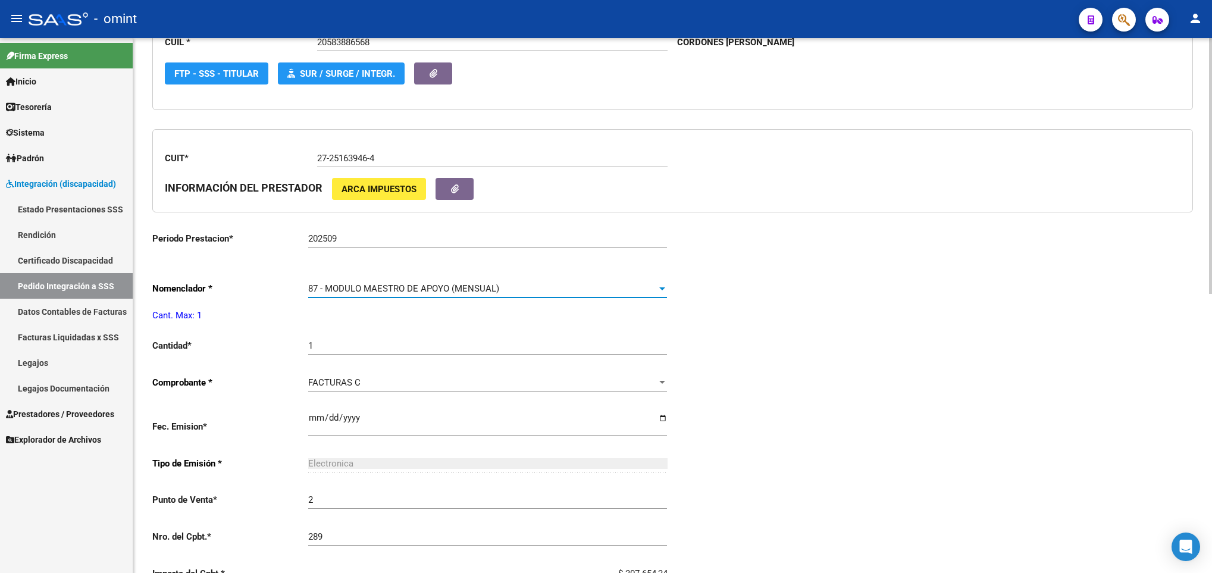
click at [1028, 316] on div "Periodo Presentacion * 202509 Ingresar el Periodo Tipo Archivo * DS Seleccionar…" at bounding box center [672, 325] width 1041 height 879
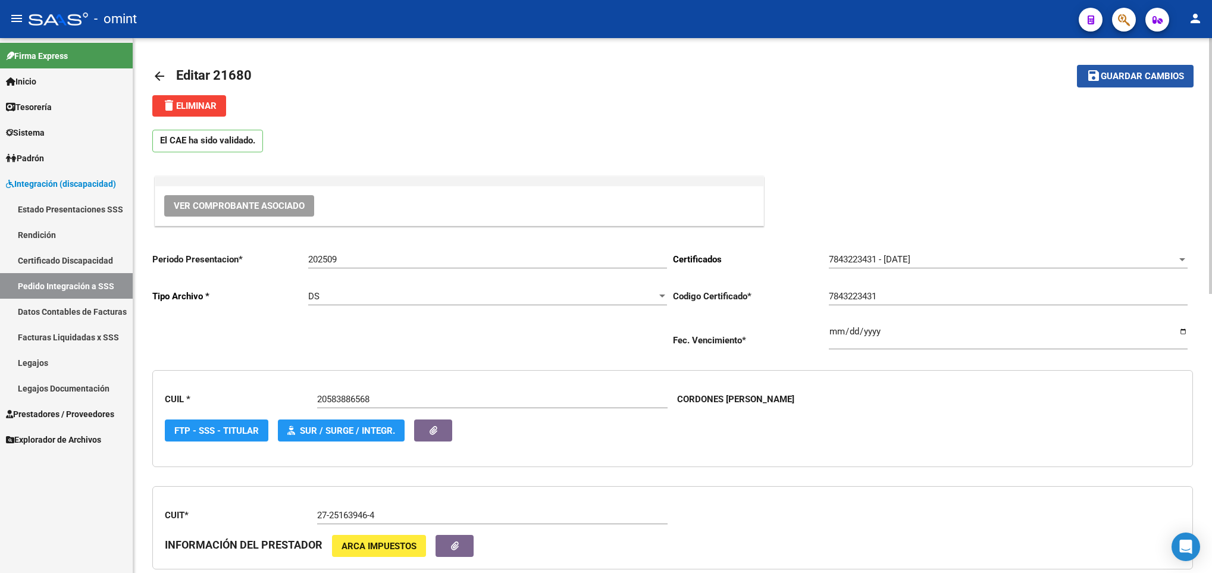
click at [1161, 74] on span "Guardar cambios" at bounding box center [1142, 76] width 83 height 11
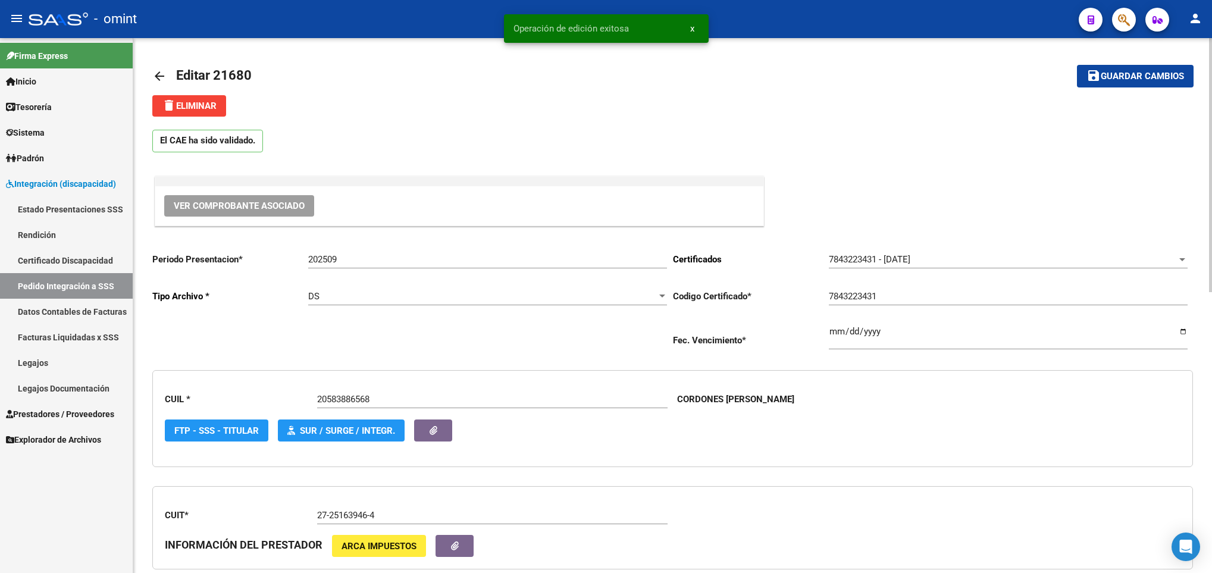
click at [164, 73] on mat-icon "arrow_back" at bounding box center [159, 76] width 14 height 14
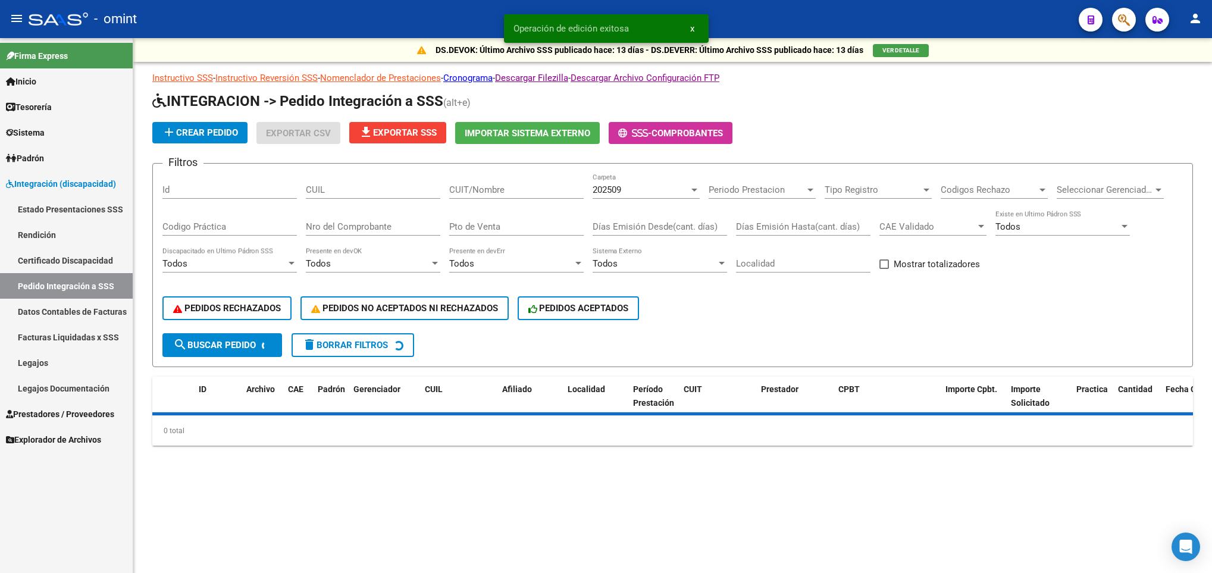
click at [477, 181] on div "CUIT/Nombre" at bounding box center [516, 186] width 134 height 26
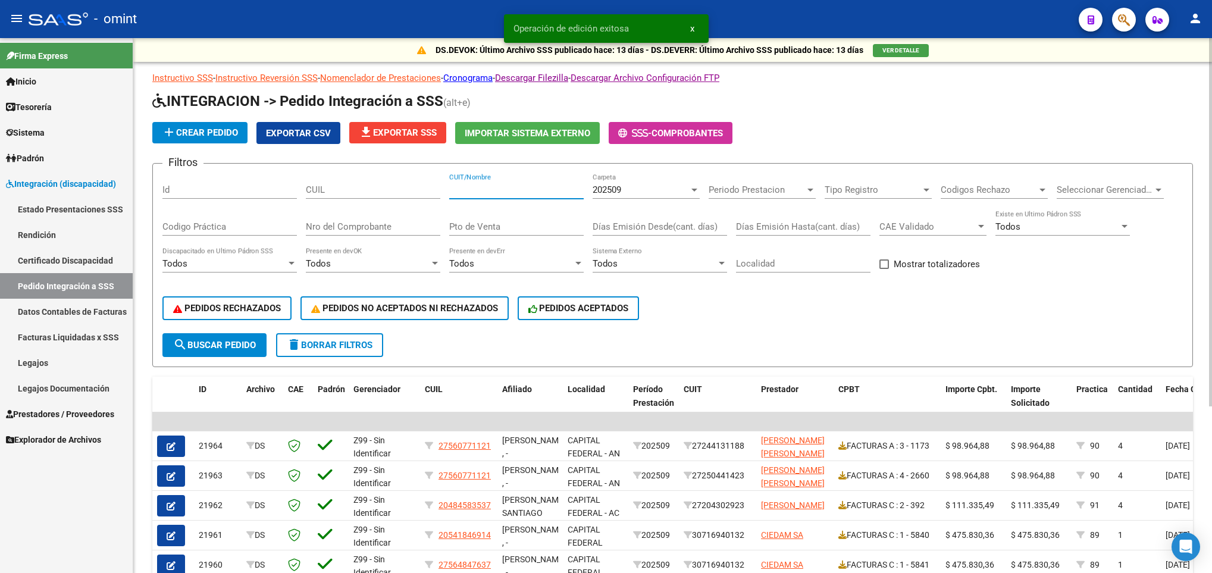
paste input "27251639464"
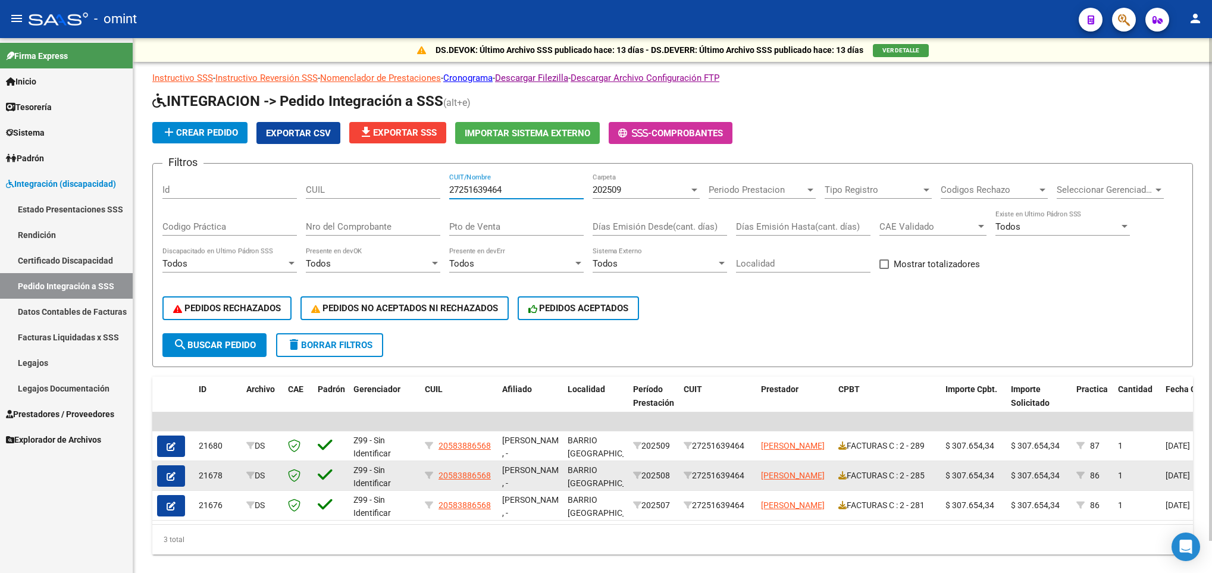
type input "27251639464"
click at [170, 475] on icon "button" at bounding box center [171, 476] width 9 height 9
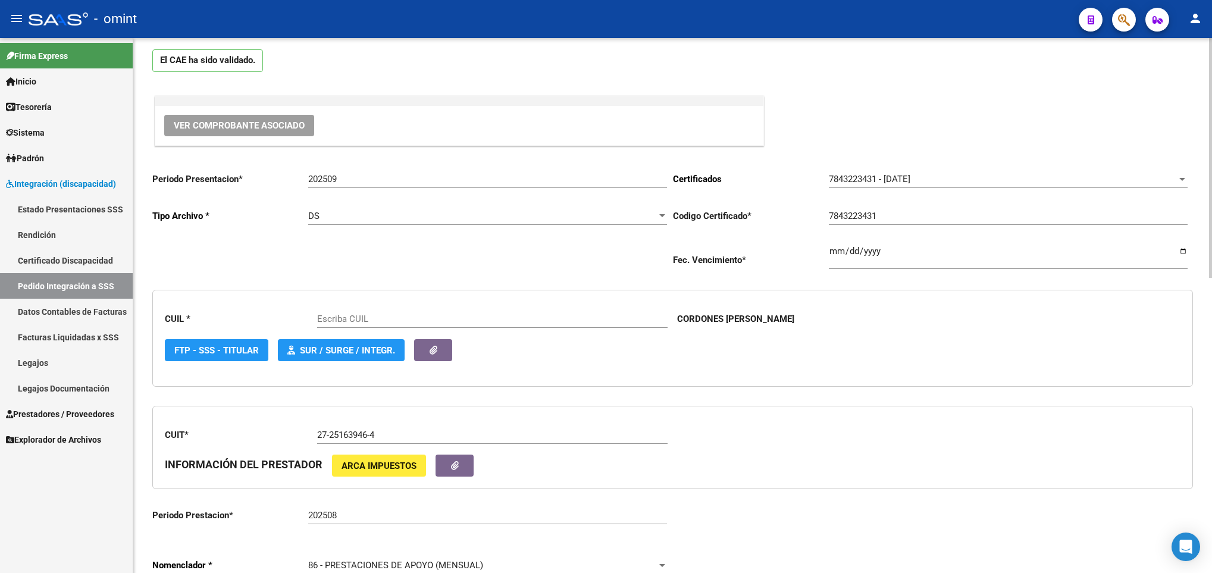
scroll to position [268, 0]
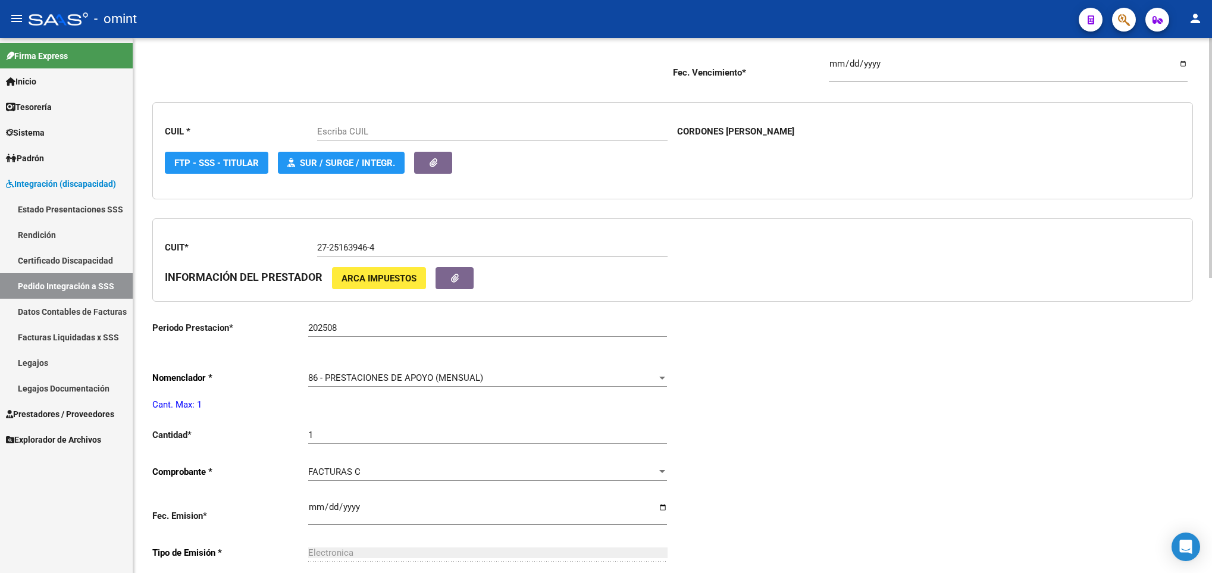
type input "20583886568"
click at [402, 381] on span "86 - PRESTACIONES DE APOYO (MENSUAL)" at bounding box center [395, 377] width 175 height 11
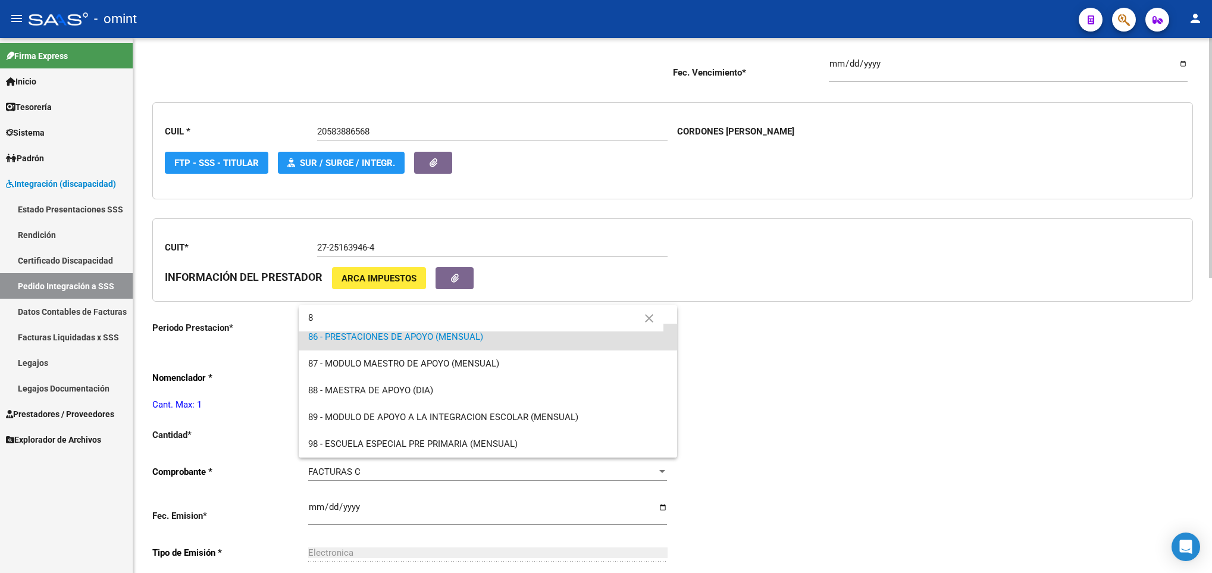
scroll to position [0, 0]
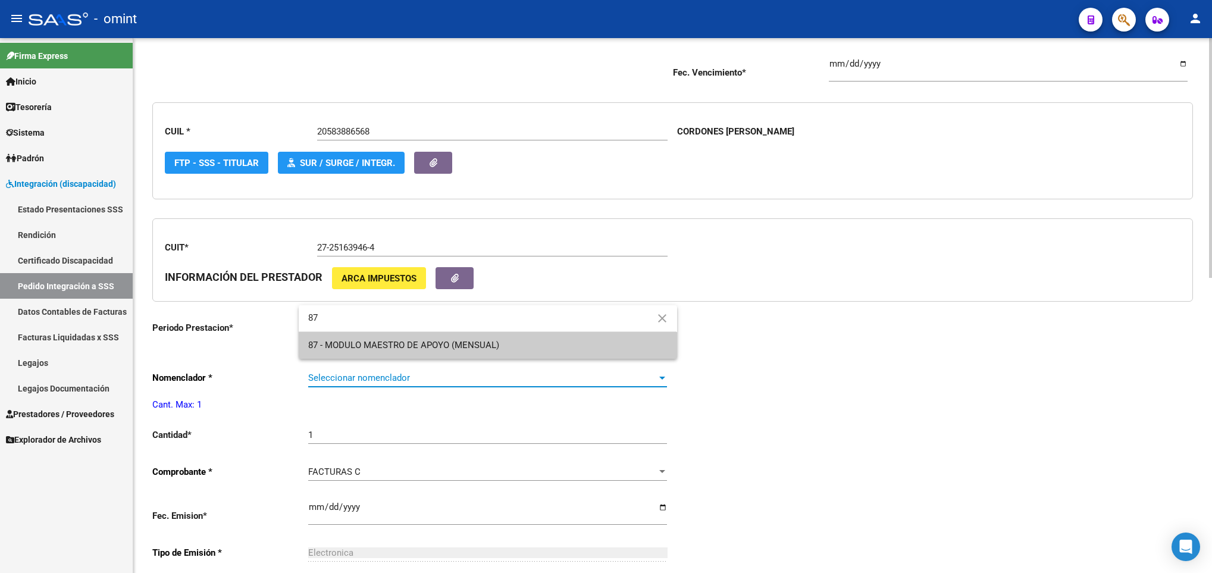
type input "87"
click at [414, 352] on span "87 - MODULO MAESTRO DE APOYO (MENSUAL)" at bounding box center [487, 345] width 359 height 27
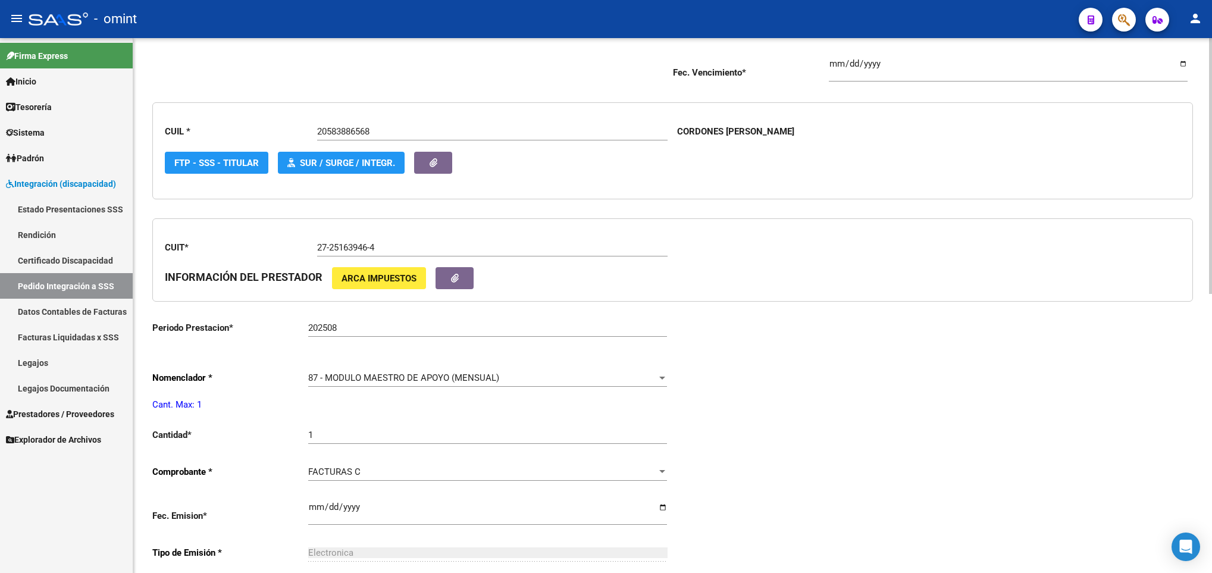
click at [884, 425] on div "Periodo Presentacion * 202509 Ingresar el Periodo Tipo Archivo * DS Seleccionar…" at bounding box center [672, 414] width 1041 height 879
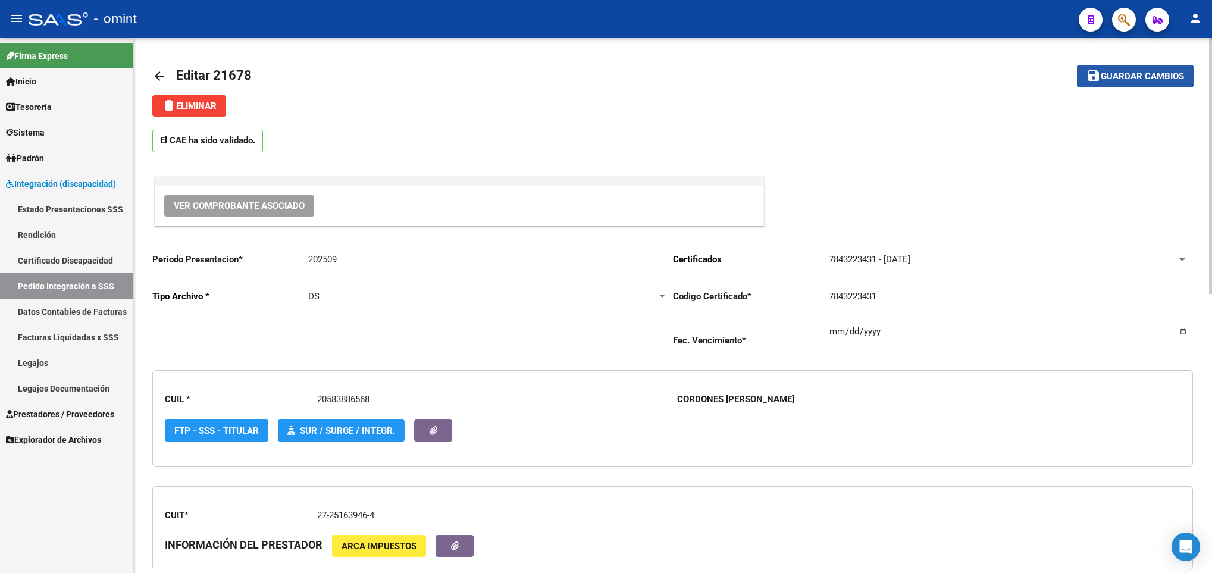
click at [1159, 65] on button "save Guardar cambios" at bounding box center [1135, 76] width 117 height 22
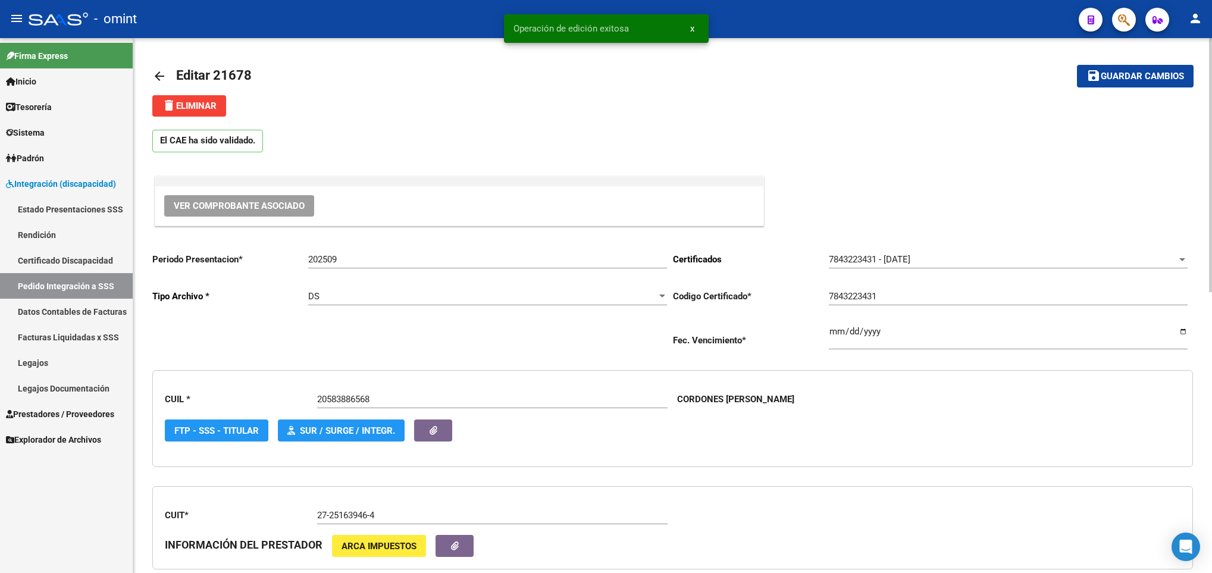
click at [159, 70] on mat-icon "arrow_back" at bounding box center [159, 76] width 14 height 14
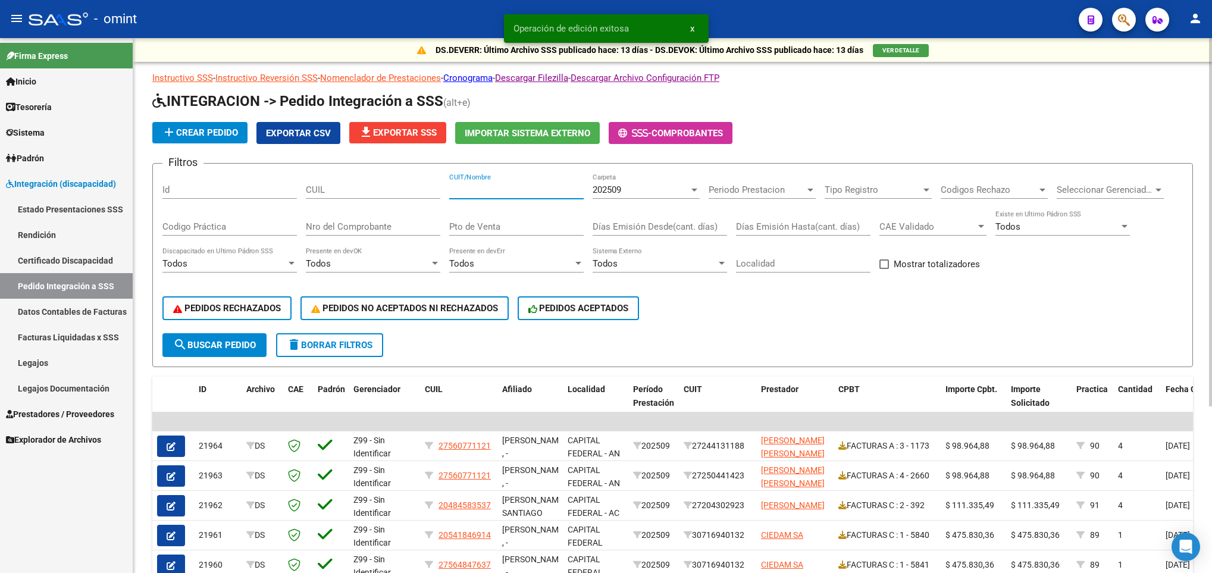
click at [505, 188] on input "CUIT/Nombre" at bounding box center [516, 189] width 134 height 11
paste input "27251639464"
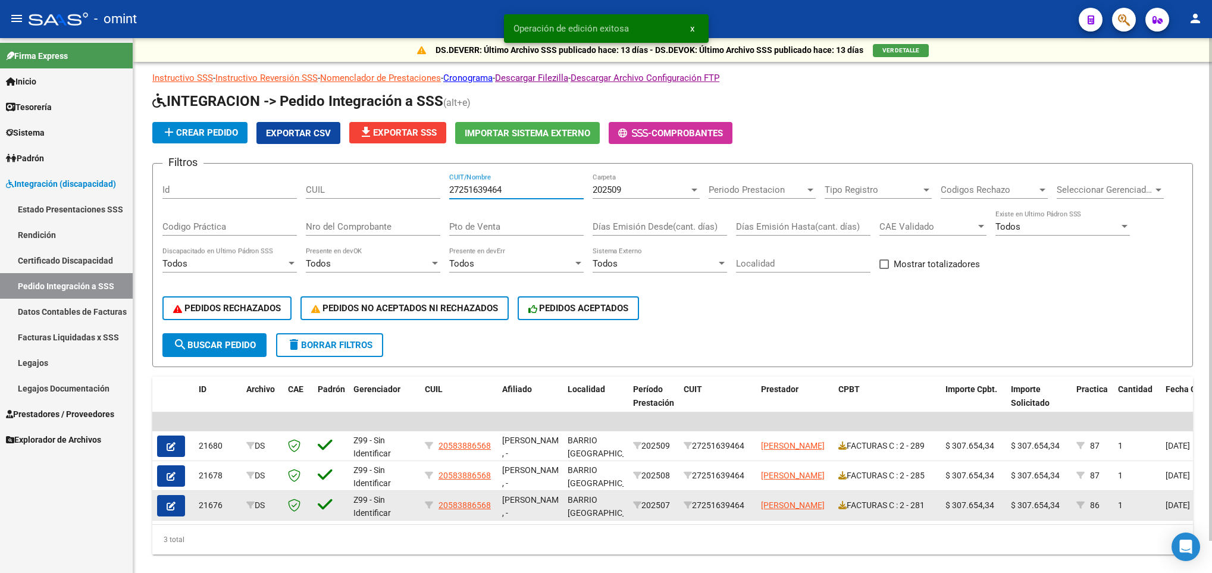
type input "27251639464"
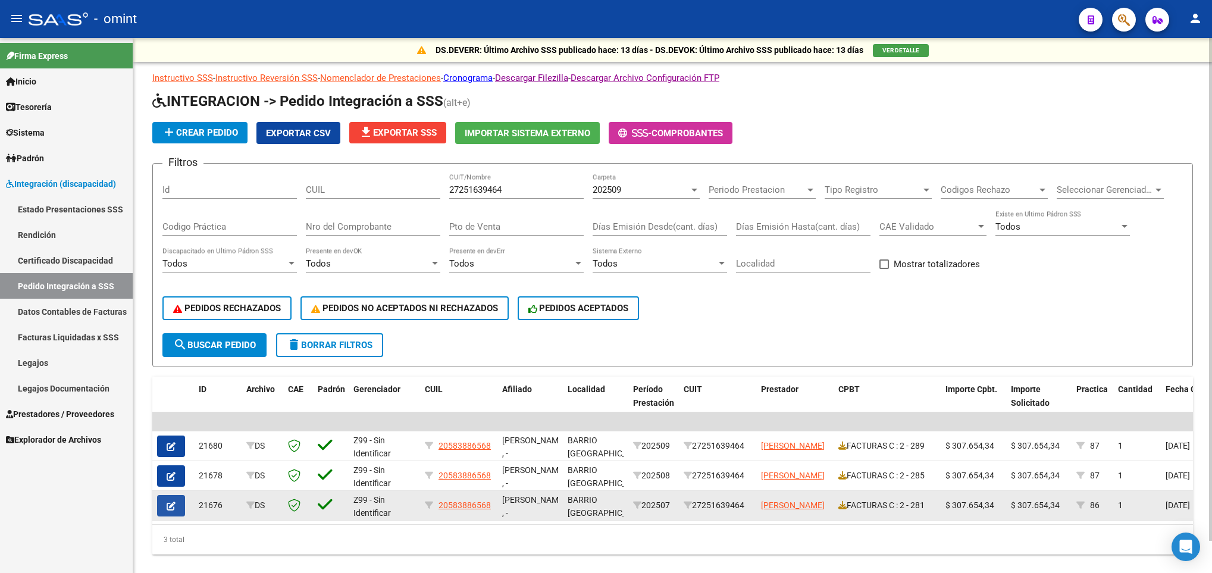
click at [173, 505] on icon "button" at bounding box center [171, 506] width 9 height 9
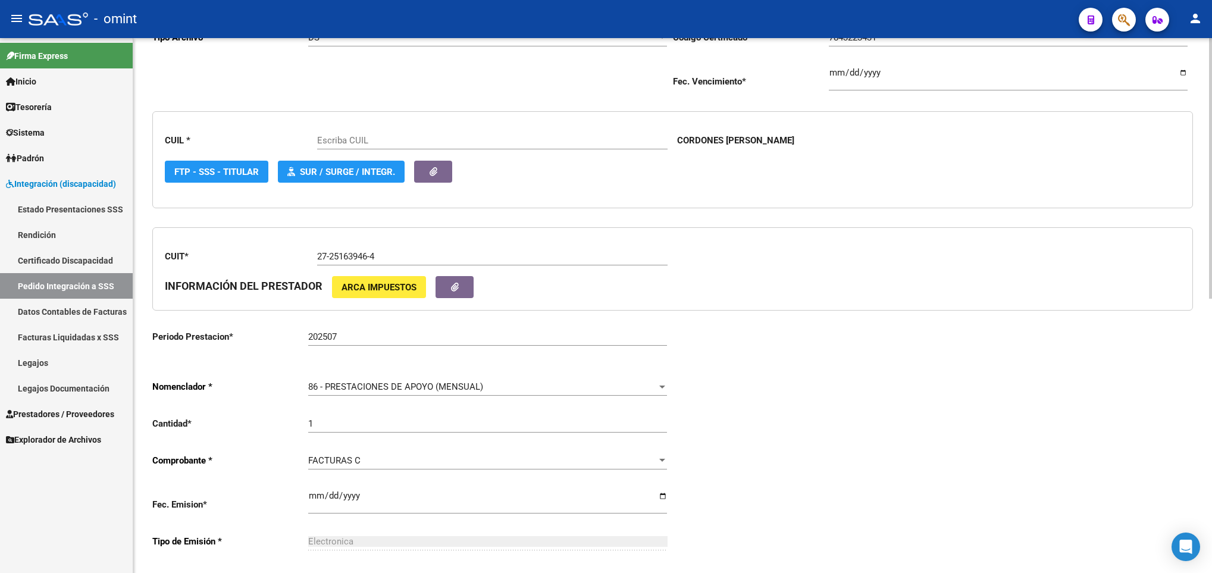
scroll to position [268, 0]
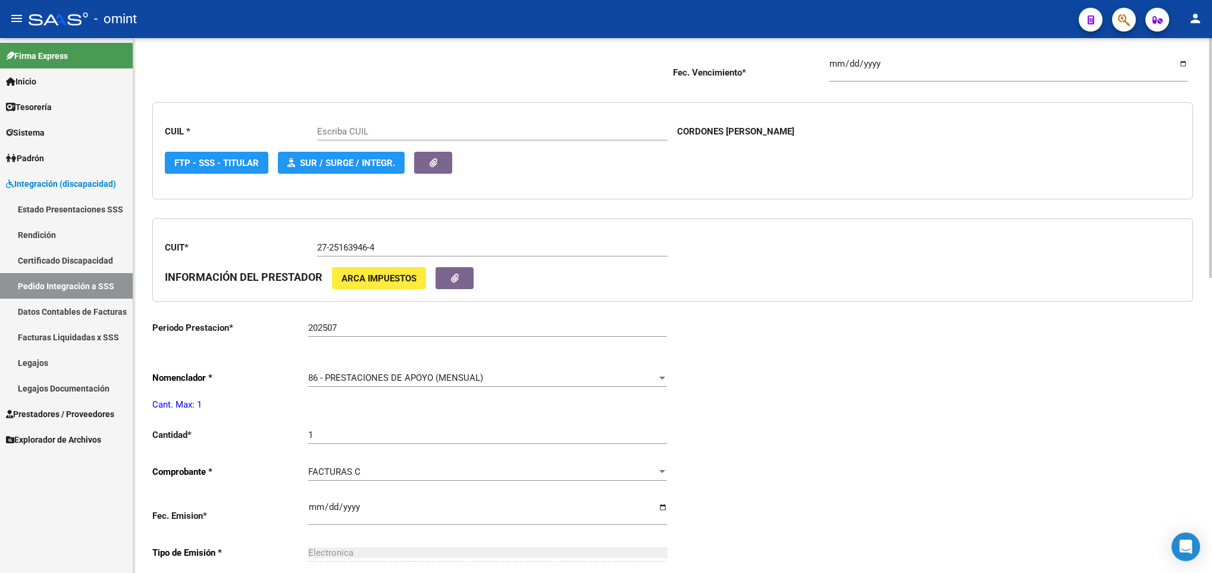
click at [392, 382] on span "86 - PRESTACIONES DE APOYO (MENSUAL)" at bounding box center [395, 377] width 175 height 11
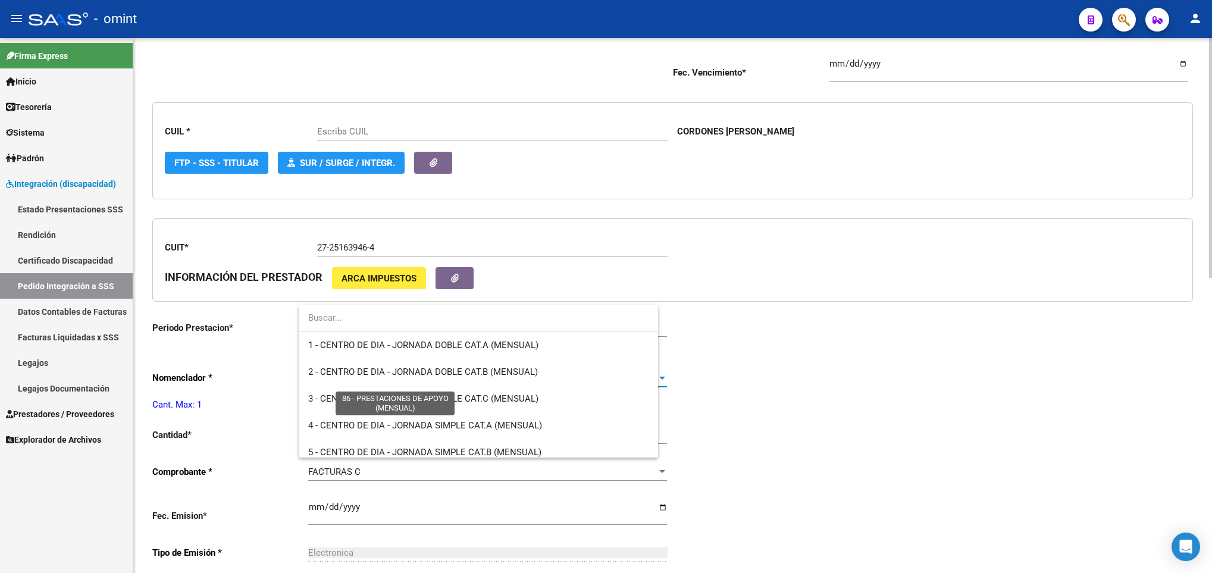
scroll to position [2240, 0]
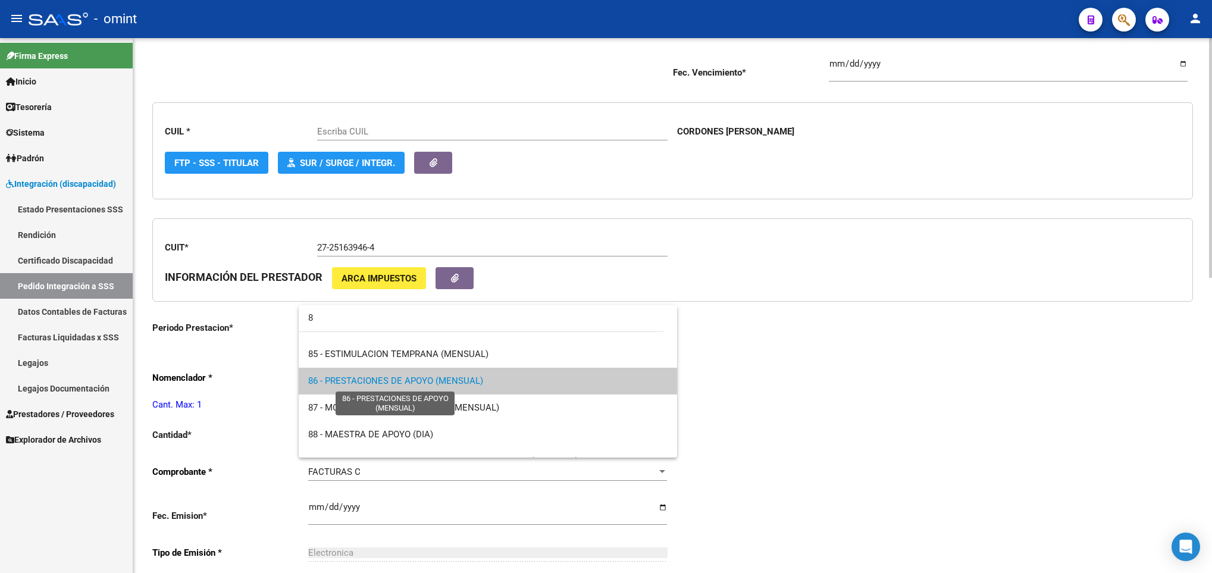
type input "87"
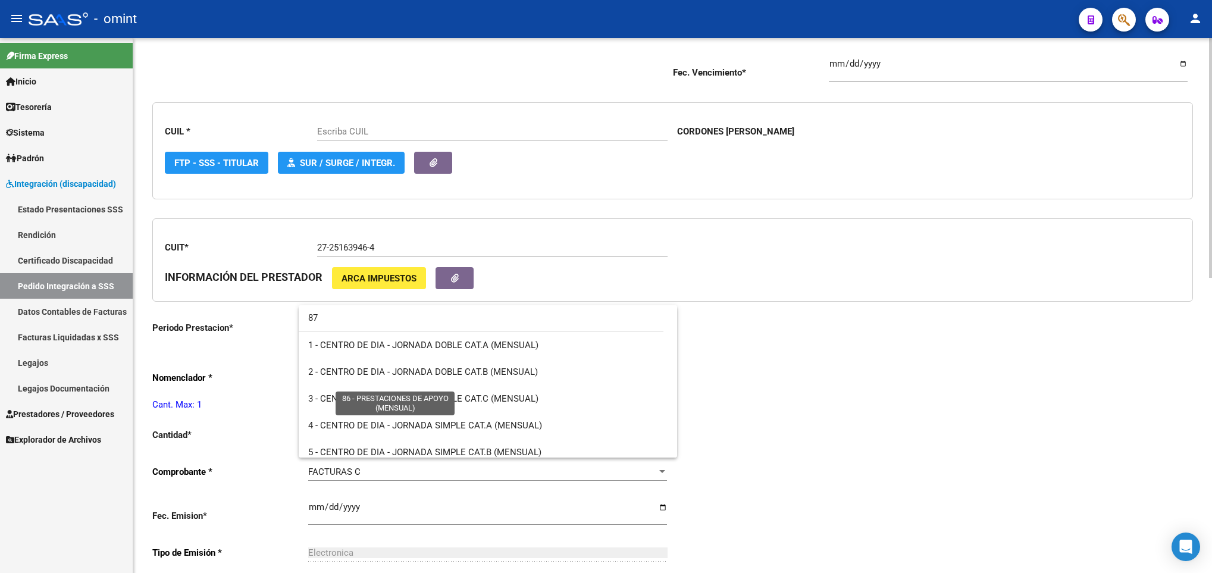
type input "20583886568"
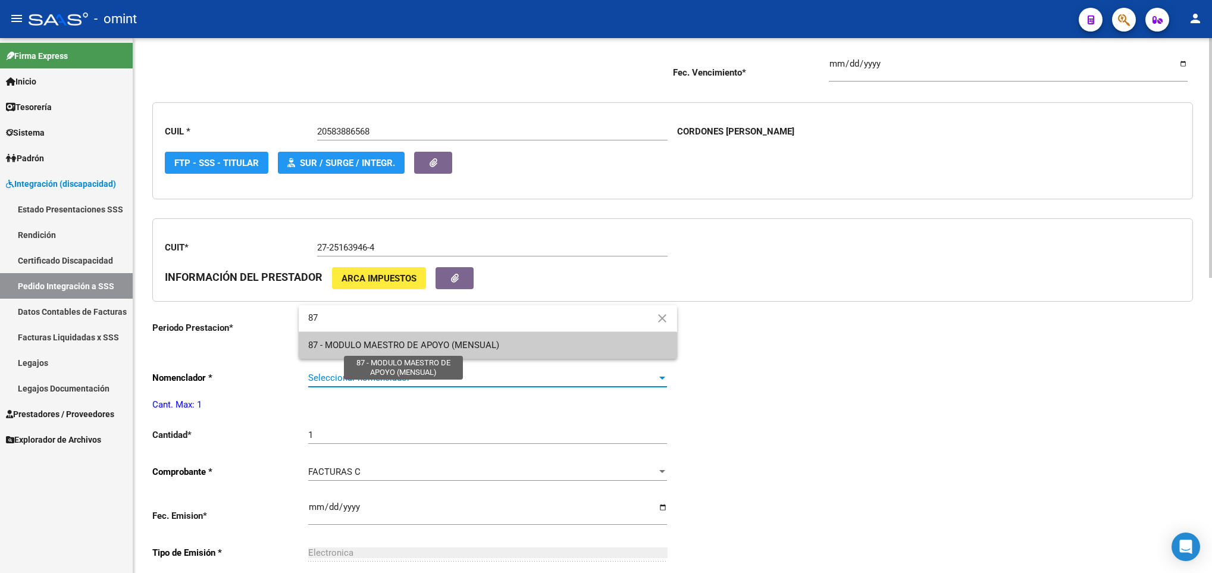
type input "87"
click at [436, 345] on span "87 - MODULO MAESTRO DE APOYO (MENSUAL)" at bounding box center [403, 345] width 191 height 11
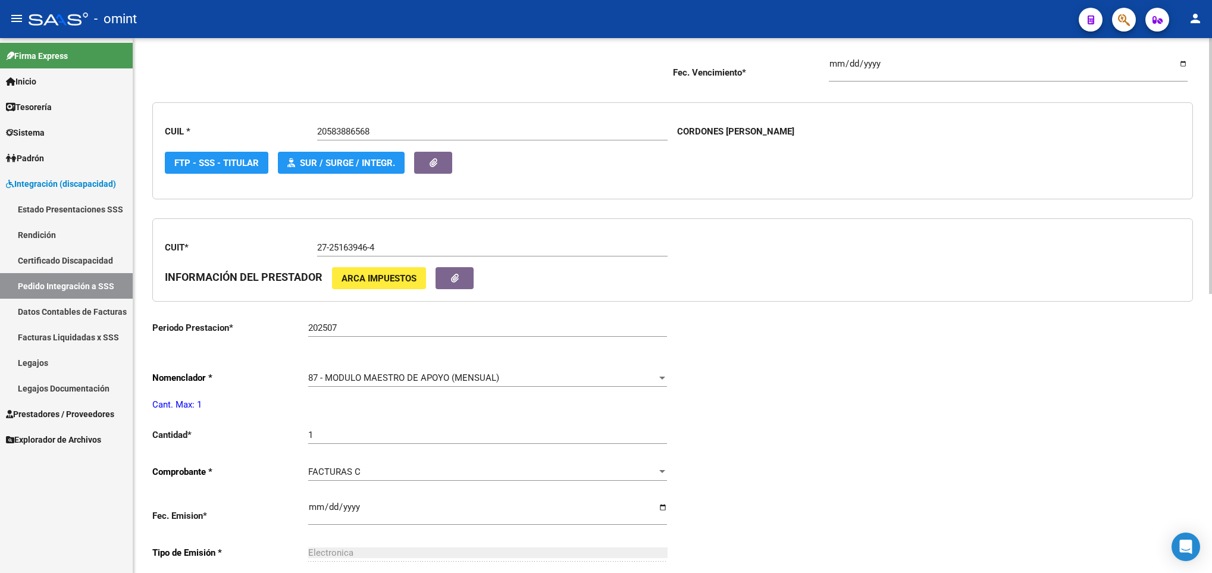
click at [1003, 393] on div "Periodo Presentacion * 202509 Ingresar el Periodo Tipo Archivo * DS Seleccionar…" at bounding box center [672, 414] width 1041 height 879
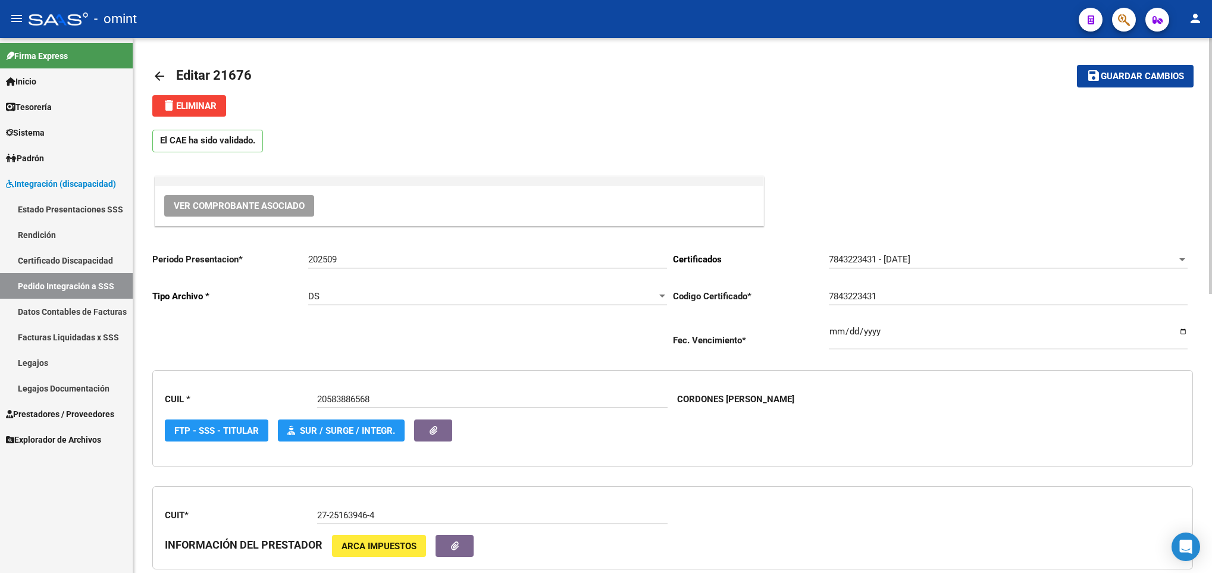
click at [1144, 82] on button "save Guardar cambios" at bounding box center [1135, 76] width 117 height 22
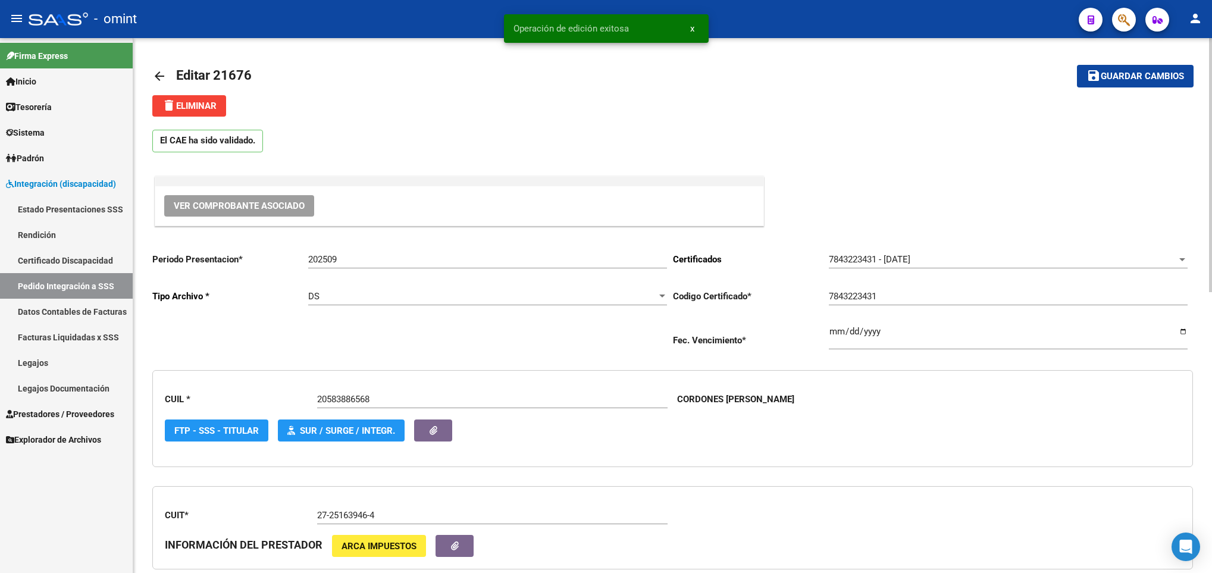
click at [154, 80] on mat-icon "arrow_back" at bounding box center [159, 76] width 14 height 14
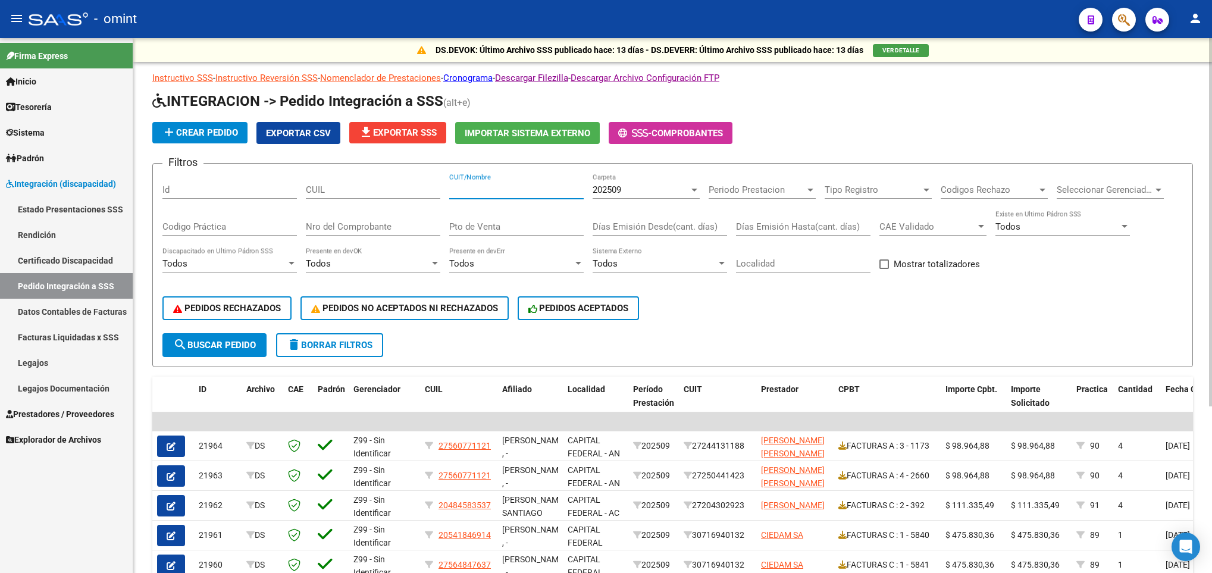
click at [487, 186] on input "CUIT/Nombre" at bounding box center [516, 189] width 134 height 11
paste input "30711811121"
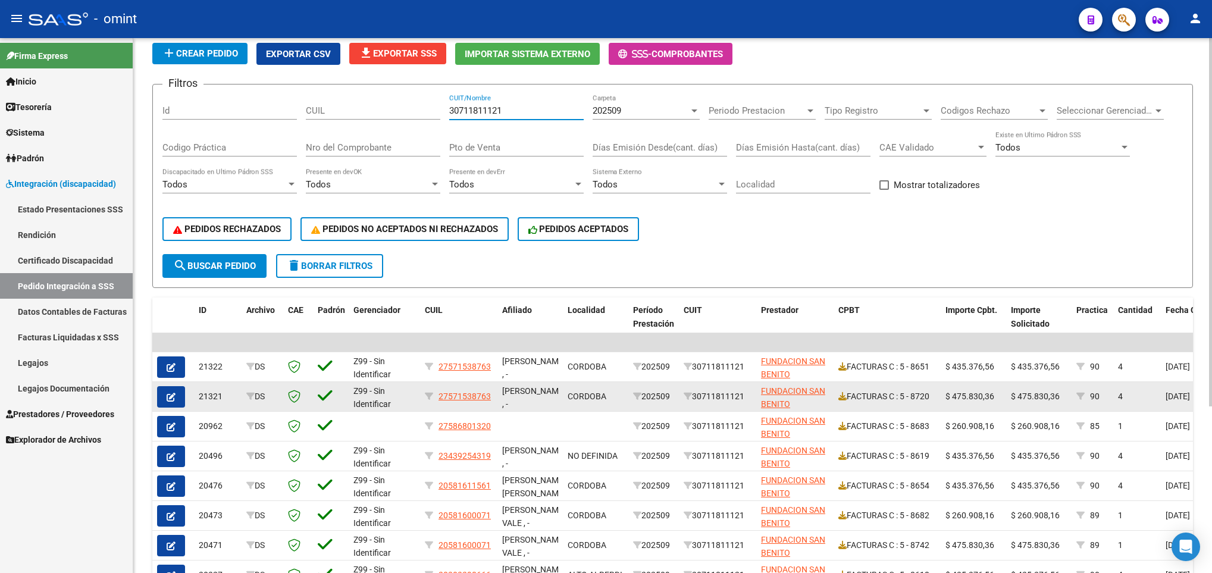
scroll to position [179, 0]
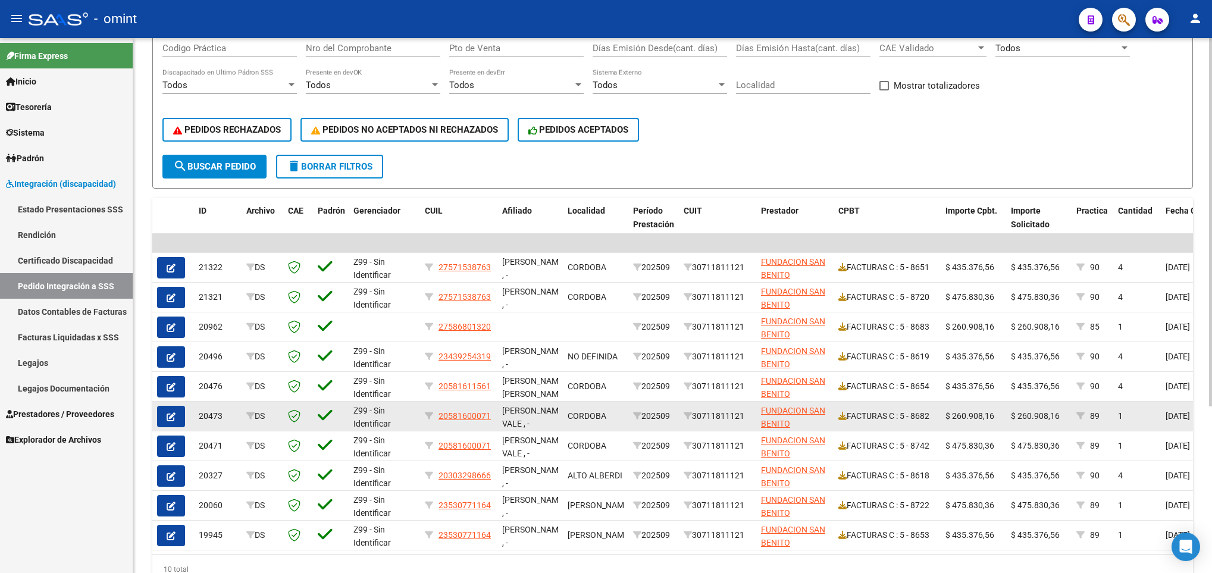
type input "30711811121"
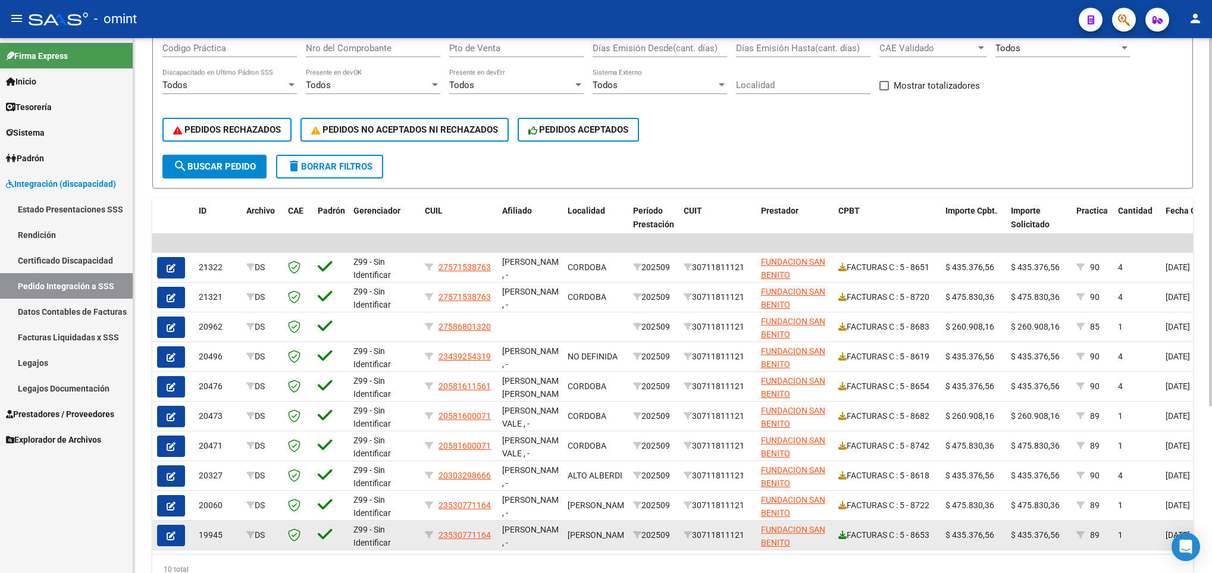
click at [845, 538] on icon at bounding box center [842, 535] width 8 height 8
click at [170, 536] on icon "button" at bounding box center [171, 535] width 9 height 9
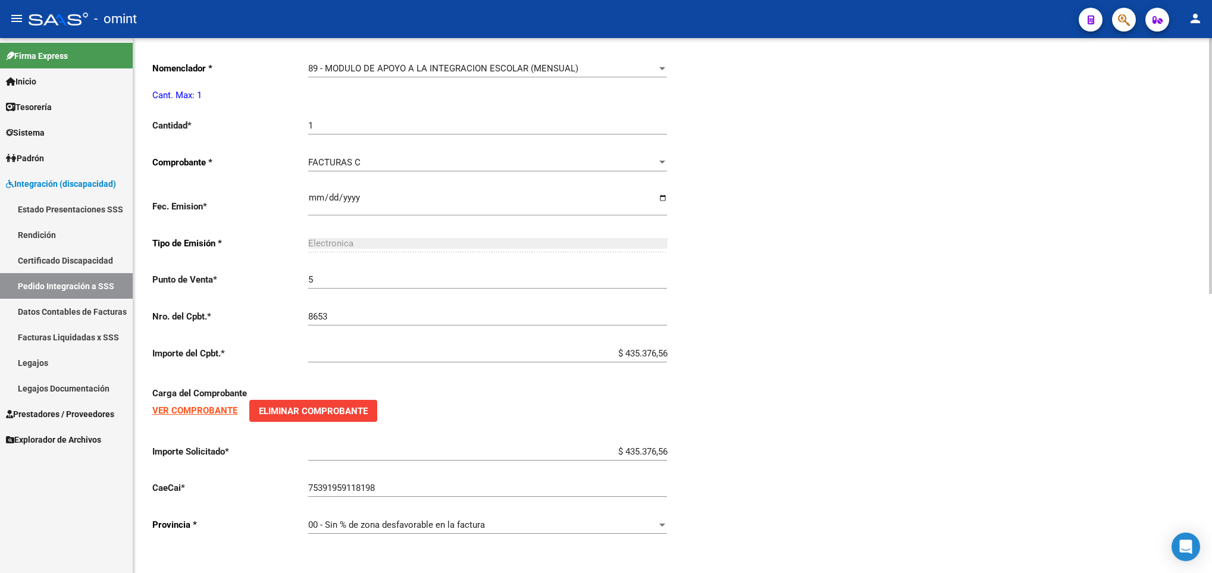
scroll to position [584, 0]
click at [479, 62] on span "89 - MODULO DE APOYO A LA INTEGRACION ESCOLAR (MENSUAL)" at bounding box center [443, 67] width 270 height 11
type input "23530771164"
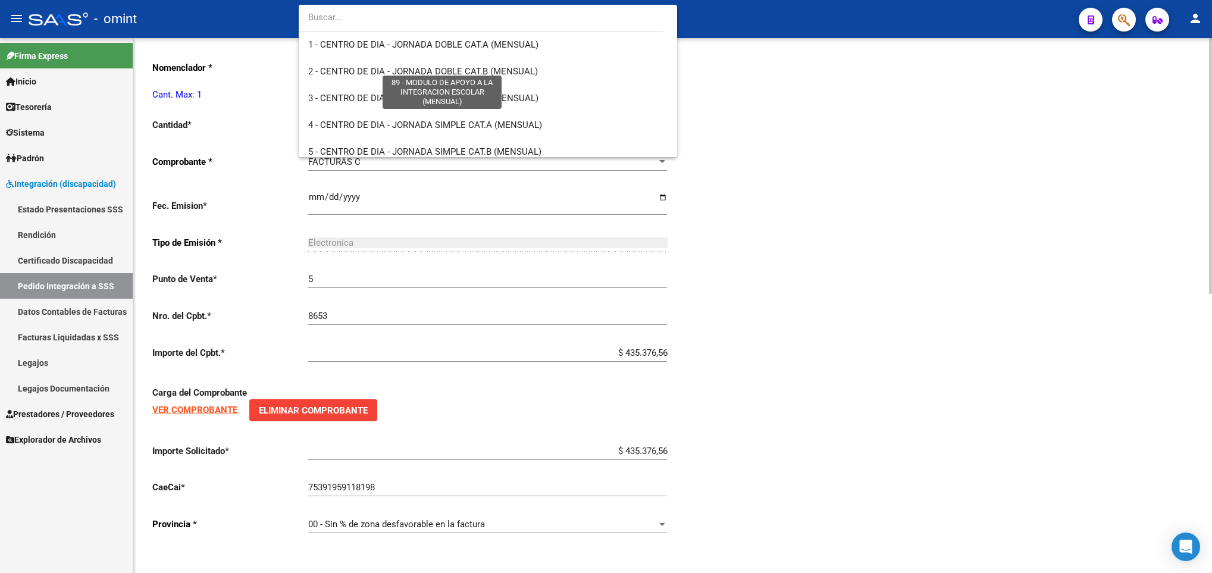
scroll to position [2336, 0]
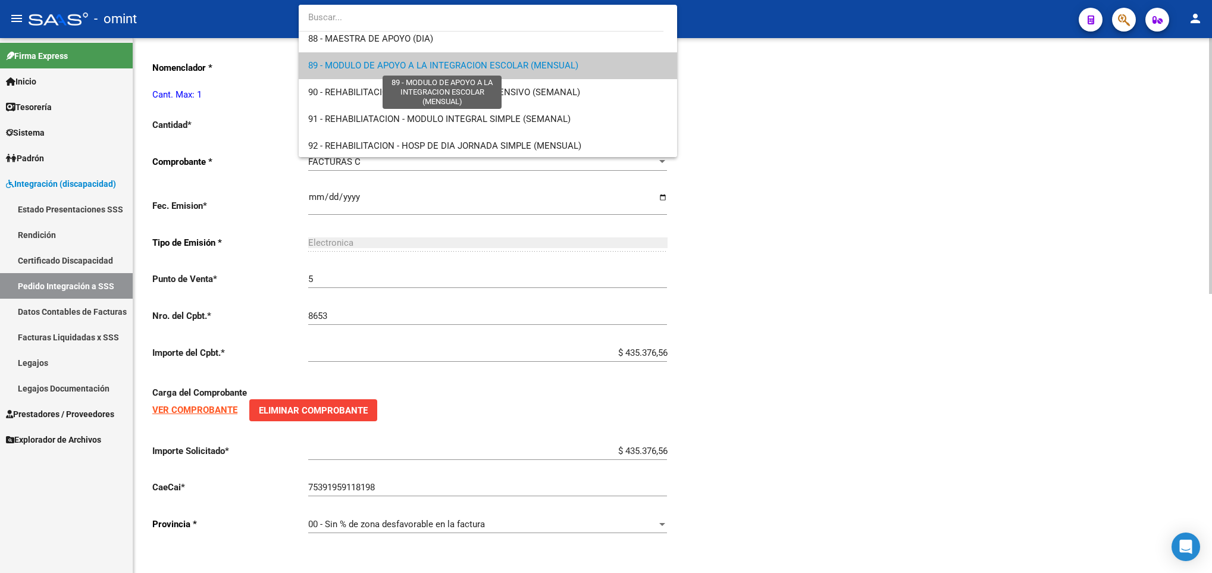
type input "0"
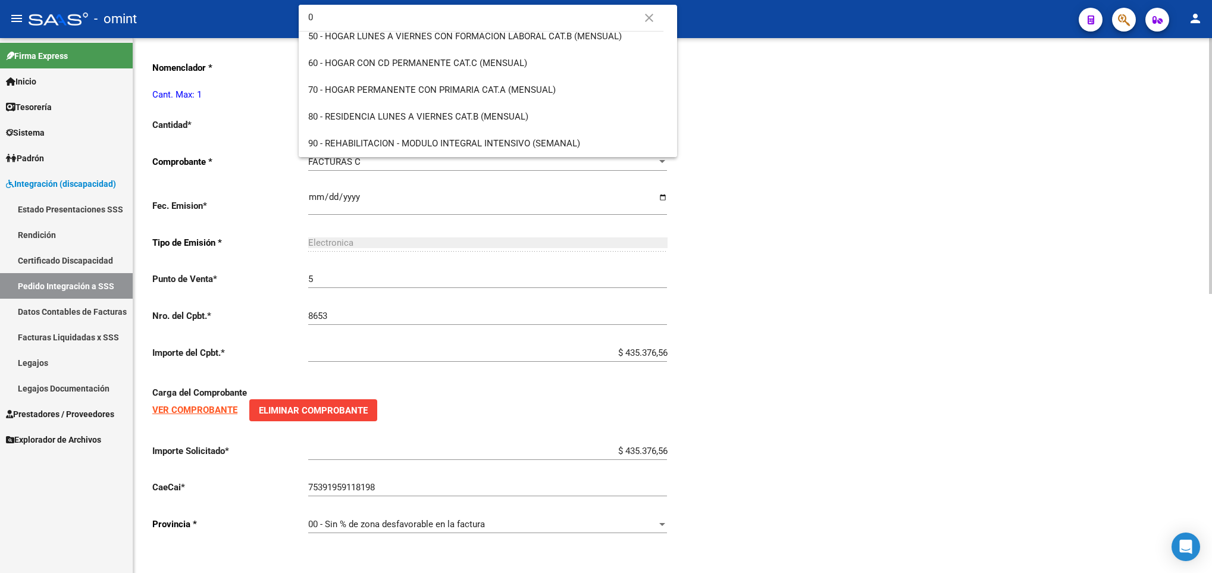
scroll to position [0, 0]
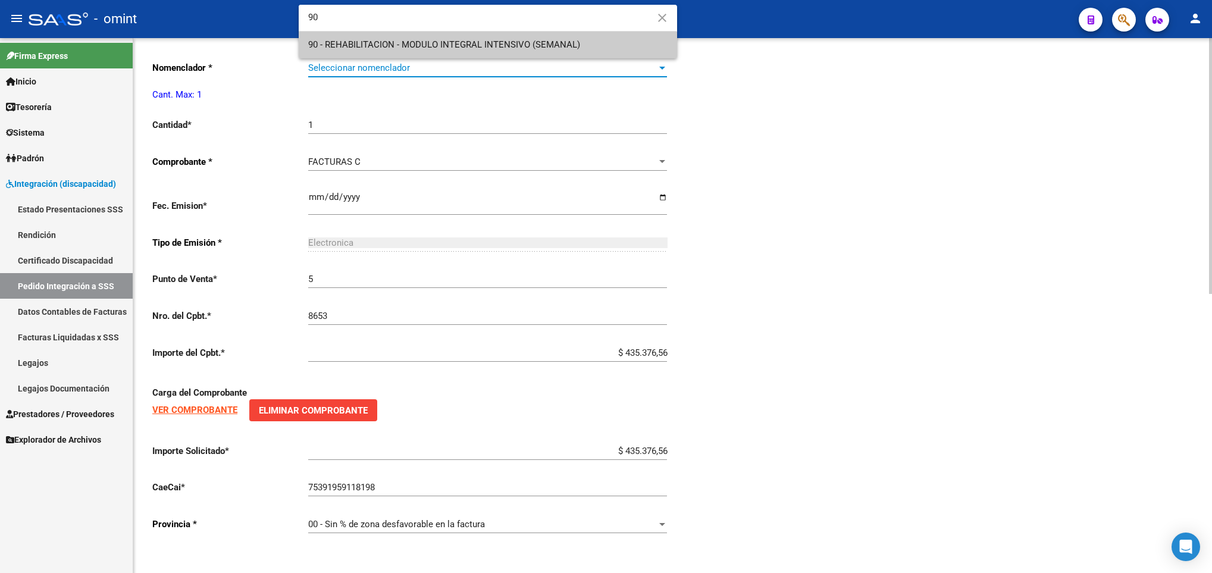
type input "90"
click at [482, 34] on span "90 - REHABILITACION - MODULO INTEGRAL INTENSIVO (SEMANAL)" at bounding box center [487, 45] width 359 height 27
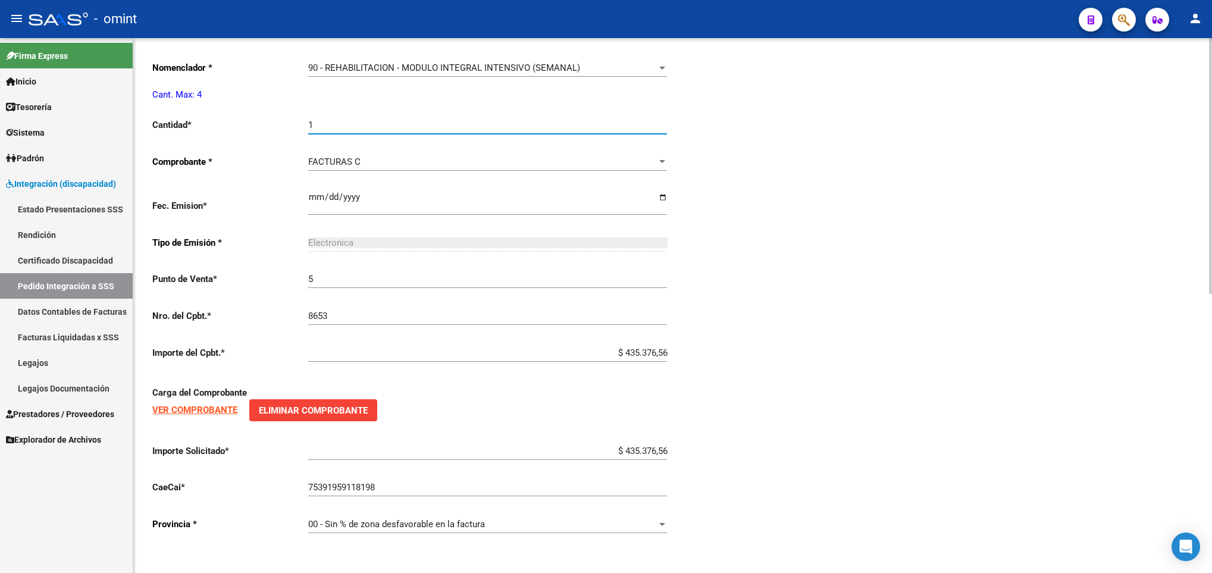
click at [393, 120] on input "1" at bounding box center [487, 125] width 359 height 11
type input "4"
click at [1119, 332] on div "Periodo Presentacion * 202509 Ingresar el Periodo Tipo Archivo * DS Seleccionar…" at bounding box center [672, 104] width 1041 height 879
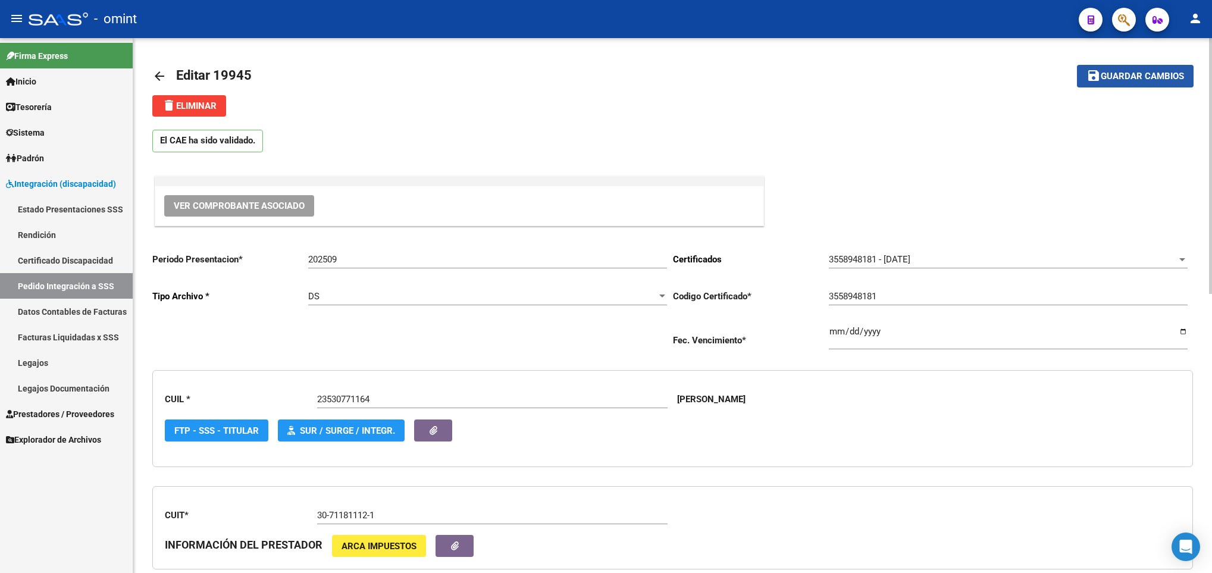
click at [1145, 68] on button "save Guardar cambios" at bounding box center [1135, 76] width 117 height 22
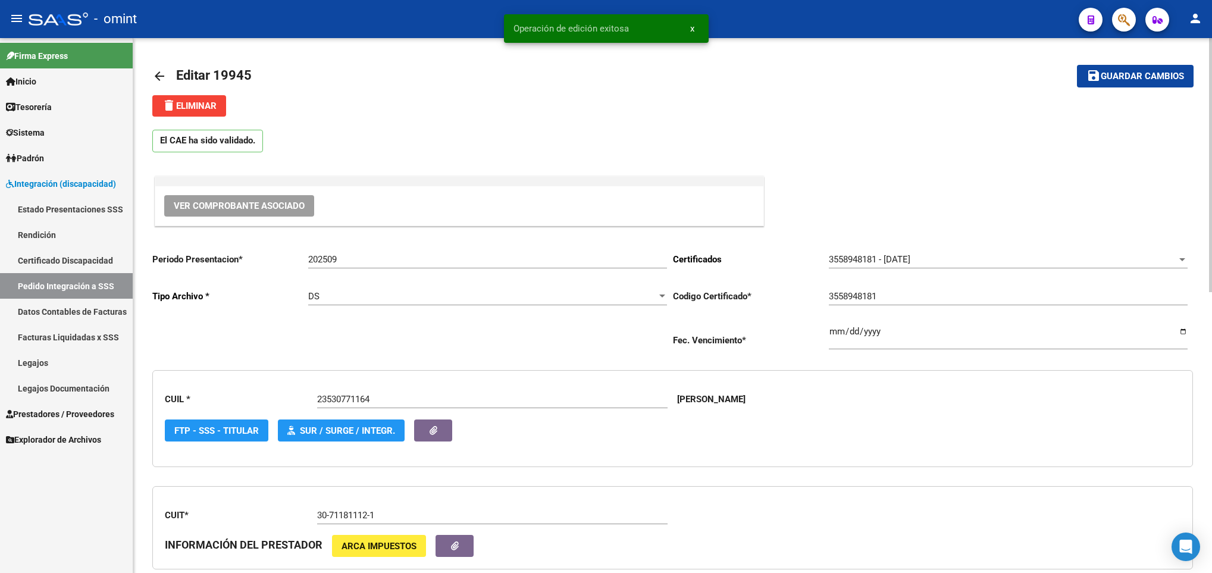
click at [159, 80] on mat-icon "arrow_back" at bounding box center [159, 76] width 14 height 14
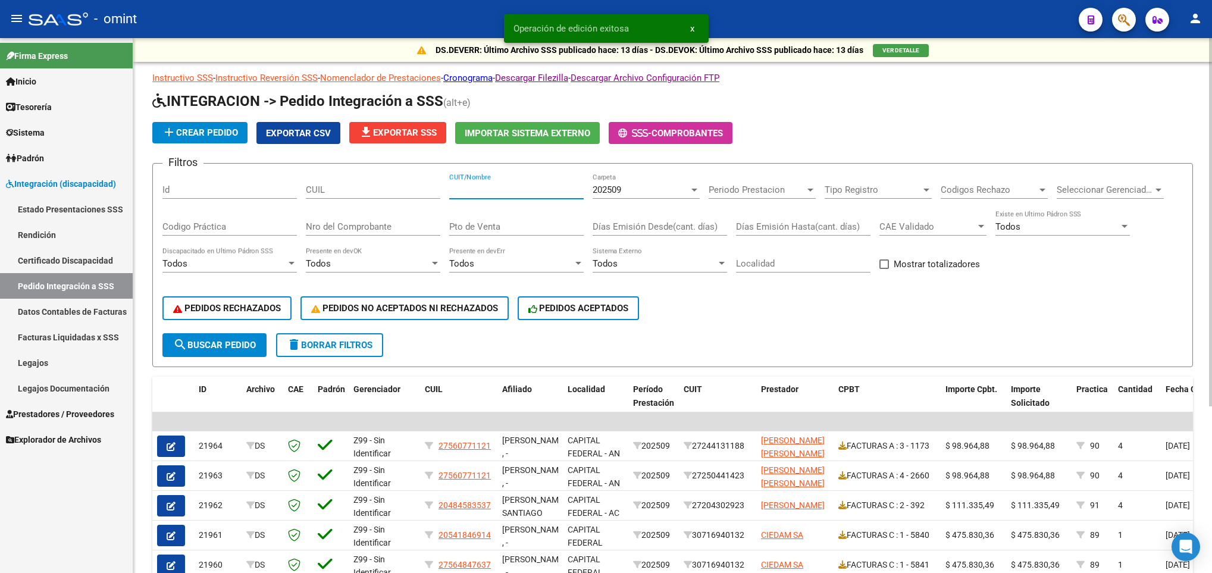
click at [477, 193] on input "CUIT/Nombre" at bounding box center [516, 189] width 134 height 11
paste input "30711811121"
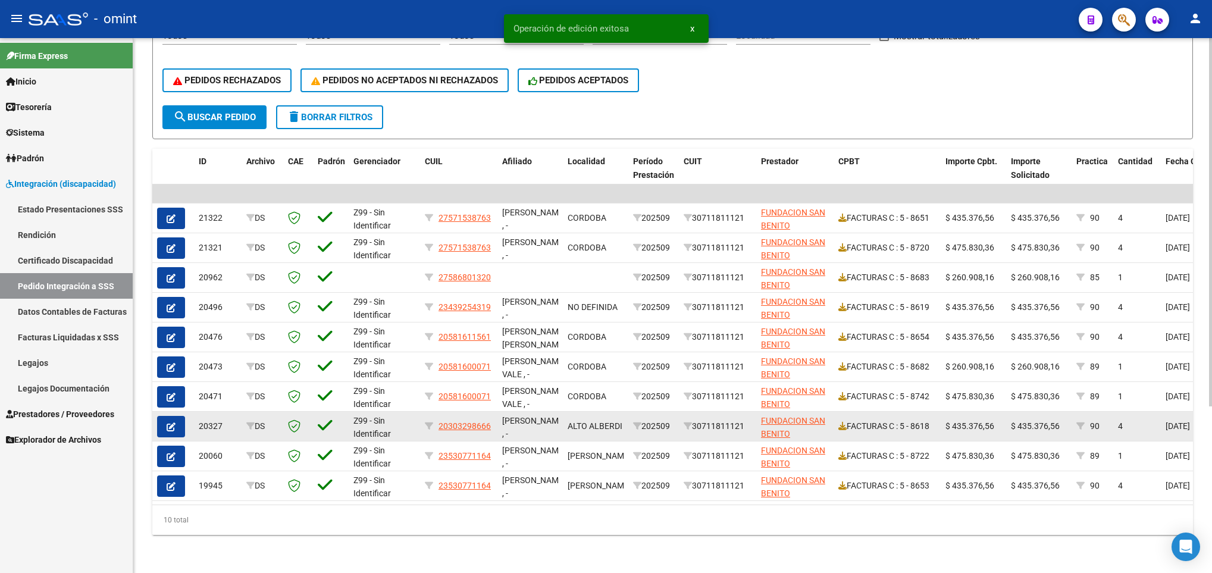
scroll to position [242, 0]
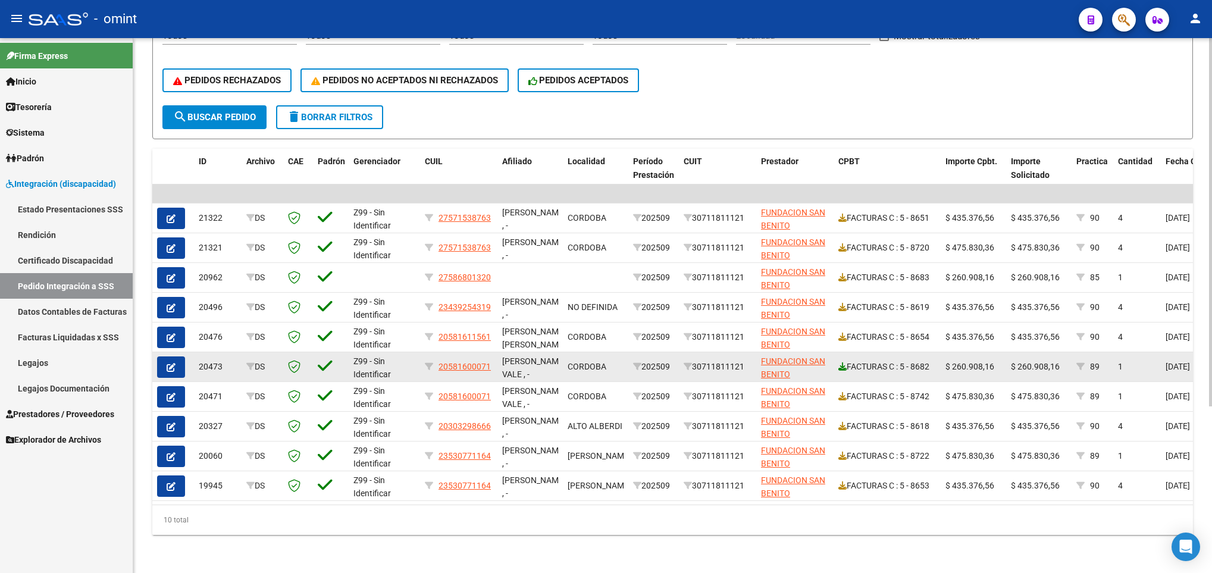
type input "30711811121"
click at [844, 362] on icon at bounding box center [842, 366] width 8 height 8
click at [167, 363] on icon "button" at bounding box center [171, 367] width 9 height 9
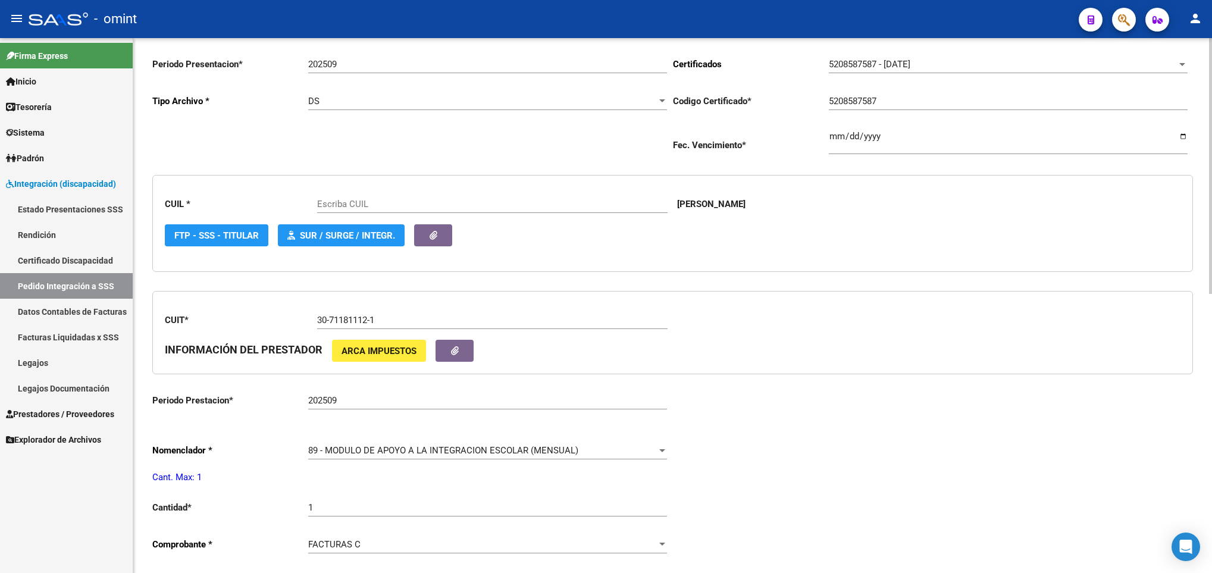
scroll to position [268, 0]
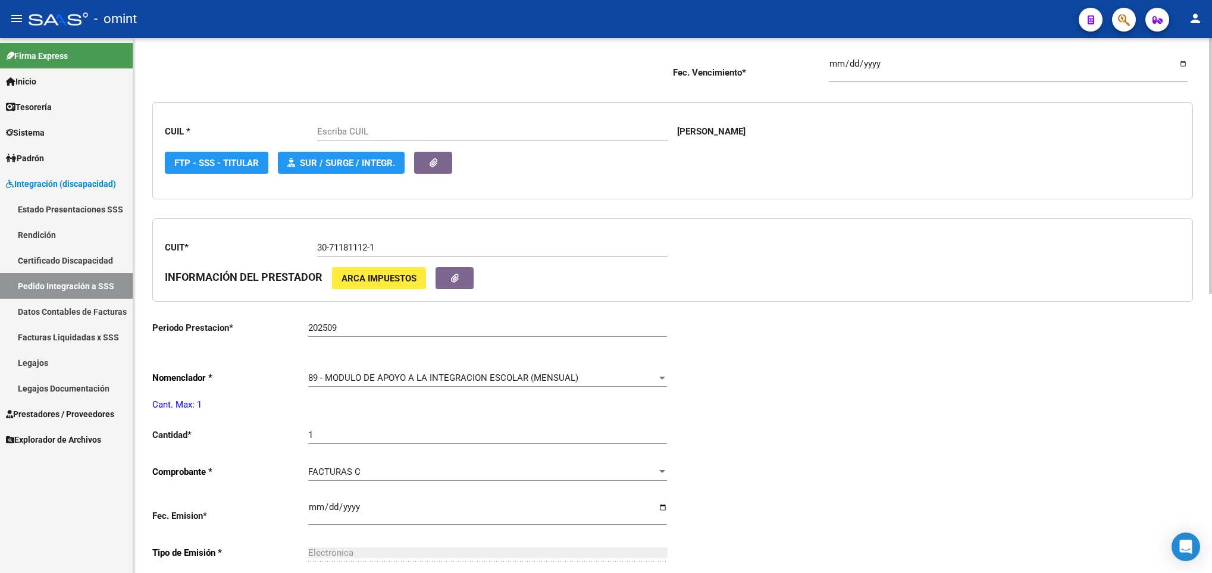
click at [427, 380] on span "89 - MODULO DE APOYO A LA INTEGRACION ESCOLAR (MENSUAL)" at bounding box center [443, 377] width 270 height 11
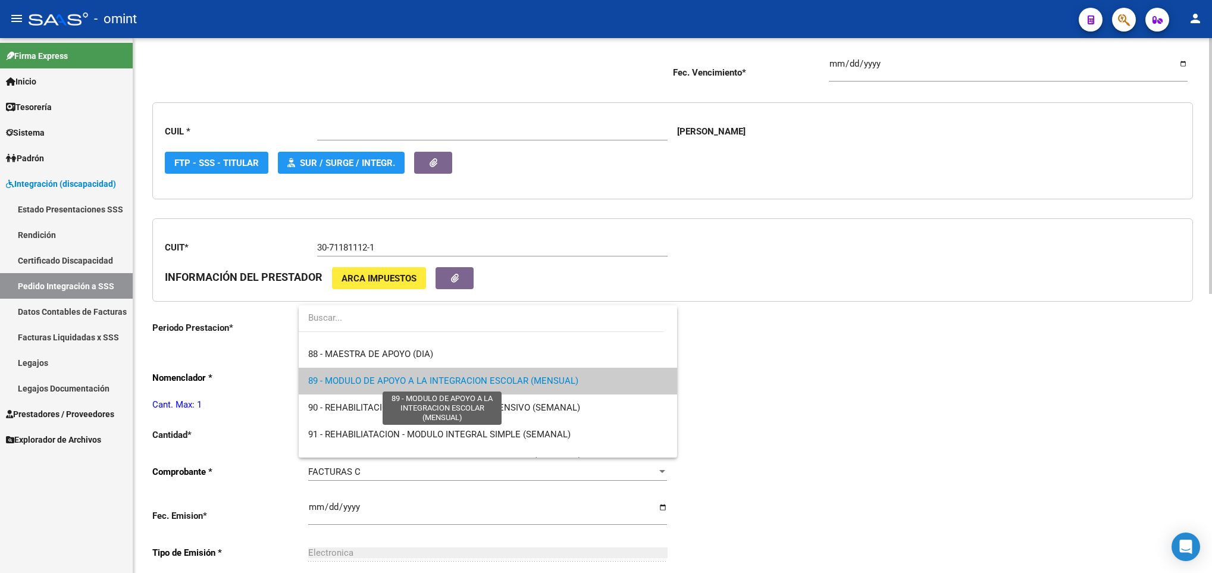
type input "20581600071"
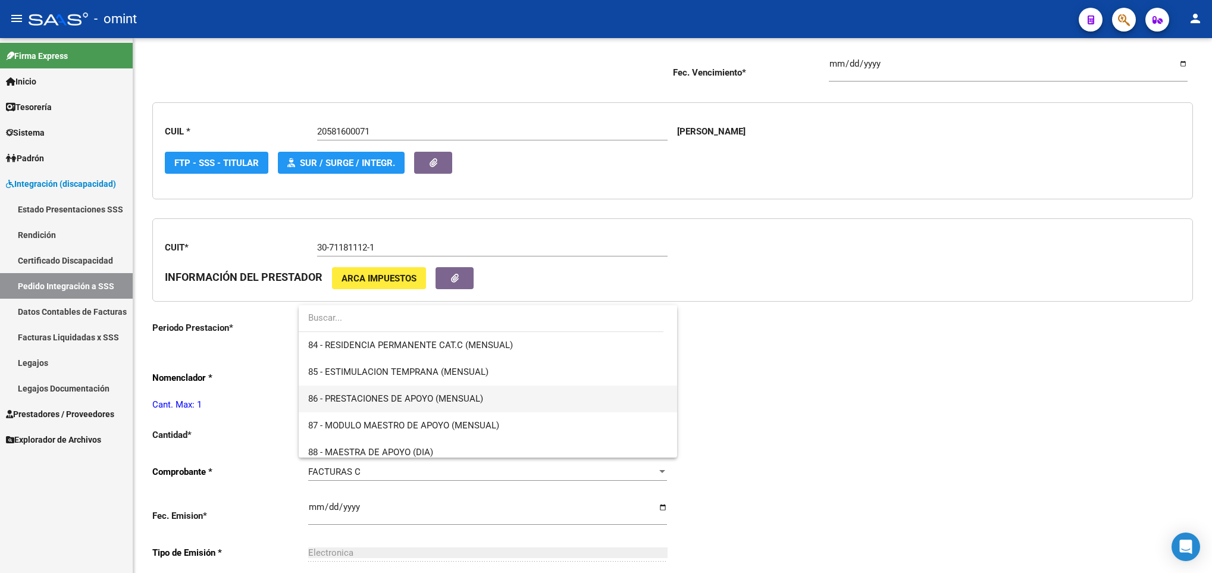
scroll to position [2231, 0]
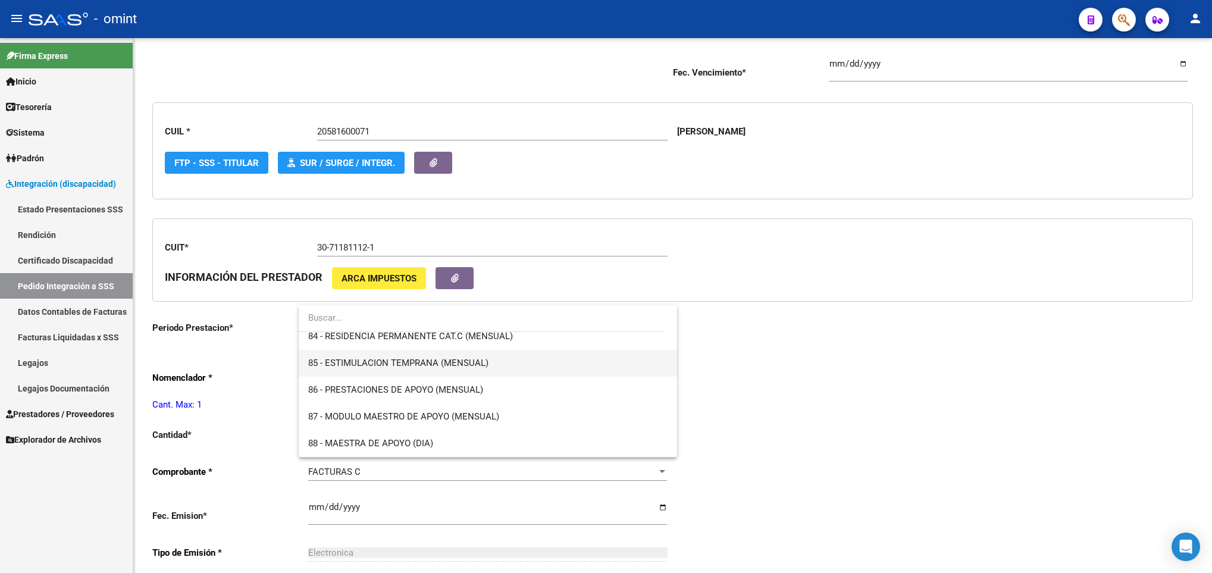
click at [439, 370] on span "85 - ESTIMULACION TEMPRANA (MENSUAL)" at bounding box center [487, 363] width 359 height 27
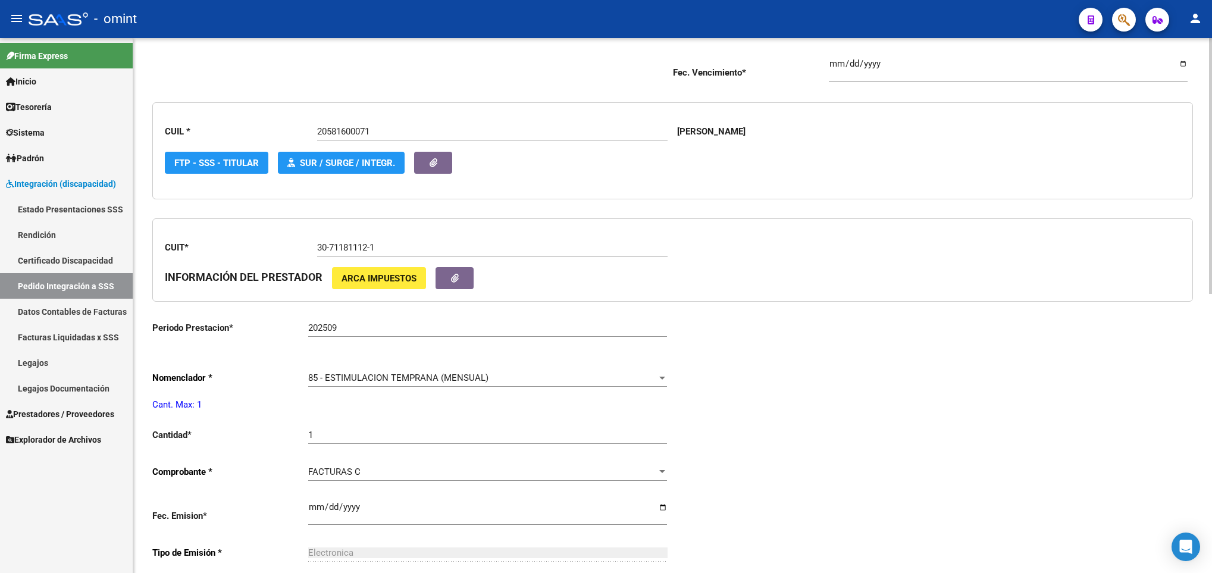
click at [907, 429] on div "Periodo Presentacion * 202509 Ingresar el Periodo Tipo Archivo * DS Seleccionar…" at bounding box center [672, 414] width 1041 height 879
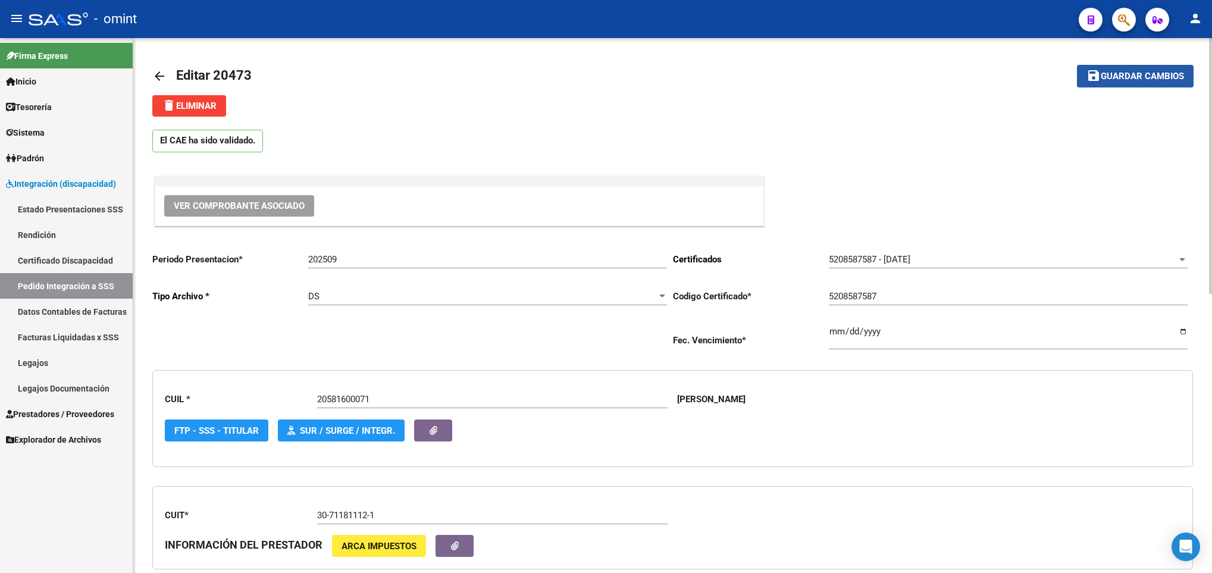
click at [1155, 82] on button "save Guardar cambios" at bounding box center [1135, 76] width 117 height 22
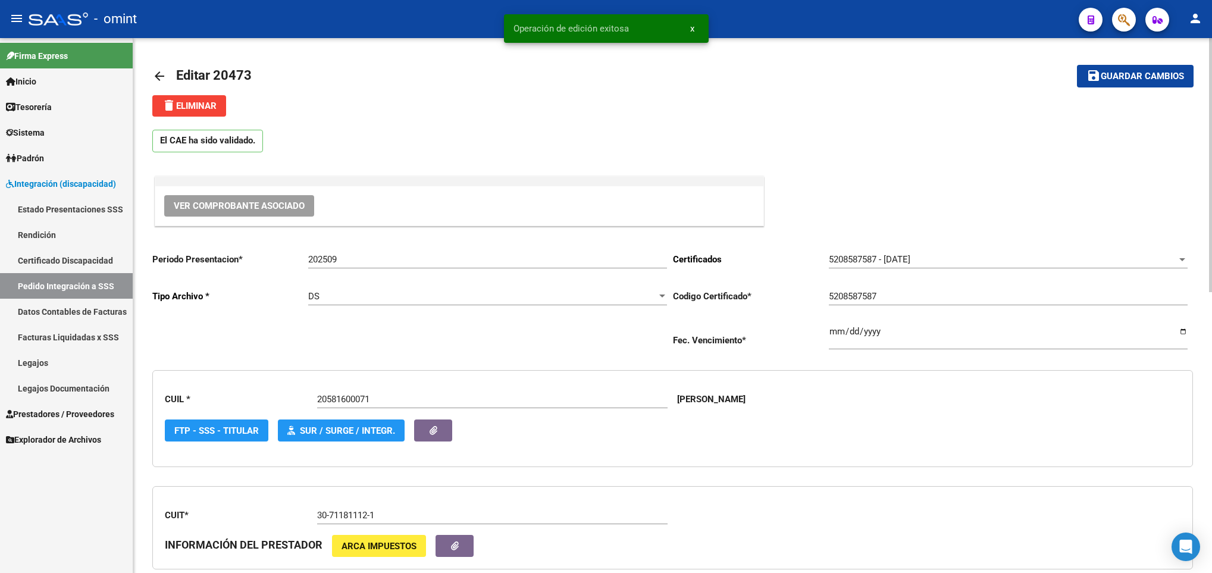
click at [154, 76] on mat-icon "arrow_back" at bounding box center [159, 76] width 14 height 14
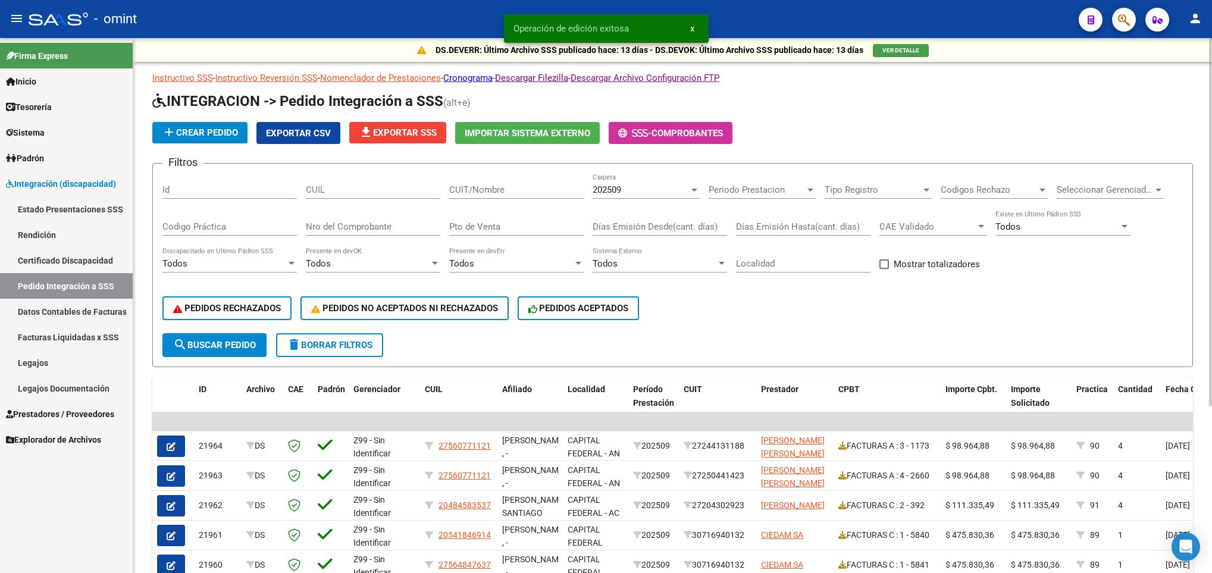
click at [500, 190] on input "CUIT/Nombre" at bounding box center [516, 189] width 134 height 11
paste input "30711811121"
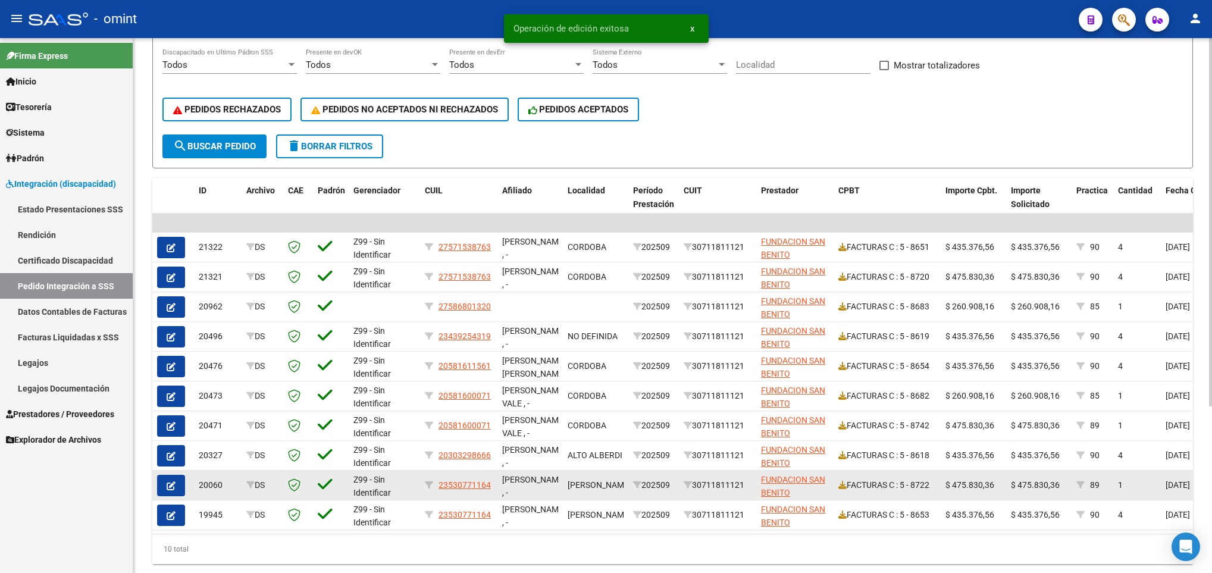
scroll to position [242, 0]
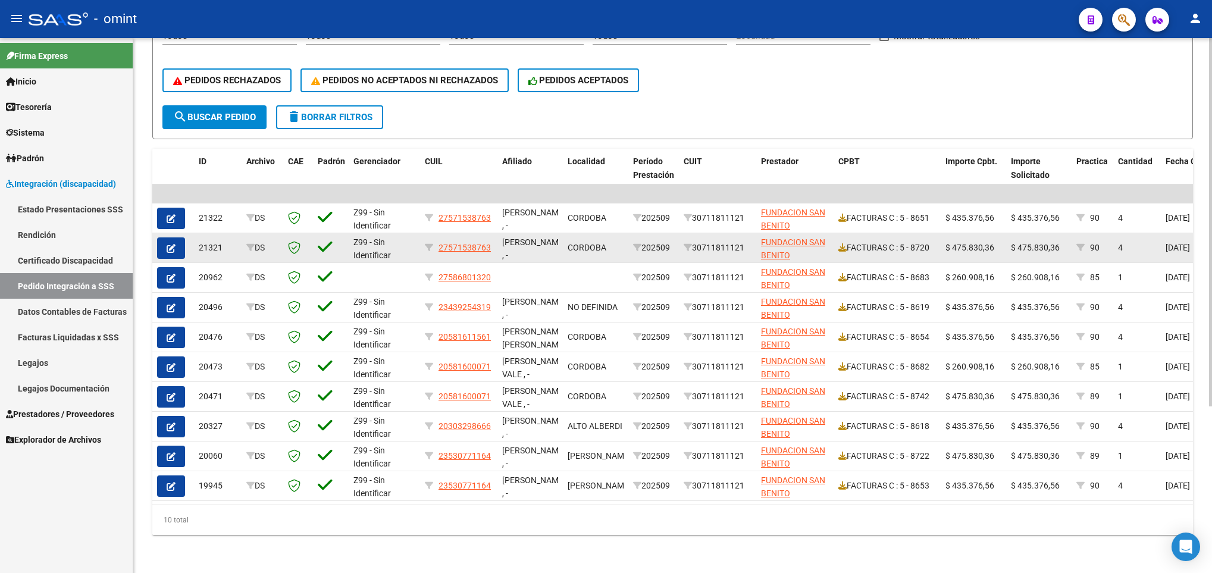
type input "30711811121"
click at [164, 237] on button "button" at bounding box center [171, 247] width 28 height 21
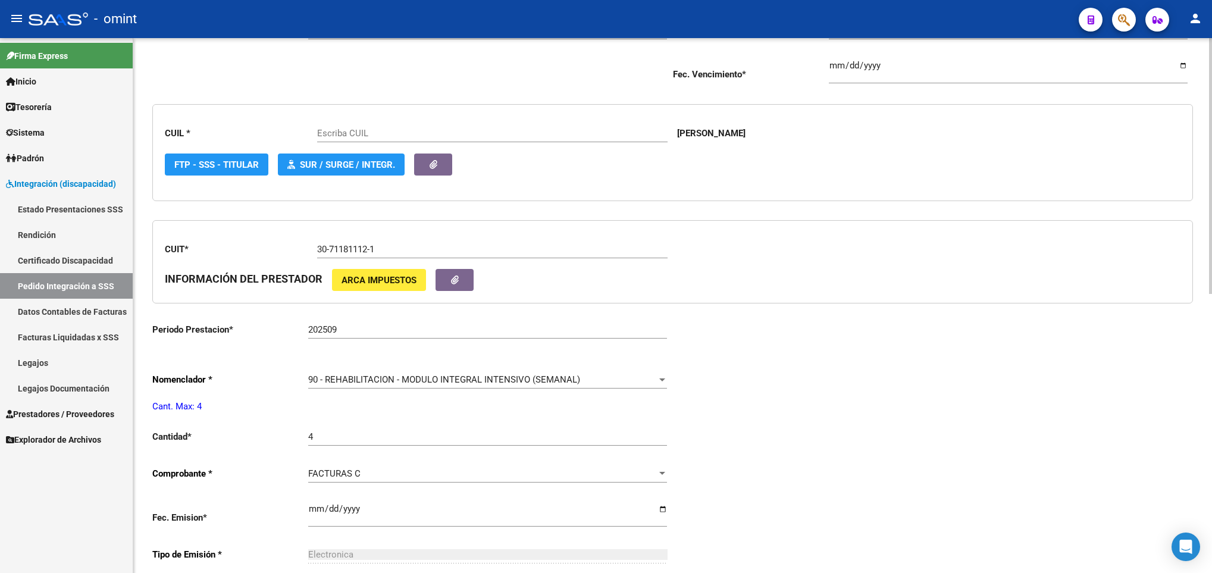
scroll to position [268, 0]
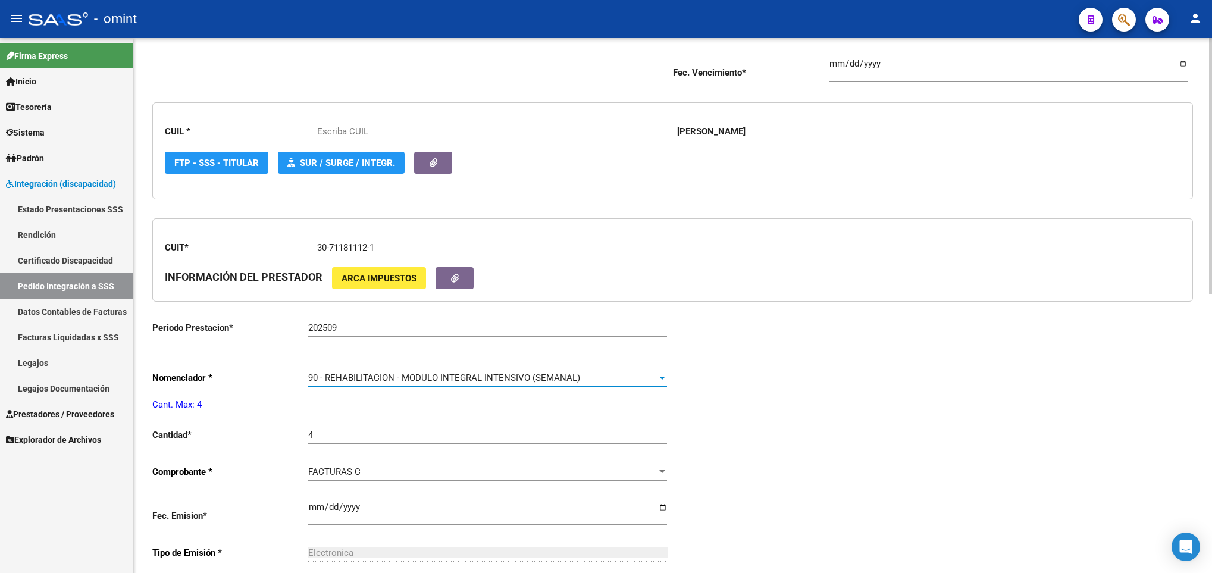
click at [459, 377] on span "90 - REHABILITACION - MODULO INTEGRAL INTENSIVO (SEMANAL)" at bounding box center [444, 377] width 272 height 11
type input "27571538763"
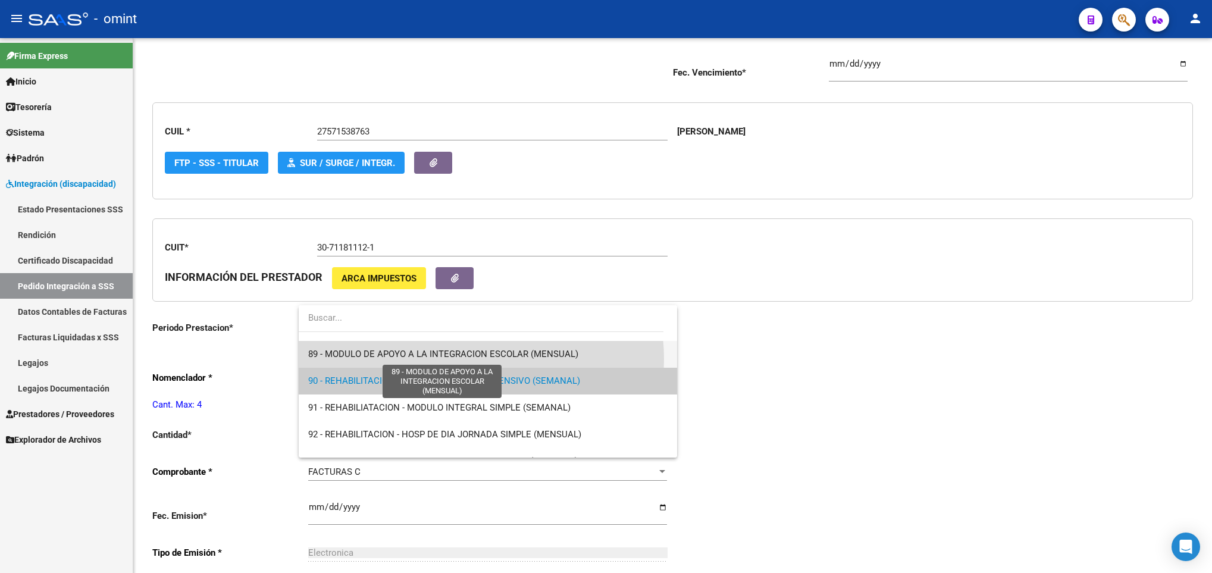
click at [459, 359] on span "89 - MODULO DE APOYO A LA INTEGRACION ESCOLAR (MENSUAL)" at bounding box center [443, 354] width 270 height 11
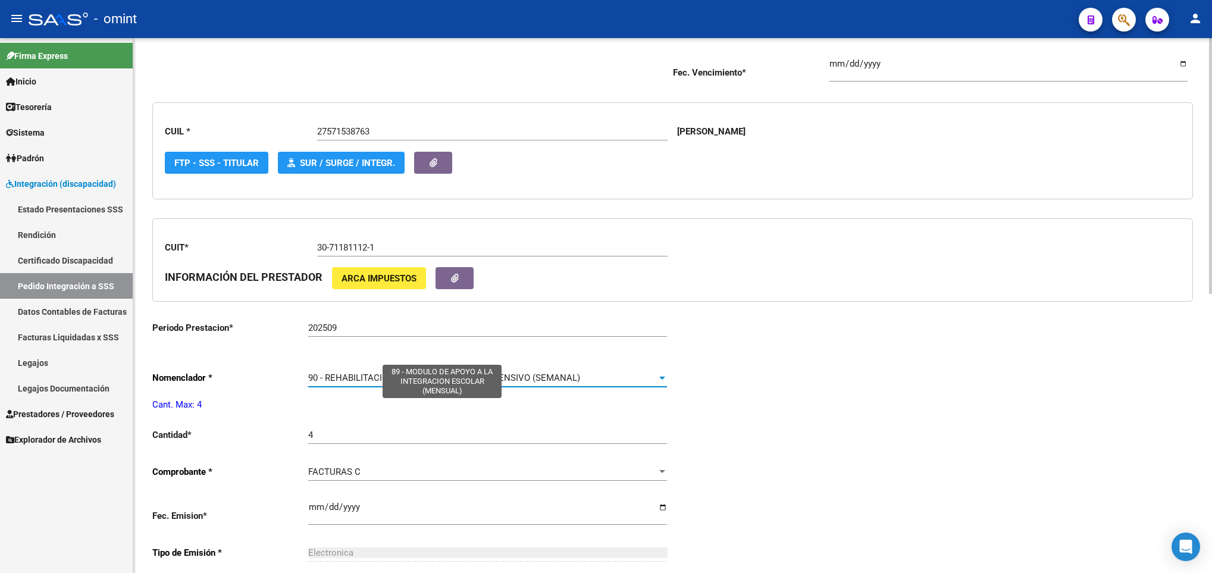
scroll to position [2356, 0]
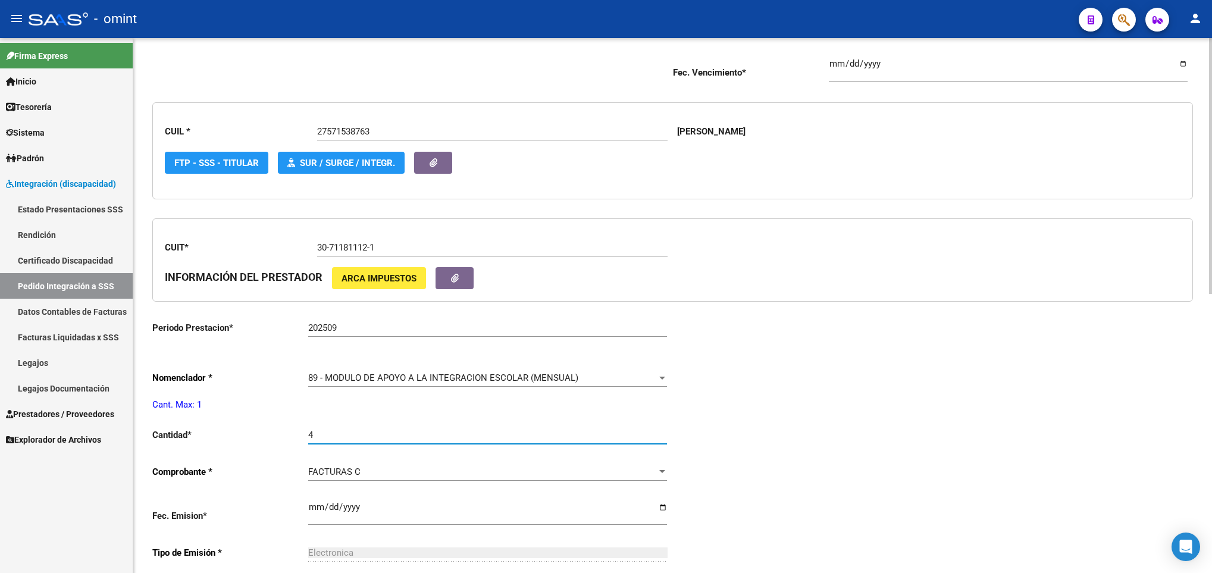
click at [366, 440] on input "4" at bounding box center [487, 435] width 359 height 11
type input "1"
click at [985, 455] on div "Periodo Presentacion * 202509 Ingresar el Periodo Tipo Archivo * DS Seleccionar…" at bounding box center [672, 414] width 1041 height 879
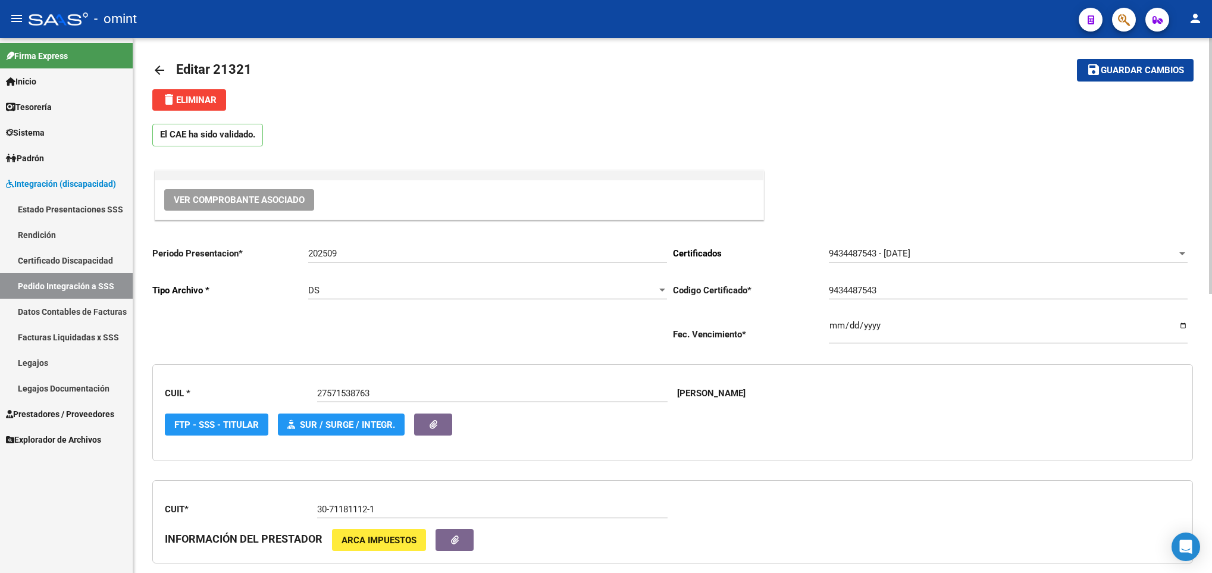
scroll to position [0, 0]
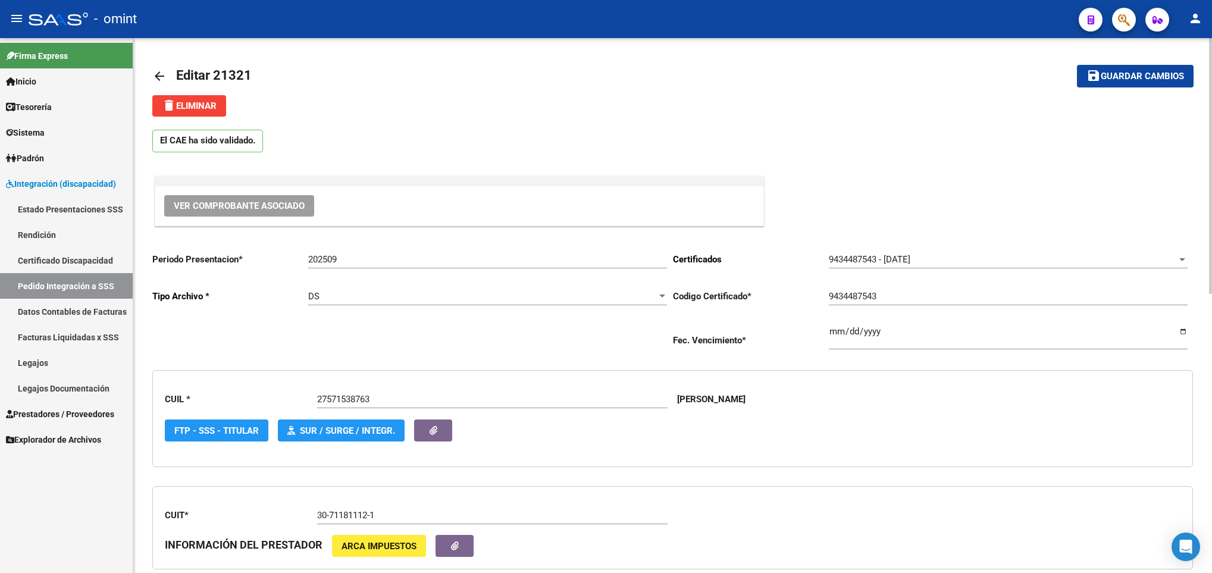
click at [1105, 79] on span "Guardar cambios" at bounding box center [1142, 76] width 83 height 11
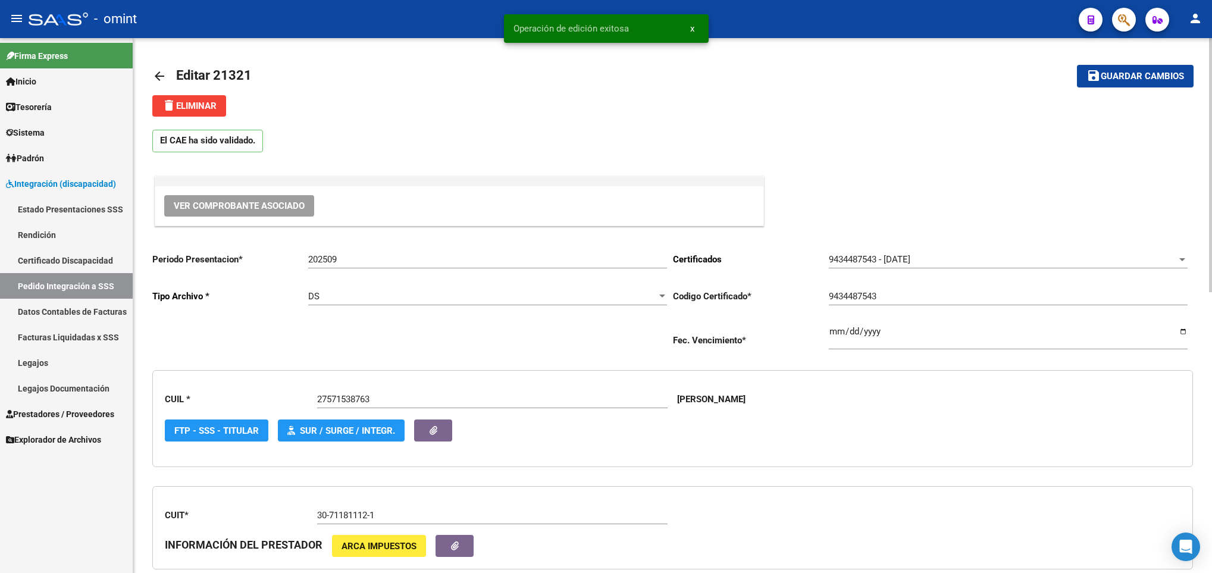
click at [157, 66] on link "arrow_back" at bounding box center [164, 76] width 24 height 28
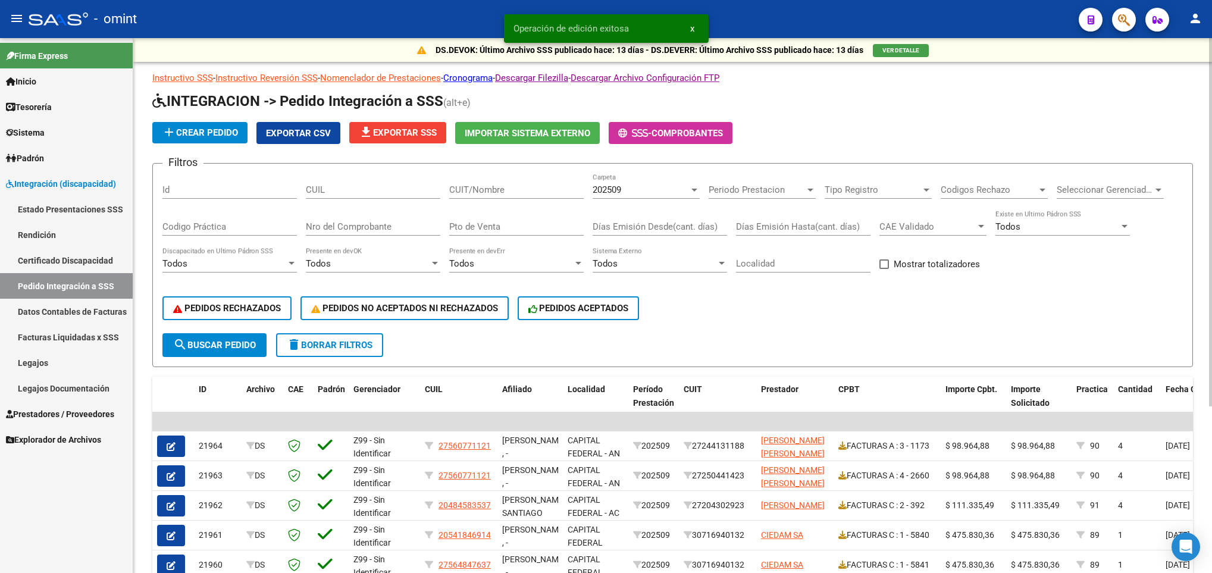
click at [479, 186] on input "CUIT/Nombre" at bounding box center [516, 189] width 134 height 11
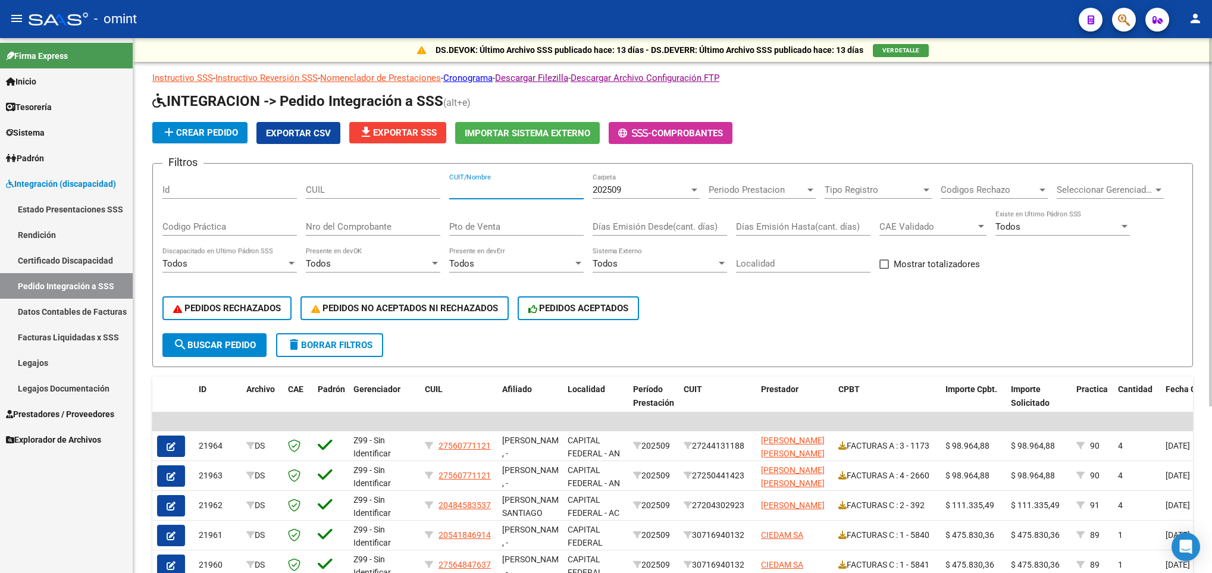
paste input "30711811121"
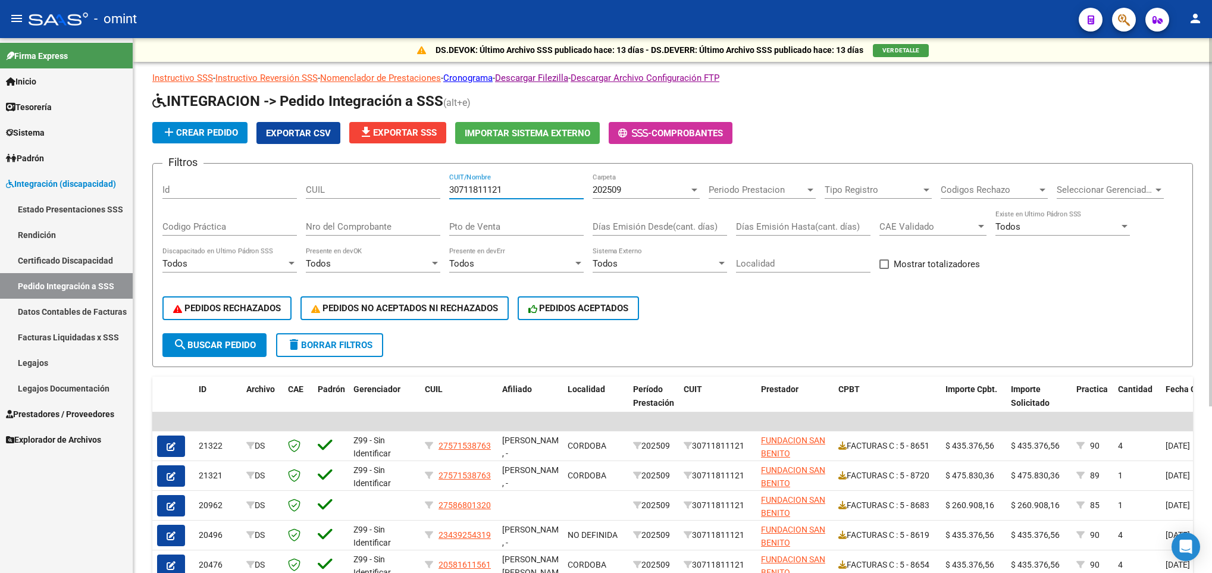
drag, startPoint x: 515, startPoint y: 187, endPoint x: 358, endPoint y: 193, distance: 157.2
click at [358, 193] on div "Filtros Id CUIL 30711811121 CUIT/Nombre 202509 Carpeta Periodo Prestacion Perio…" at bounding box center [672, 253] width 1020 height 160
paste input "27235676090"
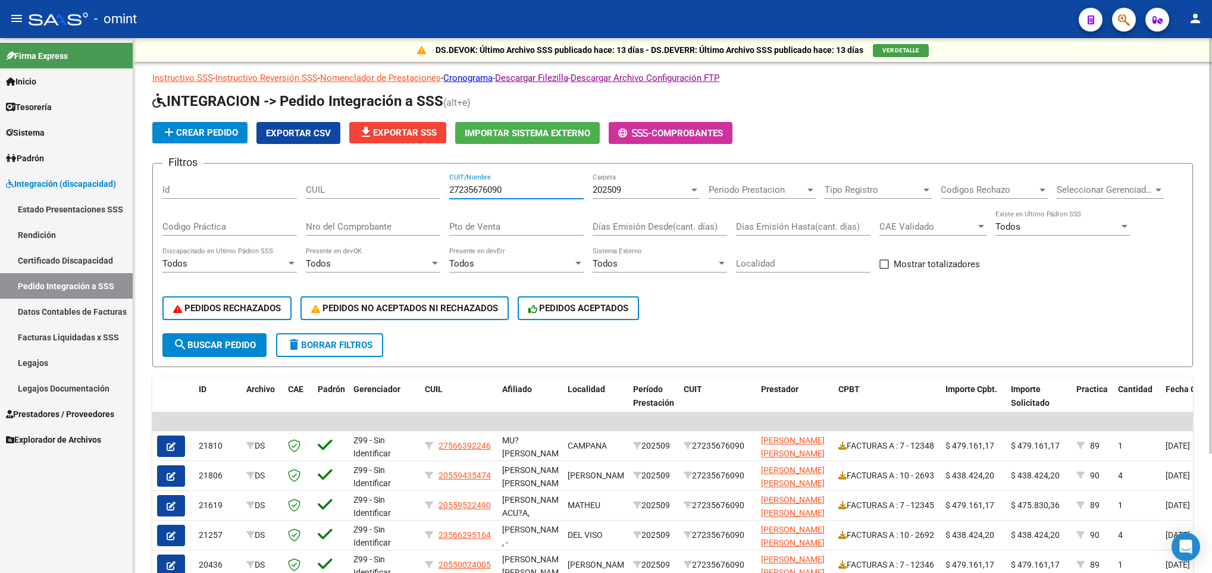
scroll to position [89, 0]
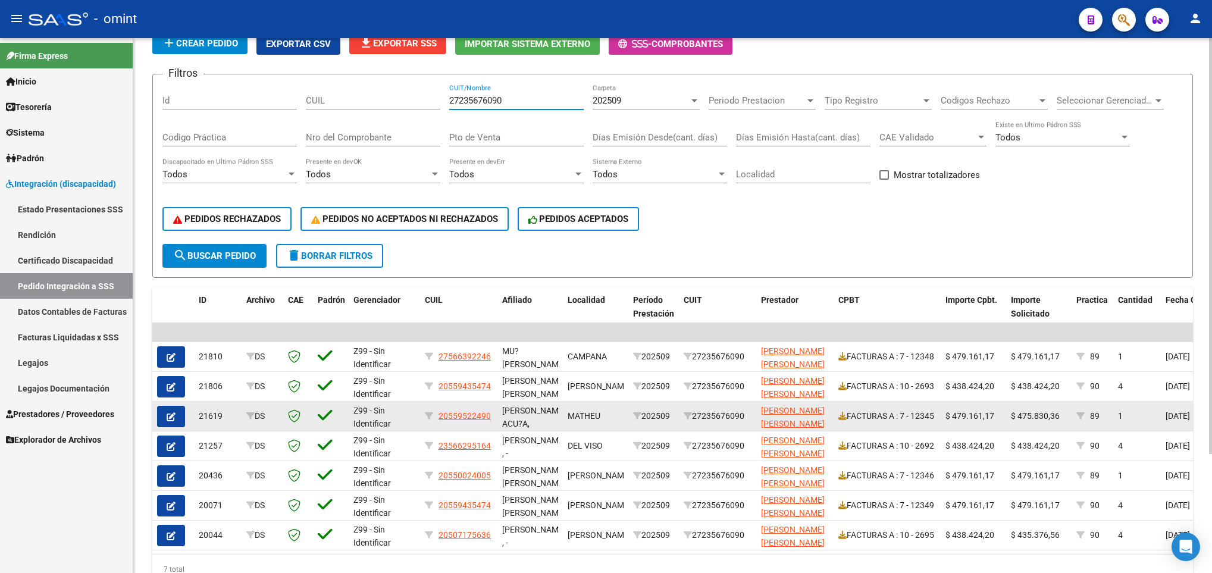
type input "27235676090"
drag, startPoint x: 1018, startPoint y: 416, endPoint x: 1064, endPoint y: 420, distance: 46.6
click at [1064, 420] on div "$ 475.830,36" at bounding box center [1039, 416] width 56 height 14
copy span "475.830,36"
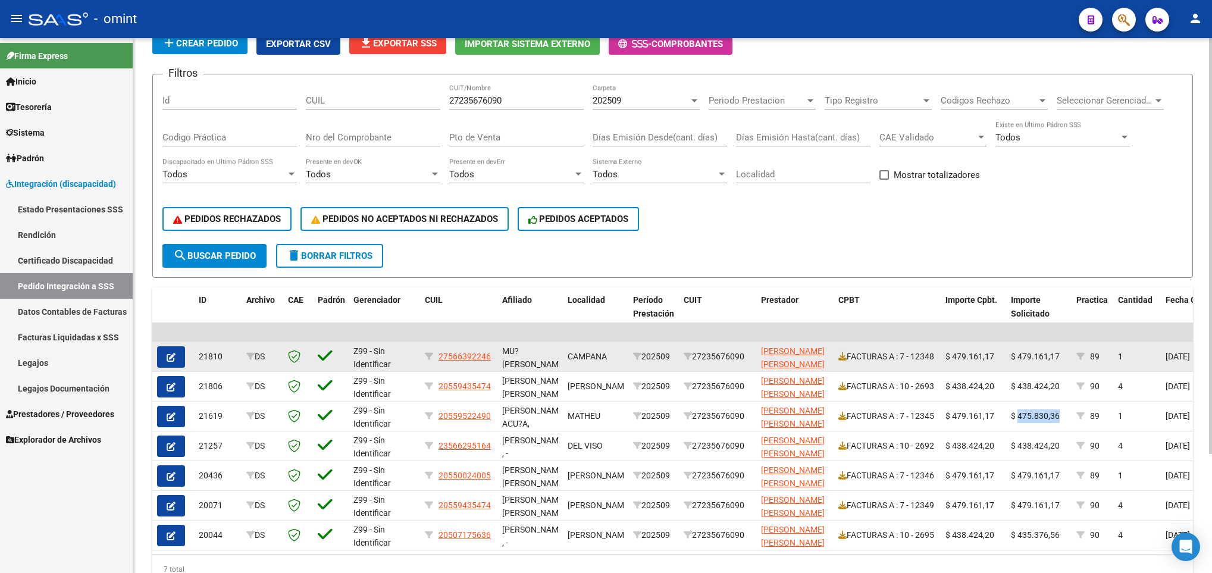
click at [173, 354] on icon "button" at bounding box center [171, 357] width 9 height 9
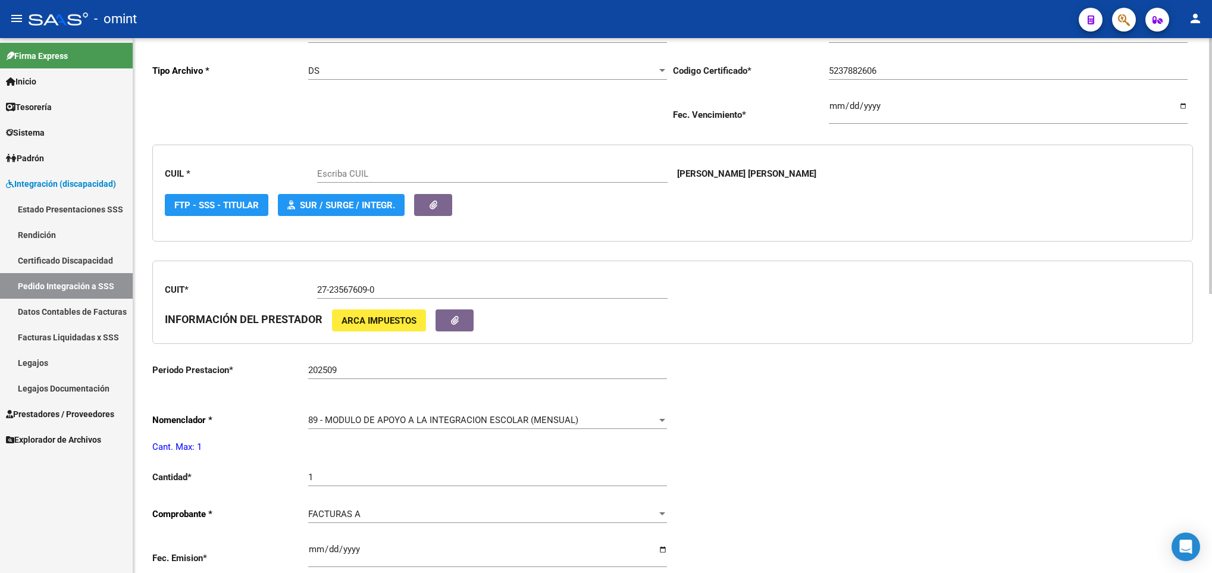
scroll to position [268, 0]
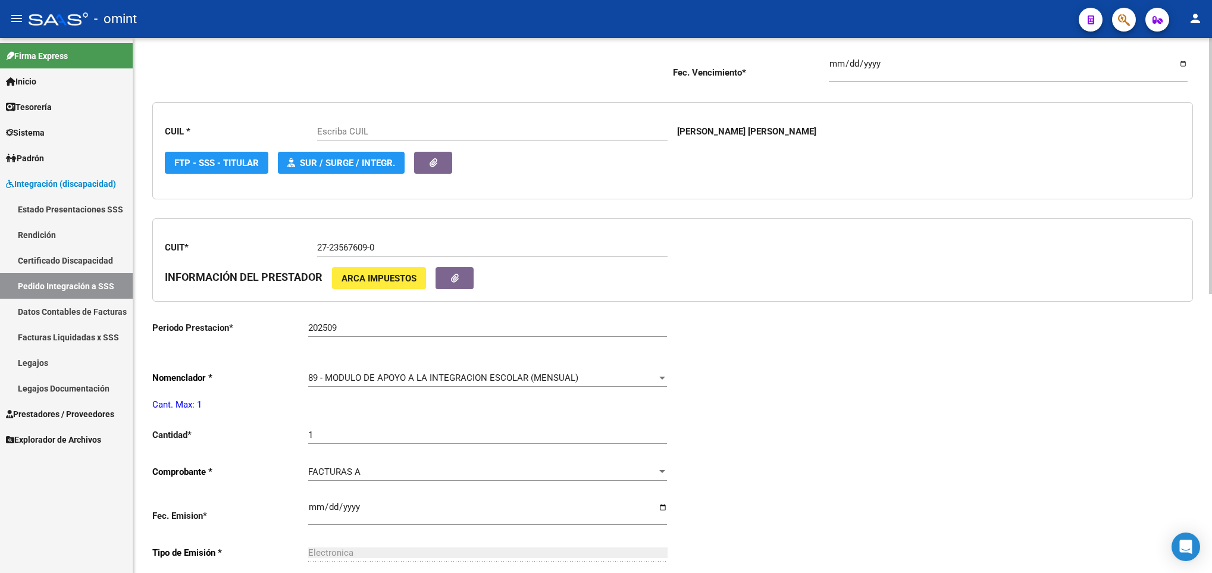
type input "27566392246"
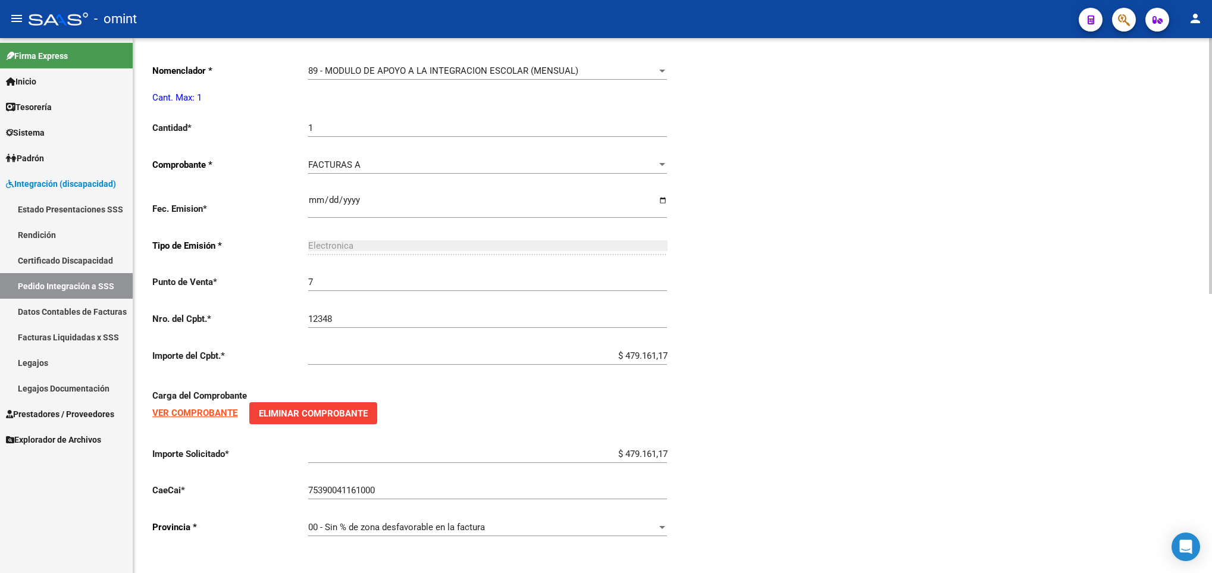
scroll to position [584, 0]
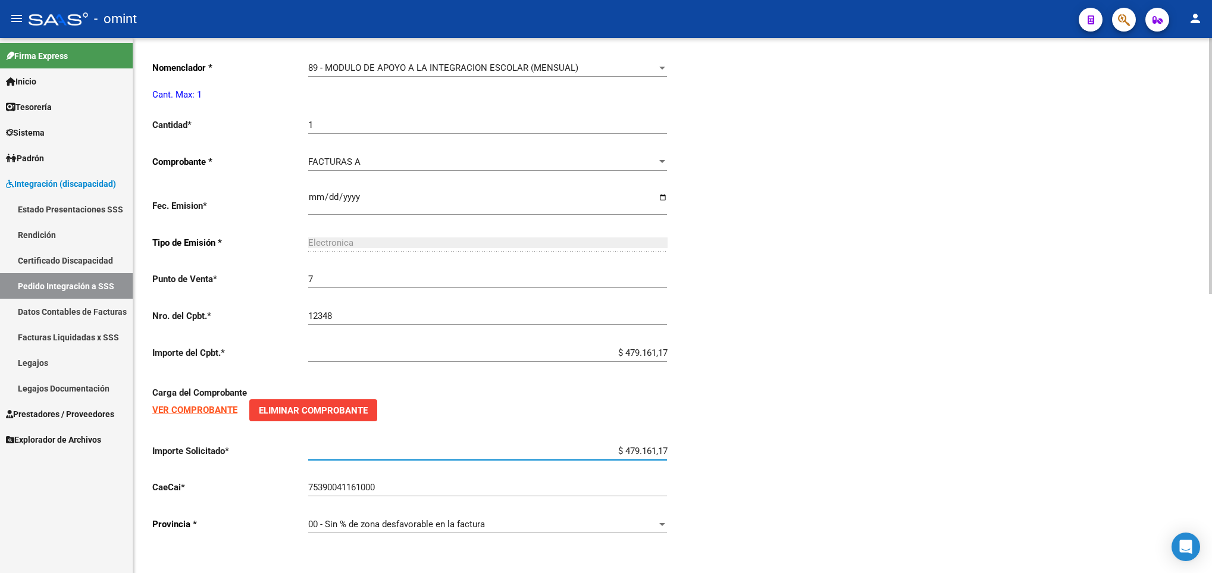
drag, startPoint x: 622, startPoint y: 452, endPoint x: 700, endPoint y: 450, distance: 78.6
click at [700, 450] on div "Periodo Presentacion * 202509 Ingresar el Periodo Tipo Archivo * DS Seleccionar…" at bounding box center [672, 104] width 1041 height 879
paste input "5.830,36"
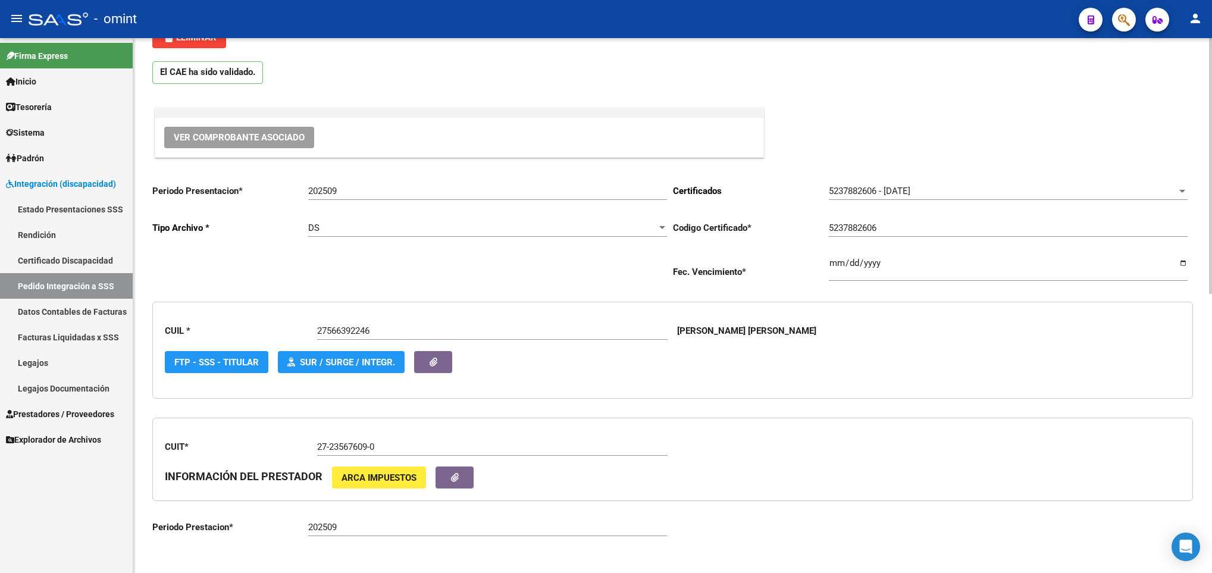
scroll to position [0, 0]
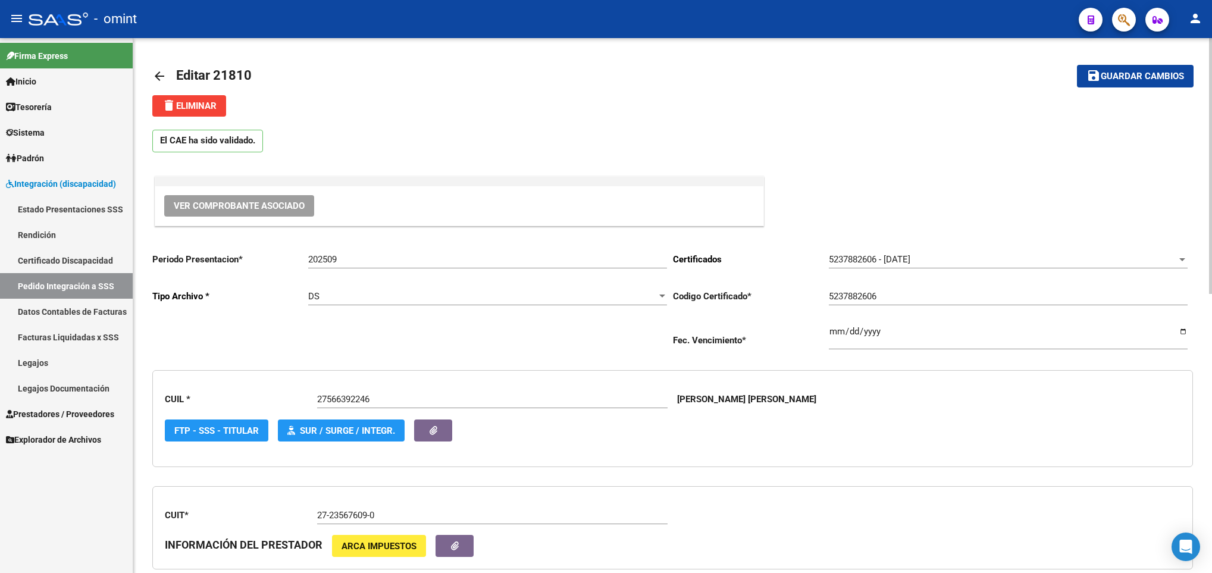
type input "$ 475.830,36"
click at [1105, 71] on span "Guardar cambios" at bounding box center [1142, 76] width 83 height 11
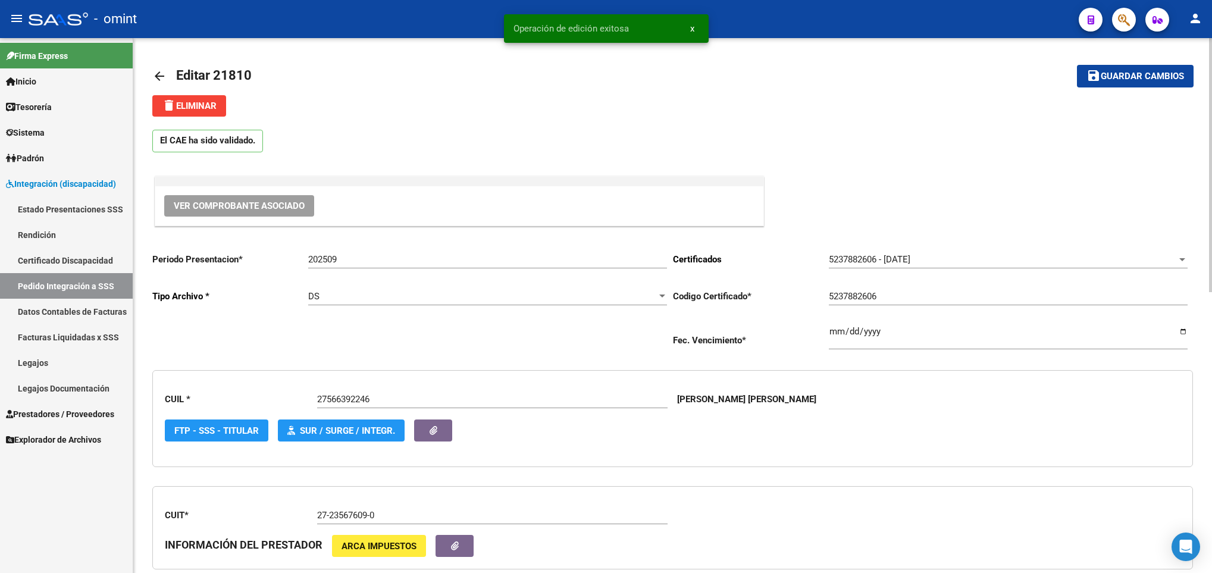
click at [164, 70] on mat-icon "arrow_back" at bounding box center [159, 76] width 14 height 14
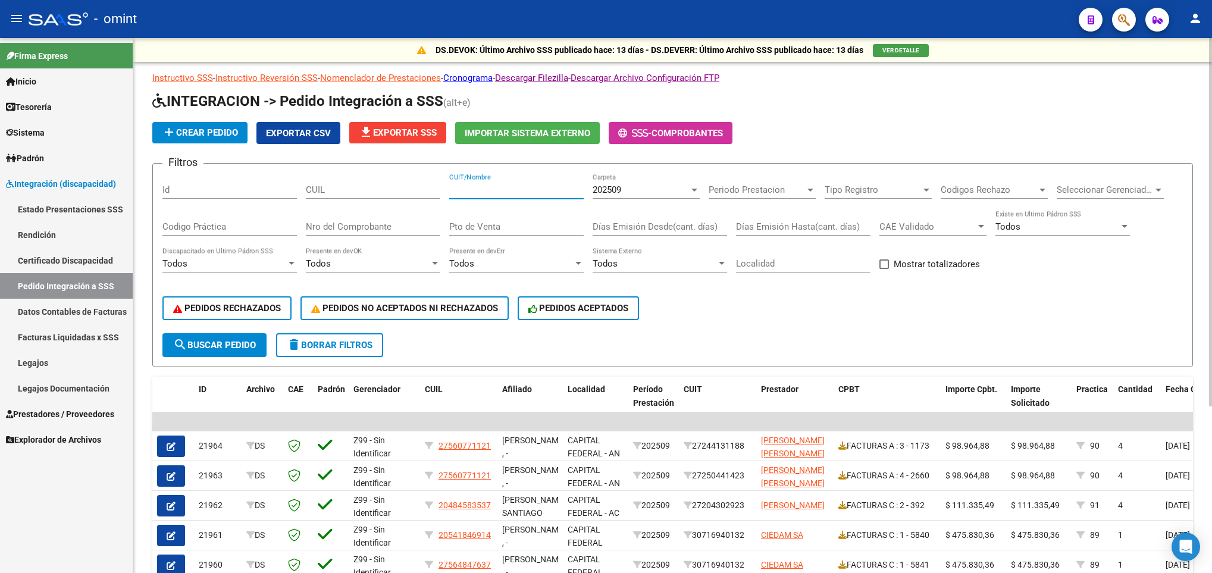
click at [475, 189] on input "CUIT/Nombre" at bounding box center [516, 189] width 134 height 11
paste input "27235676090"
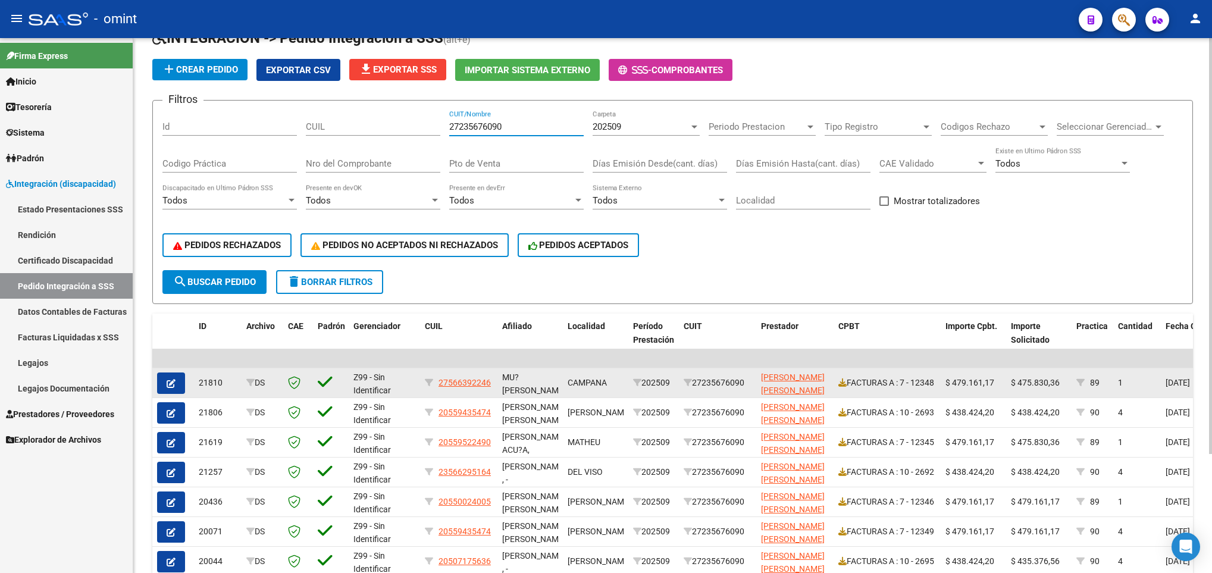
scroll to position [89, 0]
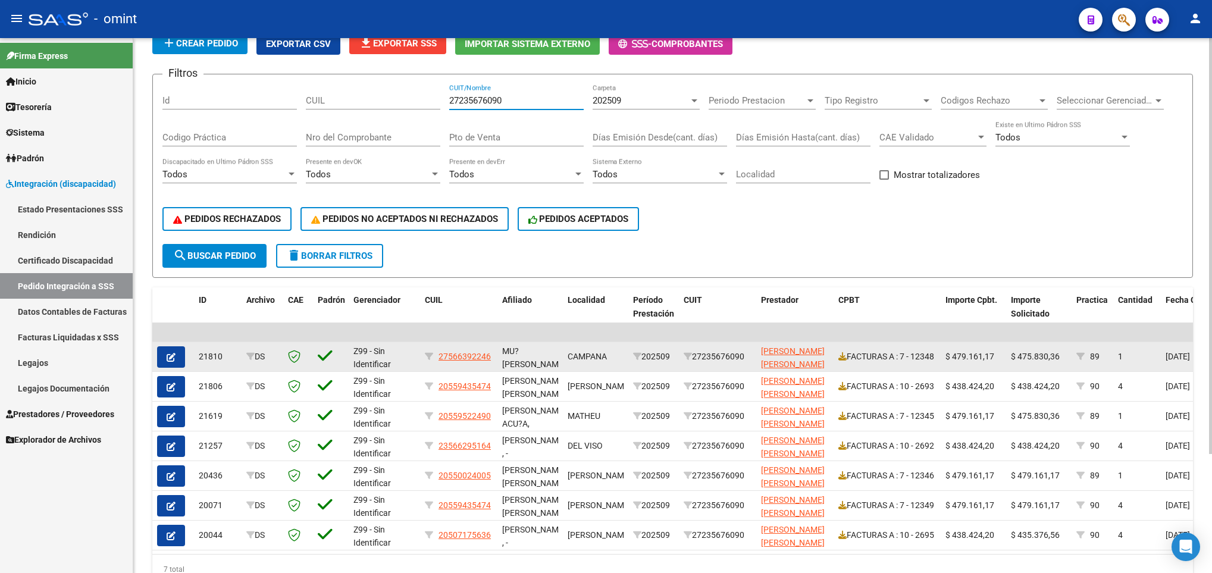
type input "27235676090"
drag, startPoint x: 1018, startPoint y: 359, endPoint x: 1061, endPoint y: 367, distance: 44.1
click at [1061, 367] on datatable-body-cell "$ 475.830,36" at bounding box center [1038, 356] width 65 height 29
copy span "475.830,36"
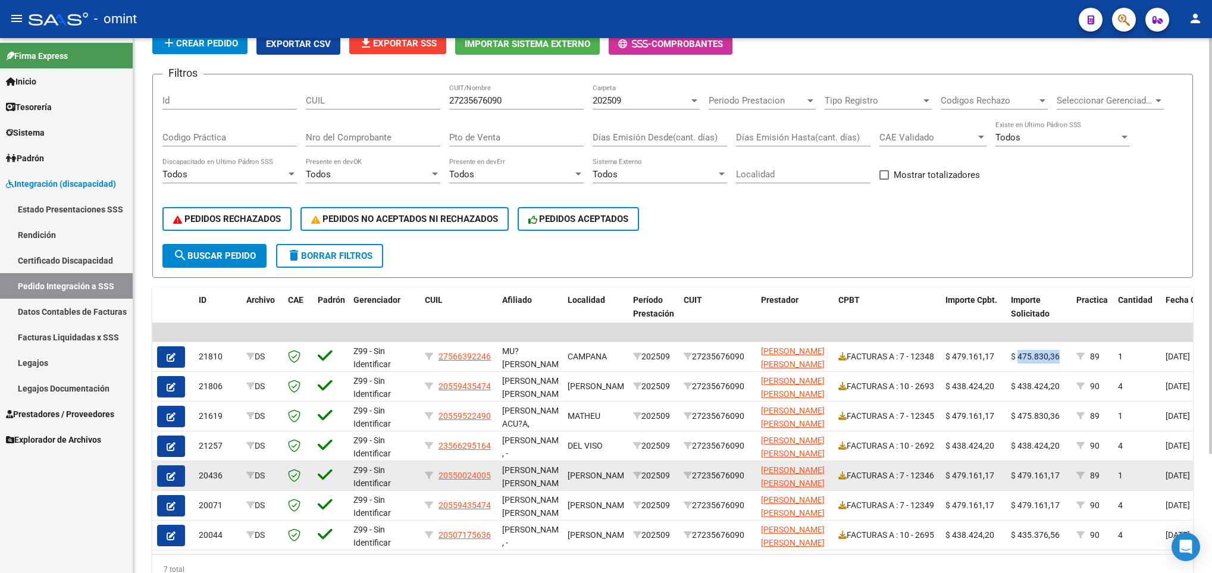
click at [170, 474] on icon "button" at bounding box center [171, 476] width 9 height 9
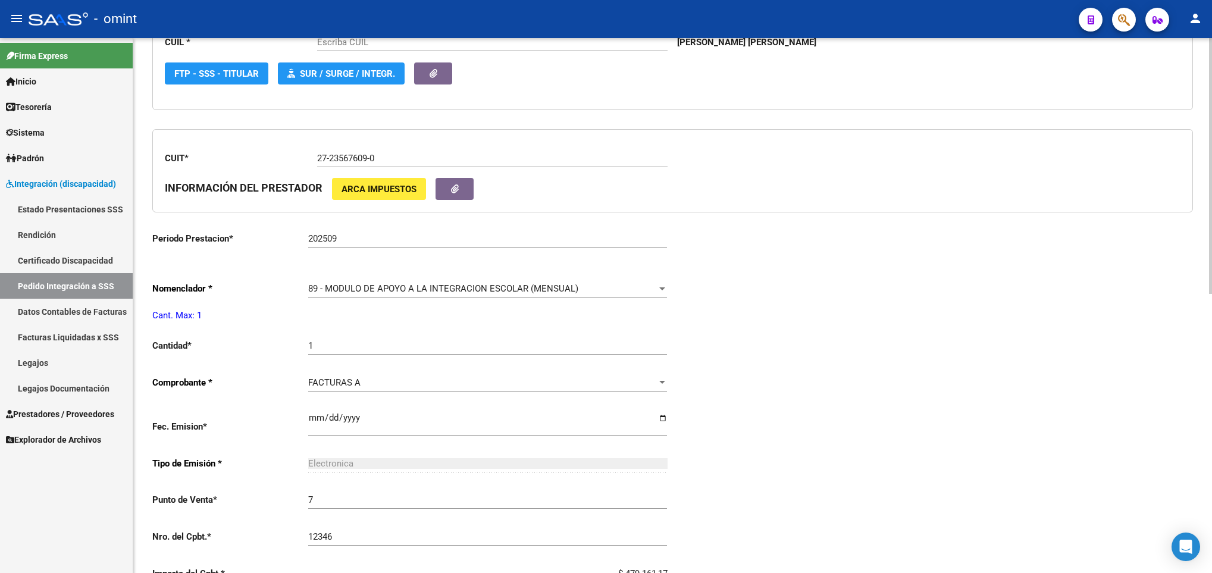
type input "20550024005"
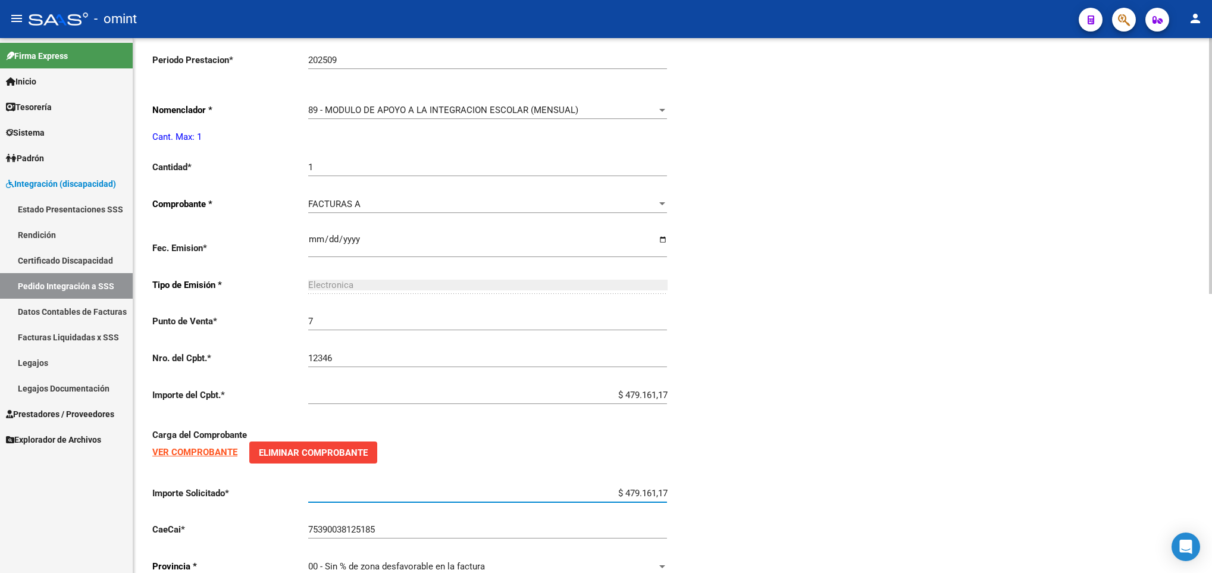
drag, startPoint x: 625, startPoint y: 499, endPoint x: 684, endPoint y: 504, distance: 59.2
click at [684, 504] on div "Periodo Presentacion * 202509 Ingresar el Periodo Tipo Archivo * DS Seleccionar…" at bounding box center [672, 146] width 1041 height 879
drag, startPoint x: 618, startPoint y: 498, endPoint x: 706, endPoint y: 496, distance: 88.1
click at [706, 496] on div "Periodo Presentacion * 202509 Ingresar el Periodo Tipo Archivo * DS Seleccionar…" at bounding box center [672, 146] width 1041 height 879
paste input "475.830,36"
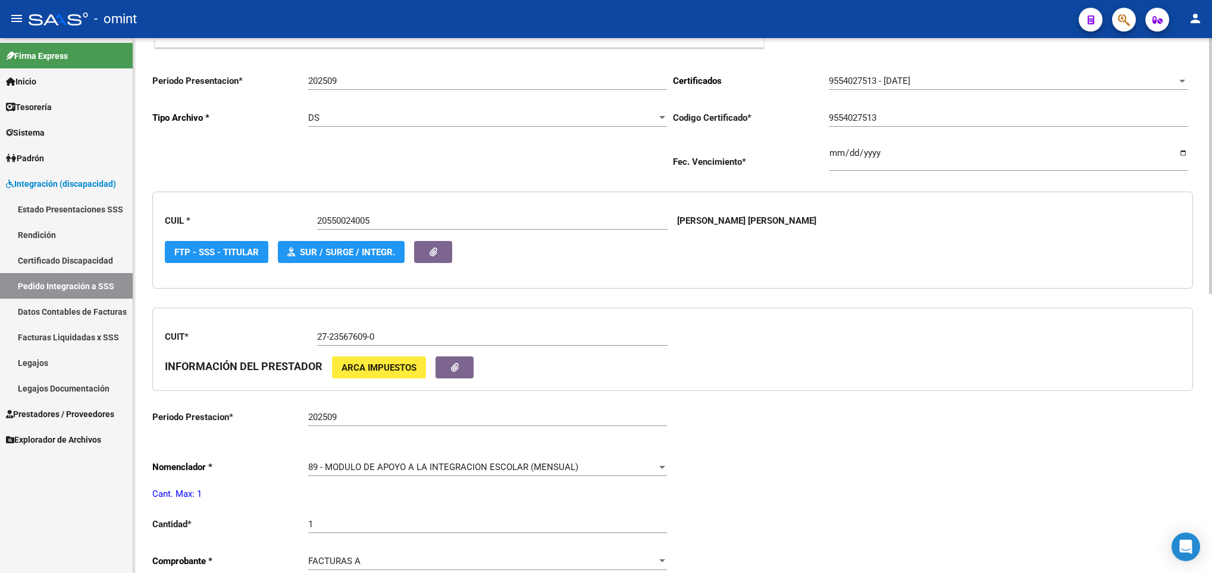
scroll to position [0, 0]
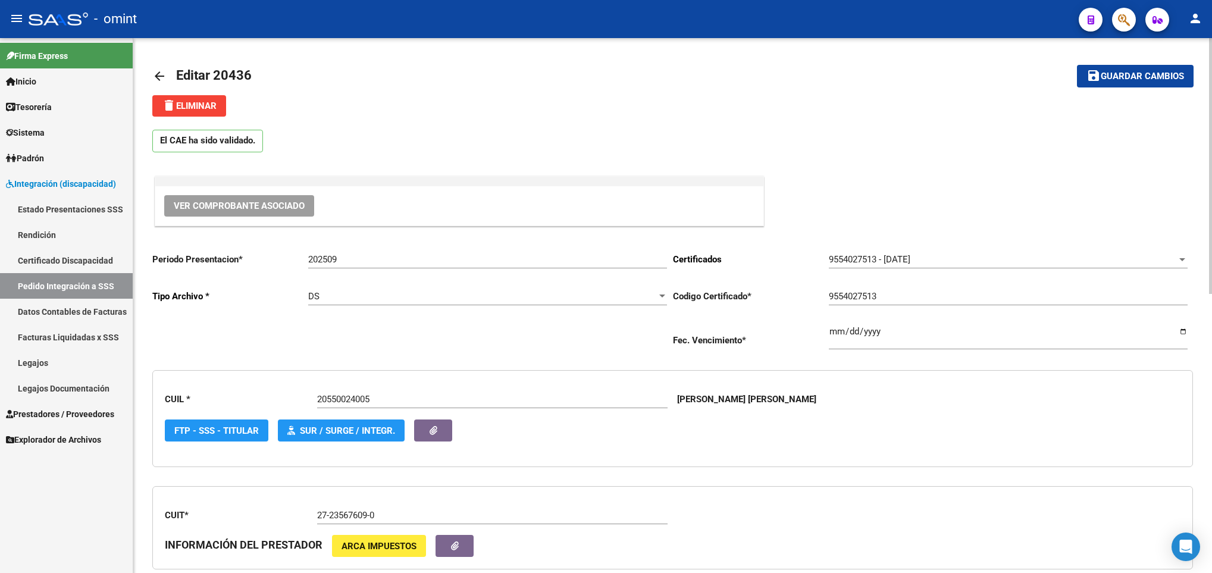
type input "$ 475.830,36"
click at [1139, 74] on span "Guardar cambios" at bounding box center [1142, 76] width 83 height 11
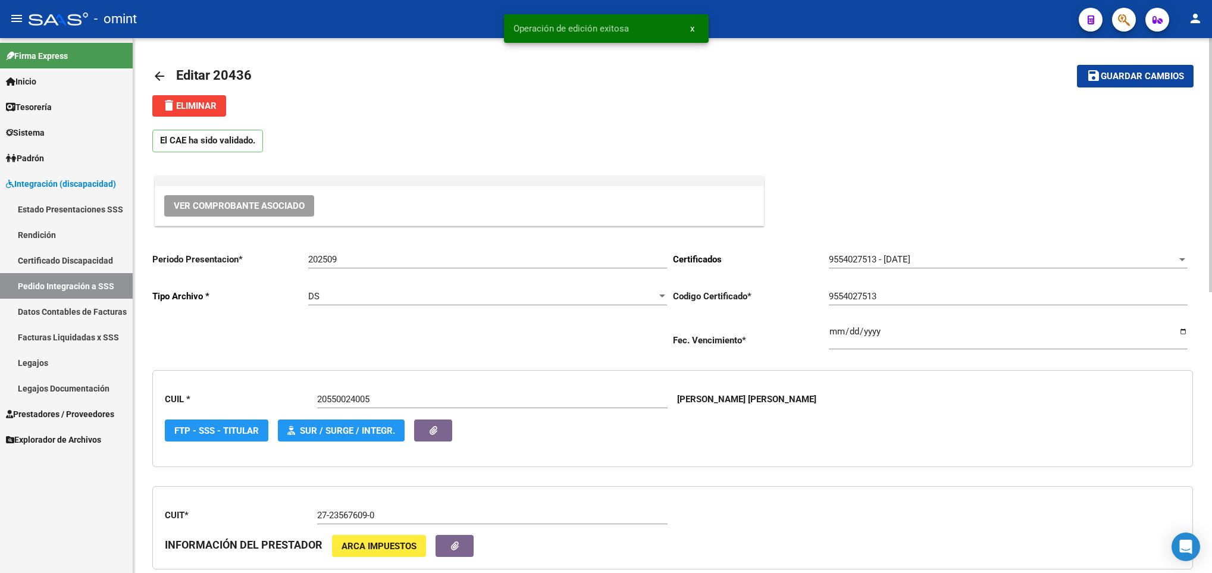
click at [158, 71] on mat-icon "arrow_back" at bounding box center [159, 76] width 14 height 14
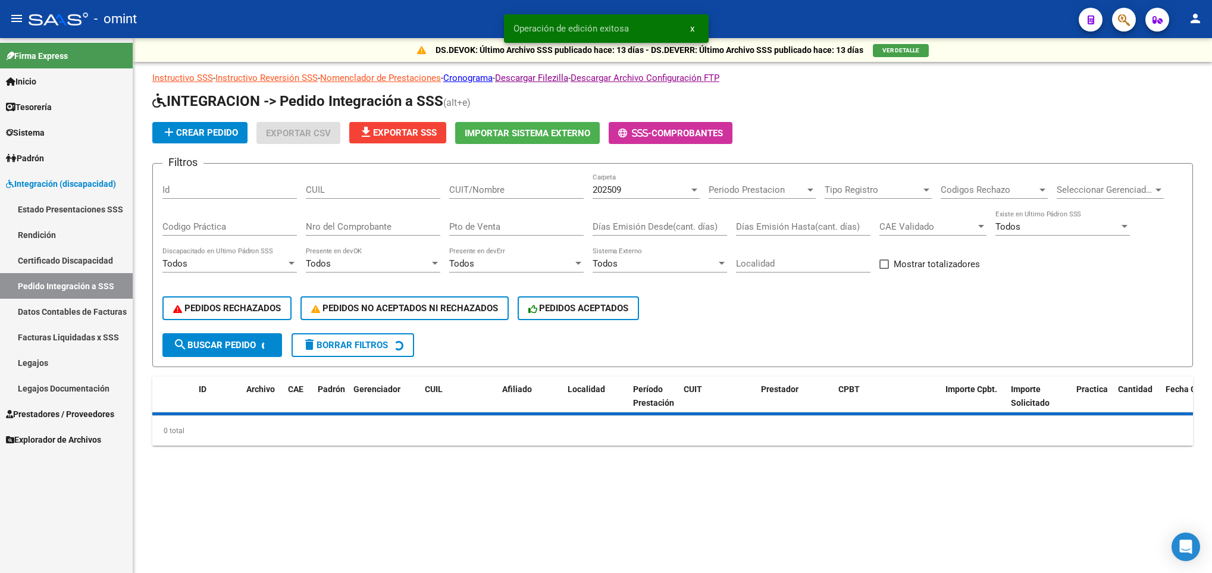
click at [520, 181] on div "CUIT/Nombre" at bounding box center [516, 186] width 134 height 26
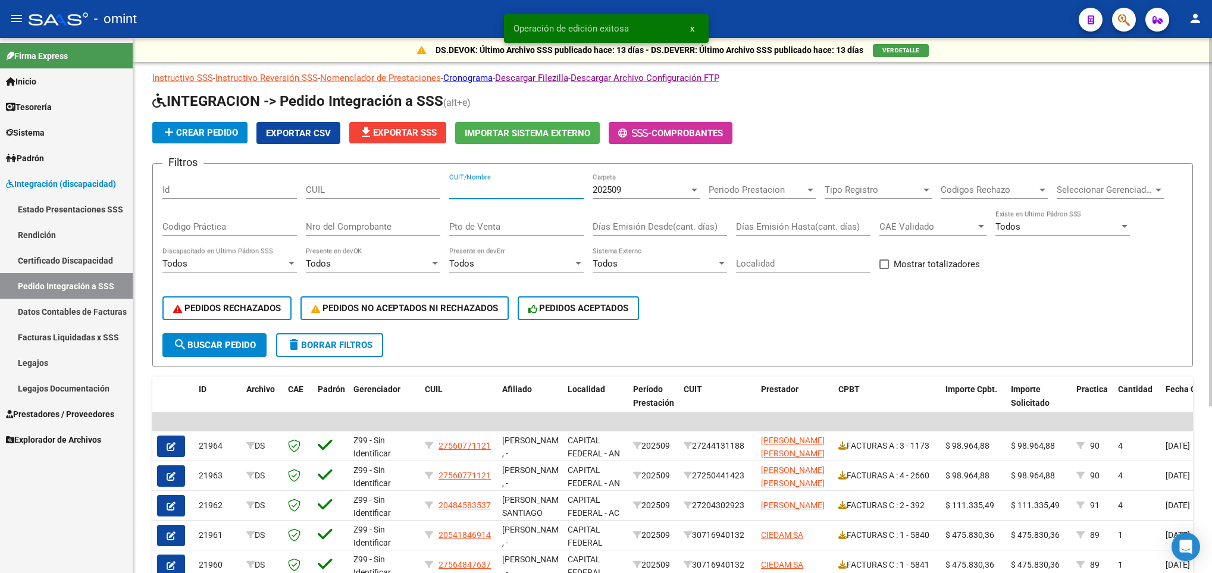
paste input "475.830,36"
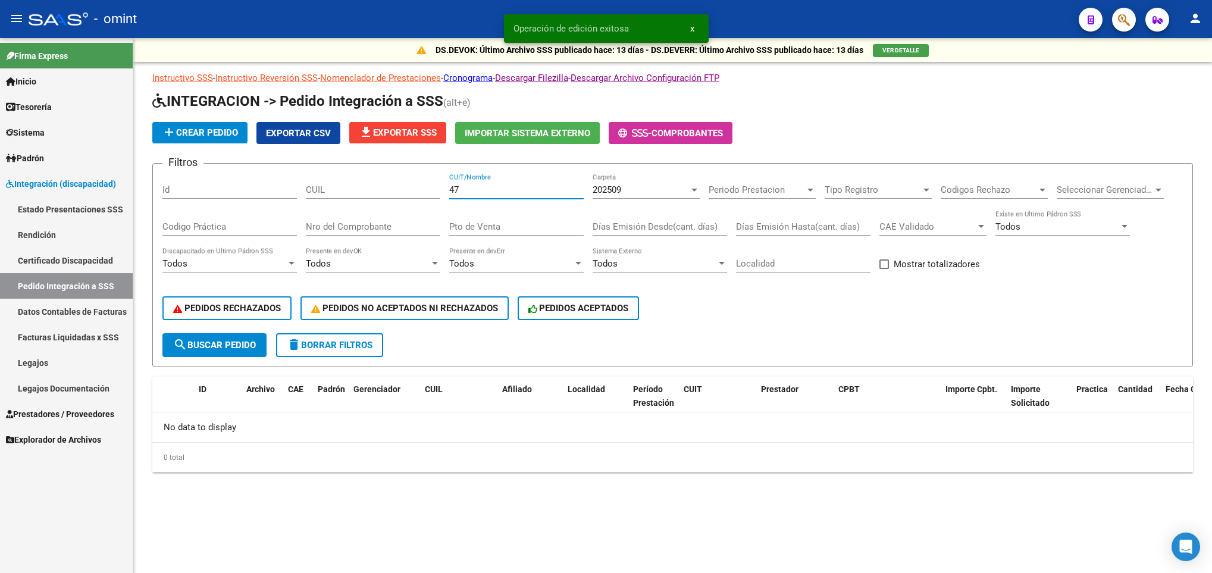
type input "4"
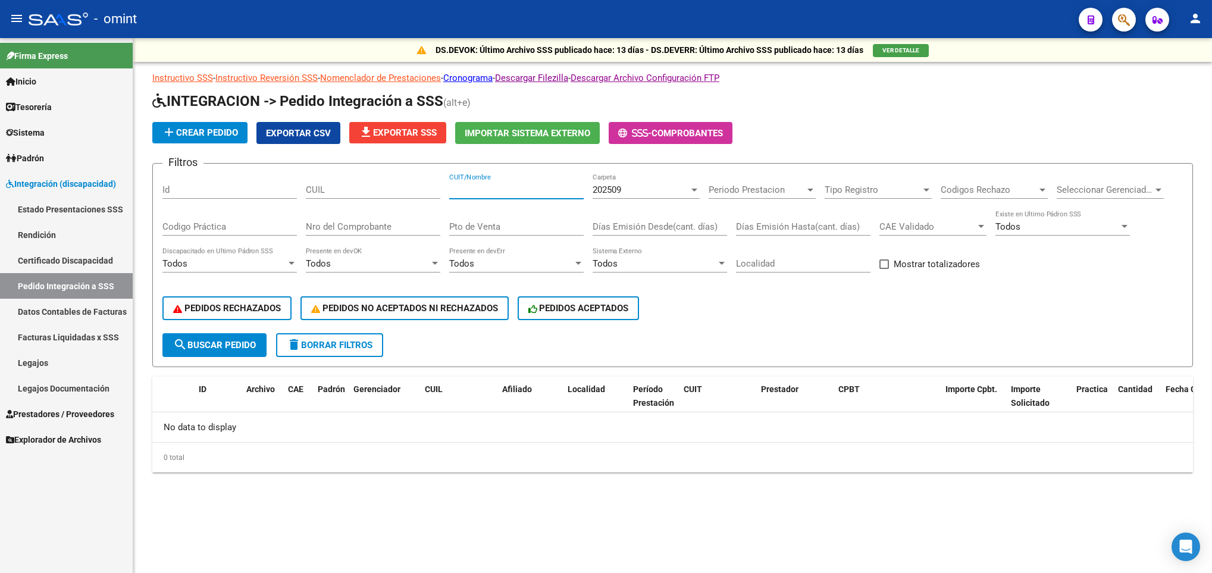
paste input "27235676090"
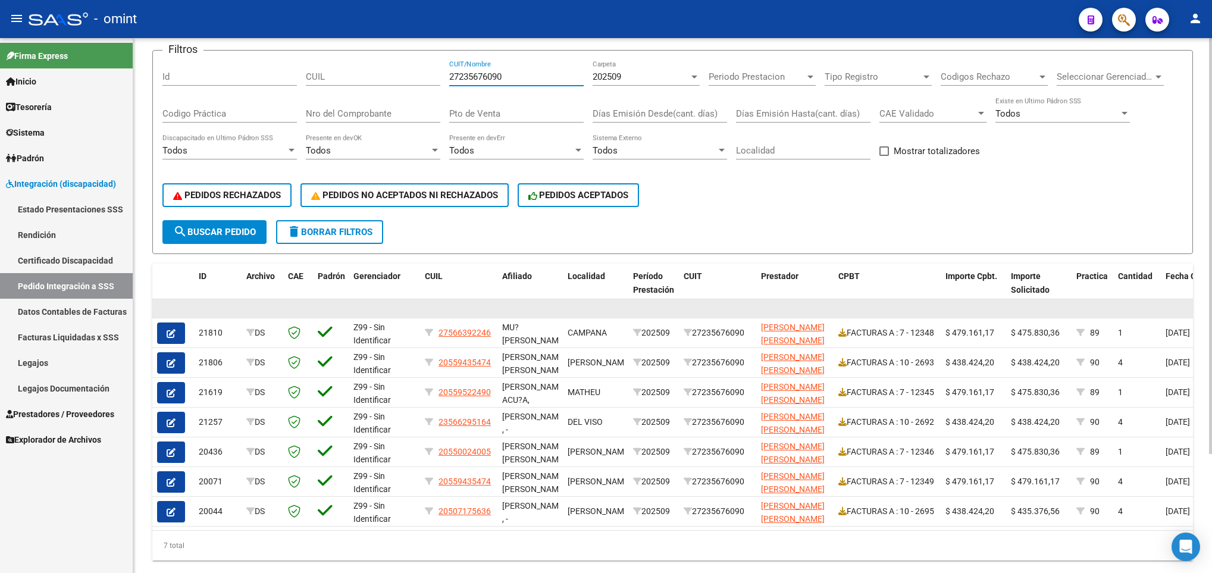
scroll to position [152, 0]
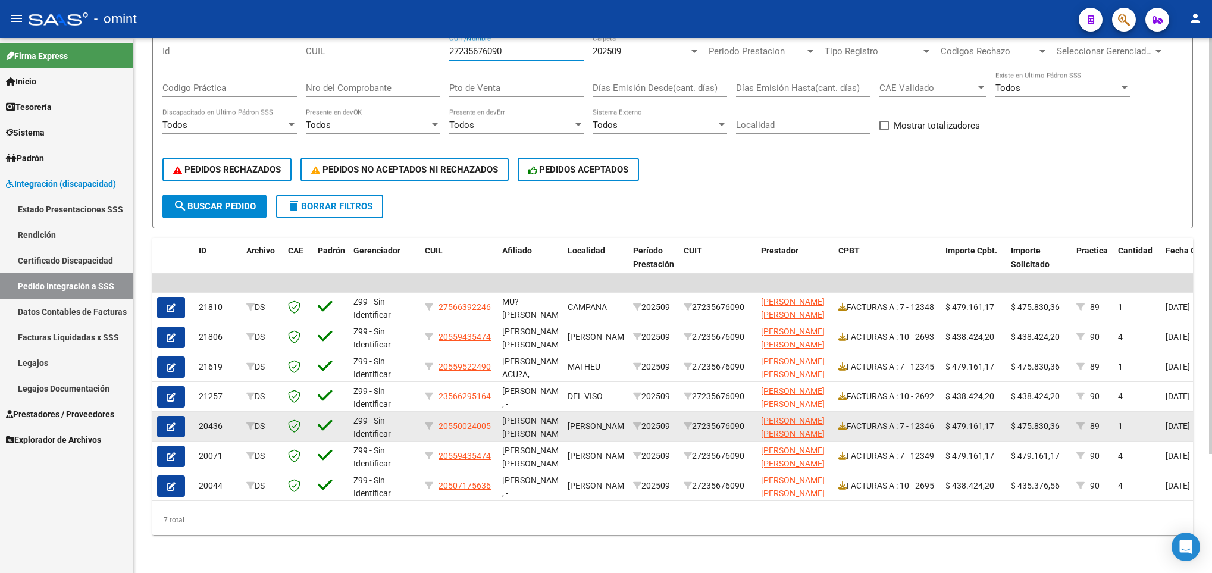
type input "27235676090"
drag, startPoint x: 1016, startPoint y: 411, endPoint x: 1061, endPoint y: 417, distance: 45.5
click at [1061, 420] on div "$ 475.830,36" at bounding box center [1039, 427] width 56 height 14
copy span "475.830,36"
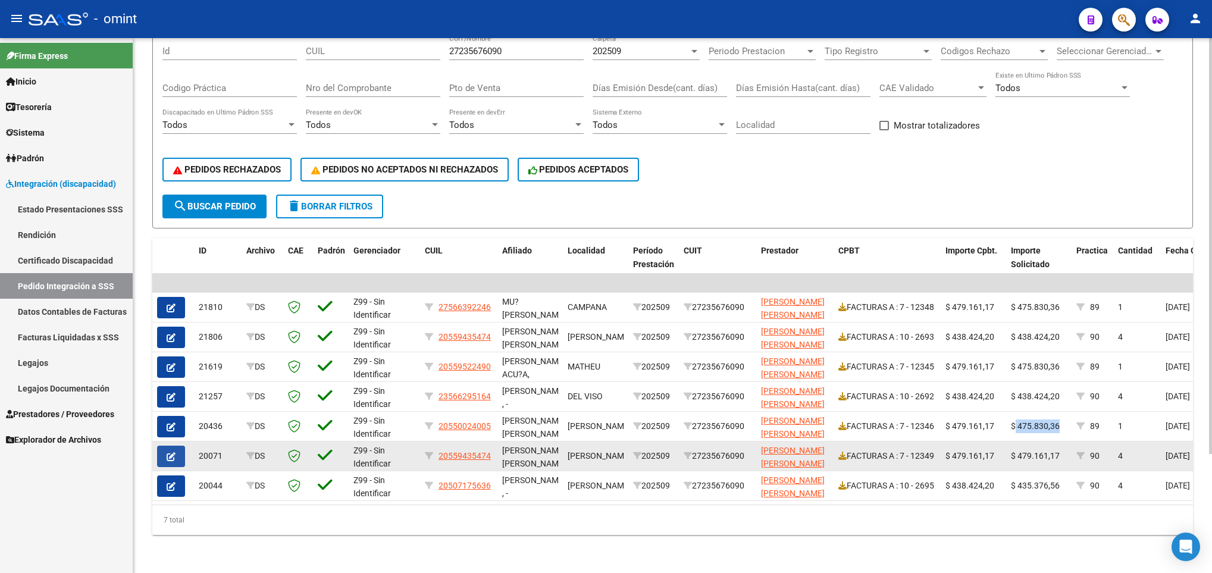
click at [168, 452] on icon "button" at bounding box center [171, 456] width 9 height 9
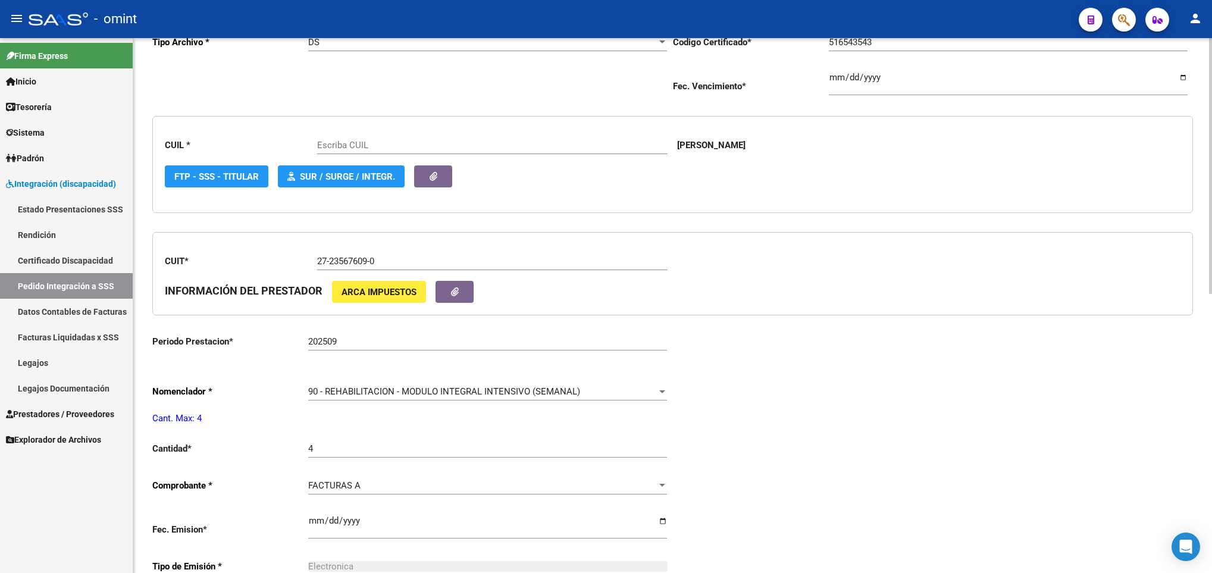
scroll to position [357, 0]
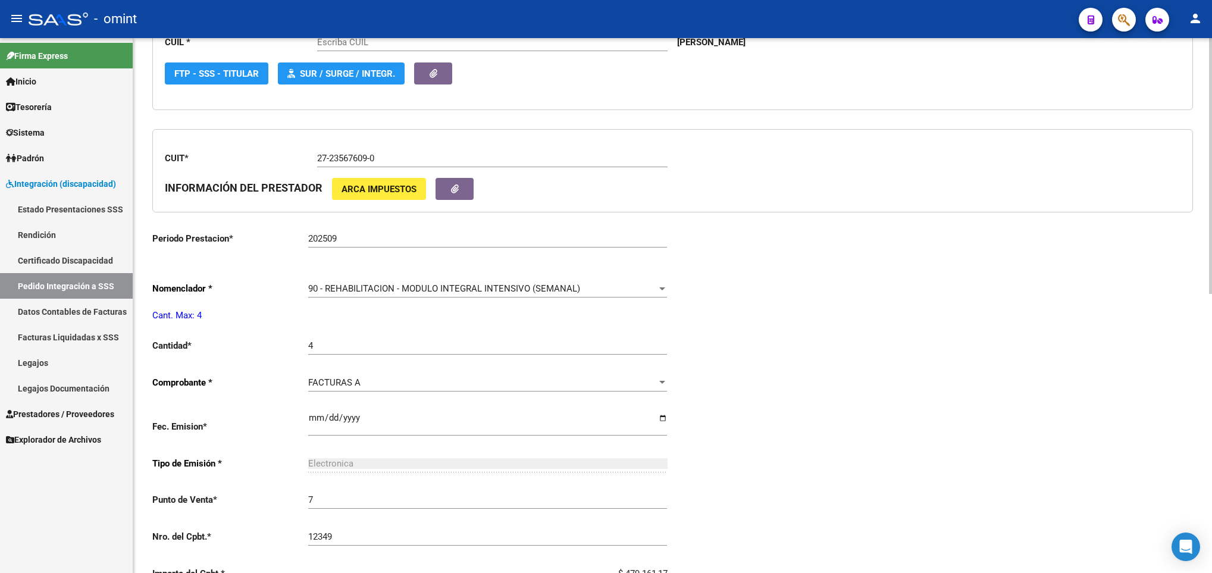
type input "20559435474"
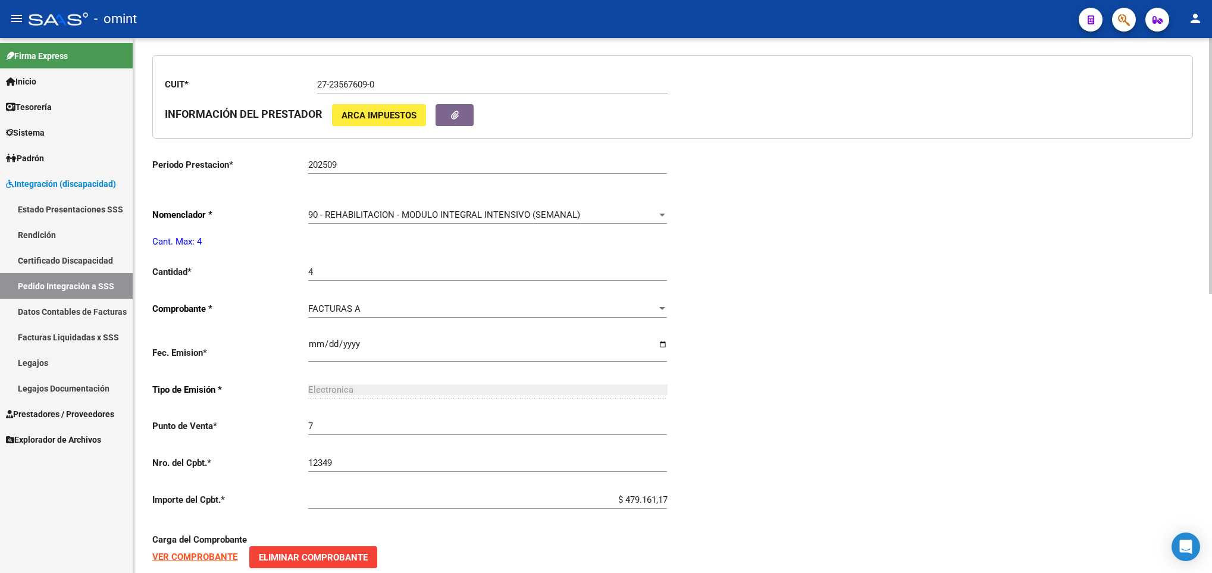
scroll to position [584, 0]
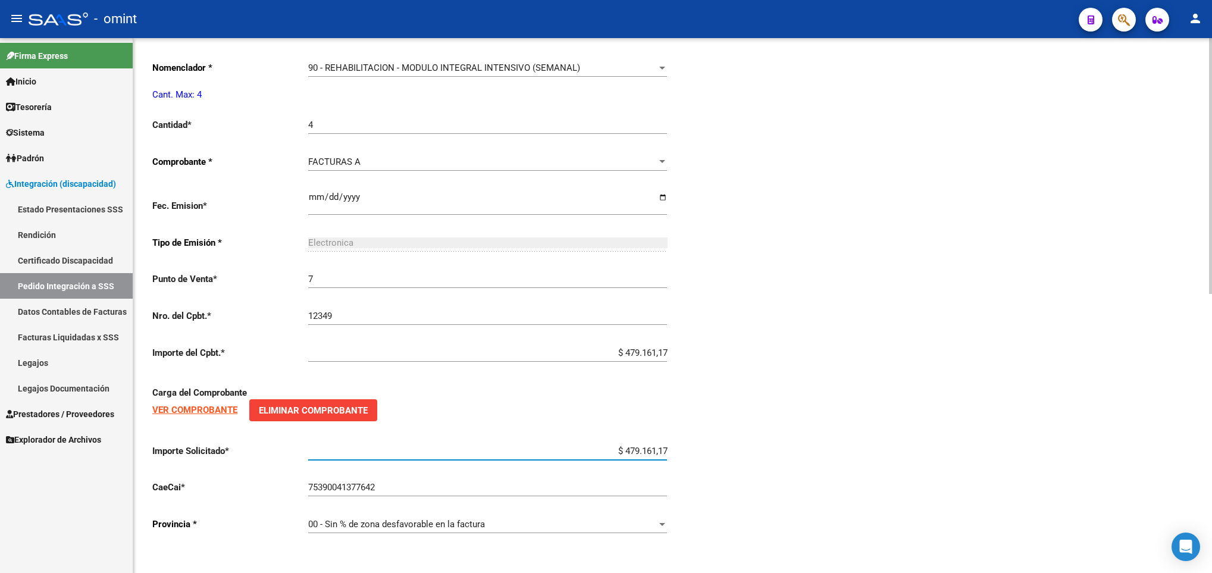
drag, startPoint x: 619, startPoint y: 449, endPoint x: 700, endPoint y: 468, distance: 82.7
click at [700, 468] on div "Periodo Presentacion * 202509 Ingresar el Periodo Tipo Archivo * DS Seleccionar…" at bounding box center [672, 104] width 1041 height 879
paste input "5.830,36"
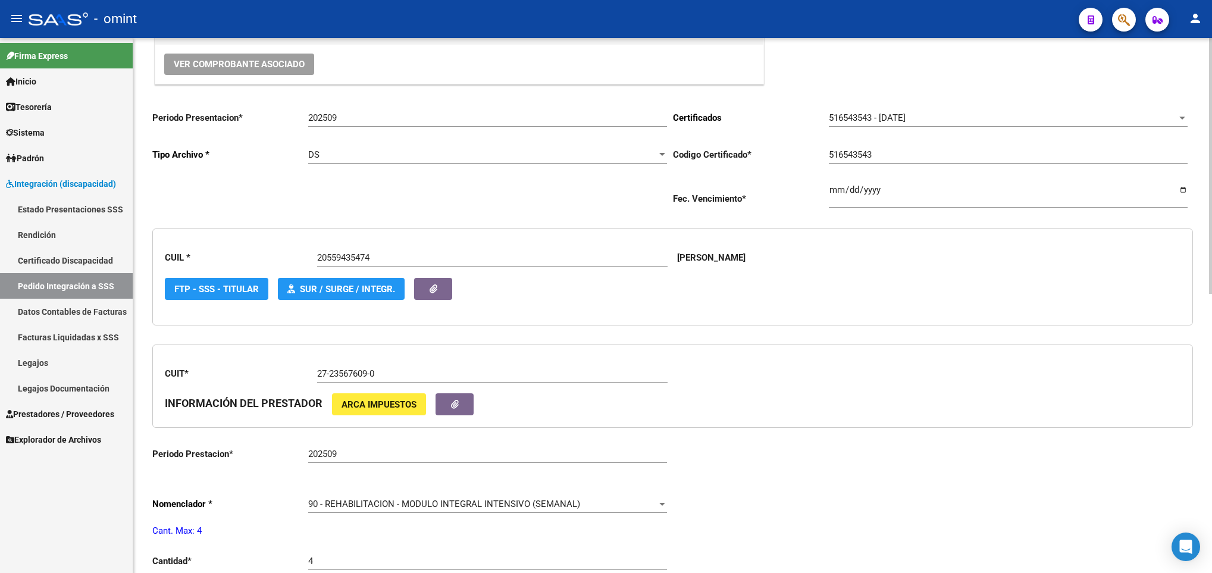
scroll to position [137, 0]
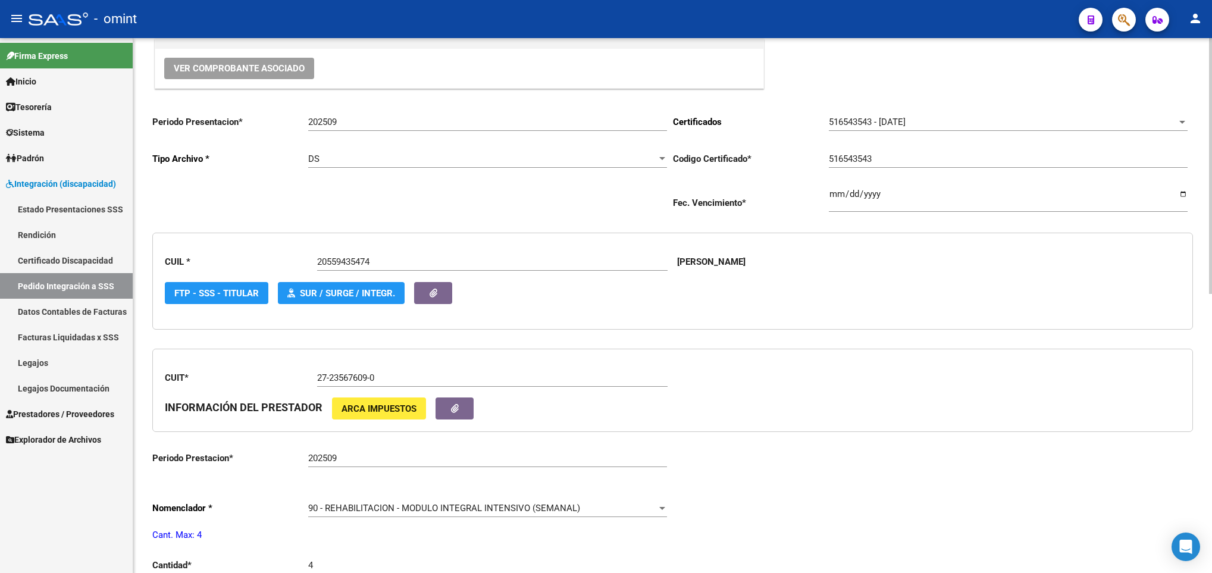
type input "$ 475.830,36"
click at [446, 511] on span "90 - REHABILITACION - MODULO INTEGRAL INTENSIVO (SEMANAL)" at bounding box center [444, 508] width 272 height 11
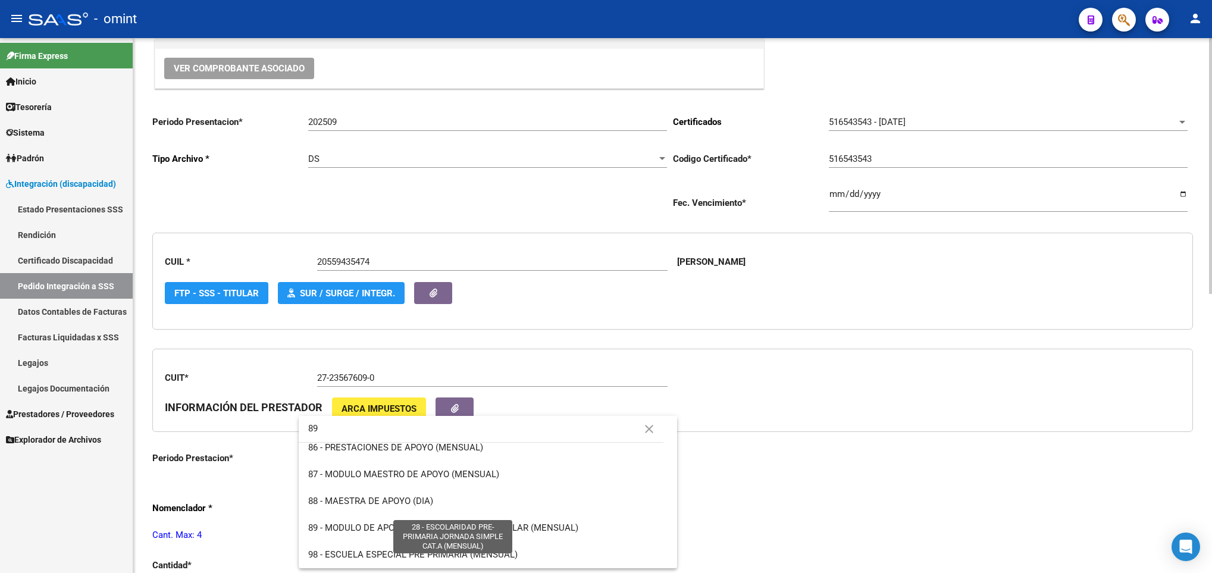
scroll to position [0, 0]
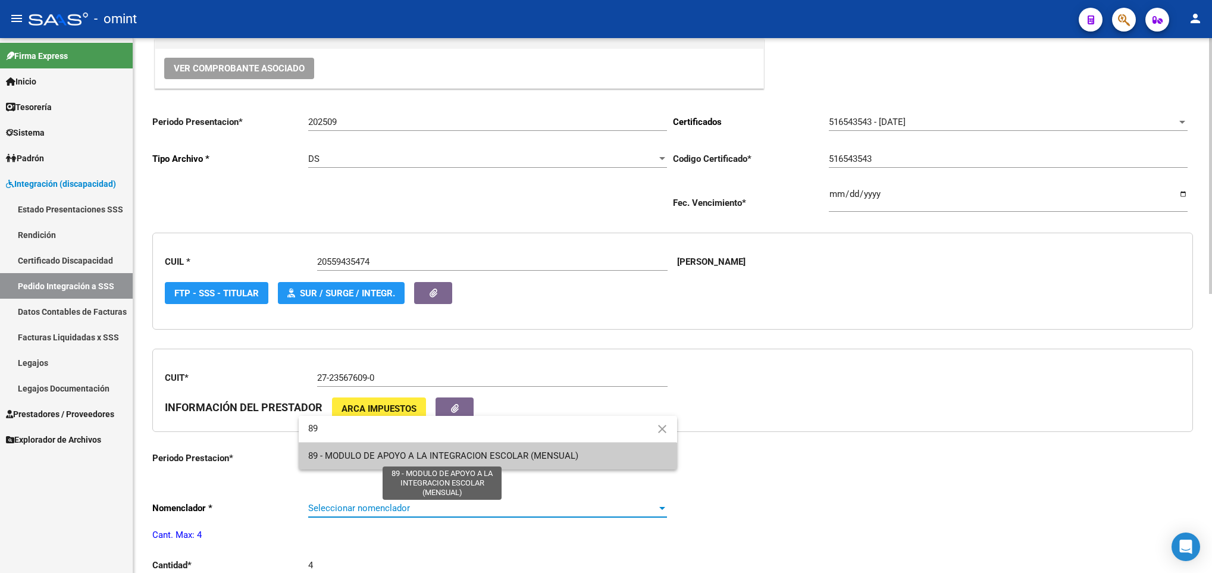
type input "89"
click at [511, 453] on span "89 - MODULO DE APOYO A LA INTEGRACION ESCOLAR (MENSUAL)" at bounding box center [443, 455] width 270 height 11
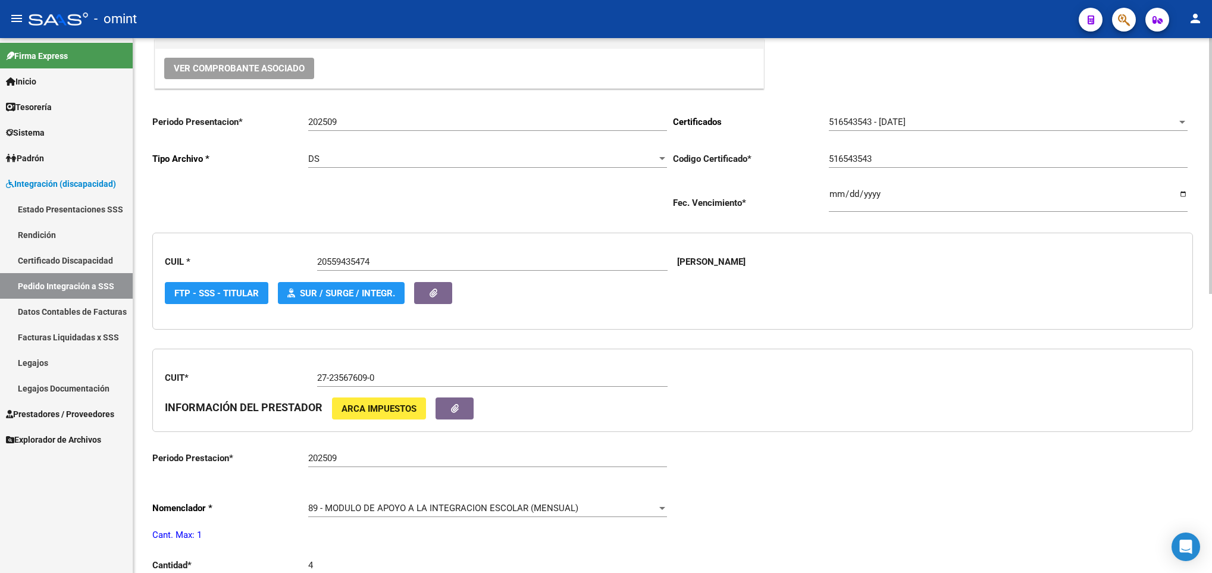
click at [885, 486] on div "Periodo Presentacion * 202509 Ingresar el Periodo Tipo Archivo * DS Seleccionar…" at bounding box center [672, 544] width 1041 height 879
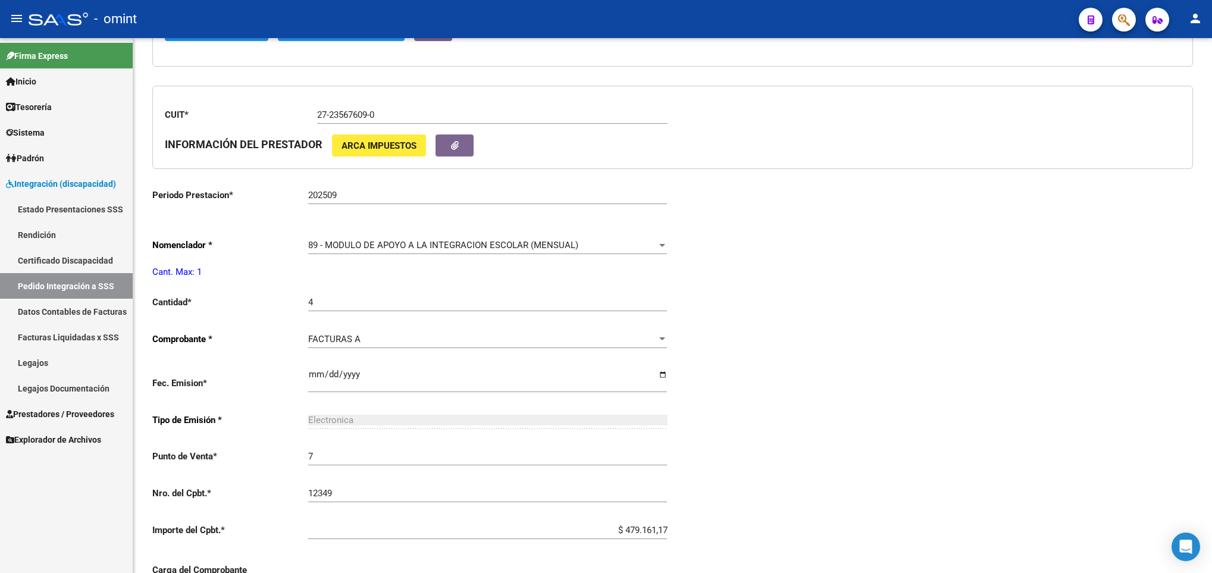
scroll to position [405, 0]
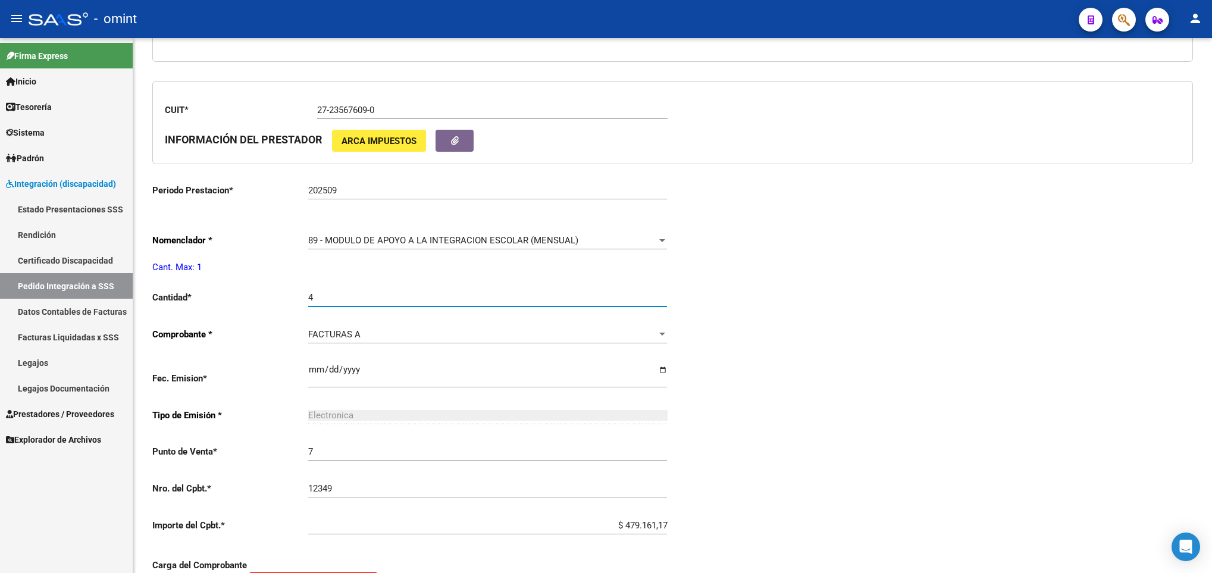
click at [350, 297] on input "4" at bounding box center [487, 297] width 359 height 11
type input "1"
click at [886, 375] on div "Periodo Presentacion * 202509 Ingresar el Periodo Tipo Archivo * DS Seleccionar…" at bounding box center [672, 277] width 1041 height 879
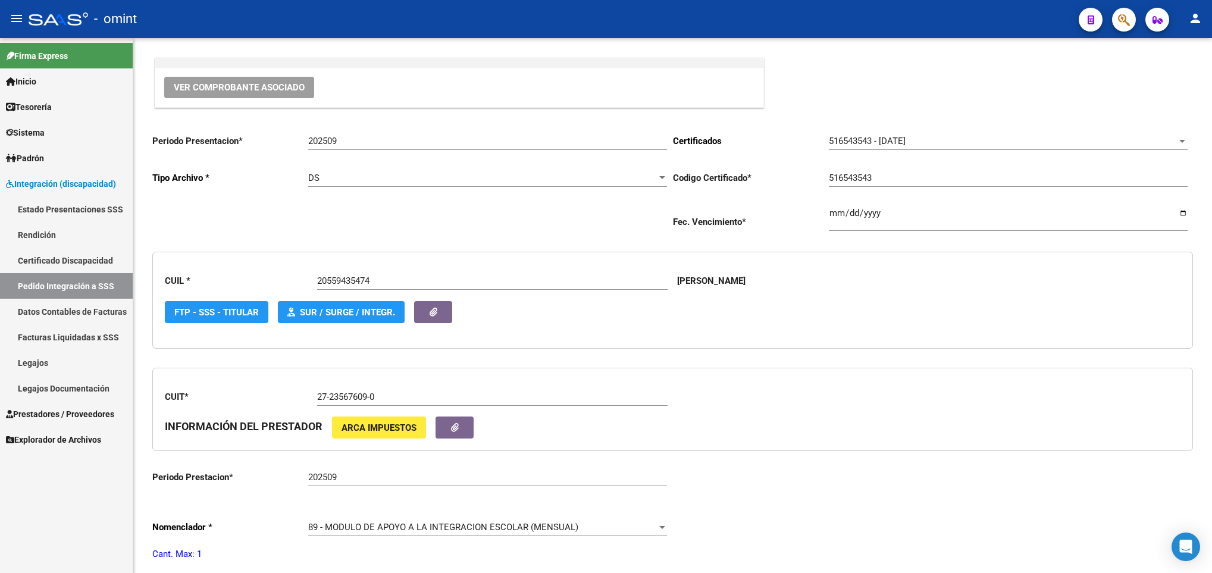
scroll to position [0, 0]
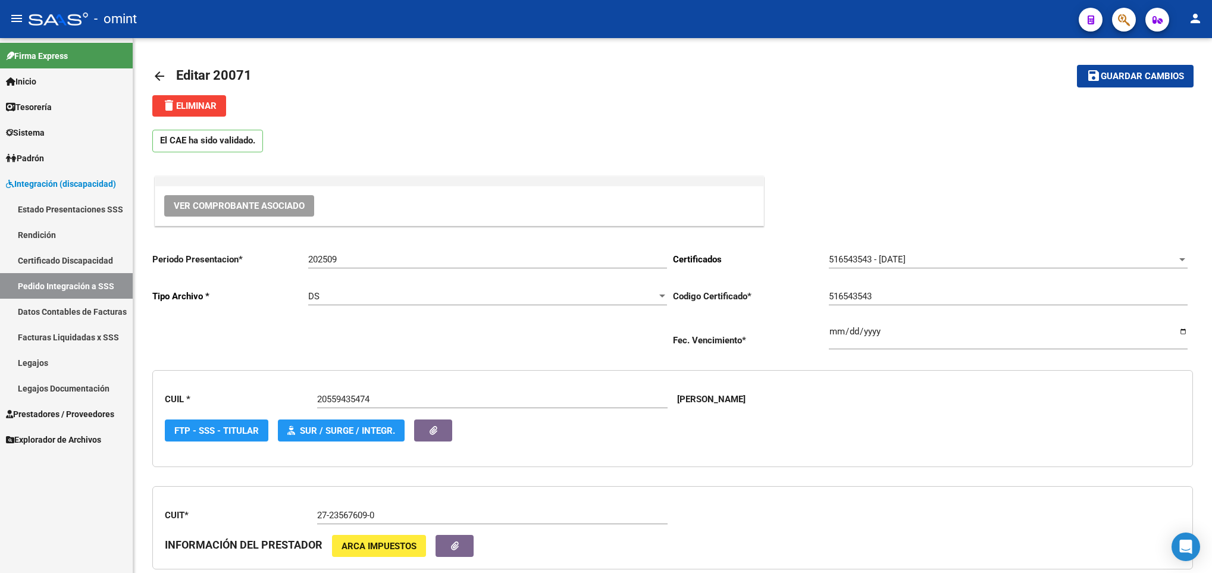
click at [1169, 76] on span "Guardar cambios" at bounding box center [1142, 76] width 83 height 11
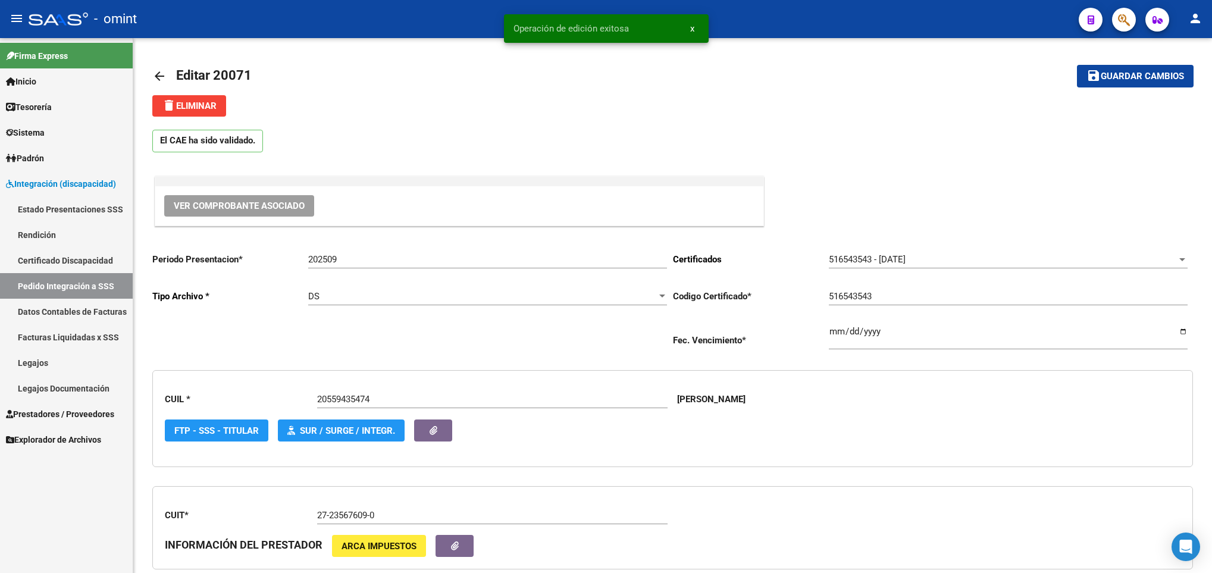
click at [163, 71] on mat-icon "arrow_back" at bounding box center [159, 76] width 14 height 14
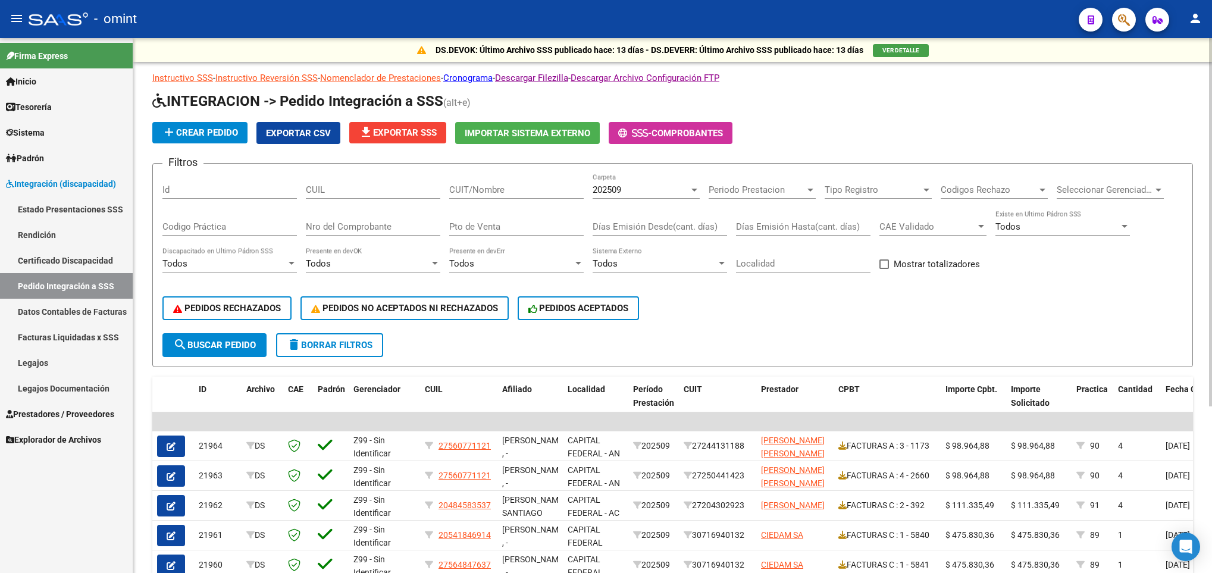
click at [525, 188] on input "CUIT/Nombre" at bounding box center [516, 189] width 134 height 11
paste input "20308606342"
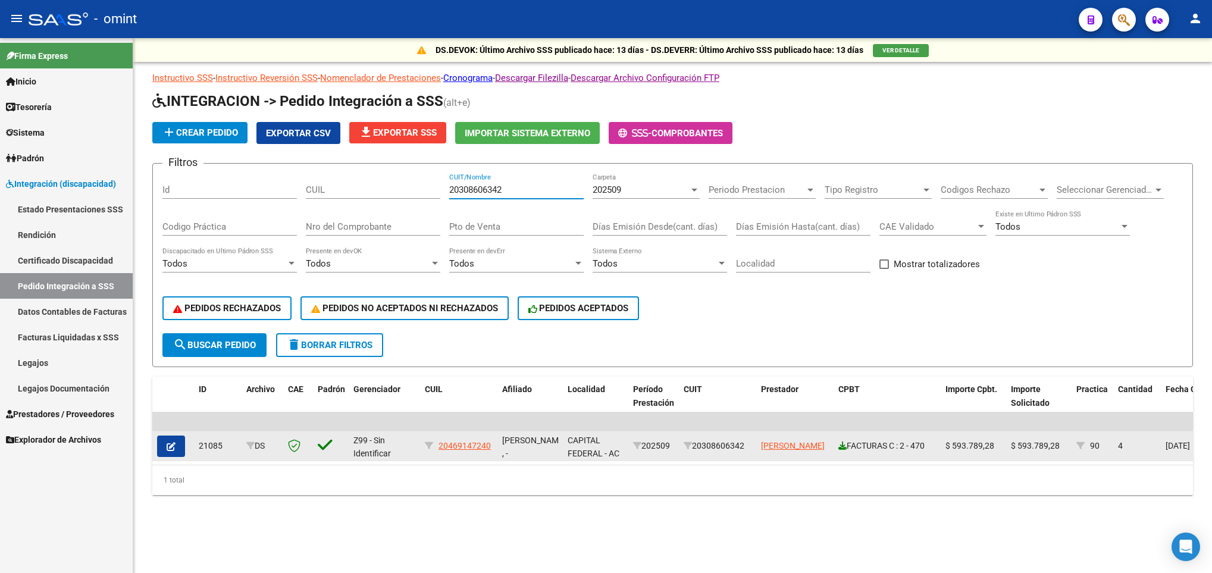
click at [845, 445] on icon at bounding box center [842, 446] width 8 height 8
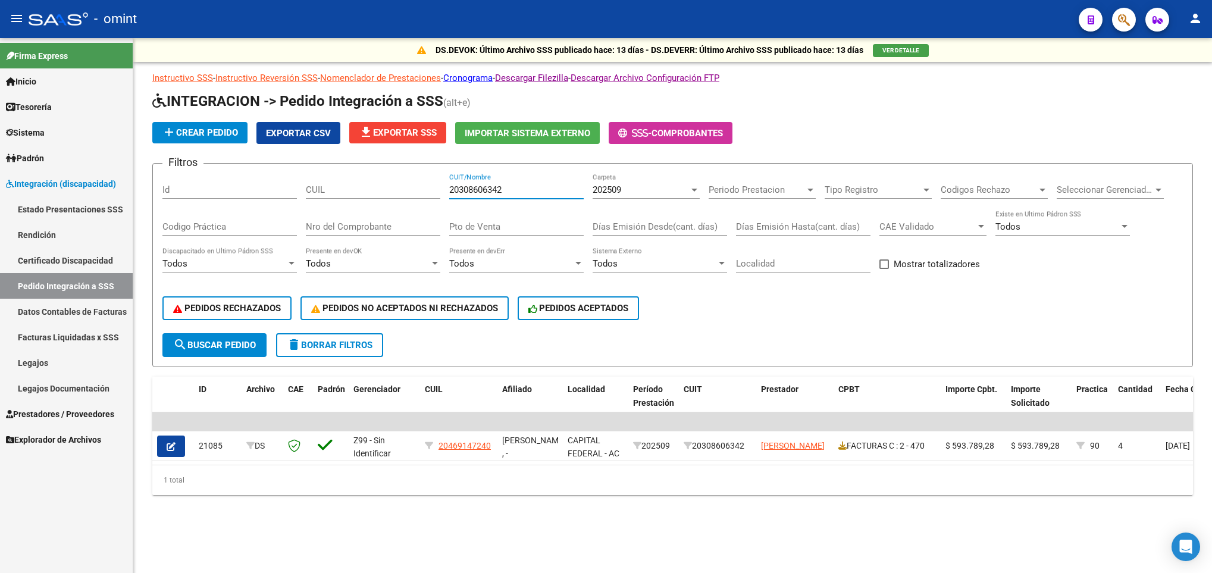
drag, startPoint x: 518, startPoint y: 186, endPoint x: 384, endPoint y: 159, distance: 136.0
click at [361, 186] on div "Filtros Id CUIL 20308606342 CUIT/Nombre 202509 Carpeta Periodo Prestacion Perio…" at bounding box center [672, 253] width 1020 height 160
paste input "7235676090"
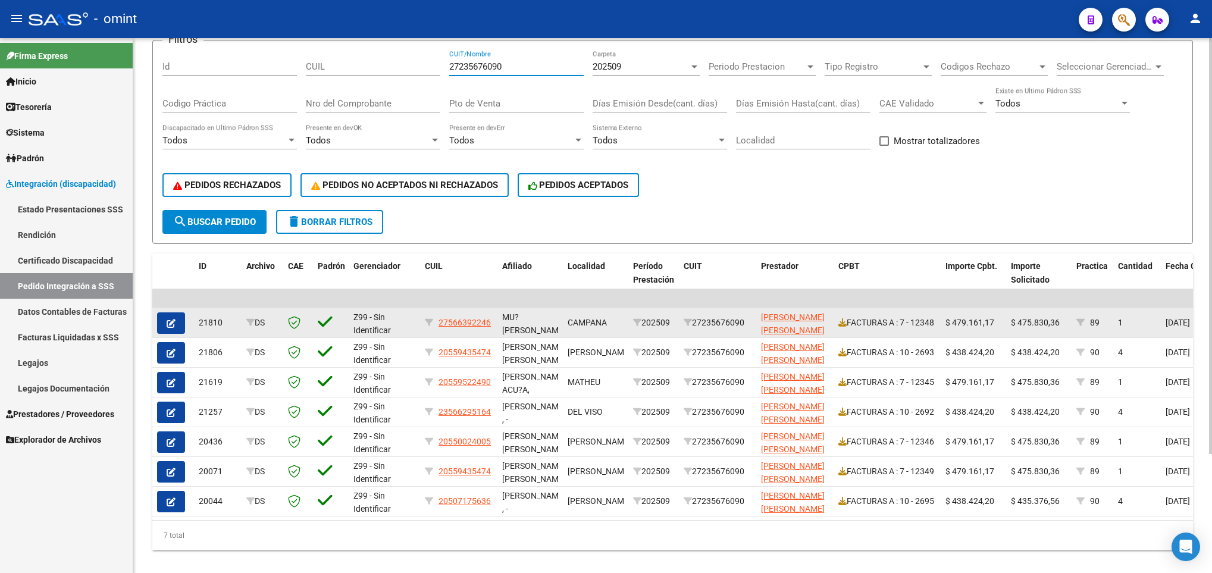
scroll to position [152, 0]
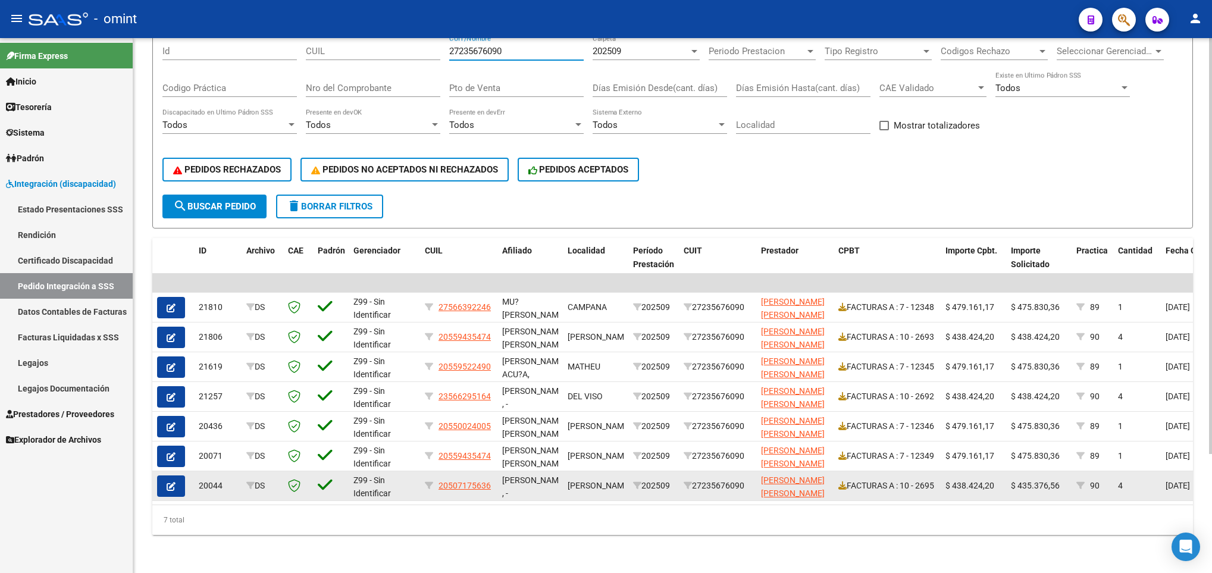
type input "27235676090"
drag, startPoint x: 1015, startPoint y: 468, endPoint x: 1059, endPoint y: 467, distance: 44.7
click at [1059, 479] on div "$ 435.376,56" at bounding box center [1039, 486] width 56 height 14
copy span "435.376,56"
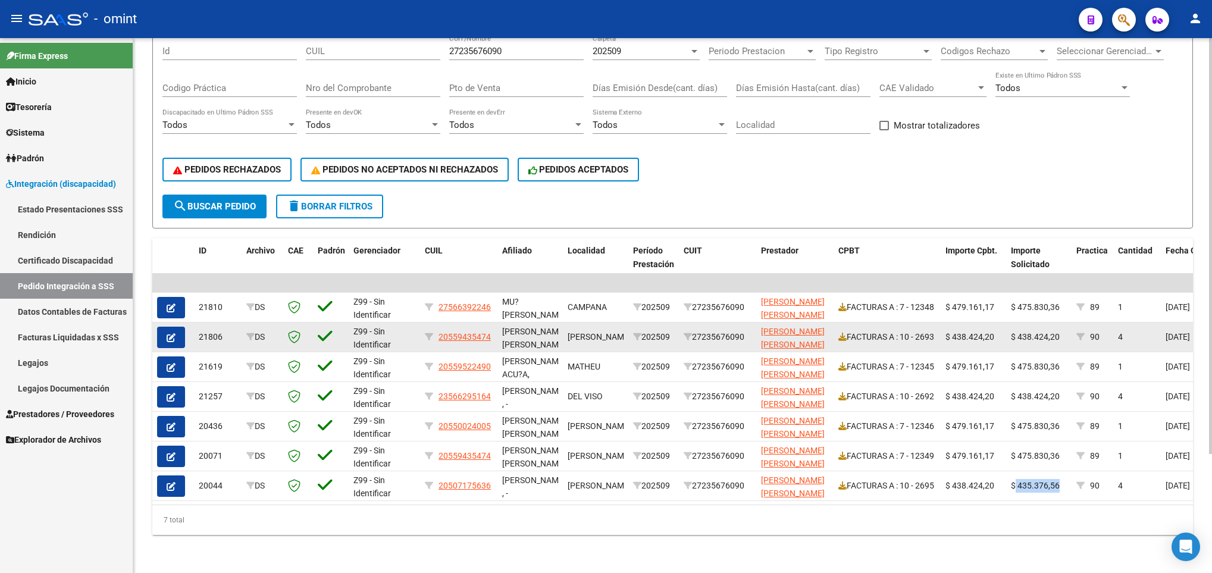
click at [170, 333] on icon "button" at bounding box center [171, 337] width 9 height 9
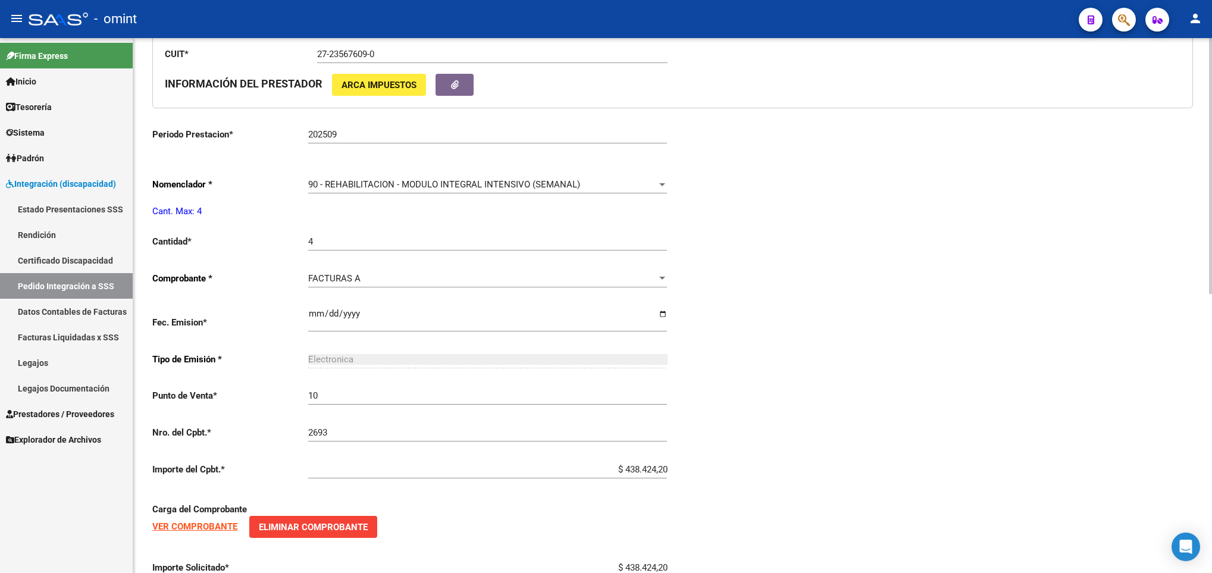
scroll to position [584, 0]
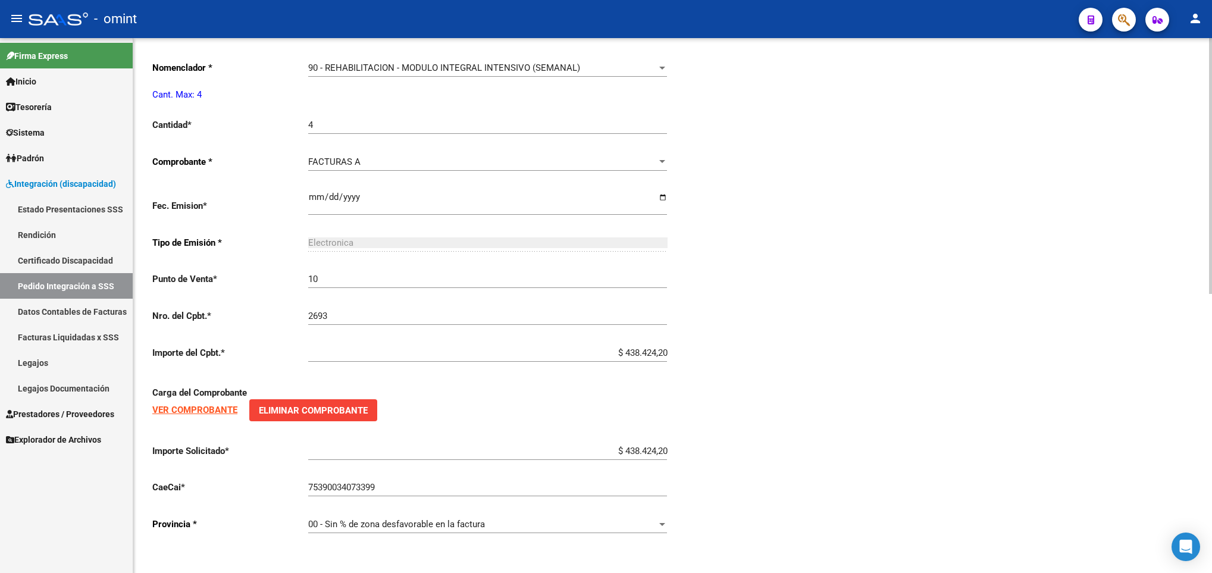
type input "20559435474"
drag, startPoint x: 619, startPoint y: 445, endPoint x: 683, endPoint y: 448, distance: 63.1
click at [683, 448] on div "Periodo Presentacion * 202509 Ingresar el Periodo Tipo Archivo * DS Seleccionar…" at bounding box center [672, 104] width 1041 height 879
paste input "5.376,56"
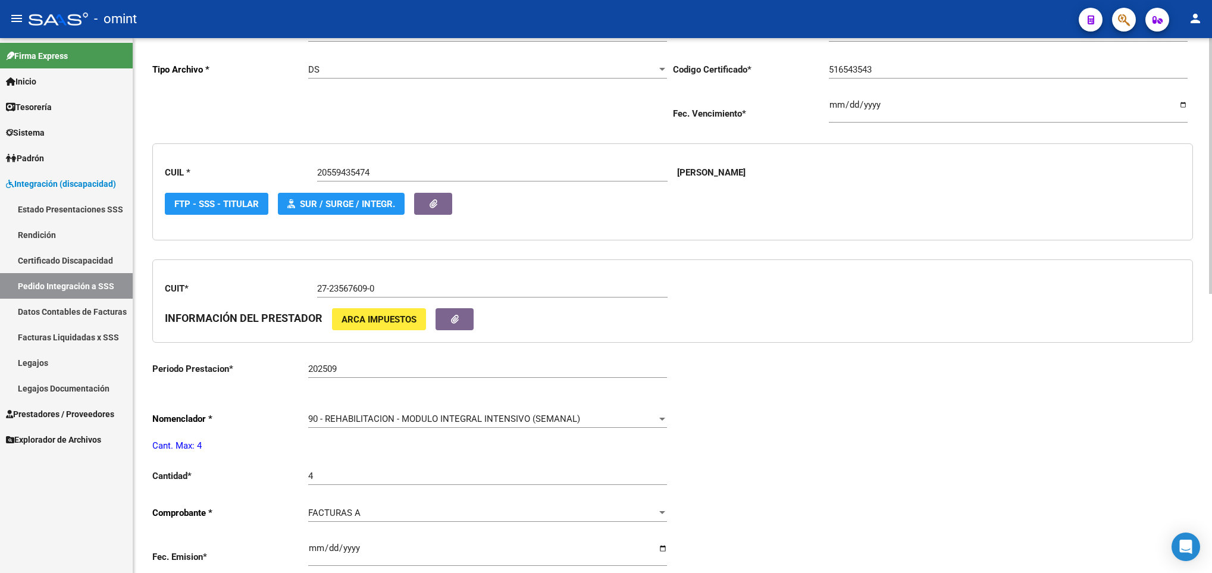
scroll to position [0, 0]
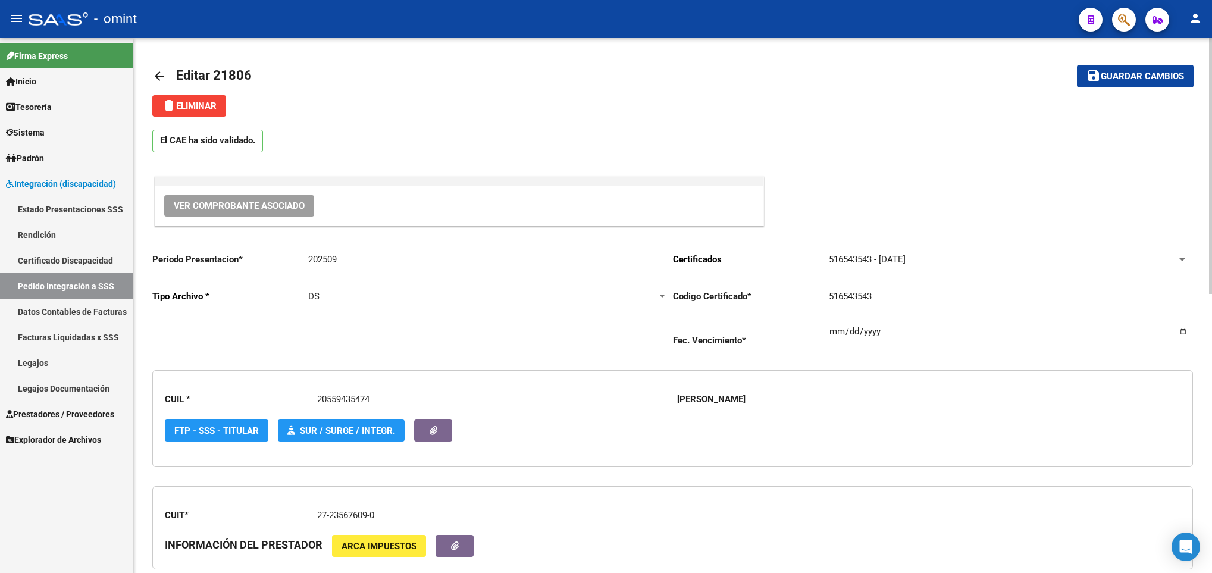
type input "$ 435.376,56"
click at [1172, 73] on span "Guardar cambios" at bounding box center [1142, 76] width 83 height 11
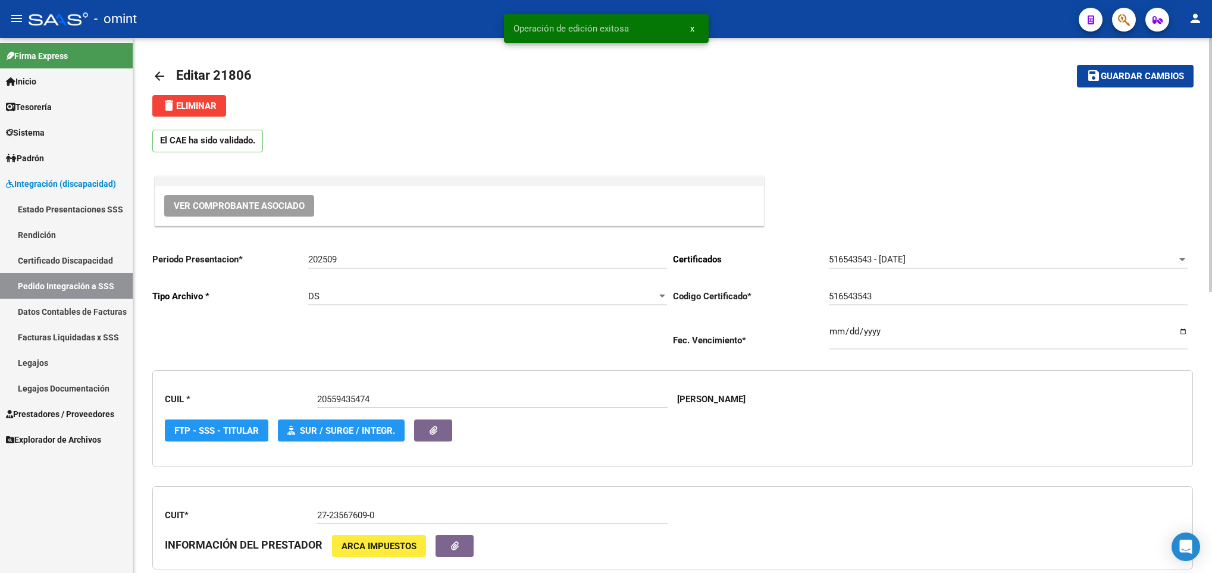
click at [167, 62] on link "arrow_back" at bounding box center [164, 76] width 24 height 28
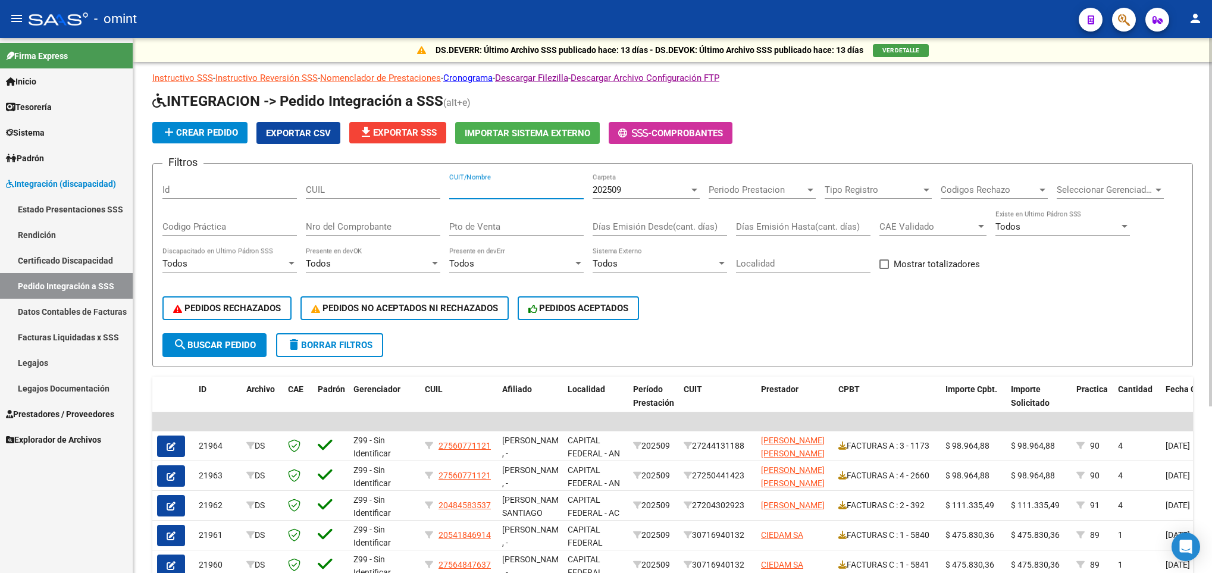
click at [500, 190] on input "CUIT/Nombre" at bounding box center [516, 189] width 134 height 11
paste input "27235676090"
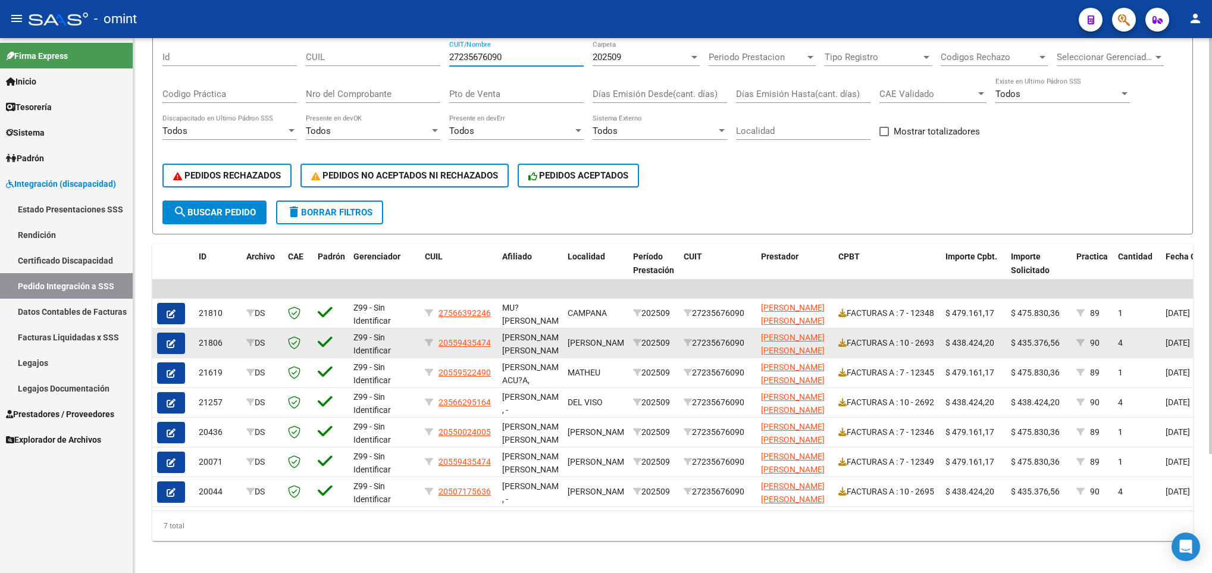
scroll to position [152, 0]
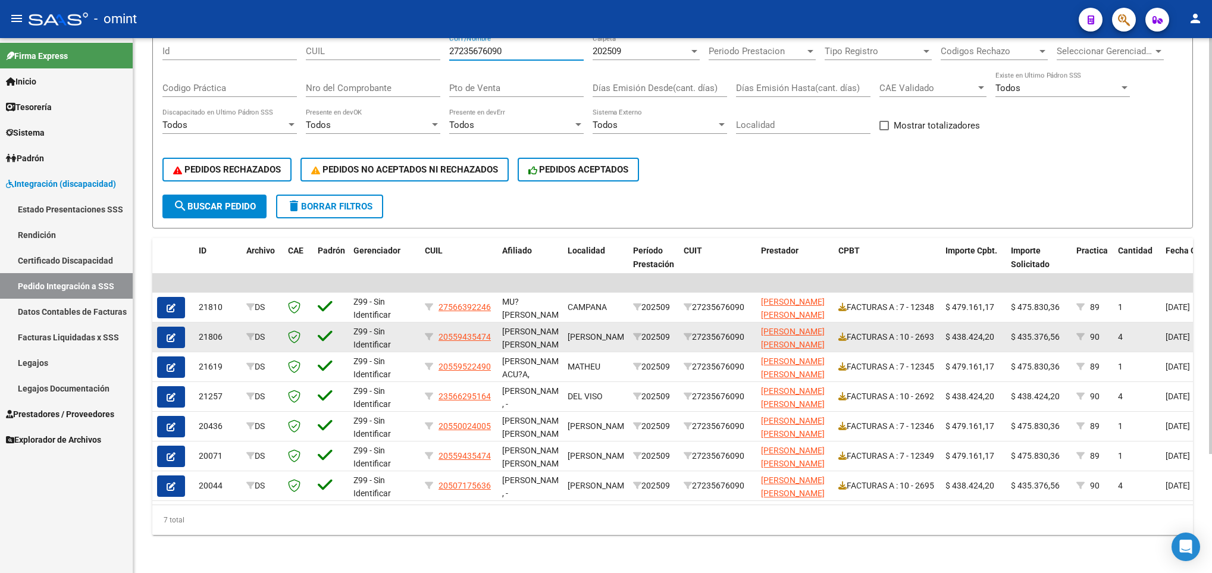
type input "27235676090"
drag, startPoint x: 1018, startPoint y: 327, endPoint x: 1061, endPoint y: 331, distance: 43.6
click at [1061, 331] on datatable-body-cell "$ 435.376,56" at bounding box center [1038, 337] width 65 height 29
copy span "435.376,56"
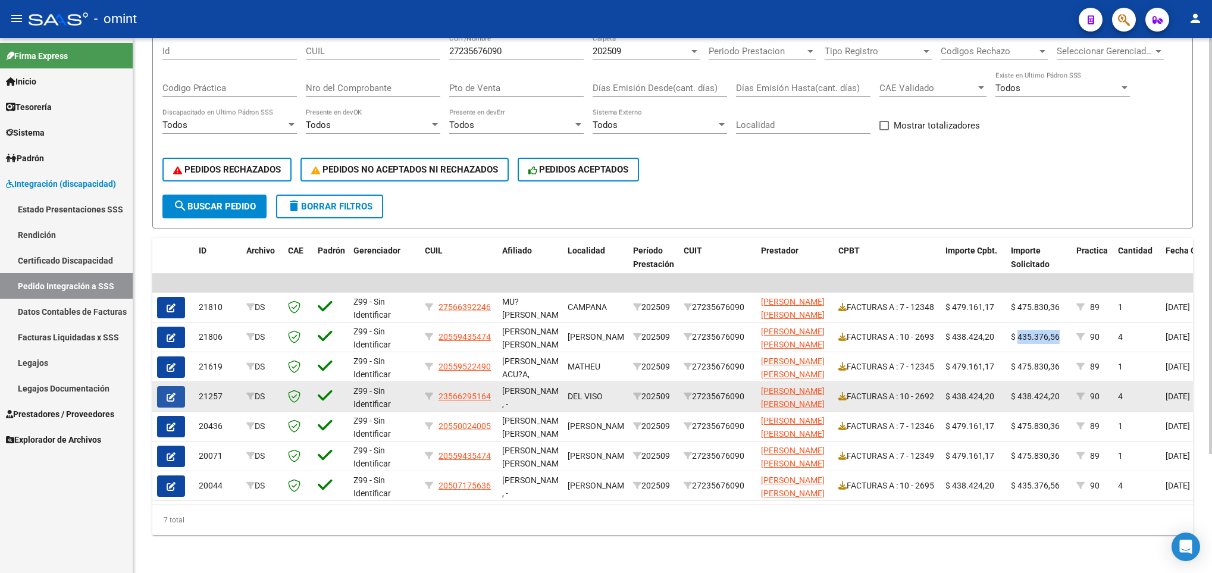
click at [170, 392] on span "button" at bounding box center [171, 397] width 9 height 11
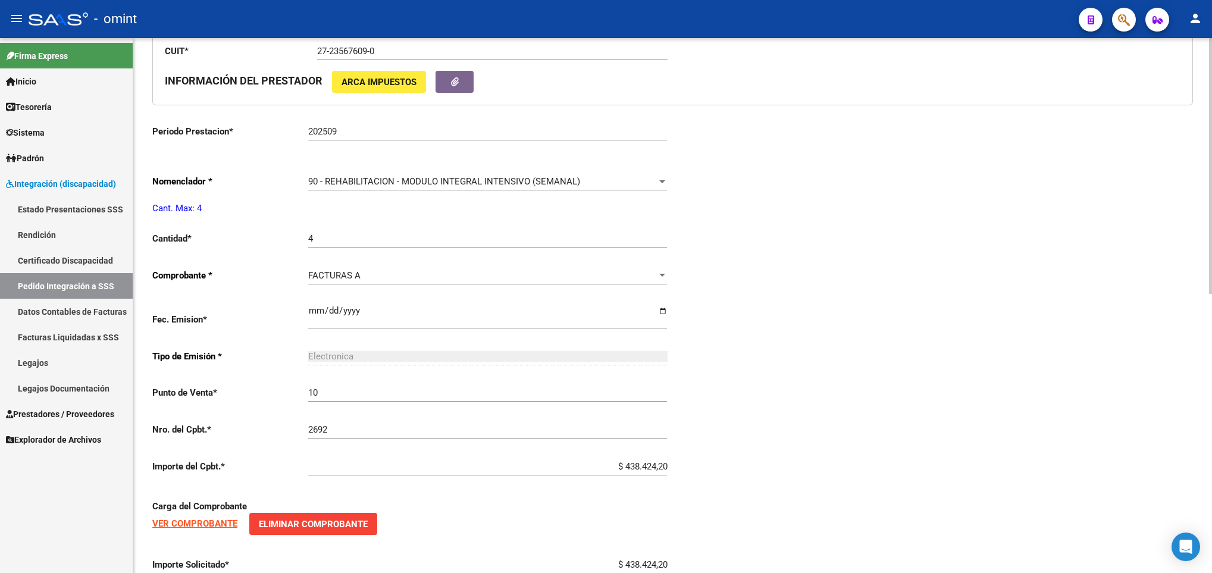
scroll to position [584, 0]
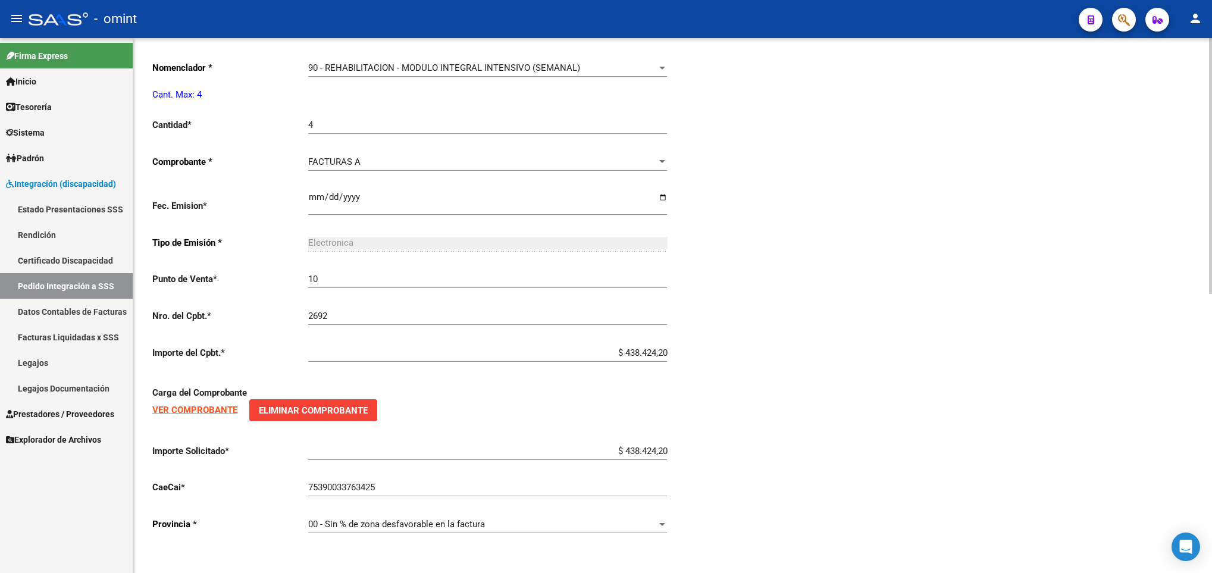
type input "23566295164"
drag, startPoint x: 623, startPoint y: 449, endPoint x: 686, endPoint y: 449, distance: 63.1
click at [686, 449] on div "Periodo Presentacion * 202509 Ingresar el Periodo Tipo Archivo * DS Seleccionar…" at bounding box center [672, 104] width 1041 height 879
paste input "5.376,56"
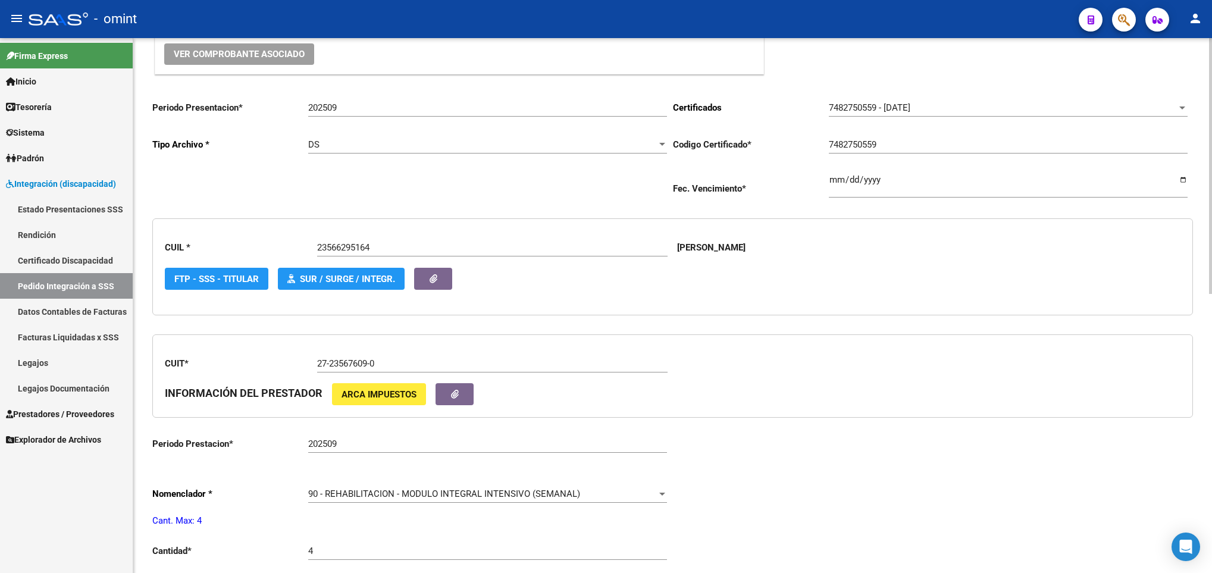
scroll to position [0, 0]
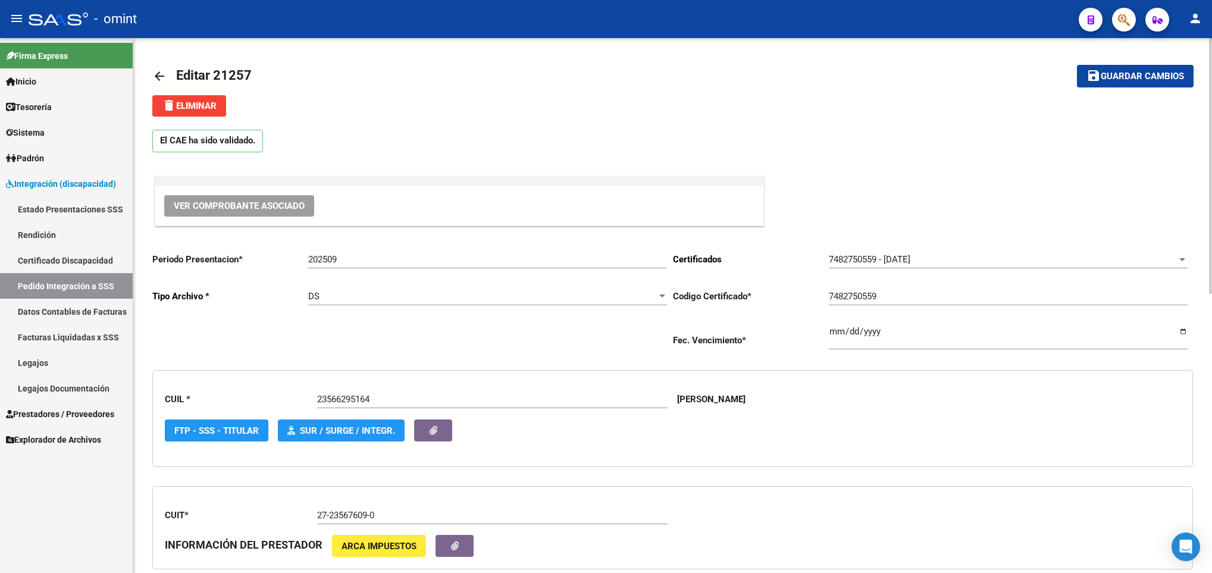
type input "$ 435.376,56"
click at [1171, 71] on span "Guardar cambios" at bounding box center [1142, 76] width 83 height 11
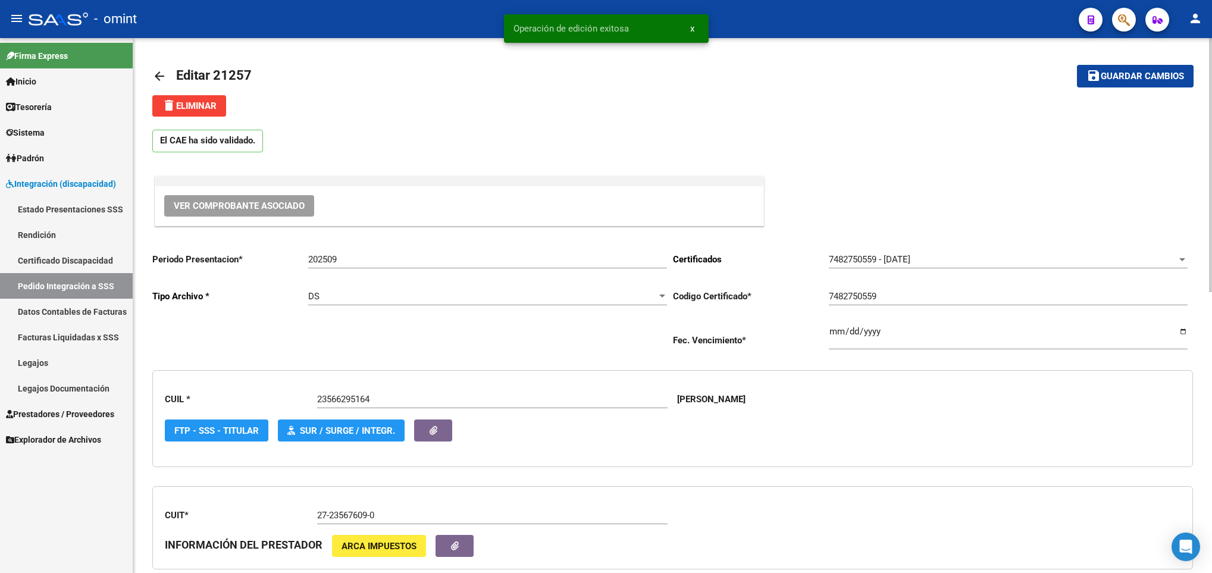
click at [161, 67] on link "arrow_back" at bounding box center [164, 76] width 24 height 28
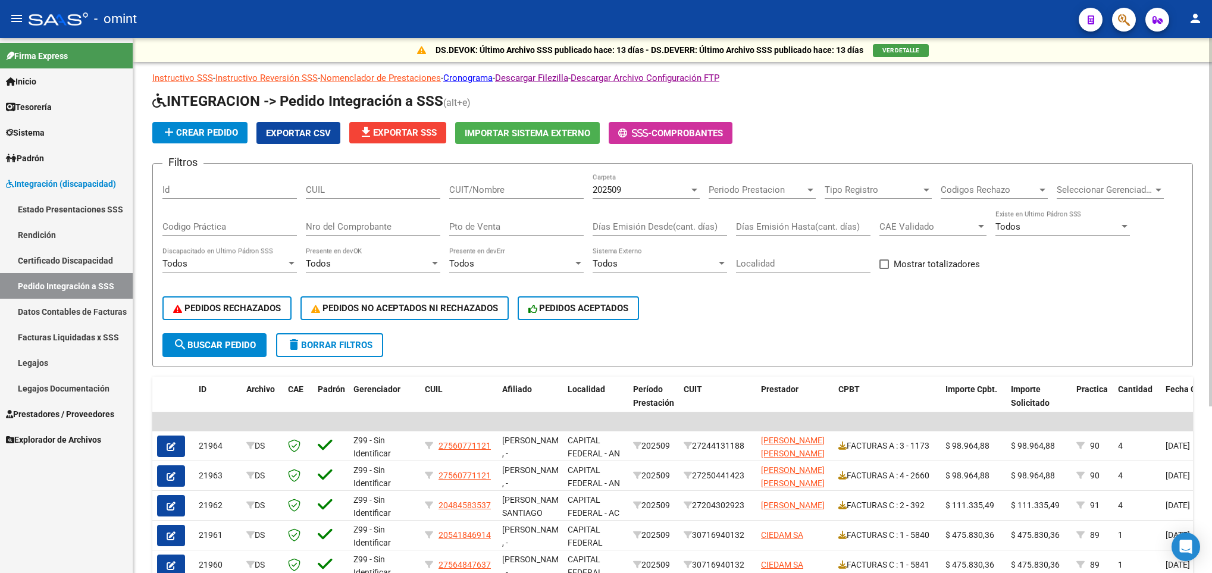
click at [486, 184] on input "CUIT/Nombre" at bounding box center [516, 189] width 134 height 11
paste input "30707913394"
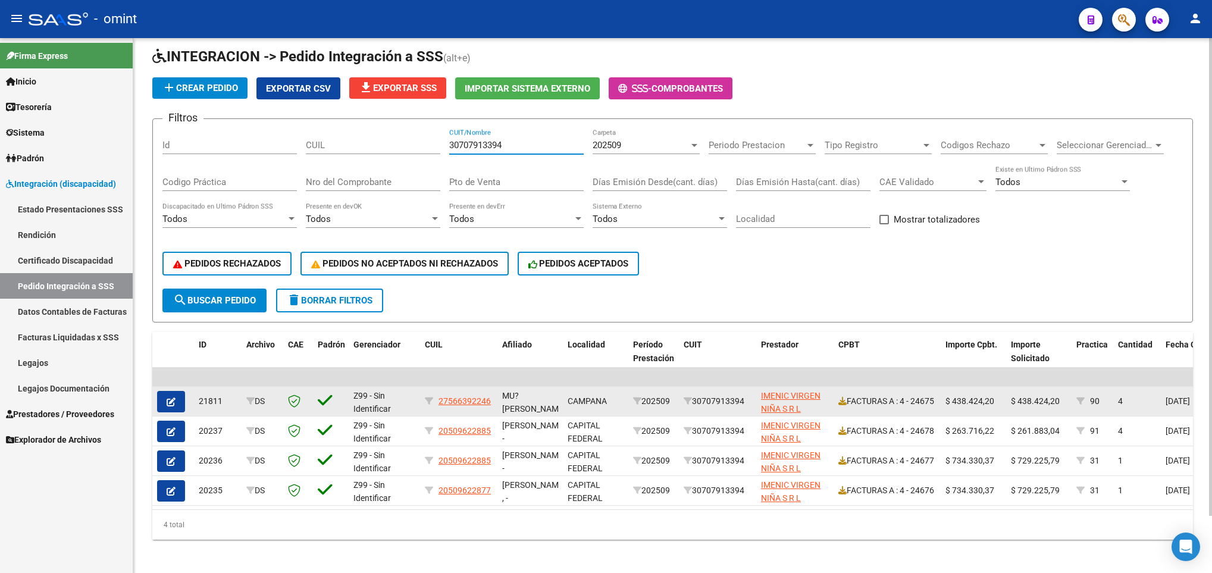
scroll to position [63, 0]
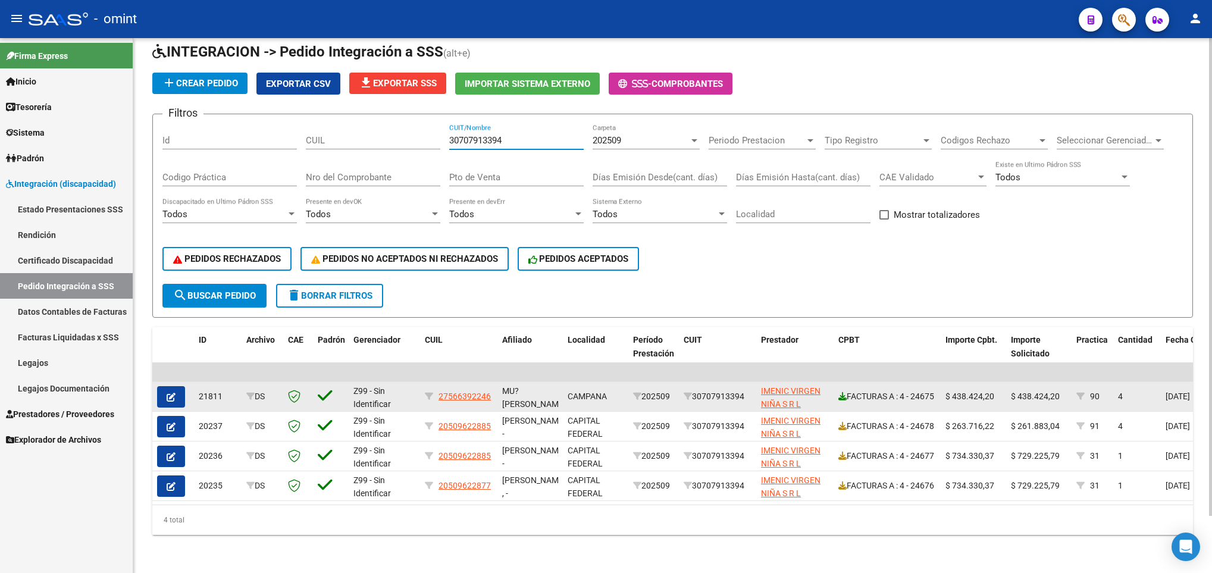
type input "30707913394"
click at [843, 392] on icon at bounding box center [842, 396] width 8 height 8
click at [179, 386] on button "button" at bounding box center [171, 396] width 28 height 21
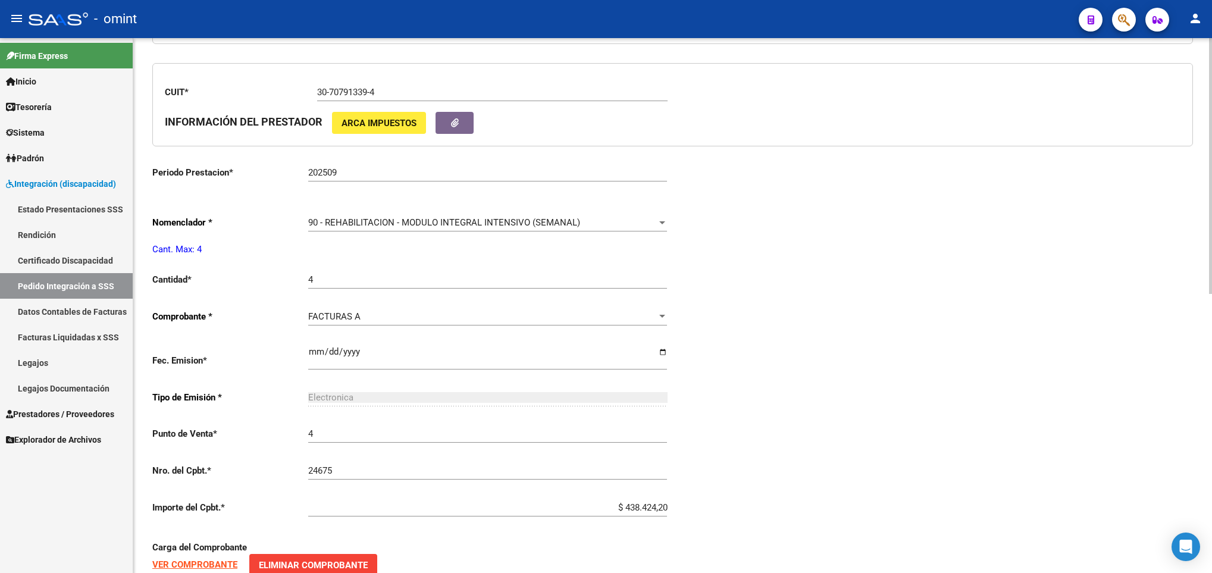
type input "27566392246"
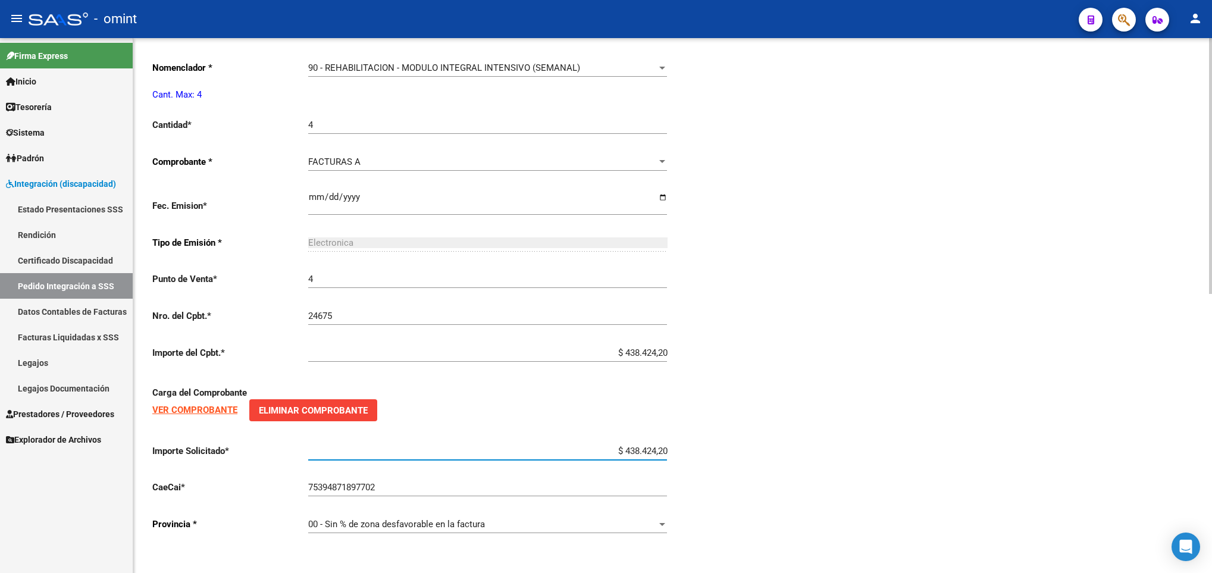
drag, startPoint x: 619, startPoint y: 450, endPoint x: 704, endPoint y: 452, distance: 84.5
click at [704, 452] on div "Periodo Presentacion * 202509 Ingresar el Periodo Tipo Archivo * DS Seleccionar…" at bounding box center [672, 104] width 1041 height 879
paste input "5.376,56"
type input "$ 435.376,56"
click at [923, 379] on div "Periodo Presentacion * 202509 Ingresar el Periodo Tipo Archivo * DS Seleccionar…" at bounding box center [672, 104] width 1041 height 879
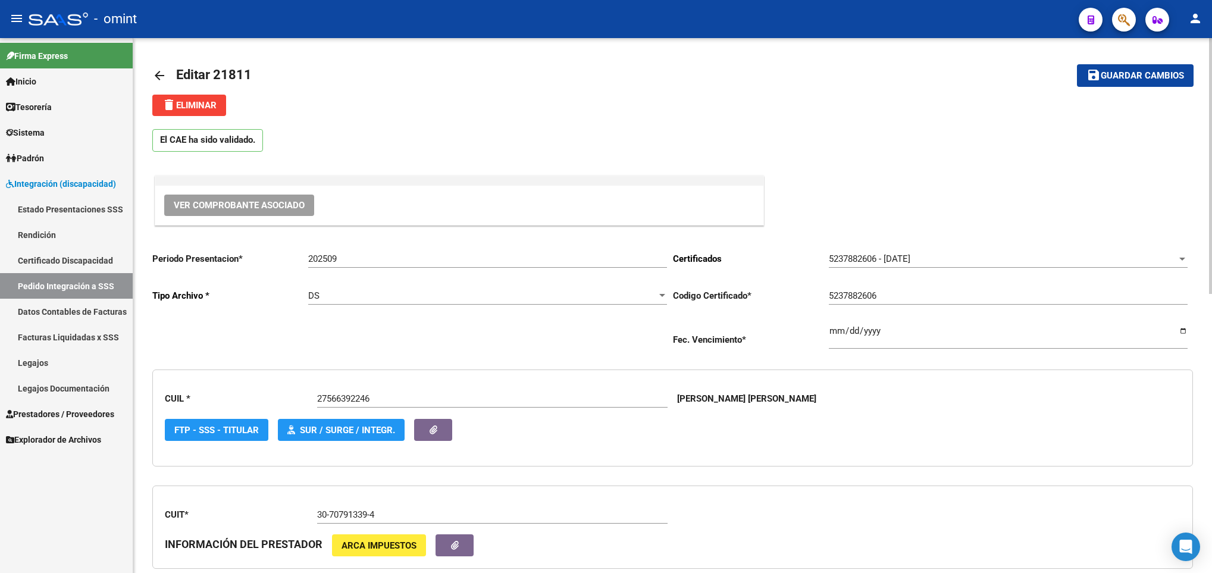
scroll to position [0, 0]
click at [1129, 80] on span "Guardar cambios" at bounding box center [1142, 76] width 83 height 11
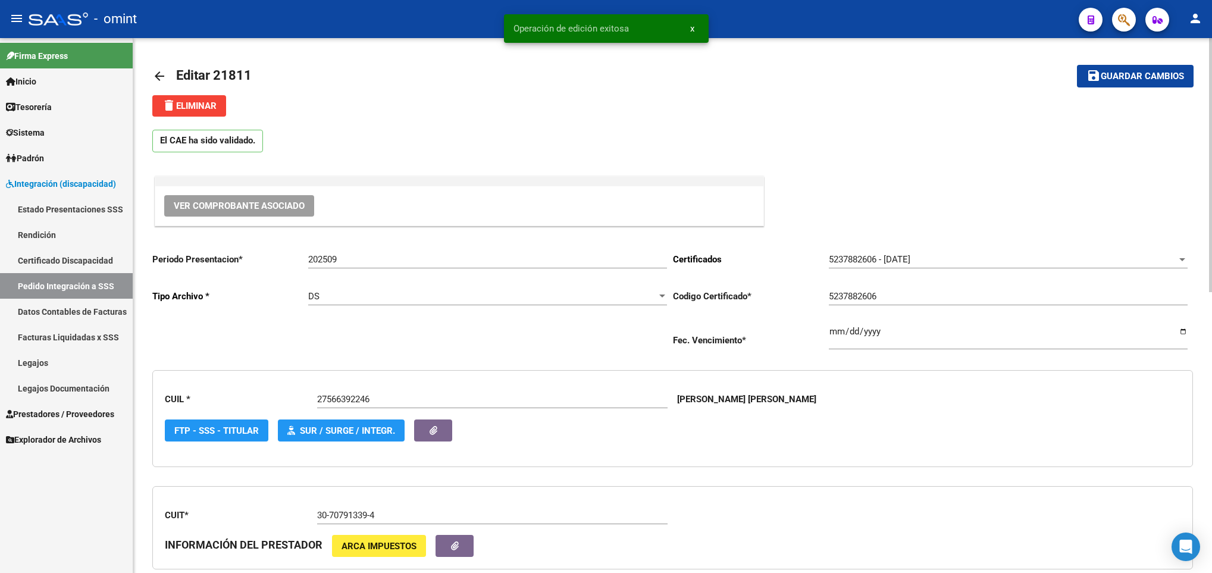
click at [158, 72] on mat-icon "arrow_back" at bounding box center [159, 76] width 14 height 14
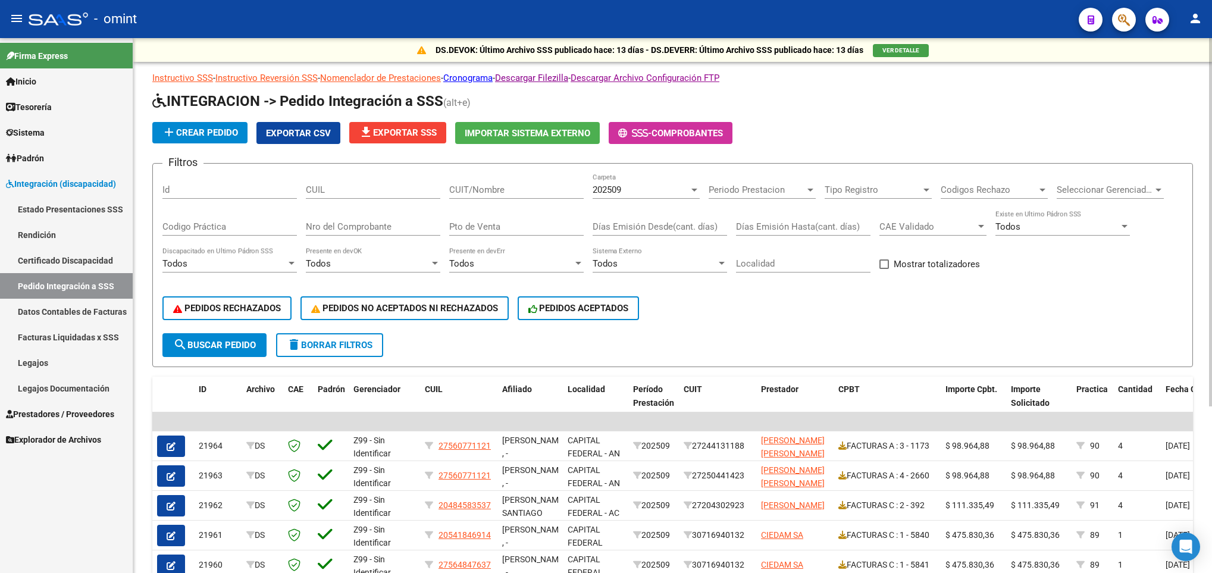
click at [474, 186] on input "CUIT/Nombre" at bounding box center [516, 189] width 134 height 11
paste input "30711811121"
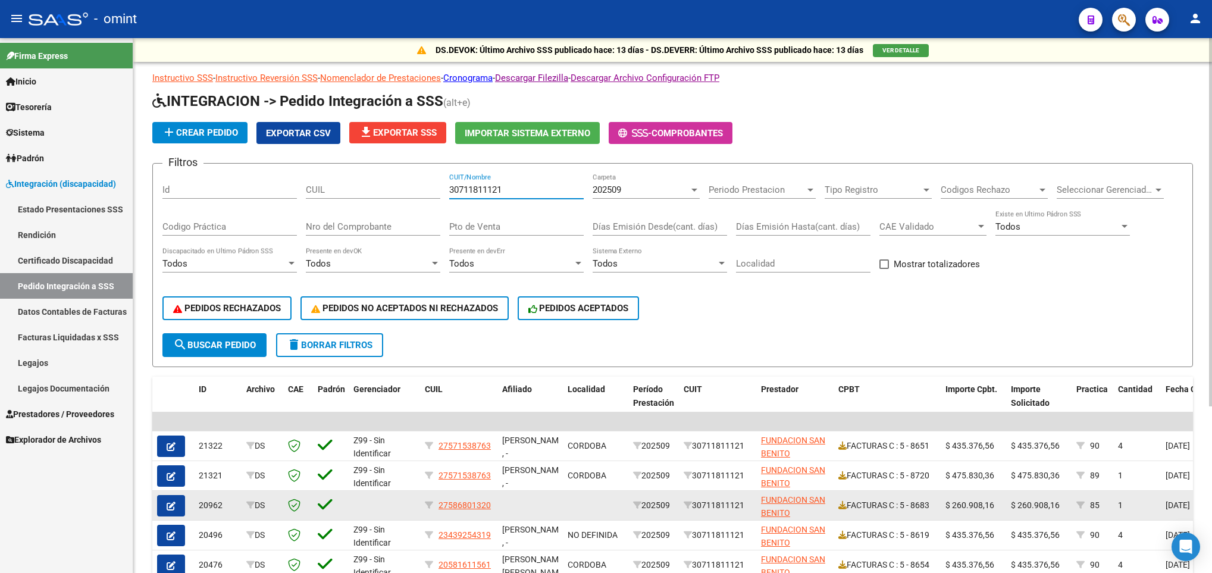
scroll to position [89, 0]
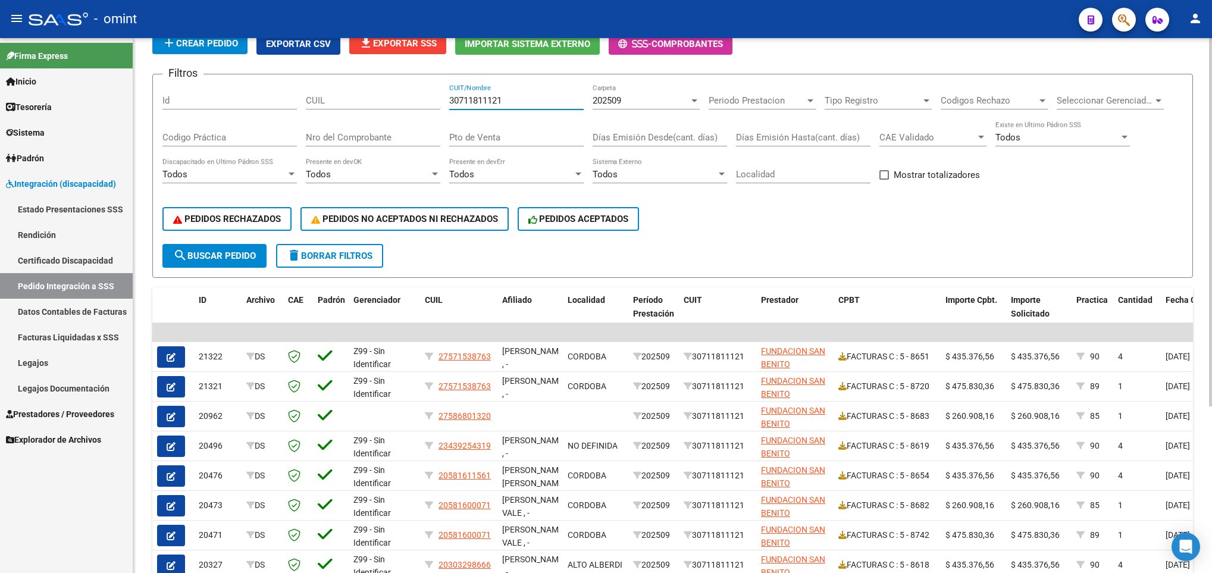
drag, startPoint x: 512, startPoint y: 102, endPoint x: 342, endPoint y: 91, distance: 171.1
click at [342, 91] on div "Filtros Id CUIL 30711811121 CUIT/Nombre 202509 Carpeta Periodo Prestacion Perio…" at bounding box center [672, 164] width 1020 height 160
paste input "27161053924"
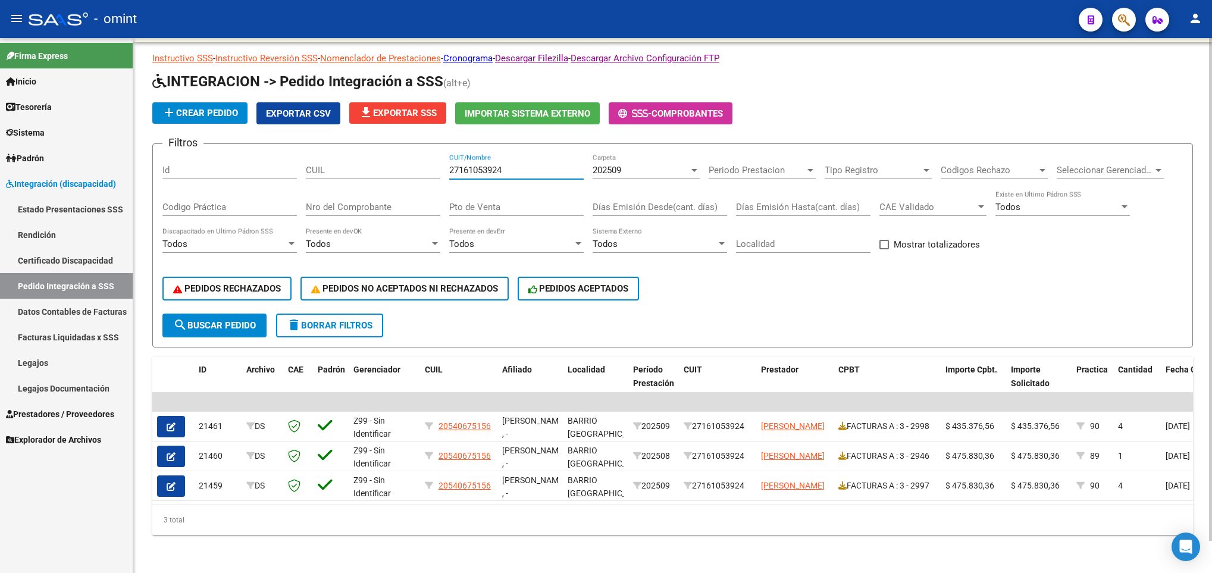
scroll to position [34, 0]
type input "27161053924"
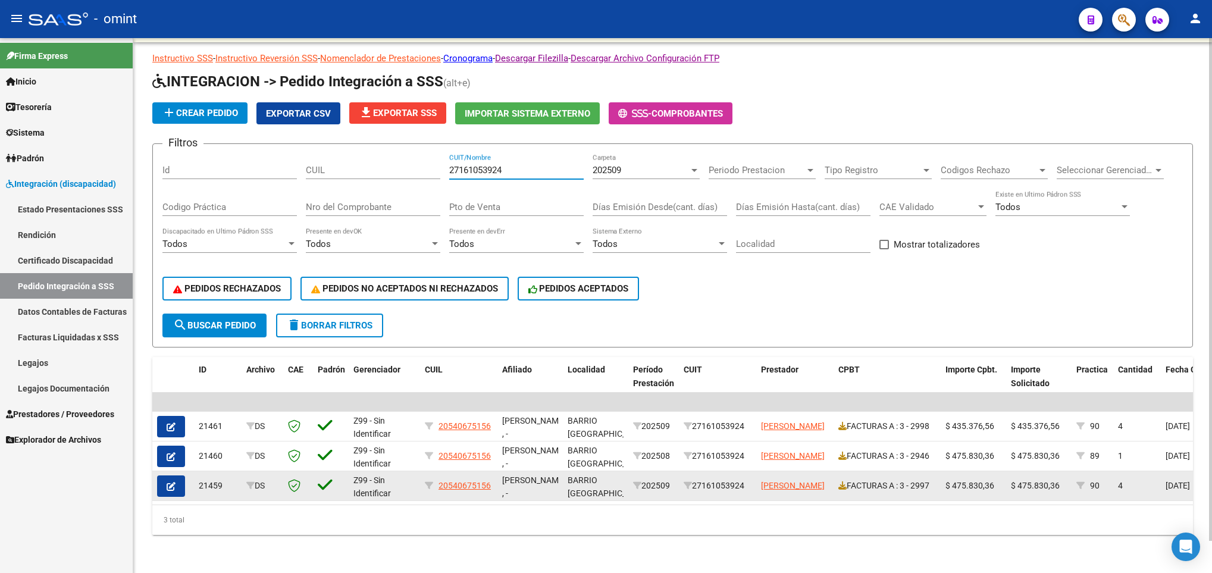
click at [171, 482] on icon "button" at bounding box center [171, 486] width 9 height 9
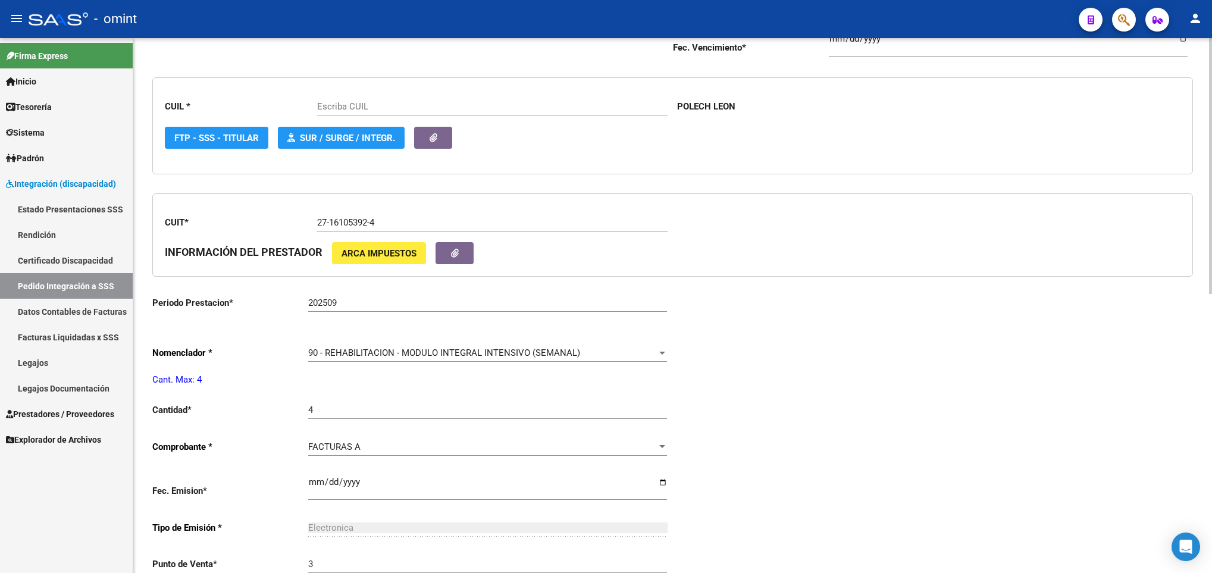
scroll to position [357, 0]
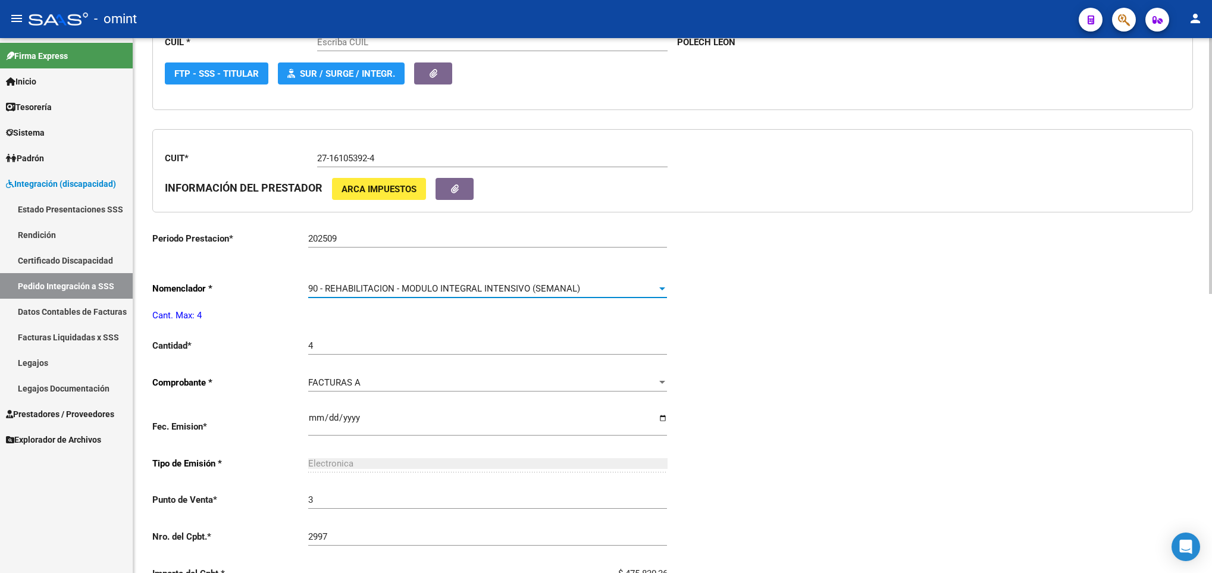
click at [595, 289] on div "90 - REHABILITACION - MODULO INTEGRAL INTENSIVO (SEMANAL)" at bounding box center [482, 288] width 348 height 11
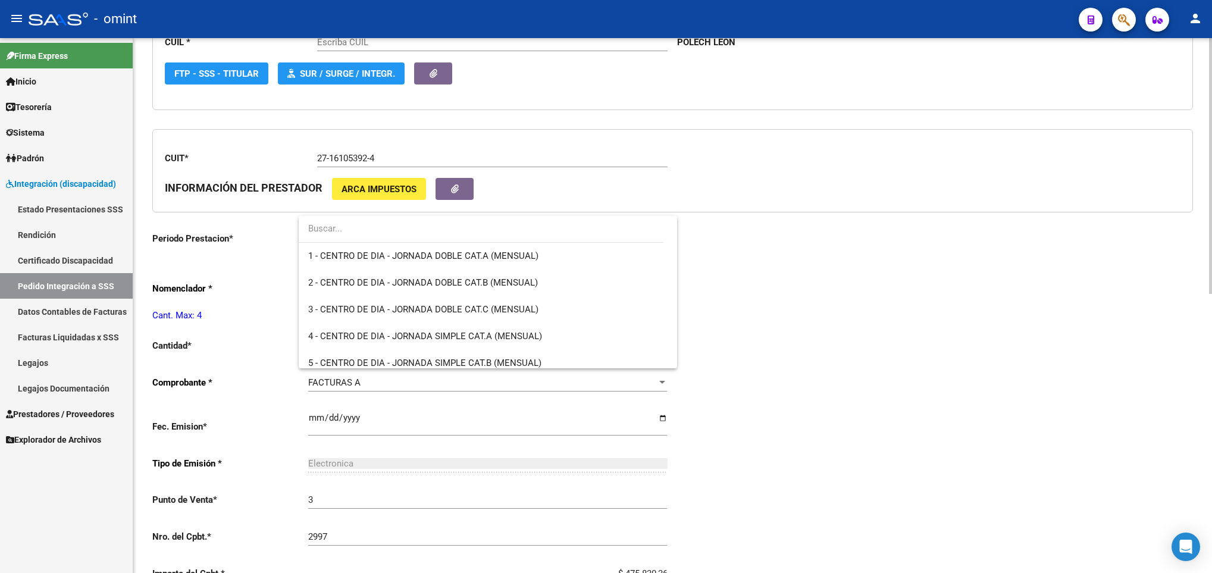
type input "20540675156"
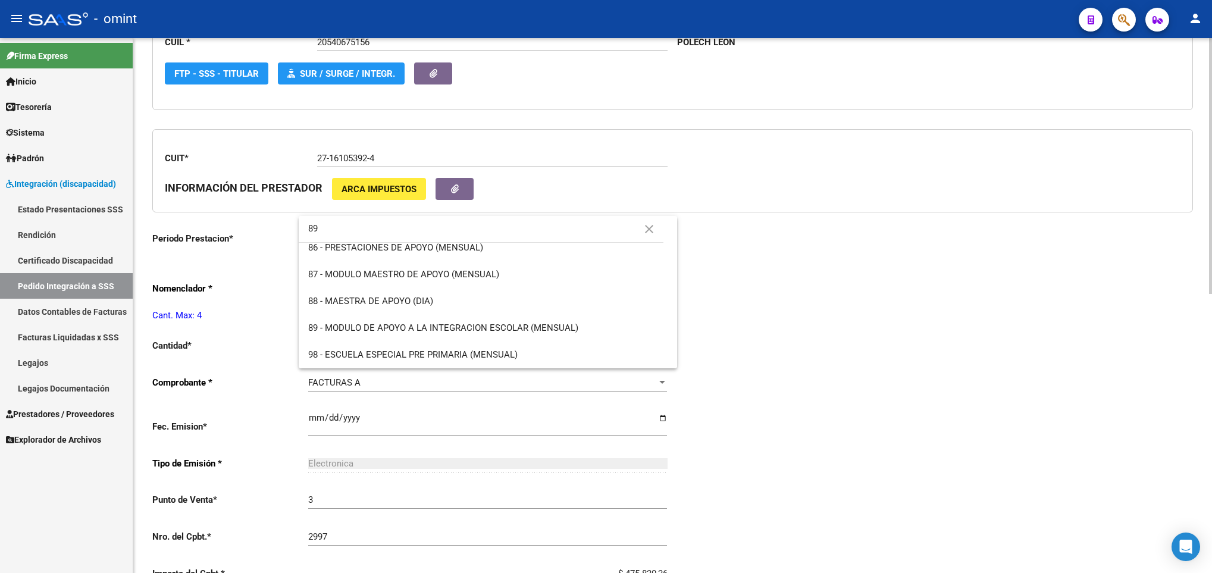
scroll to position [0, 0]
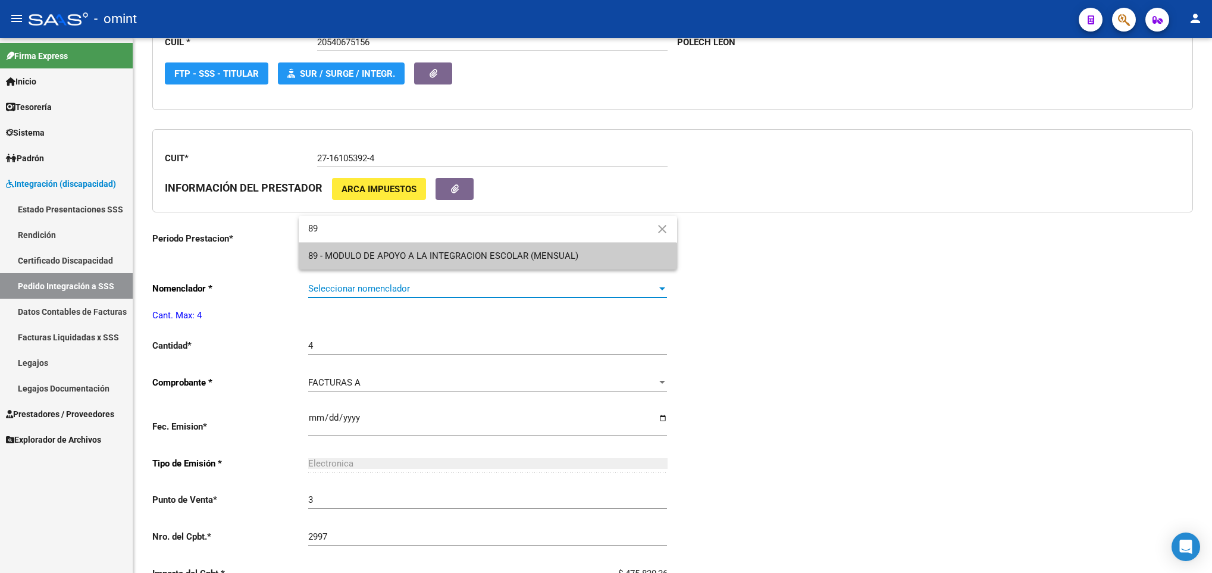
type input "89"
click at [605, 259] on span "89 - MODULO DE APOYO A LA INTEGRACION ESCOLAR (MENSUAL)" at bounding box center [487, 256] width 359 height 27
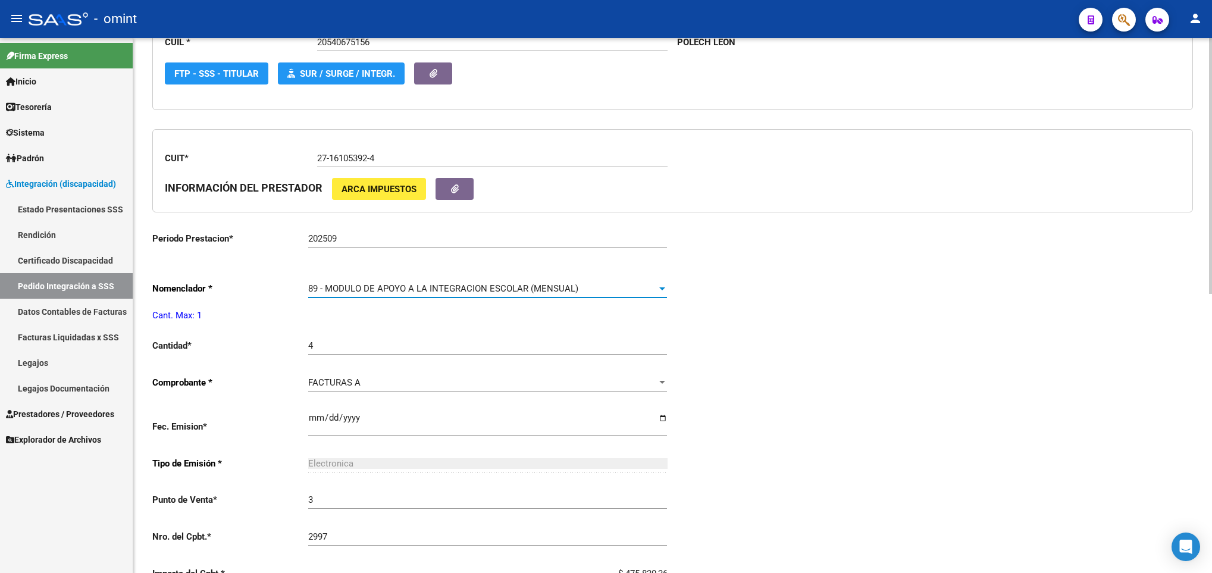
click at [439, 351] on input "4" at bounding box center [487, 345] width 359 height 11
type input "1"
click at [725, 422] on div "Periodo Presentacion * 202509 Ingresar el Periodo Tipo Archivo * DS Seleccionar…" at bounding box center [672, 325] width 1041 height 879
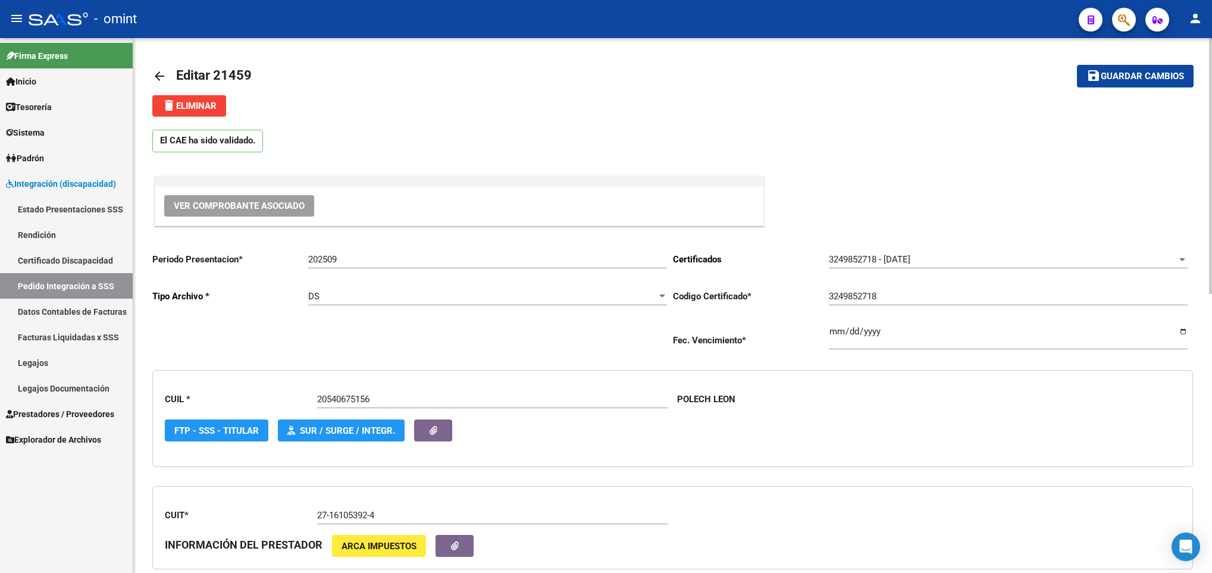
click at [1123, 74] on span "Guardar cambios" at bounding box center [1142, 76] width 83 height 11
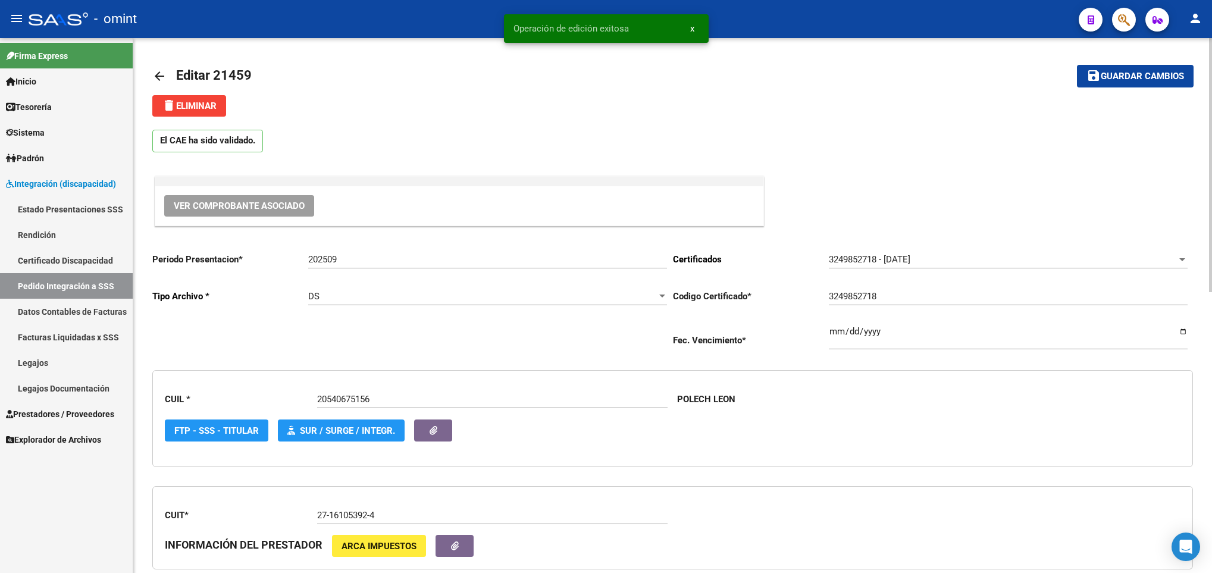
click at [159, 72] on mat-icon "arrow_back" at bounding box center [159, 76] width 14 height 14
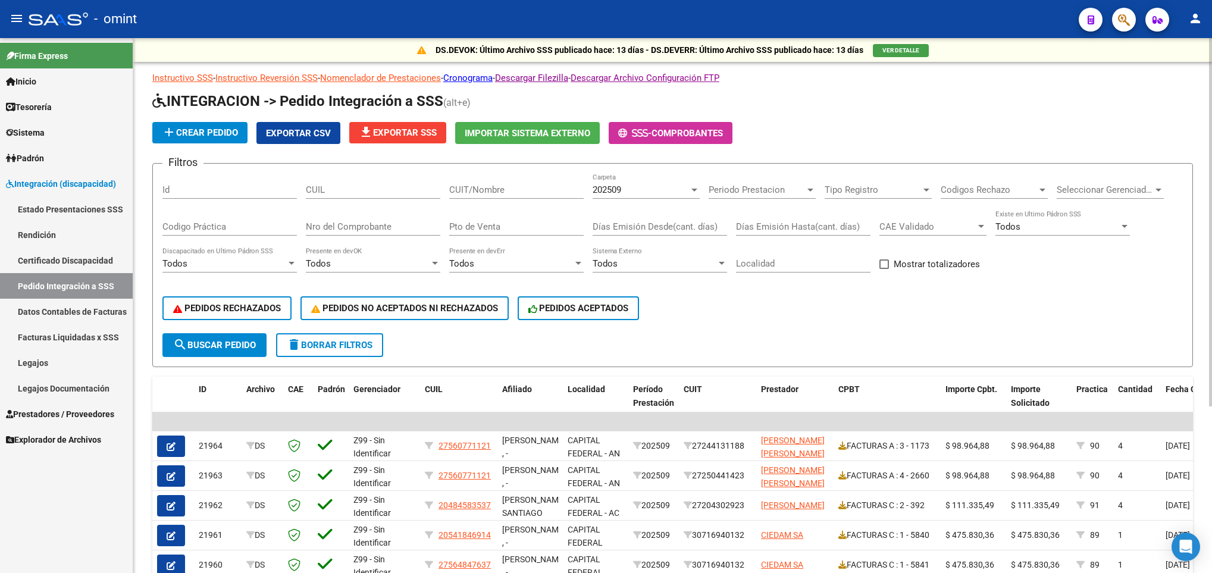
click at [504, 193] on input "CUIT/Nombre" at bounding box center [516, 189] width 134 height 11
paste input "23123332954"
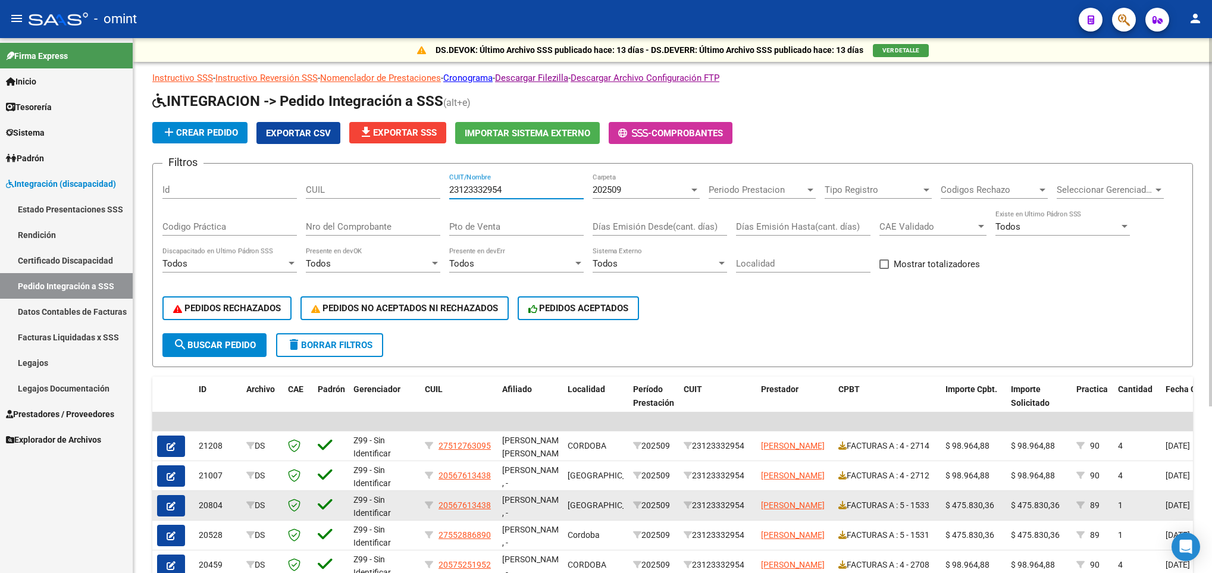
type input "23123332954"
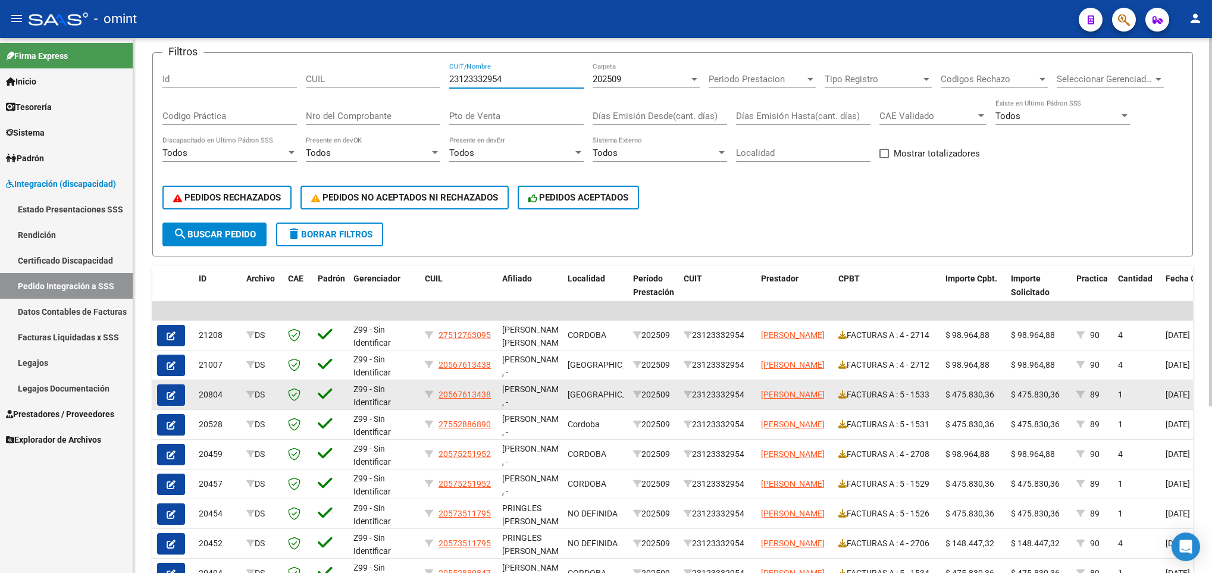
scroll to position [179, 0]
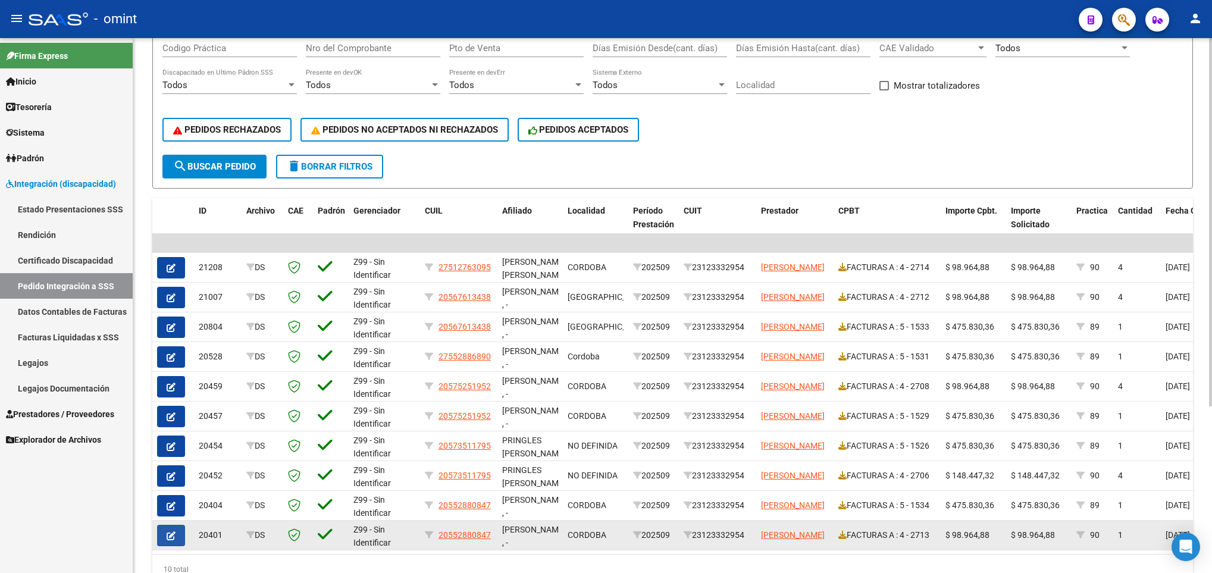
click at [165, 532] on button "button" at bounding box center [171, 535] width 28 height 21
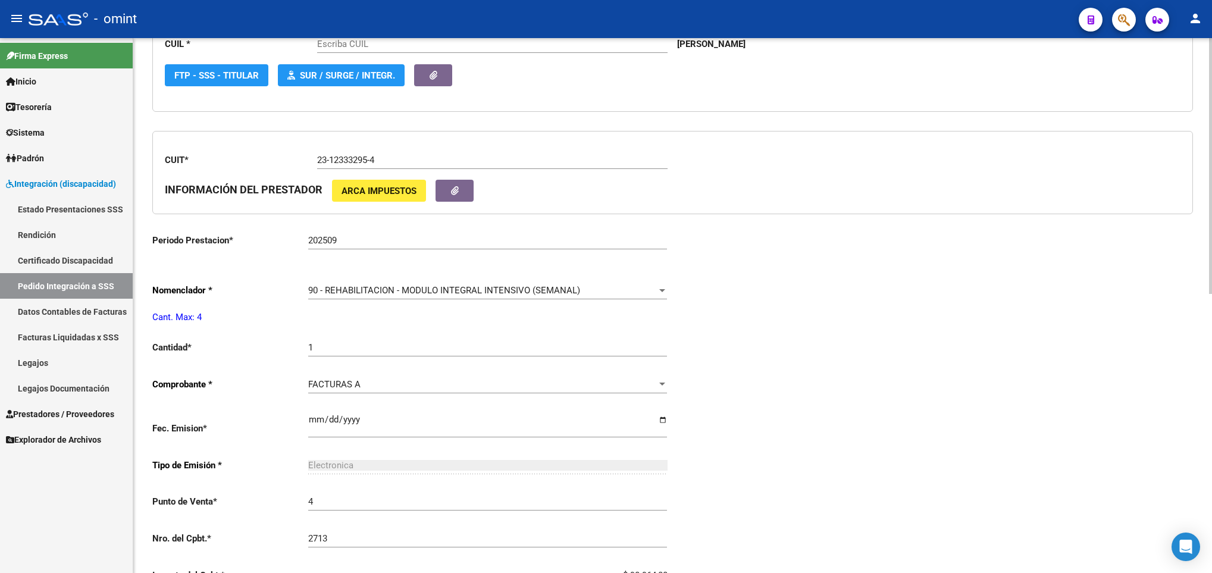
scroll to position [357, 0]
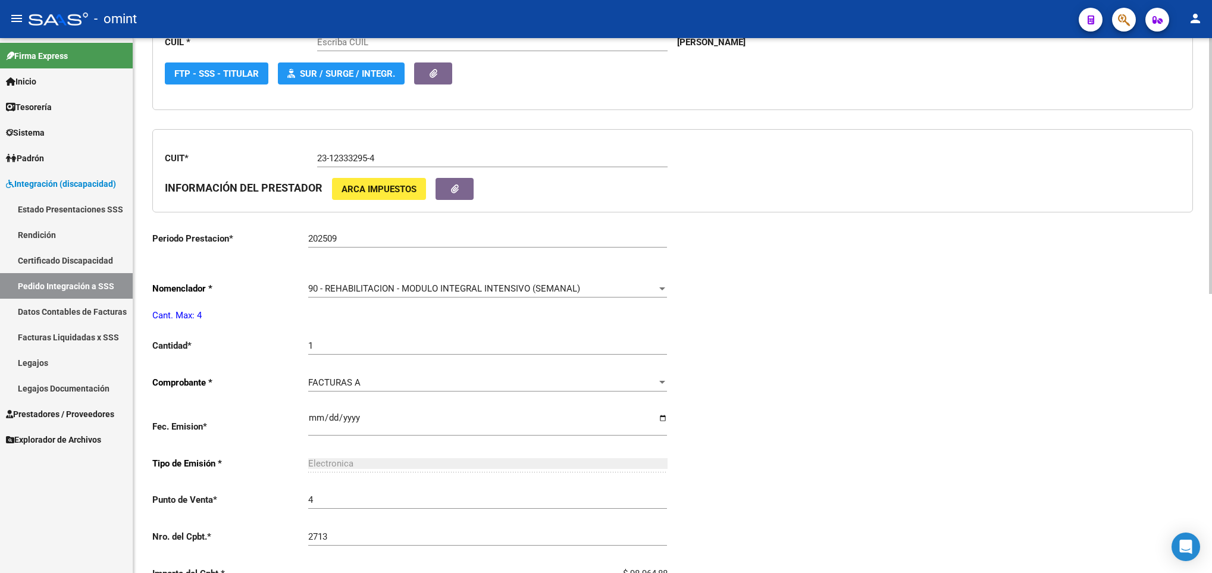
click at [343, 348] on input "1" at bounding box center [487, 345] width 359 height 11
type input "20552880847"
type input "4"
click at [798, 316] on div "Periodo Presentacion * 202509 Ingresar el Periodo Tipo Archivo * DS Seleccionar…" at bounding box center [672, 325] width 1041 height 879
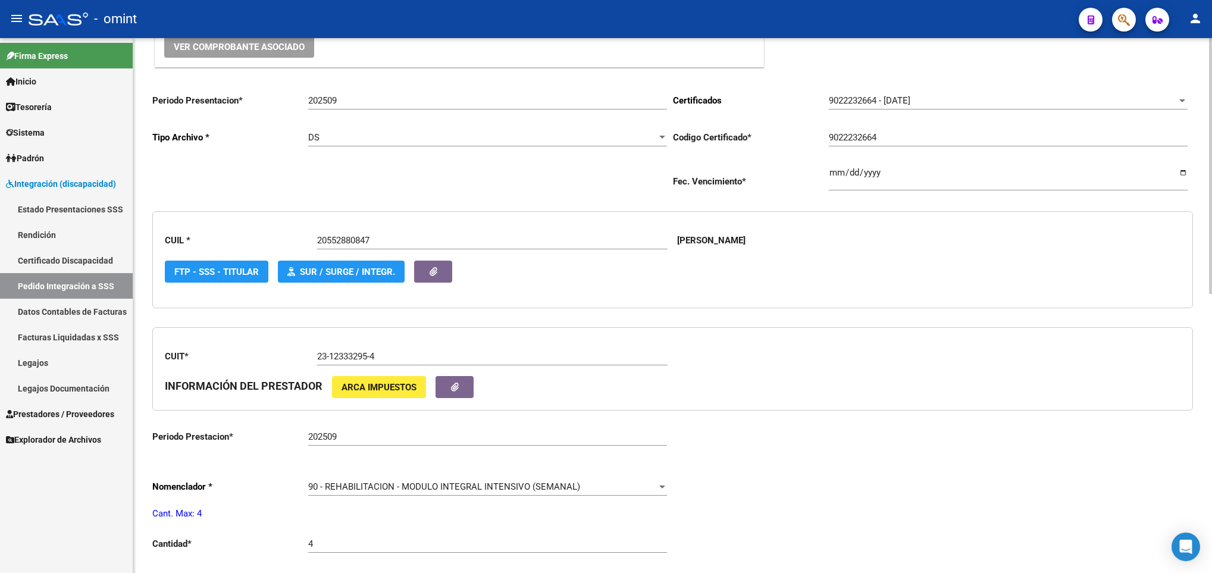
scroll to position [0, 0]
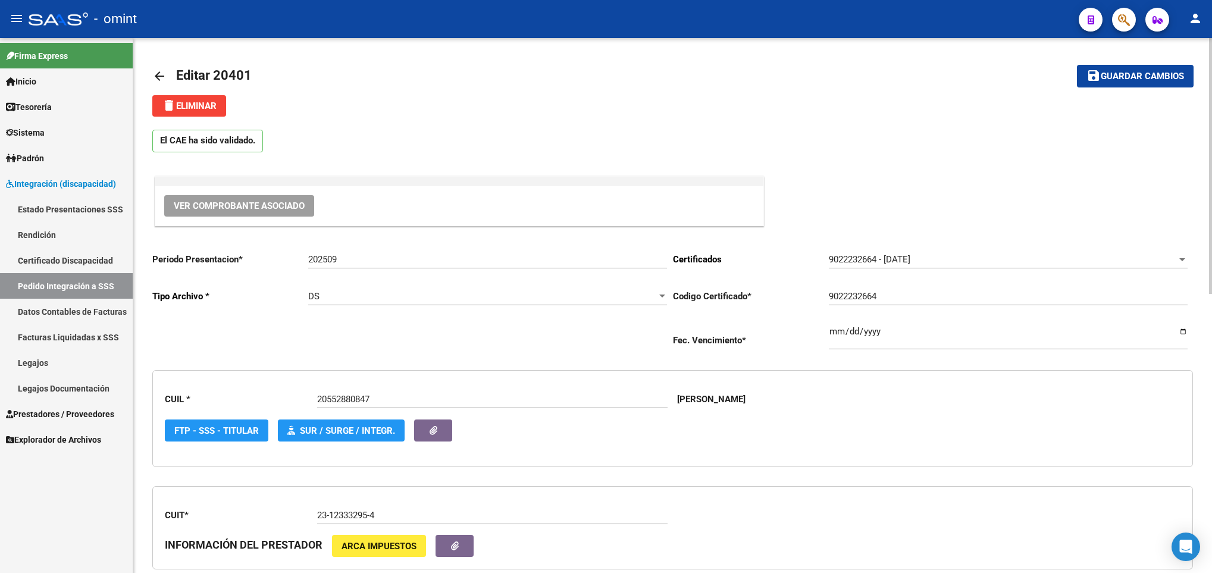
click at [1127, 68] on button "save Guardar cambios" at bounding box center [1135, 76] width 117 height 22
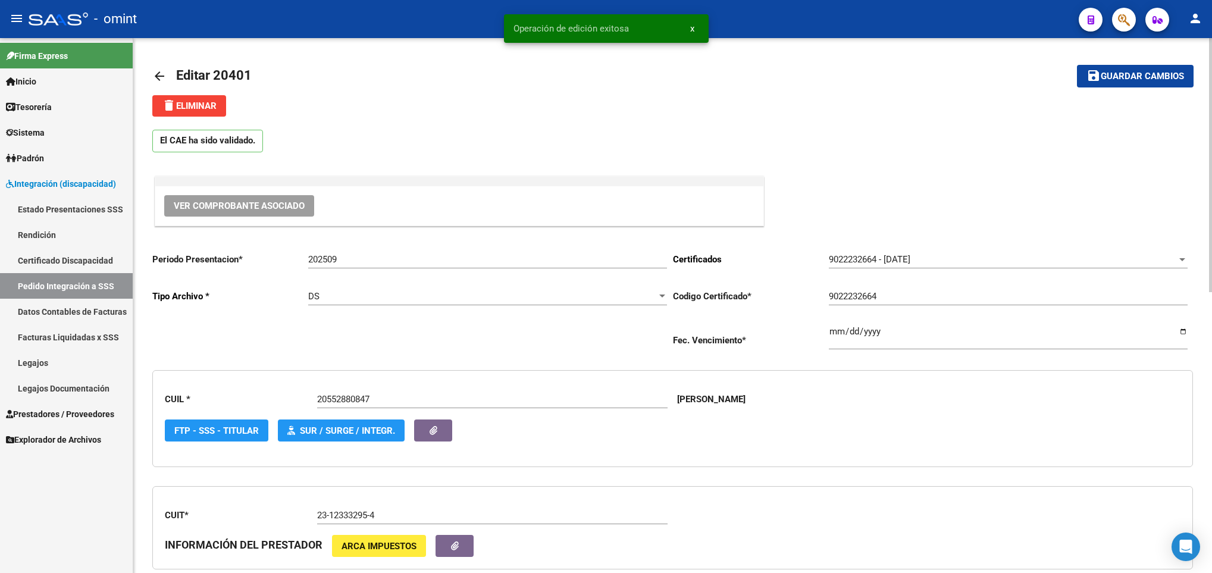
click at [162, 75] on mat-icon "arrow_back" at bounding box center [159, 76] width 14 height 14
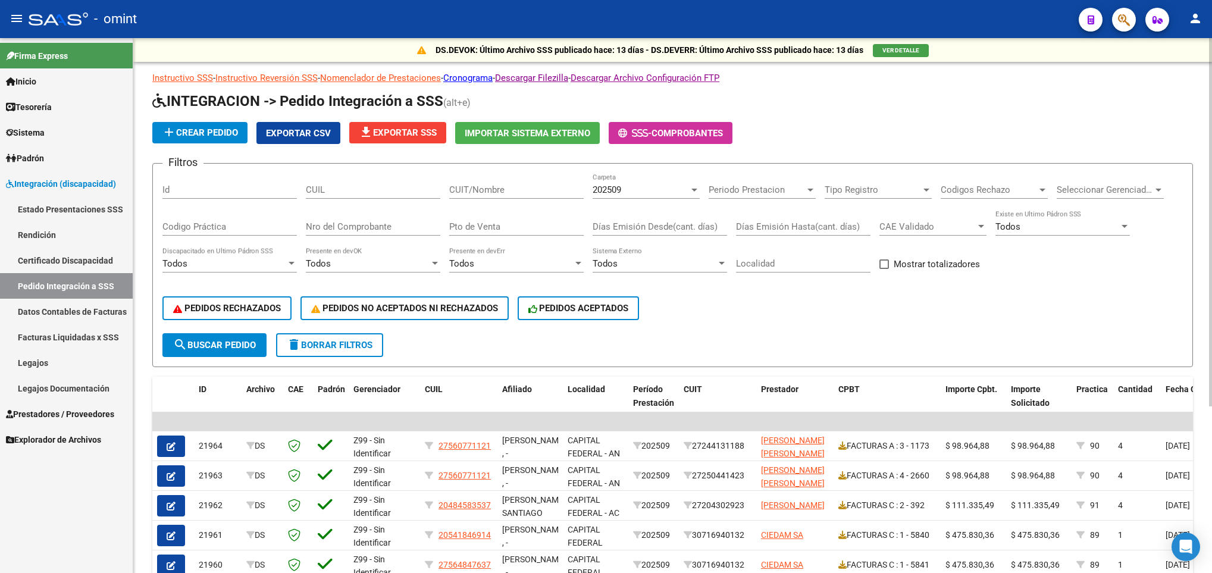
click at [525, 198] on div "CUIT/Nombre" at bounding box center [516, 186] width 134 height 26
paste input "27289010942"
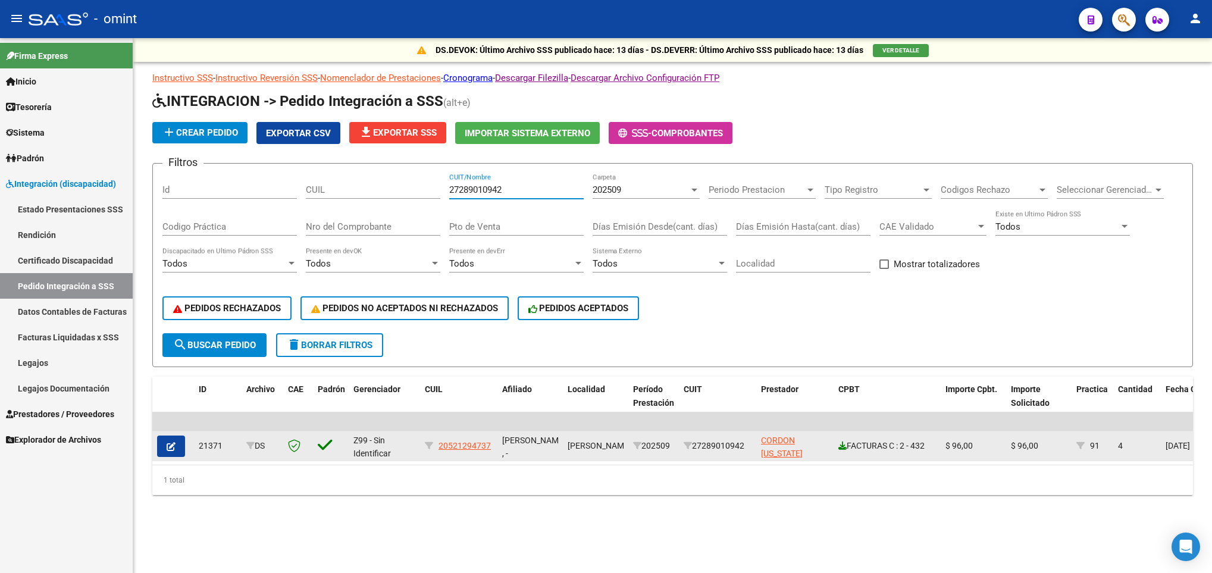
type input "27289010942"
click at [843, 443] on icon at bounding box center [842, 446] width 8 height 8
click at [161, 436] on button "button" at bounding box center [171, 446] width 28 height 21
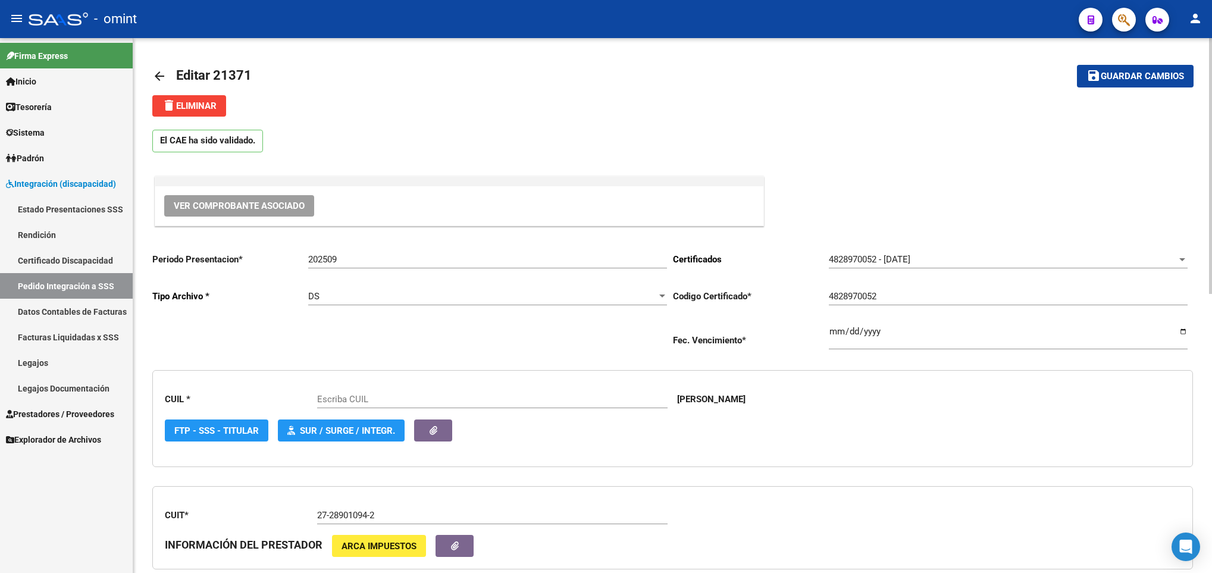
type input "20521294737"
click at [201, 107] on span "delete Eliminar" at bounding box center [189, 106] width 55 height 11
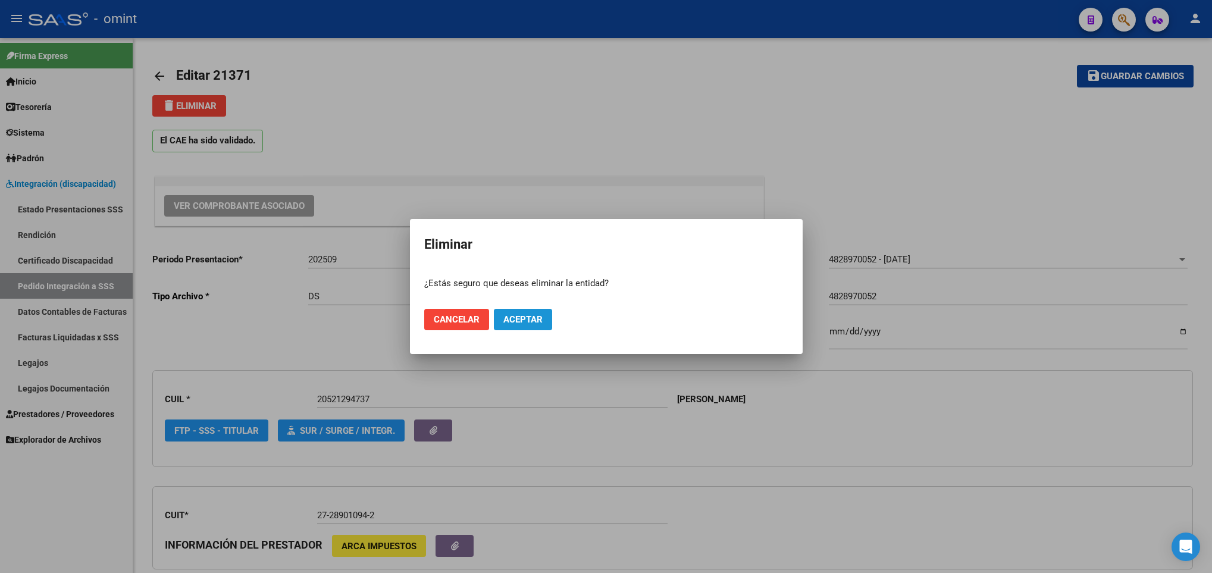
click at [529, 320] on span "Aceptar" at bounding box center [522, 319] width 39 height 11
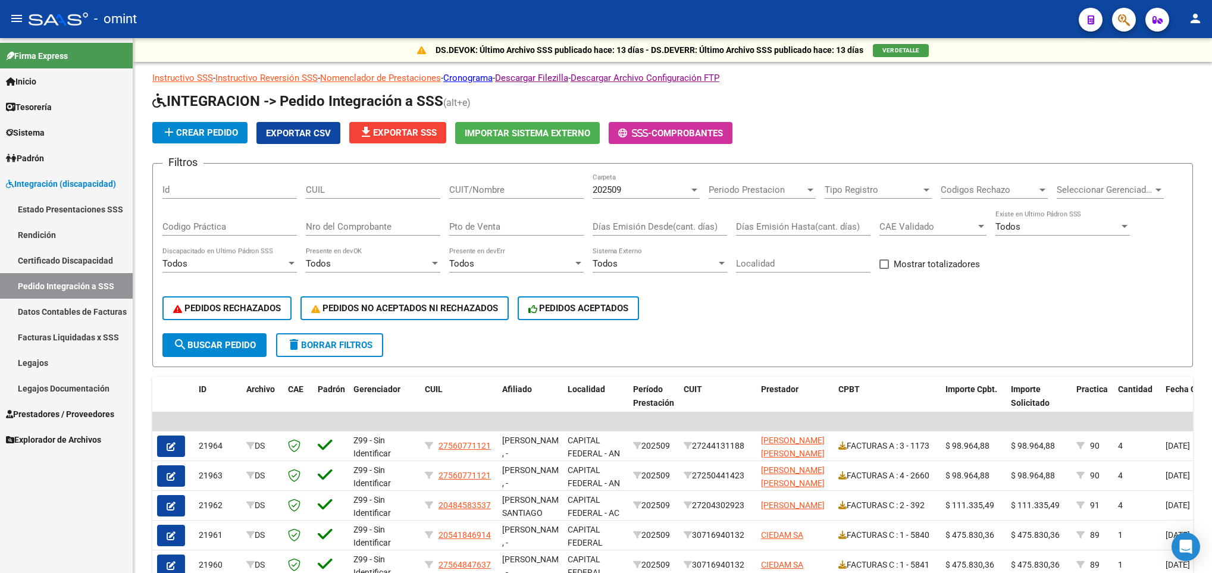
click at [63, 411] on span "Prestadores / Proveedores" at bounding box center [60, 414] width 108 height 13
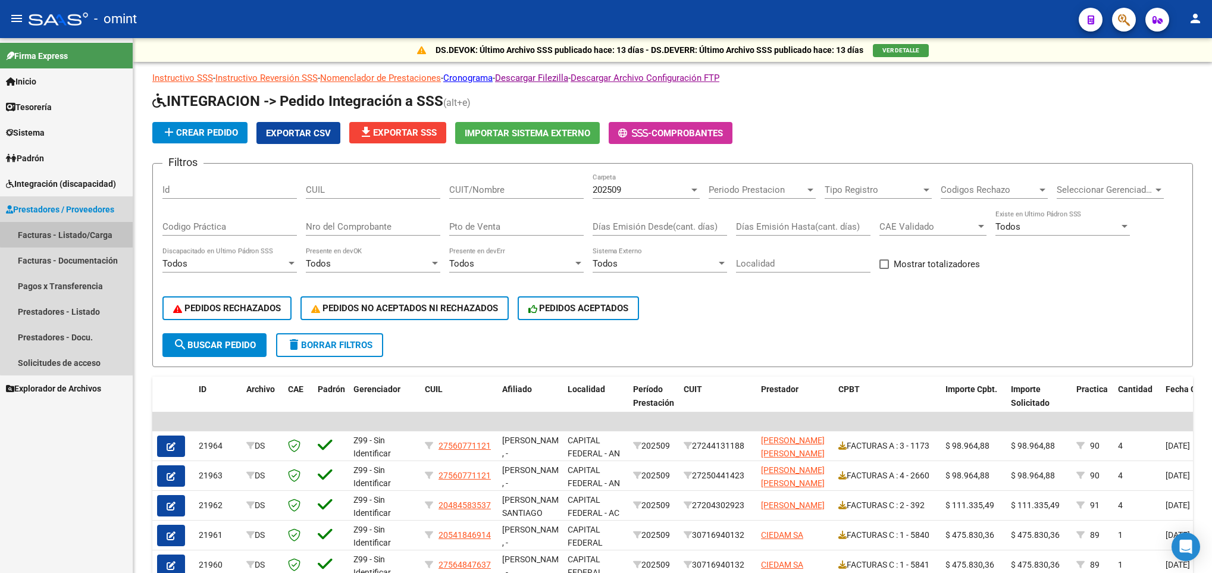
click at [86, 228] on link "Facturas - Listado/Carga" at bounding box center [66, 235] width 133 height 26
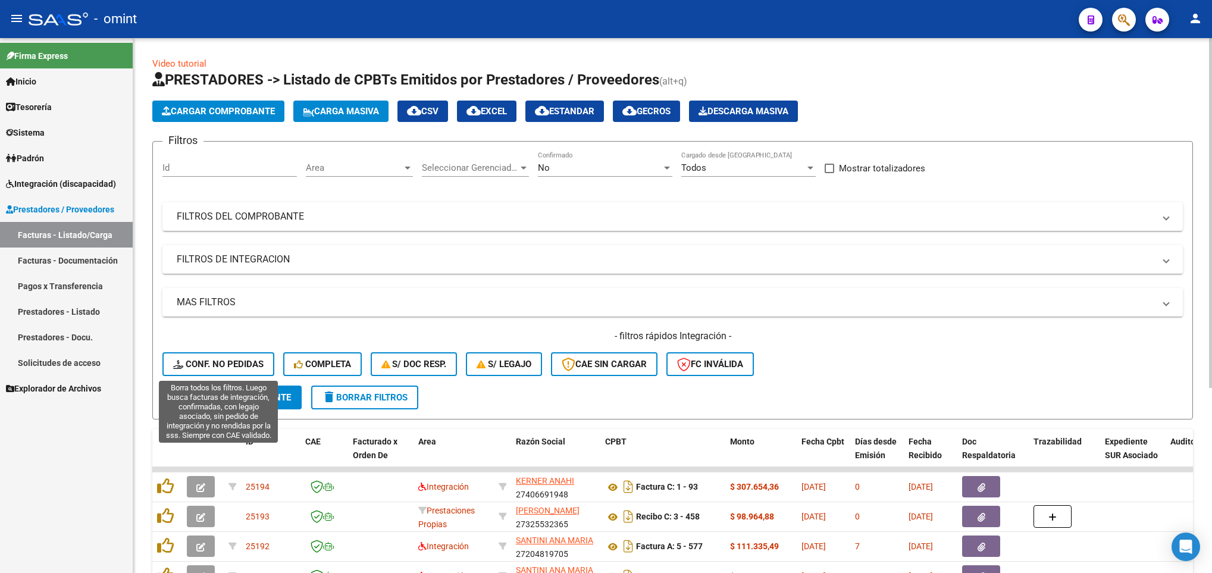
click at [202, 359] on span "Conf. no pedidas" at bounding box center [218, 364] width 90 height 11
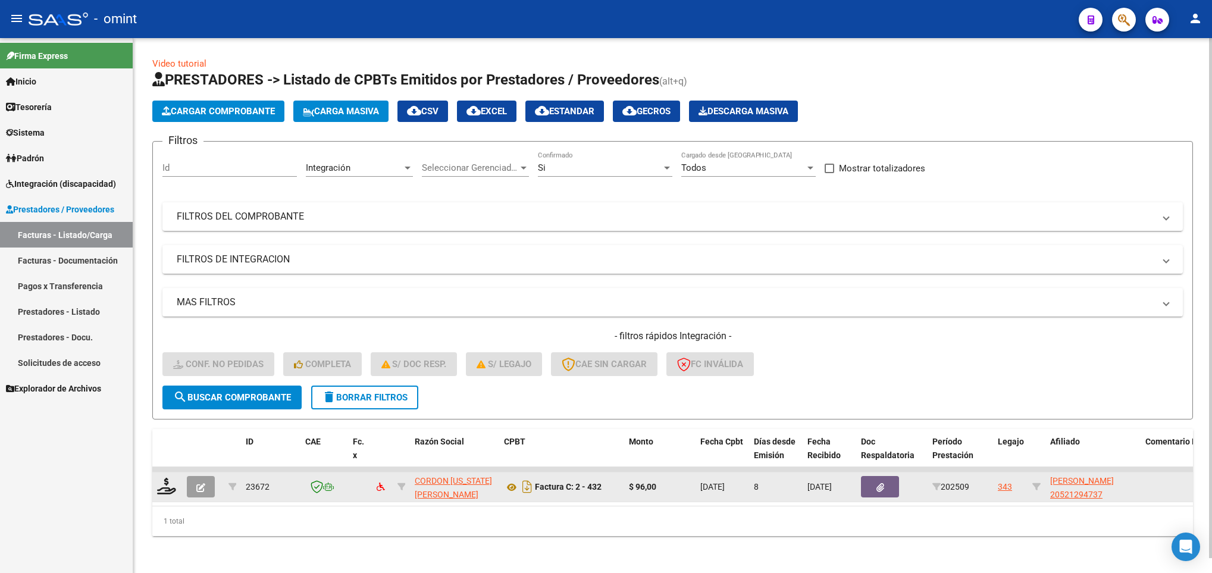
click at [207, 479] on button "button" at bounding box center [201, 486] width 28 height 21
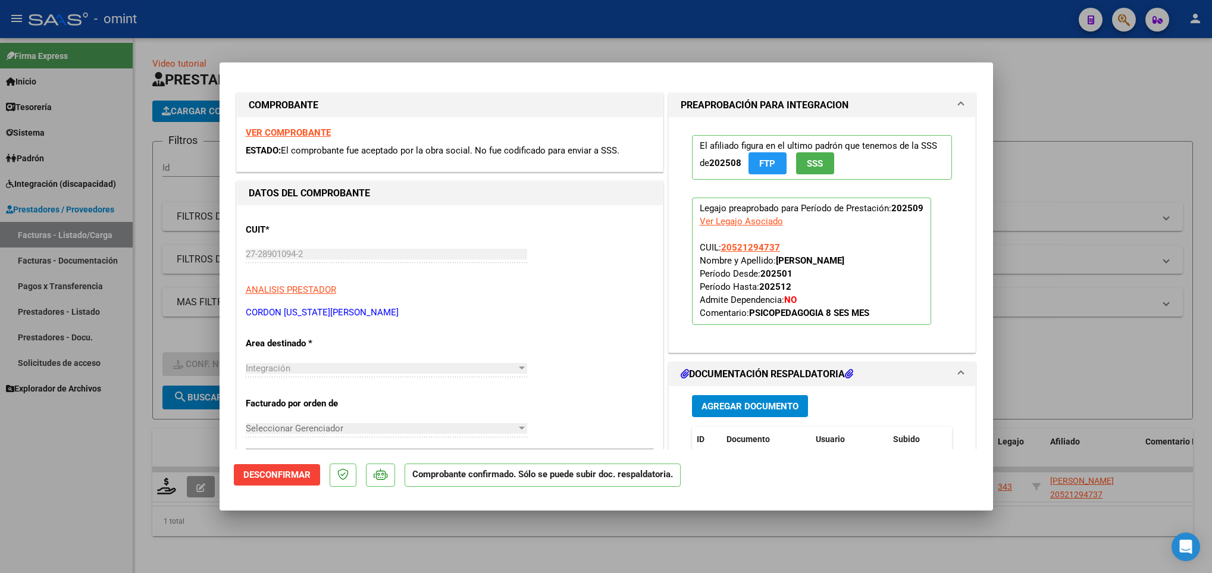
click at [274, 469] on span "Desconfirmar" at bounding box center [276, 474] width 67 height 11
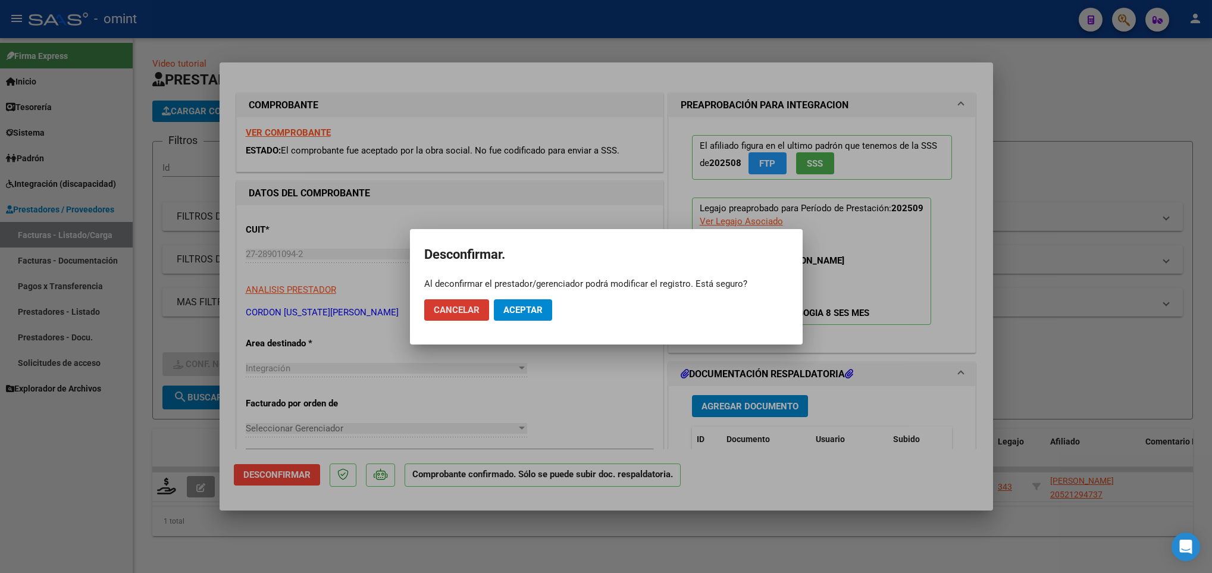
click at [519, 308] on span "Aceptar" at bounding box center [522, 310] width 39 height 11
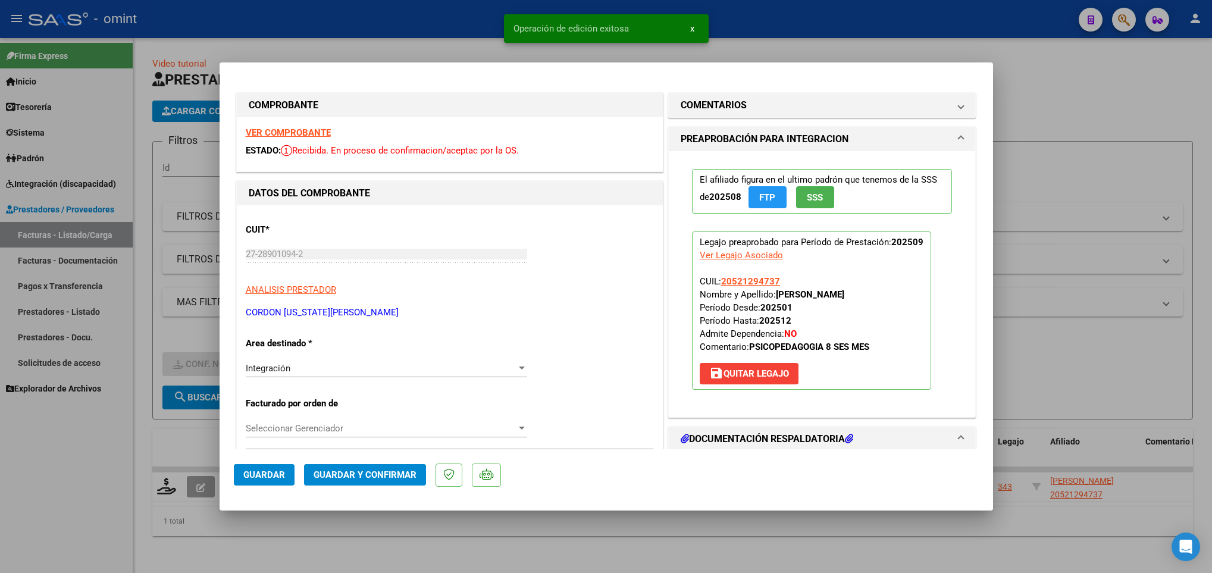
click at [439, 552] on div at bounding box center [606, 286] width 1212 height 573
type input "$ 0,00"
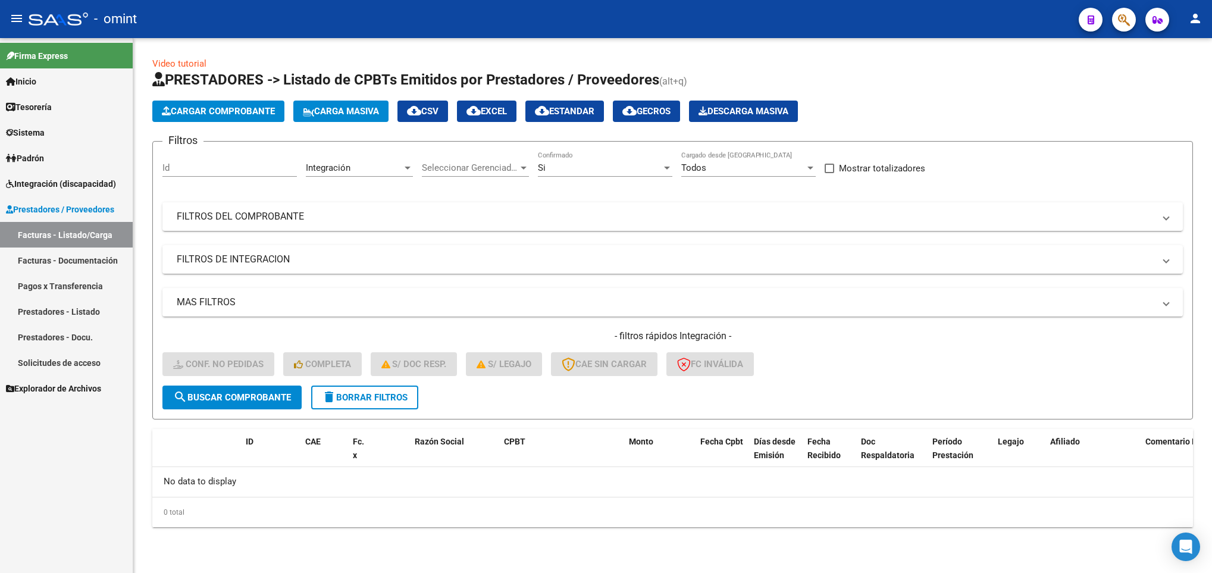
click at [74, 181] on span "Integración (discapacidad)" at bounding box center [61, 183] width 110 height 13
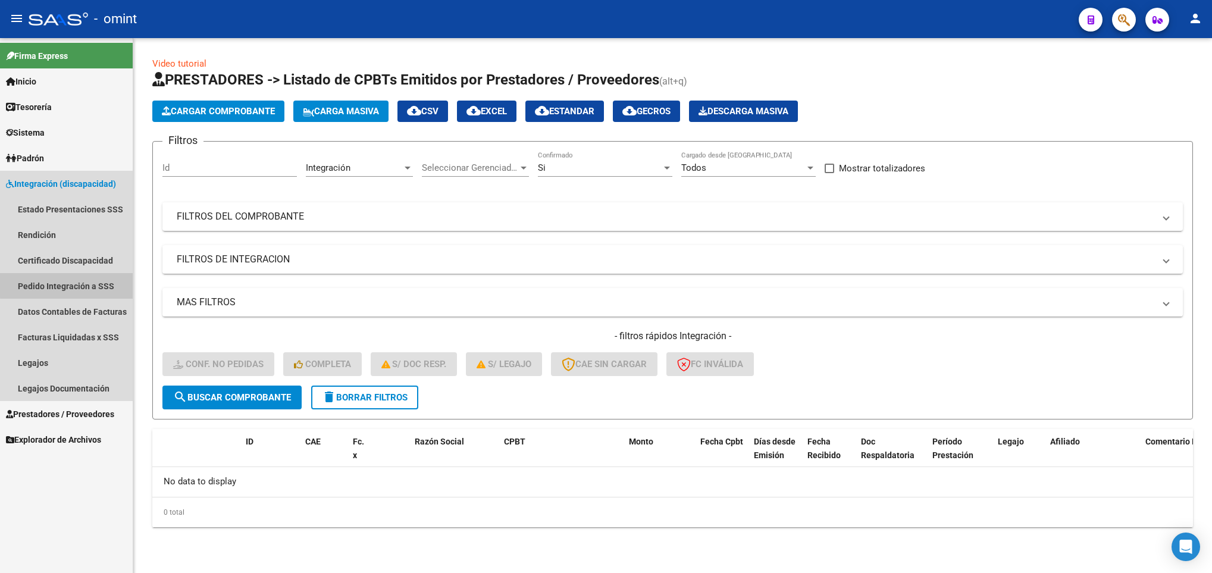
click at [102, 276] on link "Pedido Integración a SSS" at bounding box center [66, 286] width 133 height 26
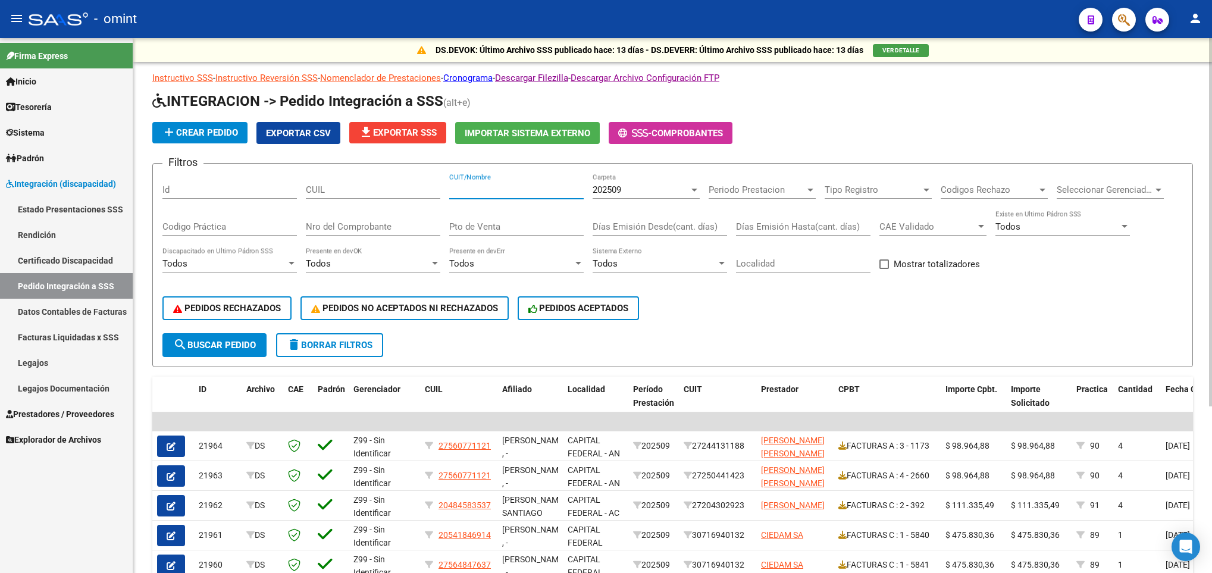
click at [527, 189] on input "CUIT/Nombre" at bounding box center [516, 189] width 134 height 11
paste input "27290470817"
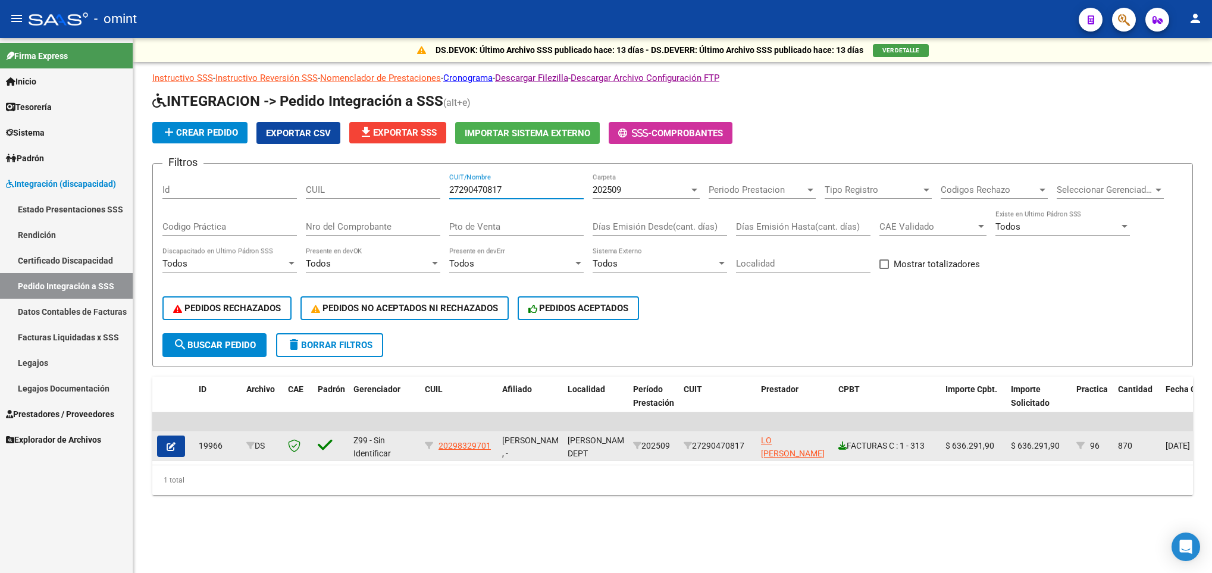
type input "27290470817"
click at [841, 444] on icon at bounding box center [842, 446] width 8 height 8
click at [170, 442] on icon "button" at bounding box center [171, 446] width 9 height 9
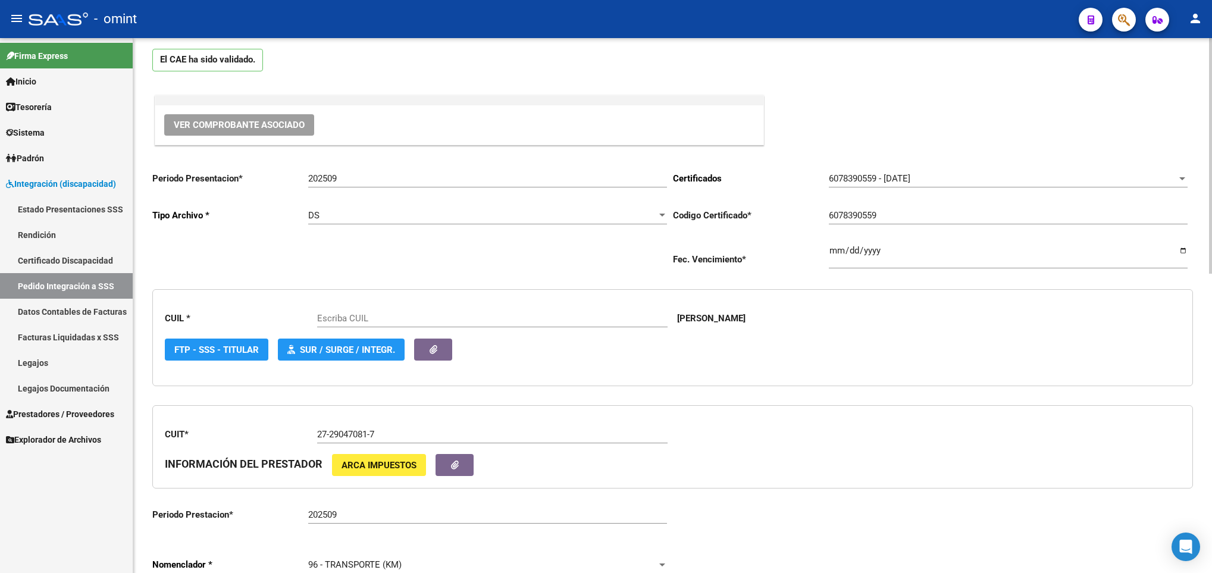
scroll to position [357, 0]
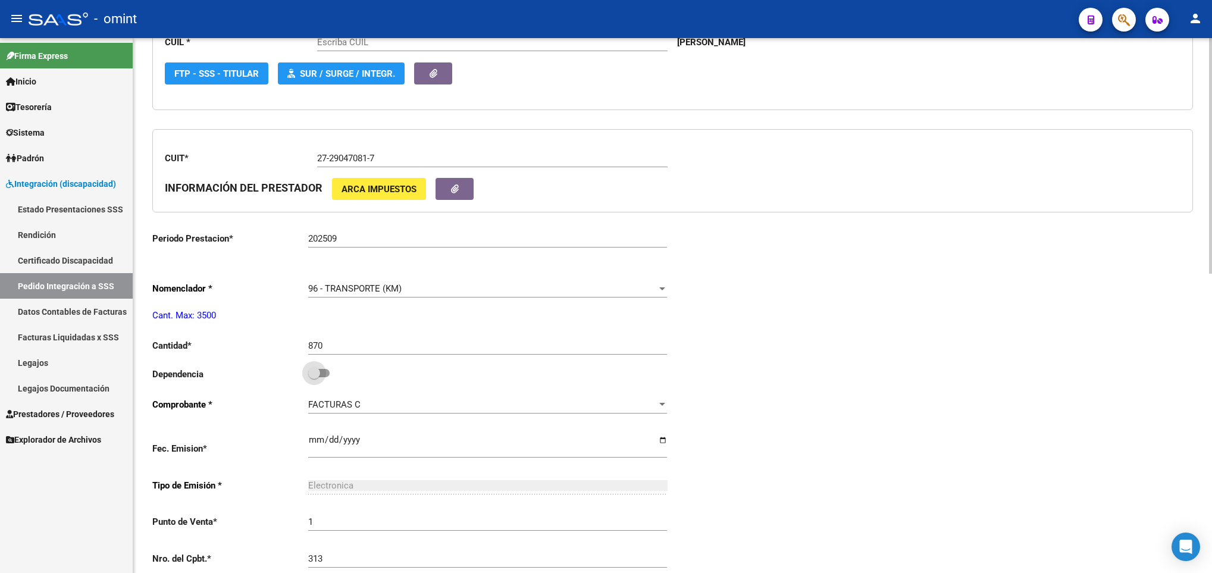
click at [327, 380] on label at bounding box center [318, 373] width 21 height 14
click at [314, 378] on input "checkbox" at bounding box center [314, 377] width 1 height 1
checkbox input "true"
type input "20298329701"
click at [934, 379] on div "Periodo Presentacion * 202509 Ingresar el Periodo Tipo Archivo * DS Seleccionar…" at bounding box center [672, 373] width 1041 height 975
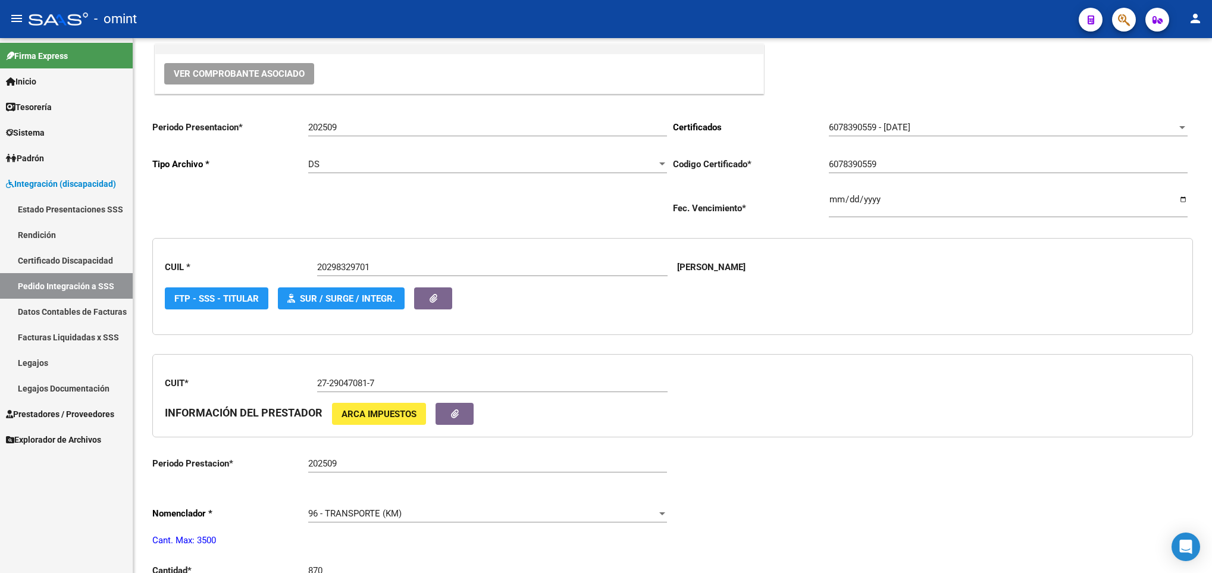
scroll to position [0, 0]
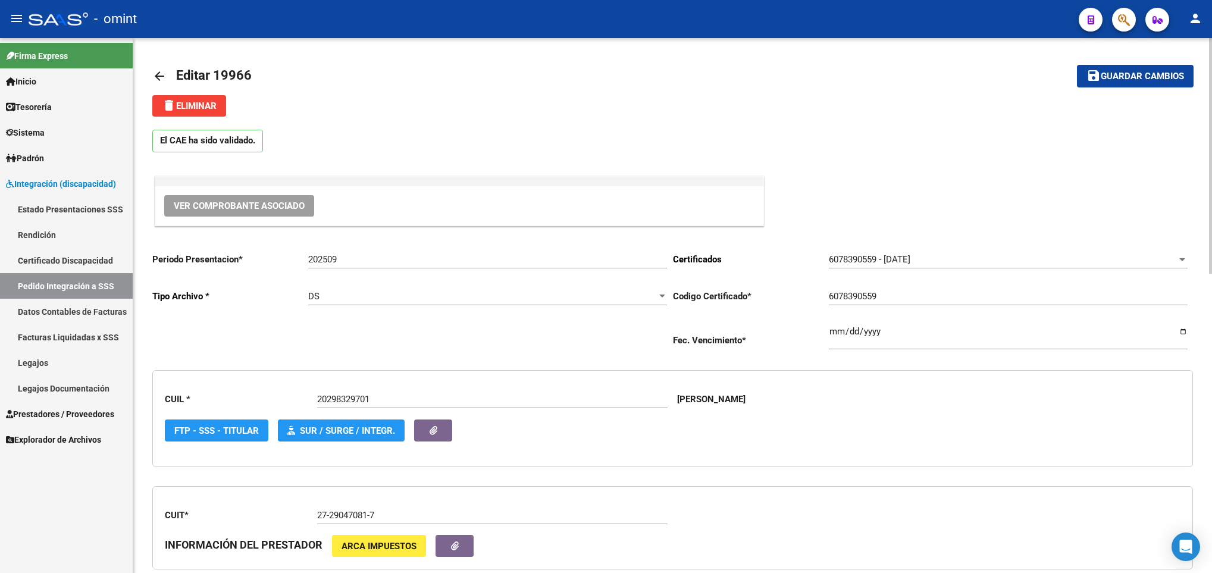
click at [1123, 68] on button "save Guardar cambios" at bounding box center [1135, 76] width 117 height 22
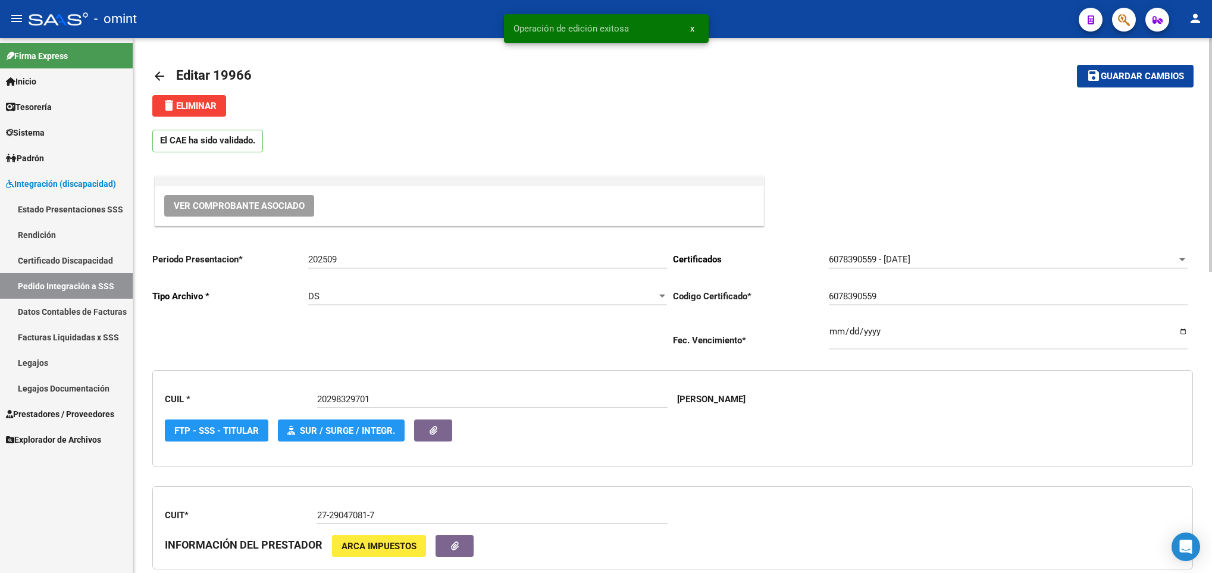
click at [166, 70] on mat-icon "arrow_back" at bounding box center [159, 76] width 14 height 14
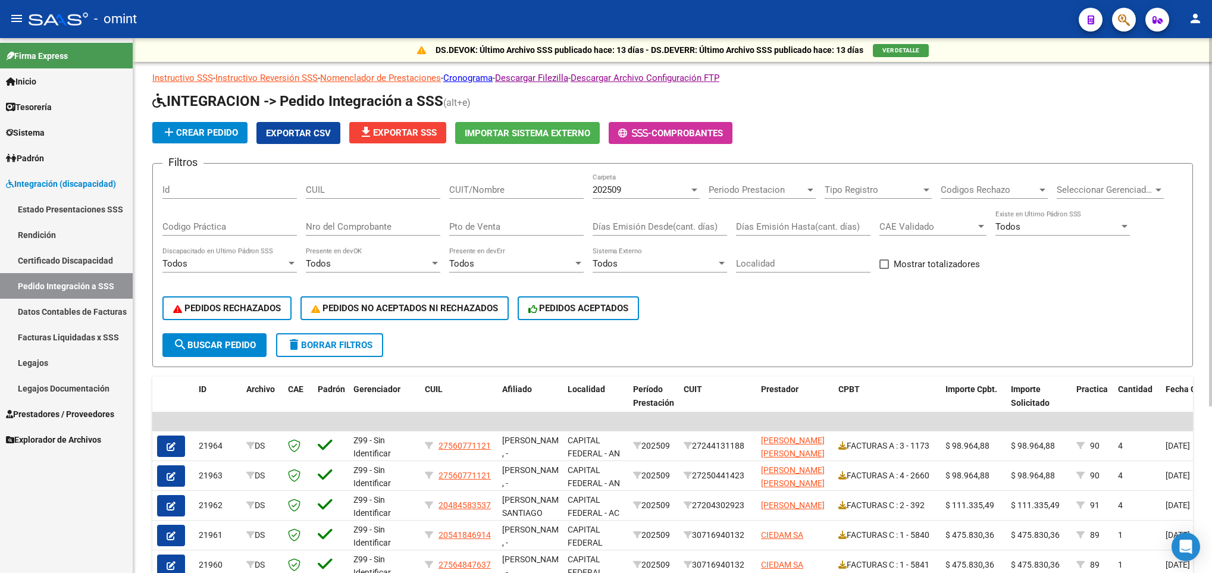
click at [518, 193] on input "CUIT/Nombre" at bounding box center [516, 189] width 134 height 11
paste input "30716774690"
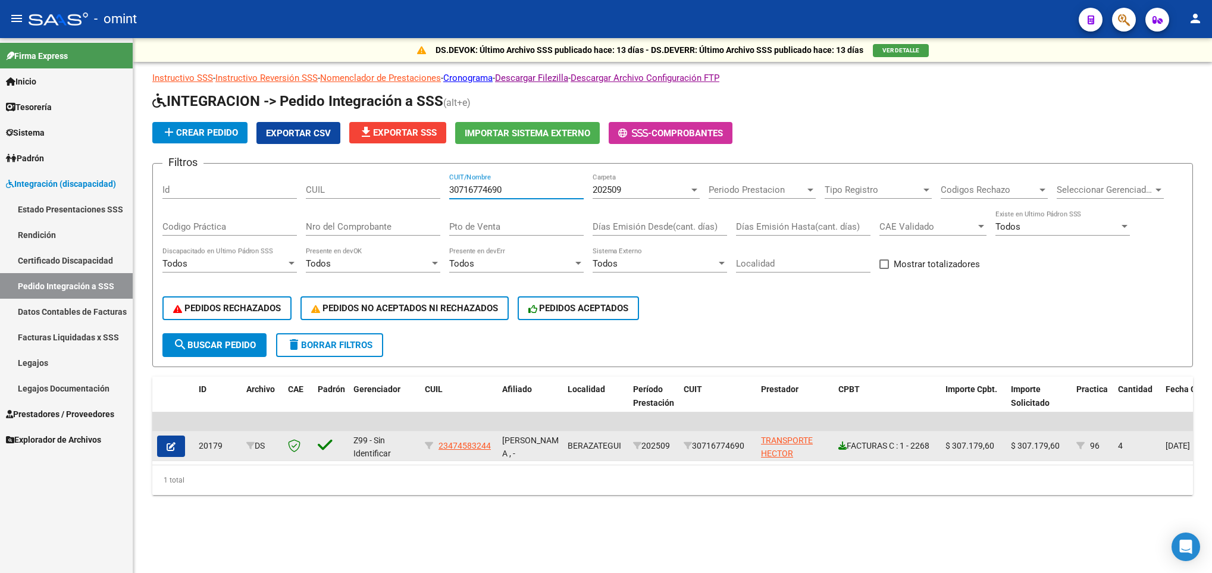
type input "30716774690"
click at [840, 446] on icon at bounding box center [842, 446] width 8 height 8
click at [168, 441] on span "button" at bounding box center [171, 446] width 9 height 11
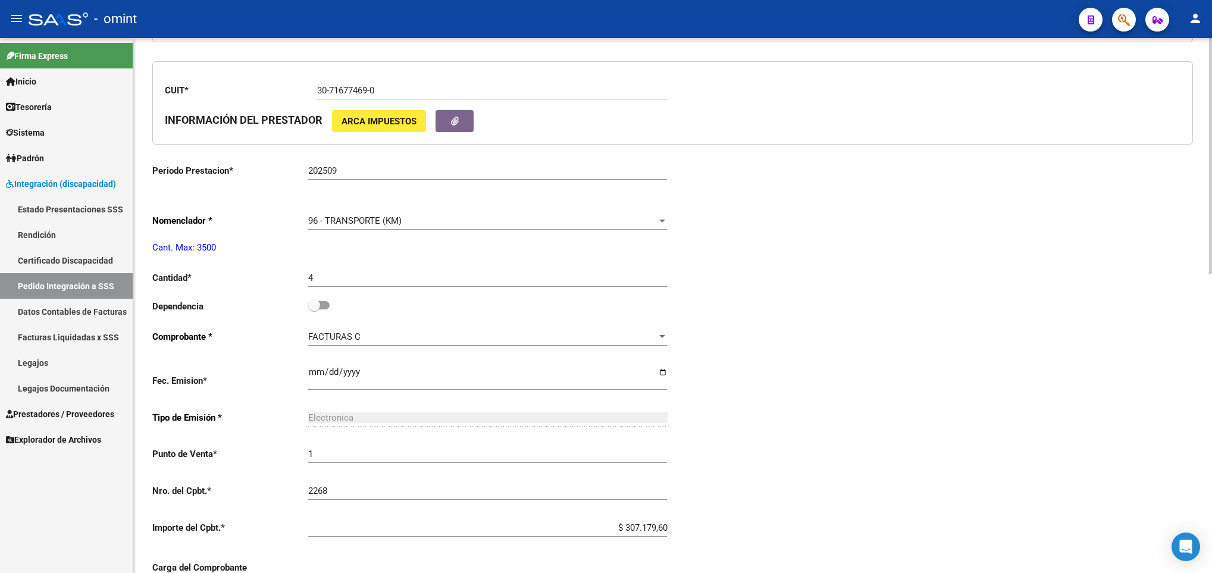
scroll to position [446, 0]
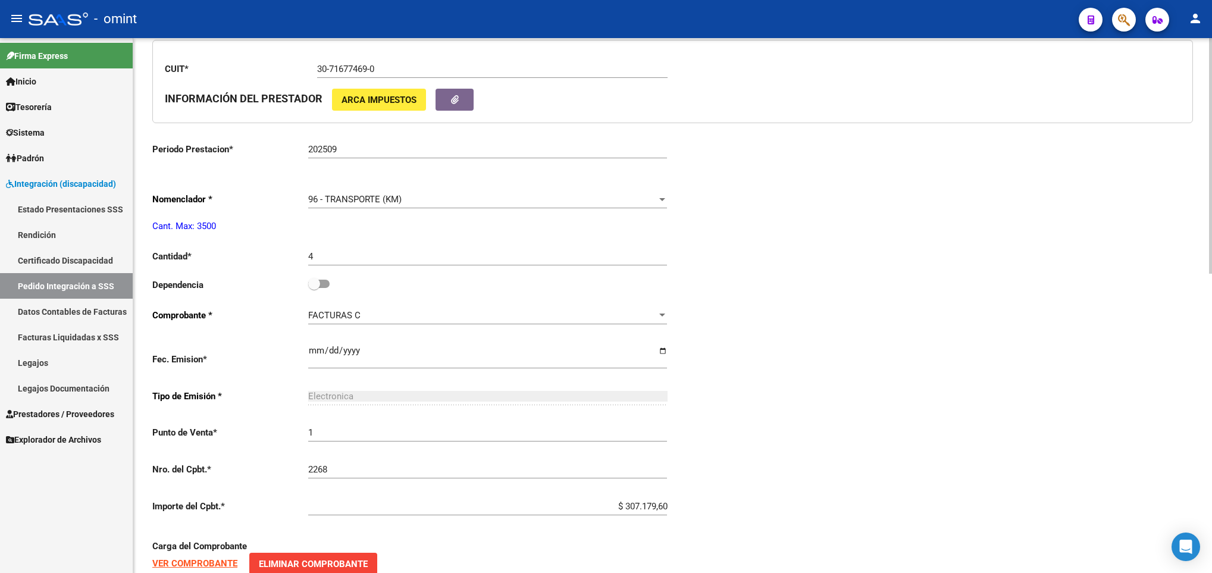
click at [345, 252] on div "4 Ingresar el nro" at bounding box center [487, 253] width 359 height 26
type input "23474583244"
click at [343, 261] on input "4" at bounding box center [487, 256] width 359 height 11
type input "417"
click at [318, 290] on span at bounding box center [314, 284] width 12 height 12
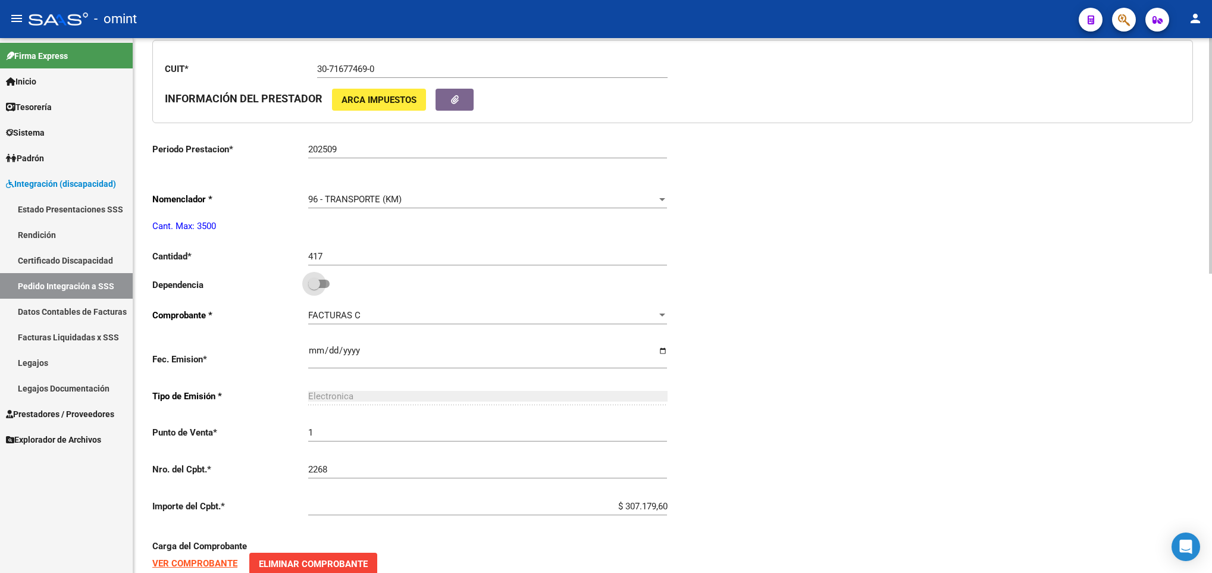
click at [314, 289] on input "checkbox" at bounding box center [314, 288] width 1 height 1
checkbox input "true"
drag, startPoint x: 759, startPoint y: 283, endPoint x: 809, endPoint y: 277, distance: 50.3
click at [766, 282] on div "Periodo Presentacion * 202509 Ingresar el Periodo Tipo Archivo * DS Seleccionar…" at bounding box center [672, 283] width 1041 height 975
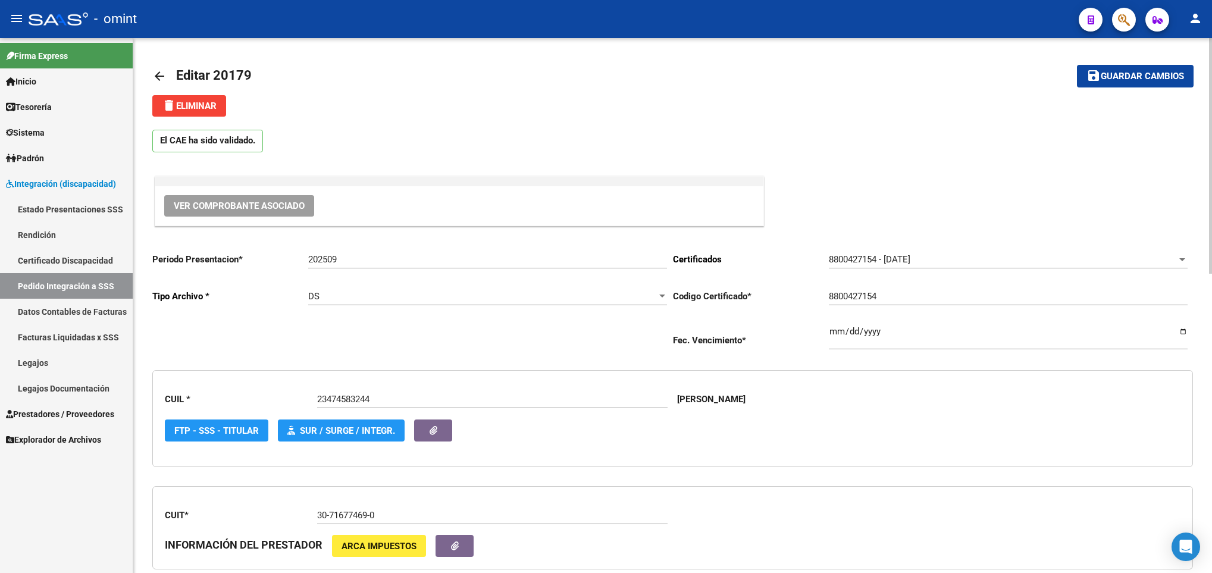
click at [1096, 76] on mat-icon "save" at bounding box center [1094, 75] width 14 height 14
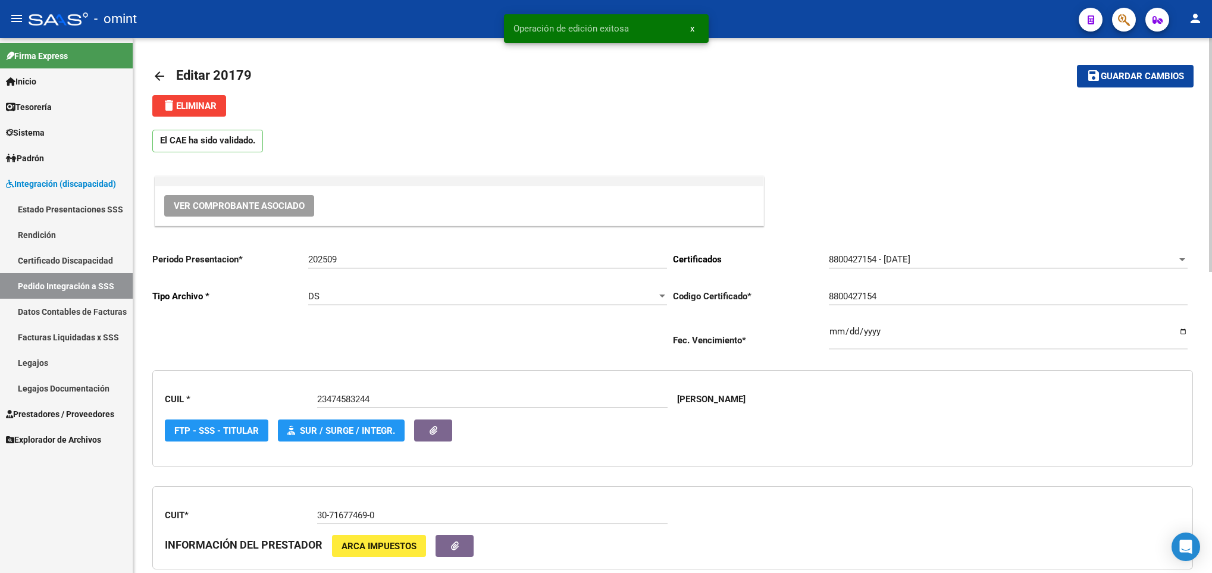
click at [156, 66] on link "arrow_back" at bounding box center [164, 76] width 24 height 28
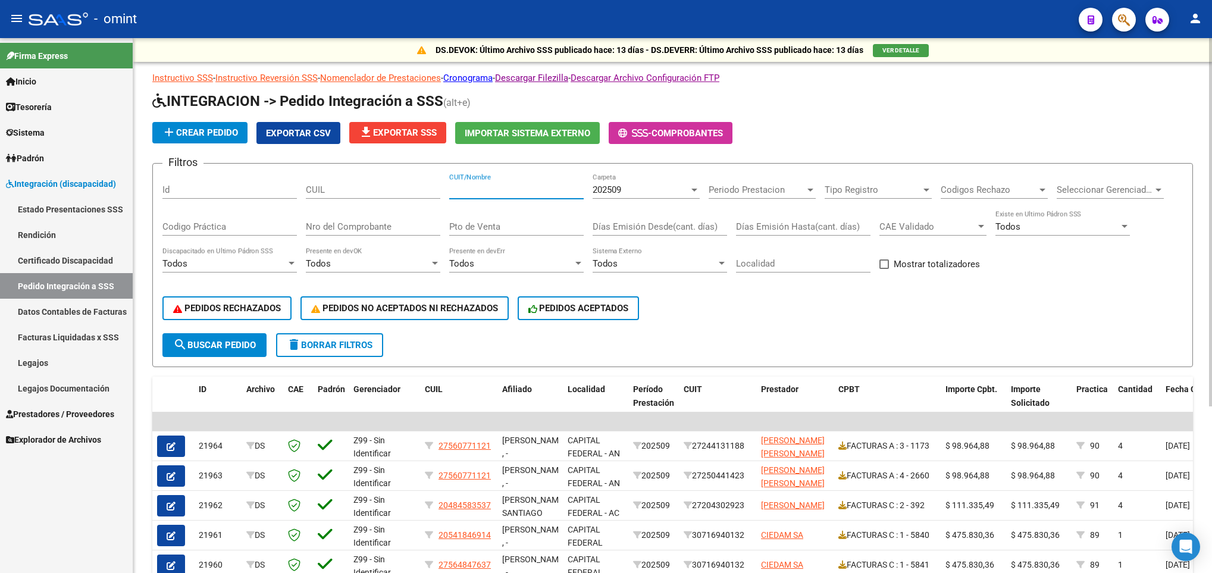
click at [474, 184] on input "CUIT/Nombre" at bounding box center [516, 189] width 134 height 11
paste input "27292556794"
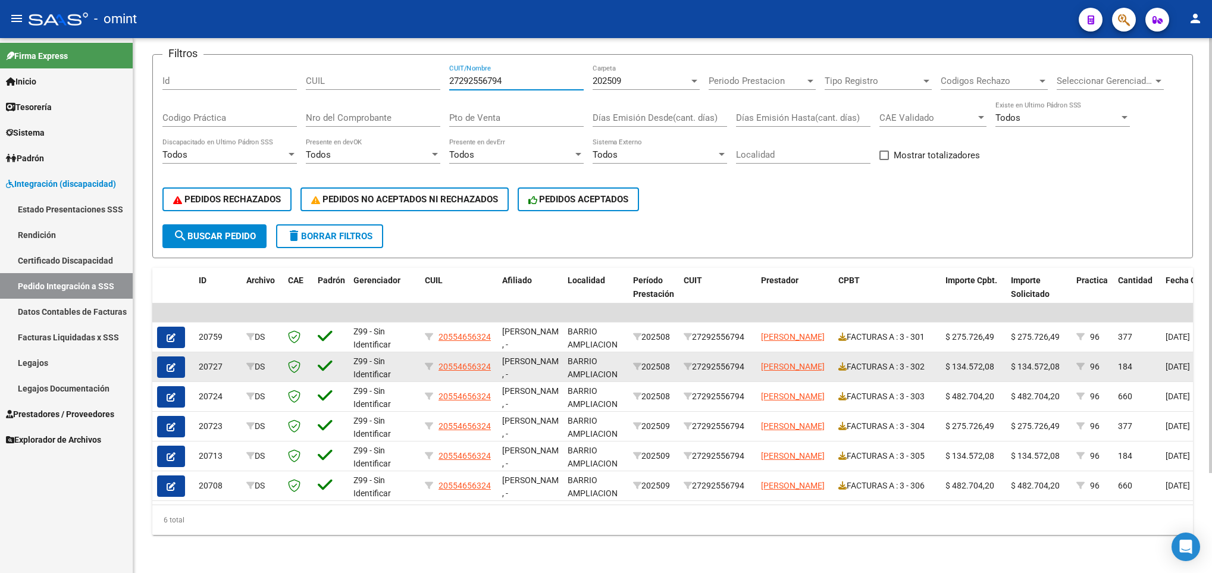
scroll to position [123, 0]
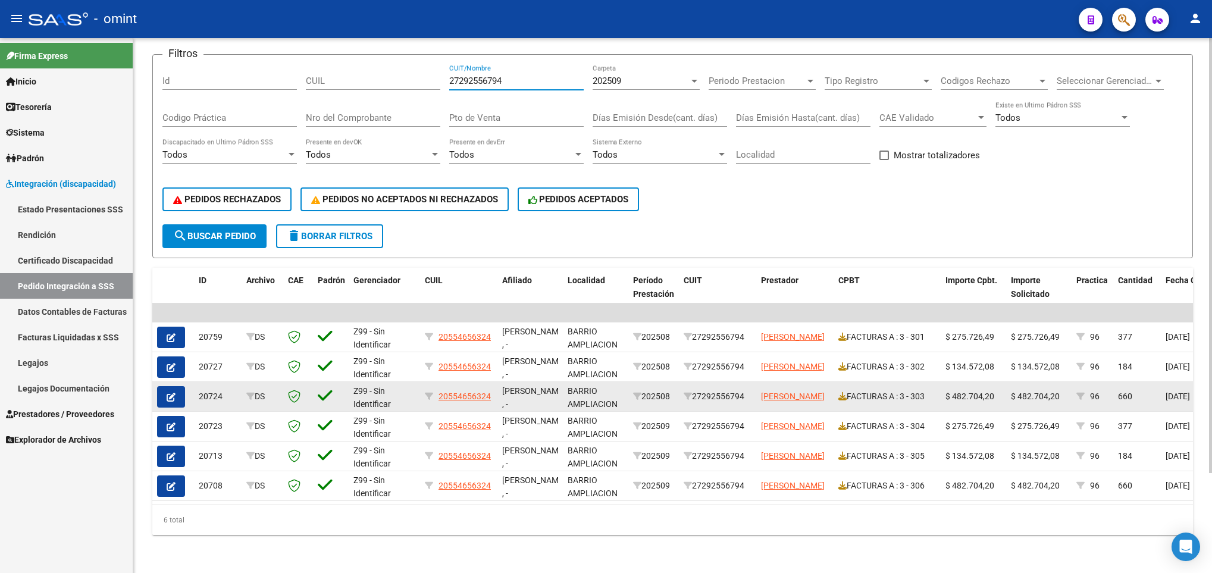
type input "27292556794"
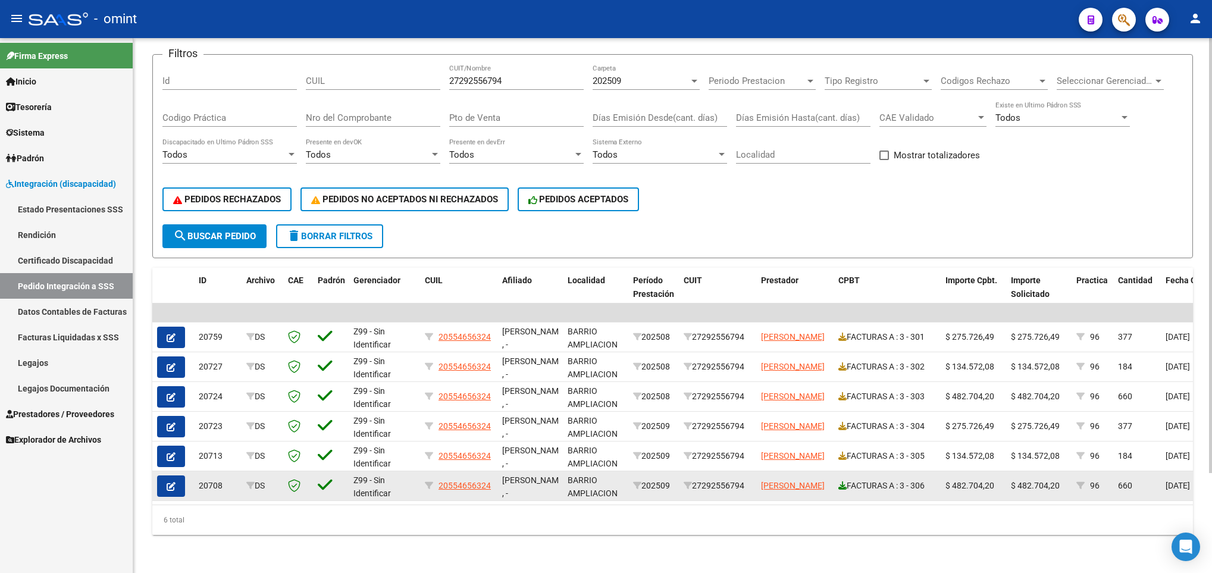
click at [841, 481] on icon at bounding box center [842, 485] width 8 height 8
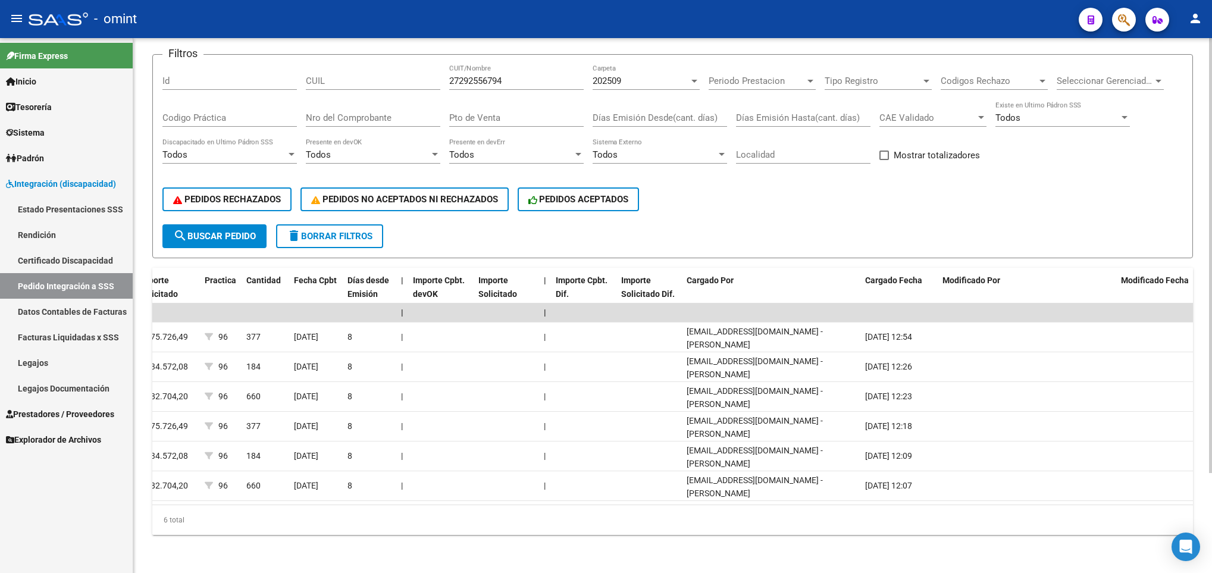
scroll to position [0, 0]
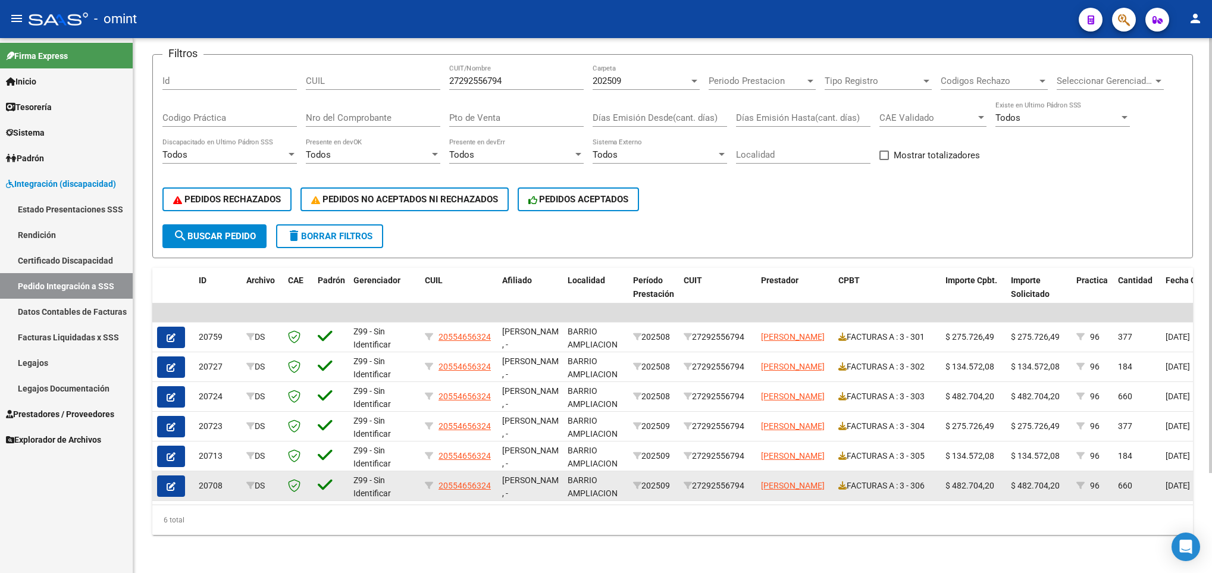
click at [170, 481] on span "button" at bounding box center [171, 486] width 9 height 11
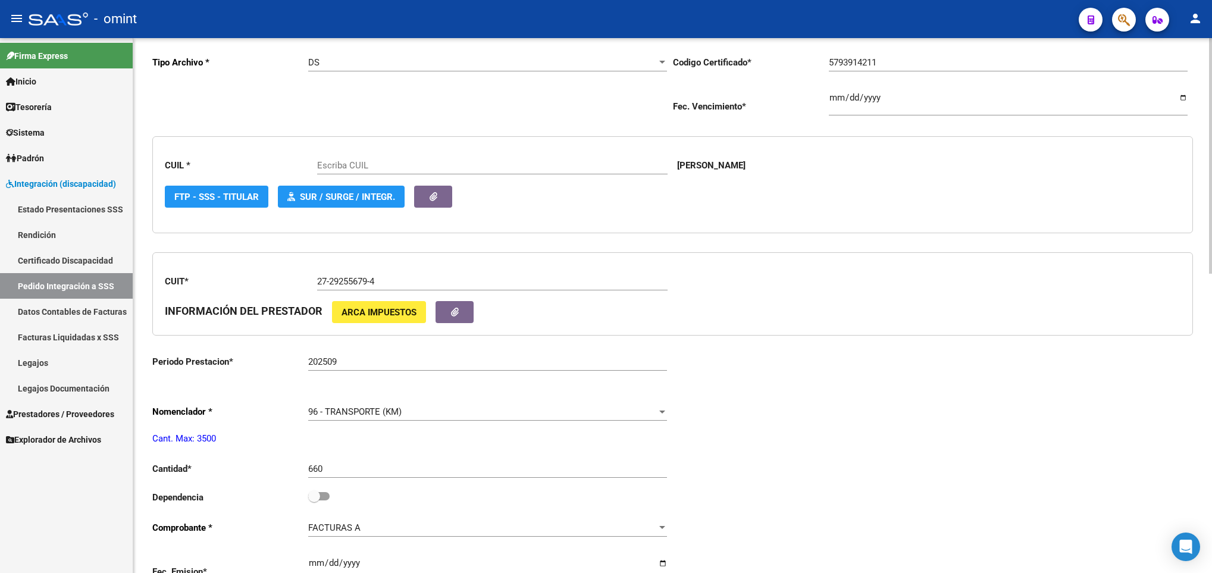
scroll to position [357, 0]
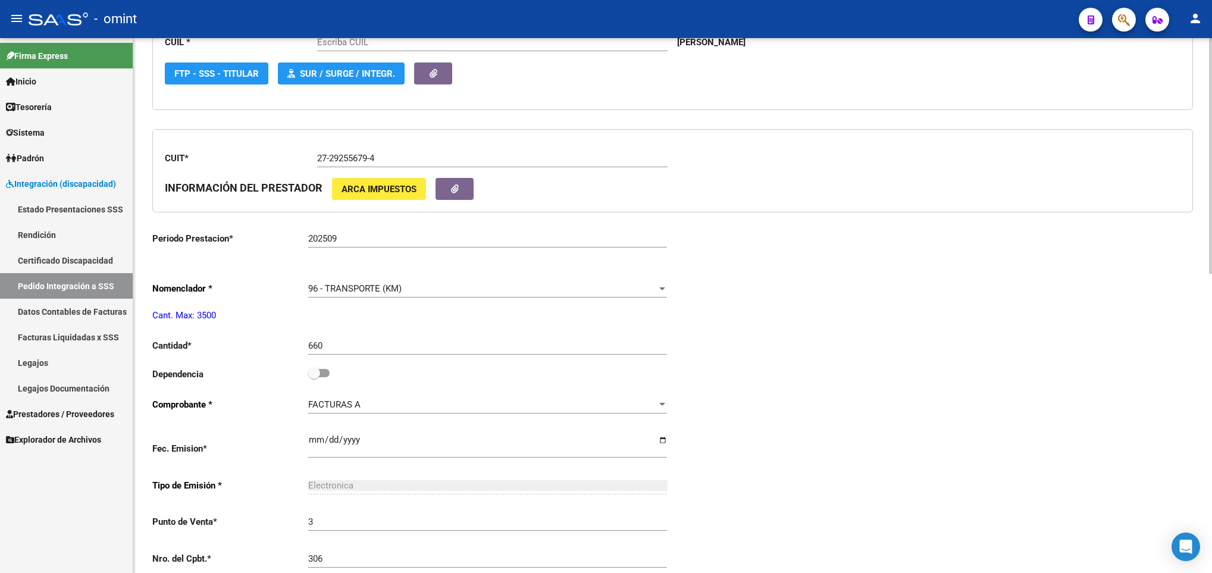
type input "20554656324"
click at [323, 374] on span at bounding box center [318, 373] width 21 height 8
click at [314, 377] on input "checkbox" at bounding box center [314, 377] width 1 height 1
checkbox input "true"
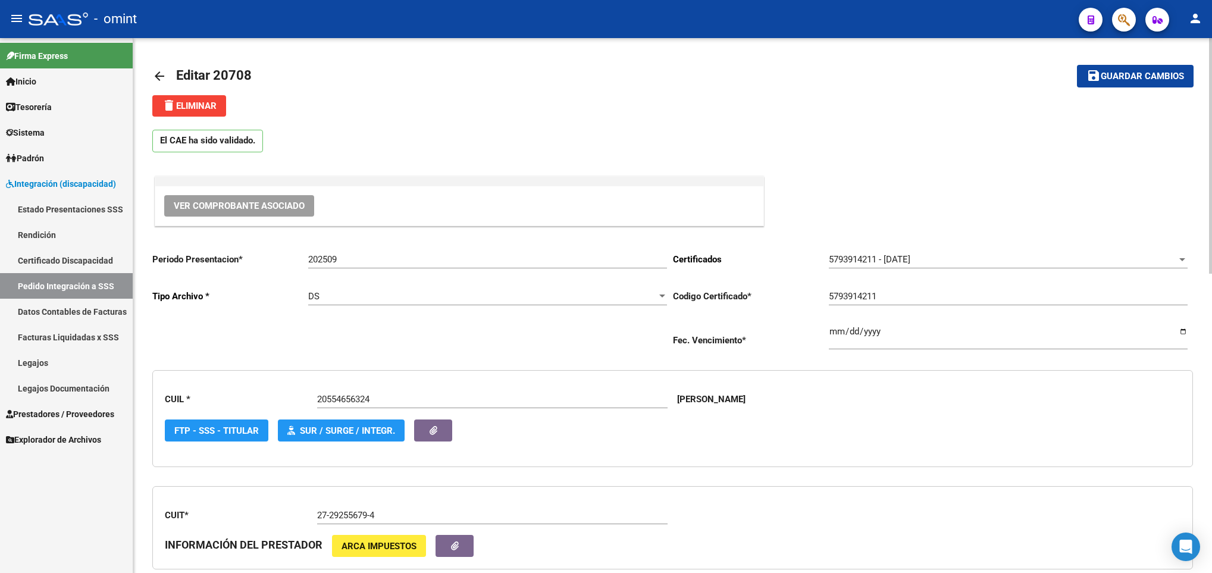
click at [1144, 79] on span "Guardar cambios" at bounding box center [1142, 76] width 83 height 11
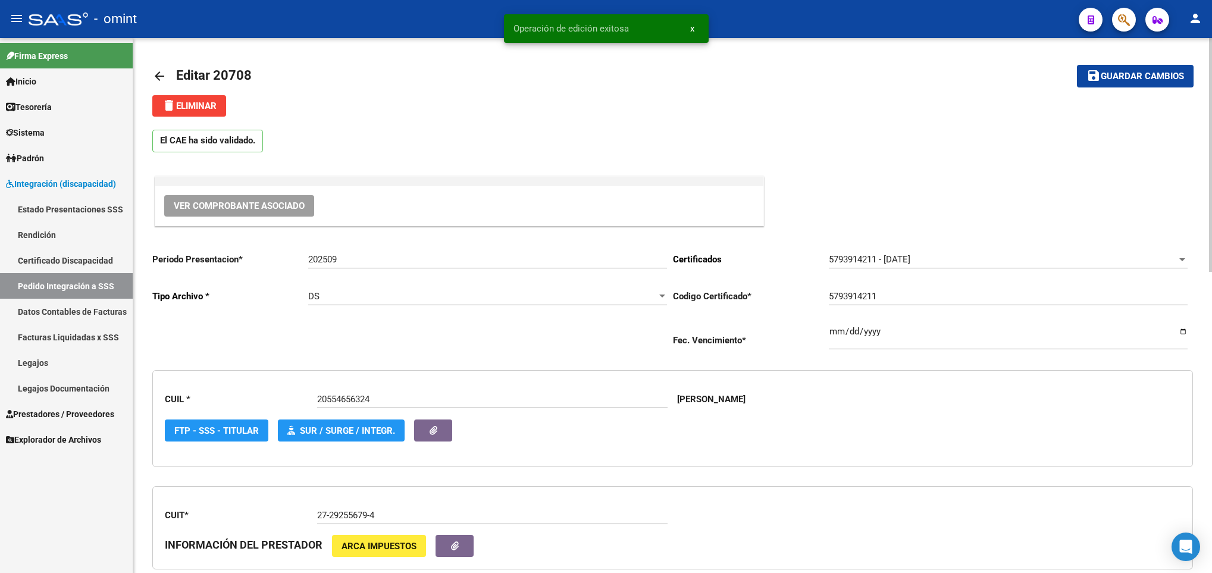
click at [154, 75] on mat-icon "arrow_back" at bounding box center [159, 76] width 14 height 14
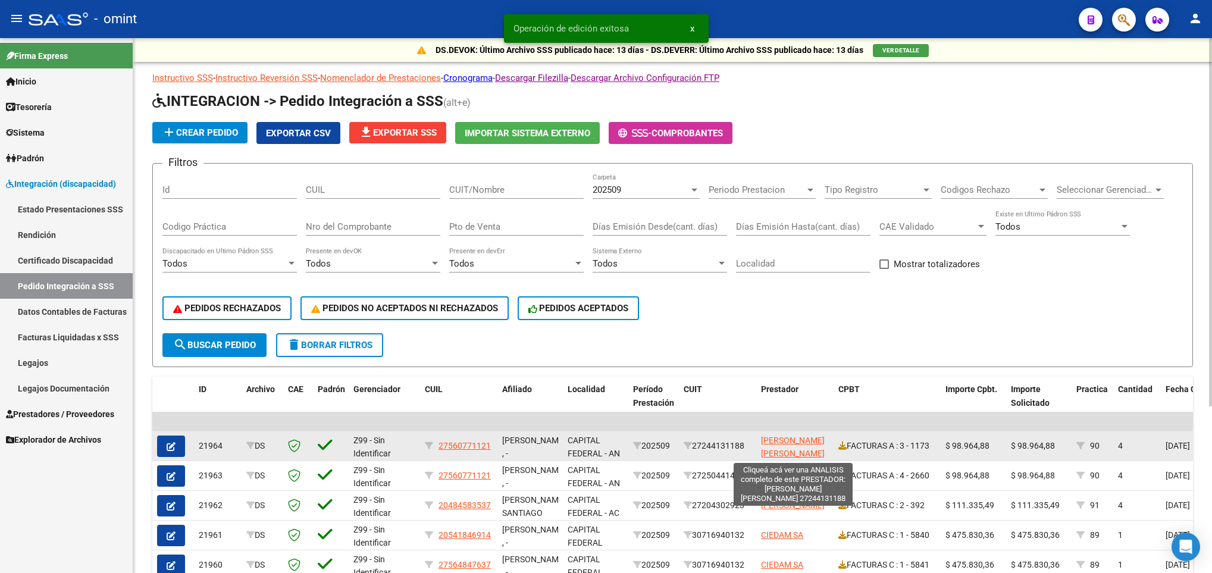
scroll to position [2, 0]
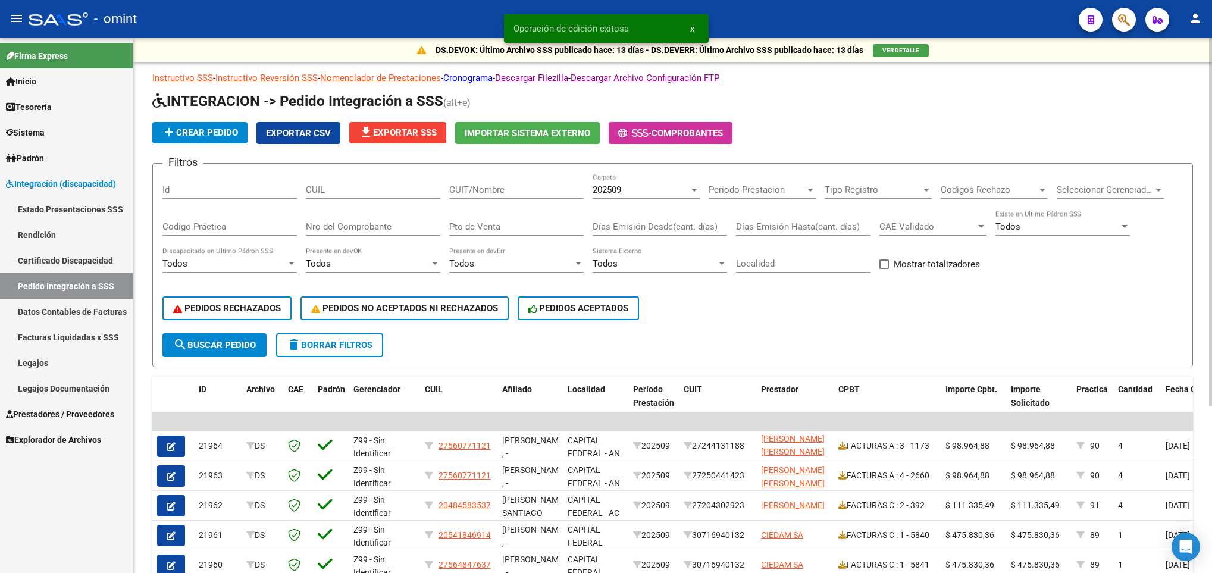
click at [464, 184] on input "CUIT/Nombre" at bounding box center [516, 189] width 134 height 11
paste input "27292556794"
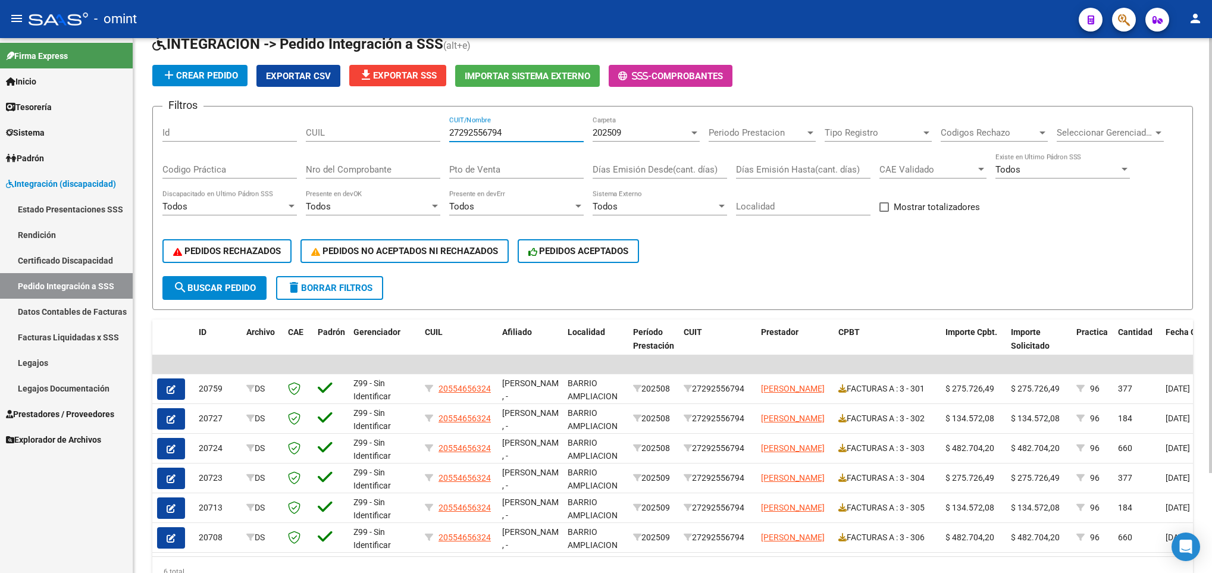
scroll to position [123, 0]
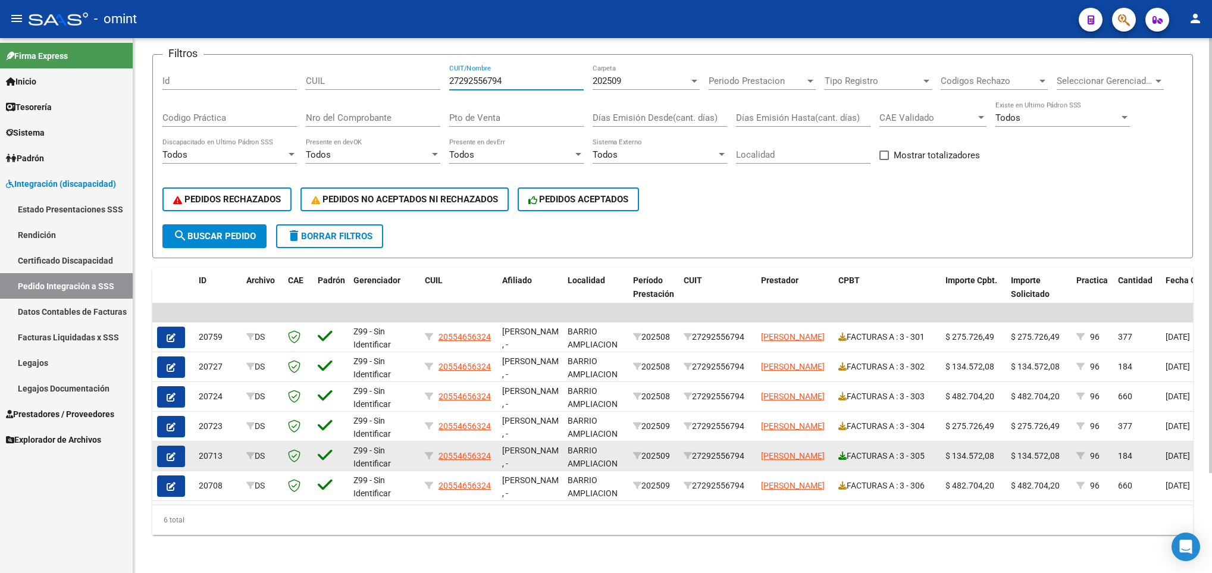
type input "27292556794"
click at [843, 452] on icon at bounding box center [842, 456] width 8 height 8
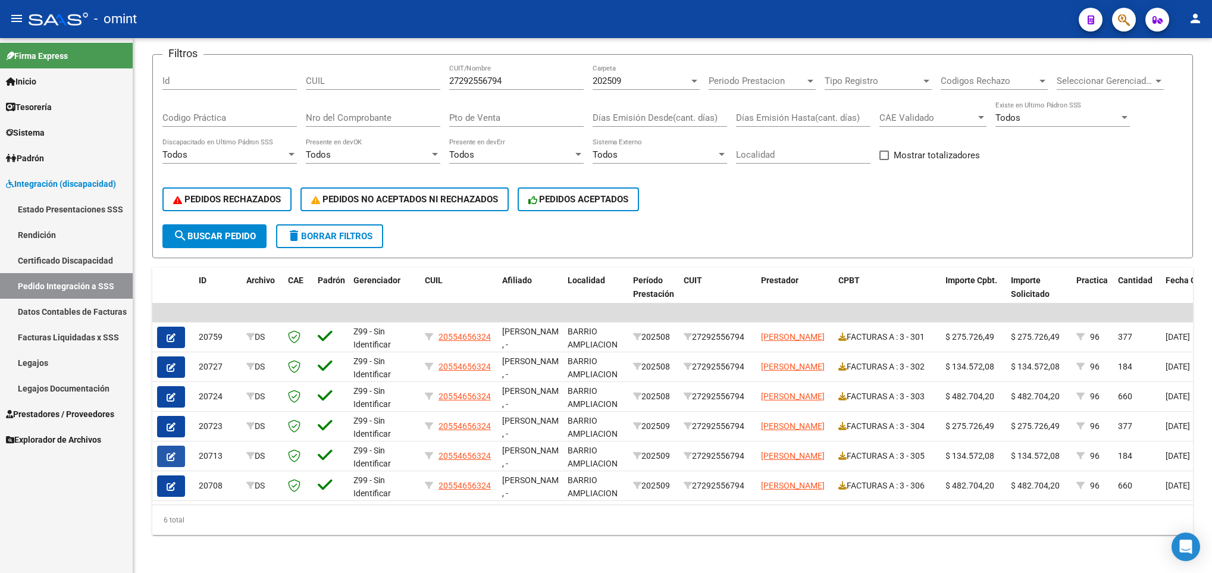
click at [173, 452] on icon "button" at bounding box center [171, 456] width 9 height 9
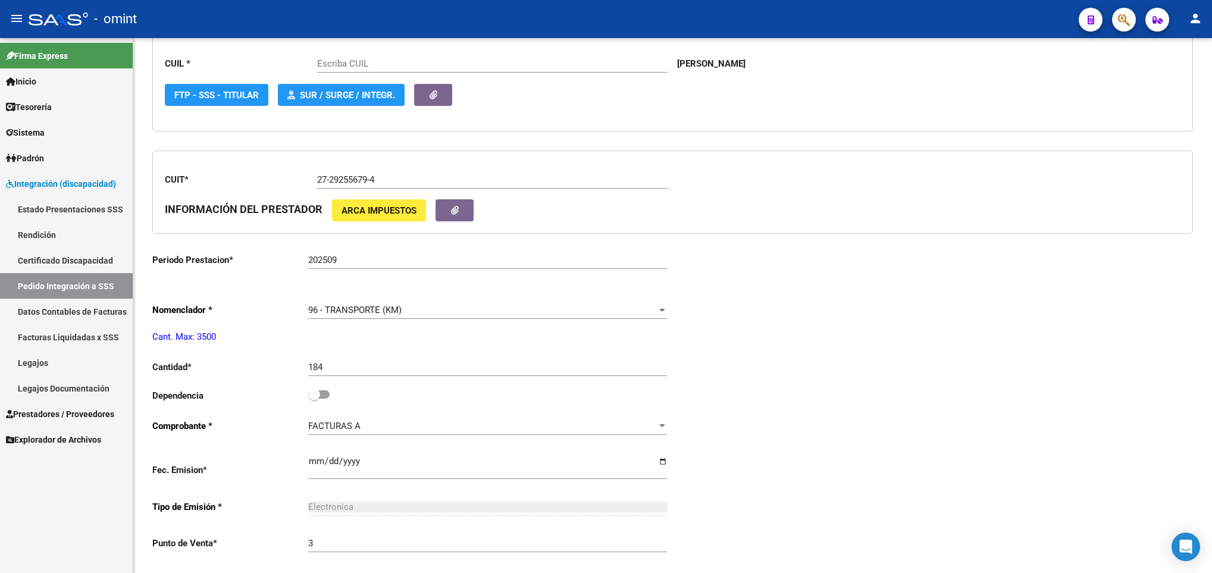
scroll to position [357, 0]
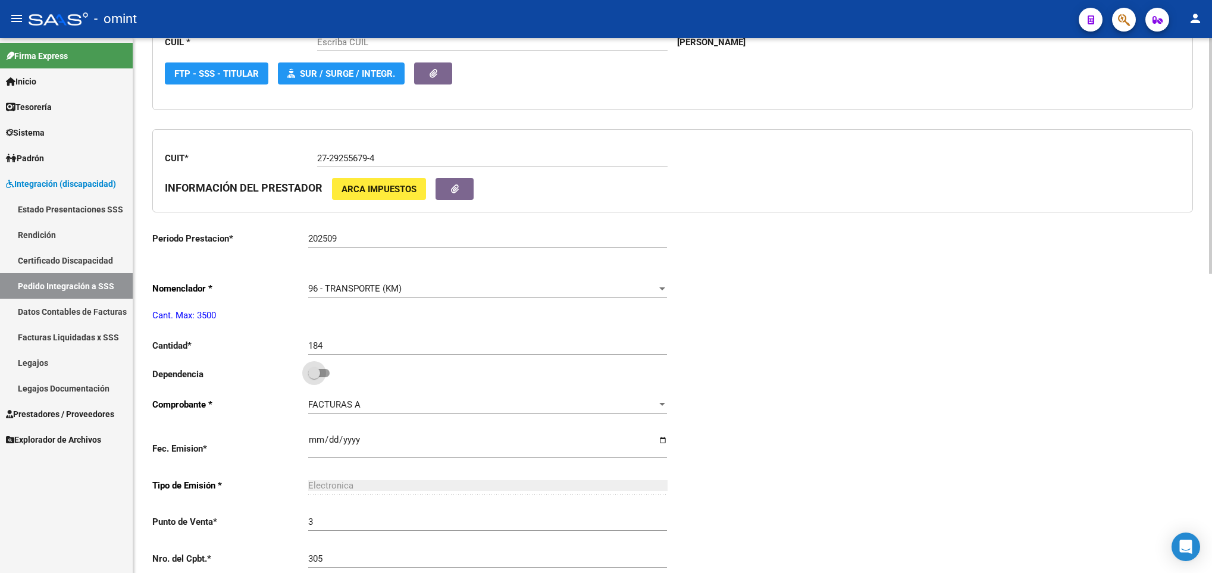
click at [320, 379] on span at bounding box center [314, 373] width 12 height 12
click at [314, 378] on input "checkbox" at bounding box center [314, 377] width 1 height 1
checkbox input "true"
click at [728, 391] on div "Periodo Presentacion * 202509 Ingresar el Periodo Tipo Archivo * DS Seleccionar…" at bounding box center [672, 373] width 1041 height 975
type input "20554656324"
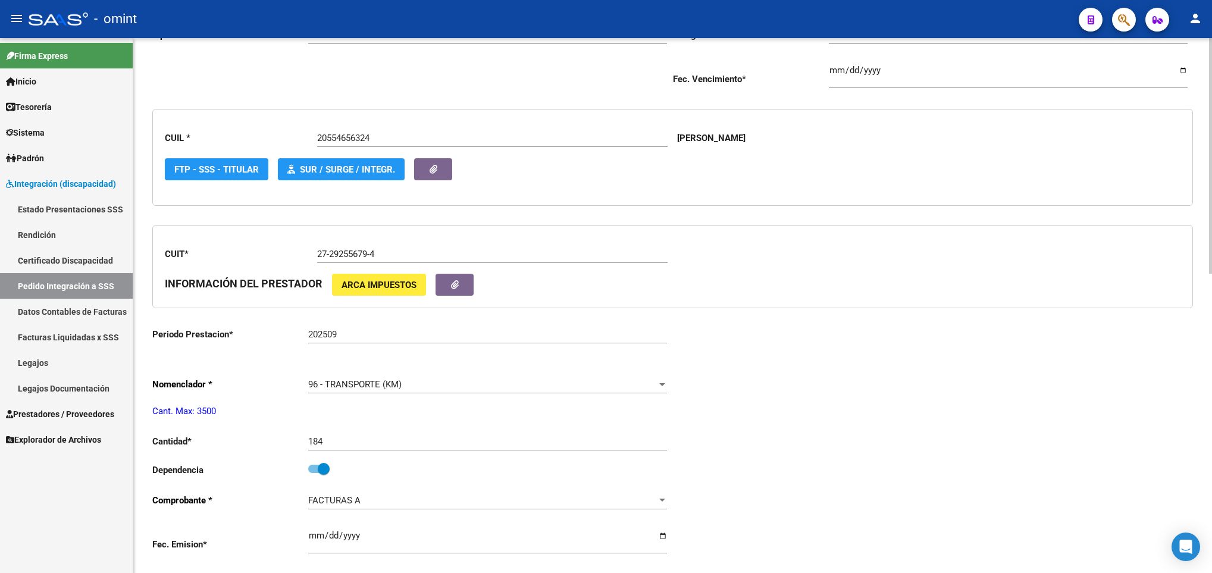
scroll to position [0, 0]
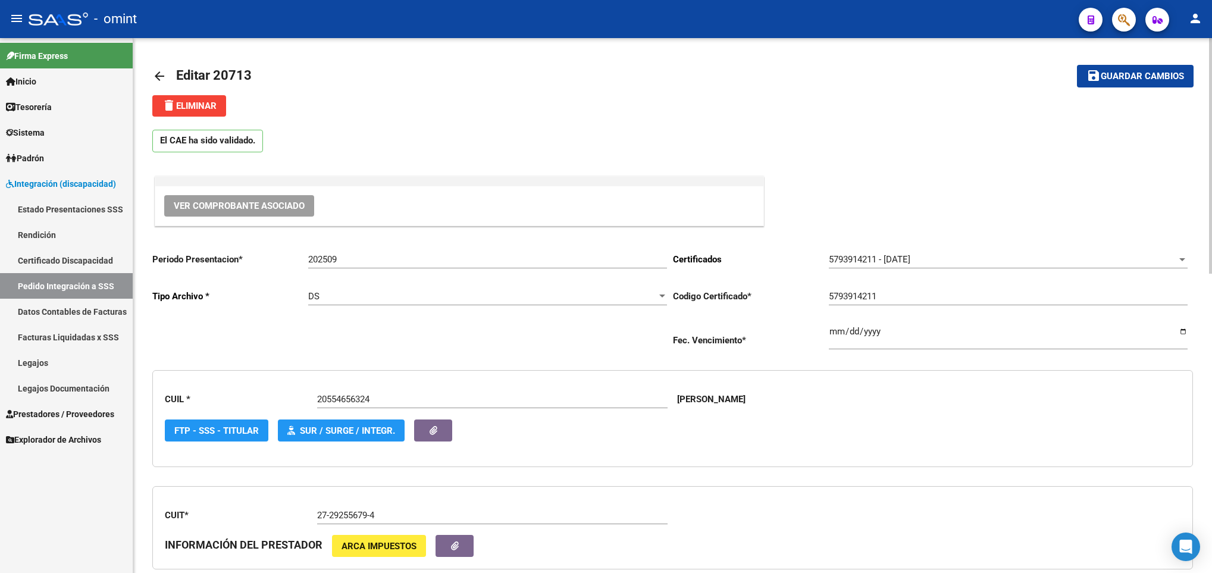
click at [1112, 83] on button "save Guardar cambios" at bounding box center [1135, 76] width 117 height 22
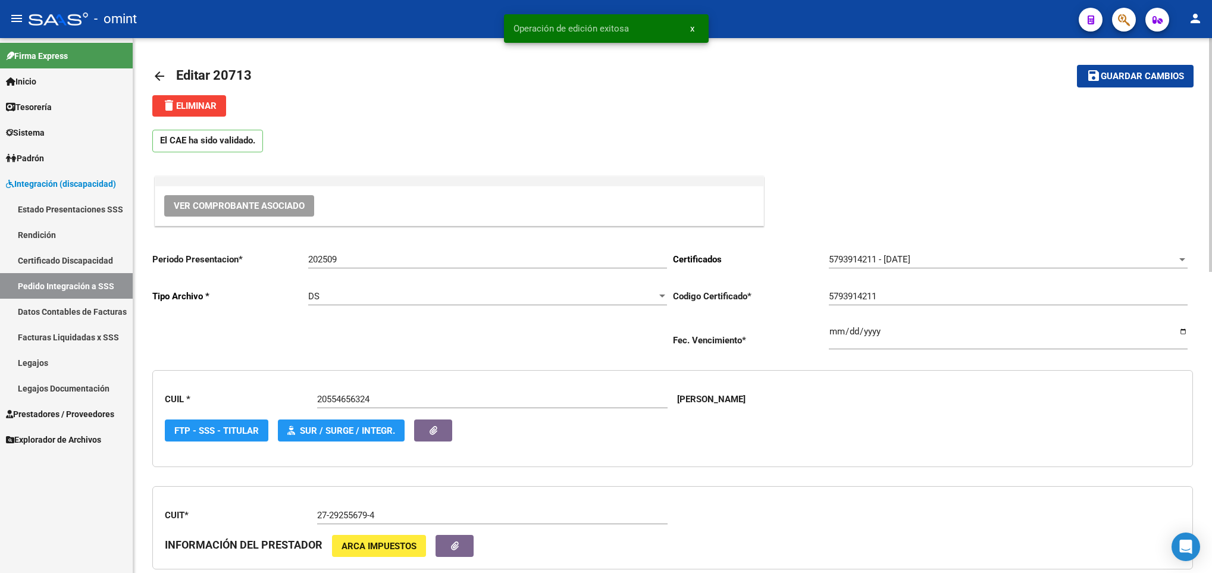
click at [161, 74] on mat-icon "arrow_back" at bounding box center [159, 76] width 14 height 14
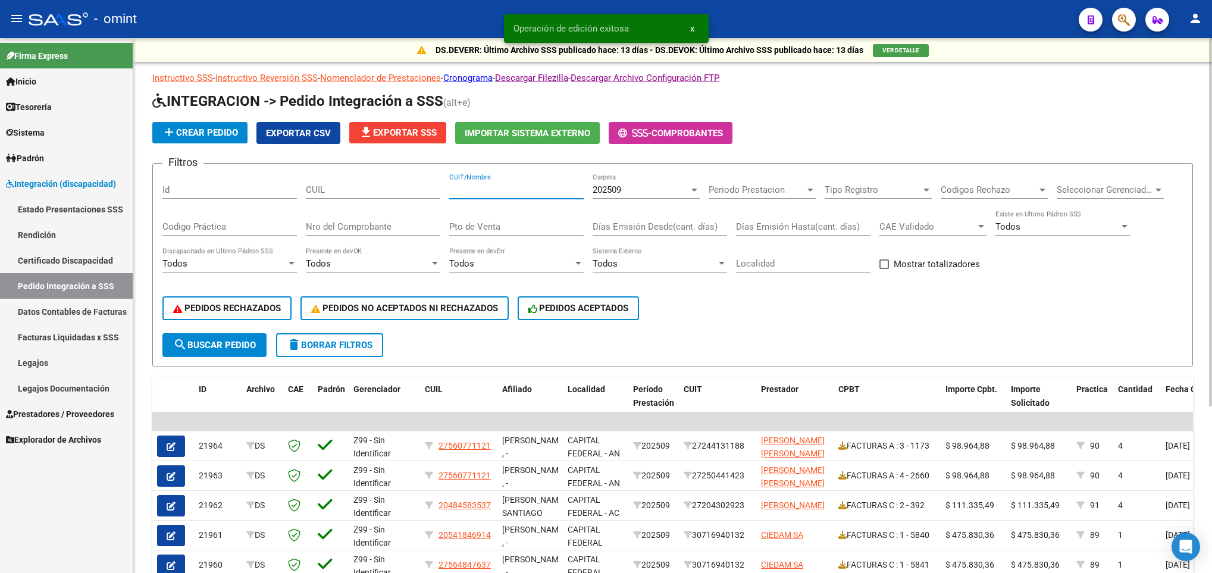
click at [497, 192] on input "CUIT/Nombre" at bounding box center [516, 189] width 134 height 11
paste input "27292556794"
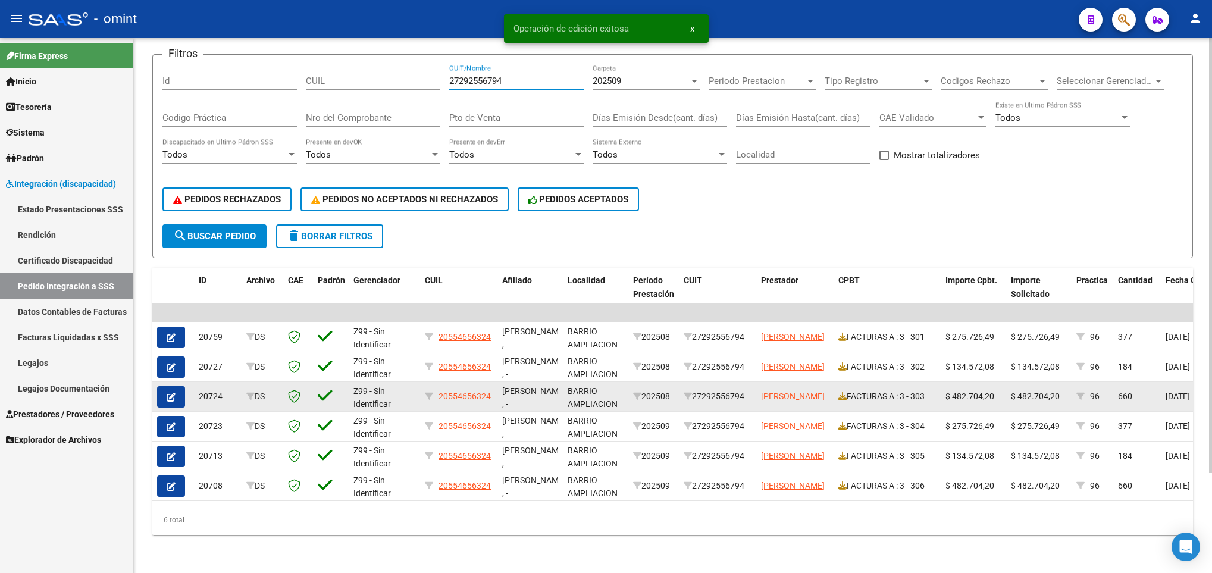
scroll to position [123, 0]
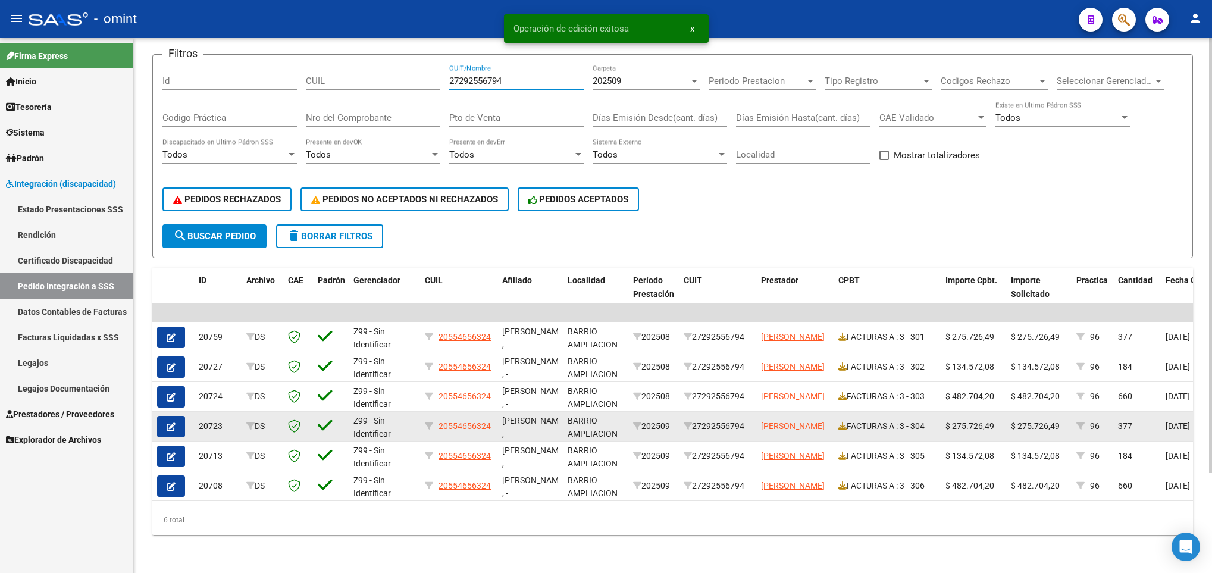
type input "27292556794"
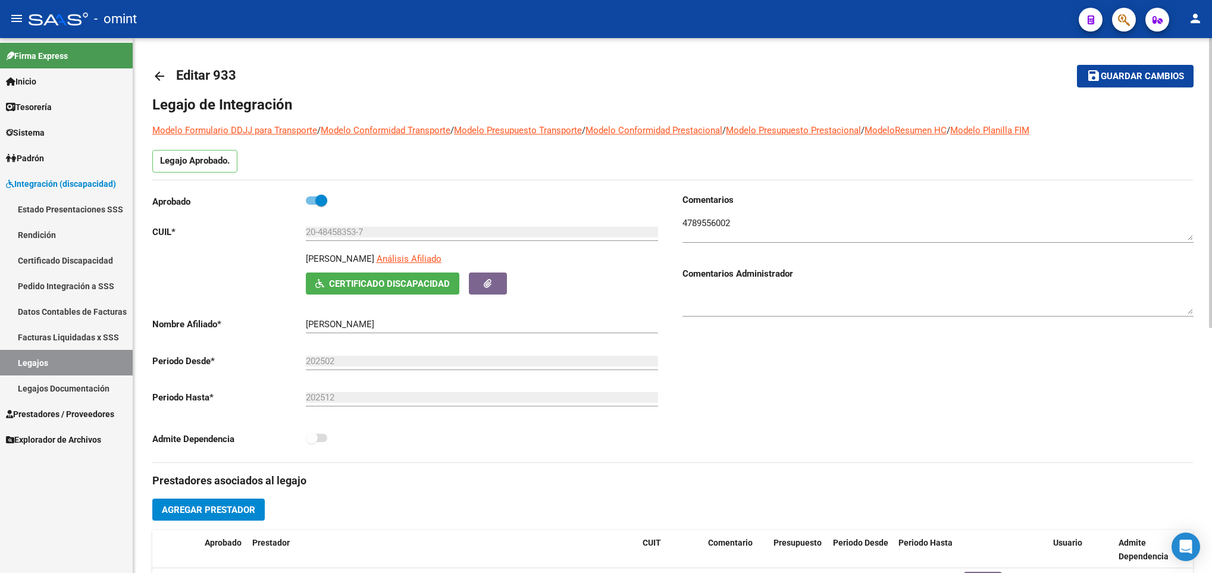
click at [152, 68] on link "arrow_back" at bounding box center [164, 76] width 24 height 28
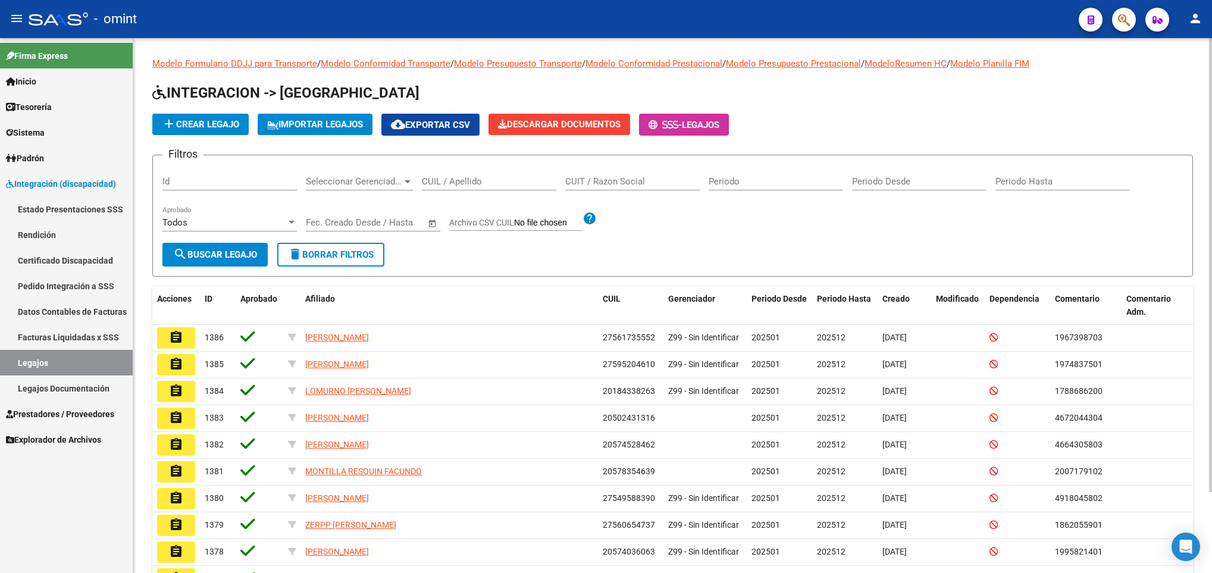
click at [449, 180] on input "CUIL / Apellido" at bounding box center [489, 181] width 134 height 11
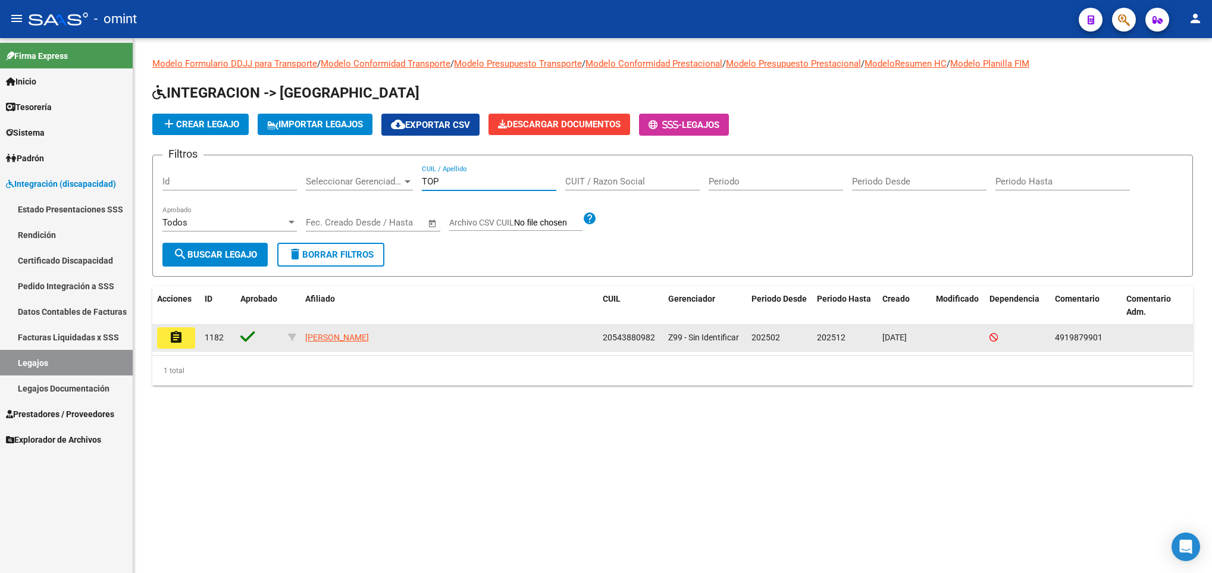
type input "TOP"
click at [173, 345] on button "assignment" at bounding box center [176, 337] width 38 height 21
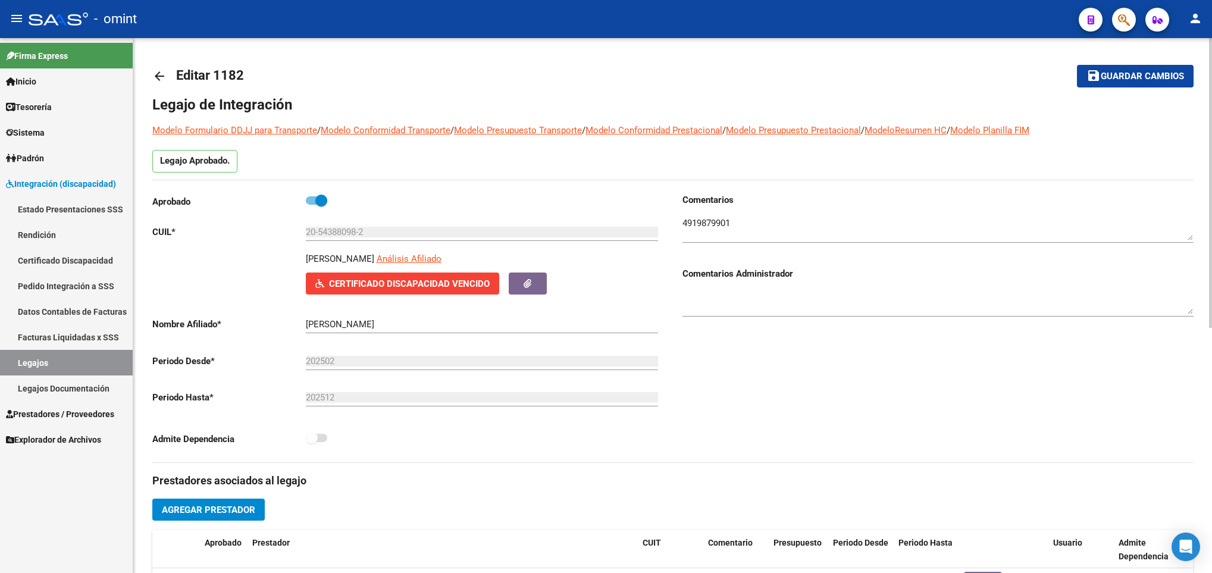
click at [154, 73] on mat-icon "arrow_back" at bounding box center [159, 76] width 14 height 14
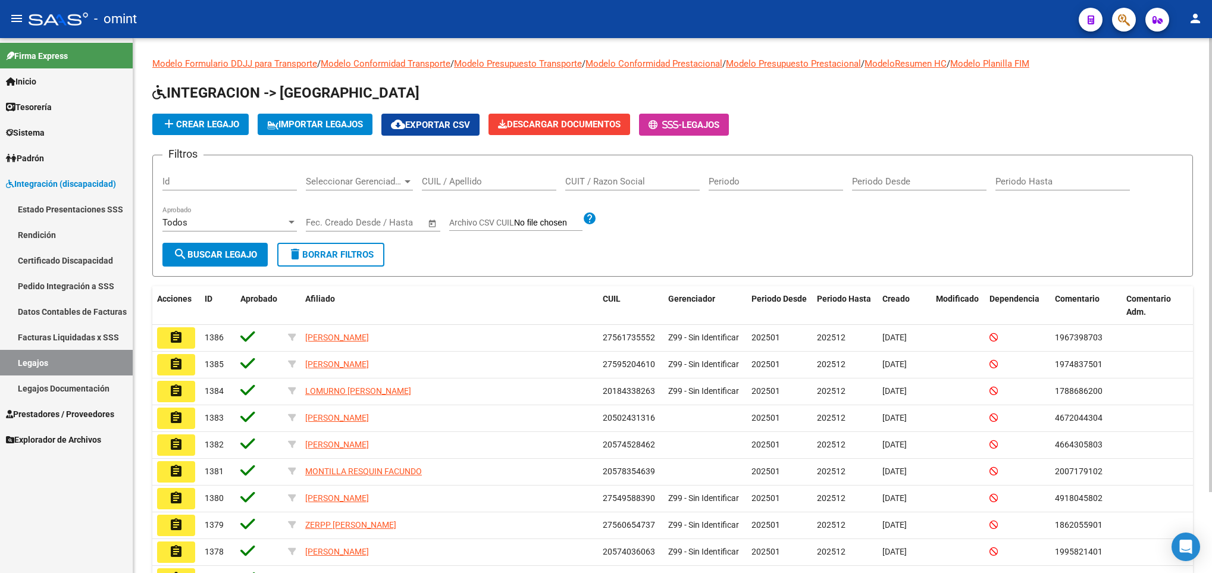
click at [524, 179] on input "CUIL / Apellido" at bounding box center [489, 181] width 134 height 11
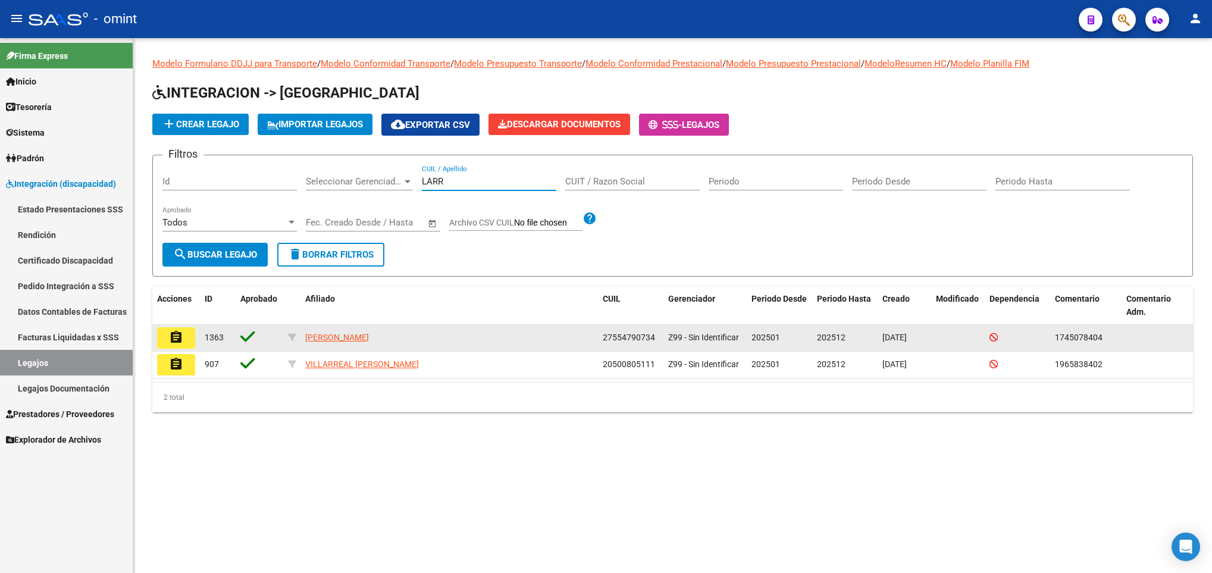
type input "LARR"
click at [184, 334] on button "assignment" at bounding box center [176, 337] width 38 height 21
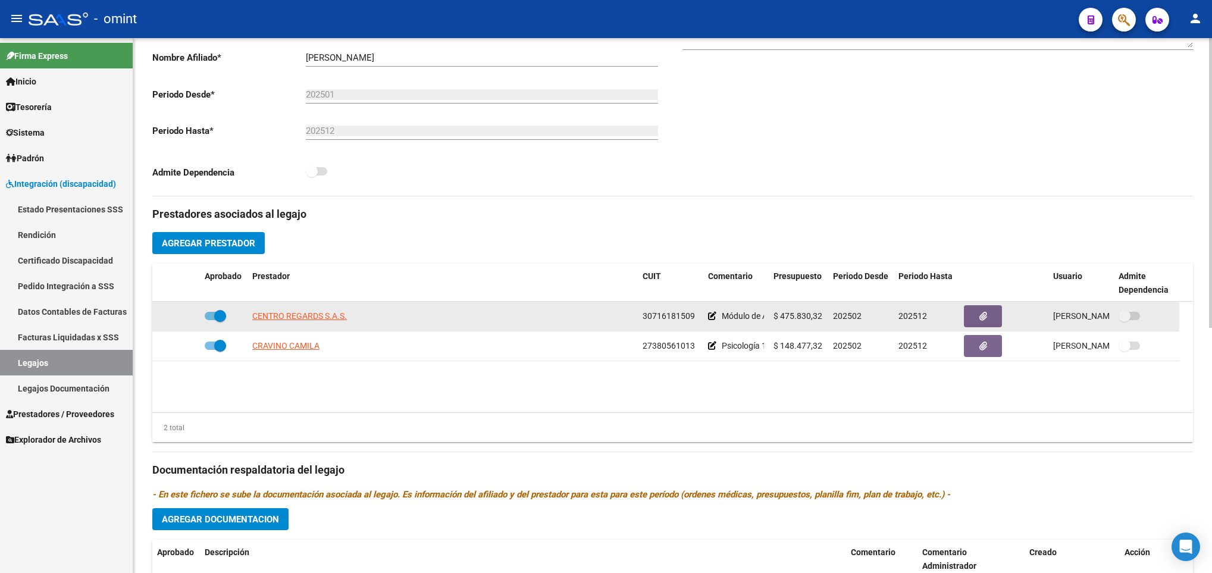
scroll to position [268, 0]
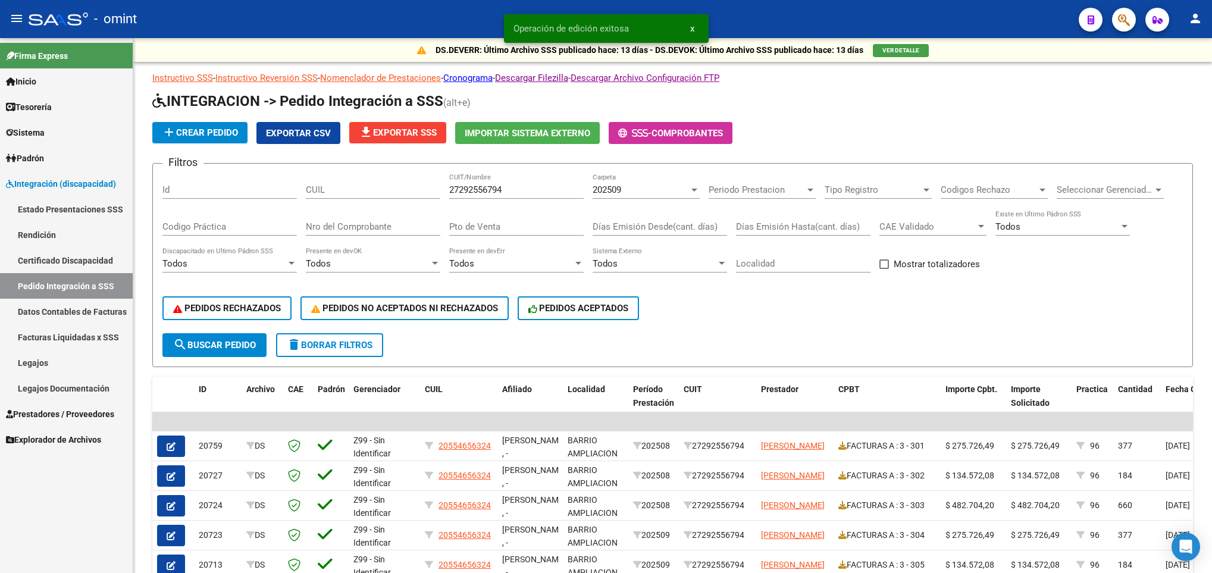
scroll to position [123, 0]
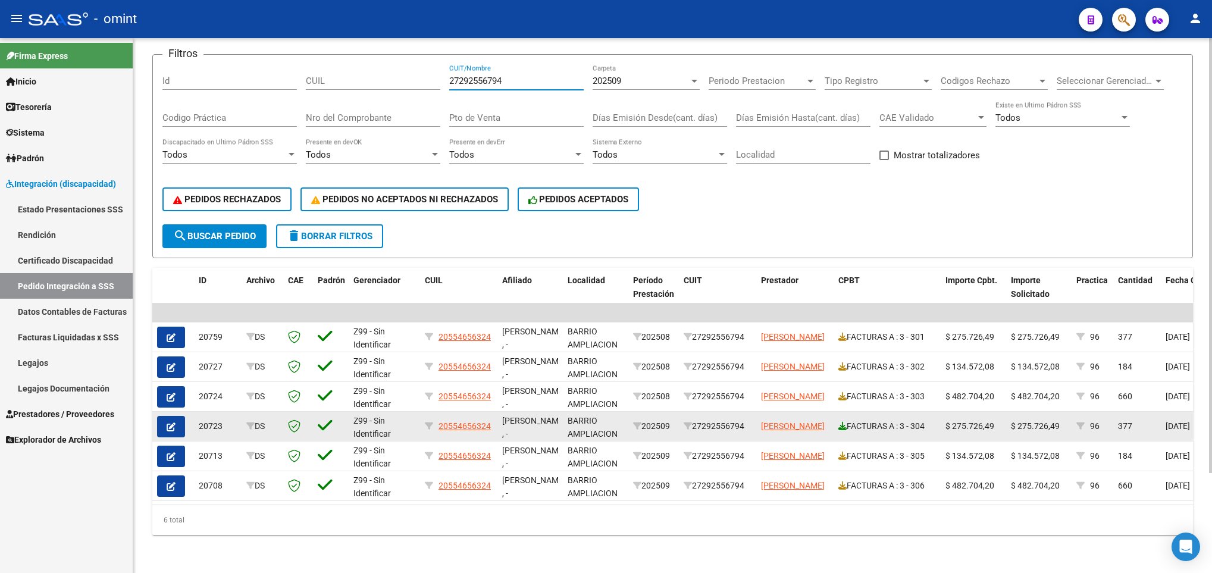
click at [841, 422] on icon at bounding box center [842, 426] width 8 height 8
click at [166, 416] on button "button" at bounding box center [171, 426] width 28 height 21
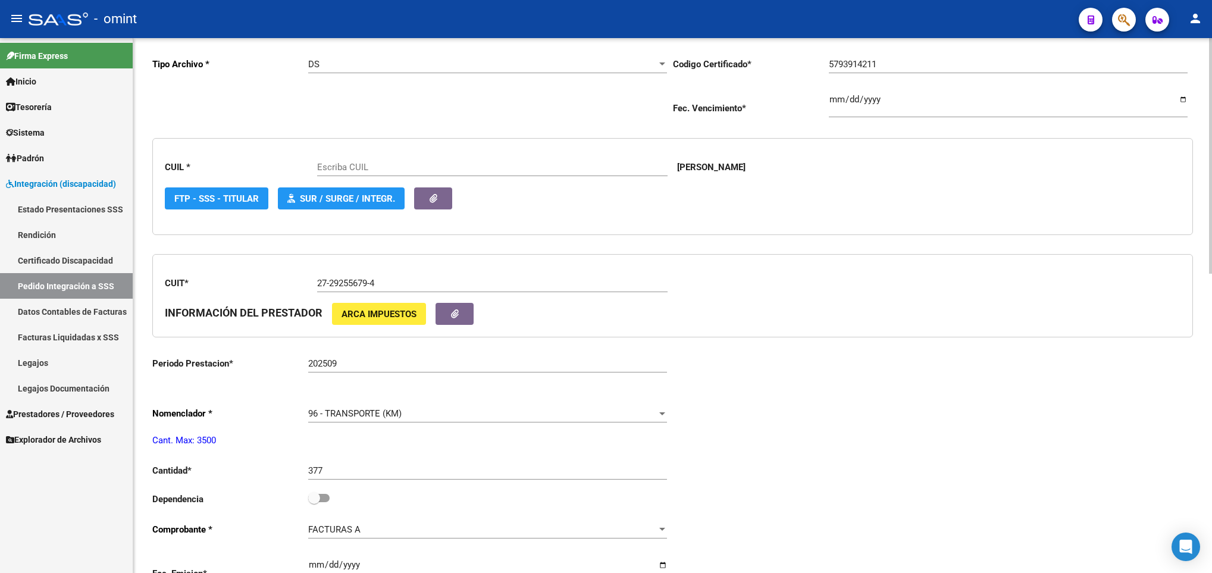
scroll to position [268, 0]
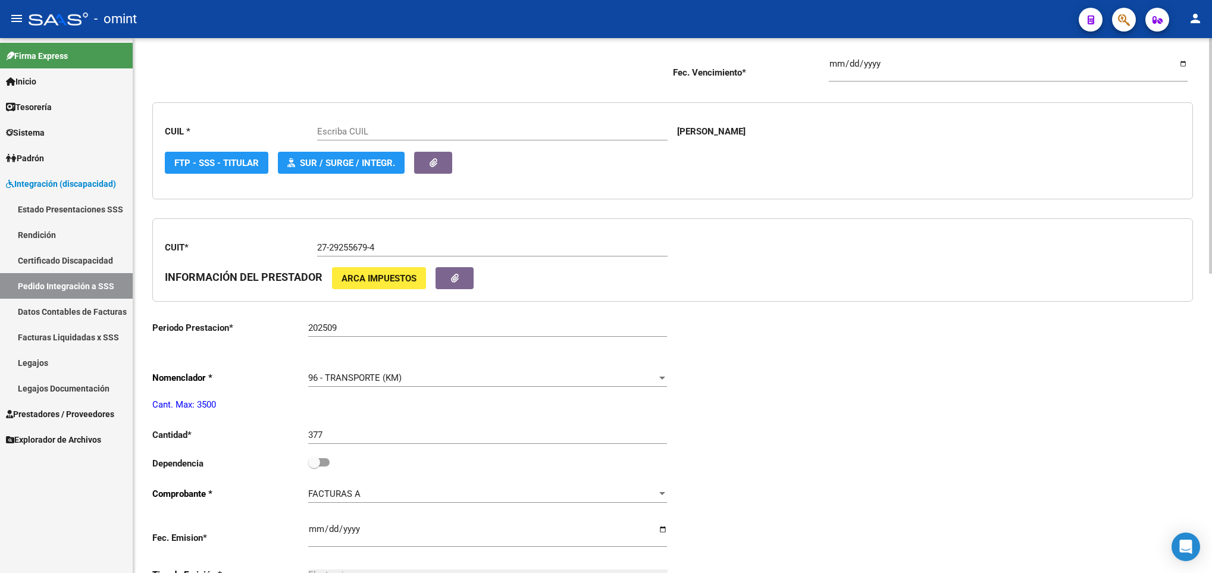
type input "20554656324"
drag, startPoint x: 324, startPoint y: 467, endPoint x: 417, endPoint y: 459, distance: 93.1
click at [327, 467] on span at bounding box center [318, 462] width 21 height 8
click at [314, 467] on input "checkbox" at bounding box center [314, 467] width 1 height 1
checkbox input "true"
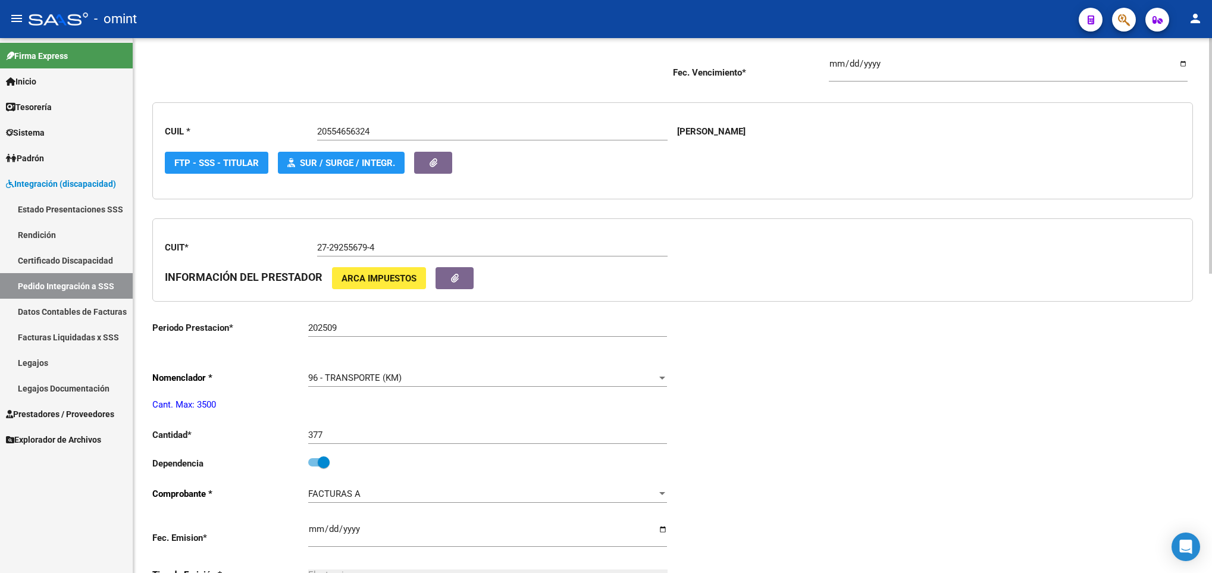
click at [1114, 444] on div "Periodo Presentacion * 202509 Ingresar el Periodo Tipo Archivo * DS Seleccionar…" at bounding box center [672, 462] width 1041 height 975
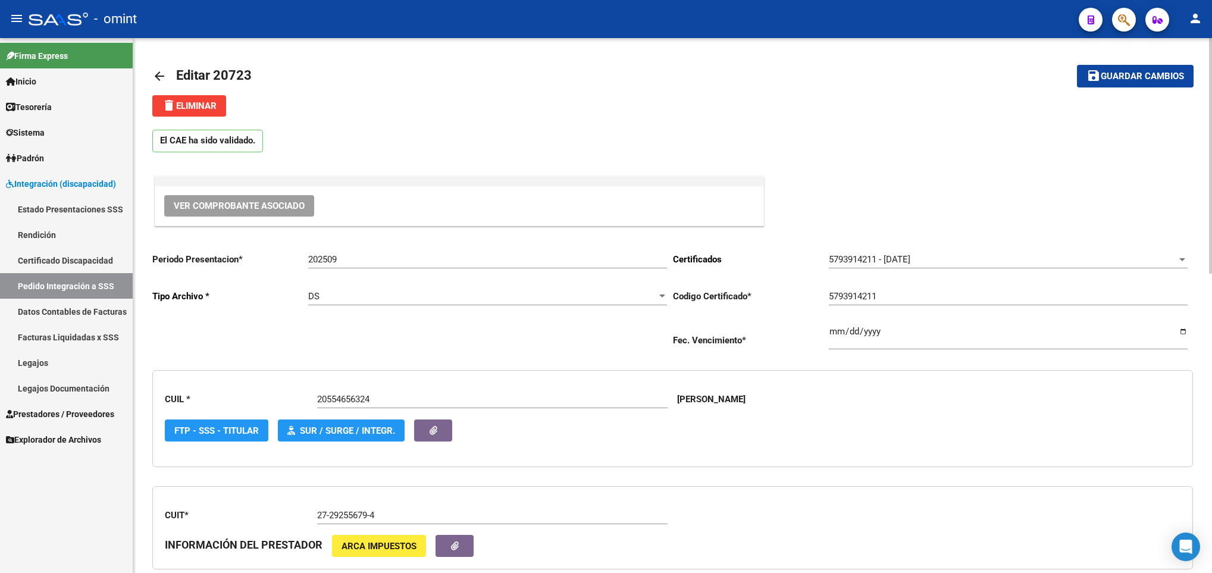
click at [1164, 77] on span "Guardar cambios" at bounding box center [1142, 76] width 83 height 11
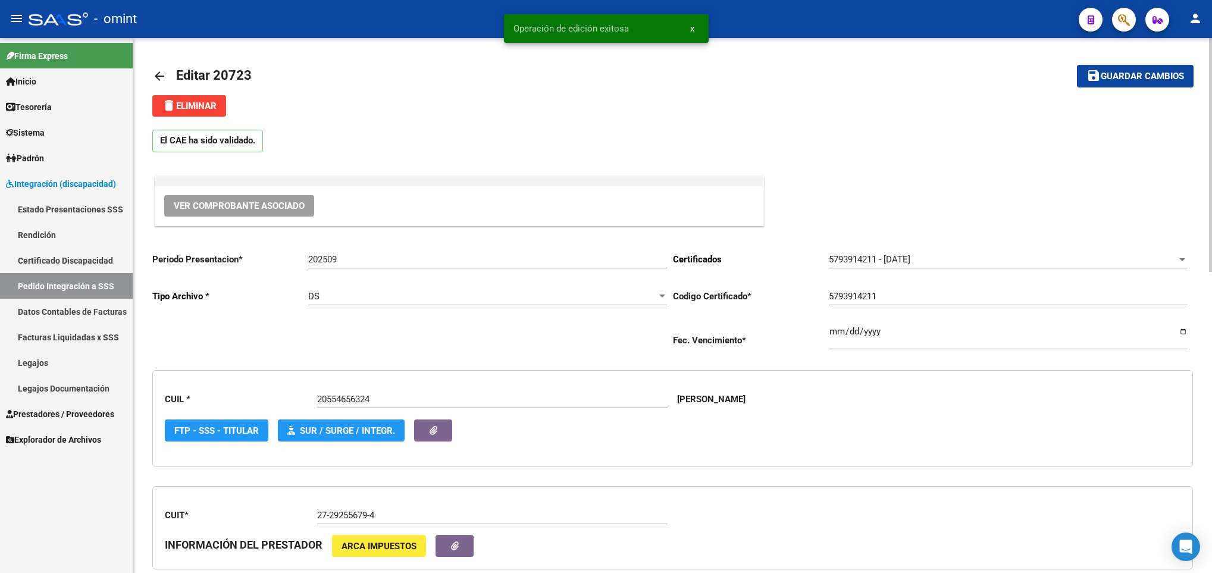
click at [161, 70] on mat-icon "arrow_back" at bounding box center [159, 76] width 14 height 14
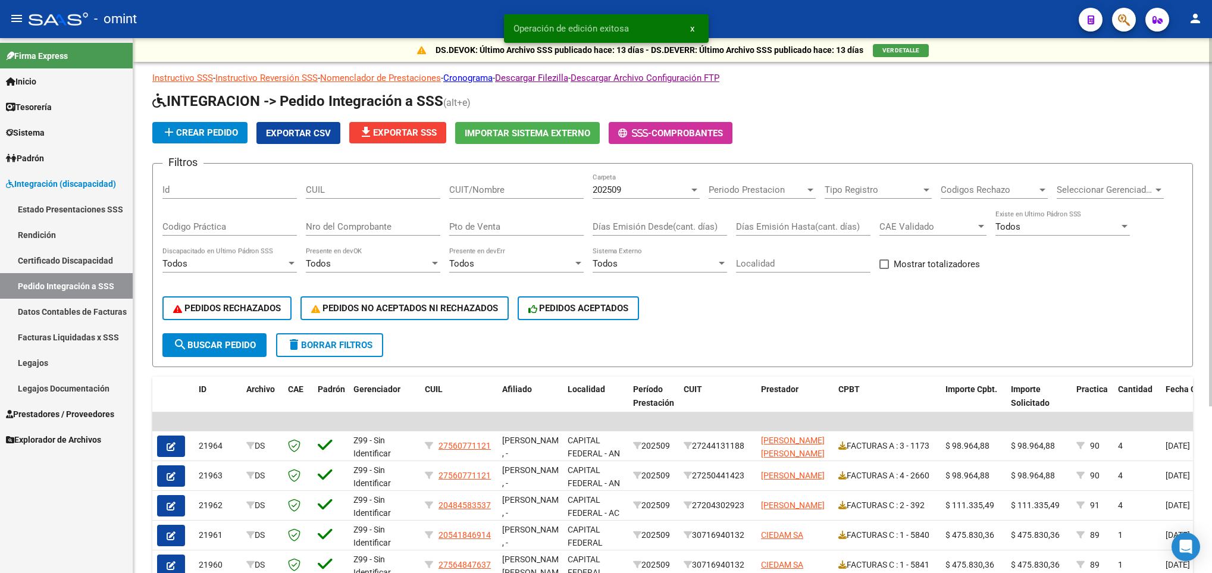
click at [555, 195] on input "CUIT/Nombre" at bounding box center [516, 189] width 134 height 11
paste input "27292556794"
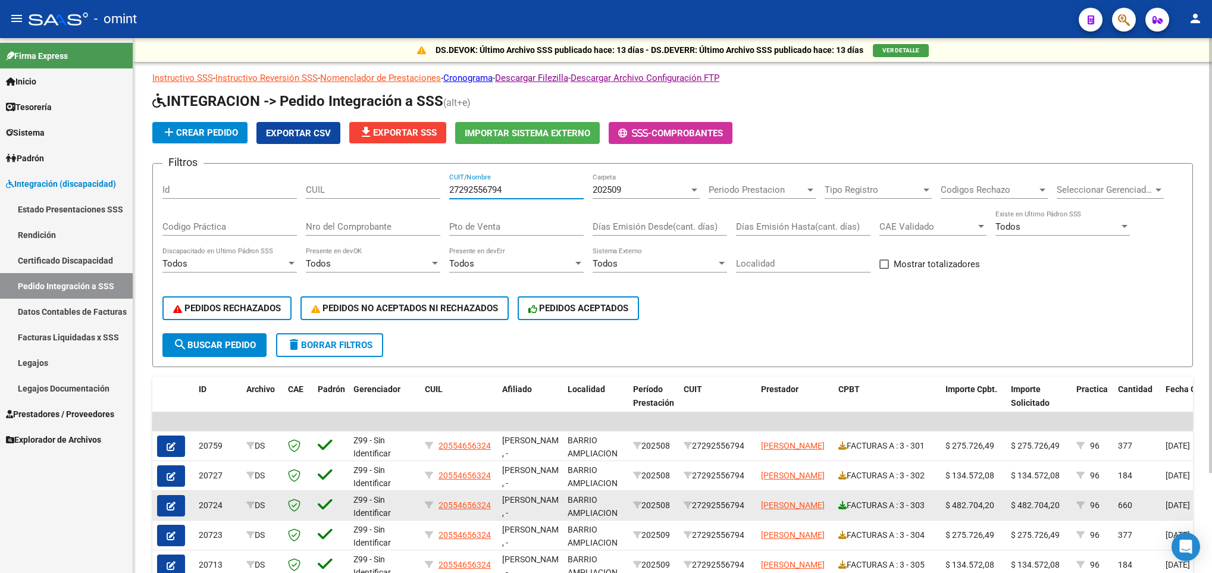
type input "27292556794"
click at [840, 502] on icon at bounding box center [842, 505] width 8 height 8
click at [168, 496] on button "button" at bounding box center [171, 505] width 28 height 21
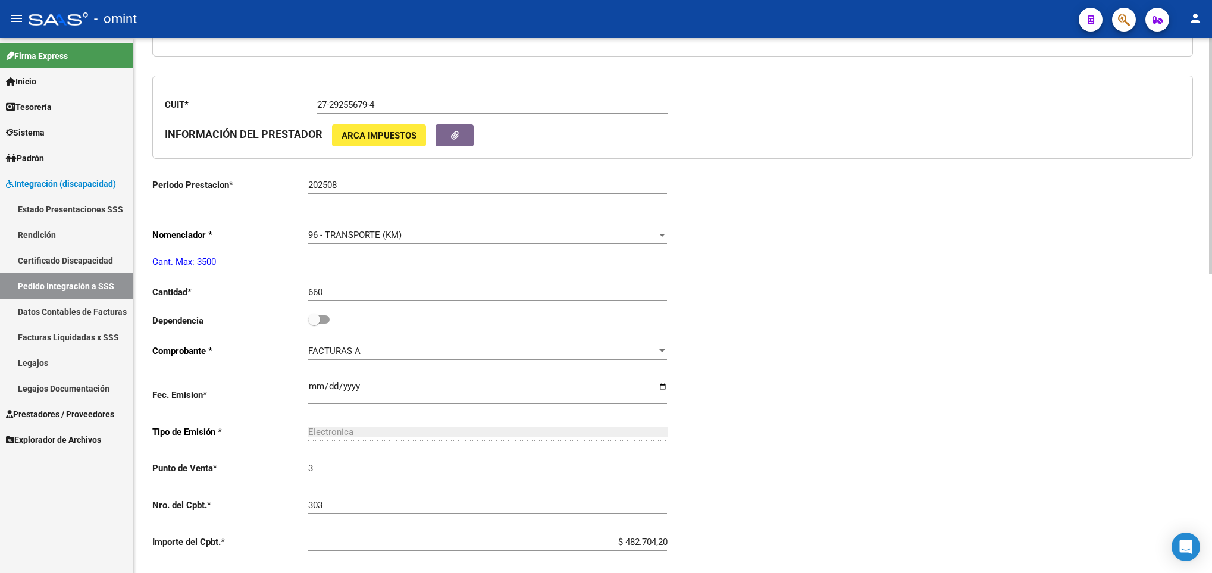
scroll to position [446, 0]
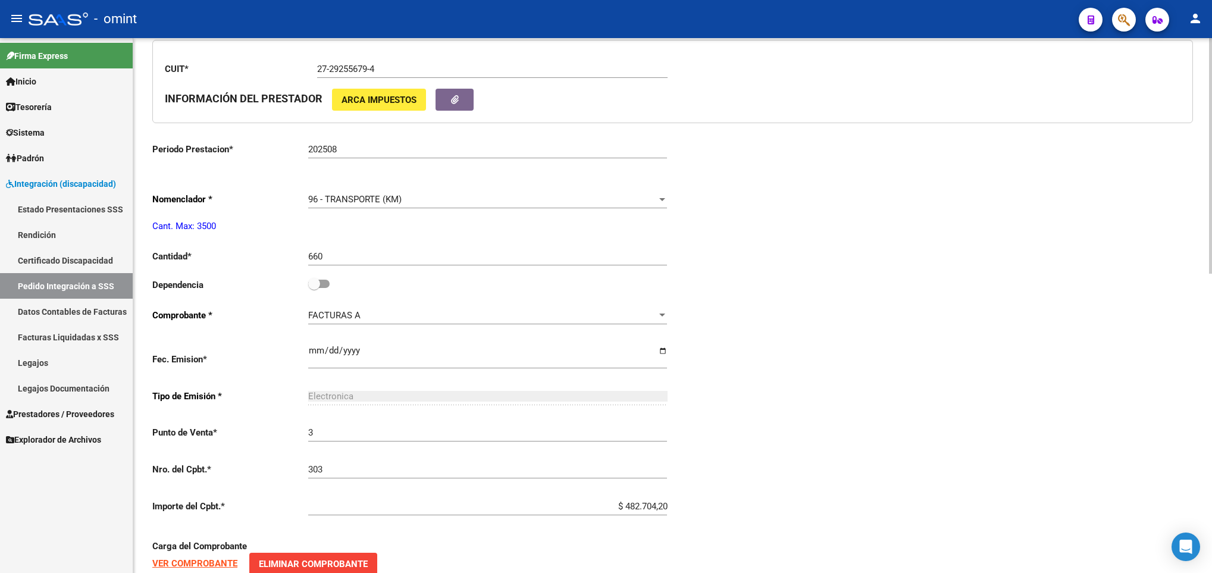
click at [318, 283] on span at bounding box center [314, 284] width 12 height 12
click at [314, 288] on input "checkbox" at bounding box center [314, 288] width 1 height 1
checkbox input "true"
type input "20554656324"
click at [1090, 367] on div "Periodo Presentacion * 202509 Ingresar el Periodo Tipo Archivo * DS Seleccionar…" at bounding box center [672, 283] width 1041 height 975
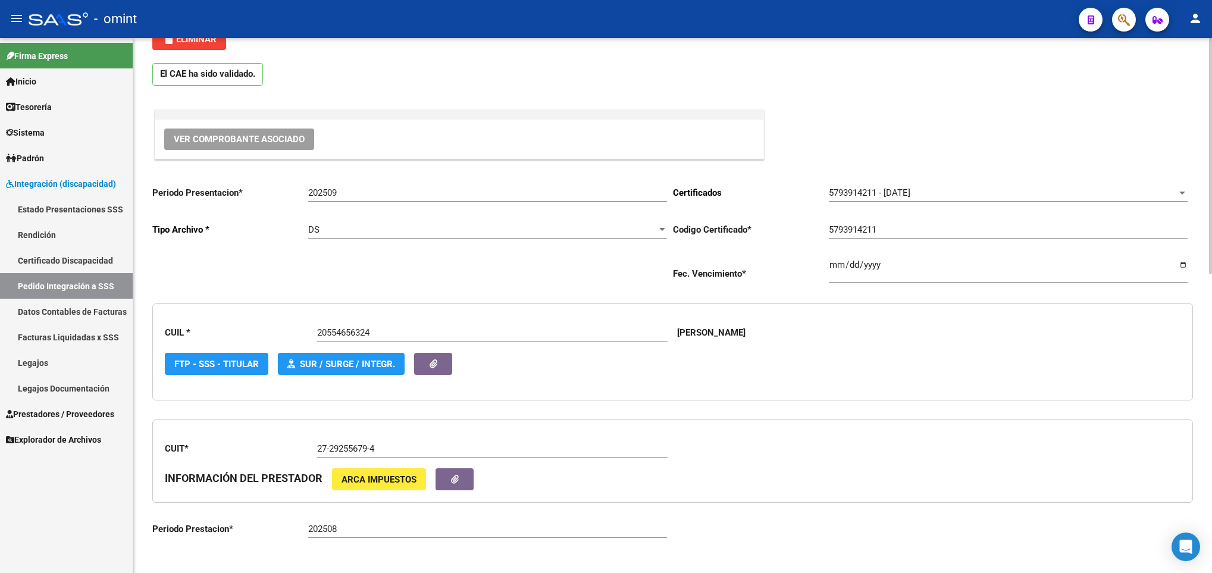
scroll to position [0, 0]
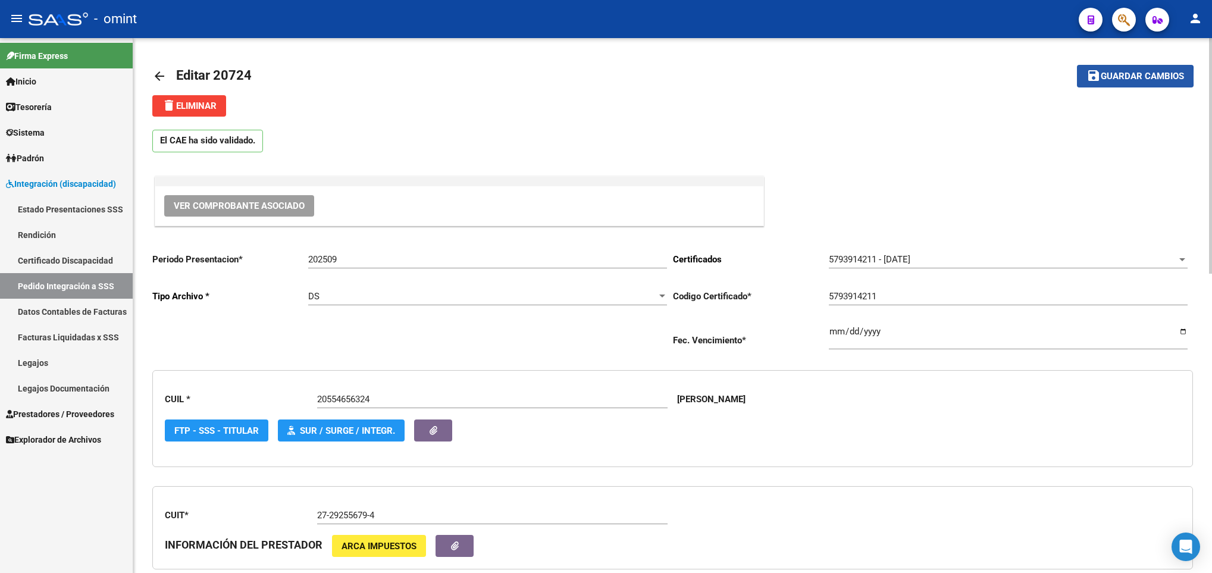
click at [1111, 77] on span "Guardar cambios" at bounding box center [1142, 76] width 83 height 11
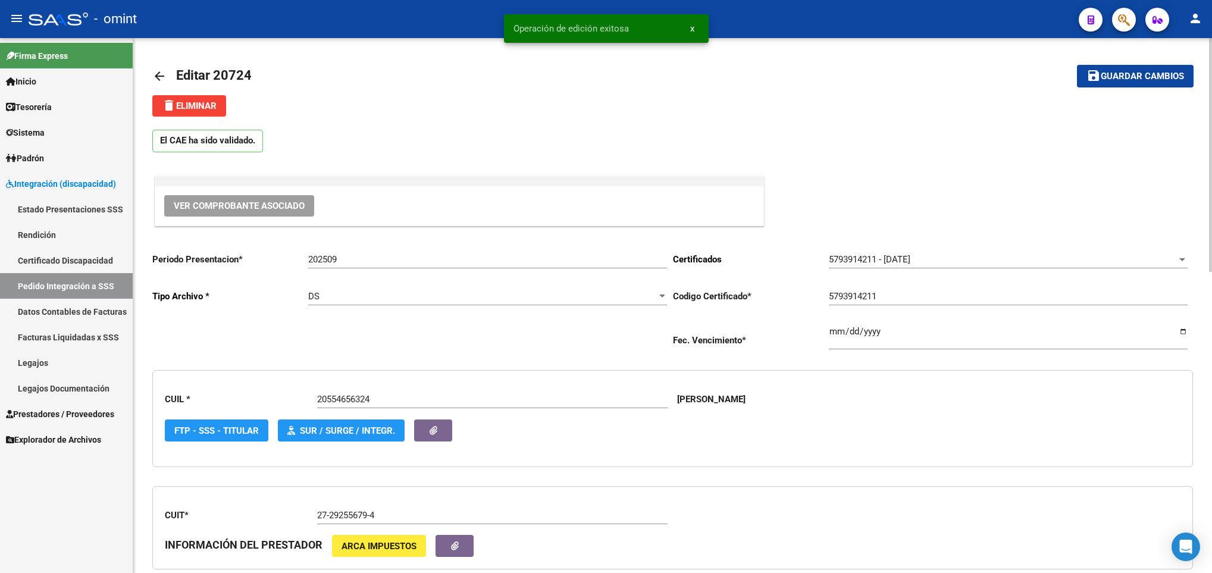
click at [163, 71] on mat-icon "arrow_back" at bounding box center [159, 76] width 14 height 14
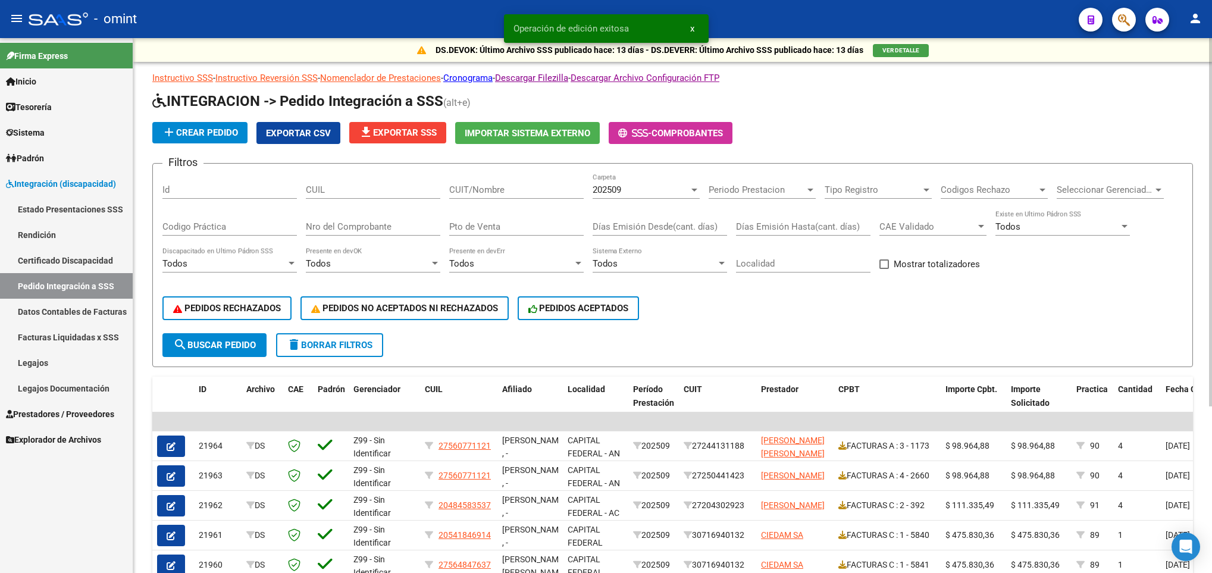
click at [515, 179] on div "CUIT/Nombre" at bounding box center [516, 186] width 134 height 26
paste input "27292556794"
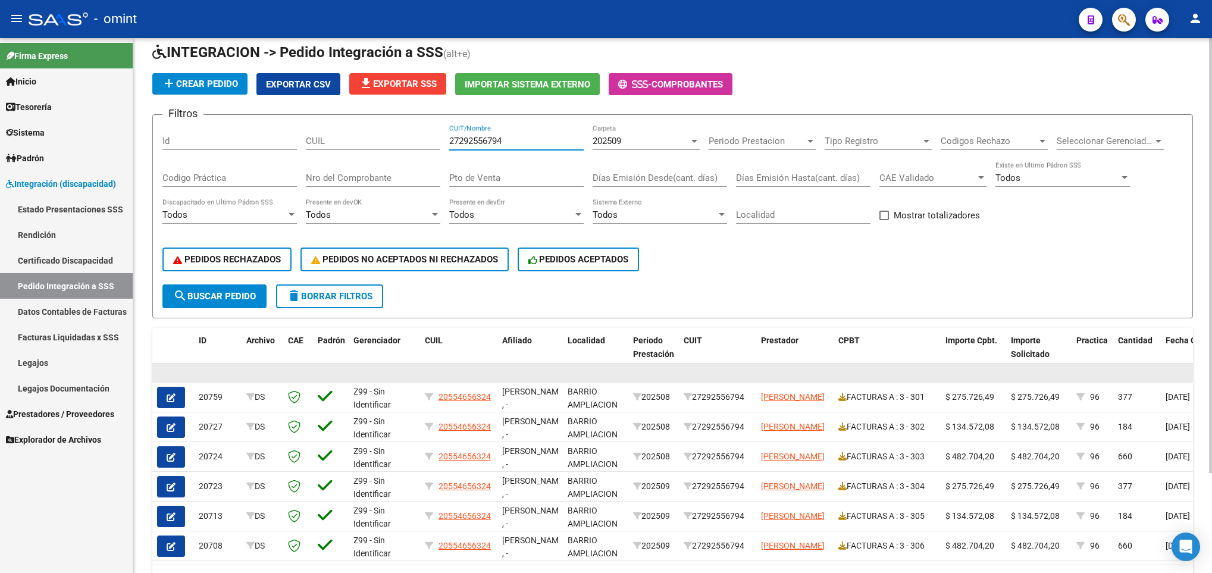
scroll to position [89, 0]
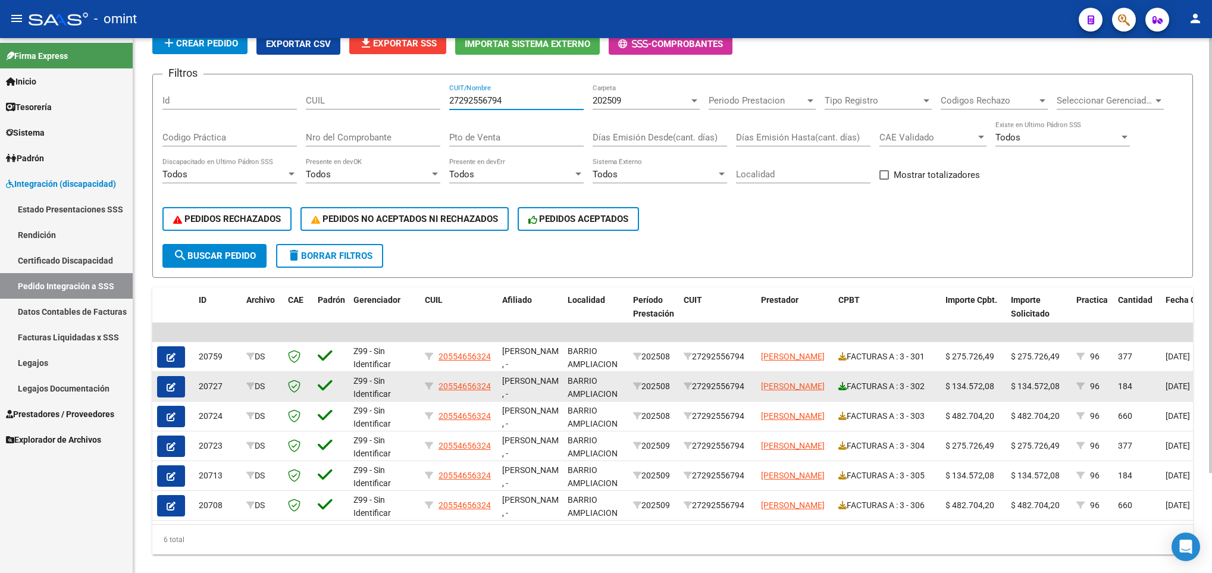
type input "27292556794"
click at [843, 386] on icon at bounding box center [842, 386] width 8 height 8
click at [171, 383] on icon "button" at bounding box center [171, 387] width 9 height 9
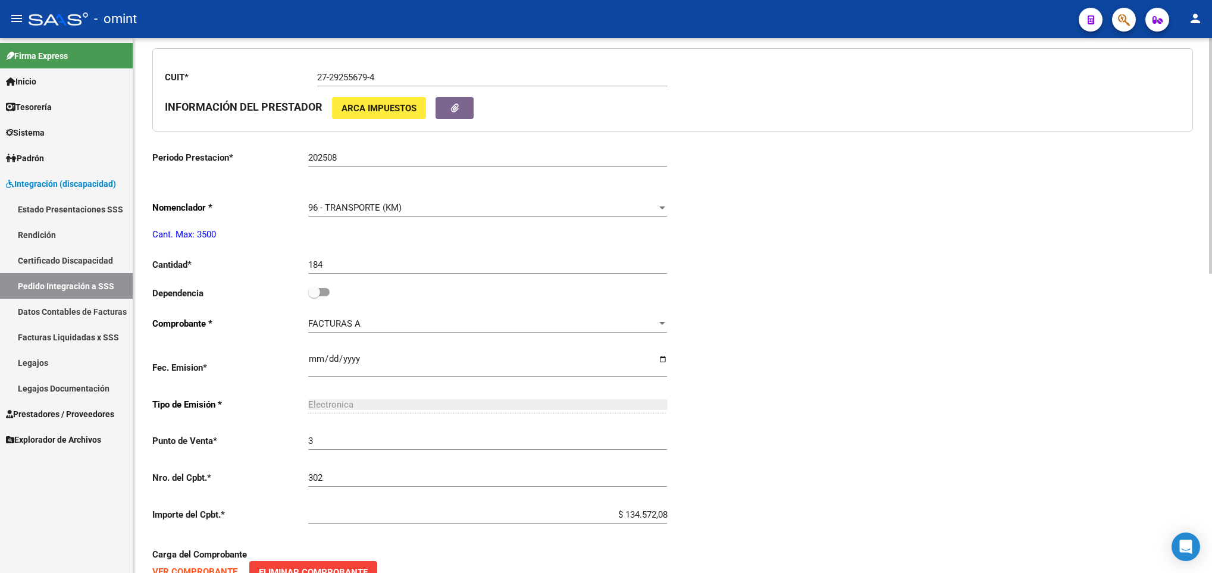
scroll to position [446, 0]
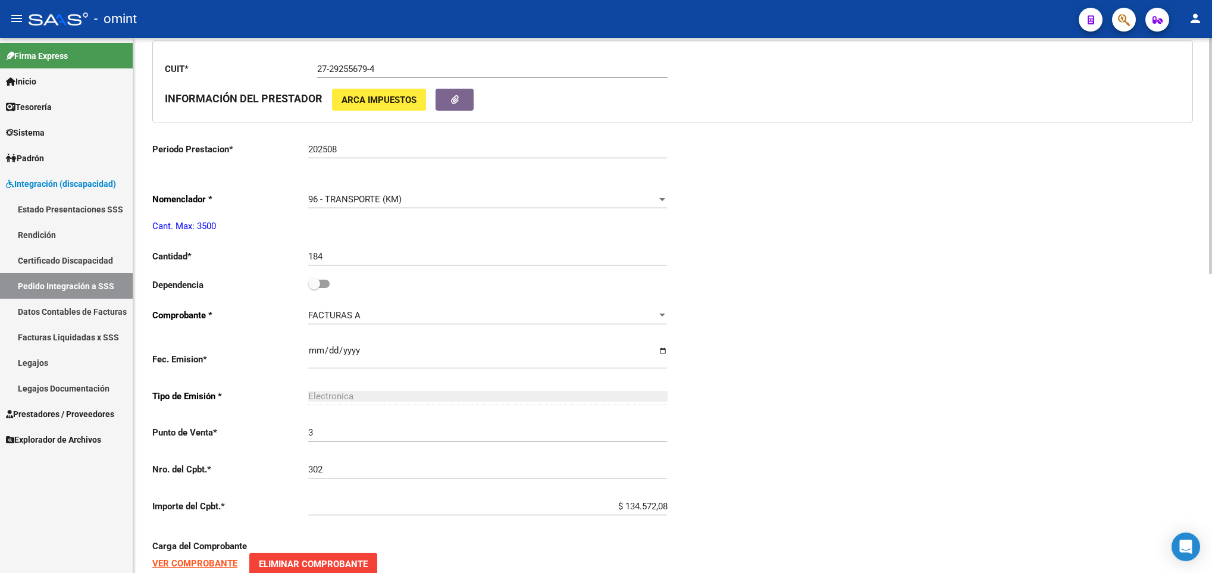
click at [327, 283] on label at bounding box center [318, 284] width 21 height 14
click at [314, 288] on input "checkbox" at bounding box center [314, 288] width 1 height 1
checkbox input "true"
type input "20554656324"
click at [924, 329] on div "Periodo Presentacion * 202509 Ingresar el Periodo Tipo Archivo * DS Seleccionar…" at bounding box center [672, 283] width 1041 height 975
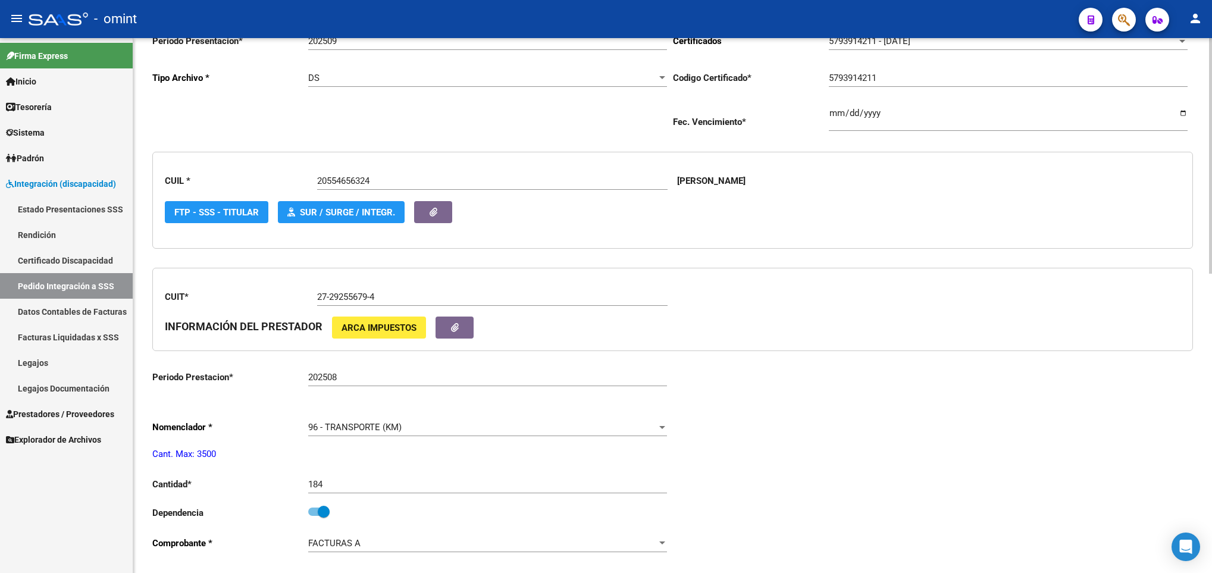
scroll to position [0, 0]
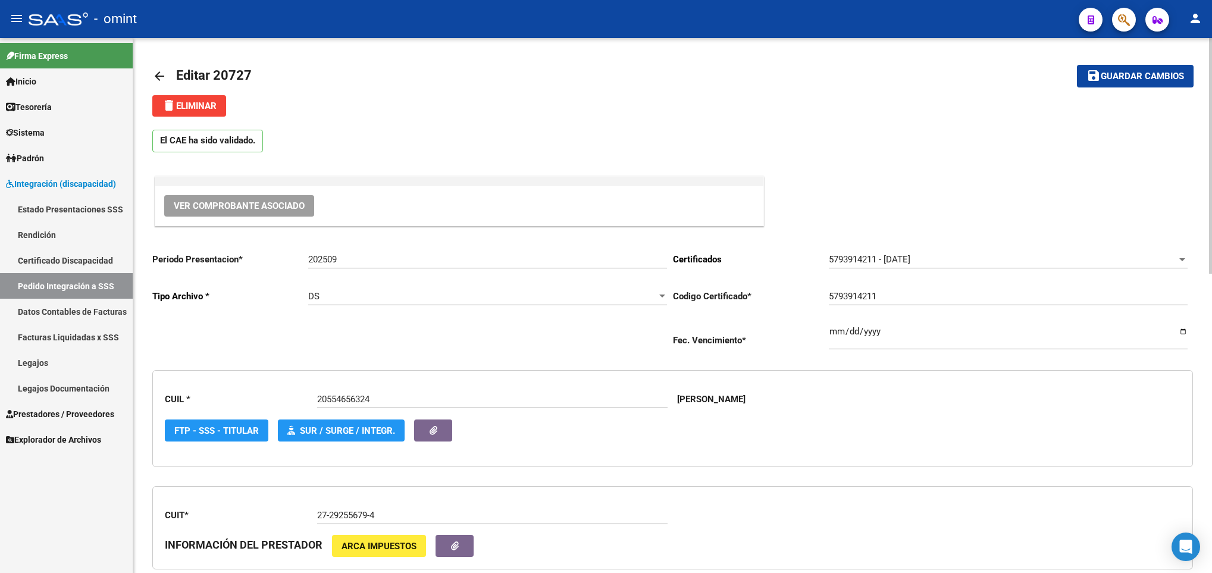
click at [1176, 68] on button "save Guardar cambios" at bounding box center [1135, 76] width 117 height 22
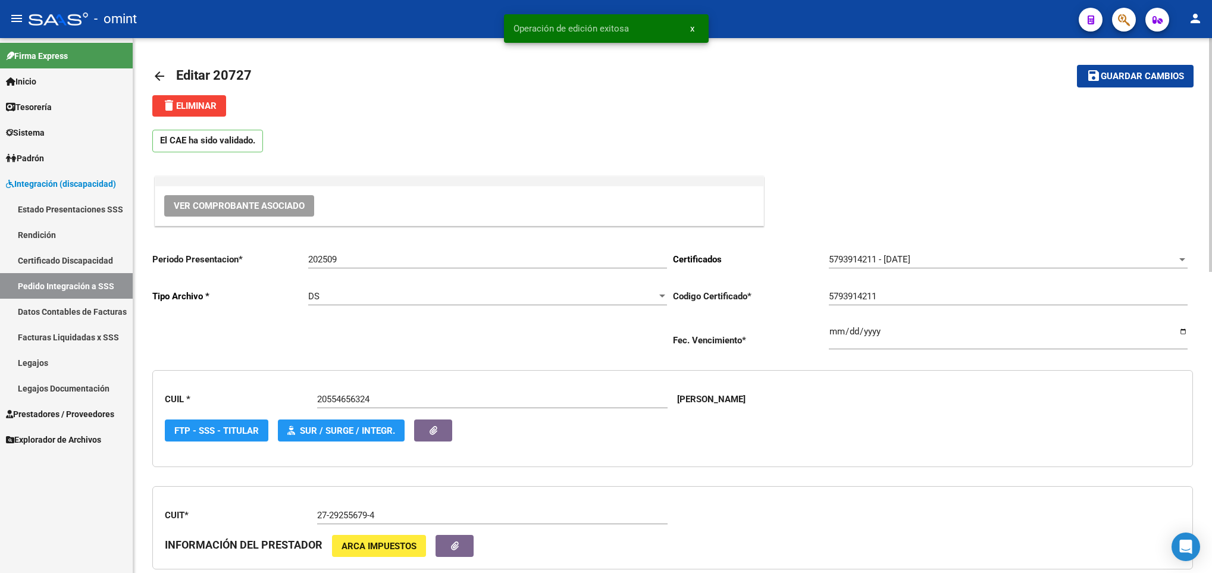
click at [157, 77] on mat-icon "arrow_back" at bounding box center [159, 76] width 14 height 14
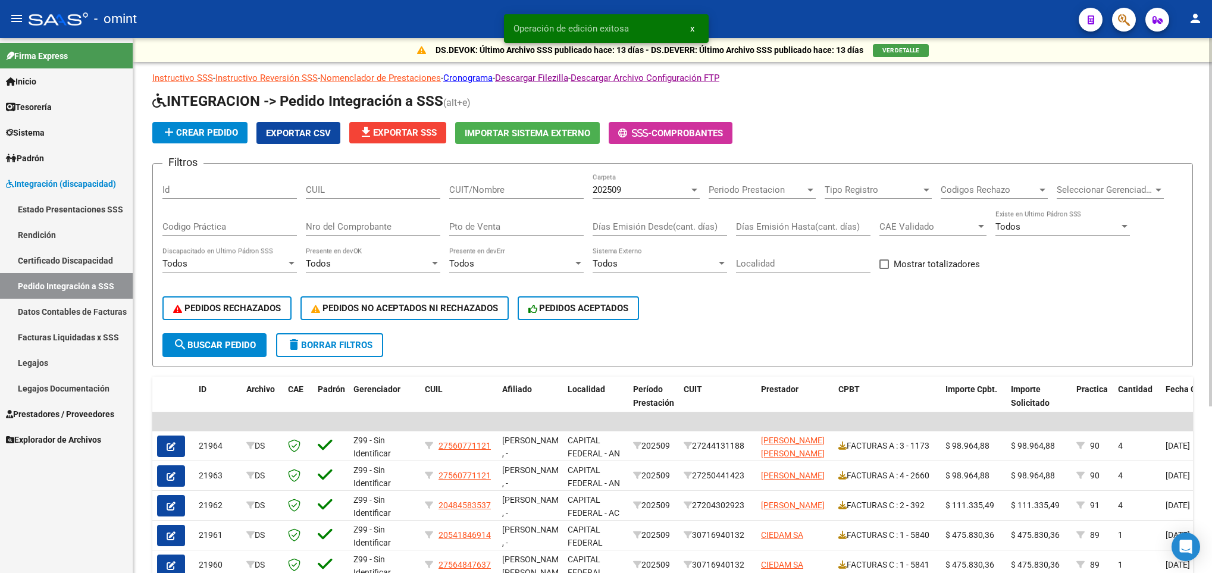
click at [529, 186] on input "CUIT/Nombre" at bounding box center [516, 189] width 134 height 11
paste input "27292556794"
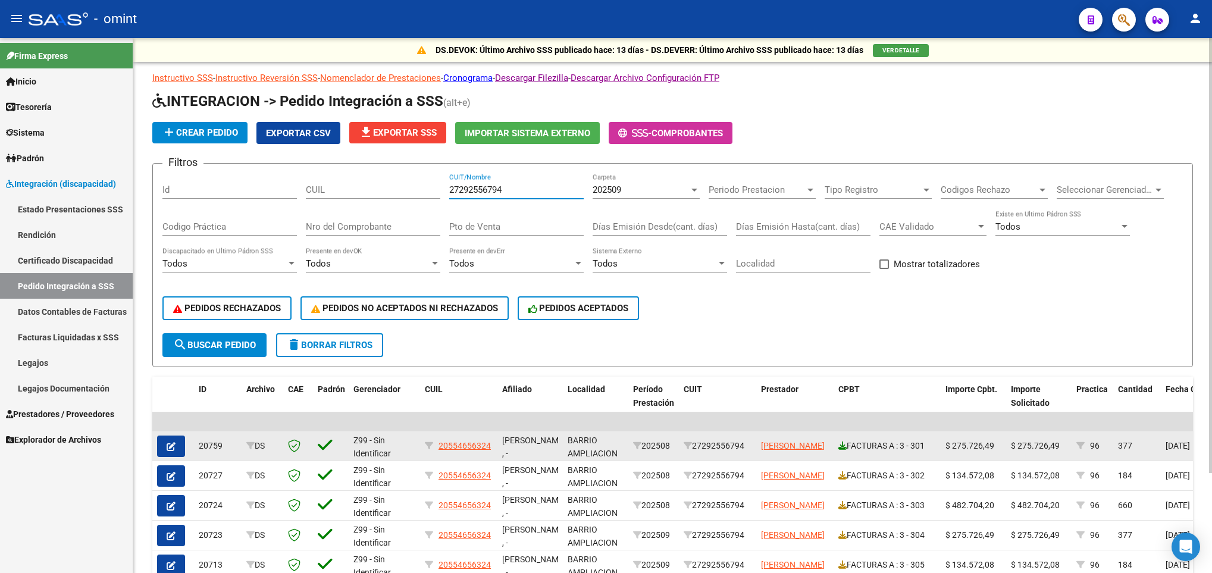
type input "27292556794"
click at [843, 443] on icon at bounding box center [842, 446] width 8 height 8
click at [168, 441] on span "button" at bounding box center [171, 446] width 9 height 11
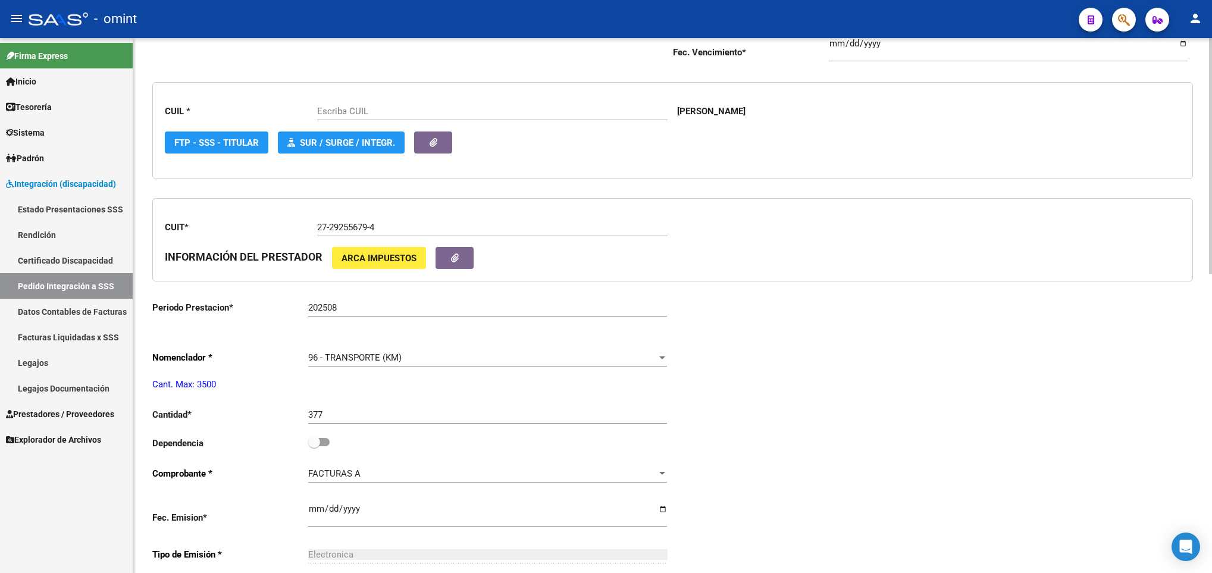
scroll to position [357, 0]
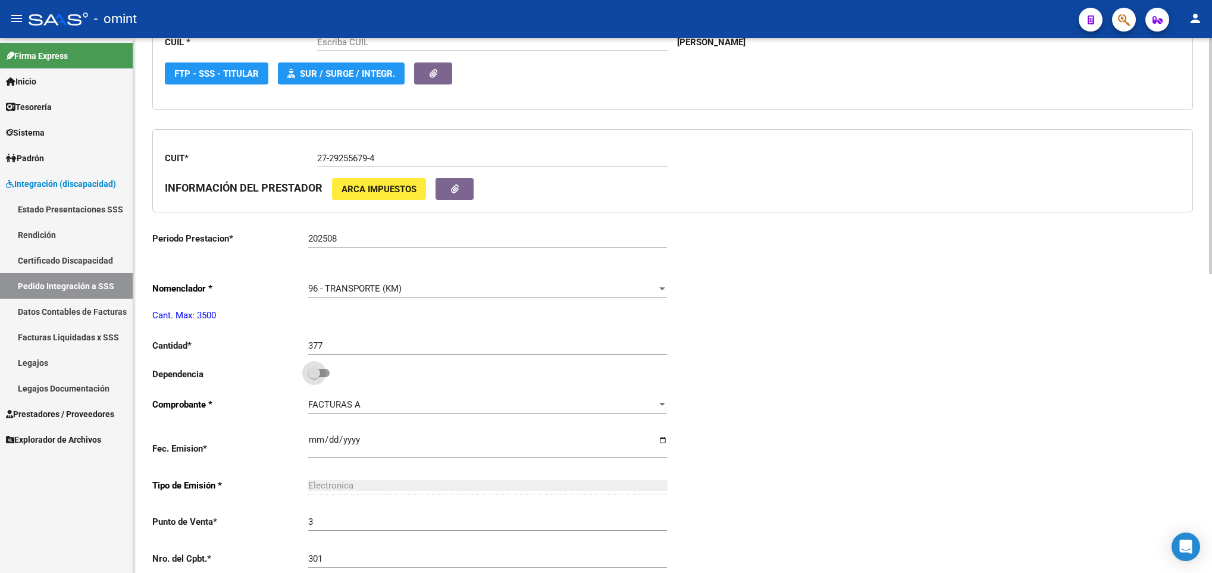
click at [320, 379] on span at bounding box center [314, 373] width 12 height 12
click at [314, 378] on input "checkbox" at bounding box center [314, 377] width 1 height 1
checkbox input "true"
type input "20554656324"
click at [1071, 379] on div "Periodo Presentacion * 202509 Ingresar el Periodo Tipo Archivo * DS Seleccionar…" at bounding box center [672, 373] width 1041 height 975
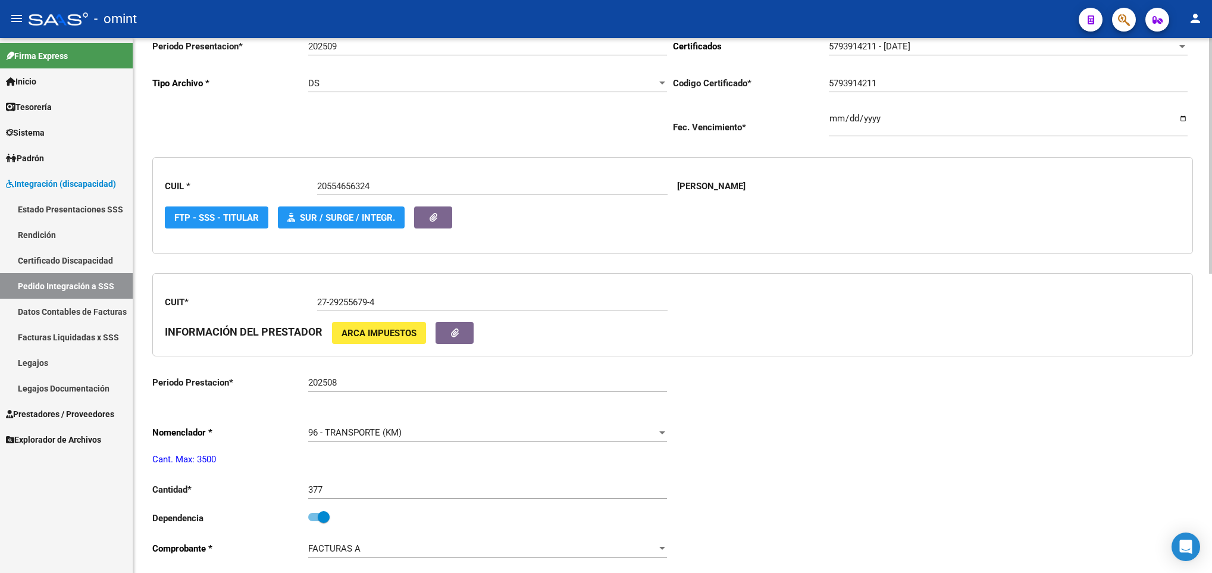
scroll to position [0, 0]
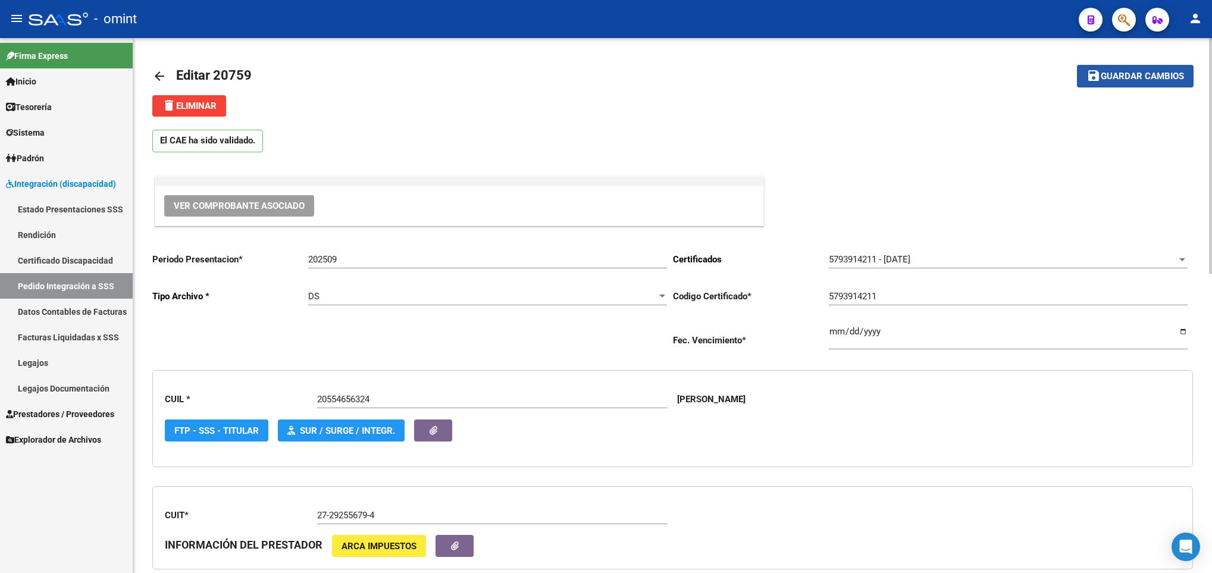
click at [1140, 79] on span "Guardar cambios" at bounding box center [1142, 76] width 83 height 11
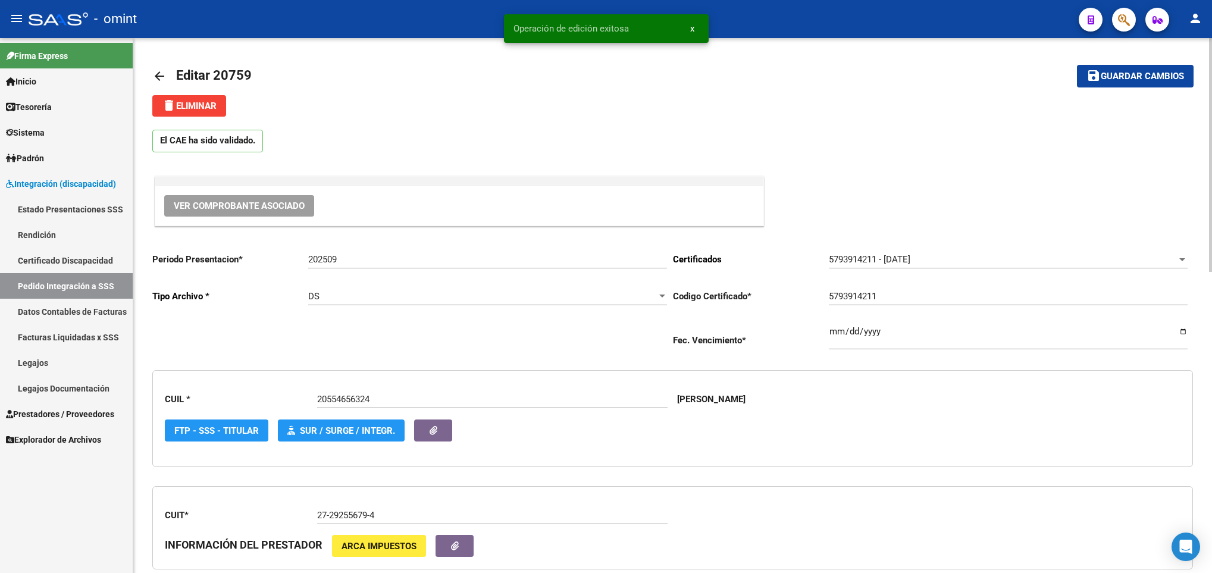
click at [171, 74] on link "arrow_back" at bounding box center [164, 76] width 24 height 28
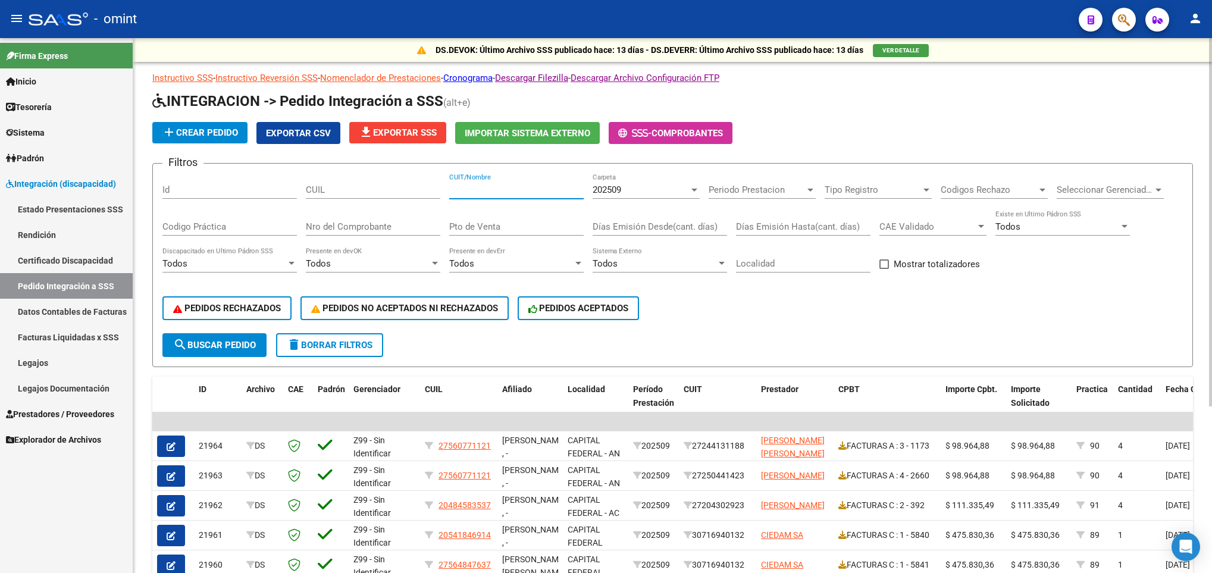
click at [527, 184] on input "CUIT/Nombre" at bounding box center [516, 189] width 134 height 11
paste input "20369897749"
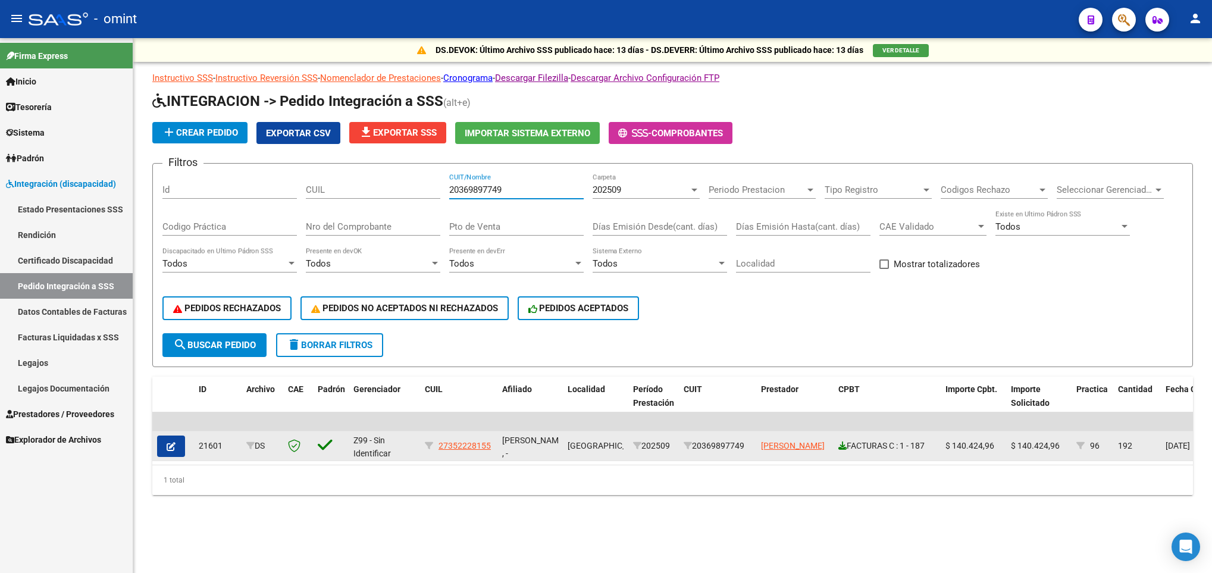
type input "20369897749"
click at [844, 444] on icon at bounding box center [842, 446] width 8 height 8
click at [165, 446] on button "button" at bounding box center [171, 446] width 28 height 21
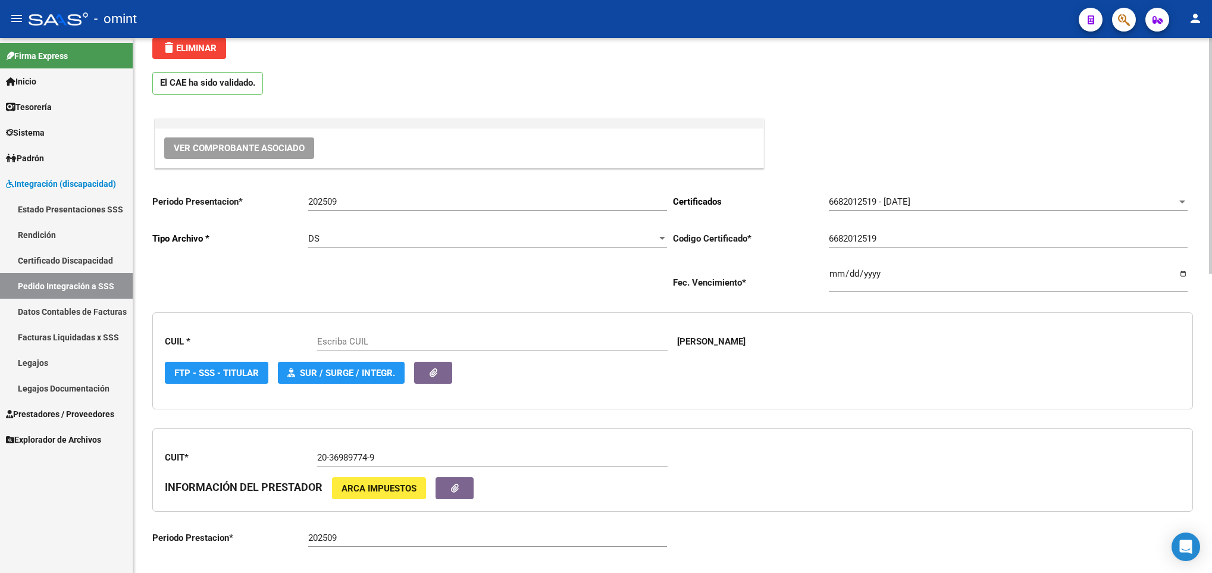
scroll to position [268, 0]
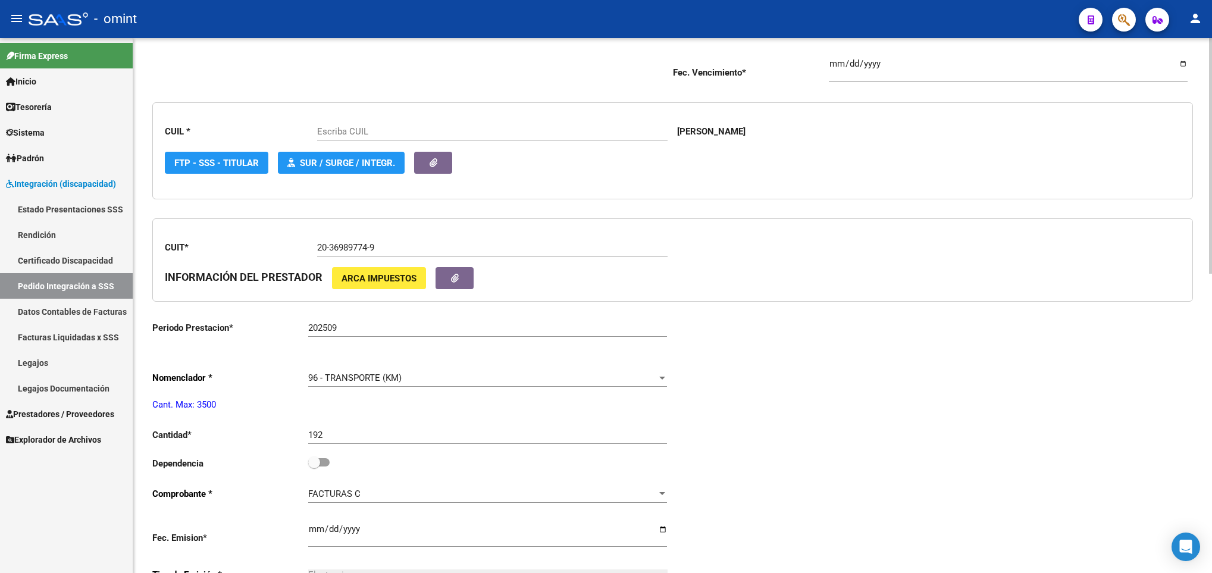
click at [334, 463] on div "Dependencia" at bounding box center [412, 466] width 521 height 22
type input "27352228155"
click at [329, 463] on label at bounding box center [318, 462] width 21 height 14
click at [314, 467] on input "checkbox" at bounding box center [314, 467] width 1 height 1
checkbox input "true"
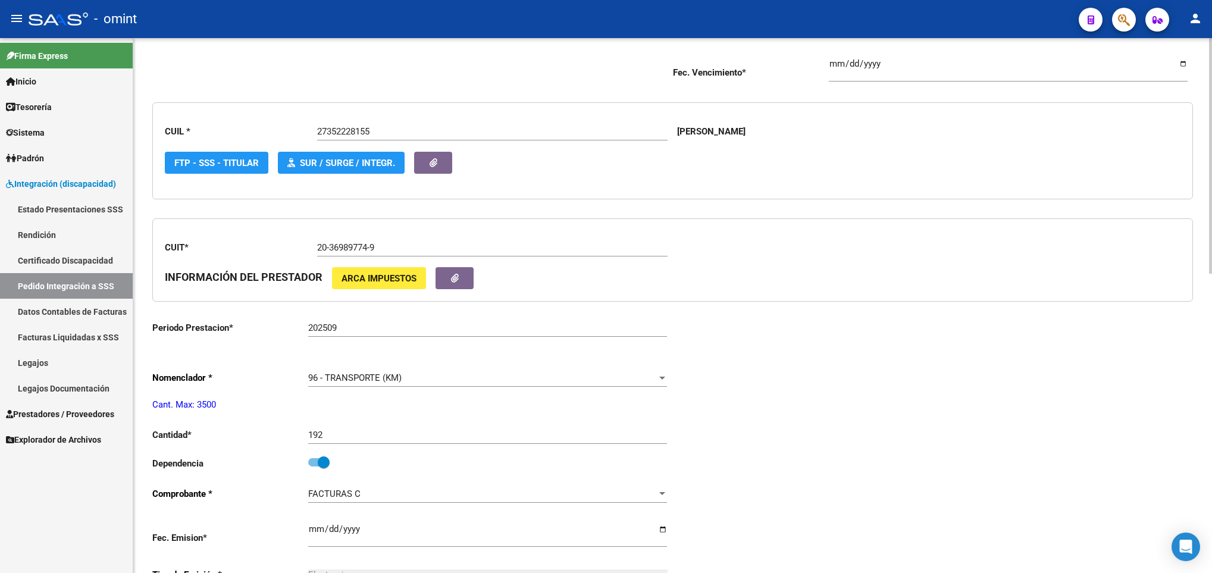
click at [1007, 456] on div "Periodo Presentacion * 202509 Ingresar el Periodo Tipo Archivo * DS Seleccionar…" at bounding box center [672, 462] width 1041 height 975
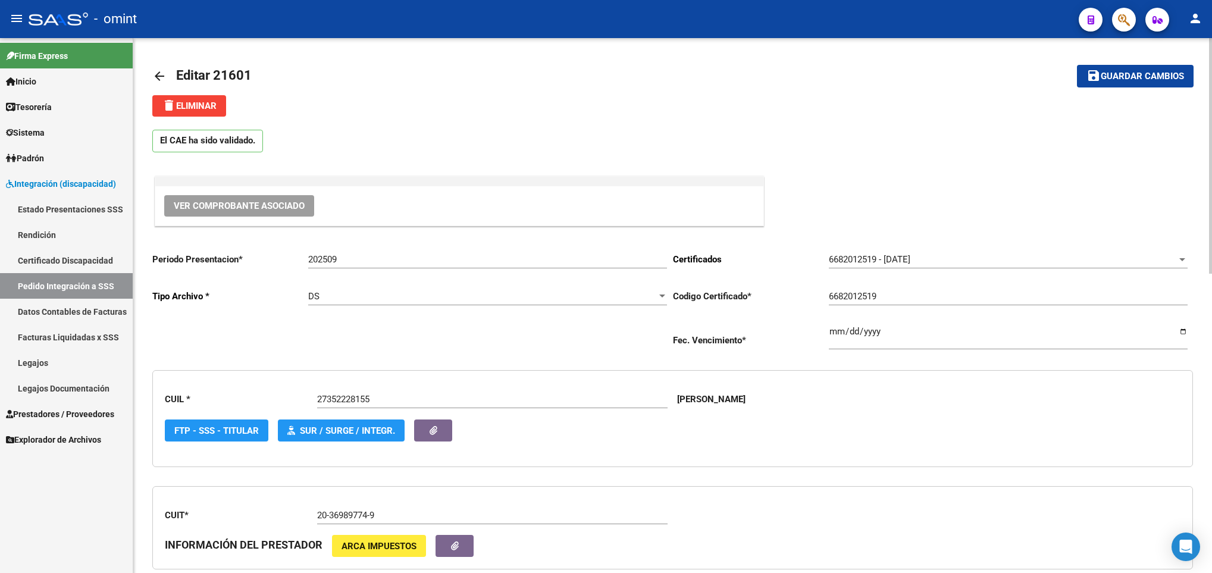
click at [1176, 82] on button "save Guardar cambios" at bounding box center [1135, 76] width 117 height 22
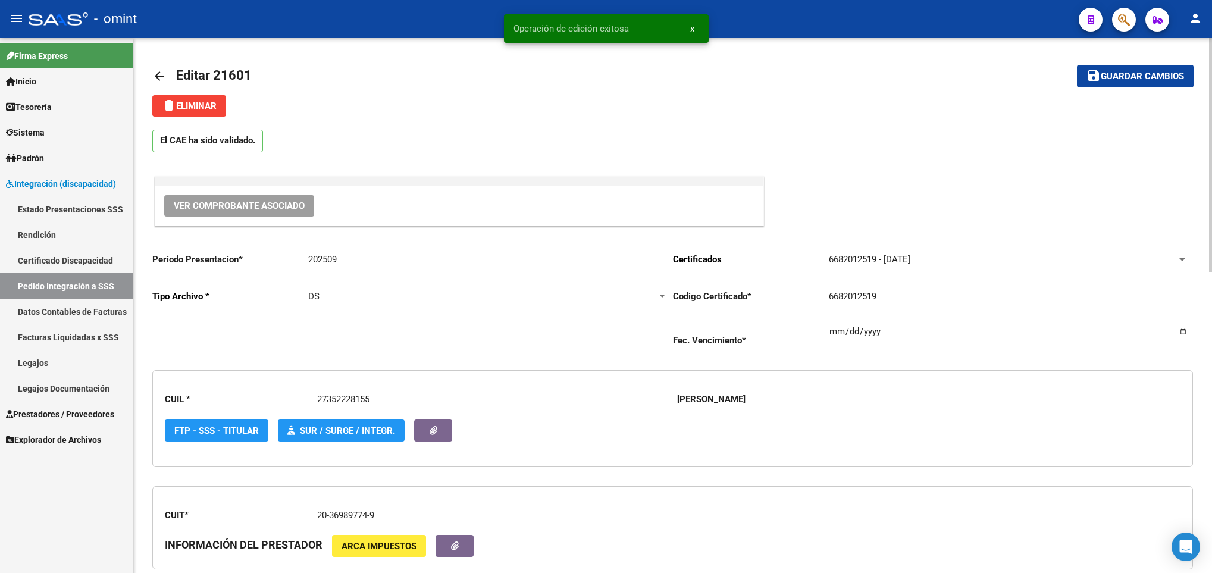
click at [159, 79] on mat-icon "arrow_back" at bounding box center [159, 76] width 14 height 14
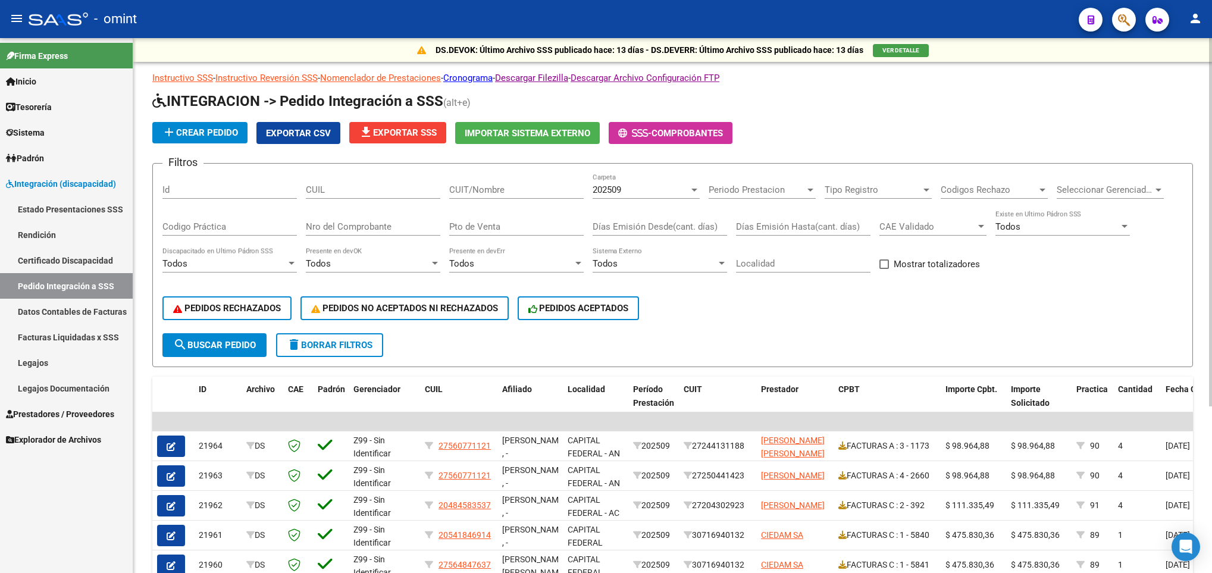
click at [488, 189] on input "CUIT/Nombre" at bounding box center [516, 189] width 134 height 11
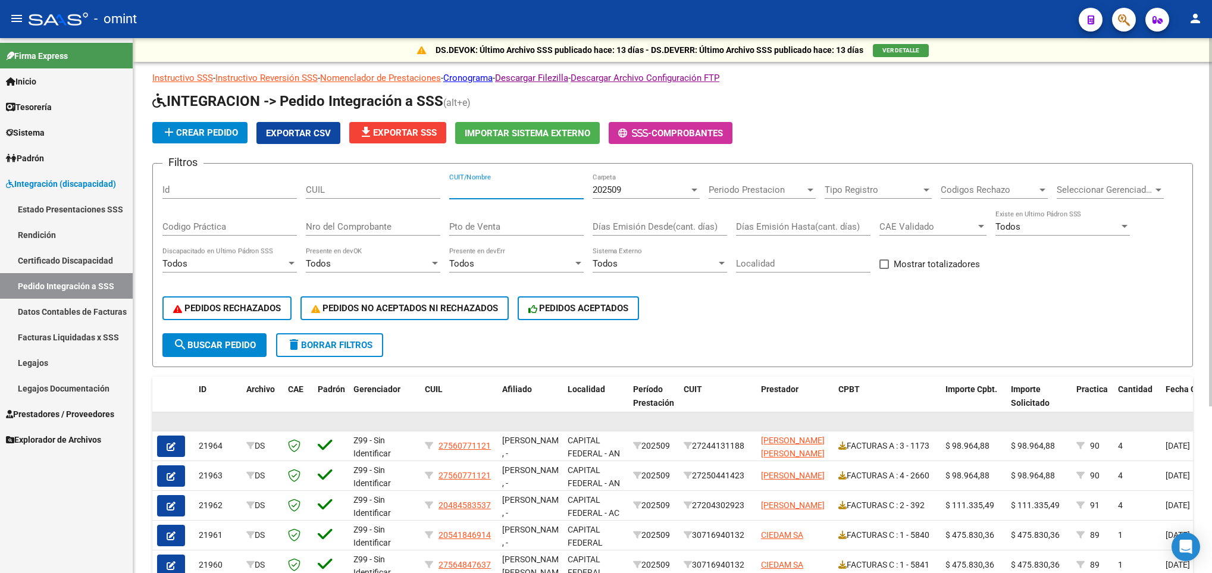
paste input "27170043419"
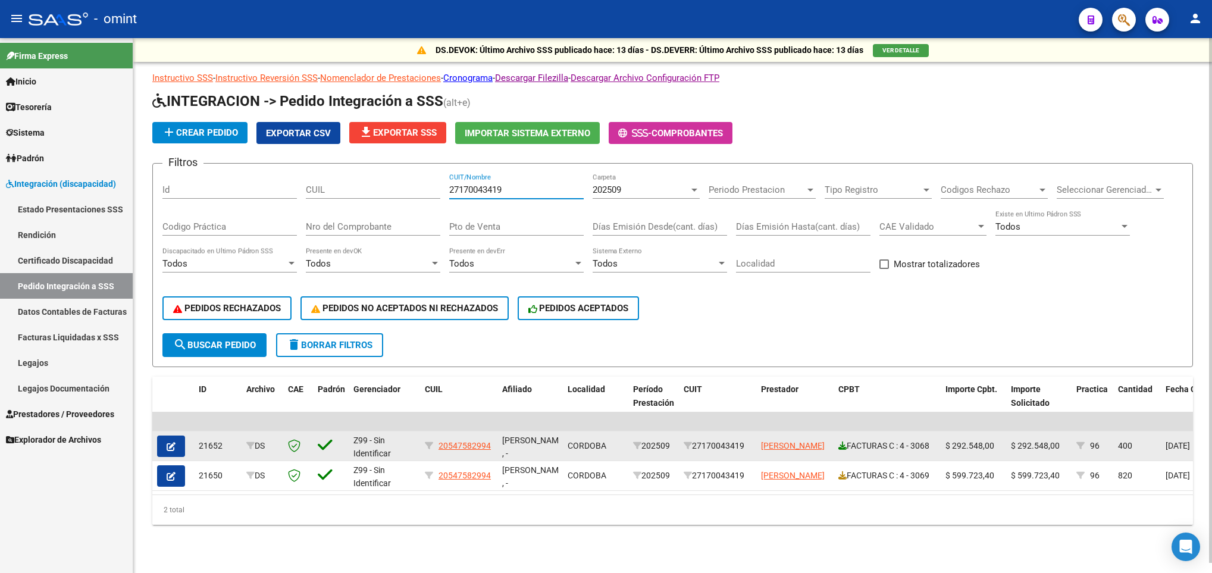
type input "27170043419"
click at [843, 446] on icon at bounding box center [842, 446] width 8 height 8
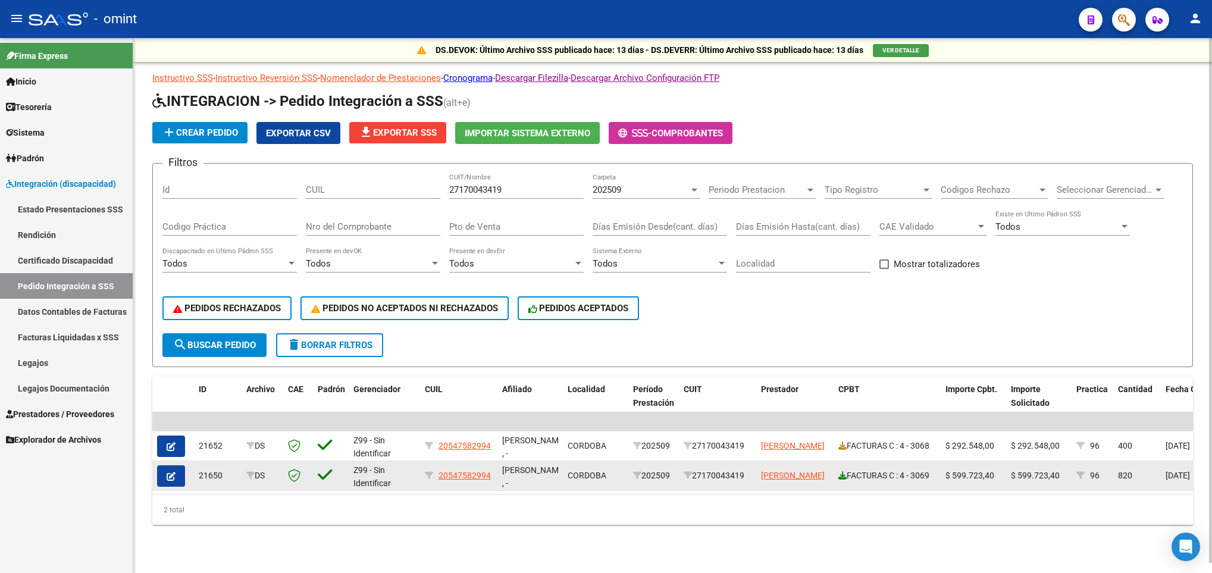
click at [838, 474] on icon at bounding box center [842, 475] width 8 height 8
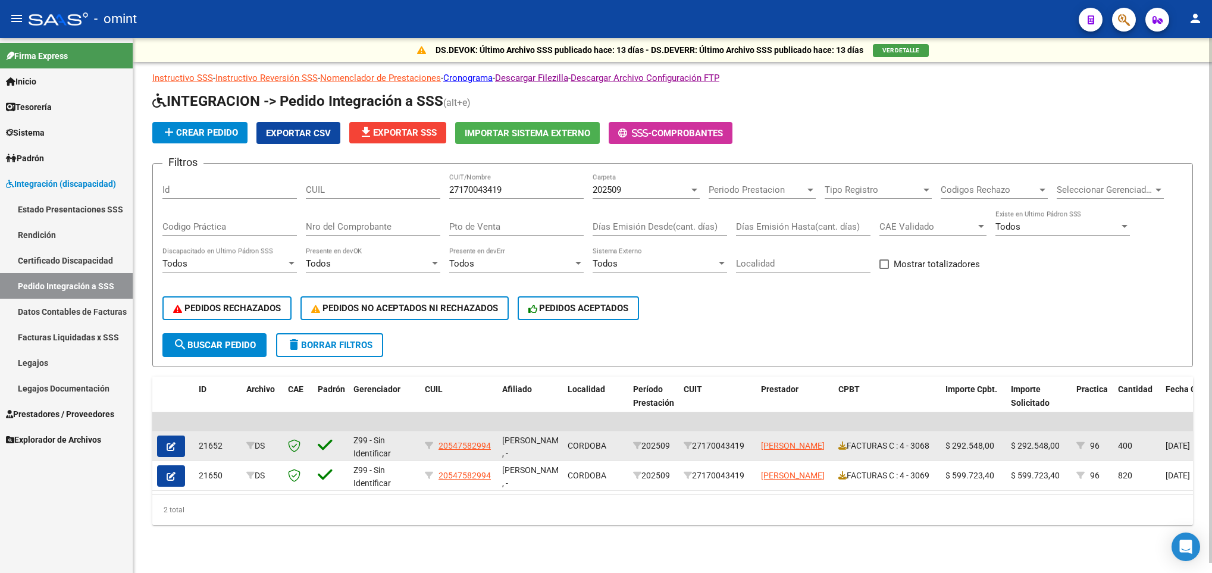
click at [170, 452] on button "button" at bounding box center [171, 446] width 28 height 21
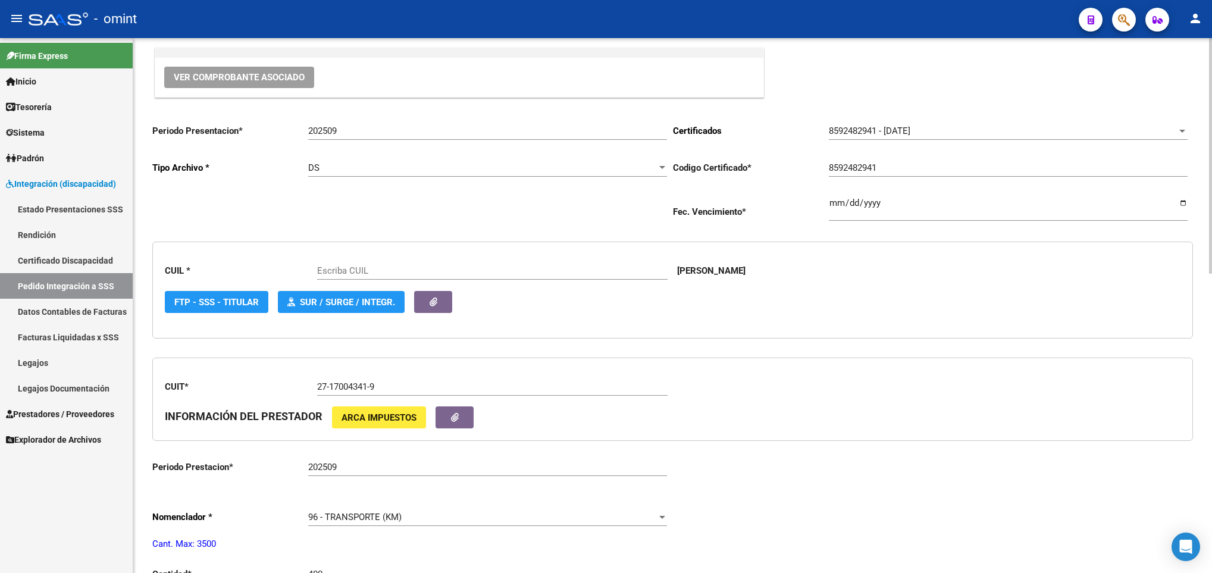
scroll to position [357, 0]
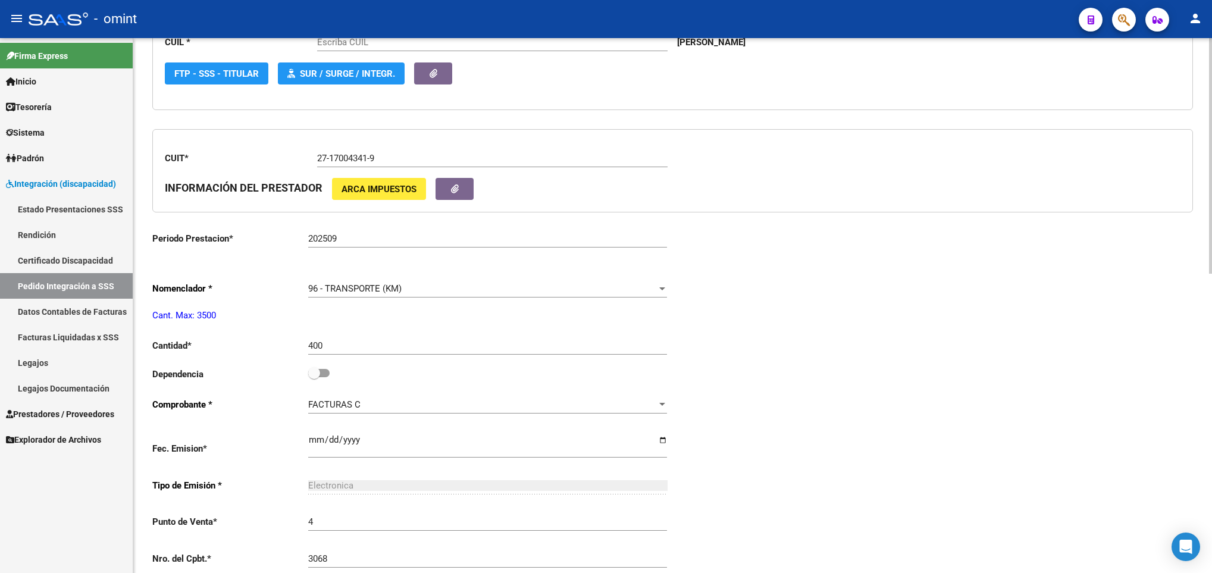
type input "20547582994"
click at [325, 374] on span at bounding box center [318, 373] width 21 height 8
click at [314, 377] on input "checkbox" at bounding box center [314, 377] width 1 height 1
checkbox input "true"
click at [918, 339] on div "Periodo Presentacion * 202509 Ingresar el Periodo Tipo Archivo * DS Seleccionar…" at bounding box center [672, 373] width 1041 height 975
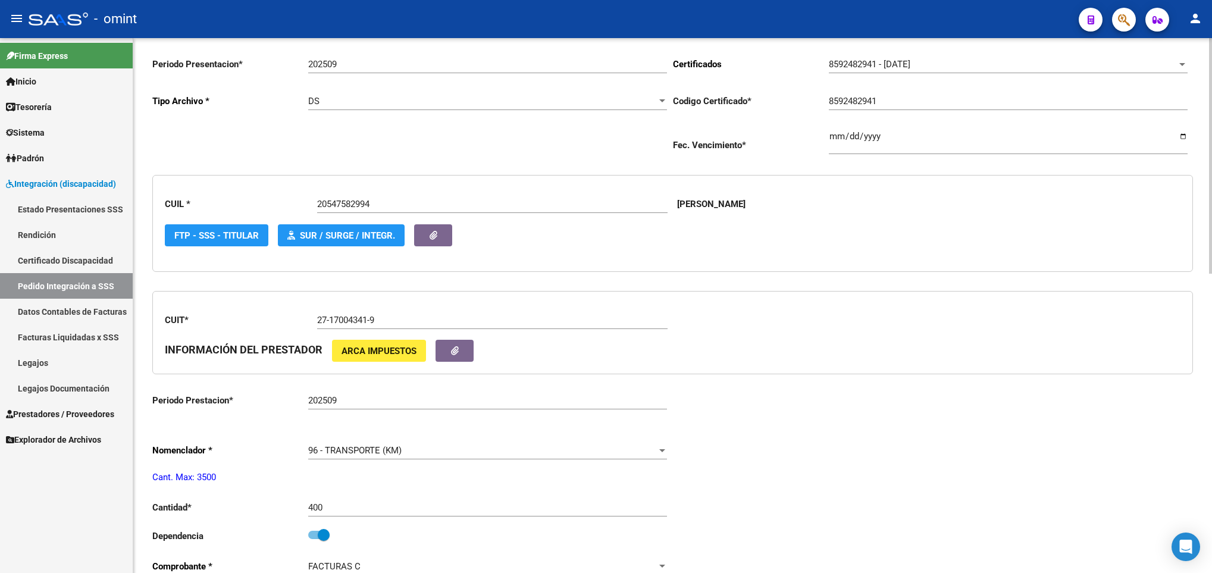
scroll to position [0, 0]
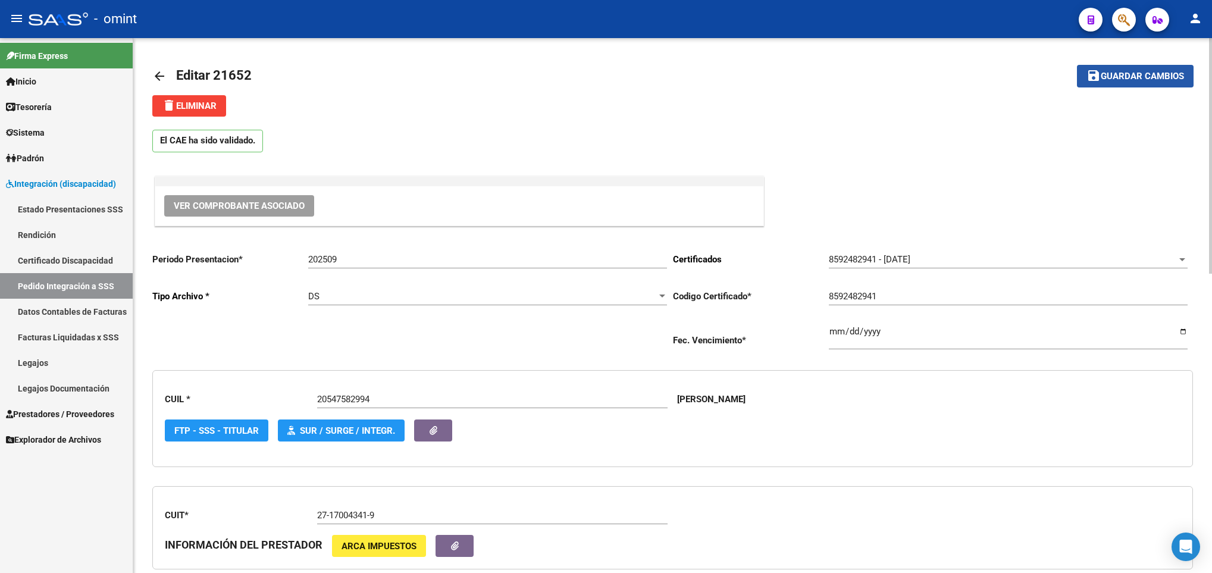
click at [1146, 72] on span "Guardar cambios" at bounding box center [1142, 76] width 83 height 11
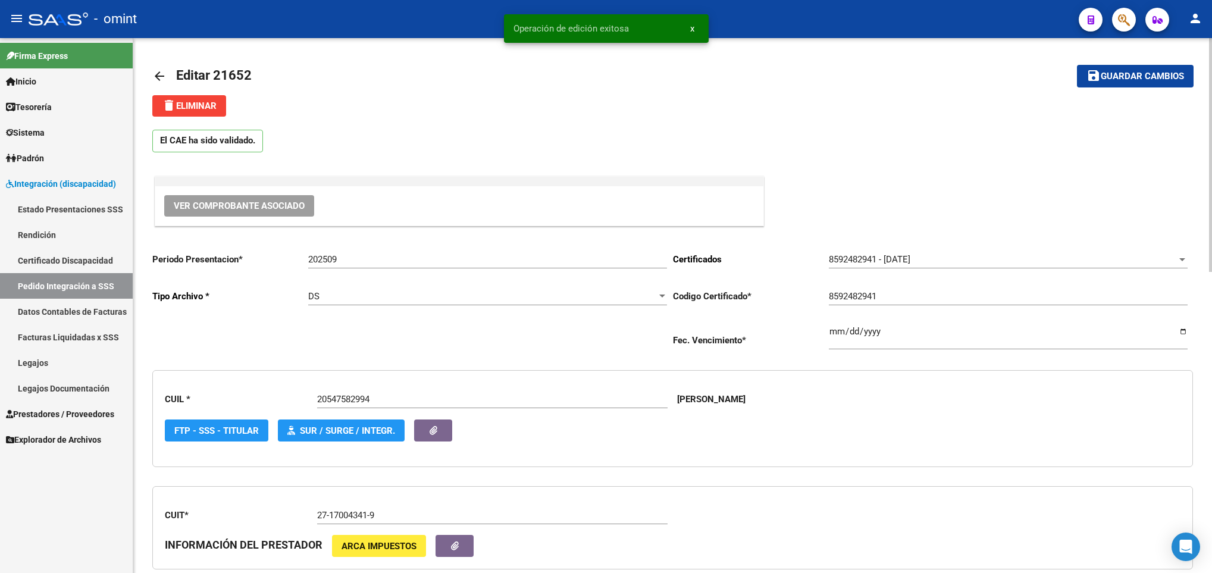
click at [152, 71] on mat-icon "arrow_back" at bounding box center [159, 76] width 14 height 14
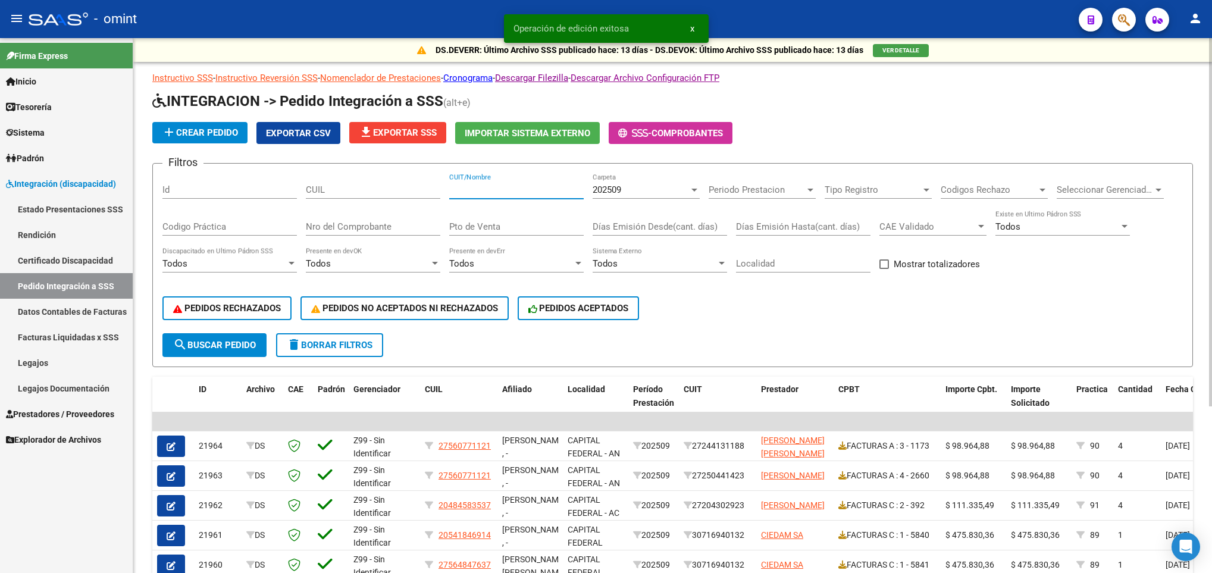
click at [486, 190] on input "CUIT/Nombre" at bounding box center [516, 189] width 134 height 11
paste input "27170043419"
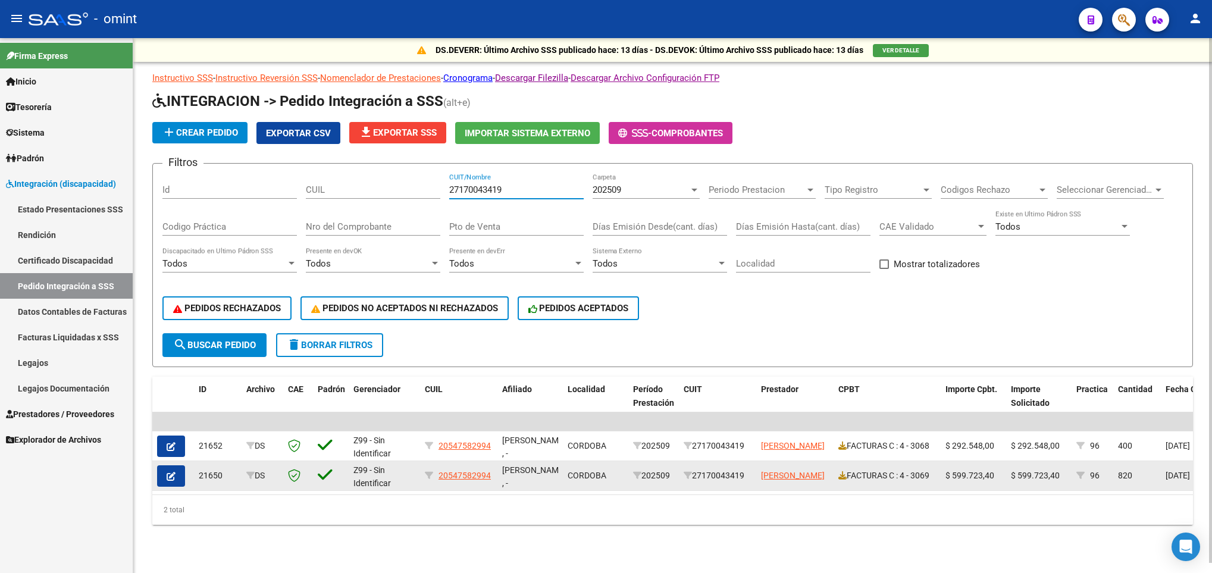
type input "27170043419"
click at [171, 477] on icon "button" at bounding box center [171, 476] width 9 height 9
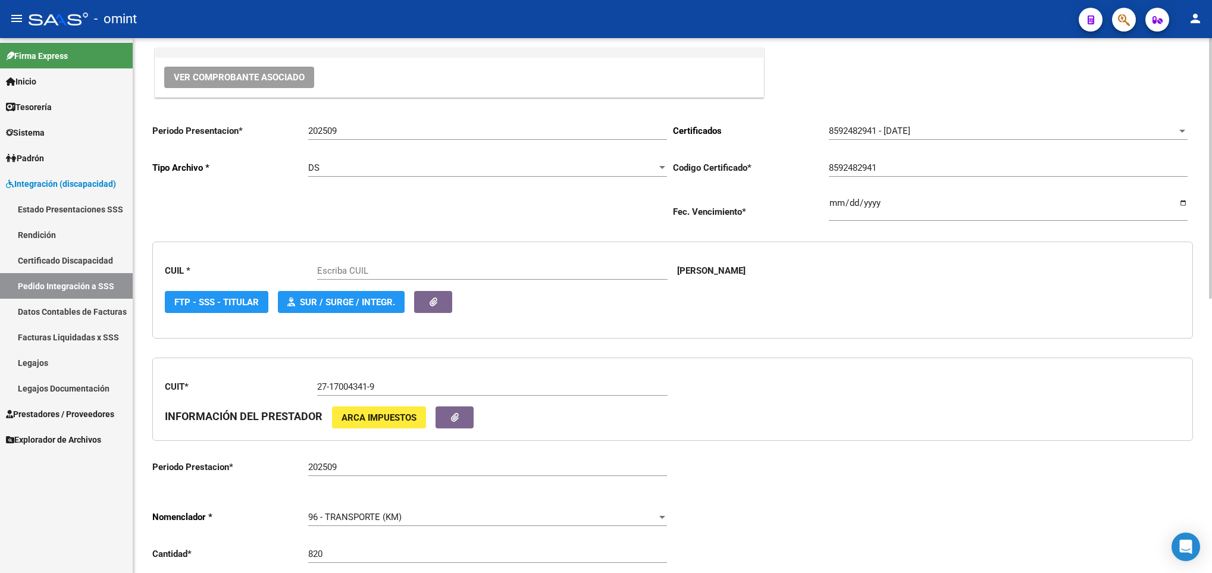
scroll to position [446, 0]
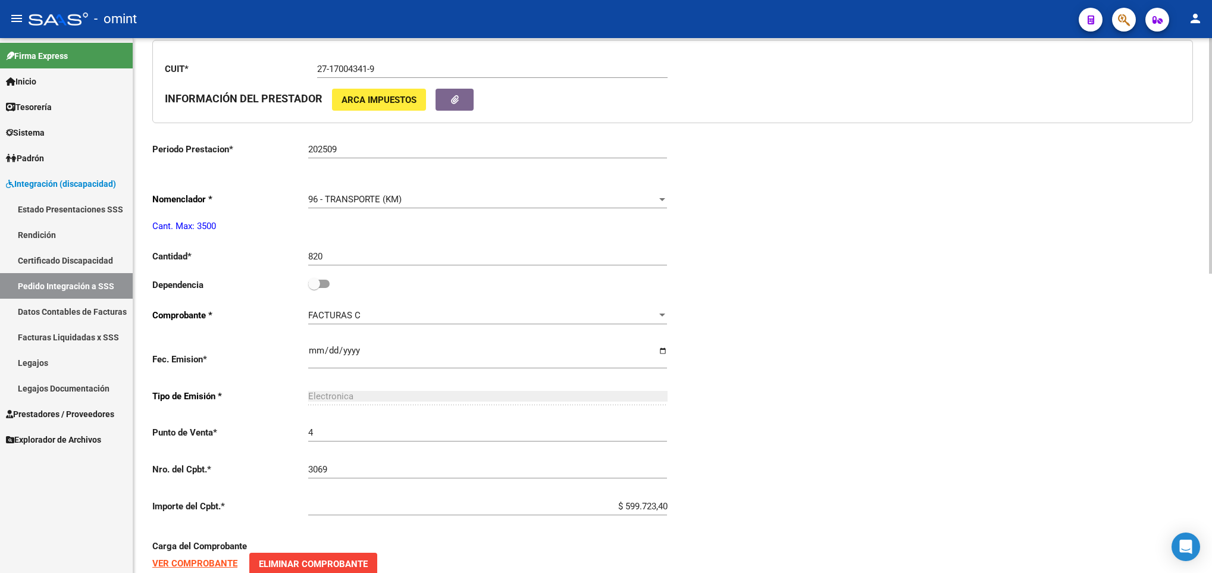
type input "20547582994"
click at [330, 290] on div "Dependencia" at bounding box center [412, 288] width 521 height 22
click at [314, 284] on span at bounding box center [314, 284] width 12 height 12
click at [314, 288] on input "checkbox" at bounding box center [314, 288] width 1 height 1
checkbox input "true"
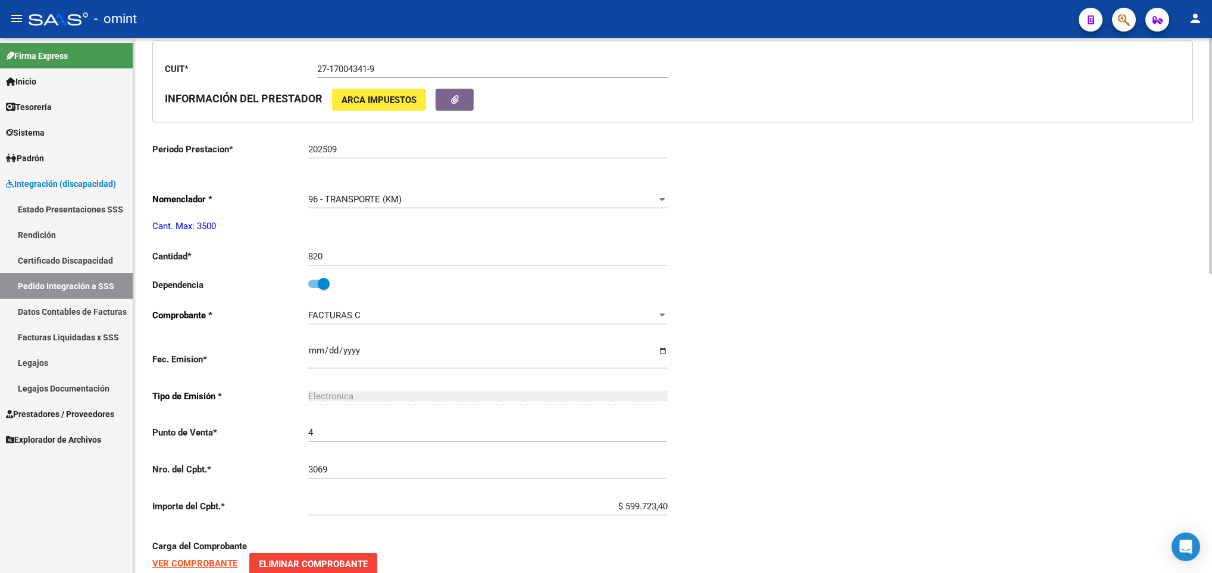
click at [952, 287] on div "Periodo Presentacion * 202509 Ingresar el Periodo Tipo Archivo * DS Seleccionar…" at bounding box center [672, 283] width 1041 height 975
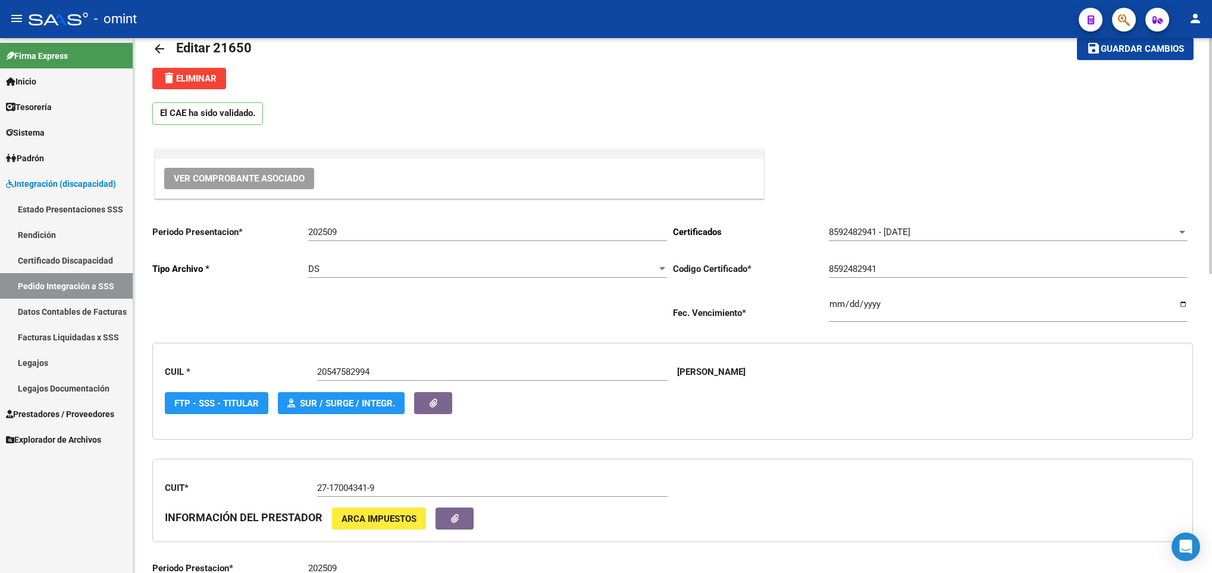
scroll to position [0, 0]
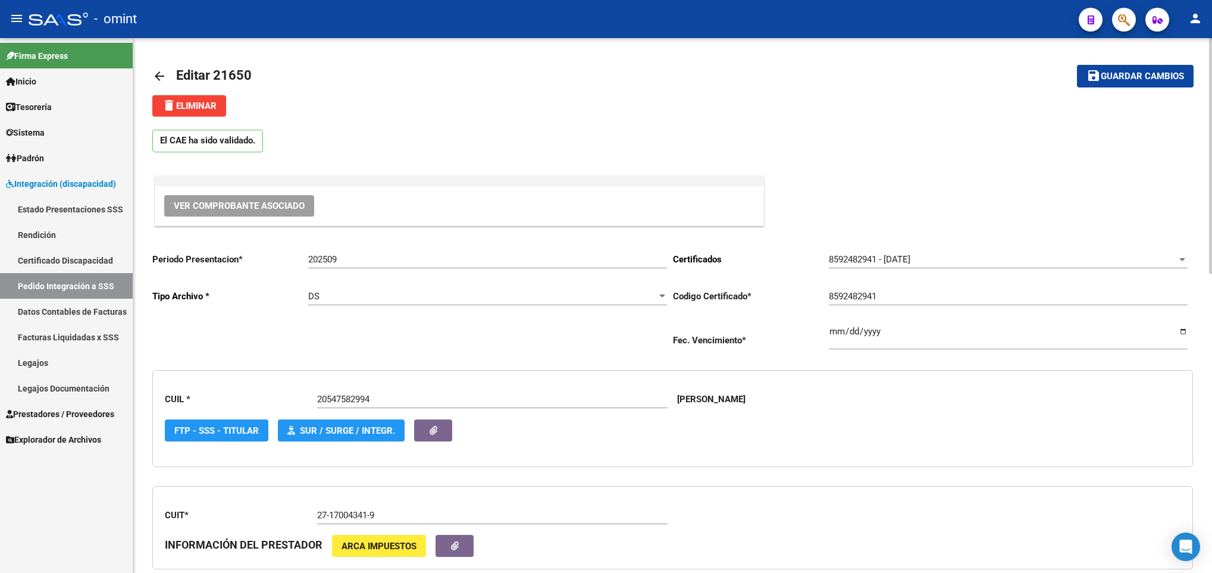
click at [1129, 75] on span "Guardar cambios" at bounding box center [1142, 76] width 83 height 11
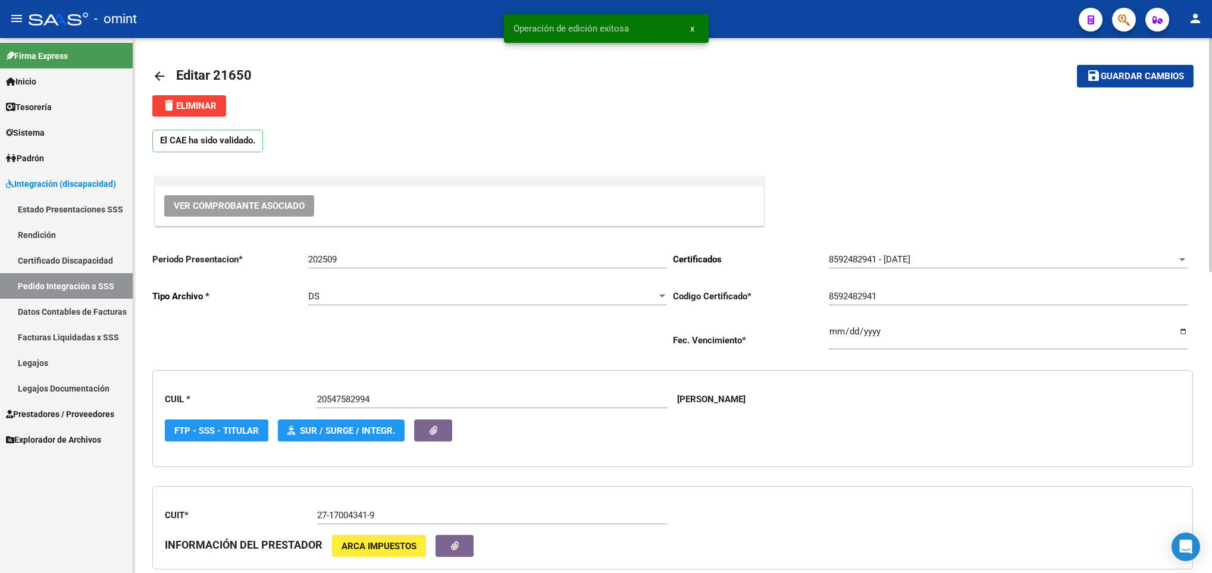
click at [152, 77] on mat-icon "arrow_back" at bounding box center [159, 76] width 14 height 14
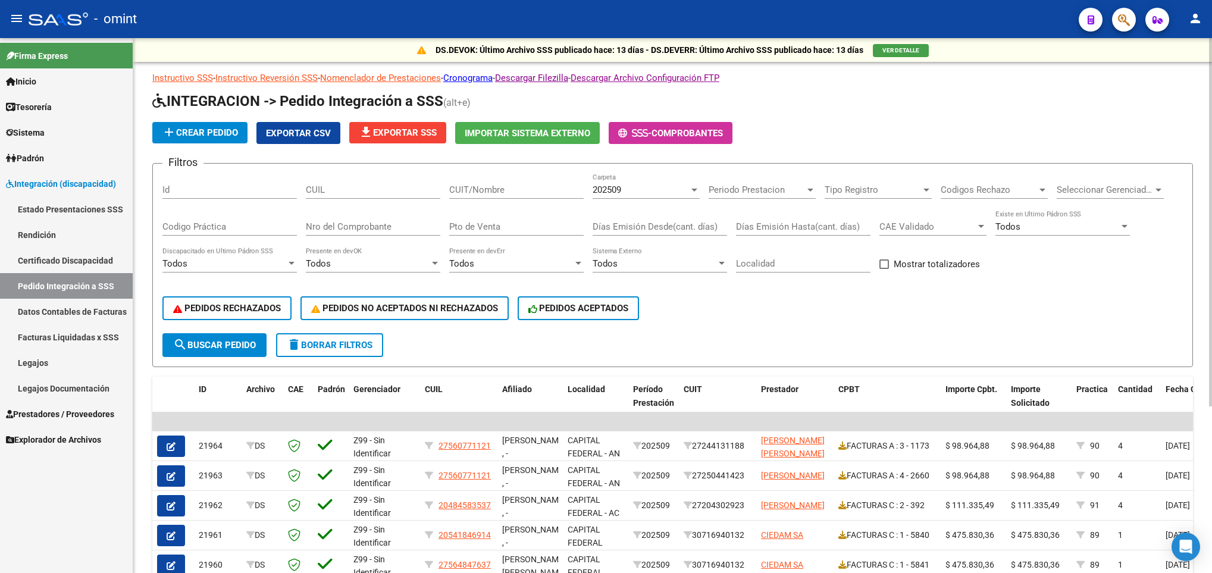
drag, startPoint x: 513, startPoint y: 186, endPoint x: 518, endPoint y: 179, distance: 8.5
click at [509, 186] on input "CUIT/Nombre" at bounding box center [516, 189] width 134 height 11
paste input "33712073409"
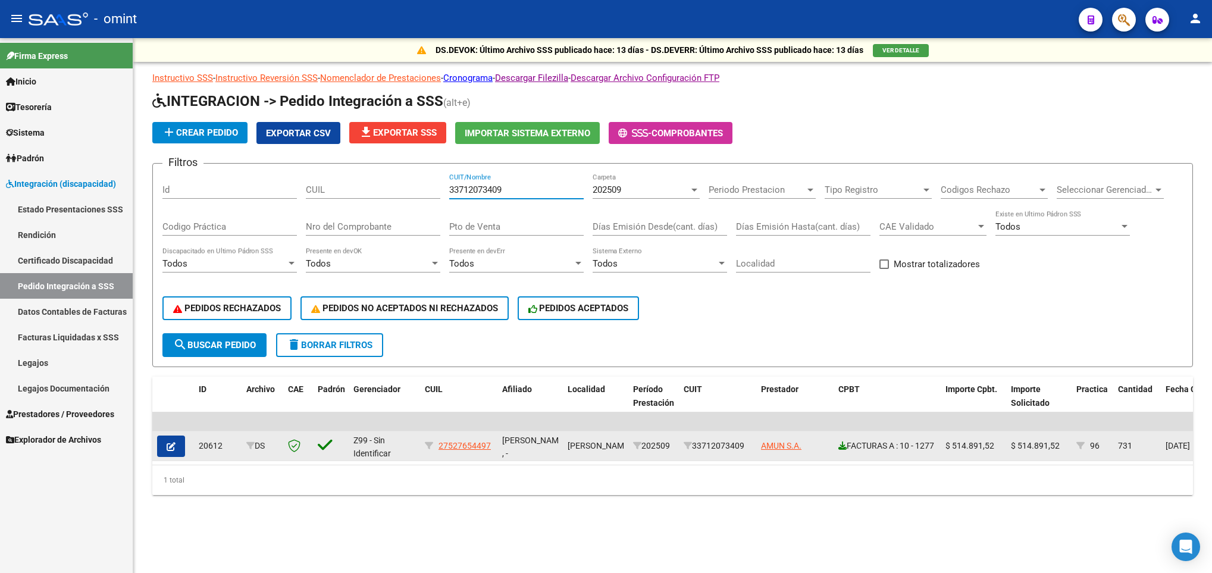
type input "33712073409"
click at [843, 442] on icon at bounding box center [842, 446] width 8 height 8
click at [164, 437] on button "button" at bounding box center [171, 446] width 28 height 21
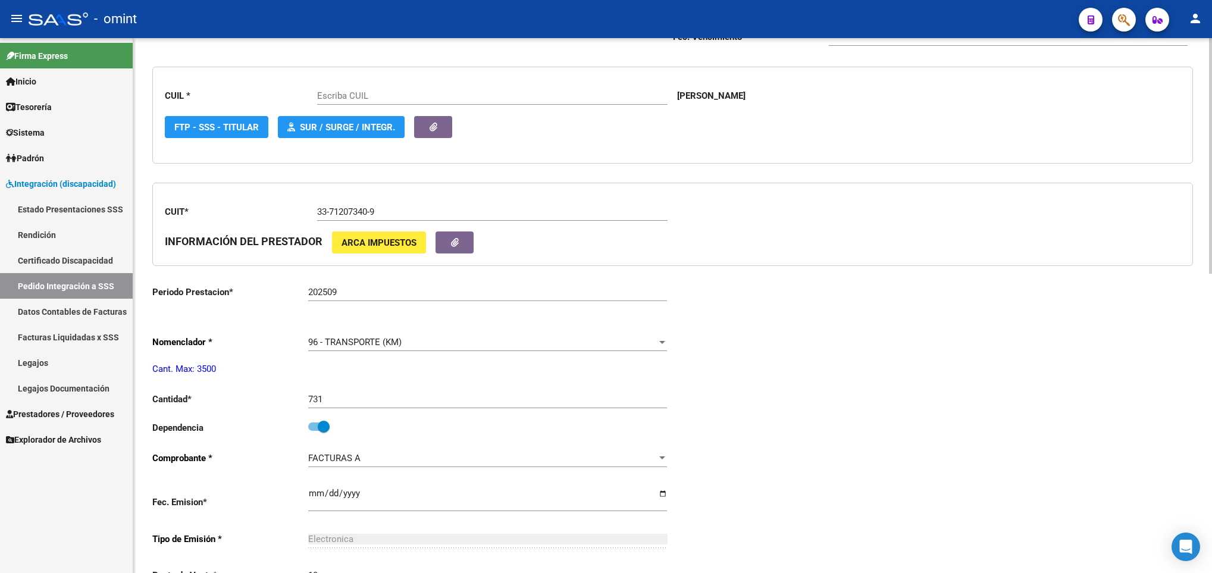
scroll to position [357, 0]
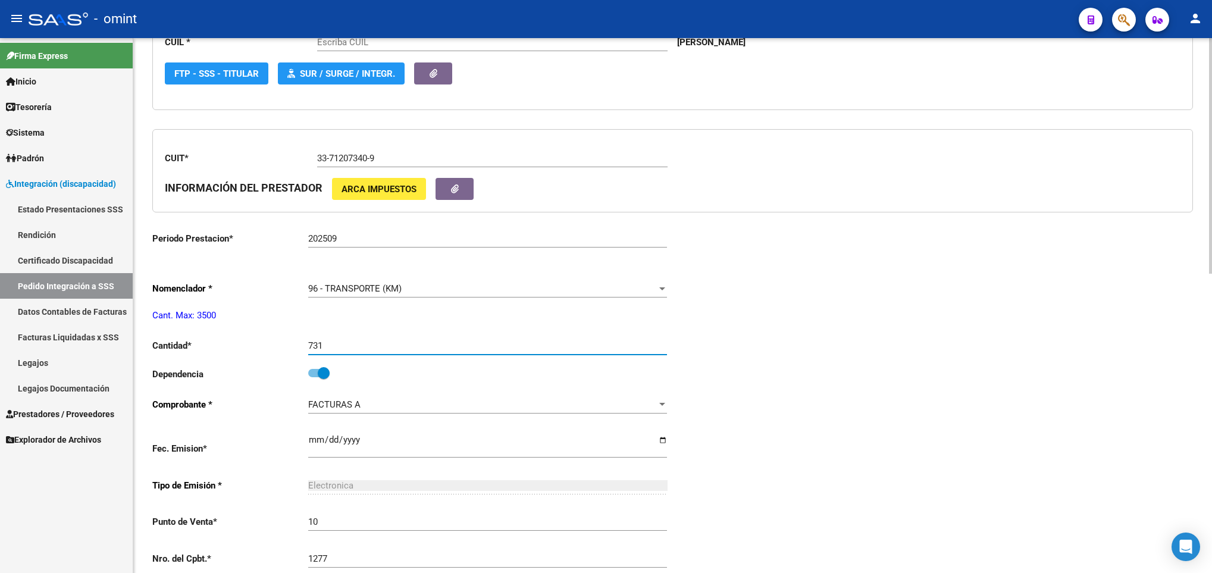
click at [454, 345] on input "731" at bounding box center [487, 345] width 359 height 11
type input "27527654497"
type input "704"
click at [850, 400] on div "Periodo Presentacion * 202509 Ingresar el Periodo Tipo Archivo * DS Seleccionar…" at bounding box center [672, 373] width 1041 height 975
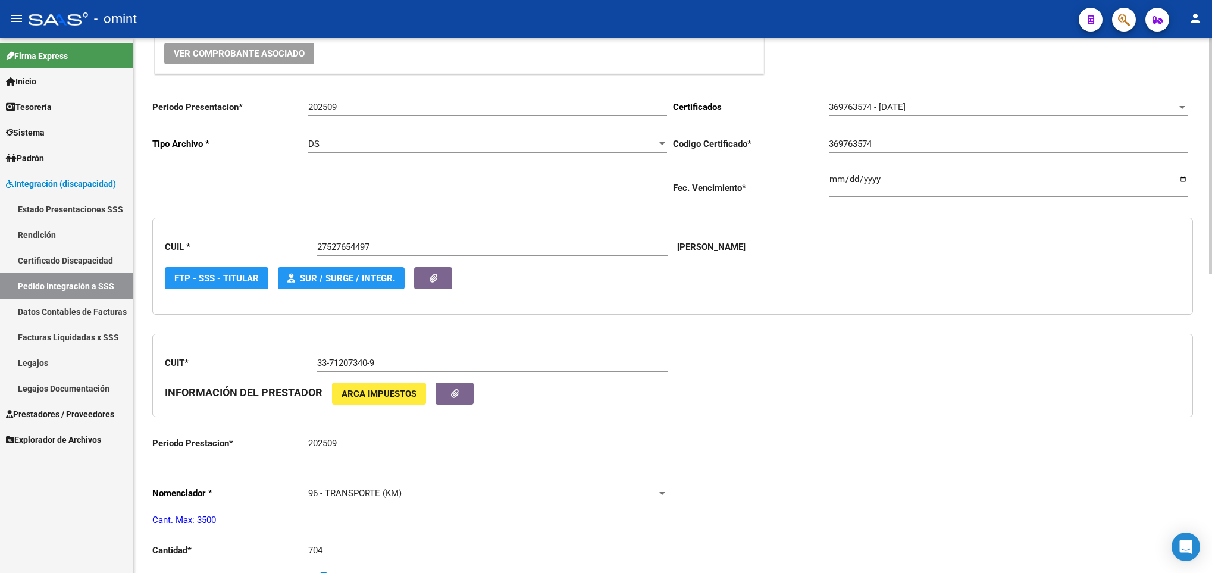
scroll to position [0, 0]
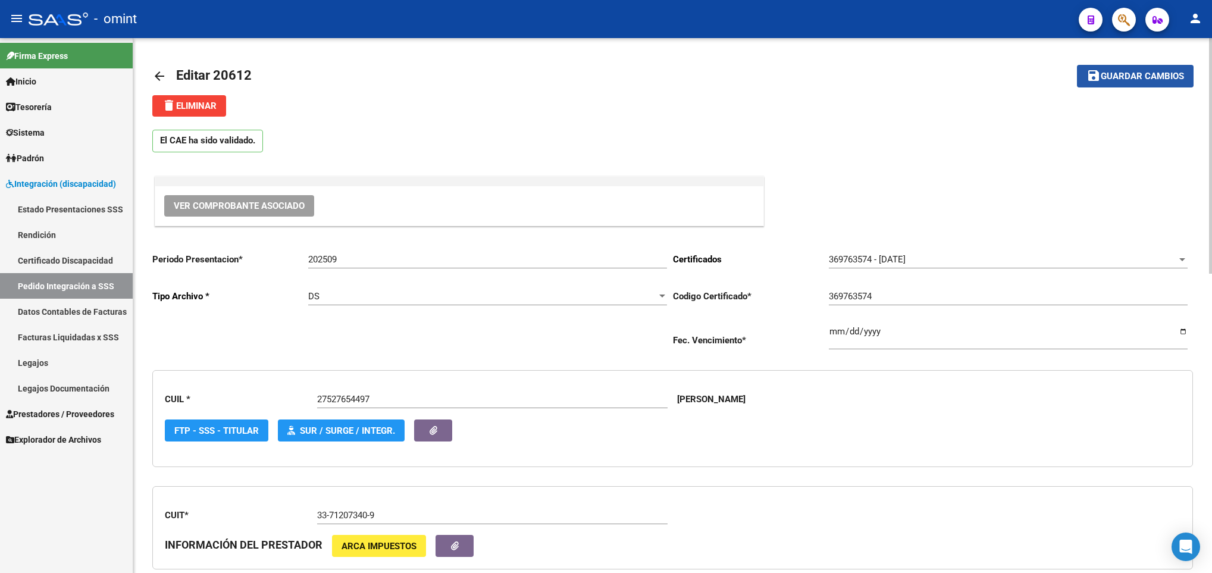
click at [1164, 68] on button "save Guardar cambios" at bounding box center [1135, 76] width 117 height 22
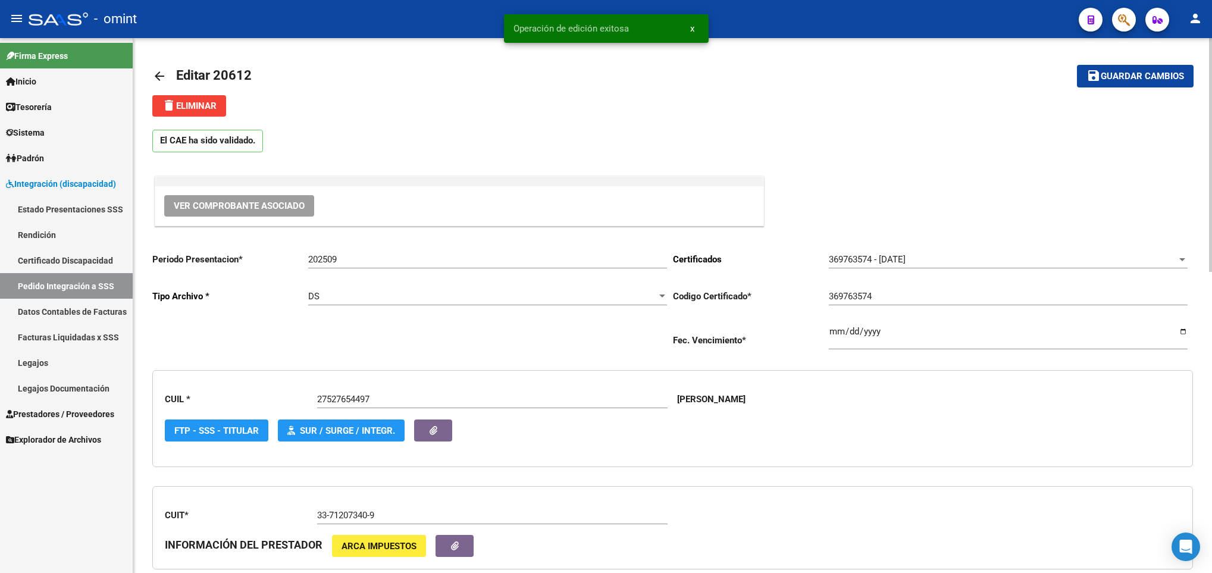
click at [156, 81] on mat-icon "arrow_back" at bounding box center [159, 76] width 14 height 14
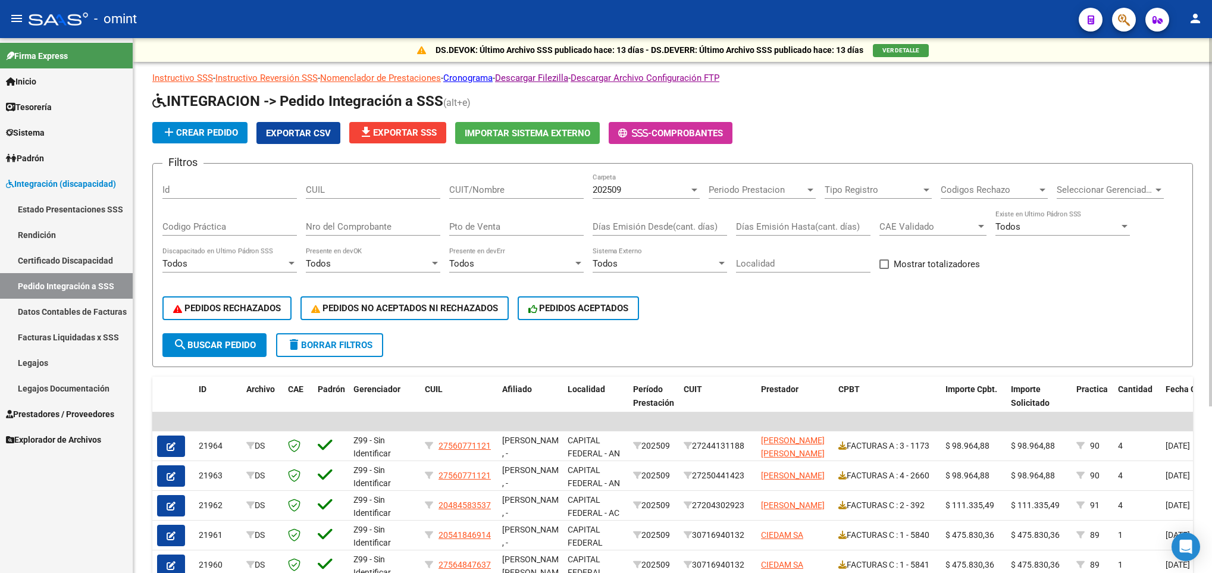
click at [459, 190] on input "CUIT/Nombre" at bounding box center [516, 189] width 134 height 11
paste input "20311157850"
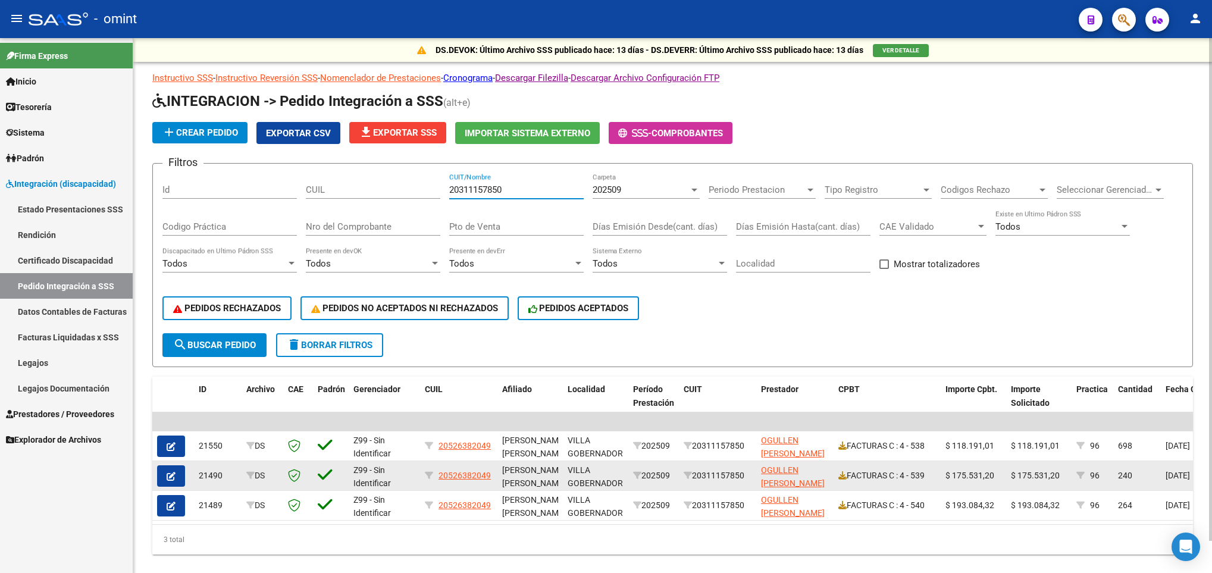
type input "20311157850"
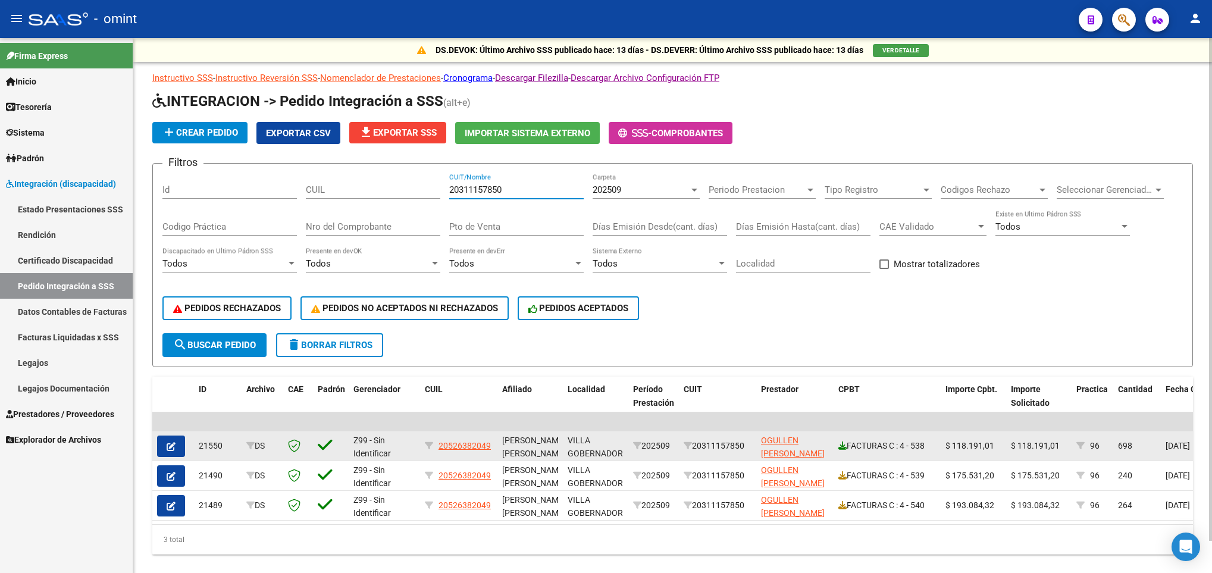
click at [841, 446] on icon at bounding box center [842, 446] width 8 height 8
click at [170, 443] on icon "button" at bounding box center [171, 446] width 9 height 9
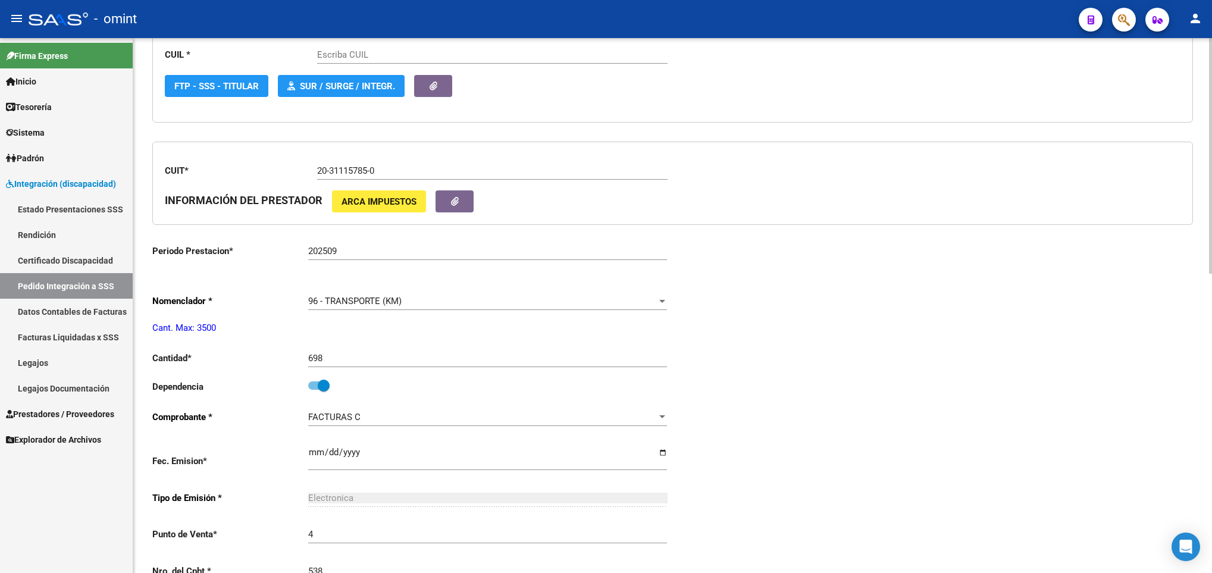
scroll to position [357, 0]
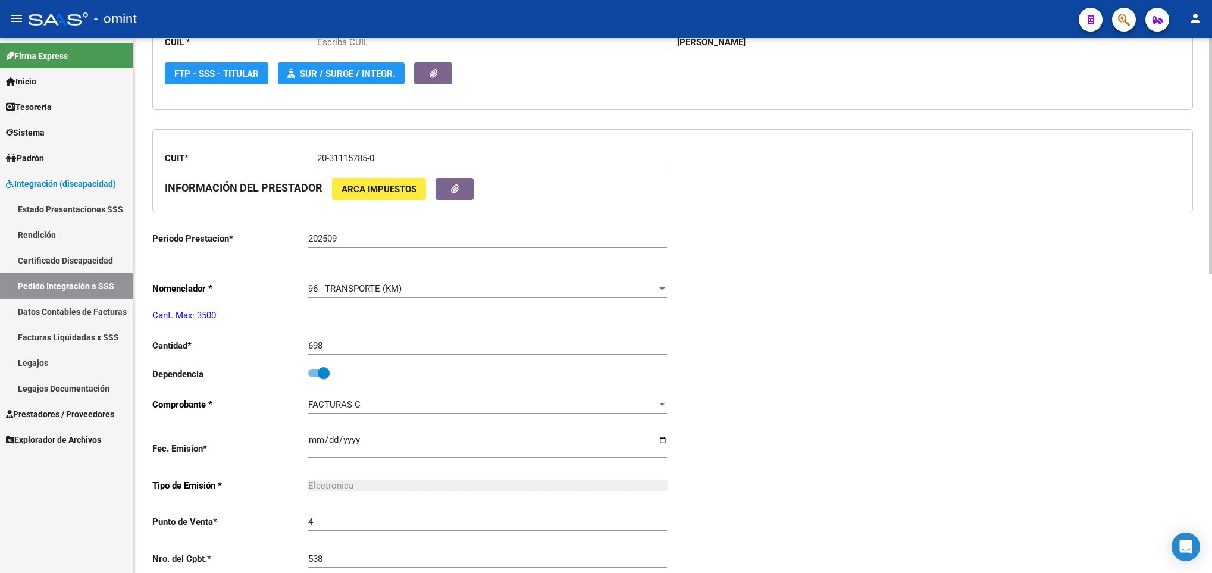
click at [379, 351] on input "698" at bounding box center [487, 345] width 359 height 11
type input "20526382049"
type input "6"
type input "162"
click at [891, 352] on div "Periodo Presentacion * 202509 Ingresar el Periodo Tipo Archivo * DS Seleccionar…" at bounding box center [672, 373] width 1041 height 975
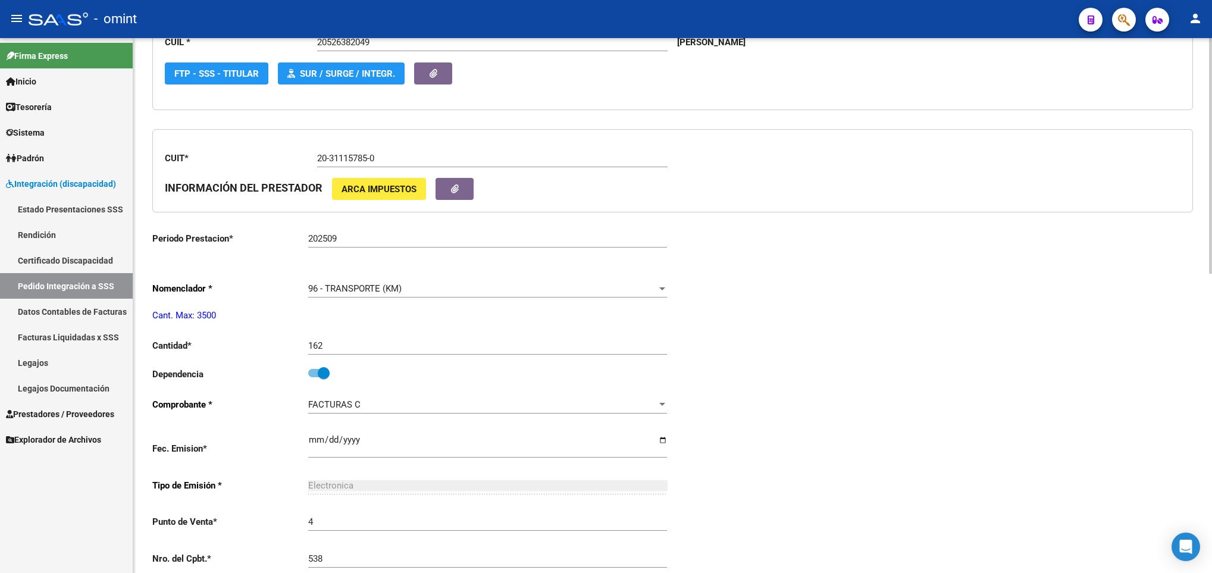
scroll to position [0, 0]
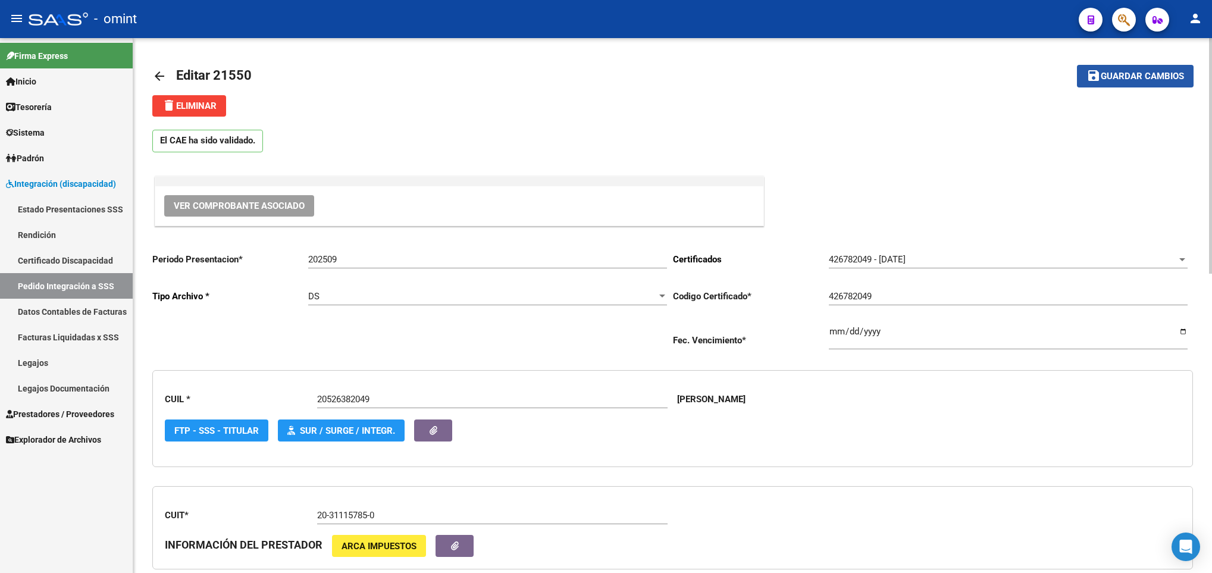
click at [1148, 68] on button "save Guardar cambios" at bounding box center [1135, 76] width 117 height 22
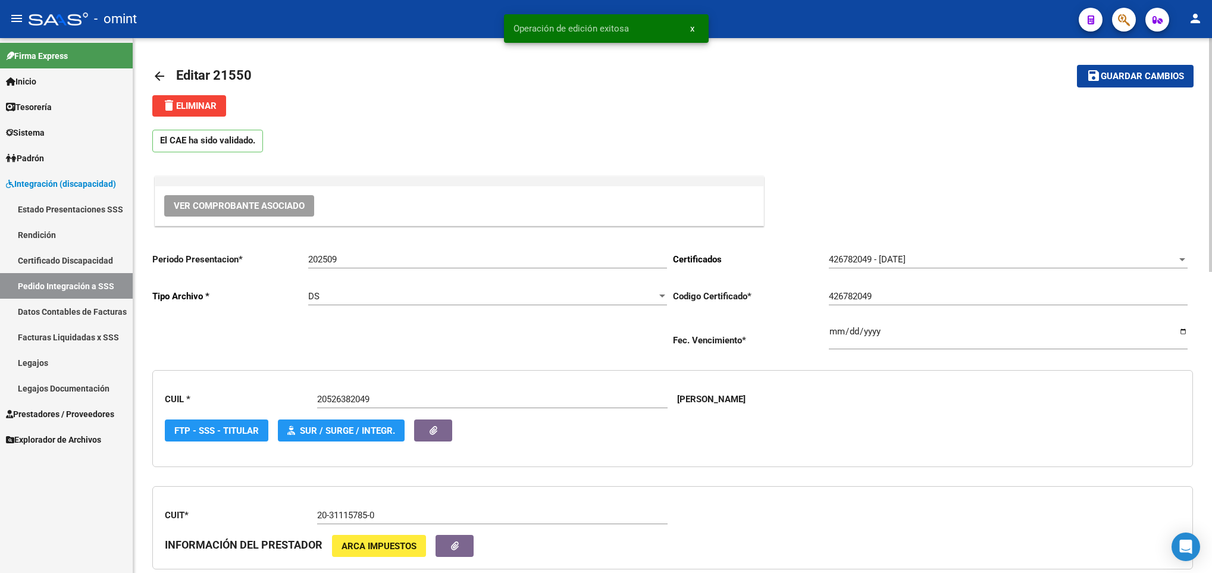
click at [164, 69] on mat-icon "arrow_back" at bounding box center [159, 76] width 14 height 14
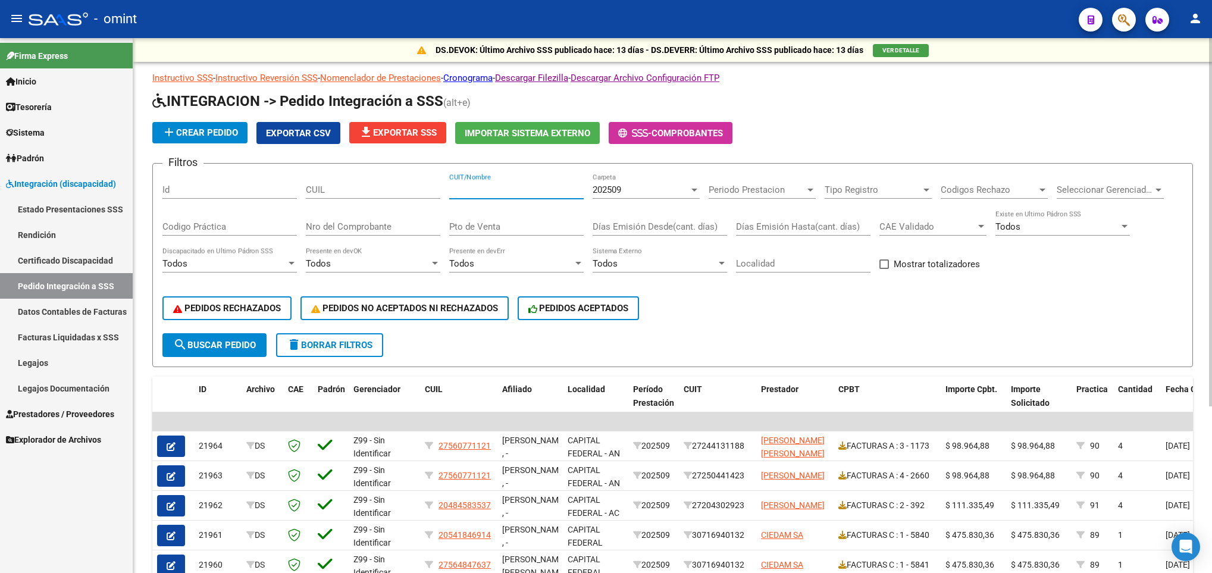
click at [484, 187] on input "CUIT/Nombre" at bounding box center [516, 189] width 134 height 11
paste input "27202868172"
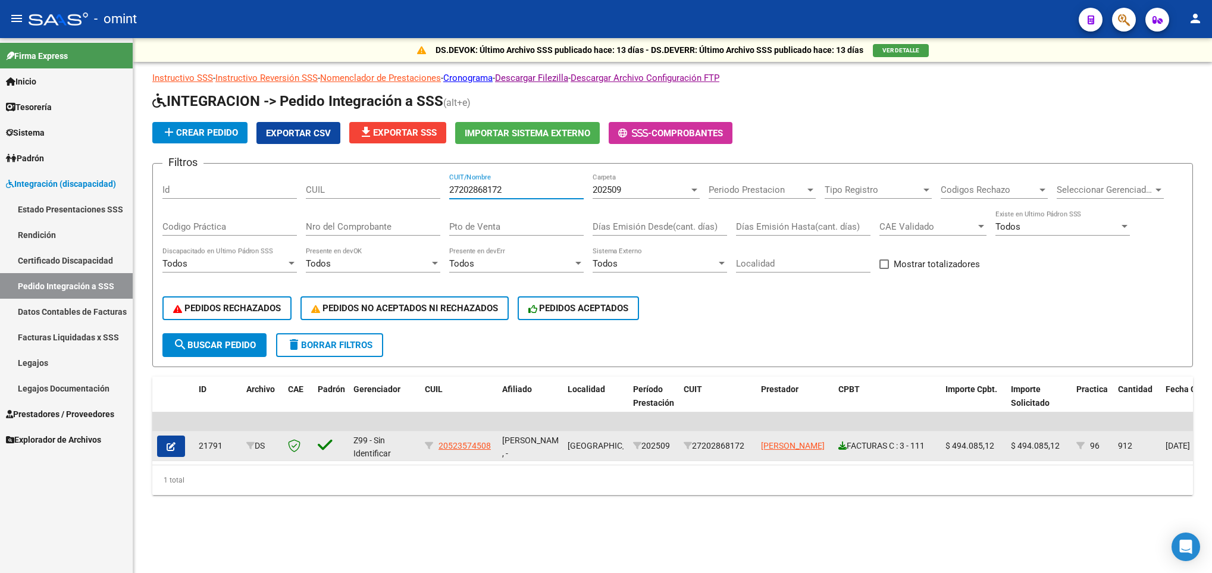
type input "27202868172"
click at [841, 445] on icon at bounding box center [842, 446] width 8 height 8
click at [164, 446] on button "button" at bounding box center [171, 446] width 28 height 21
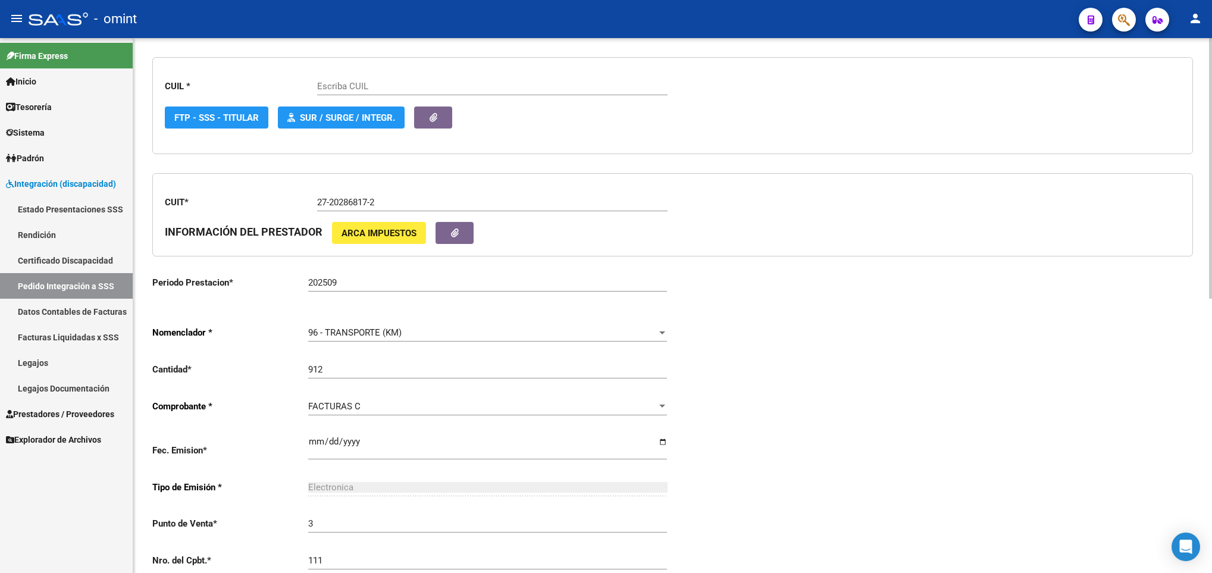
scroll to position [357, 0]
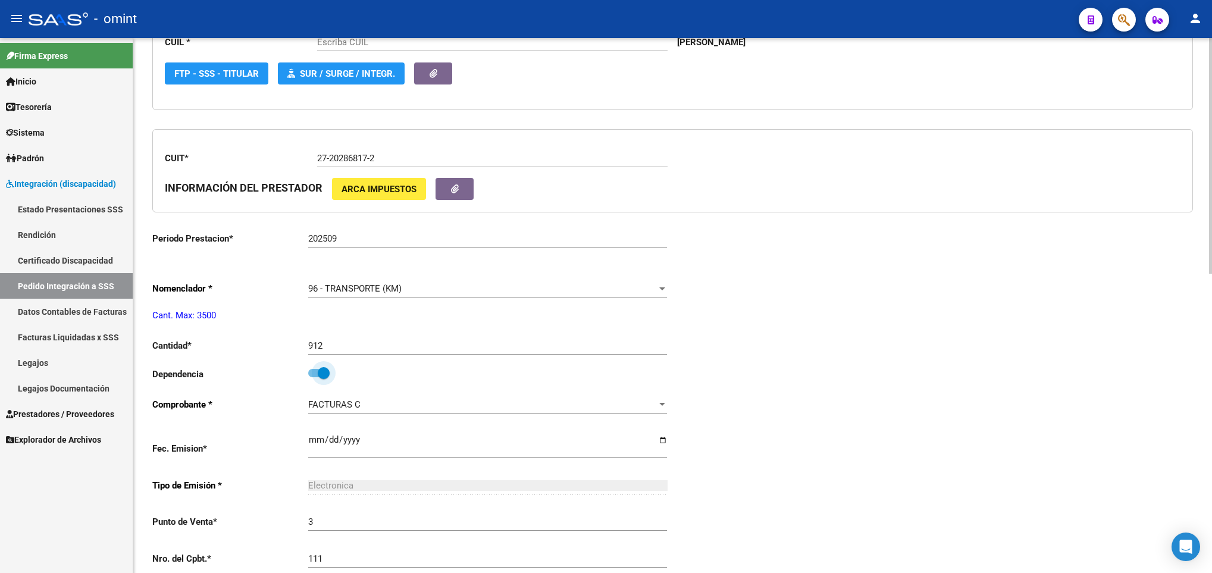
type input "20523574508"
click at [318, 372] on span at bounding box center [324, 373] width 12 height 12
click at [314, 377] on input "checkbox" at bounding box center [314, 377] width 1 height 1
checkbox input "false"
click at [984, 350] on div "Periodo Presentacion * 202509 Ingresar el Periodo Tipo Archivo * DS Seleccionar…" at bounding box center [672, 373] width 1041 height 975
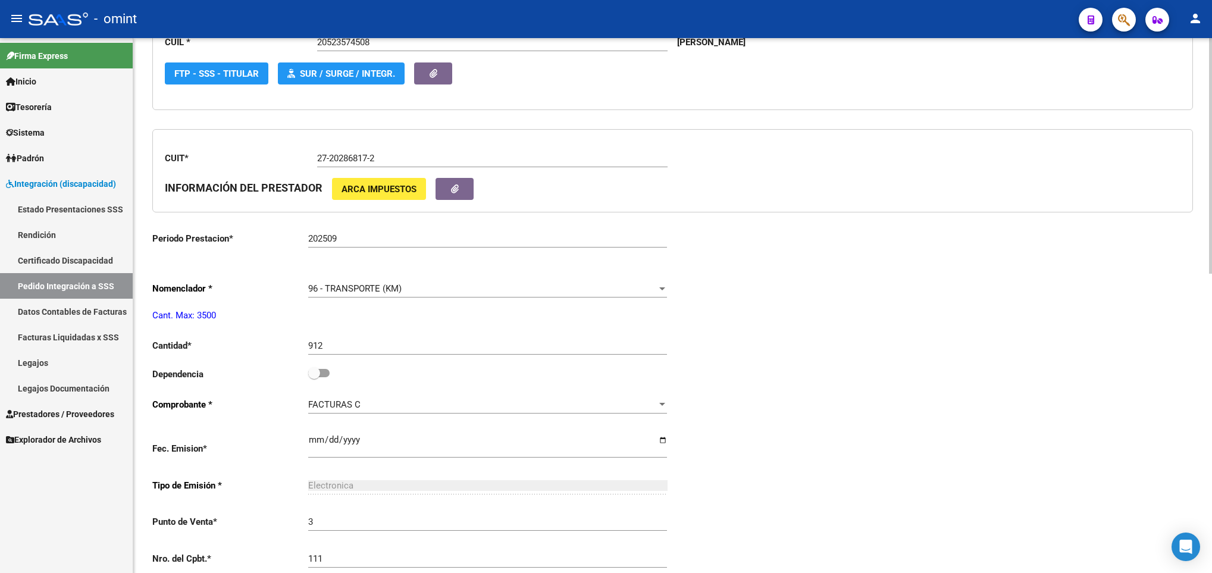
scroll to position [0, 0]
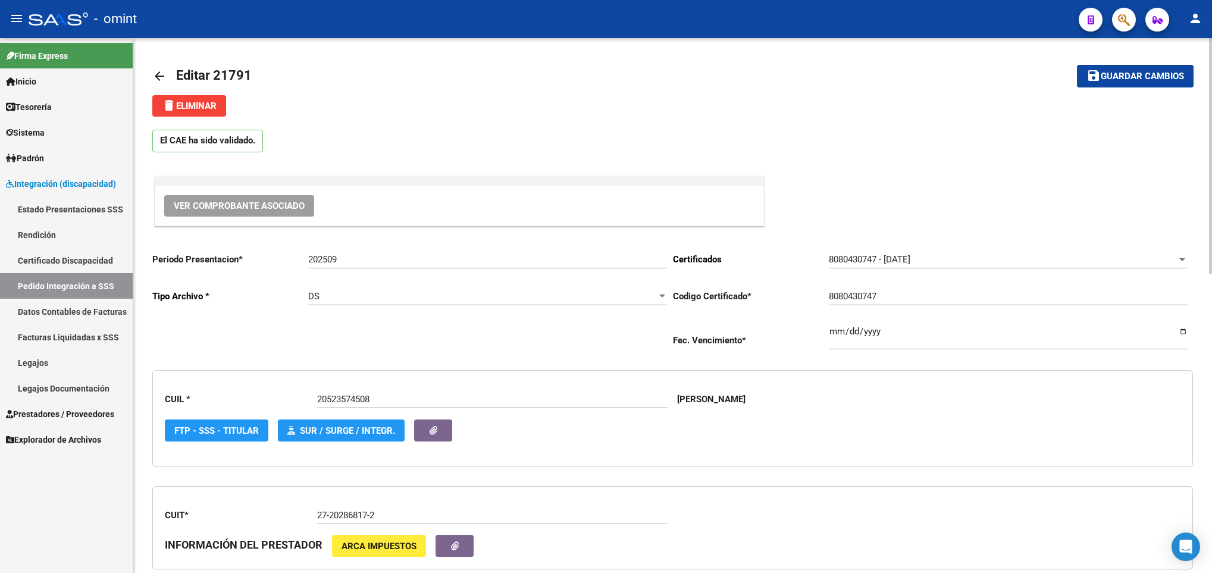
click at [1097, 72] on mat-icon "save" at bounding box center [1094, 75] width 14 height 14
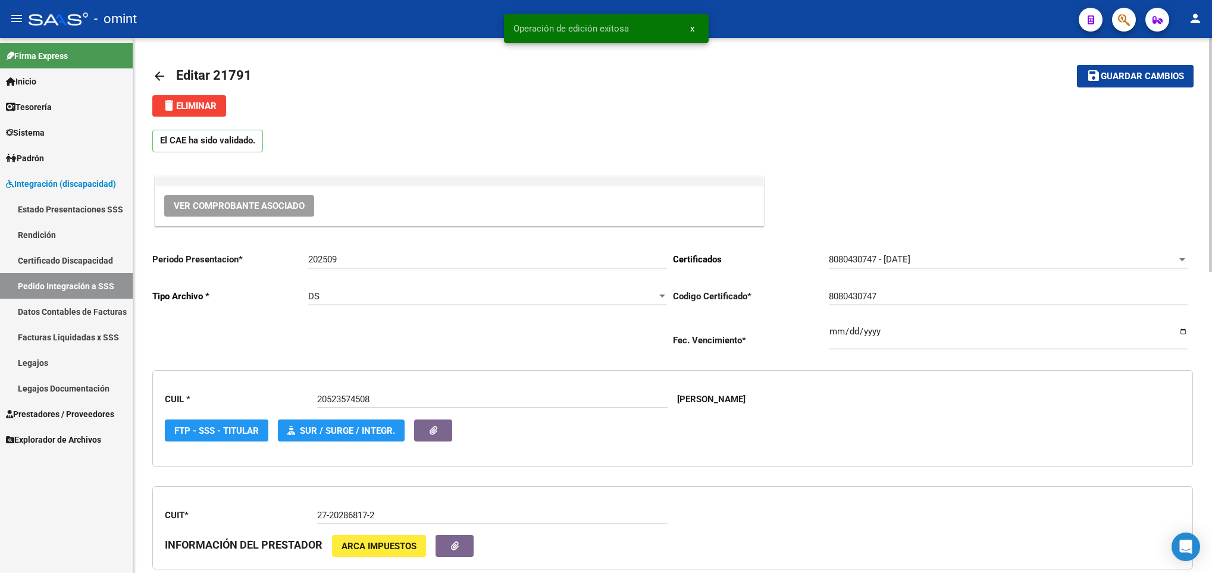
click at [161, 69] on mat-icon "arrow_back" at bounding box center [159, 76] width 14 height 14
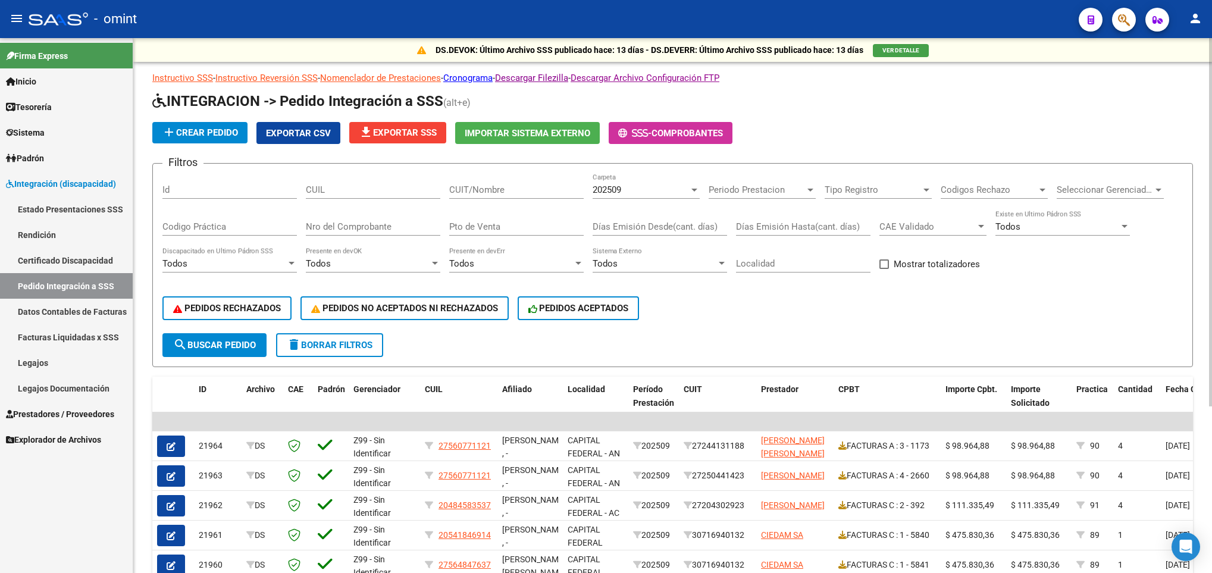
click at [411, 132] on span "file_download Exportar SSS" at bounding box center [398, 132] width 78 height 11
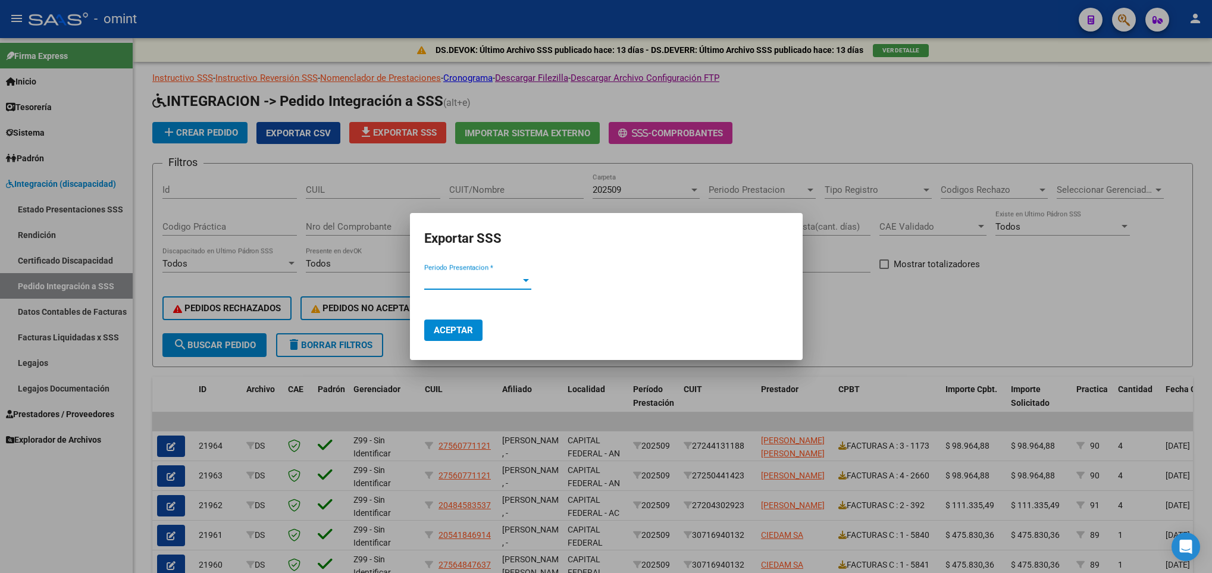
click at [459, 272] on div "Periodo Presentacion * Periodo Presentacion *" at bounding box center [477, 280] width 107 height 18
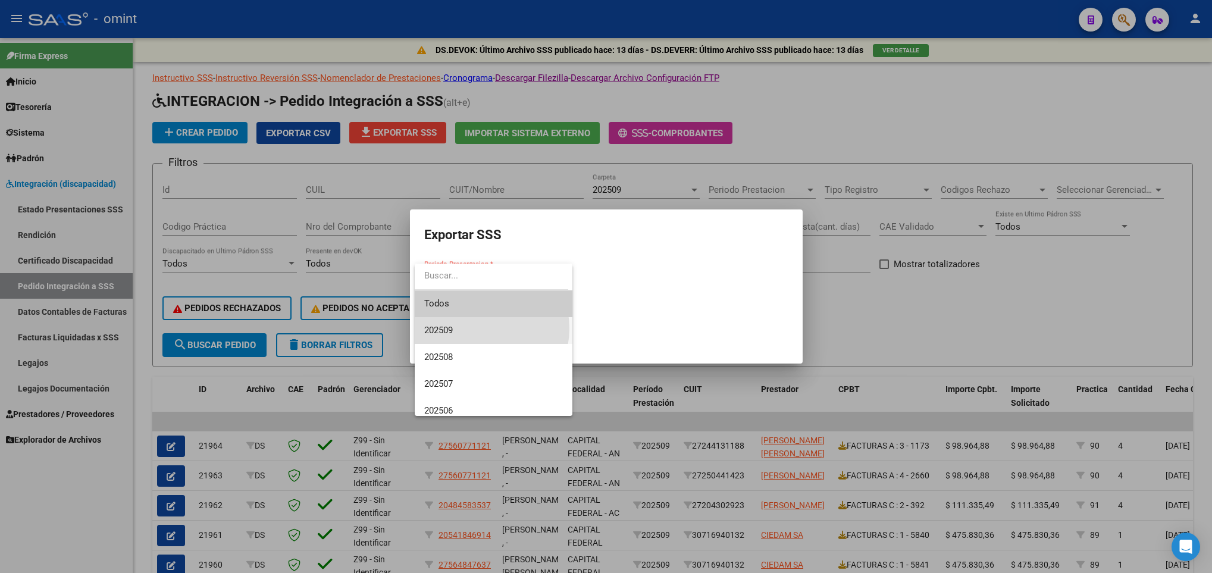
click at [479, 328] on span "202509" at bounding box center [493, 330] width 139 height 27
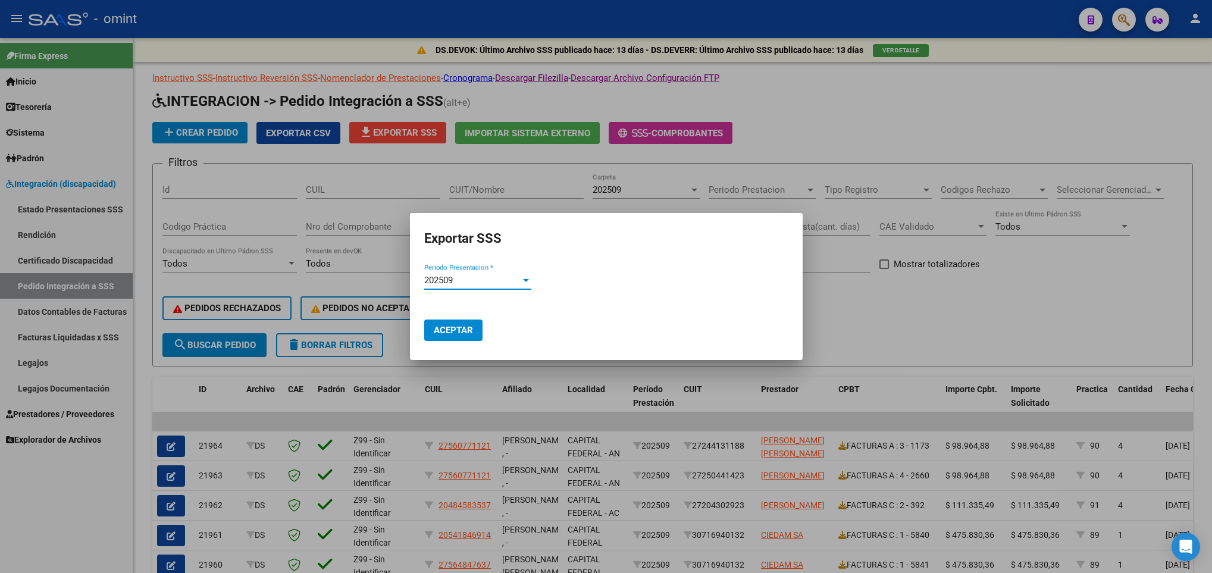
click at [477, 325] on button "Aceptar" at bounding box center [453, 330] width 58 height 21
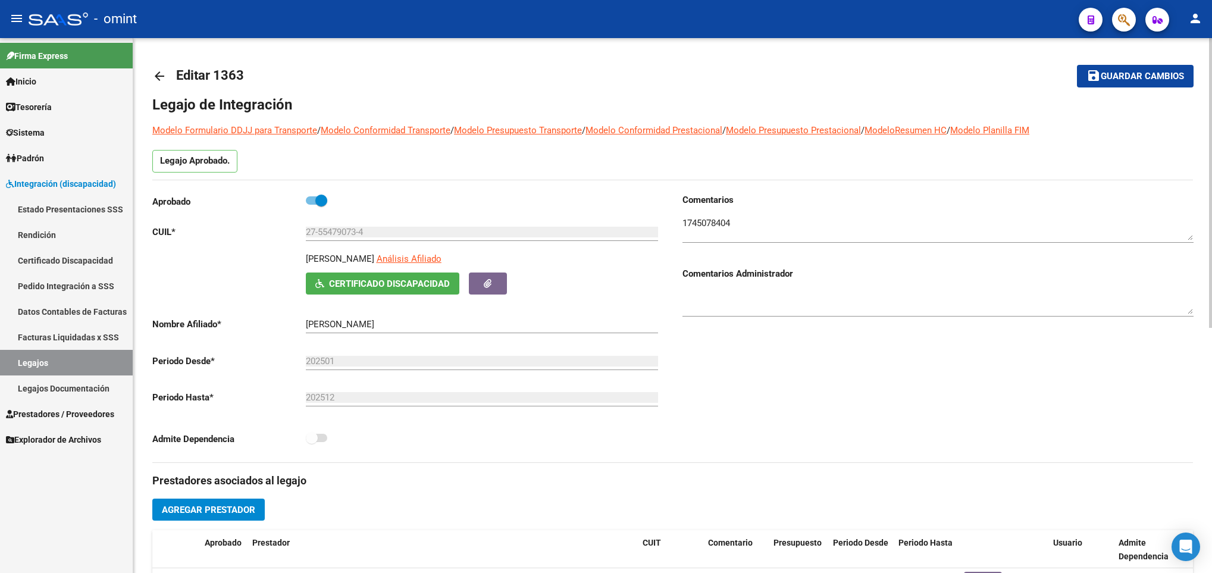
click at [159, 70] on mat-icon "arrow_back" at bounding box center [159, 76] width 14 height 14
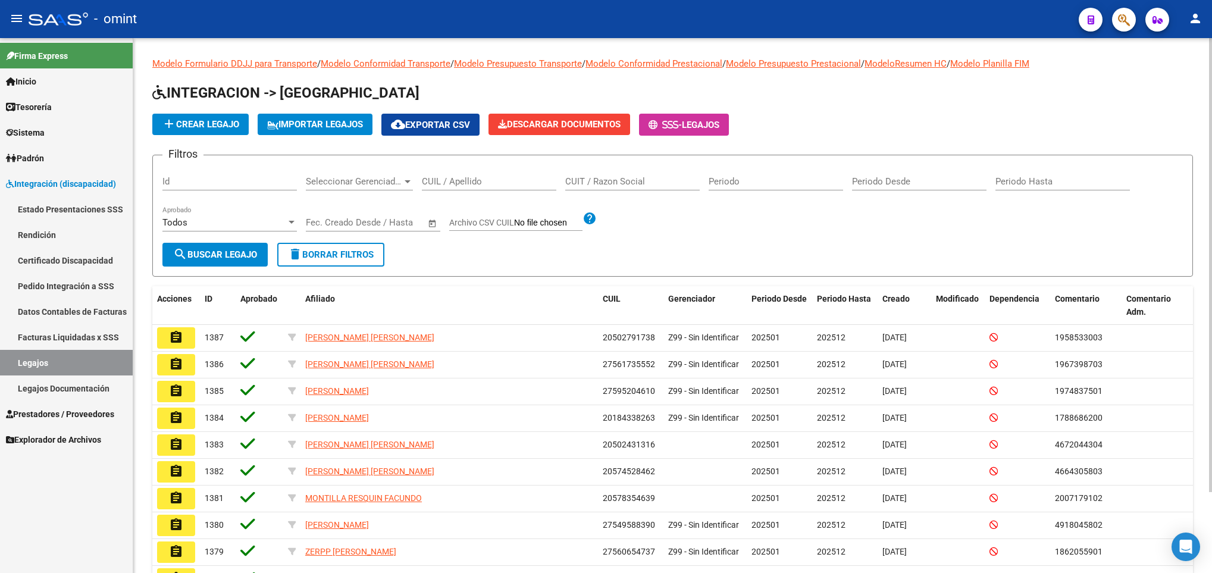
click at [502, 186] on input "CUIL / Apellido" at bounding box center [489, 181] width 134 height 11
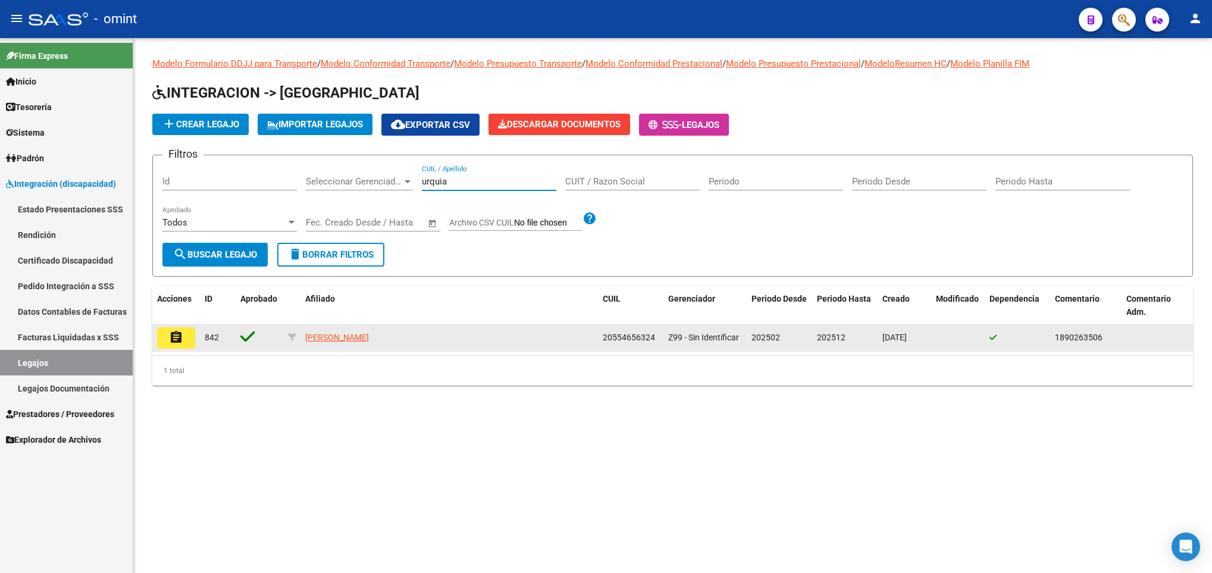
type input "urquia"
click at [169, 337] on mat-icon "assignment" at bounding box center [176, 337] width 14 height 14
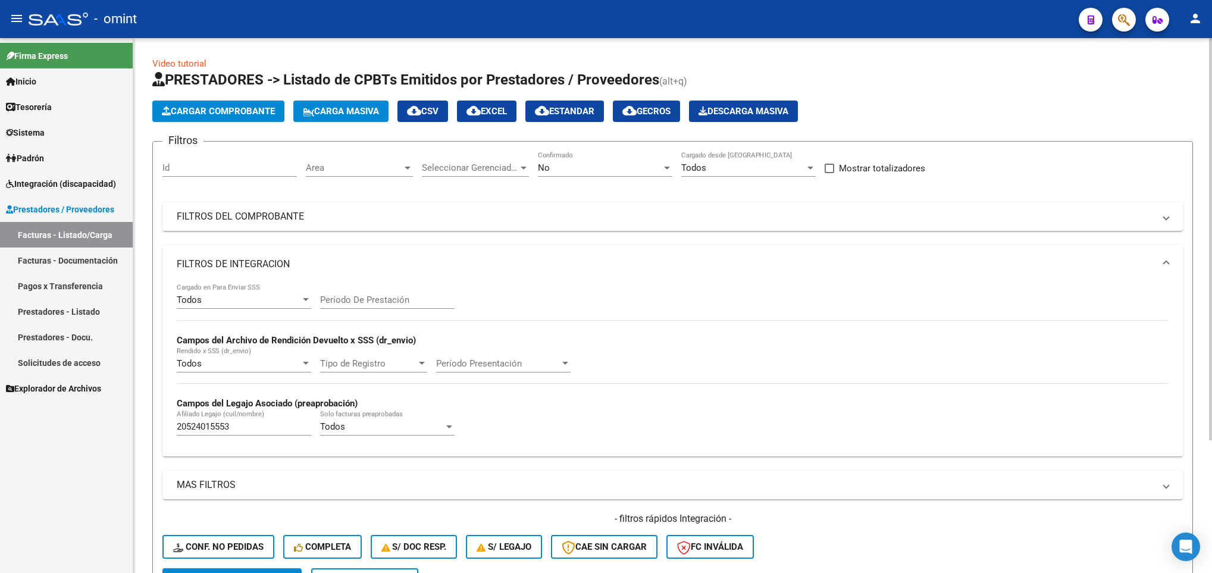
scroll to position [177, 0]
